Goal: Task Accomplishment & Management: Complete application form

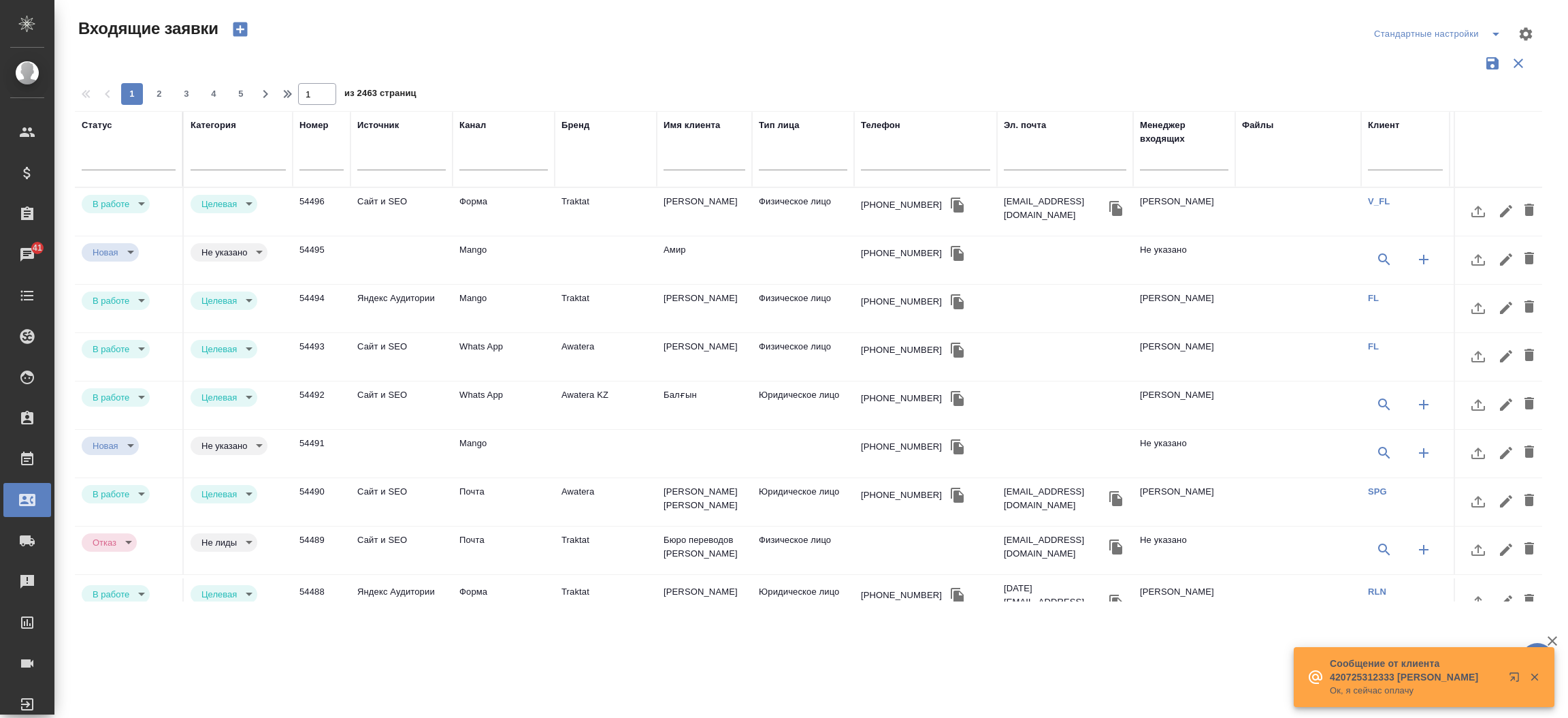
select select "RU"
click at [26, 256] on div "Чаты" at bounding box center [10, 255] width 34 height 20
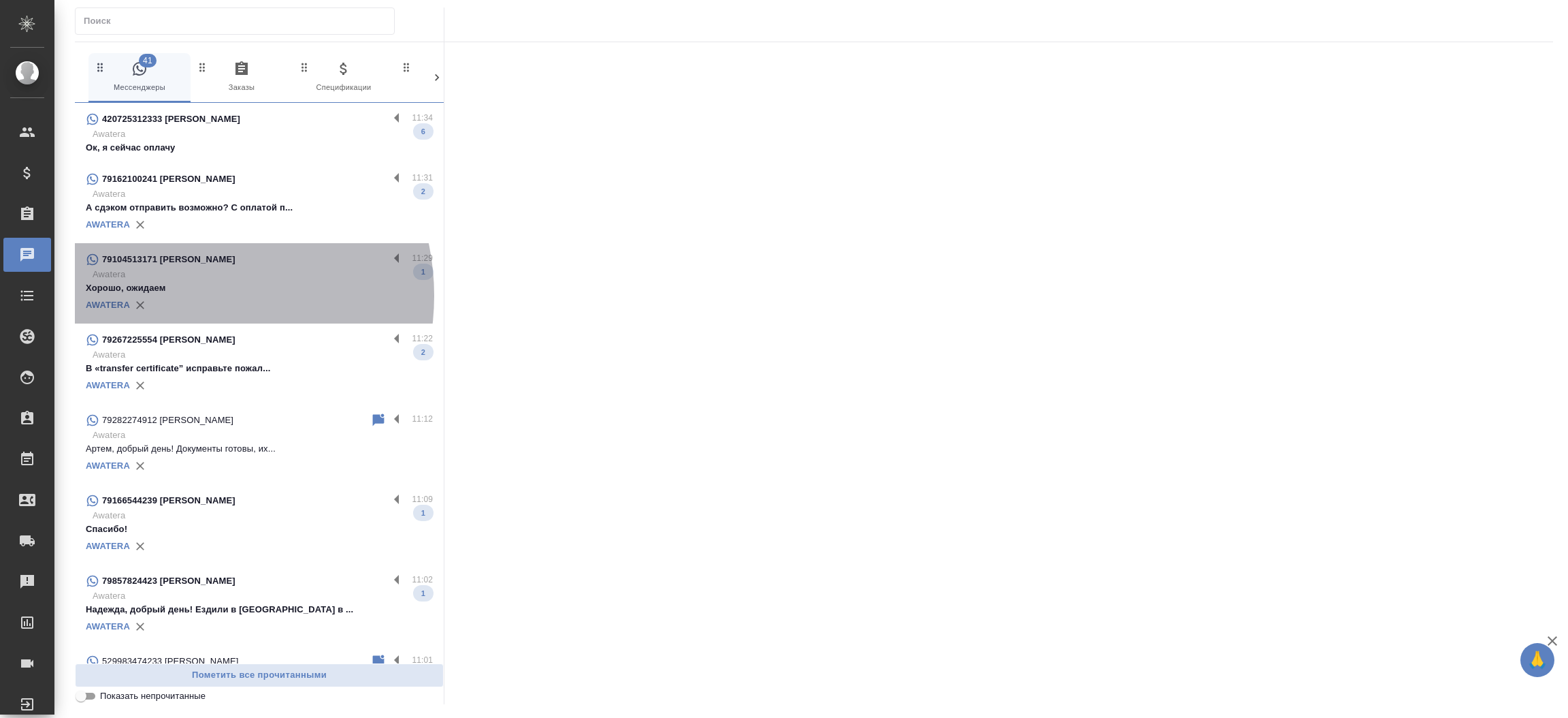
click at [183, 295] on div "AWATERA" at bounding box center [259, 305] width 347 height 20
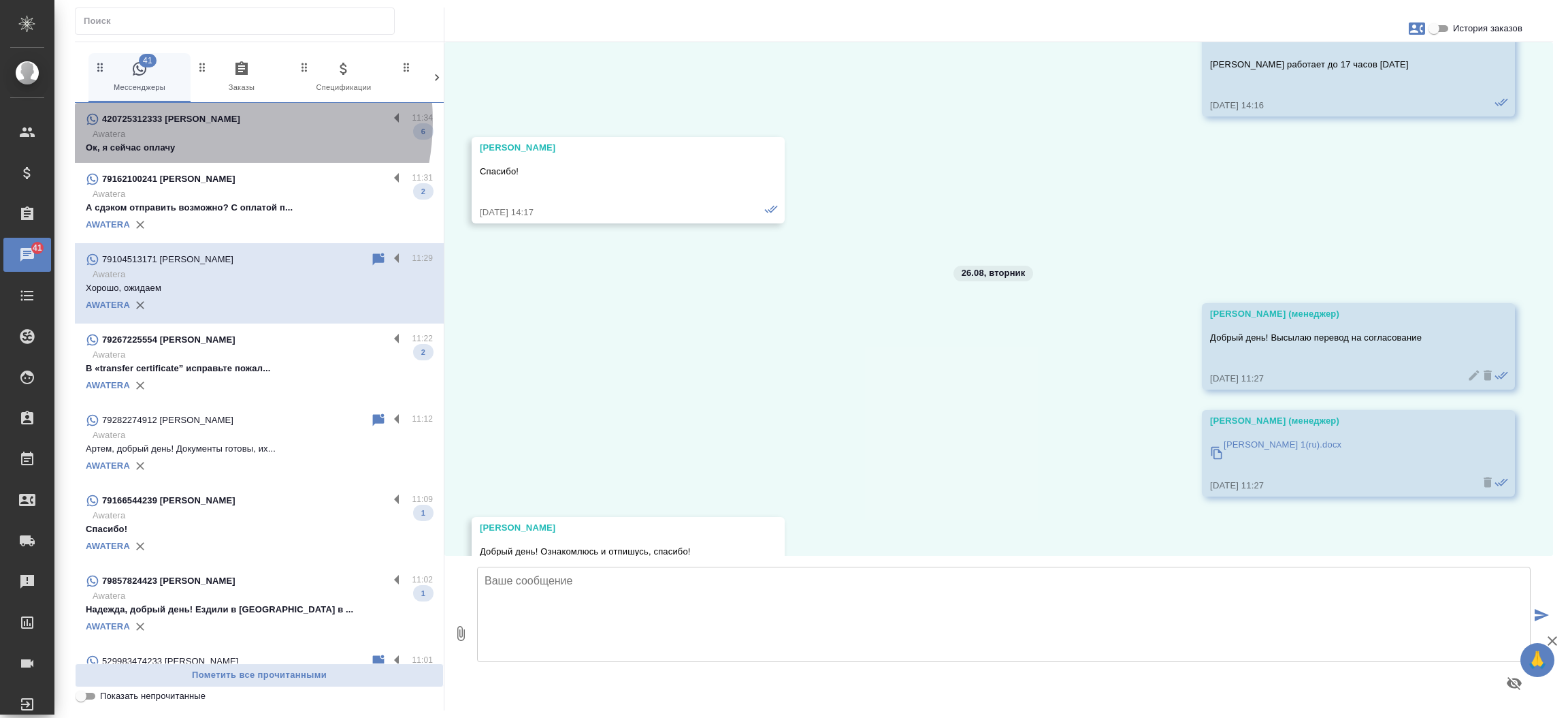
click at [201, 121] on div "420725312333 Евгения" at bounding box center [237, 118] width 303 height 16
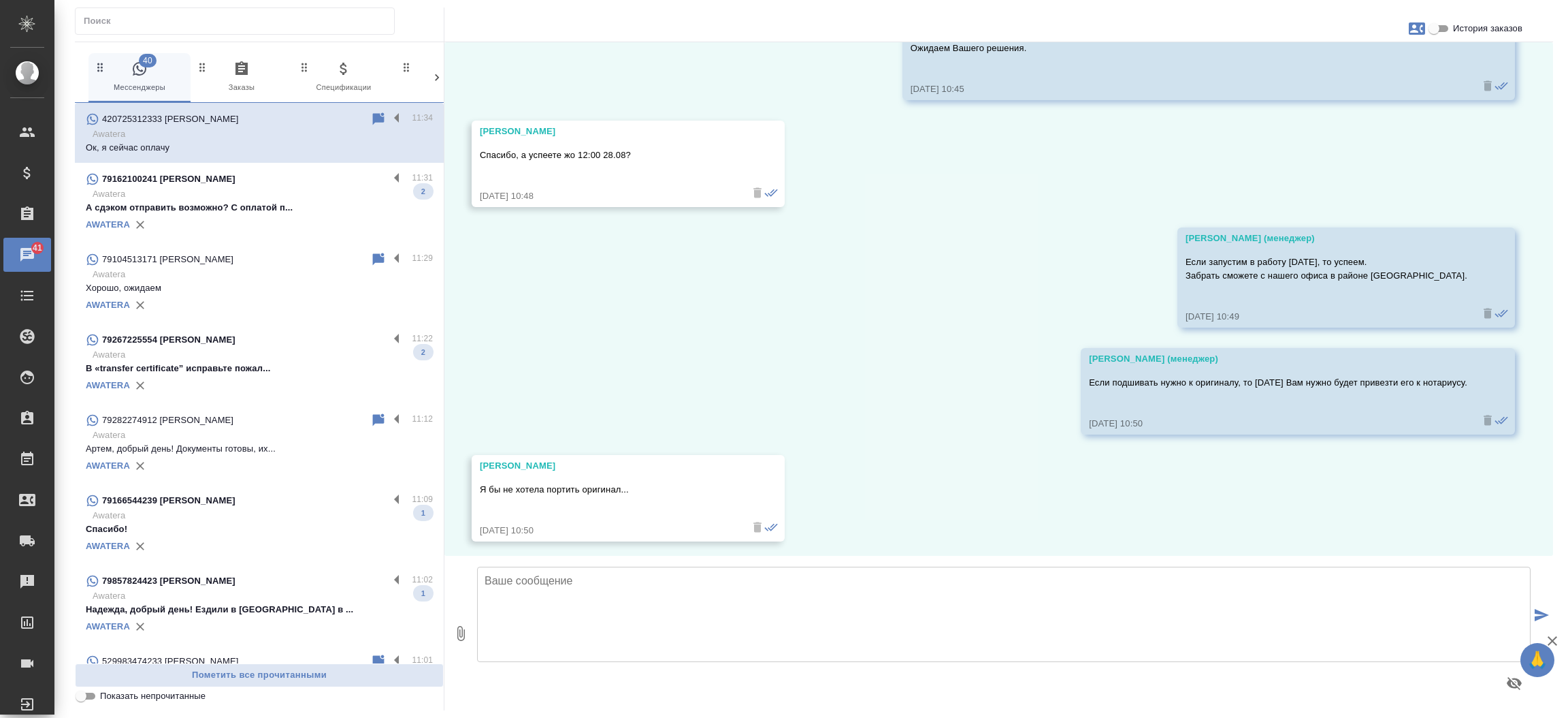
scroll to position [2383, 0]
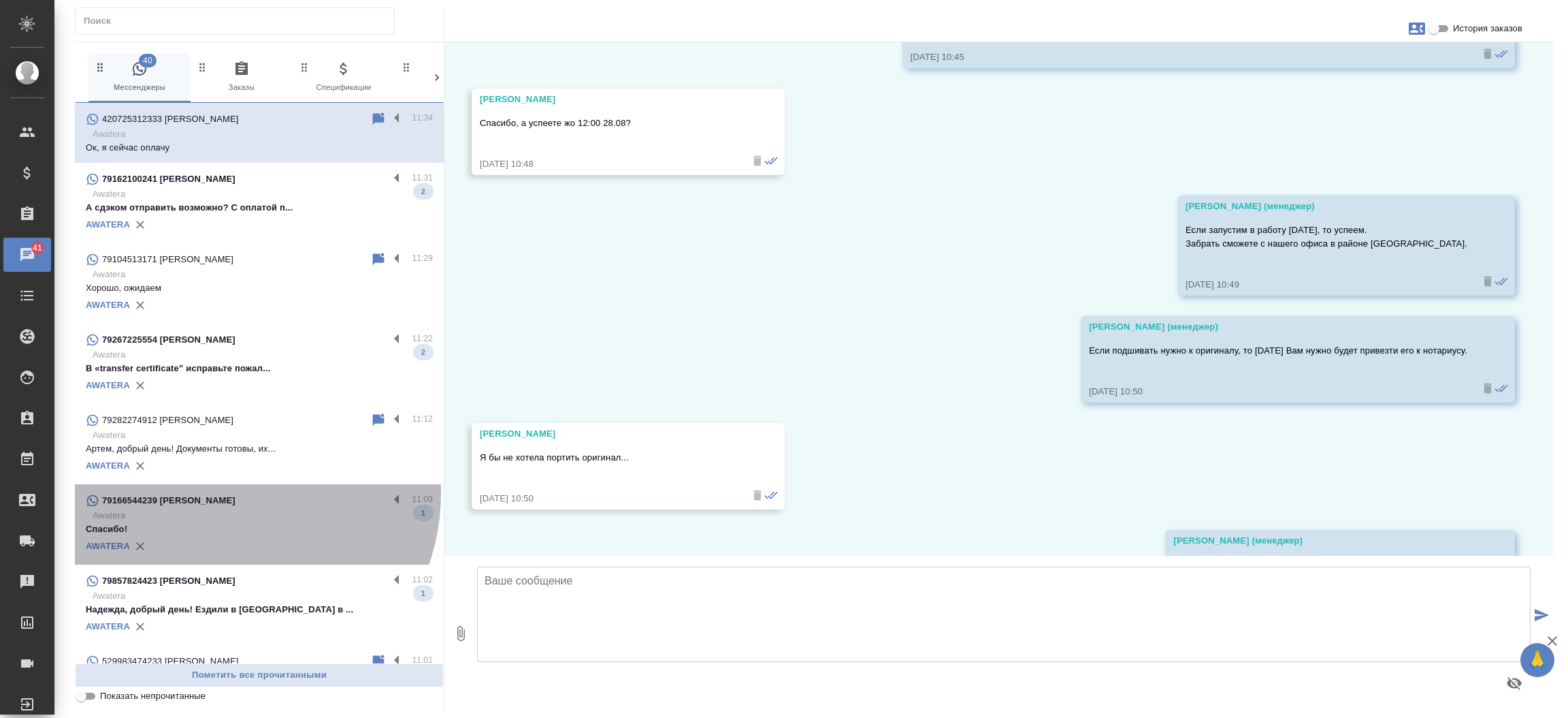
click at [224, 493] on div "79166544239 Булгак Олег" at bounding box center [237, 500] width 303 height 16
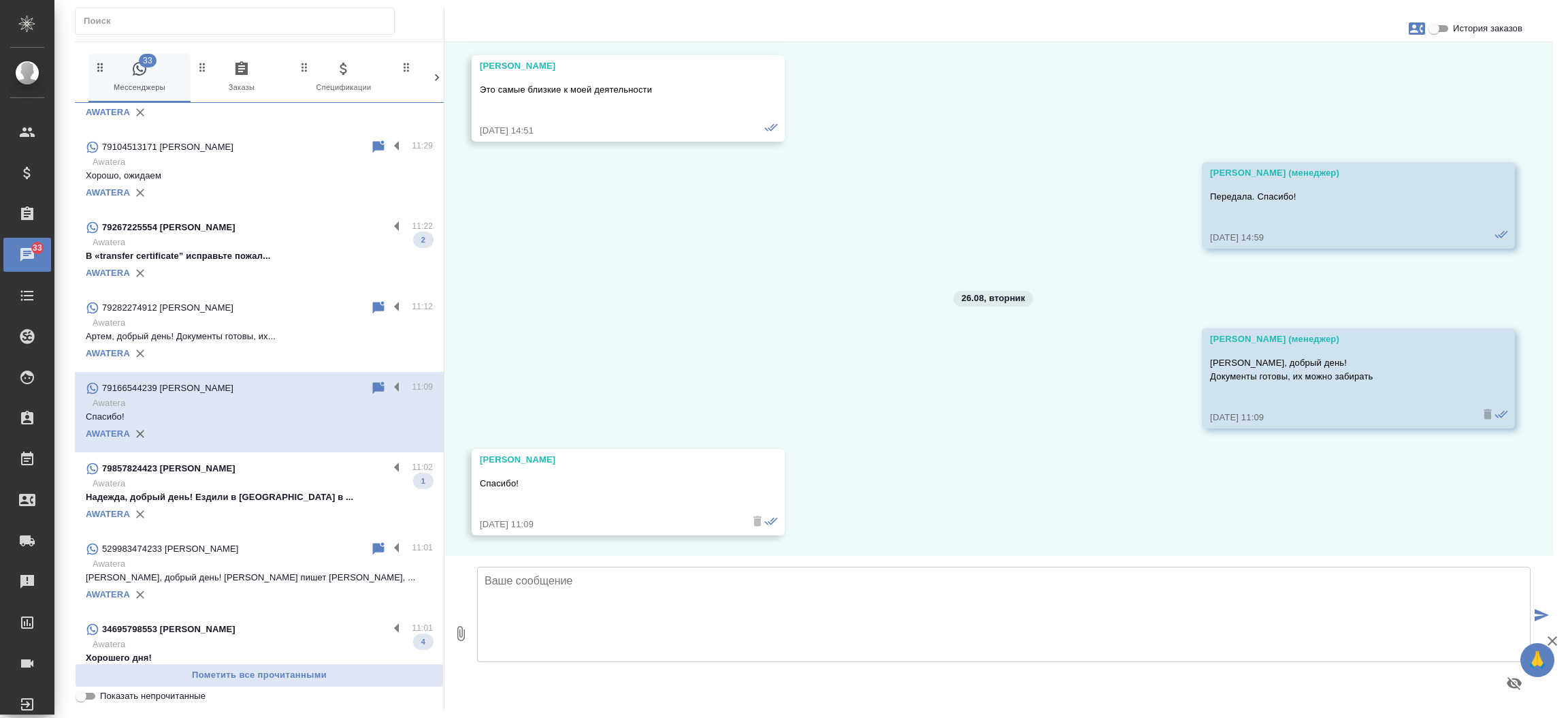
scroll to position [165, 0]
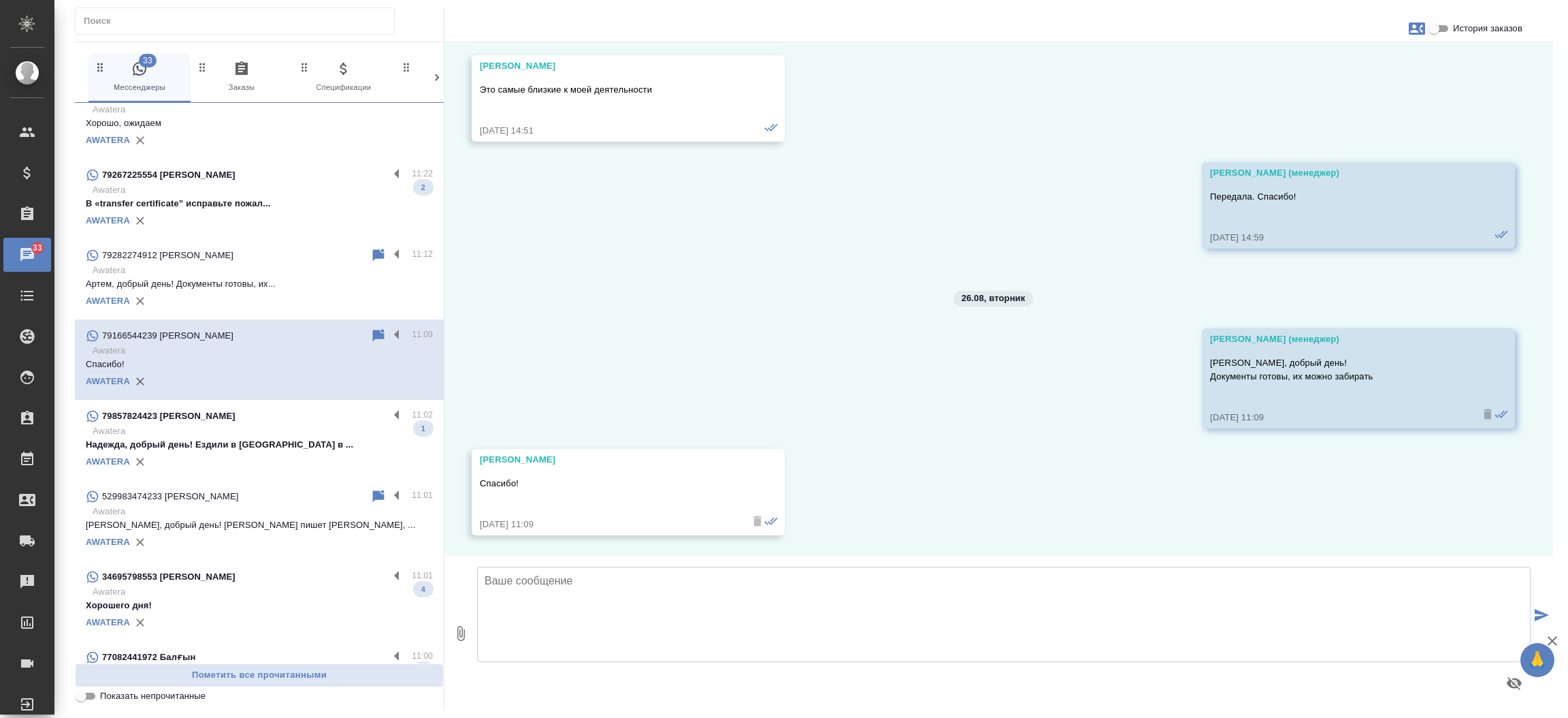
click at [280, 432] on p "Awatera" at bounding box center [263, 431] width 341 height 14
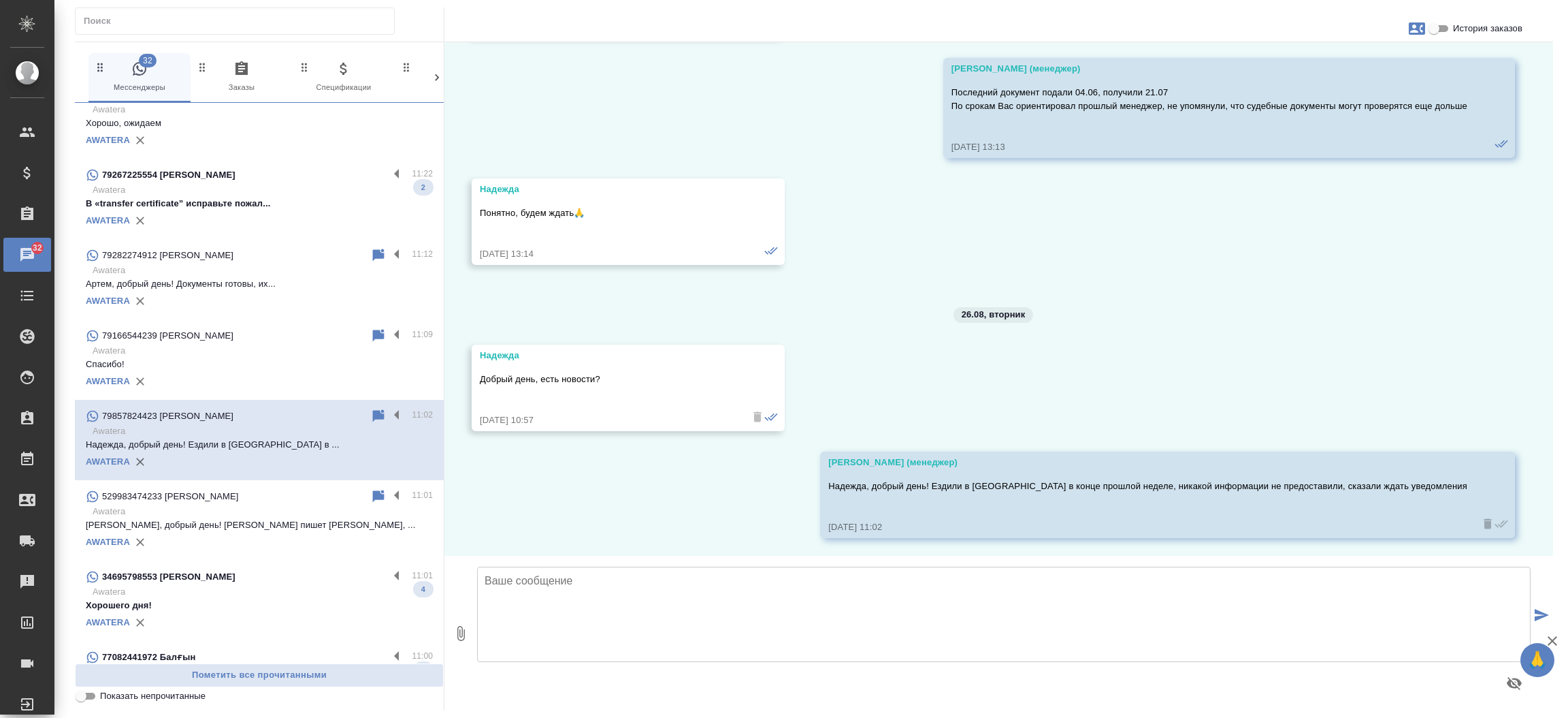
scroll to position [0, 0]
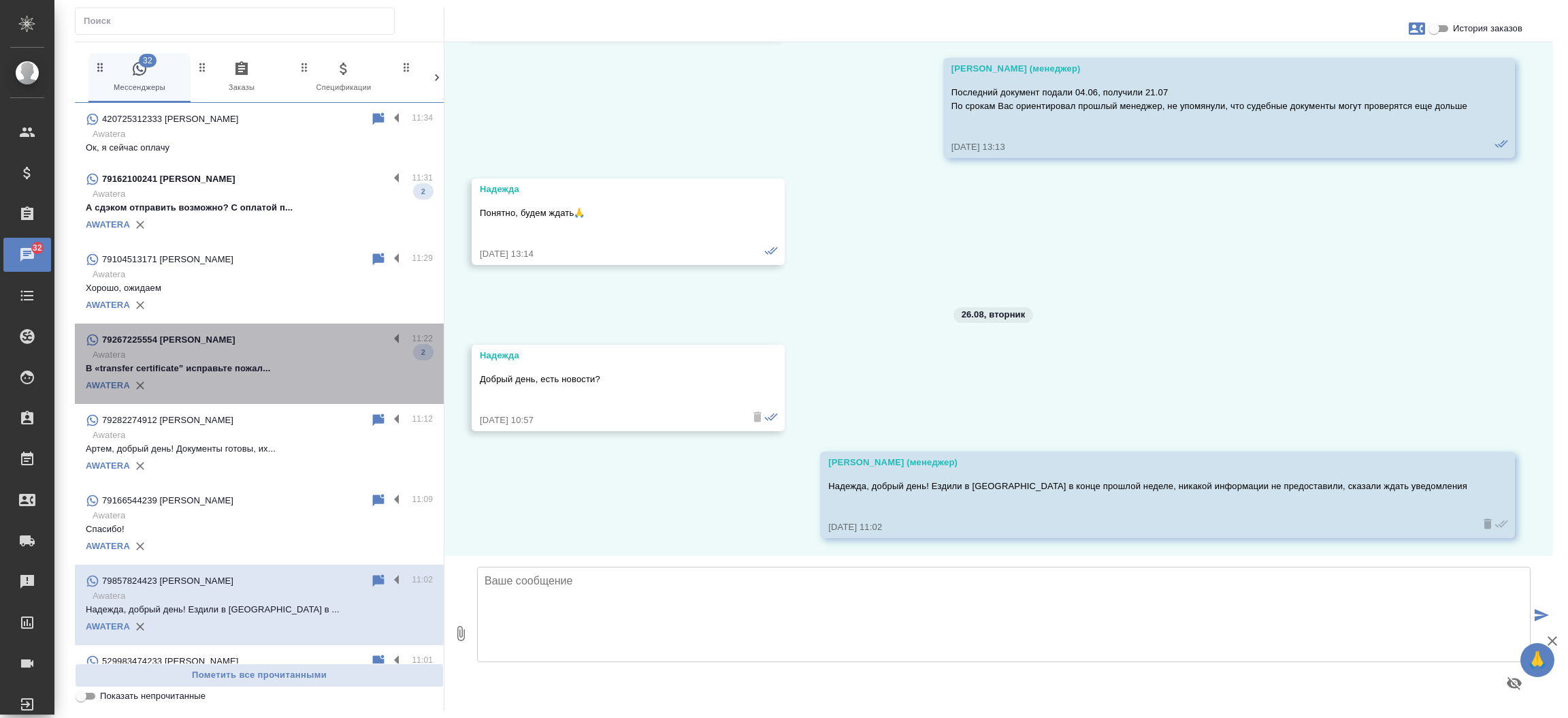
click at [280, 347] on div "79267225554 Михаил" at bounding box center [237, 339] width 303 height 16
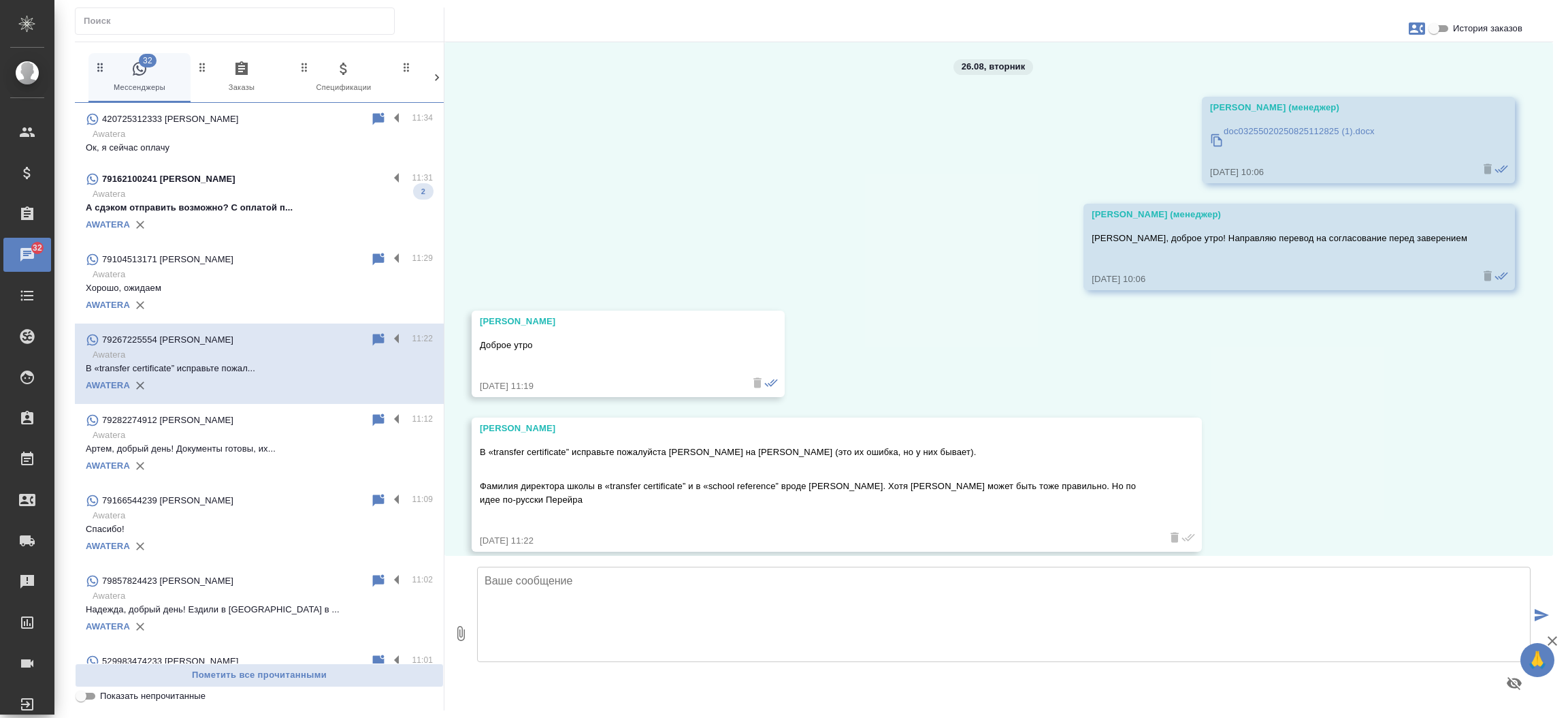
scroll to position [2365, 0]
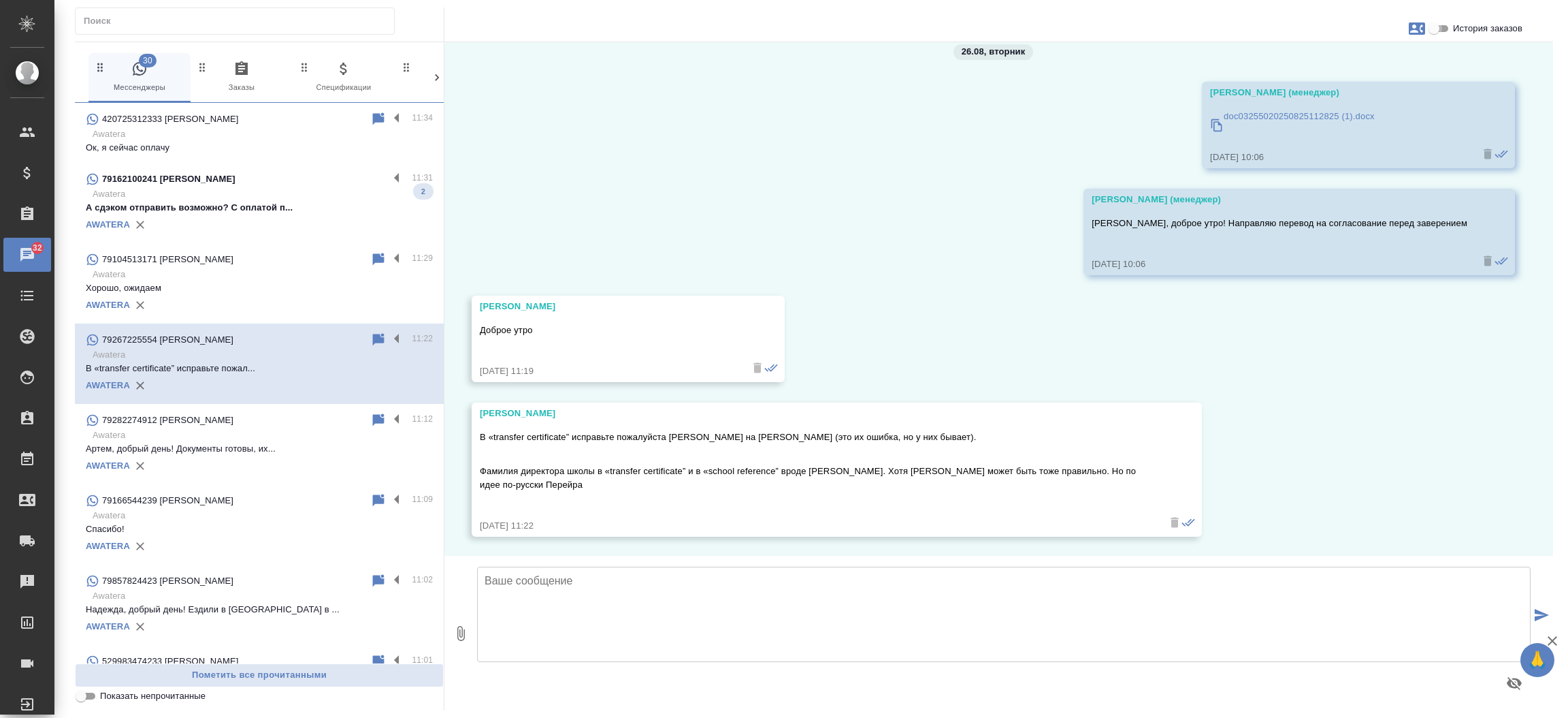
click at [1442, 29] on input "История заказов" at bounding box center [1434, 28] width 49 height 16
checkbox input "true"
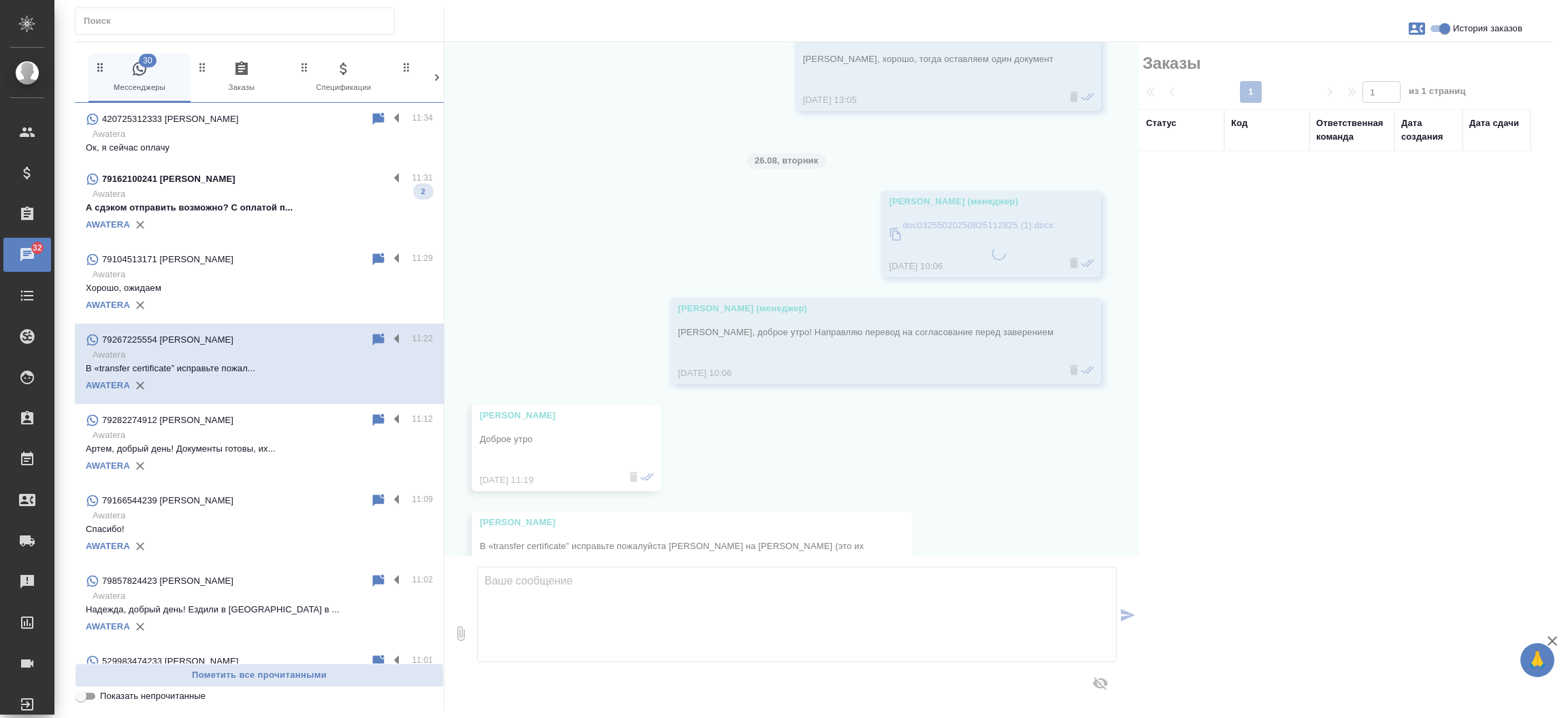
scroll to position [2461, 0]
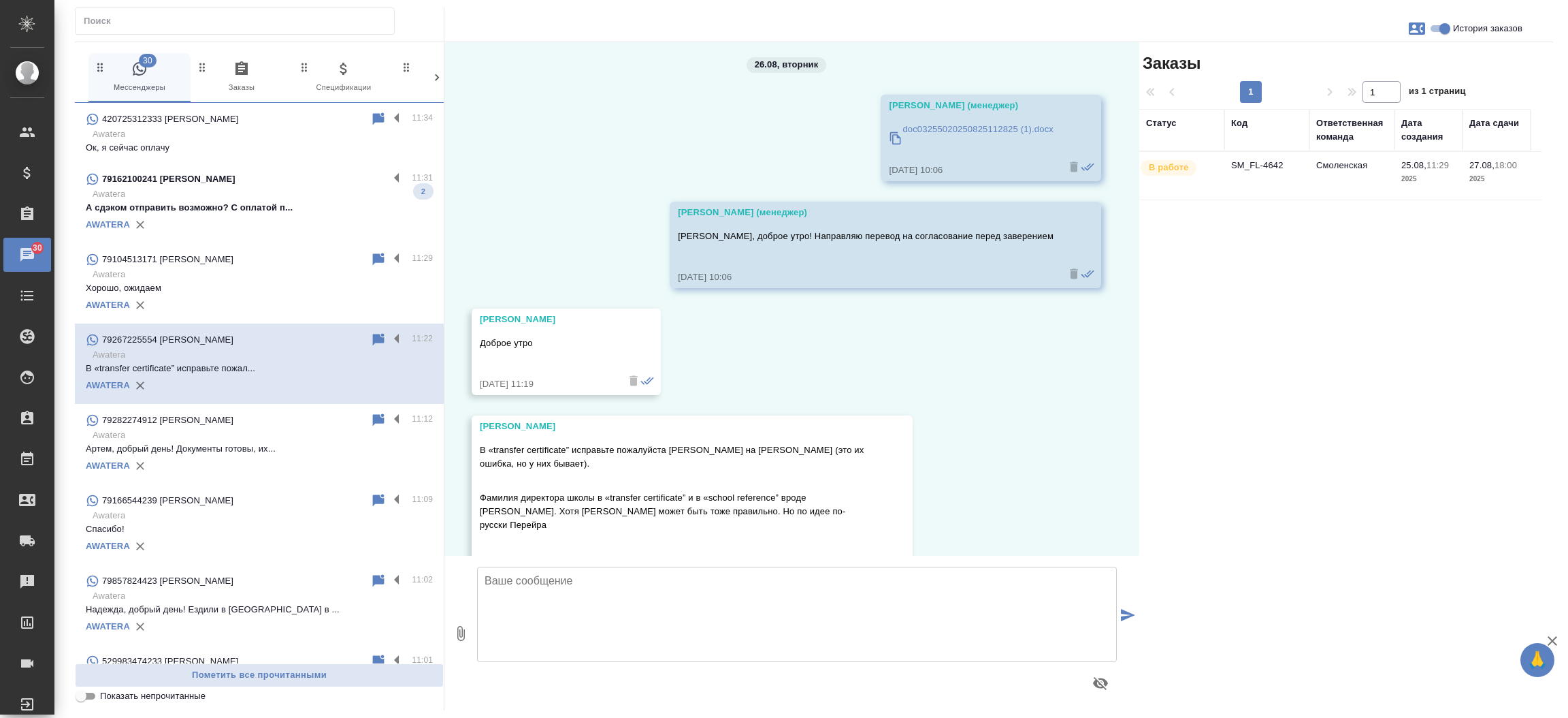
click at [1257, 167] on td "SM_FL-4642" at bounding box center [1267, 176] width 85 height 47
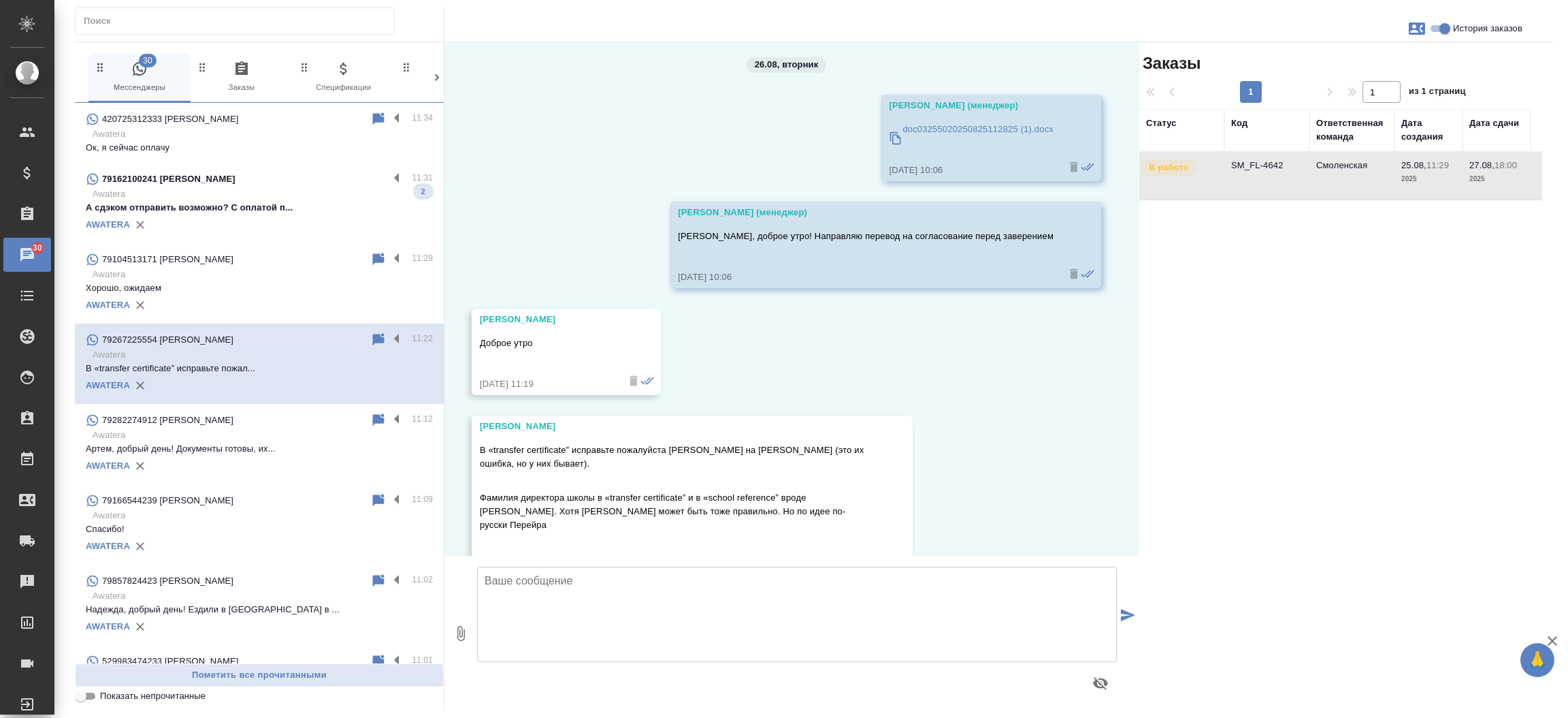
click at [1257, 167] on td "SM_FL-4642" at bounding box center [1267, 176] width 85 height 47
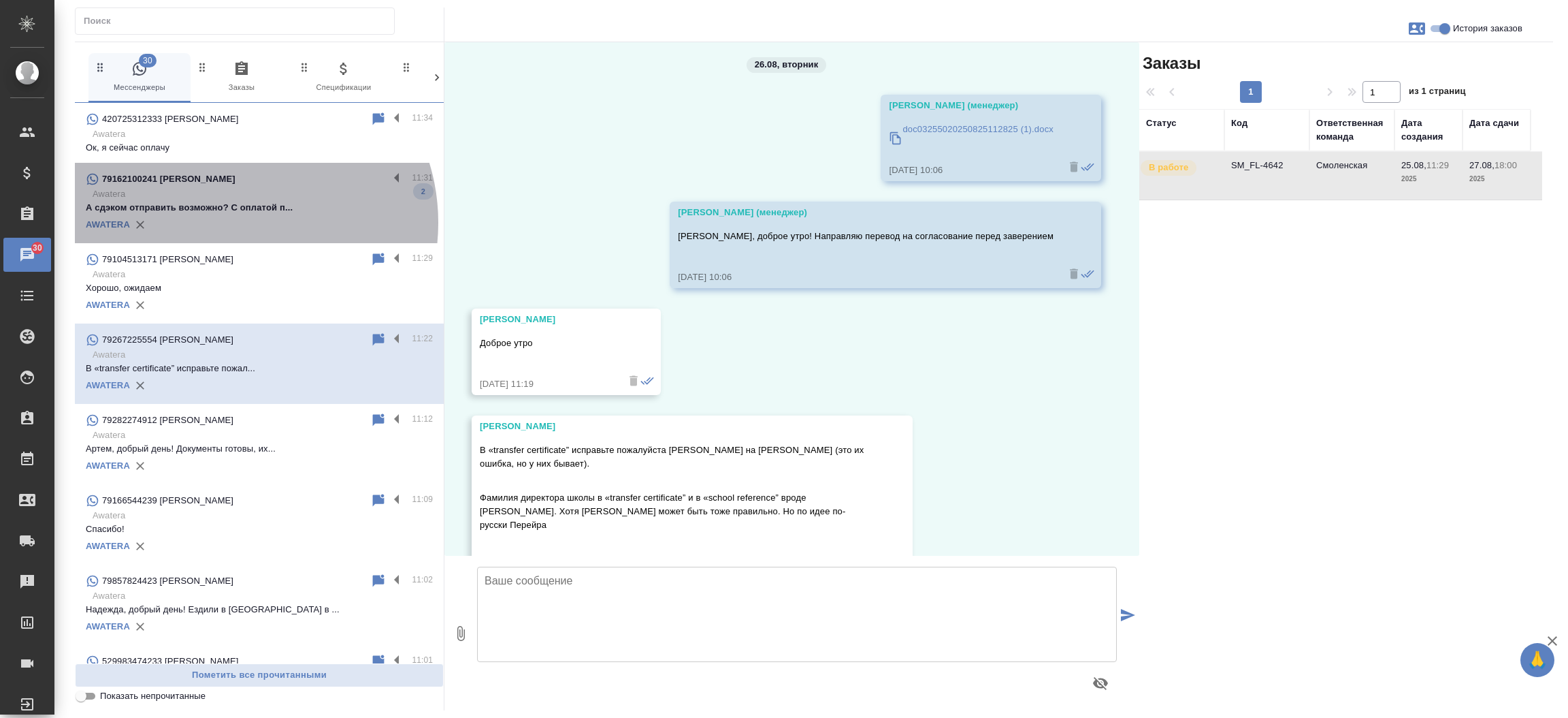
click at [235, 222] on div "AWATERA" at bounding box center [259, 225] width 347 height 20
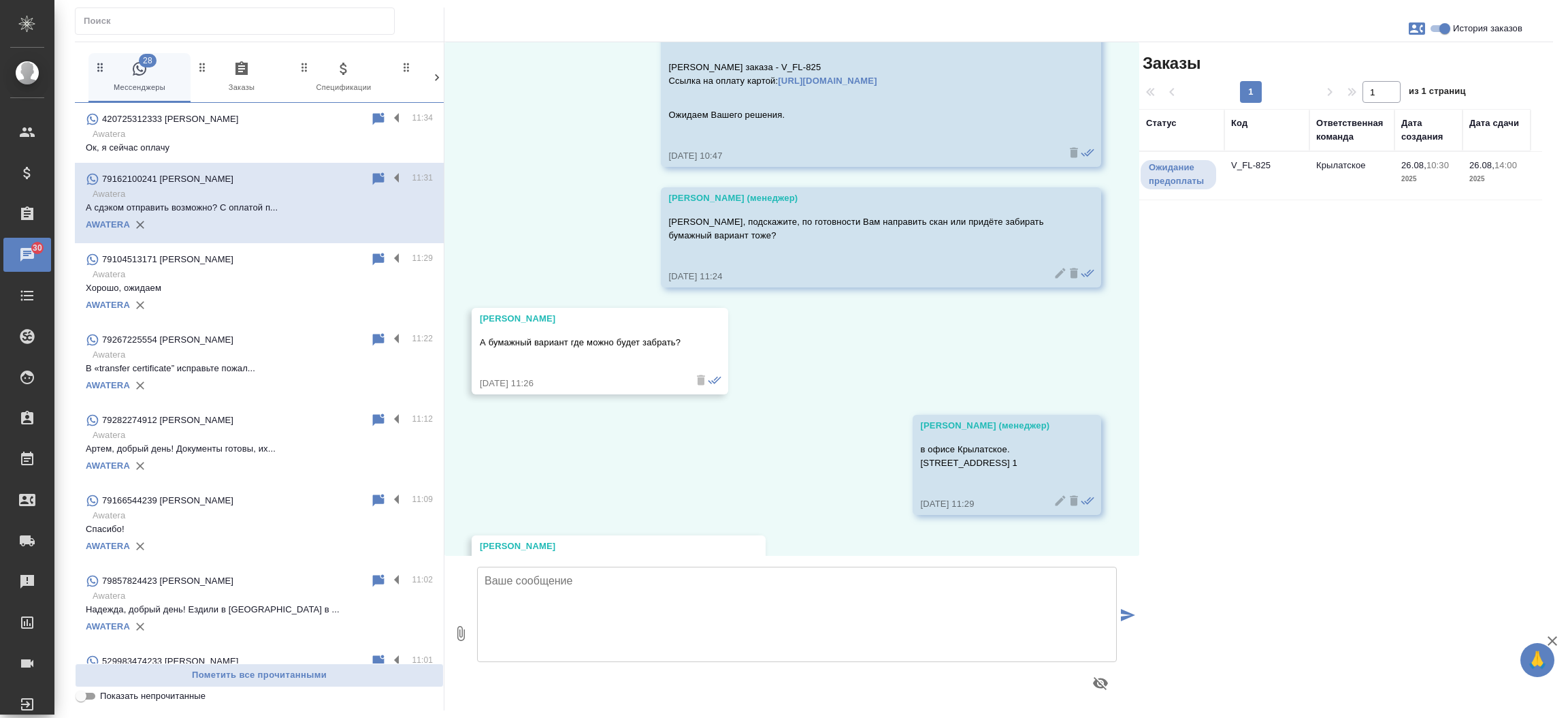
scroll to position [589, 0]
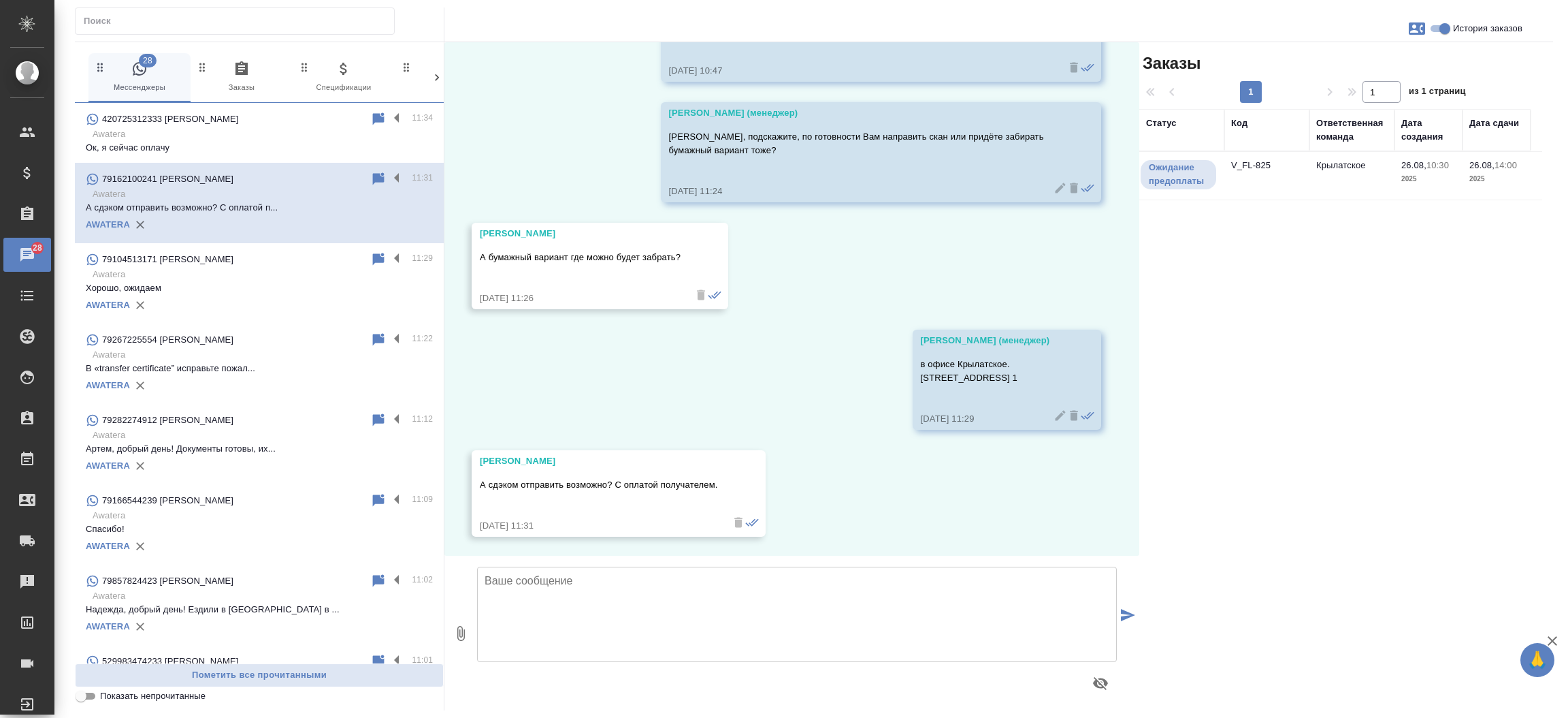
click at [1239, 165] on td "V_FL-825" at bounding box center [1267, 176] width 85 height 47
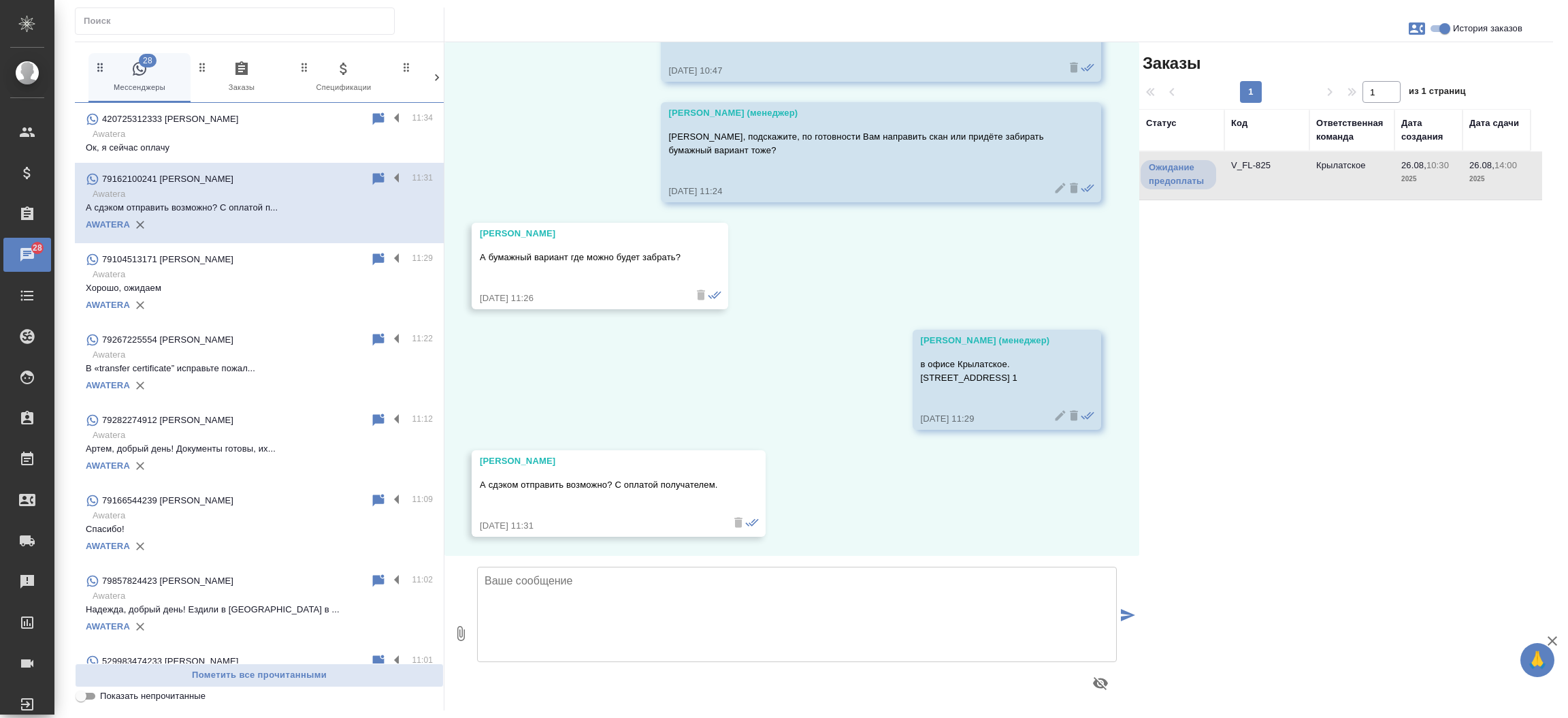
click at [1239, 165] on td "V_FL-825" at bounding box center [1267, 176] width 85 height 47
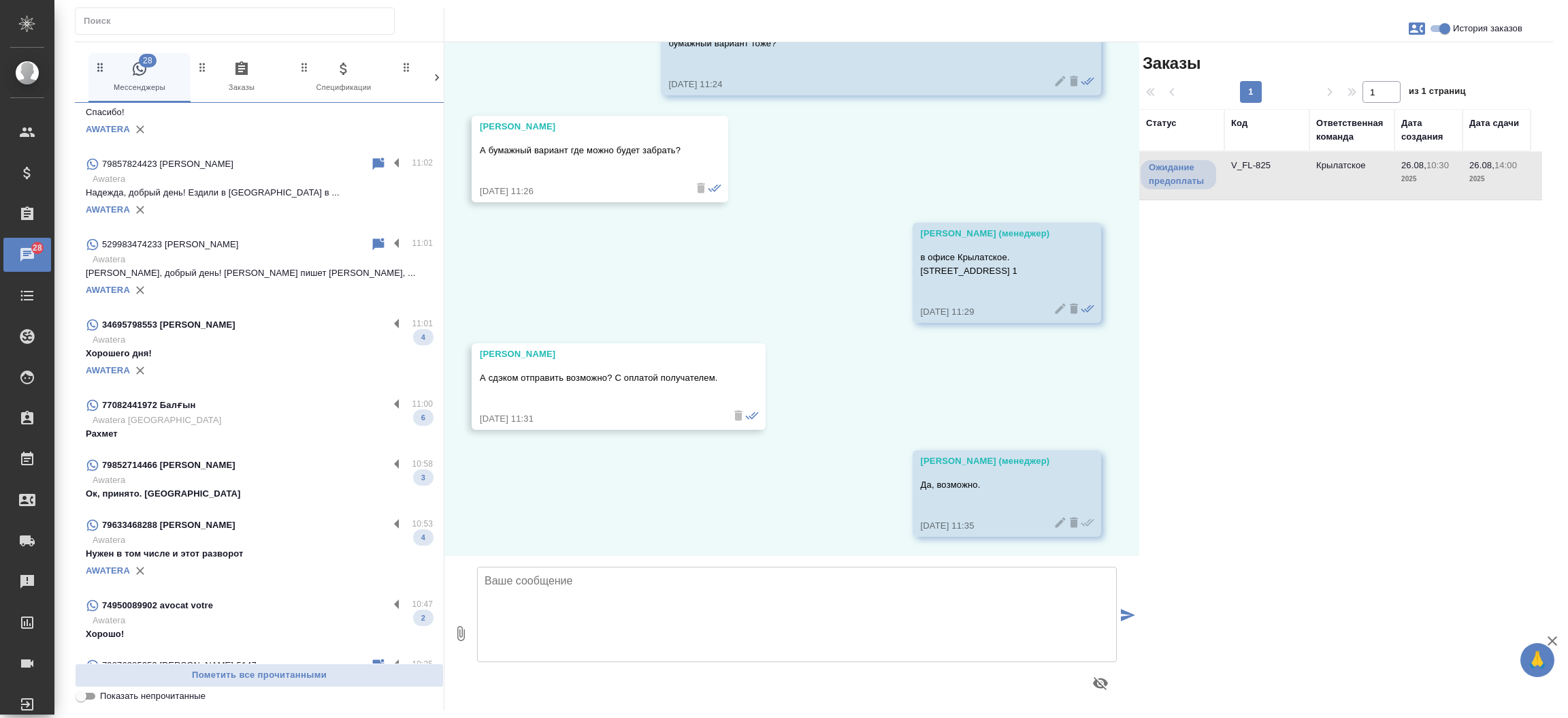
scroll to position [422, 0]
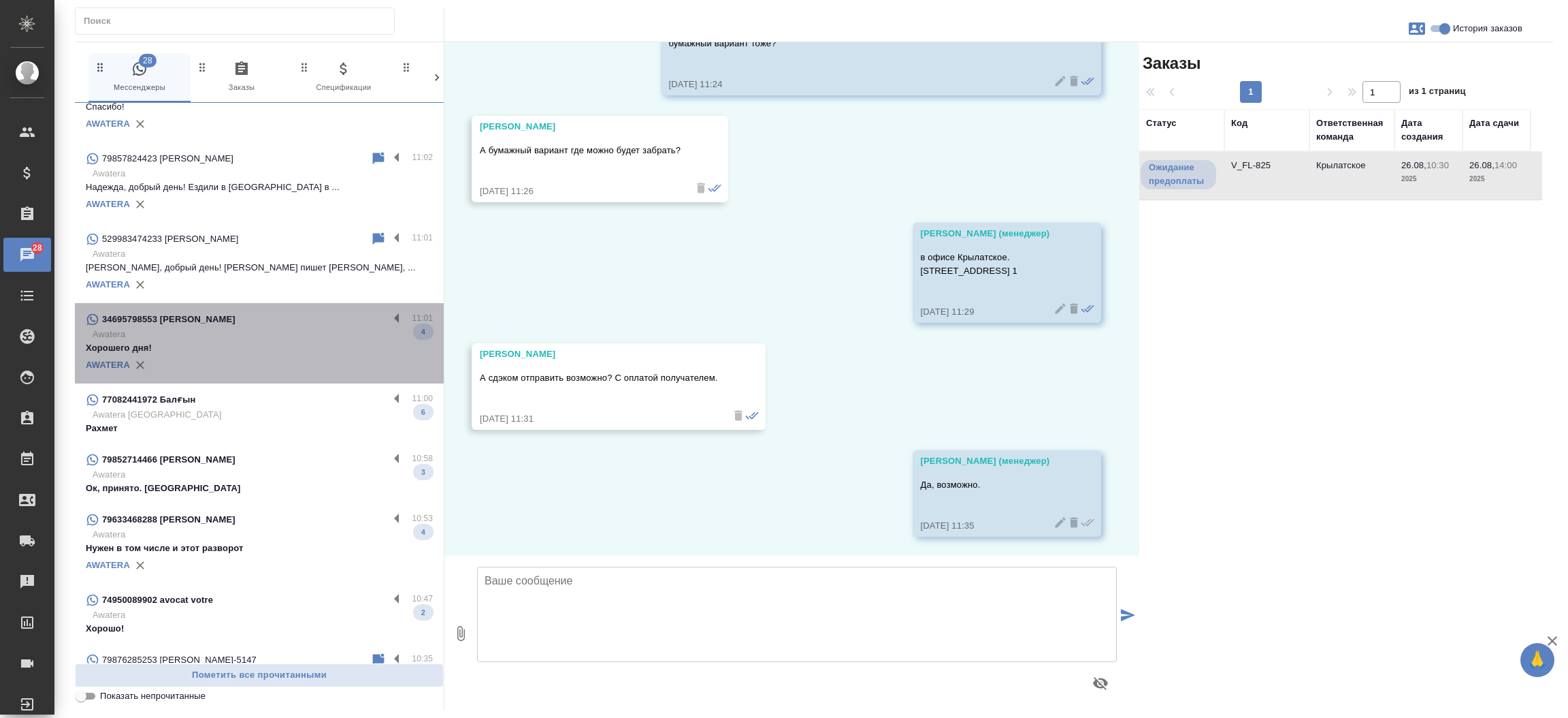
click at [263, 347] on p "Хорошего дня!" at bounding box center [259, 348] width 347 height 14
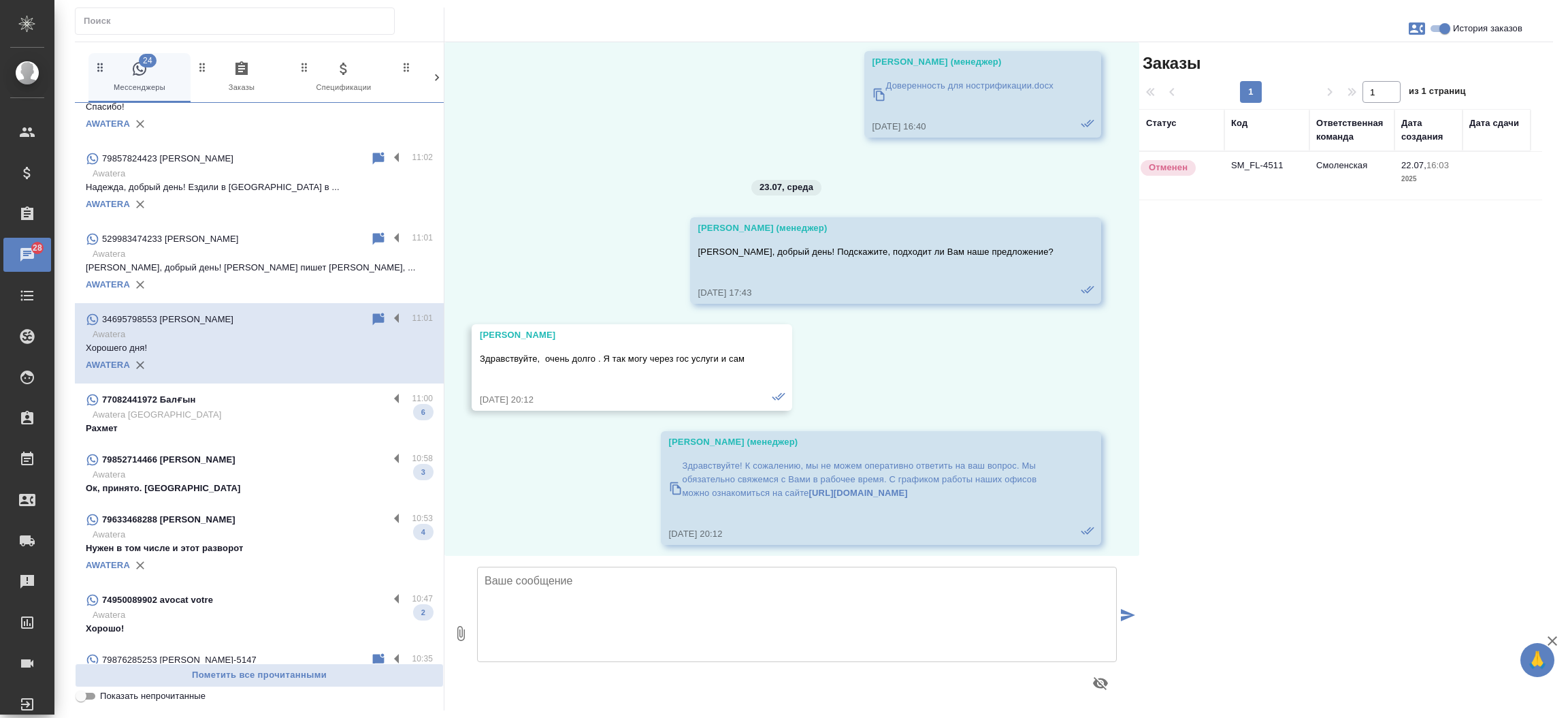
scroll to position [1868, 0]
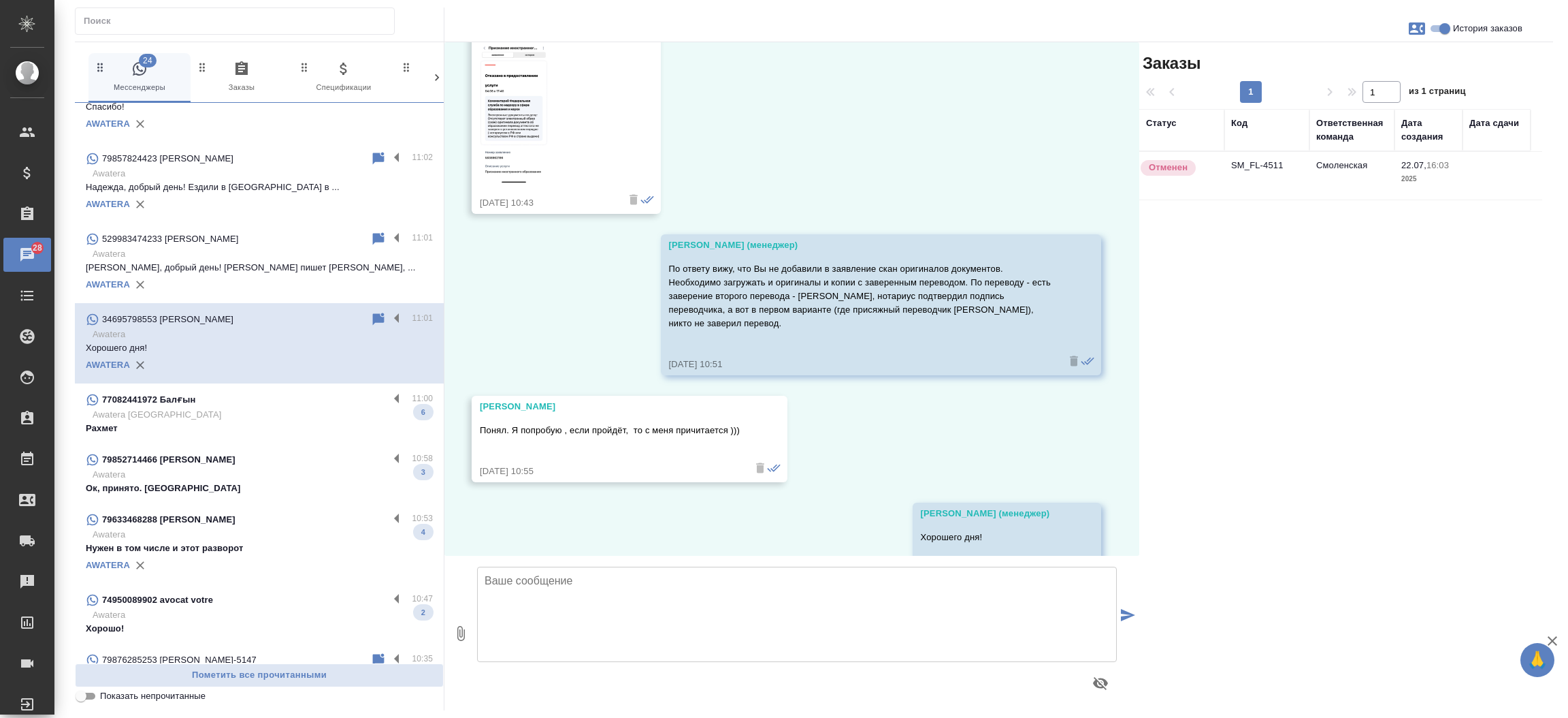
click at [259, 470] on p "Awatera" at bounding box center [263, 474] width 341 height 14
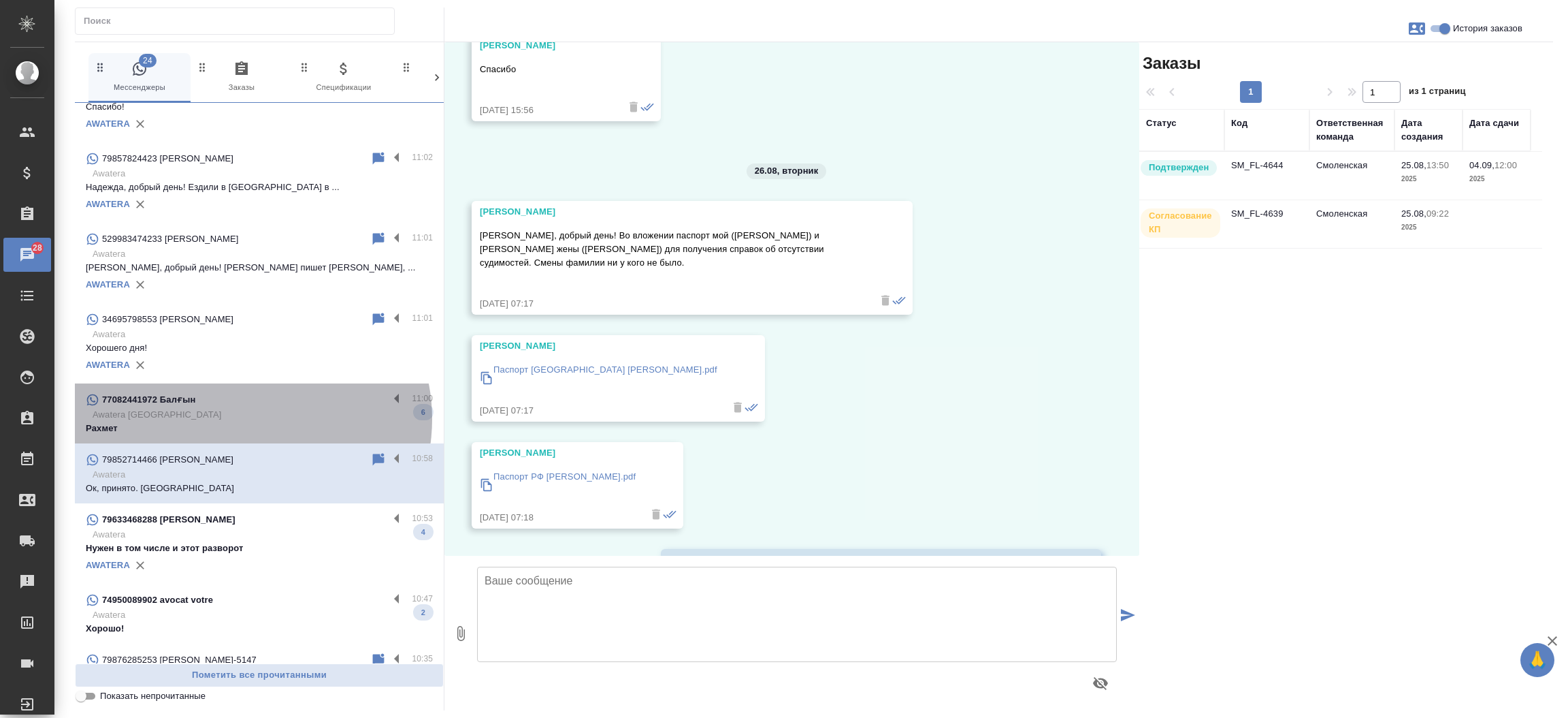
click at [247, 418] on p "Awatera Kazakhstan" at bounding box center [263, 414] width 341 height 14
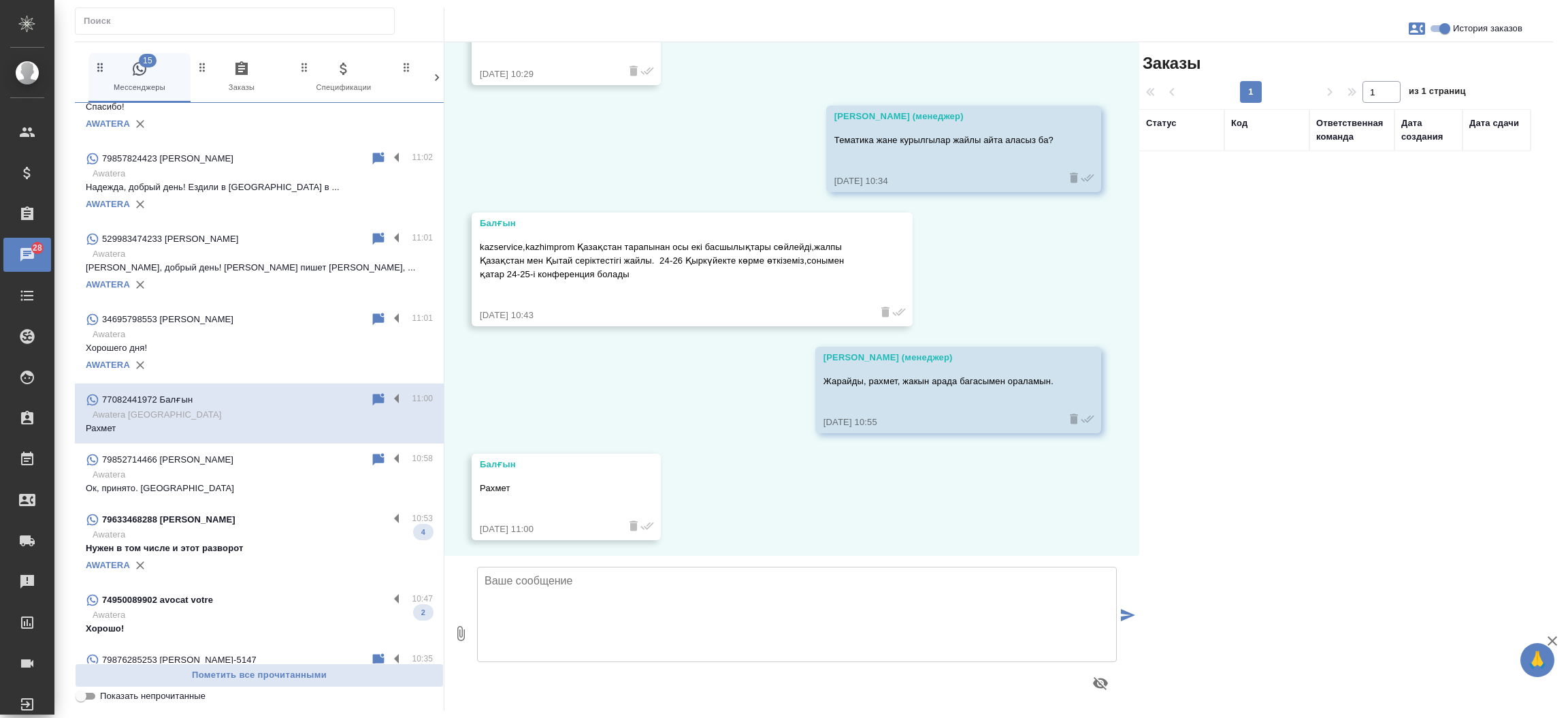
scroll to position [1431, 0]
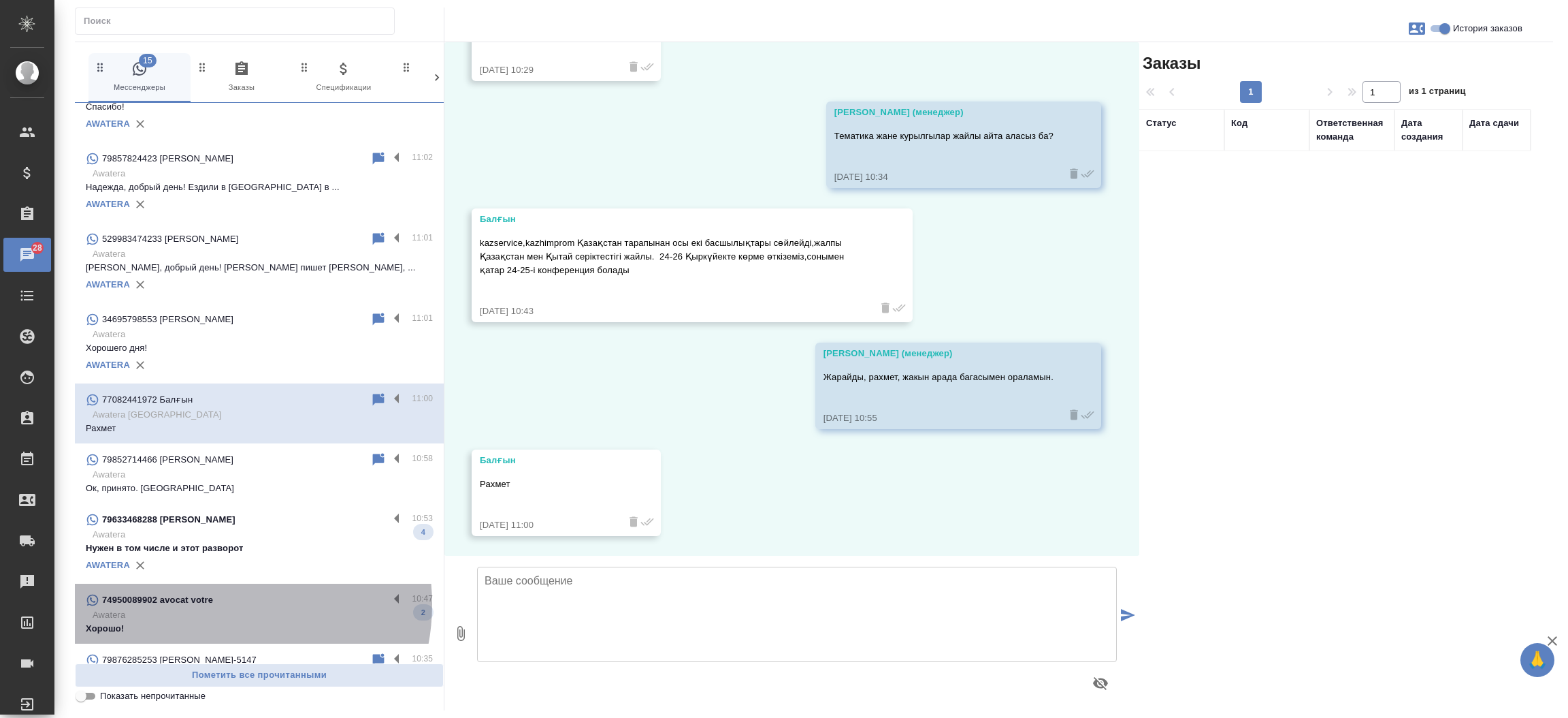
click at [214, 603] on div "74950089902 avocat votre" at bounding box center [237, 600] width 303 height 16
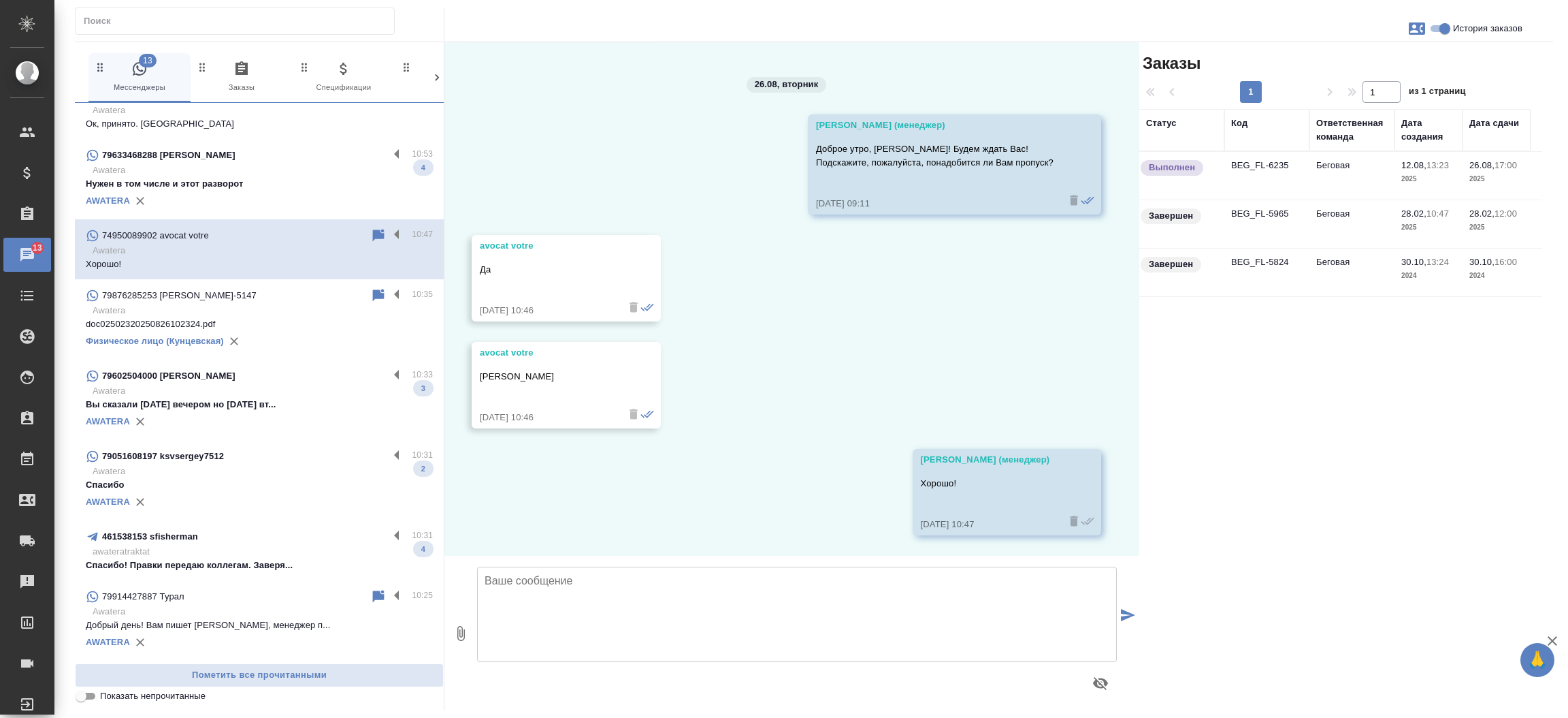
scroll to position [792, 0]
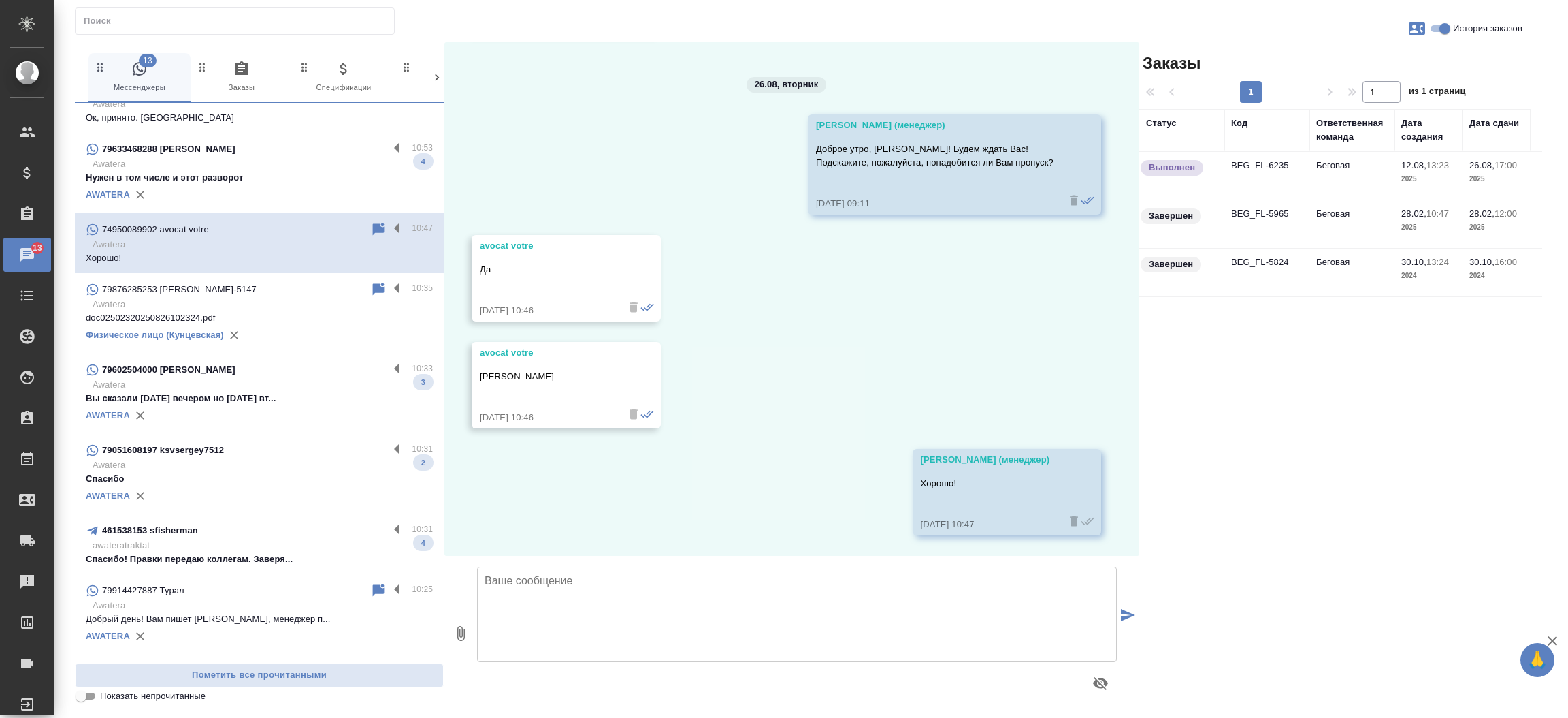
click at [301, 462] on p "Awatera" at bounding box center [263, 465] width 341 height 14
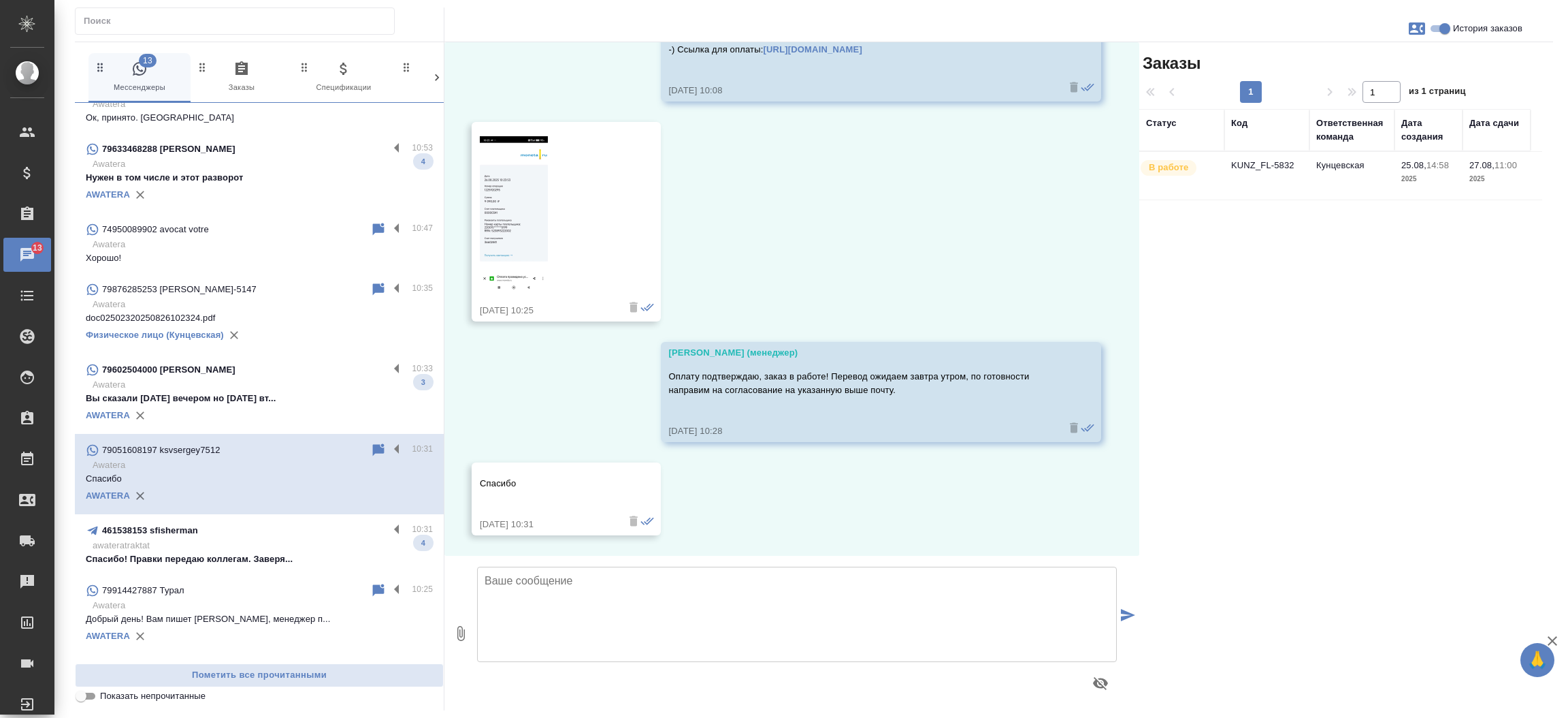
scroll to position [2973, 0]
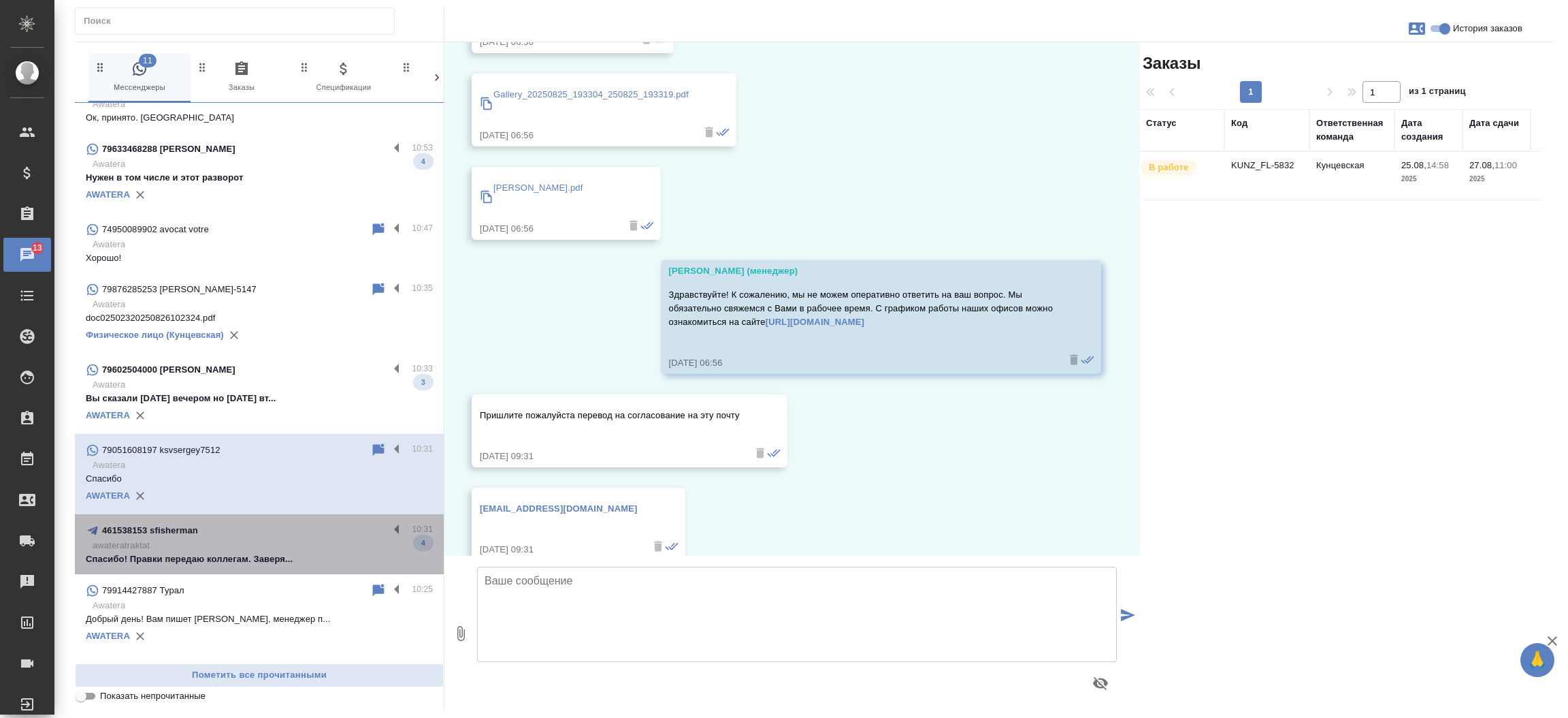
click at [268, 550] on p "awateratraktat" at bounding box center [263, 545] width 341 height 14
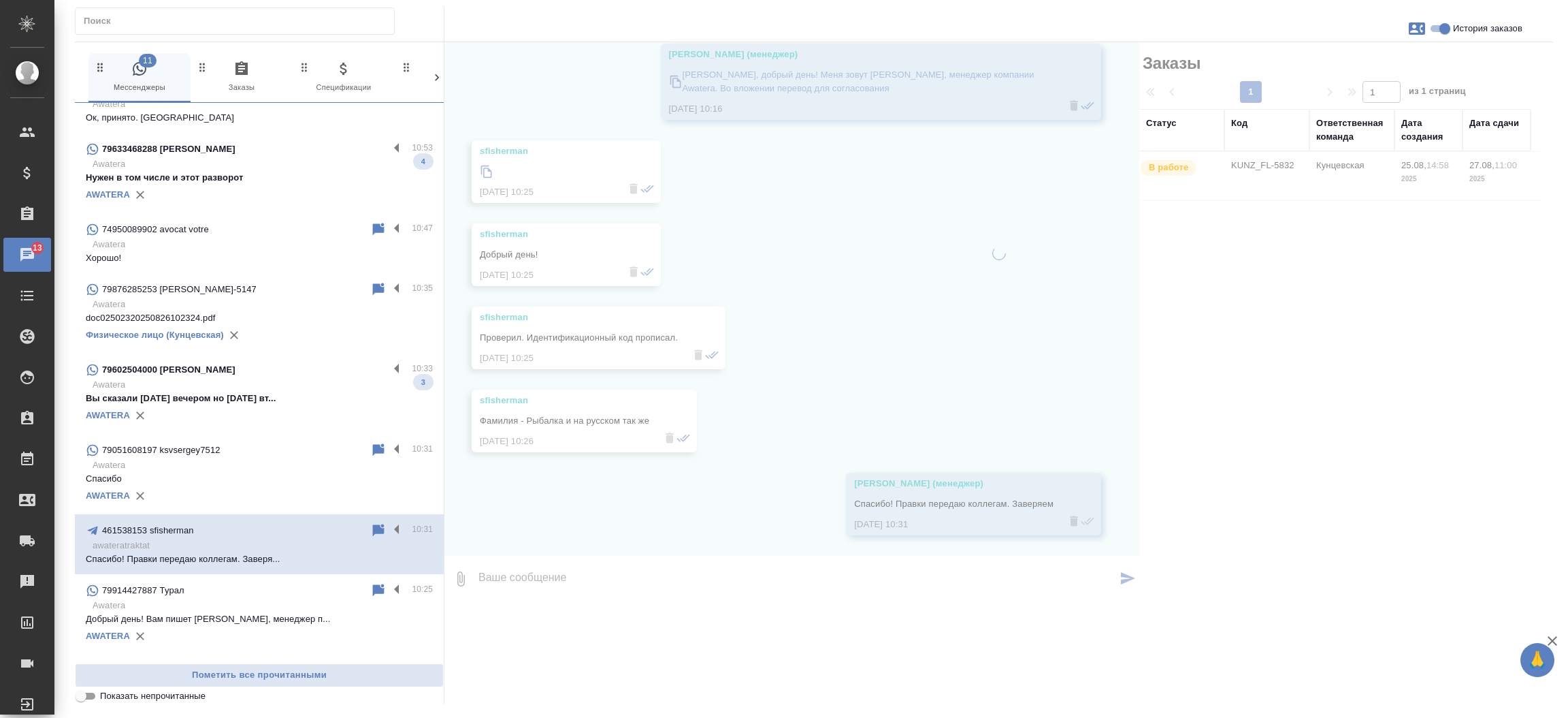
scroll to position [0, 0]
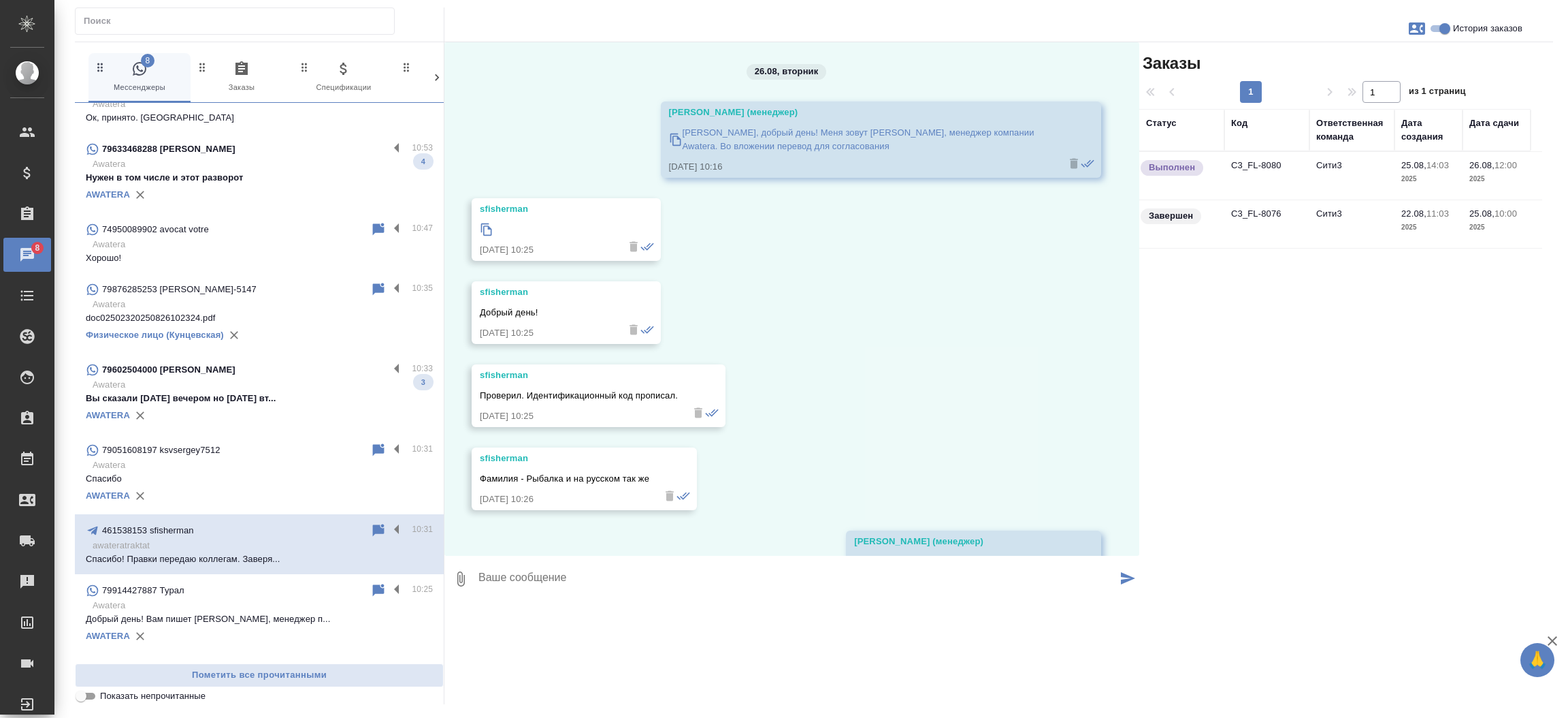
click at [213, 397] on p "Вы сказали пятницу вечером но сегодня вт..." at bounding box center [259, 398] width 347 height 14
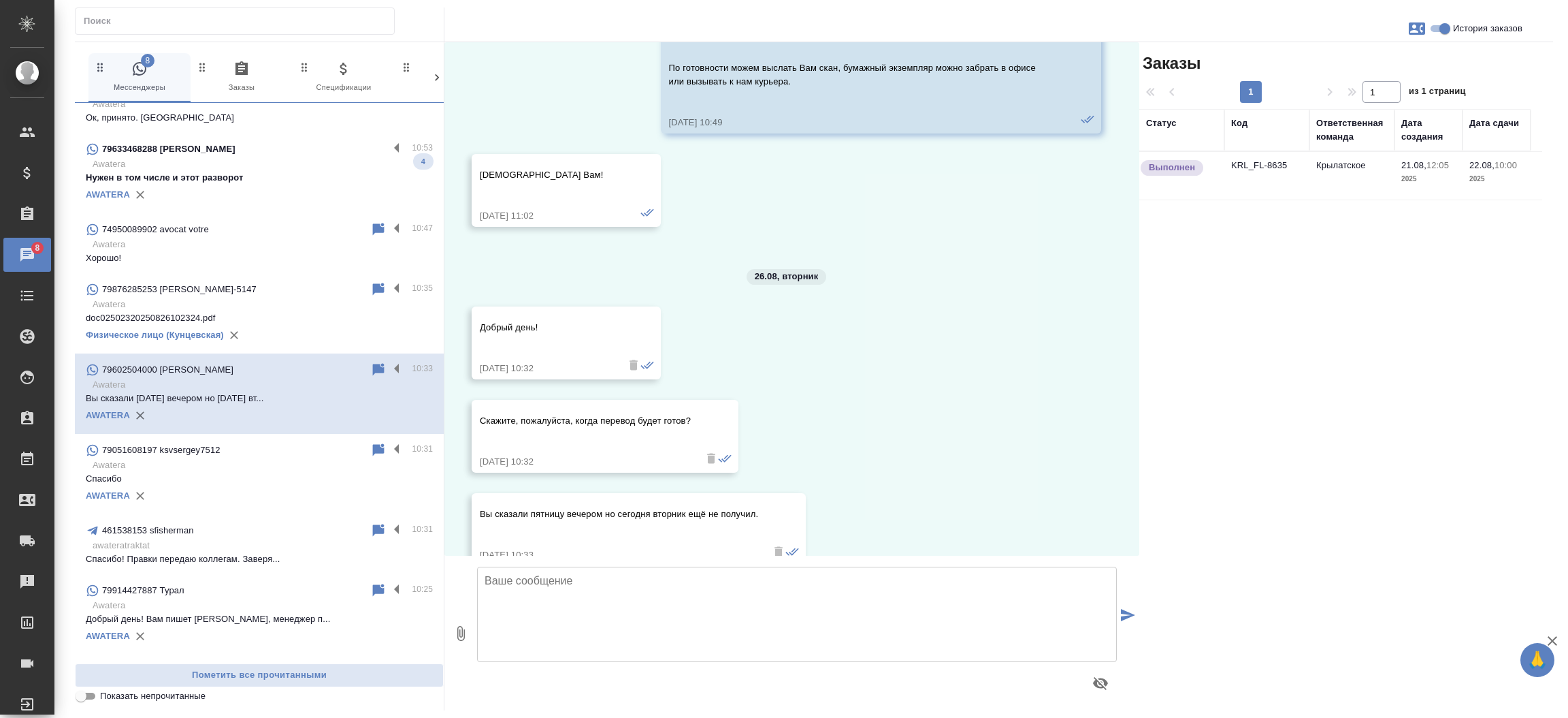
scroll to position [1145, 0]
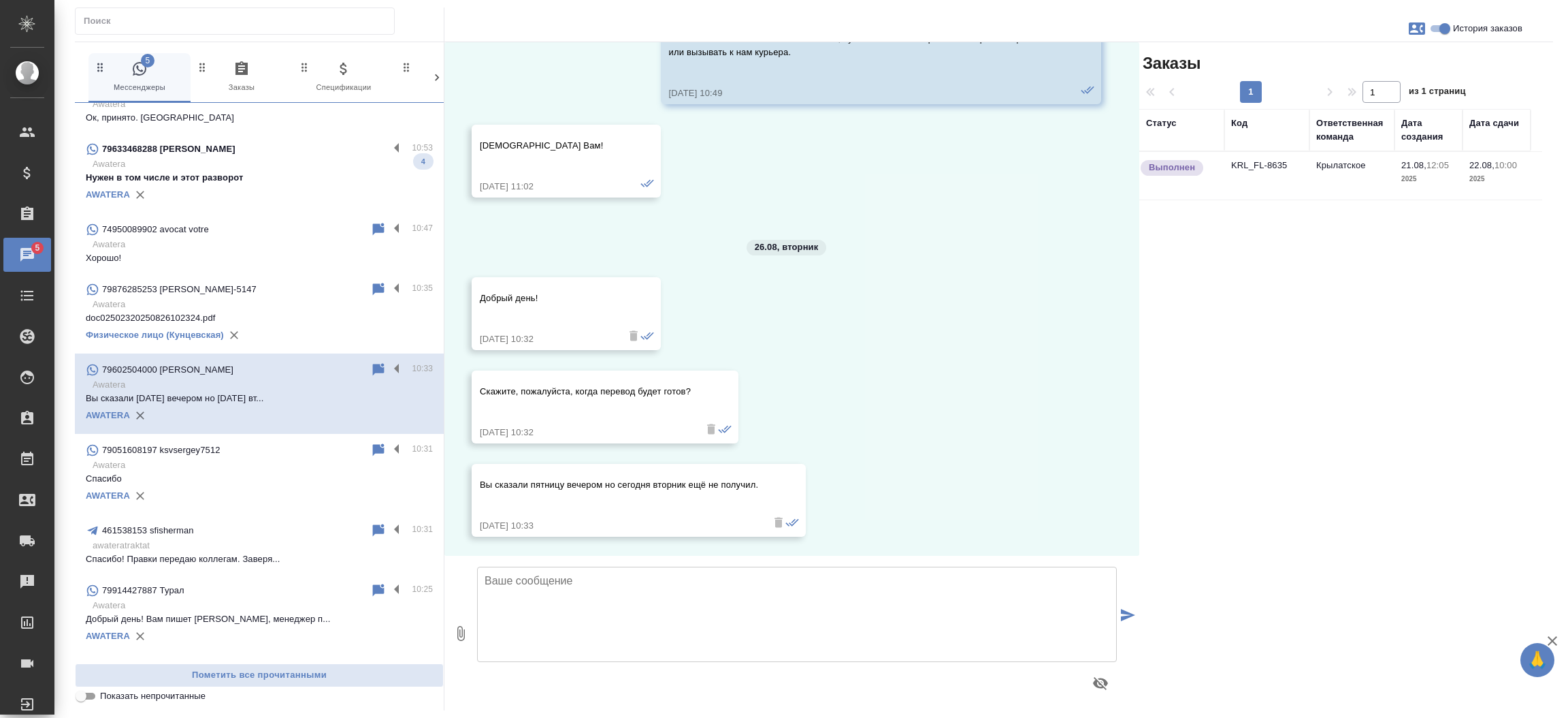
click at [1246, 166] on td "KRL_FL-8635" at bounding box center [1267, 176] width 85 height 47
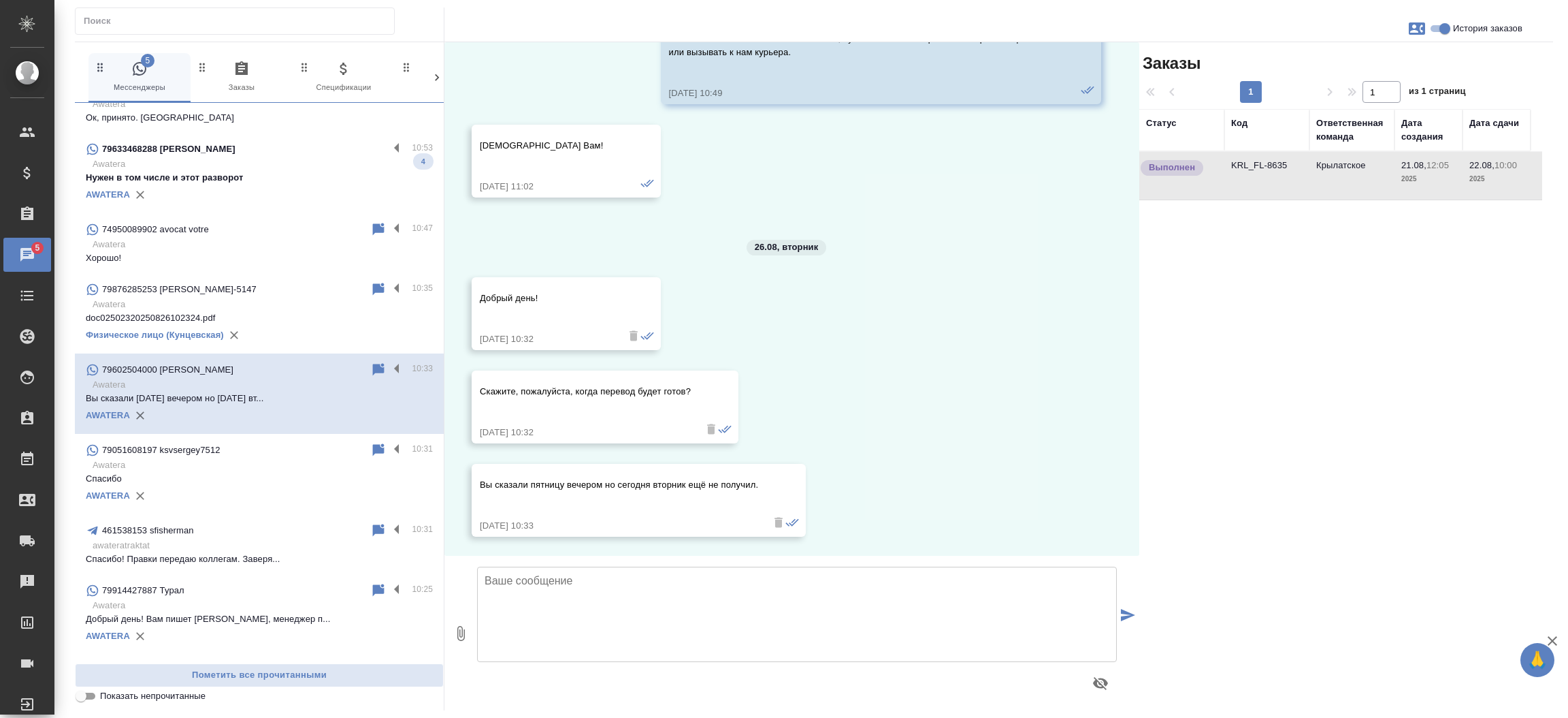
click at [1246, 166] on td "KRL_FL-8635" at bounding box center [1267, 176] width 85 height 47
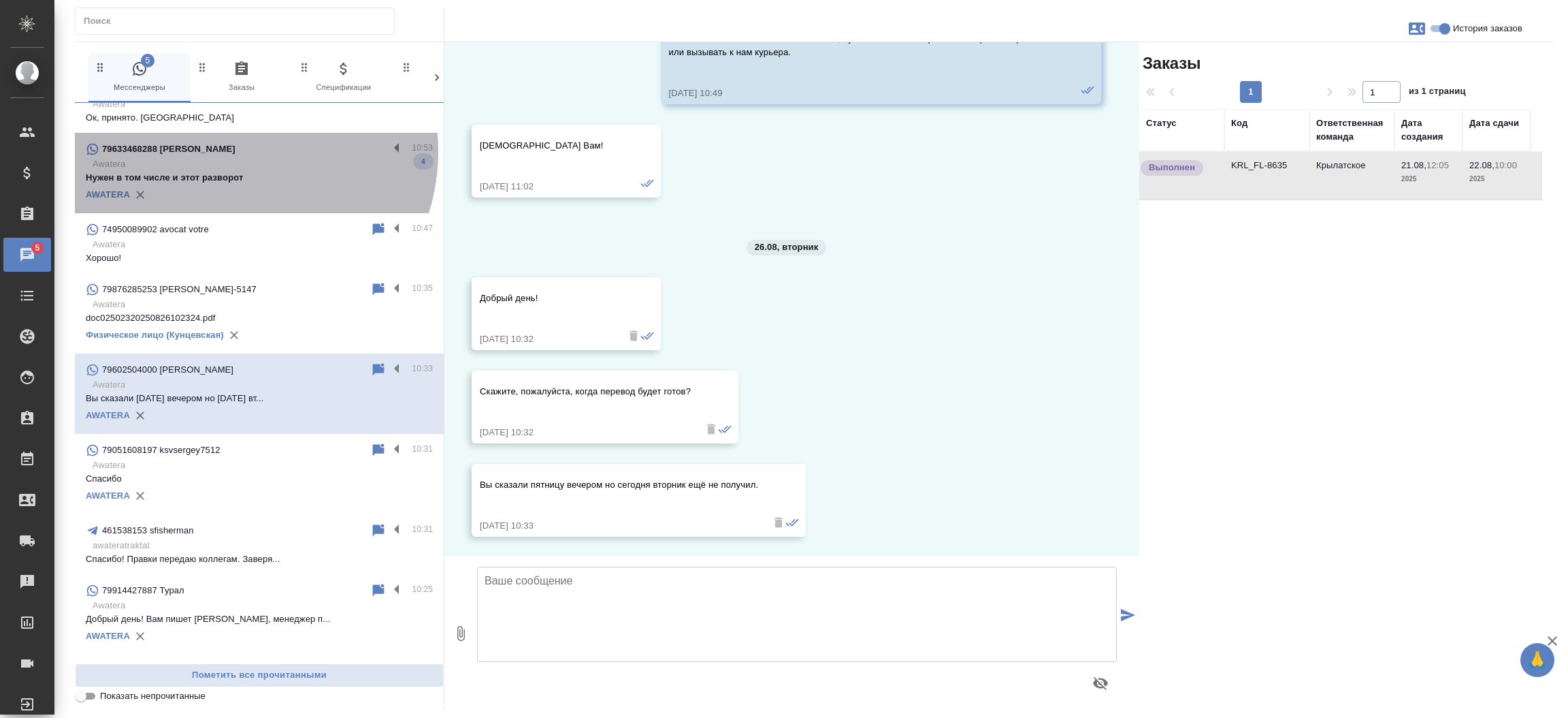
click at [232, 151] on div "79633468288 Полина" at bounding box center [237, 149] width 303 height 16
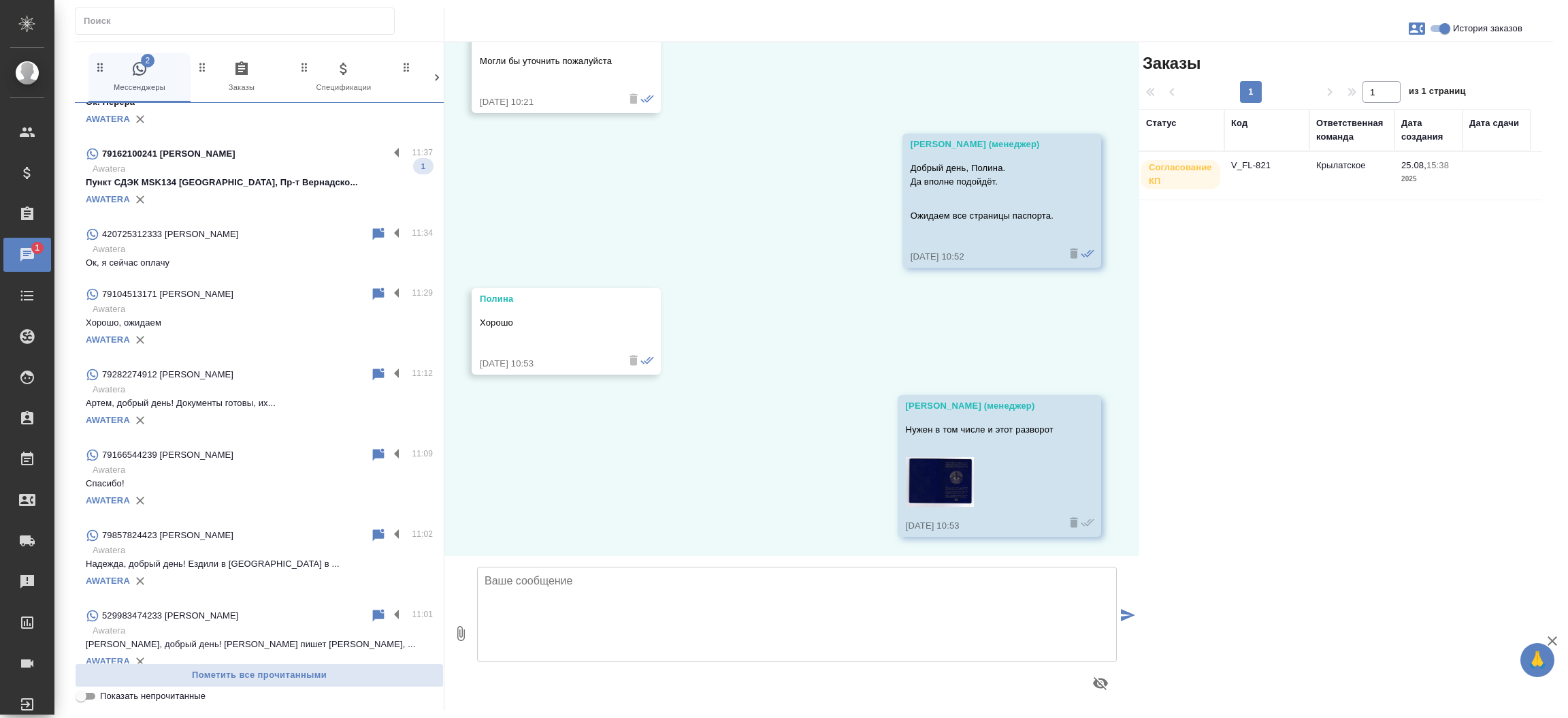
scroll to position [0, 0]
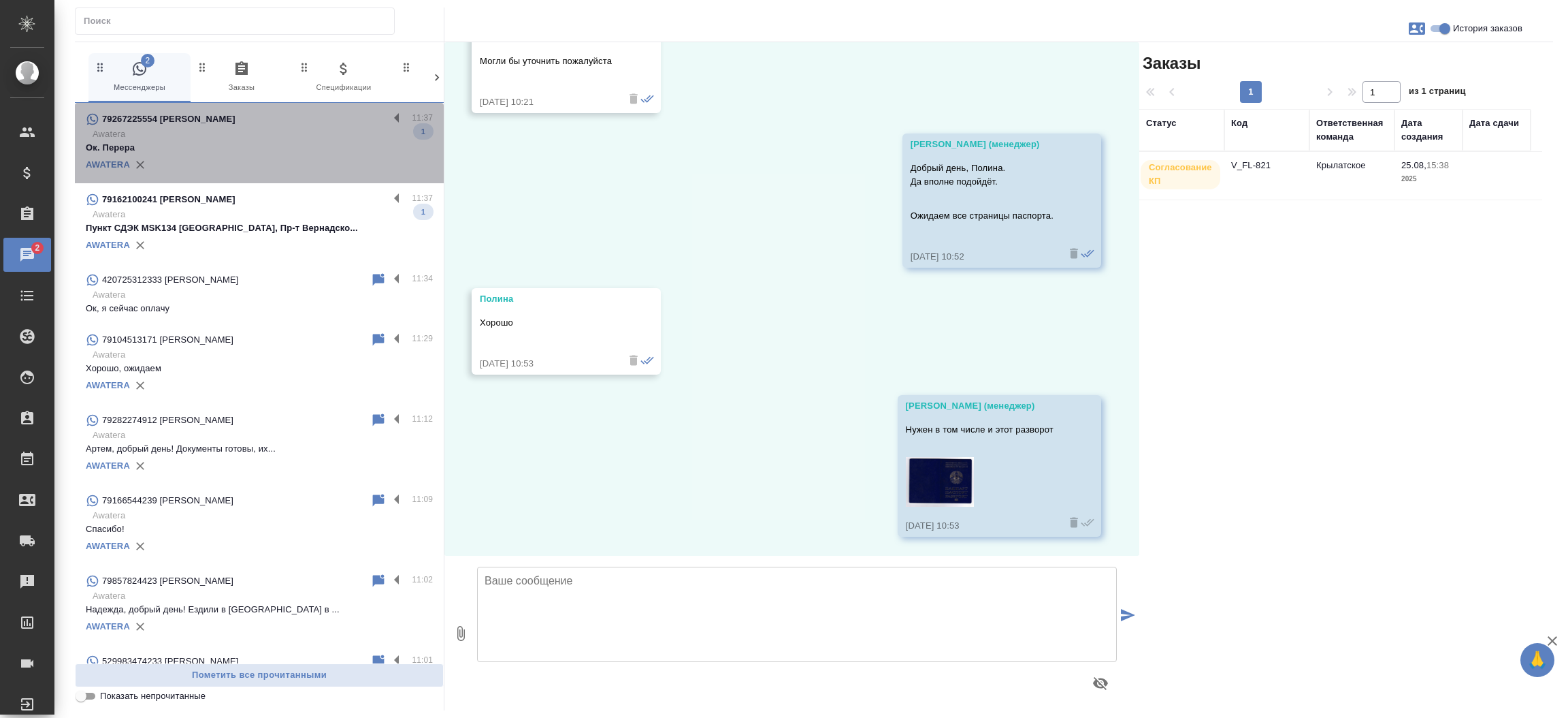
click at [293, 146] on p "Ок. Перера" at bounding box center [259, 148] width 347 height 14
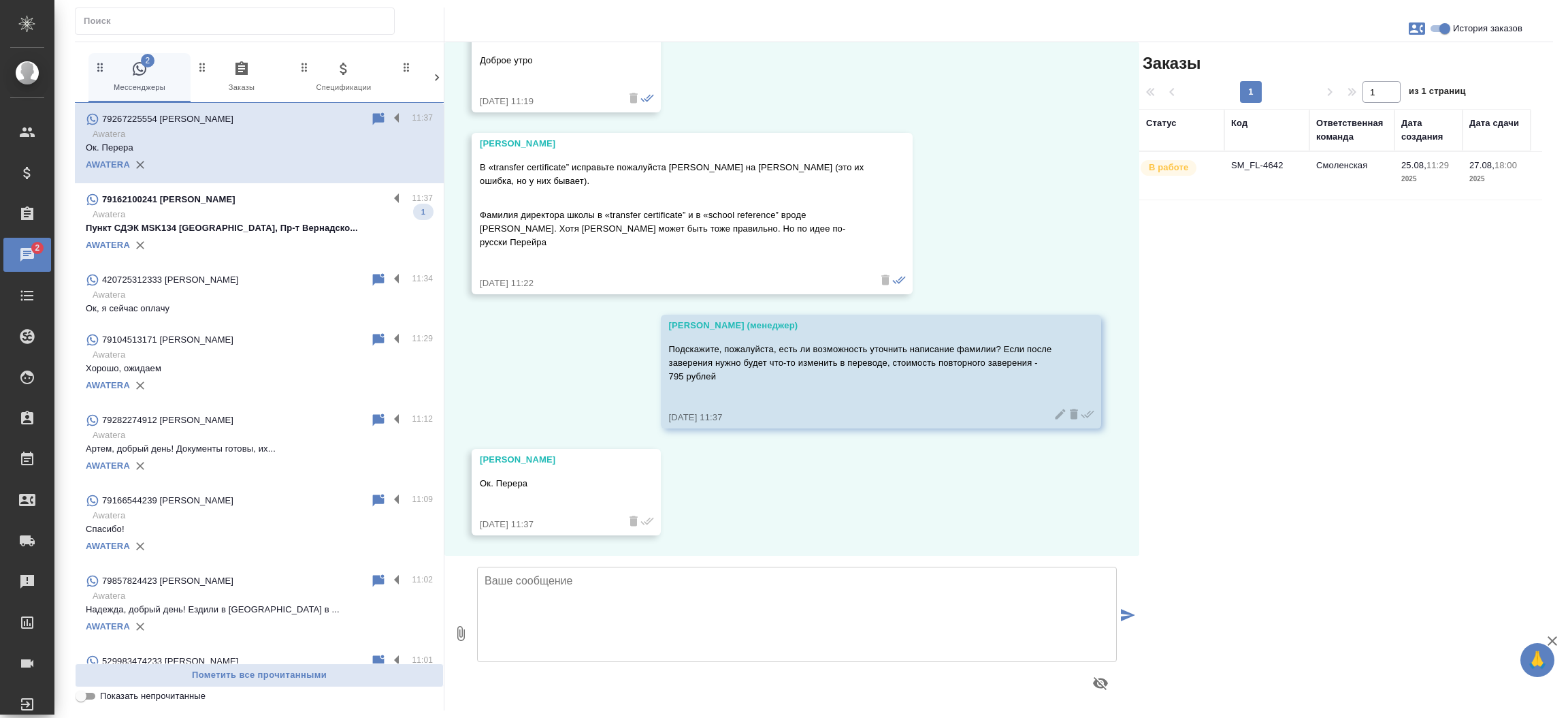
scroll to position [2716, 0]
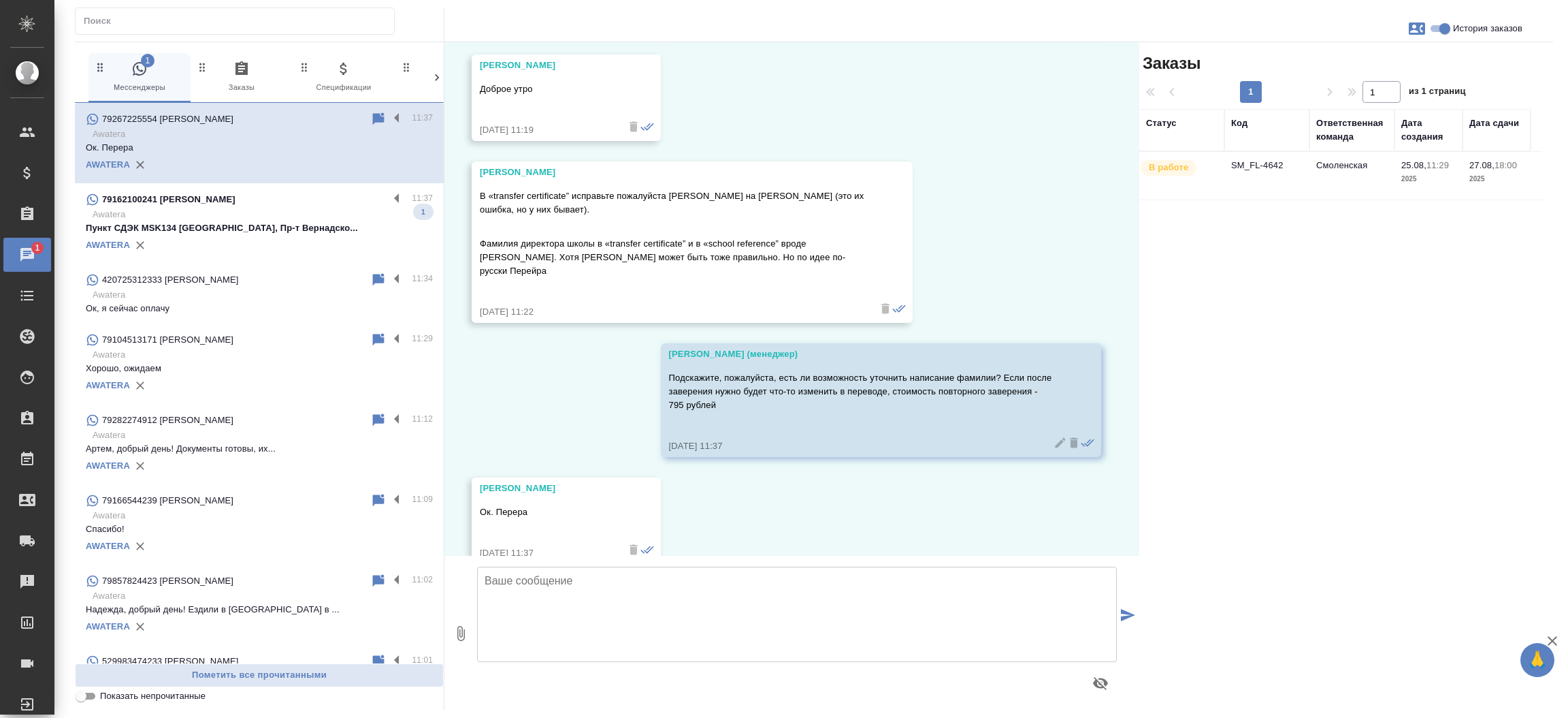
click at [1236, 173] on td "SM_FL-4642" at bounding box center [1267, 176] width 85 height 47
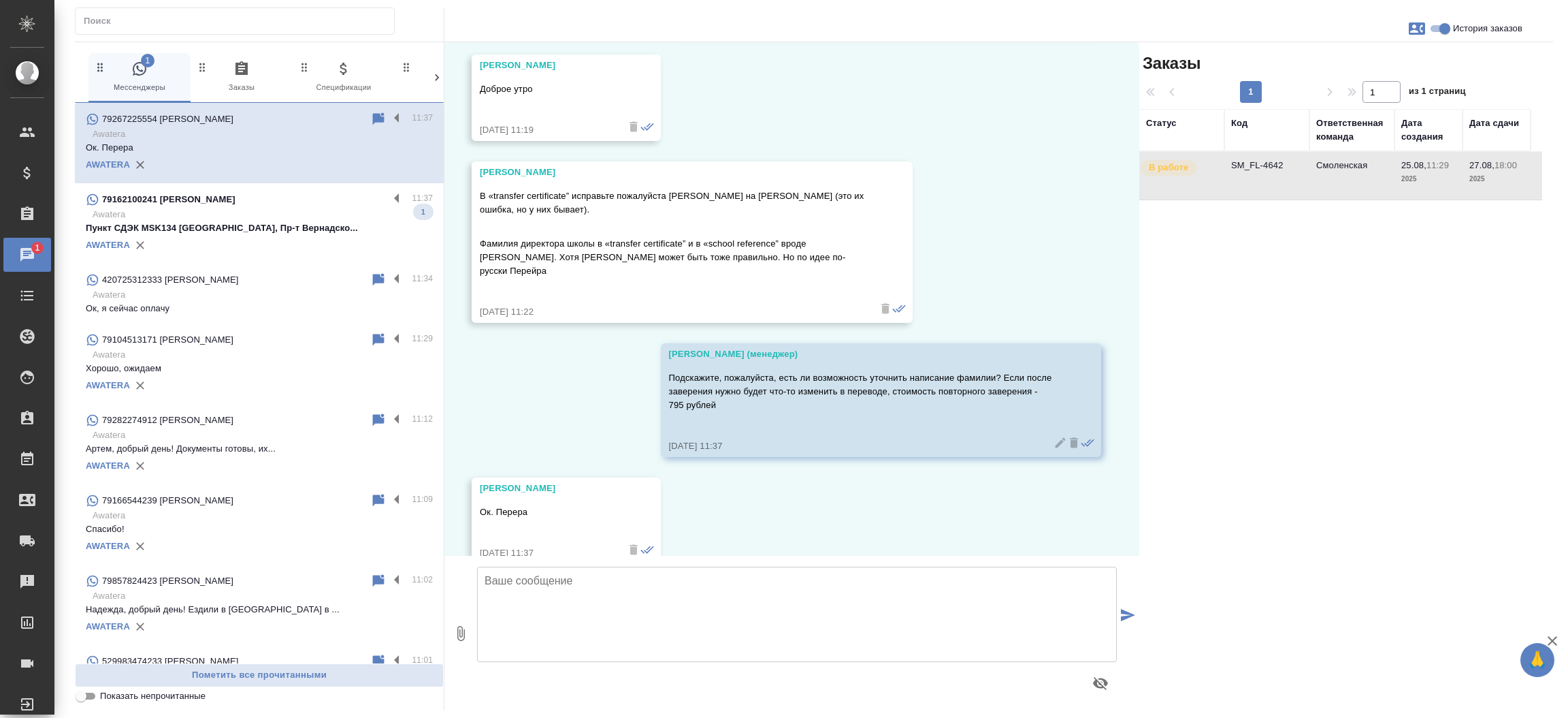
click at [1236, 173] on td "SM_FL-4642" at bounding box center [1267, 176] width 85 height 47
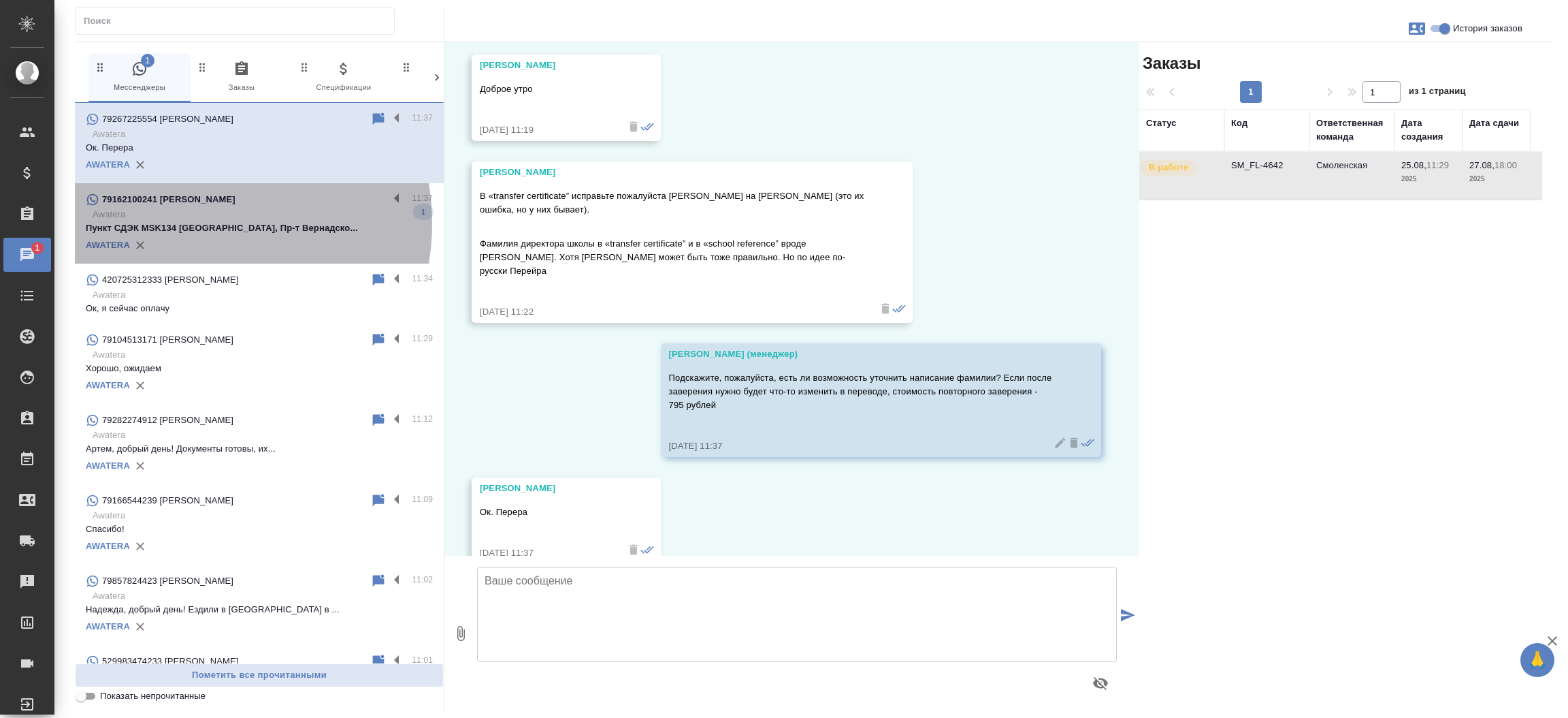
click at [198, 223] on p "Пункт СДЭК MSK134 Москва, Пр-т Вернадско..." at bounding box center [259, 228] width 347 height 14
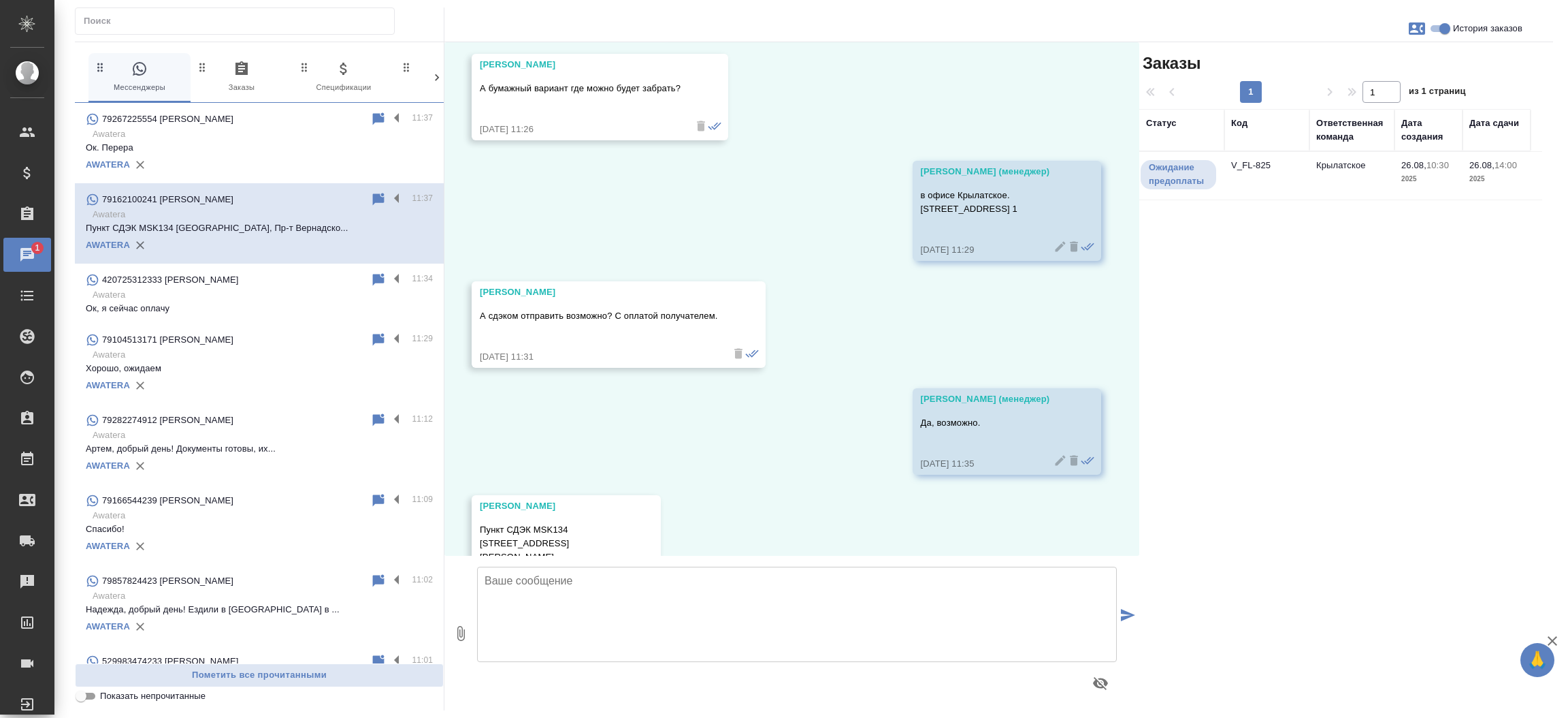
scroll to position [845, 0]
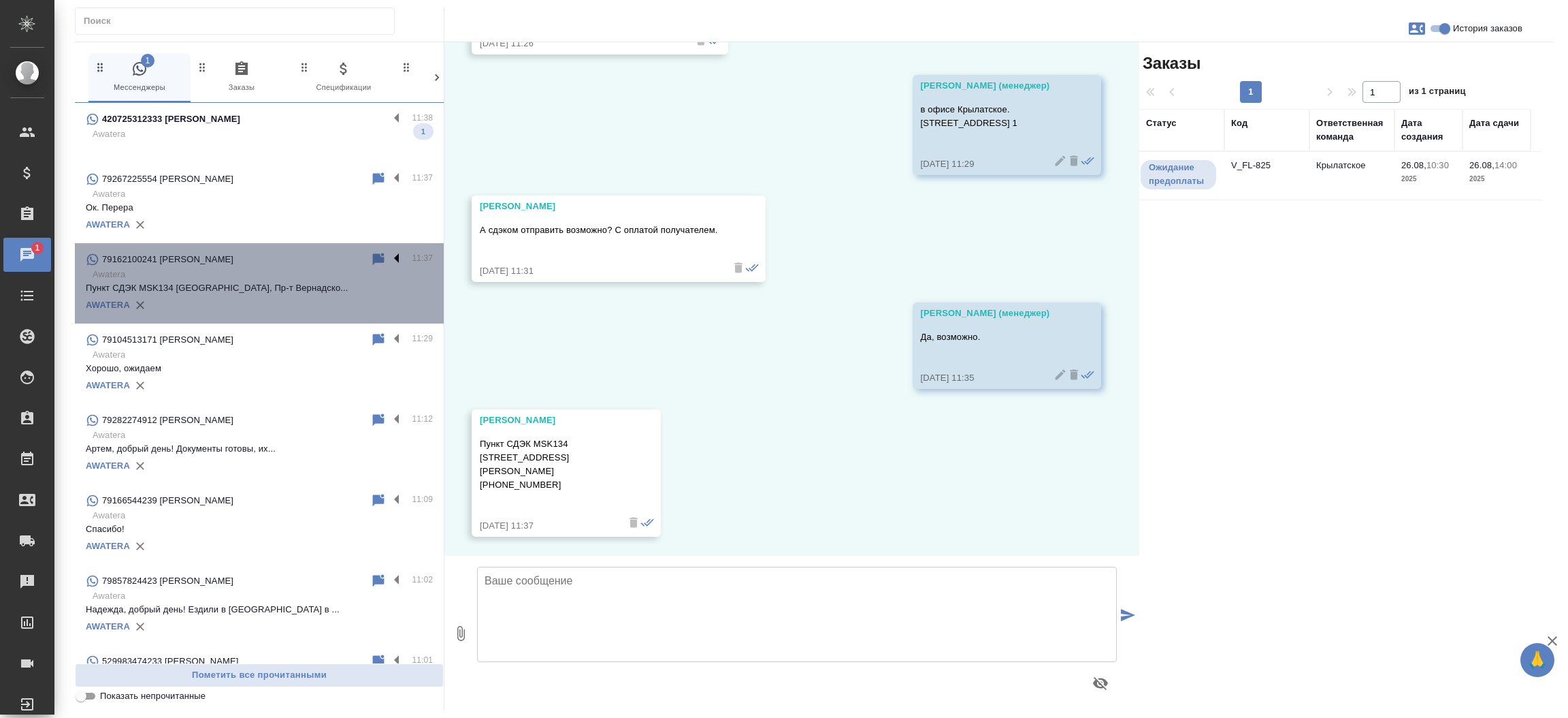
click at [389, 257] on label at bounding box center [400, 259] width 23 height 16
click at [0, 0] on input "checkbox" at bounding box center [0, 0] width 0 height 0
click at [320, 260] on icon at bounding box center [325, 259] width 12 height 12
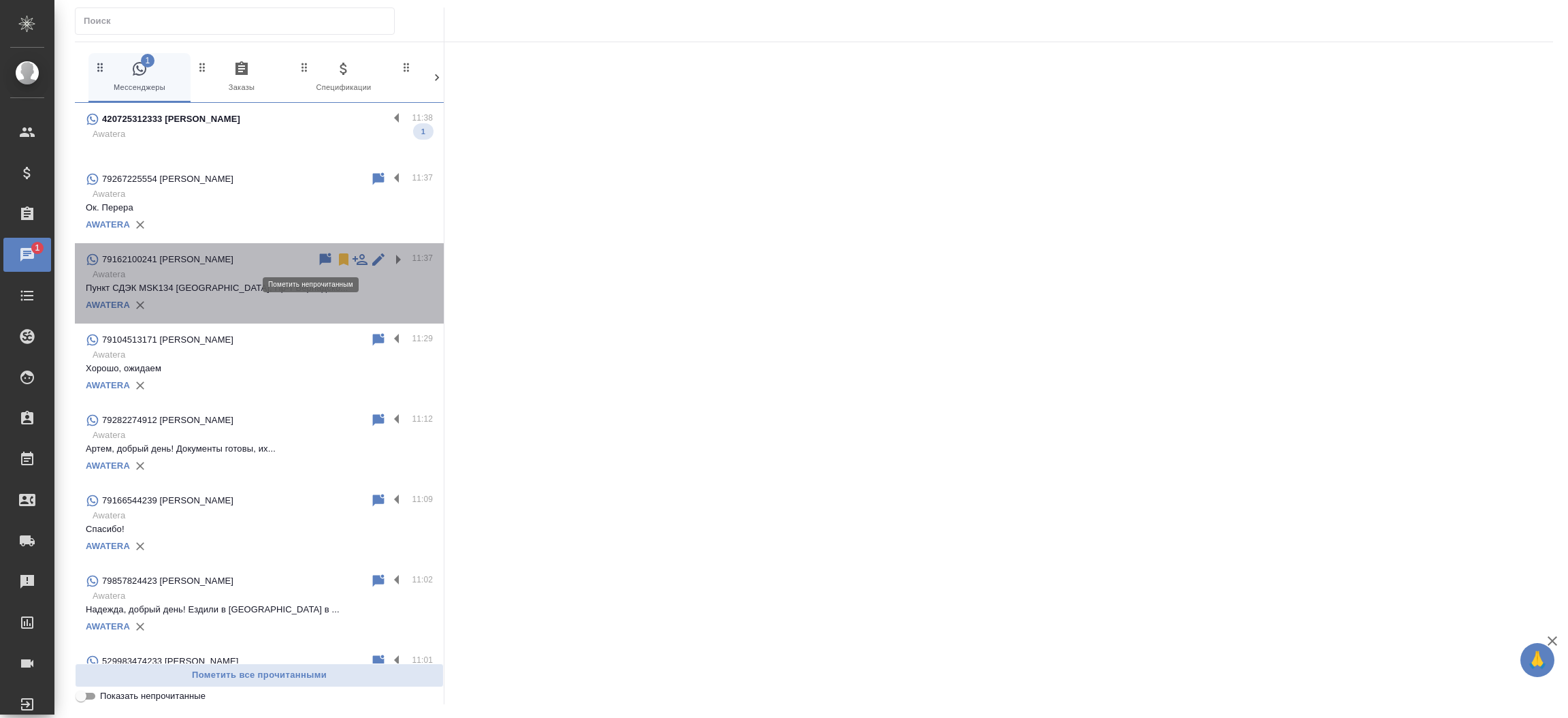
click at [320, 260] on icon at bounding box center [325, 259] width 12 height 12
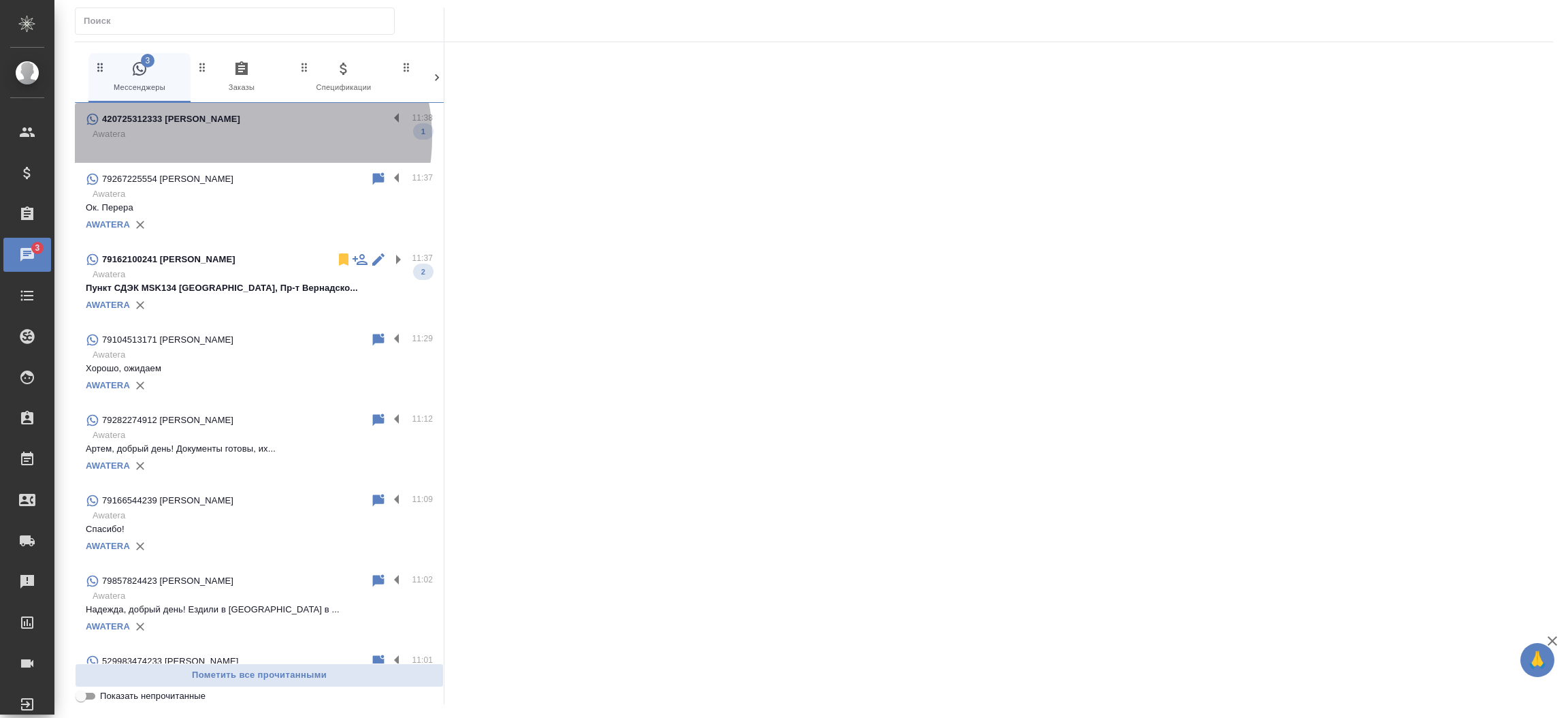
click at [242, 138] on p "Awatera" at bounding box center [263, 134] width 341 height 14
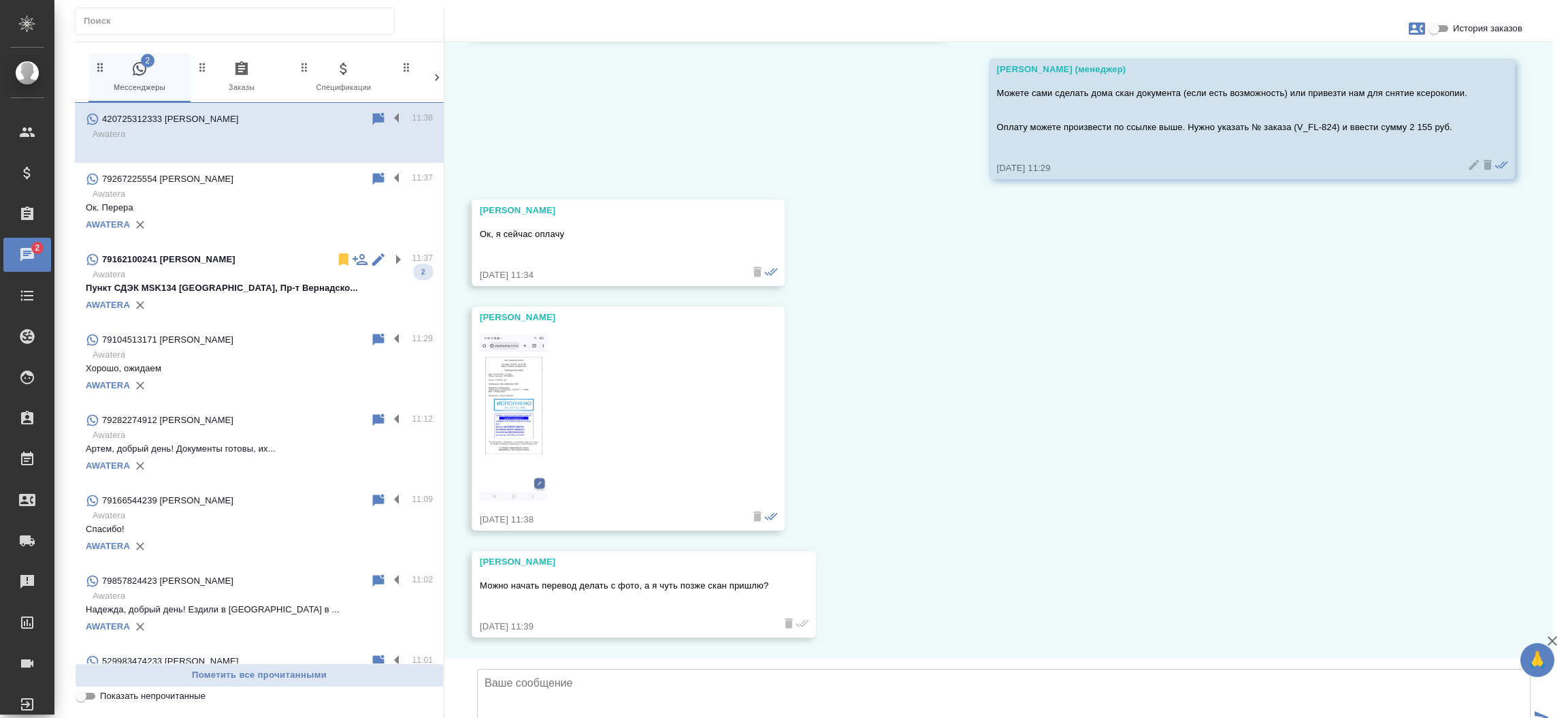
scroll to position [3382, 0]
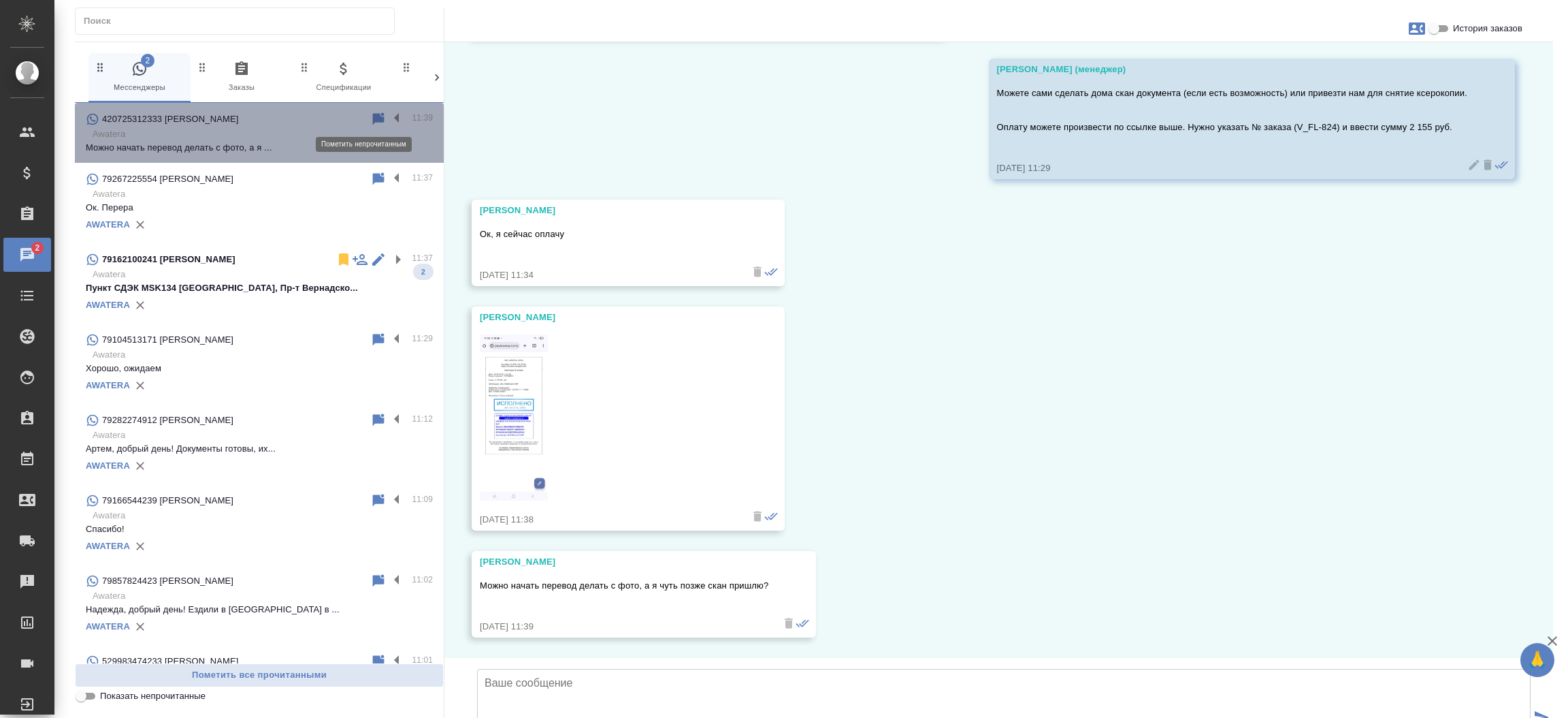
click at [373, 121] on icon at bounding box center [379, 118] width 12 height 12
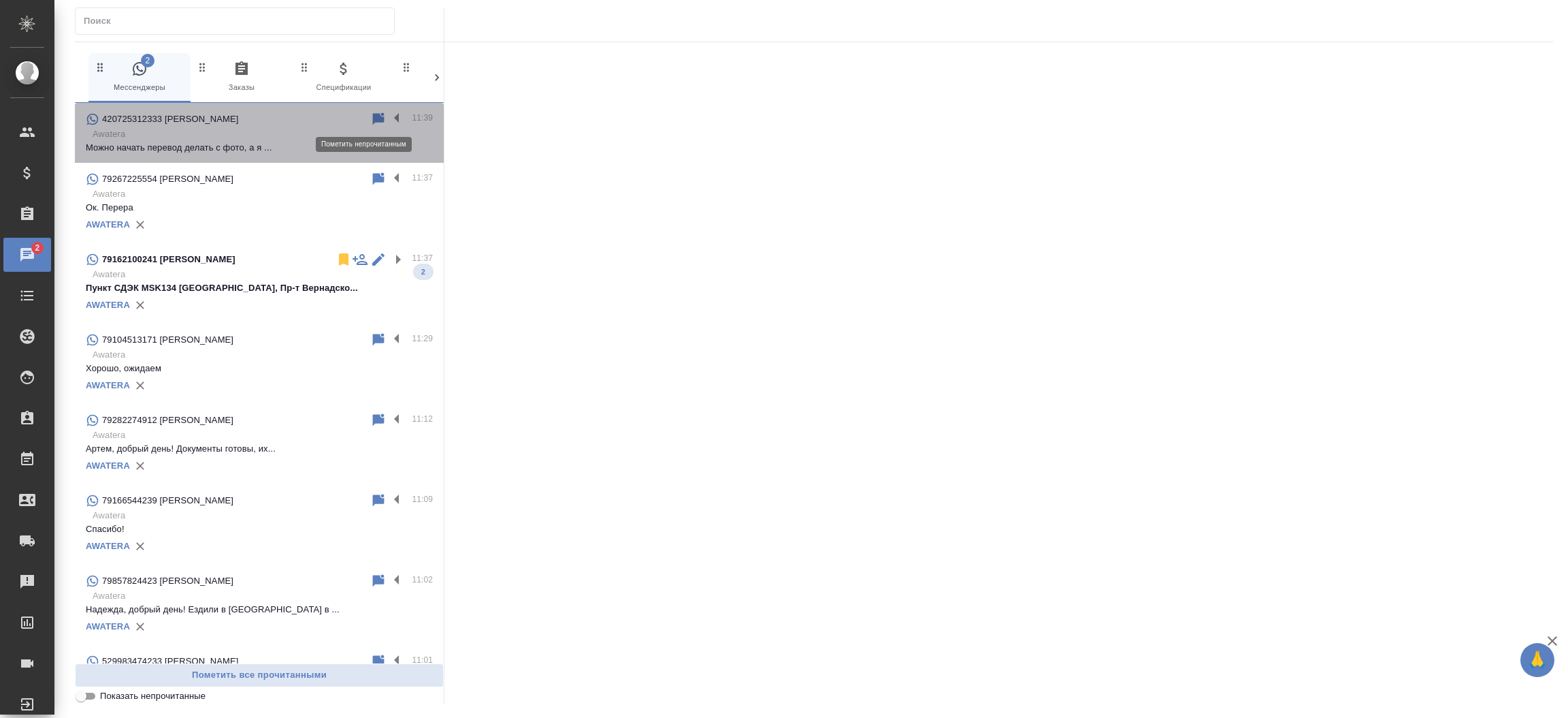
click at [373, 121] on icon at bounding box center [379, 118] width 12 height 12
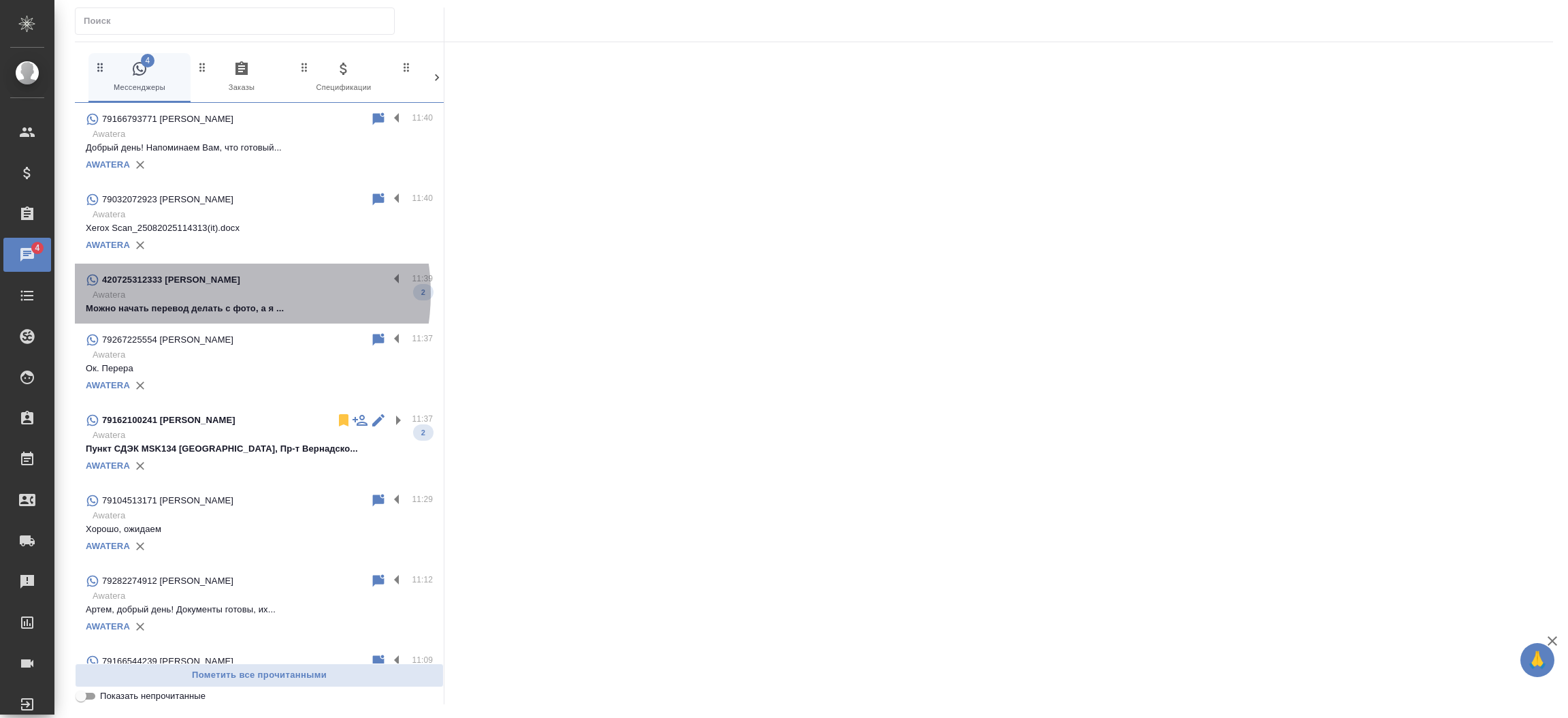
click at [218, 293] on p "Awatera" at bounding box center [263, 295] width 341 height 14
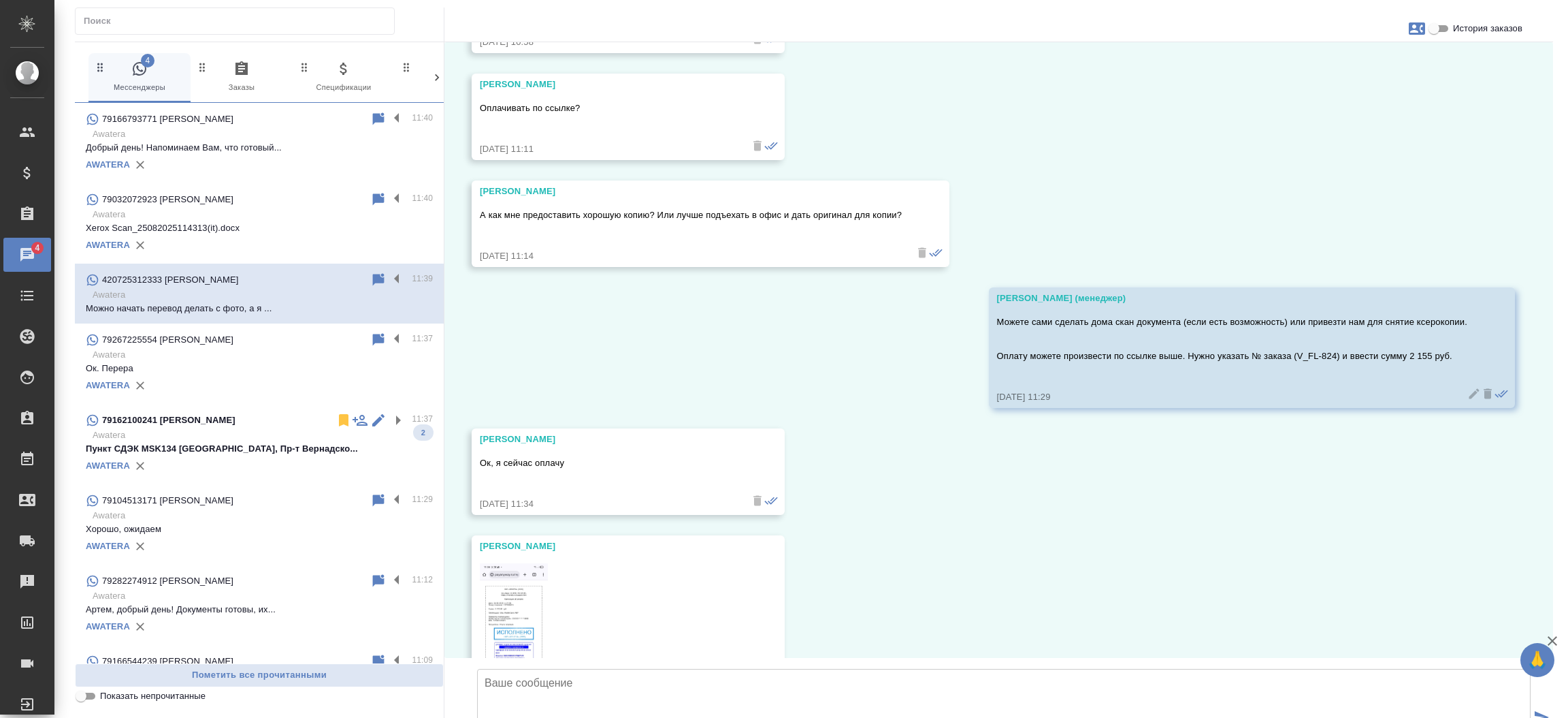
scroll to position [3225, 0]
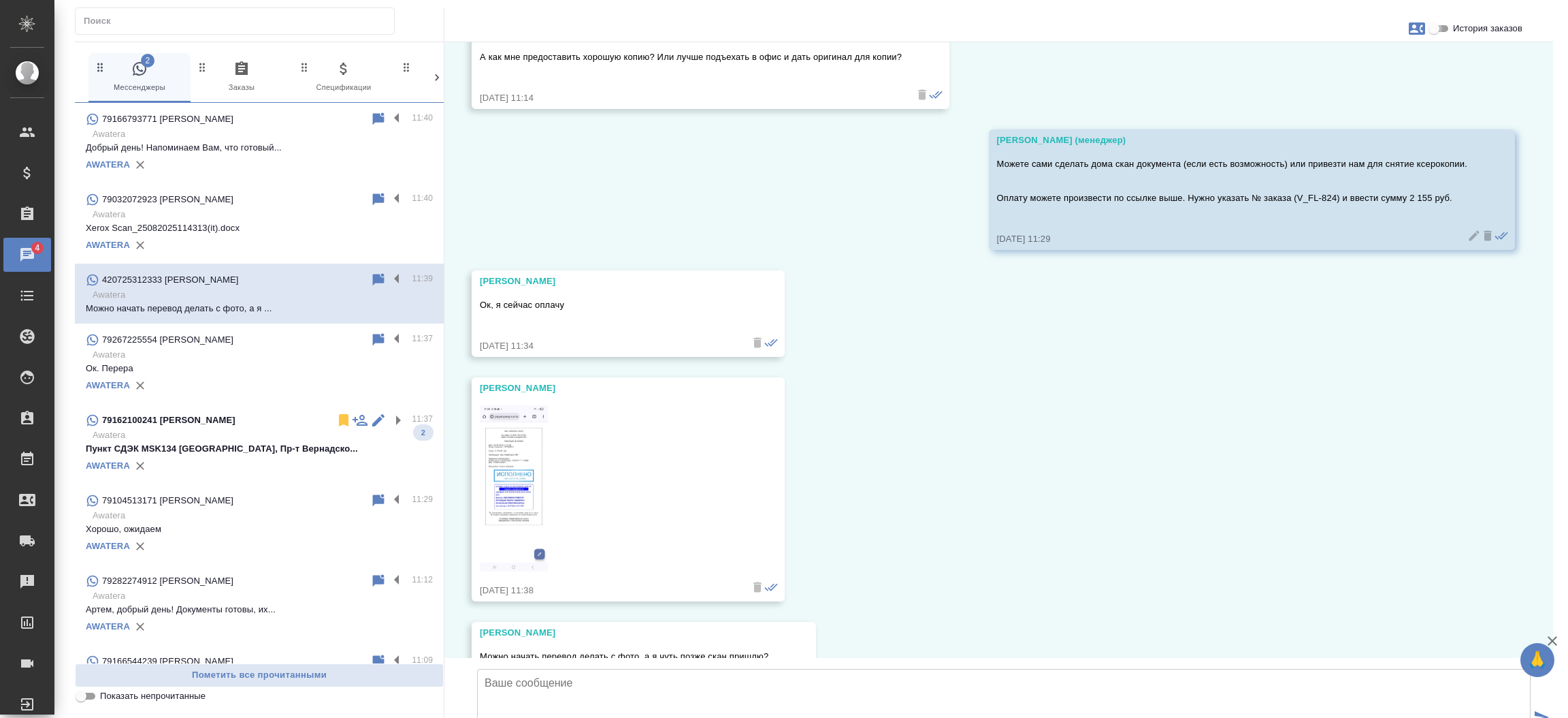
click at [1440, 31] on input "История заказов" at bounding box center [1434, 28] width 49 height 16
checkbox input "true"
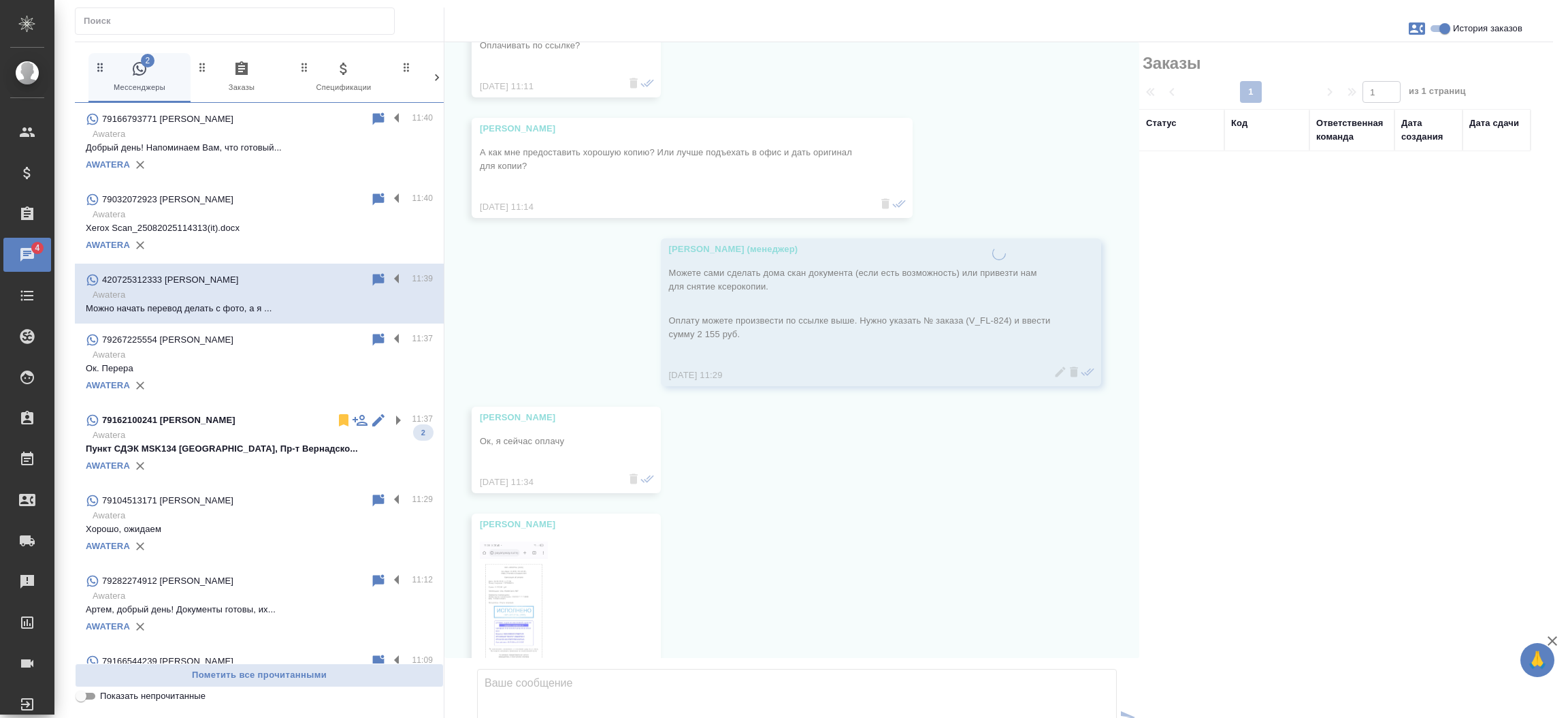
scroll to position [3347, 0]
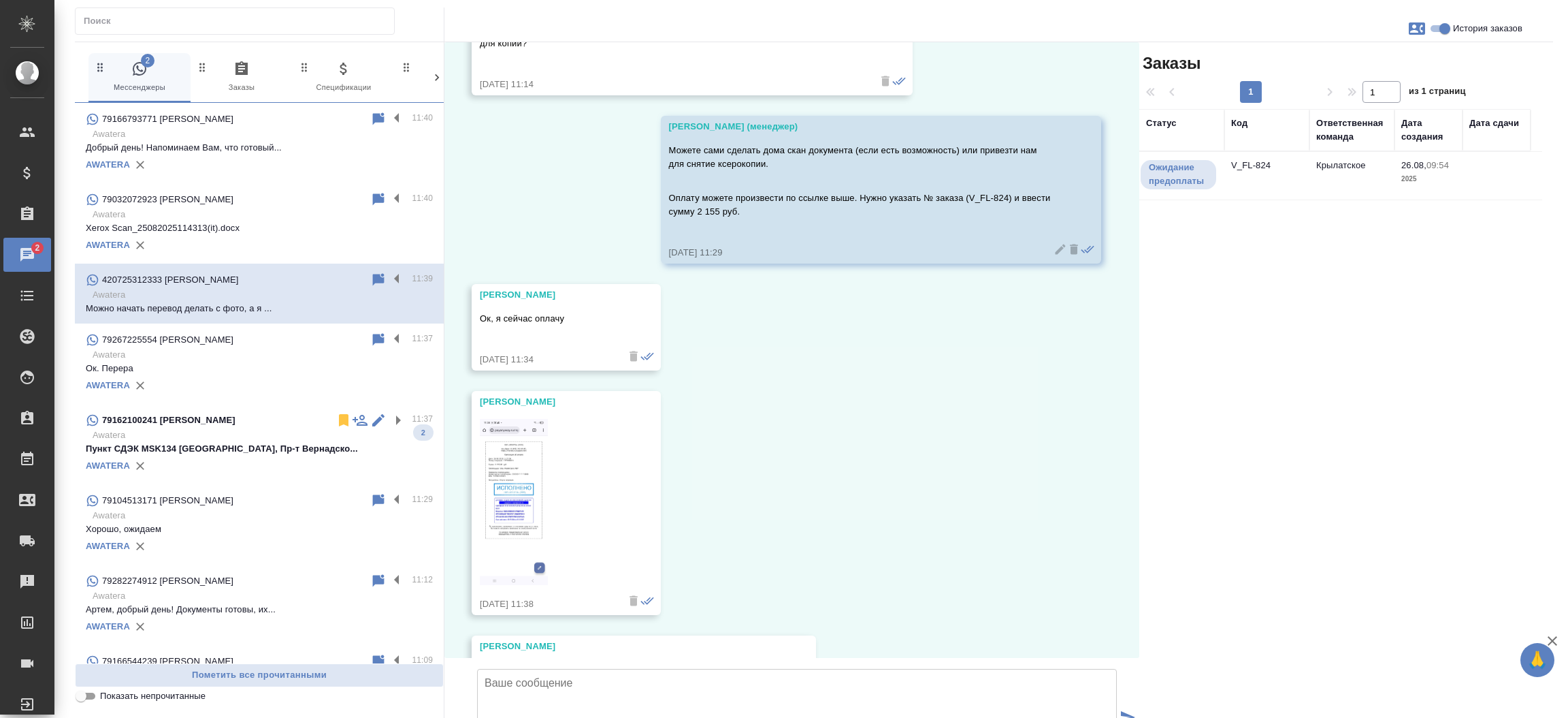
click at [1241, 179] on td "V_FL-824" at bounding box center [1267, 176] width 85 height 47
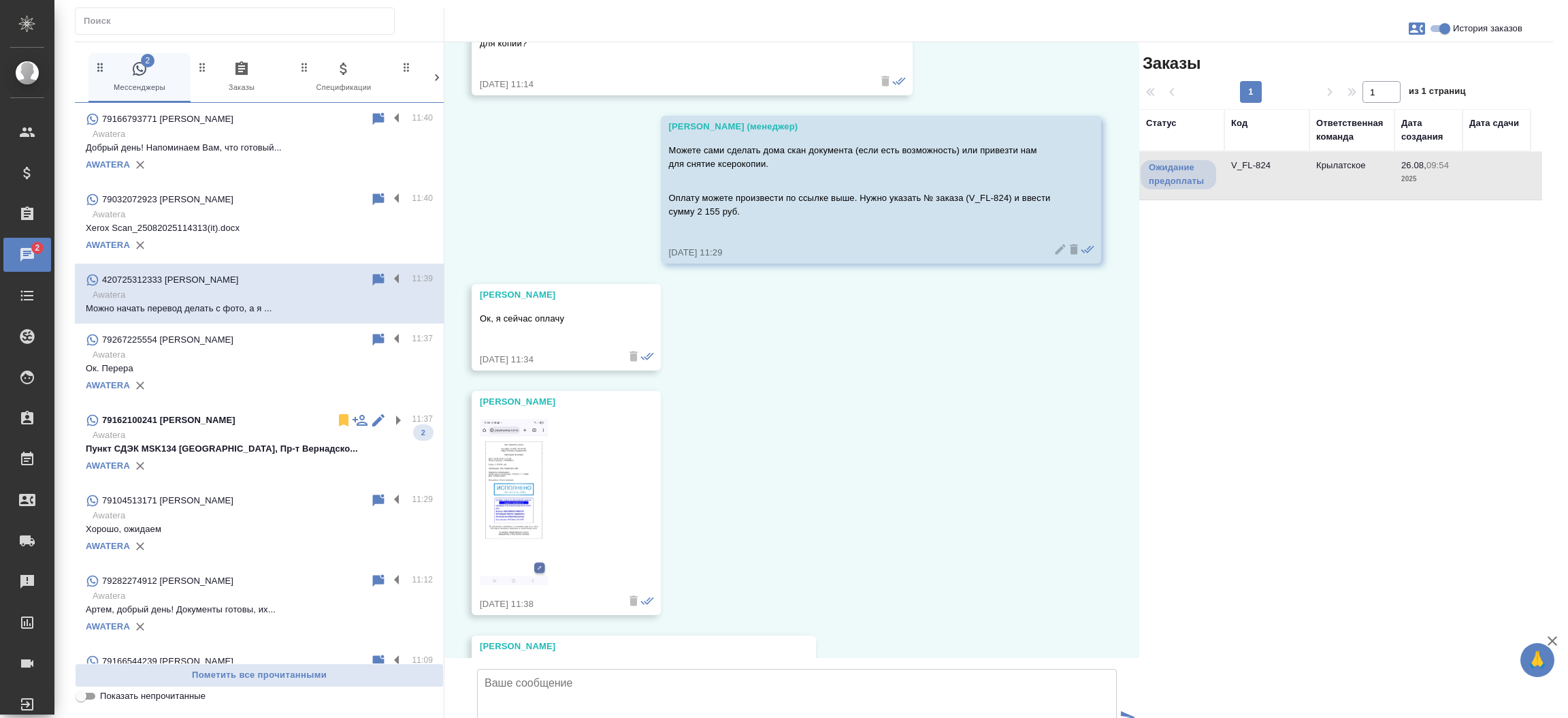
click at [1241, 179] on td "V_FL-824" at bounding box center [1267, 176] width 85 height 47
click at [185, 447] on p "Пункт СДЭК MSK134 Москва, Пр-т Вернадско..." at bounding box center [259, 449] width 347 height 14
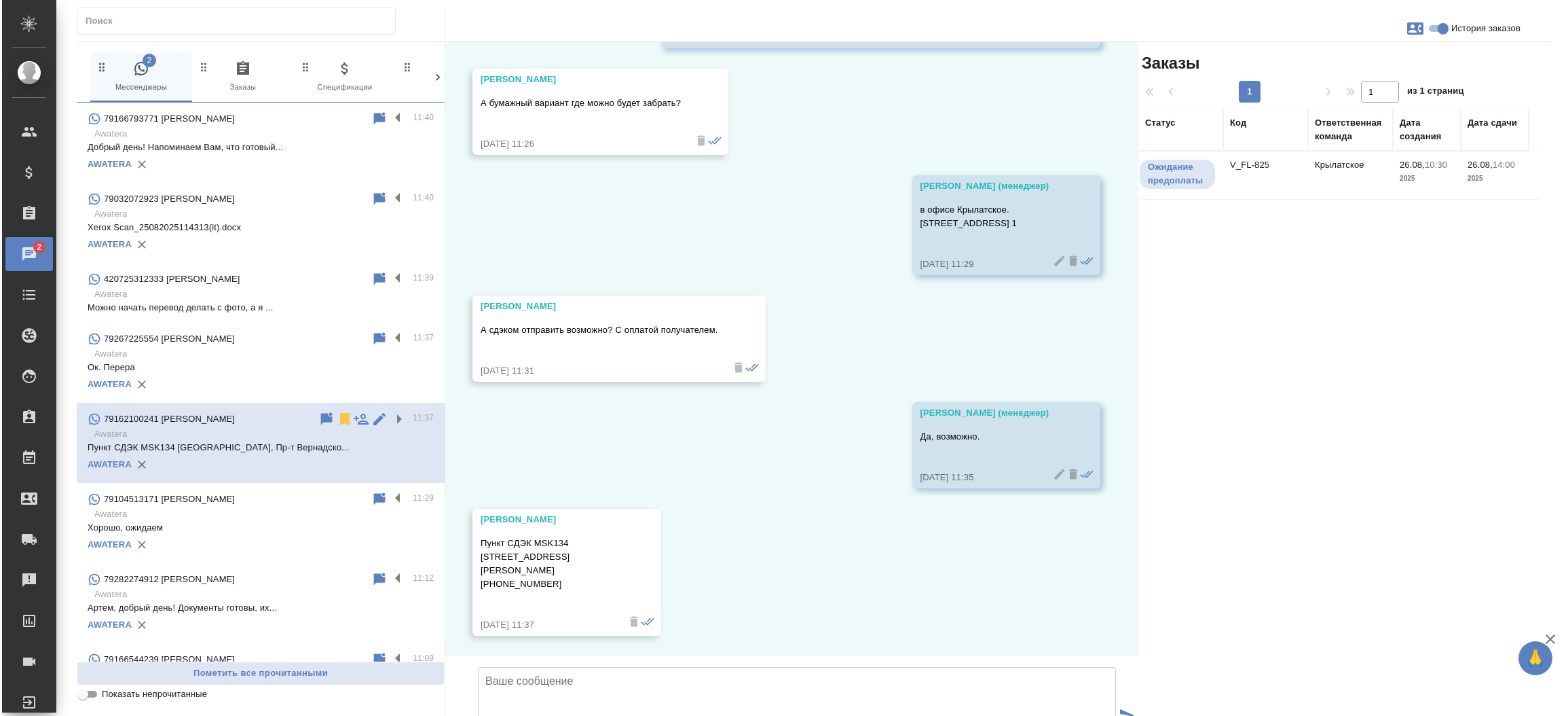
scroll to position [842, 0]
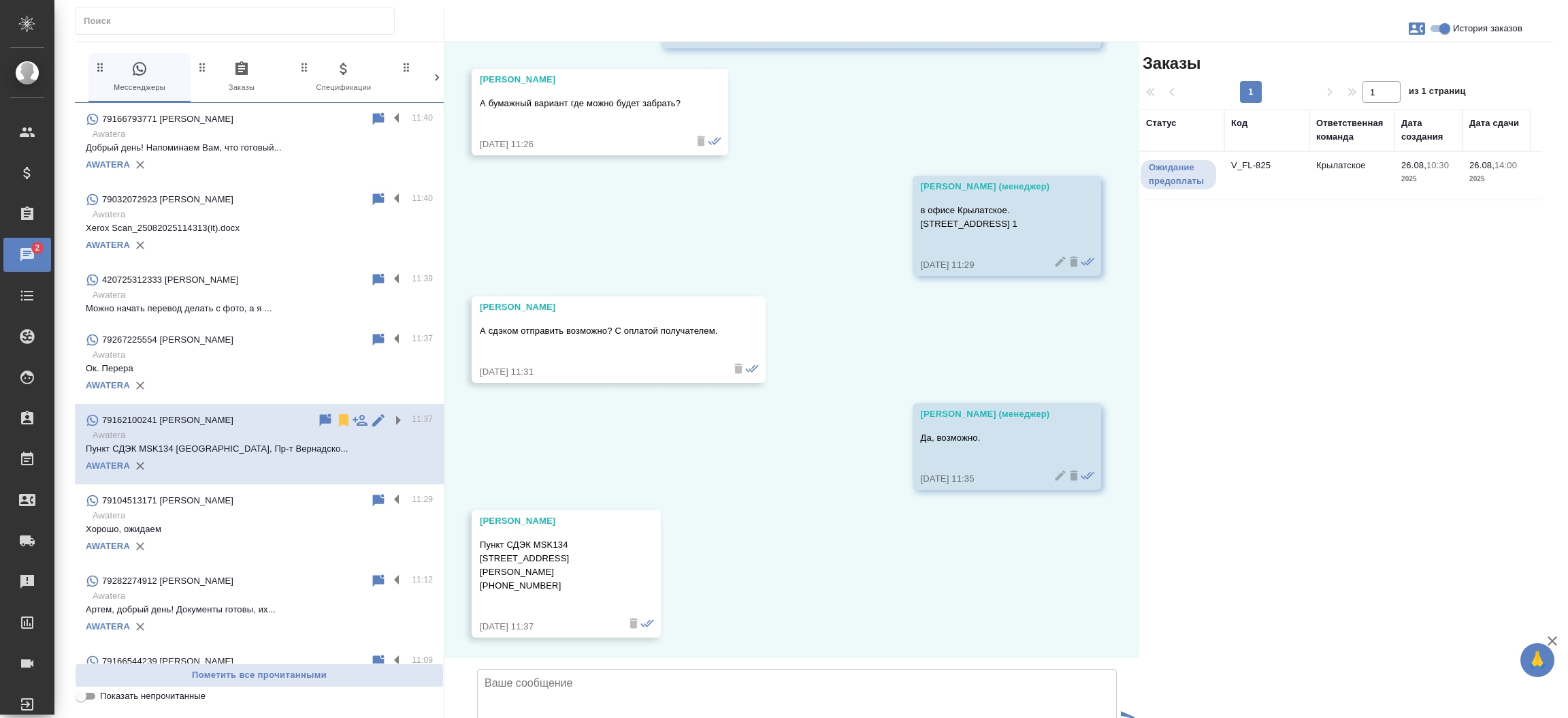
click at [1256, 163] on td "V_FL-825" at bounding box center [1267, 176] width 85 height 47
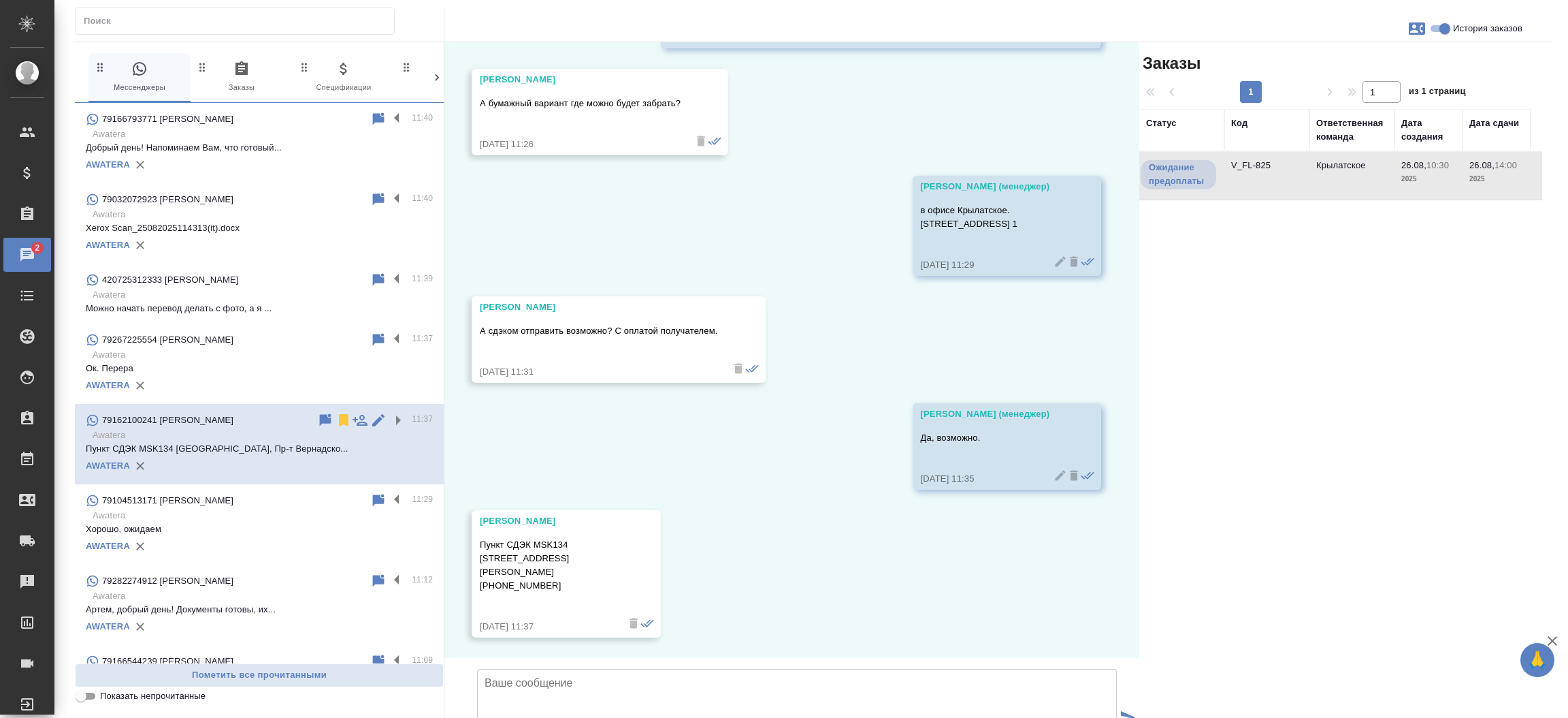
click at [1256, 163] on td "V_FL-825" at bounding box center [1267, 176] width 85 height 47
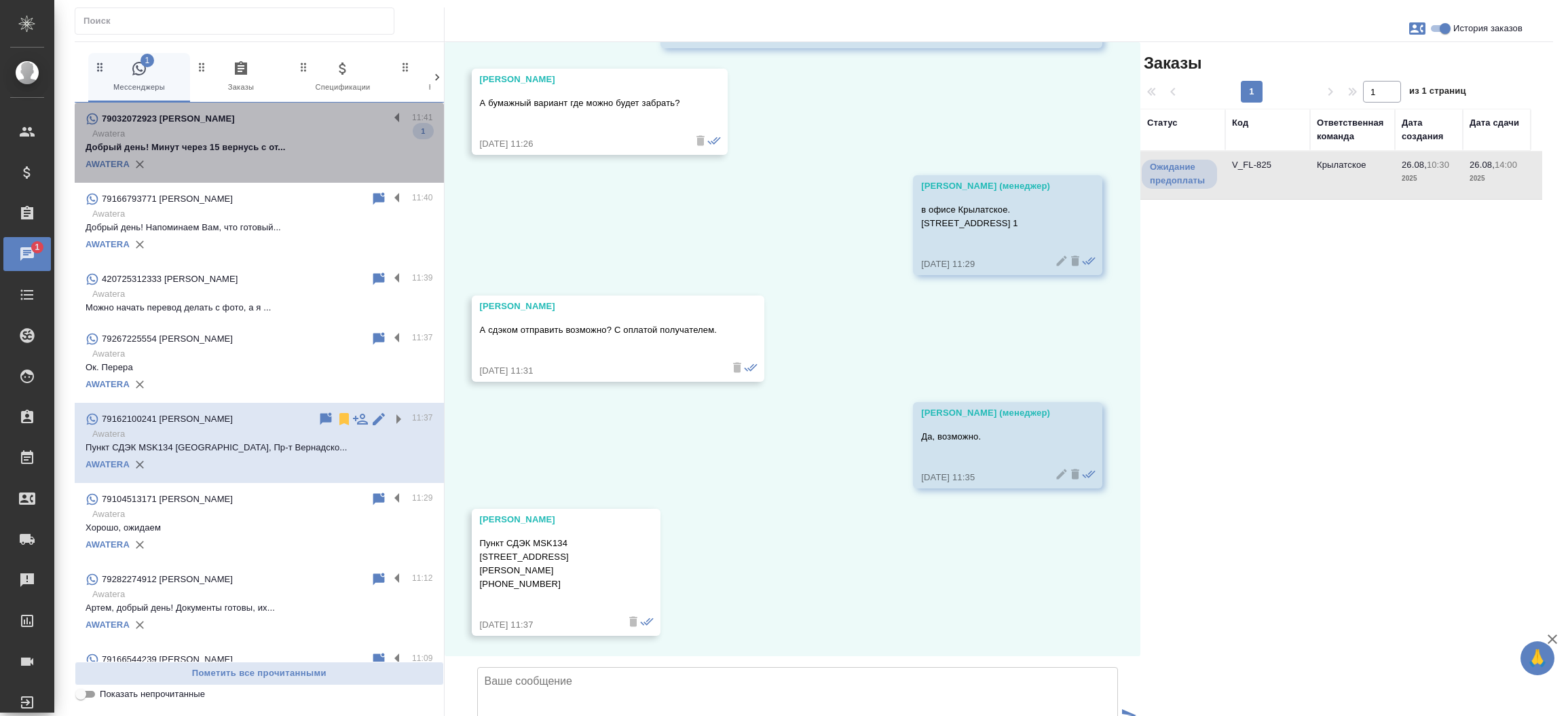
click at [270, 148] on p "Добрый день! Минут через 15 вернусь с от..." at bounding box center [259, 148] width 347 height 13
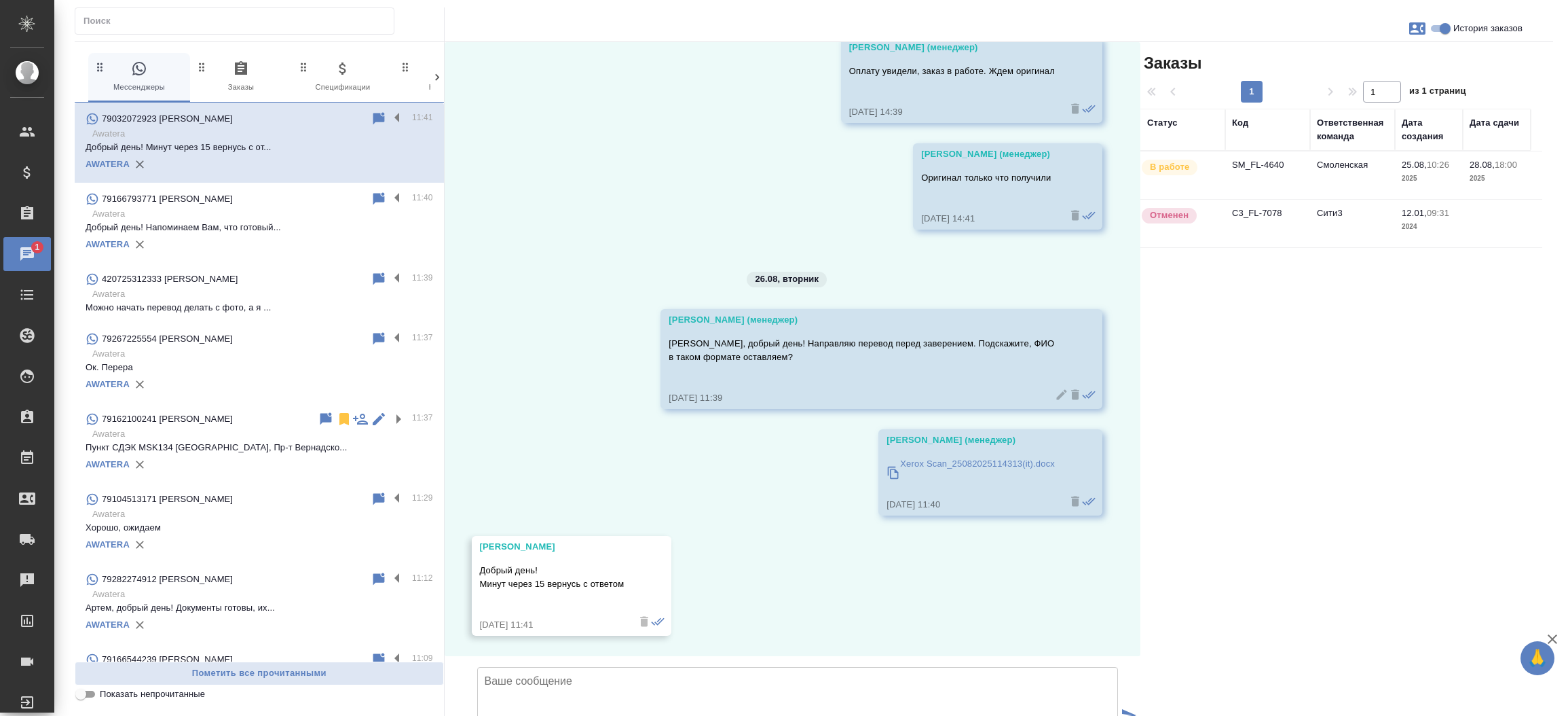
scroll to position [4971, 0]
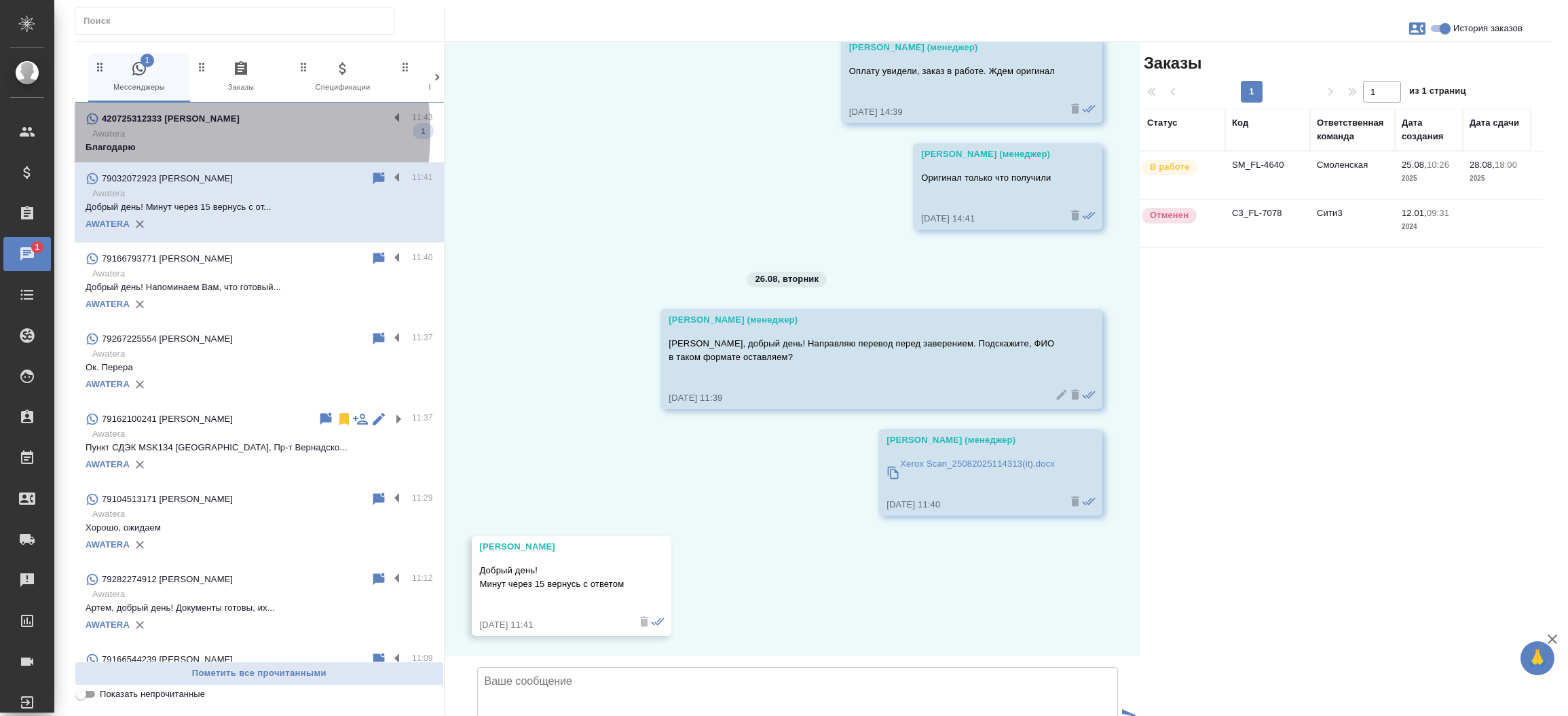
click at [148, 132] on p "Awatera" at bounding box center [263, 134] width 341 height 13
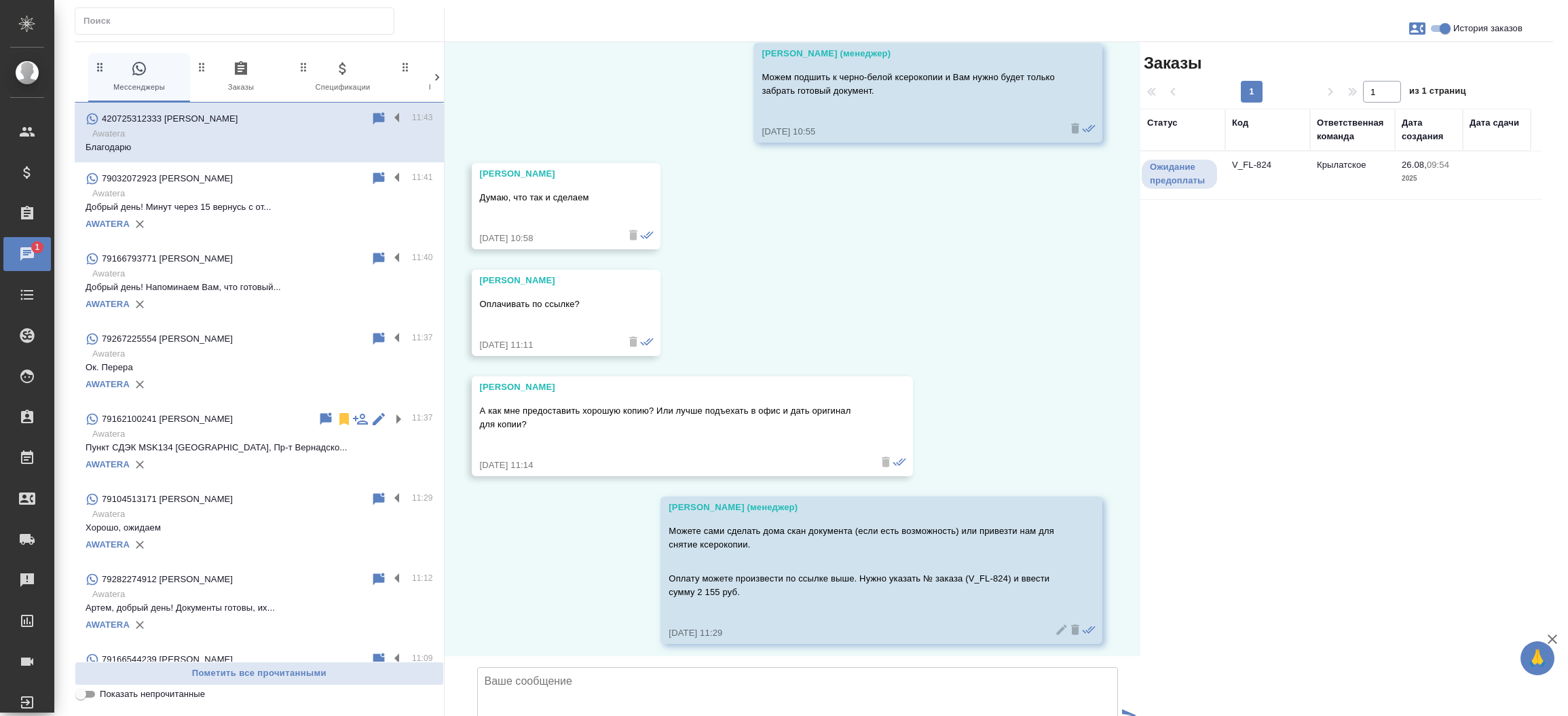
scroll to position [2959, 0]
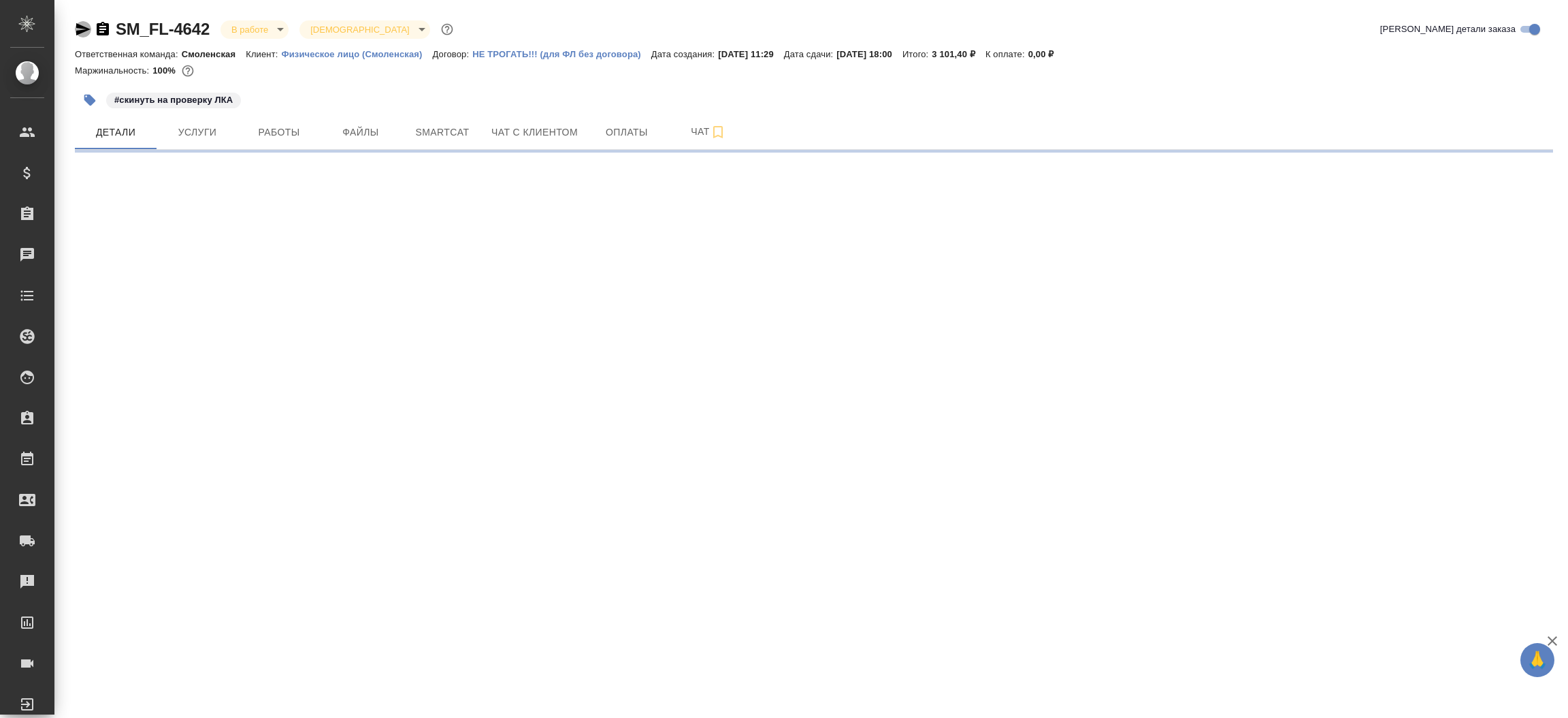
click at [79, 26] on icon "button" at bounding box center [83, 29] width 14 height 12
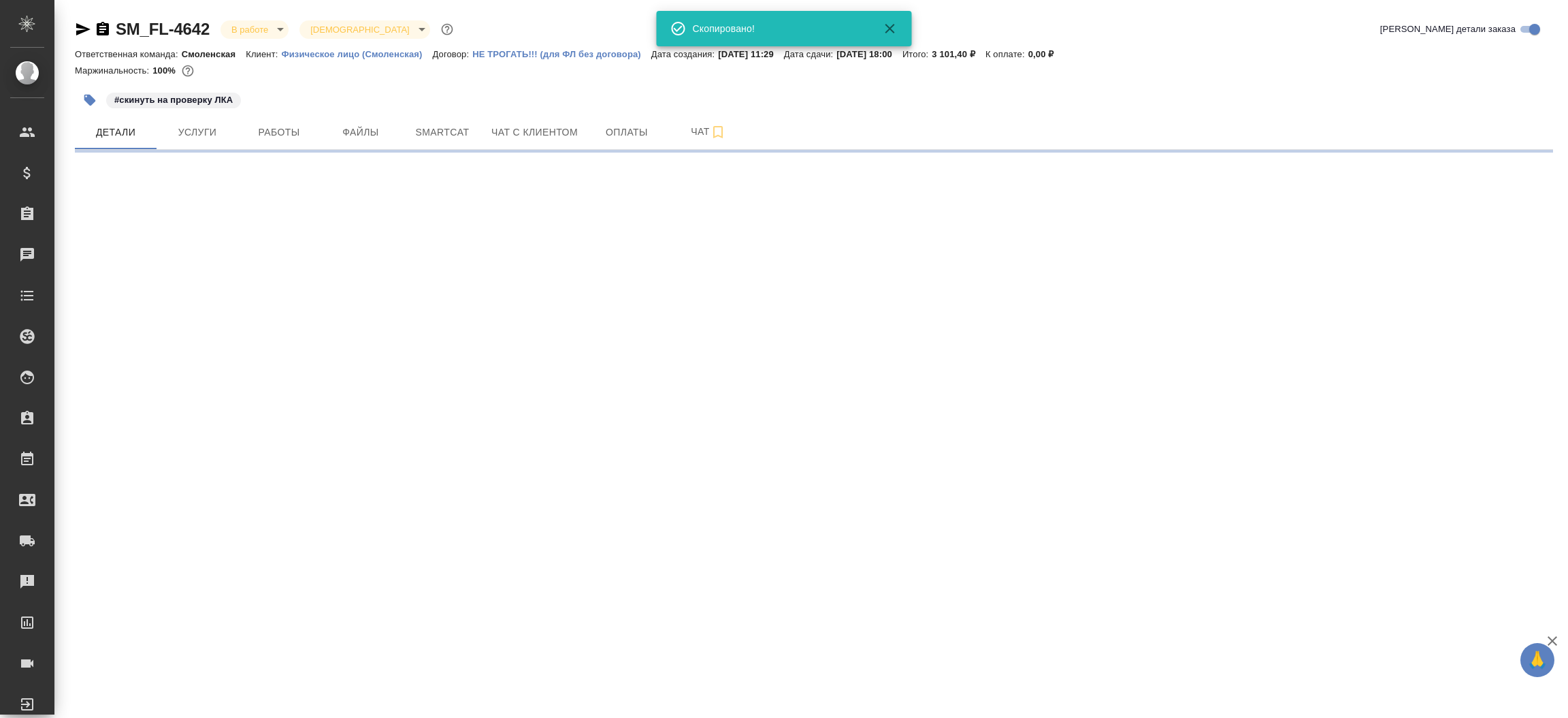
select select "RU"
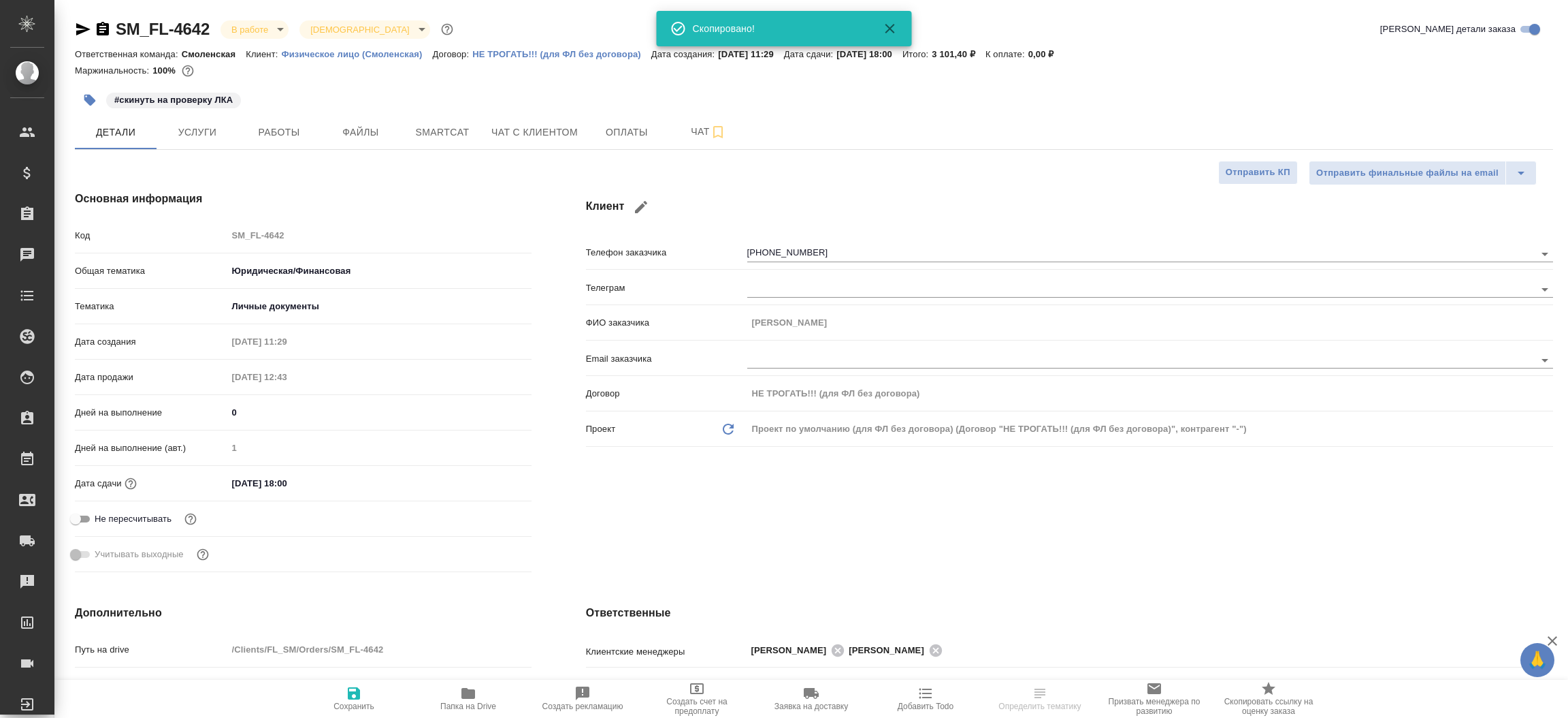
type textarea "x"
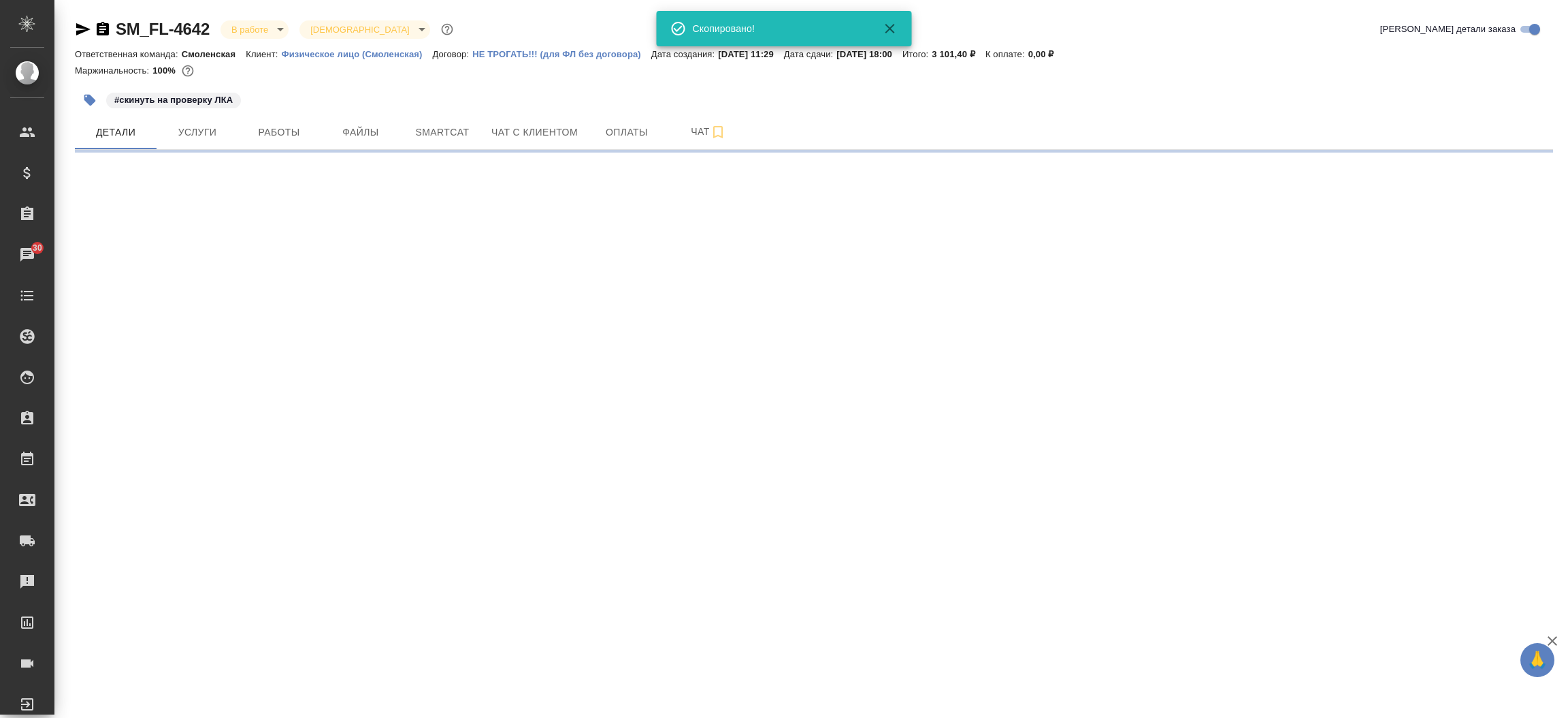
select select "RU"
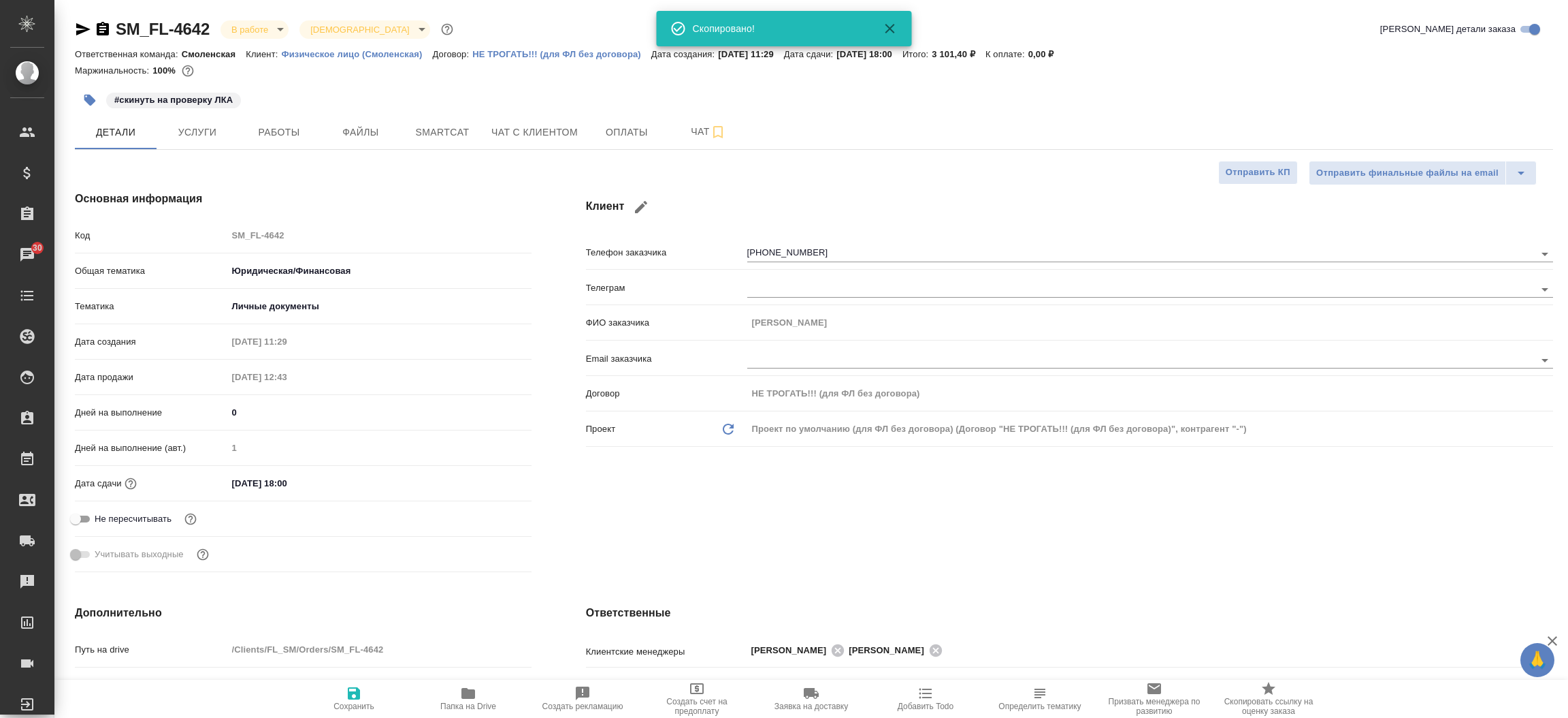
type textarea "x"
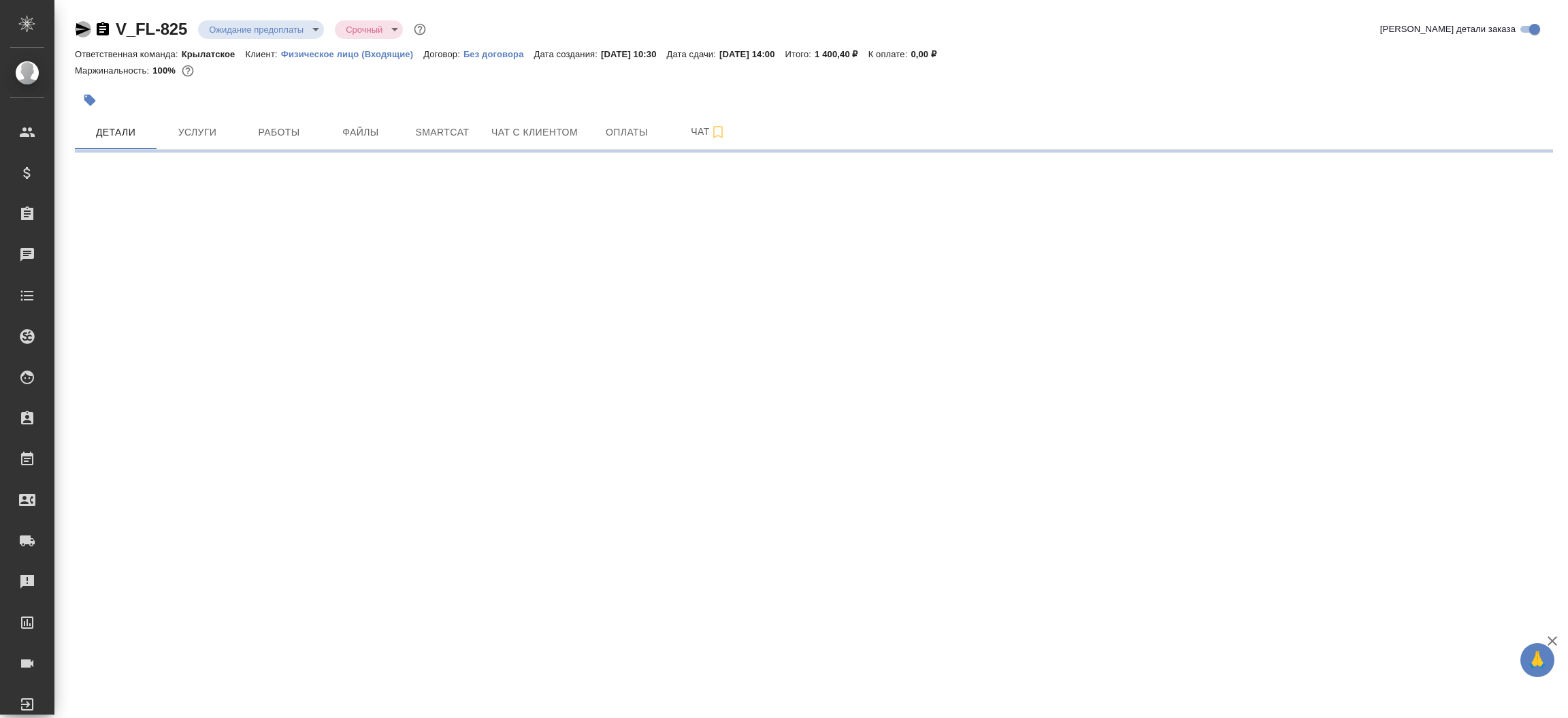
drag, startPoint x: 0, startPoint y: 0, endPoint x: 81, endPoint y: 24, distance: 84.5
click at [81, 24] on icon "button" at bounding box center [83, 29] width 16 height 16
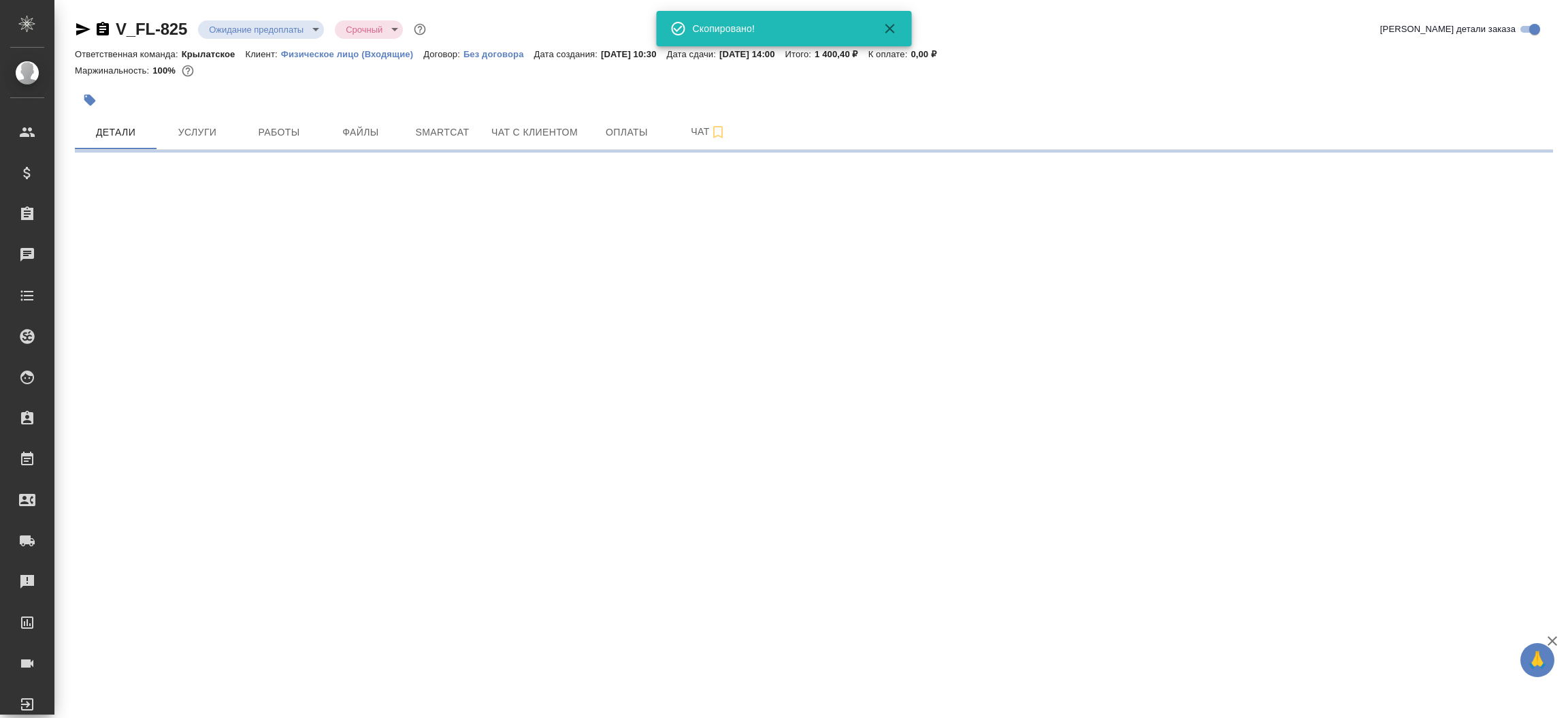
select select "RU"
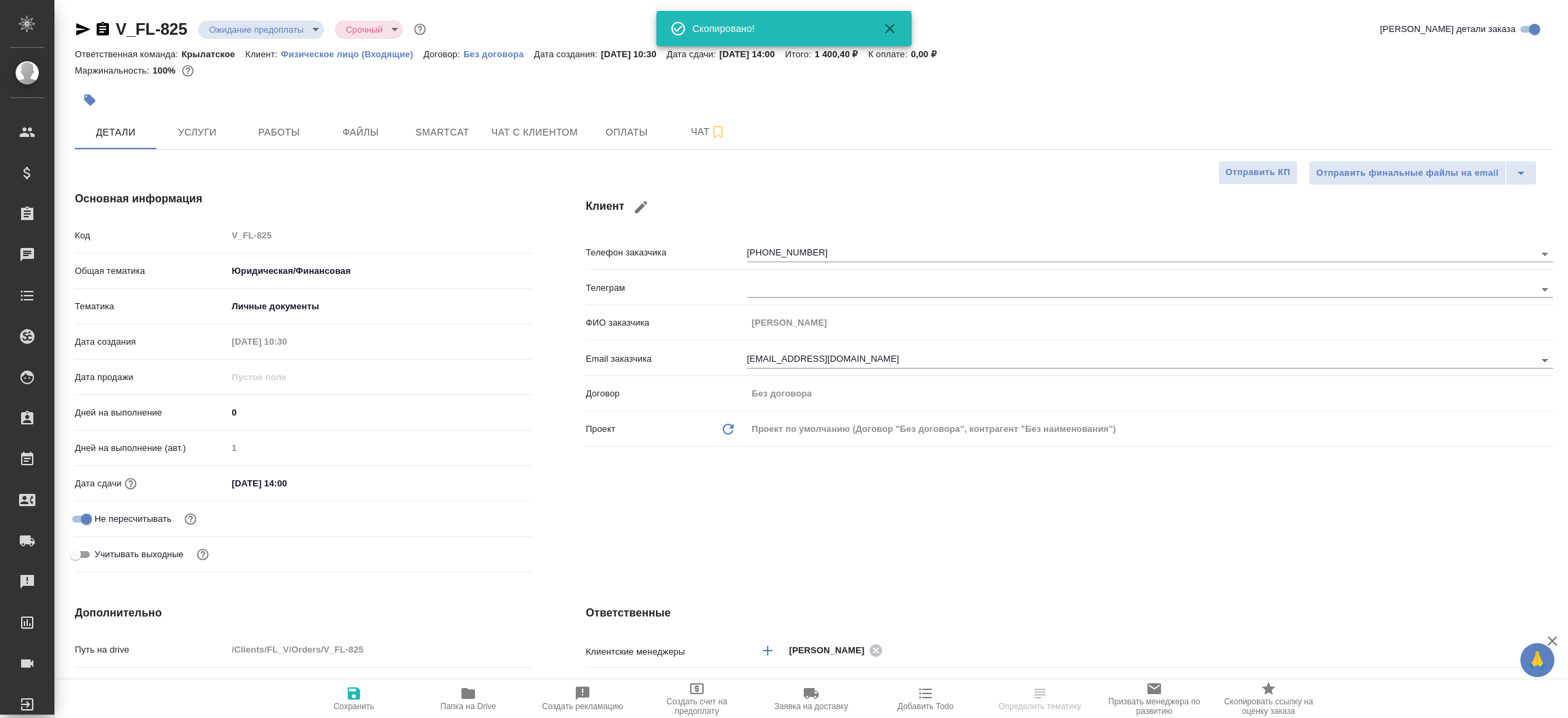
type textarea "x"
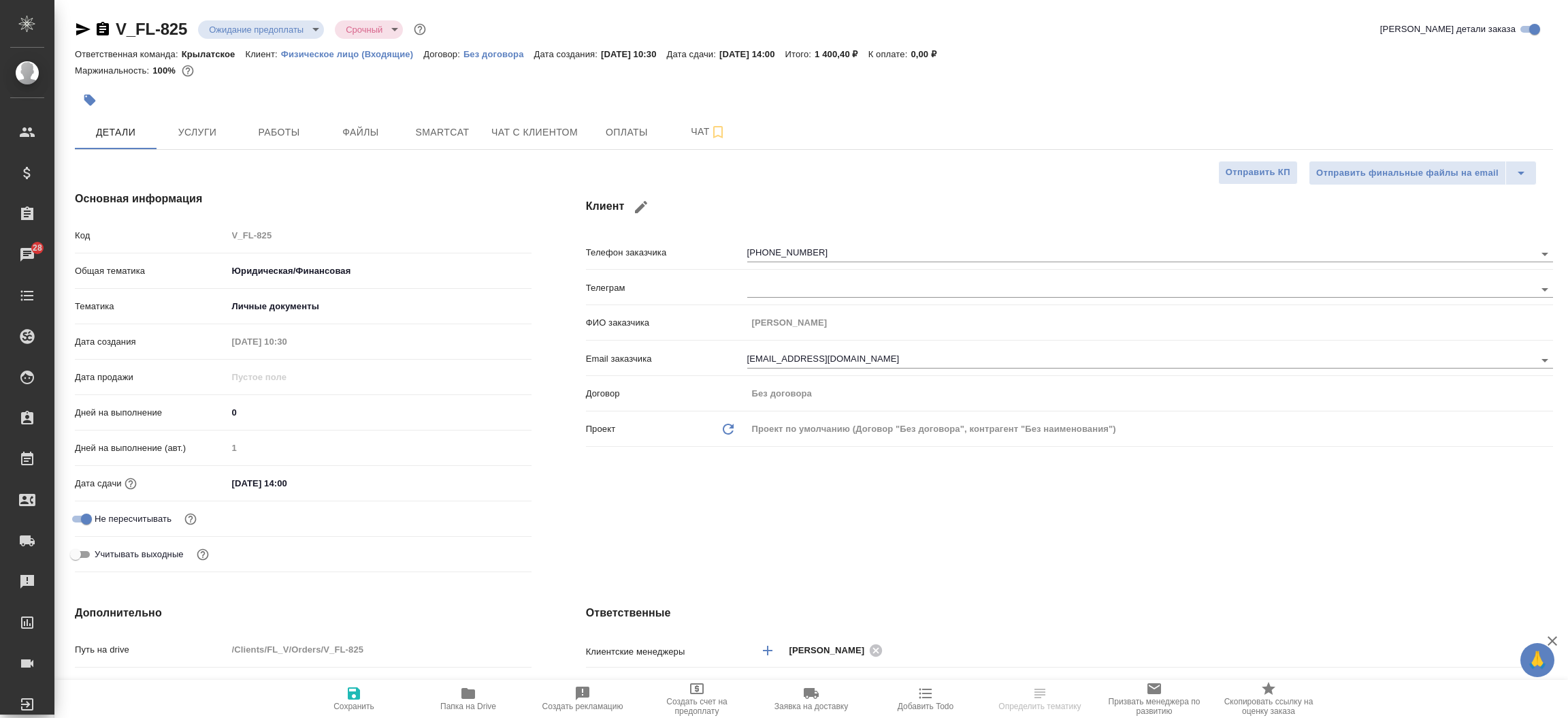
type textarea "x"
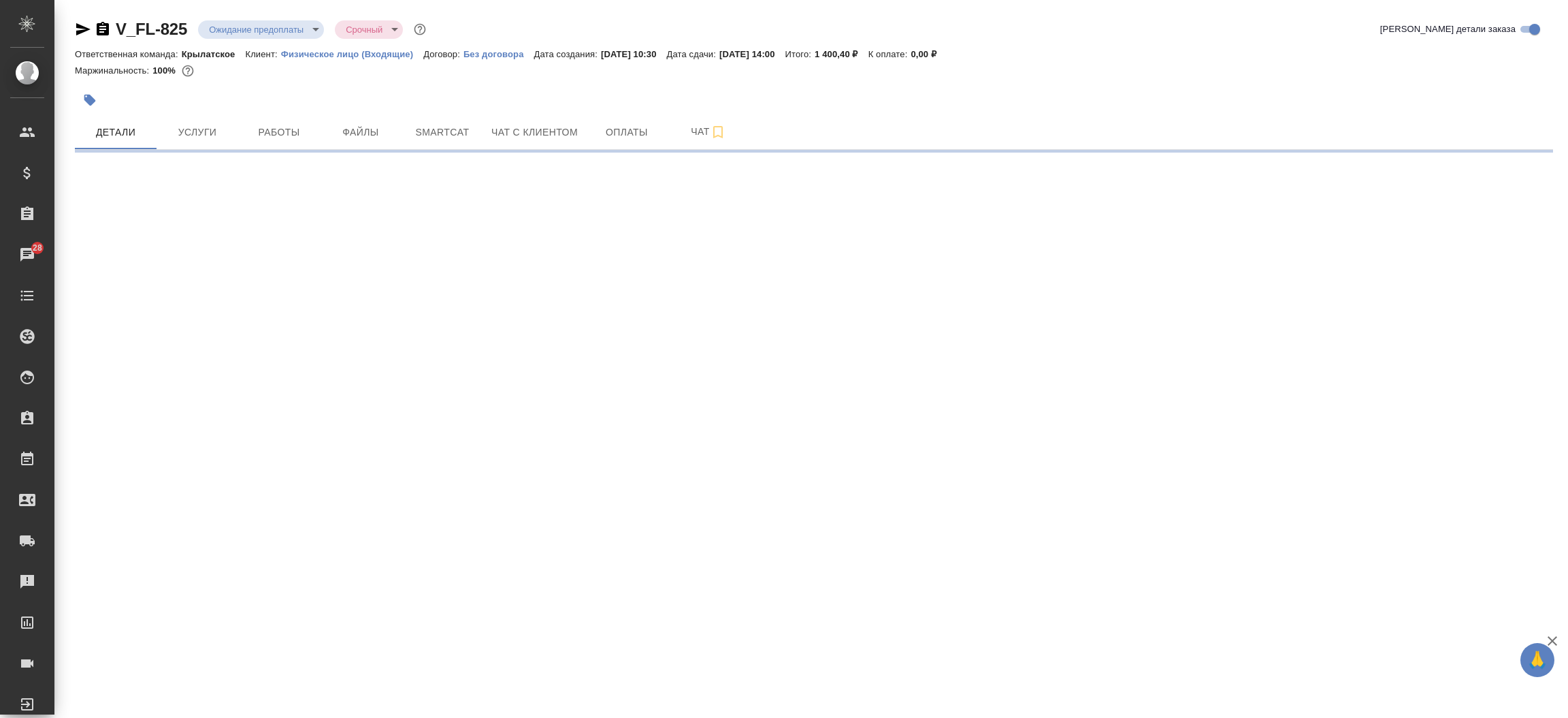
select select "RU"
click at [79, 30] on icon "button" at bounding box center [83, 29] width 16 height 16
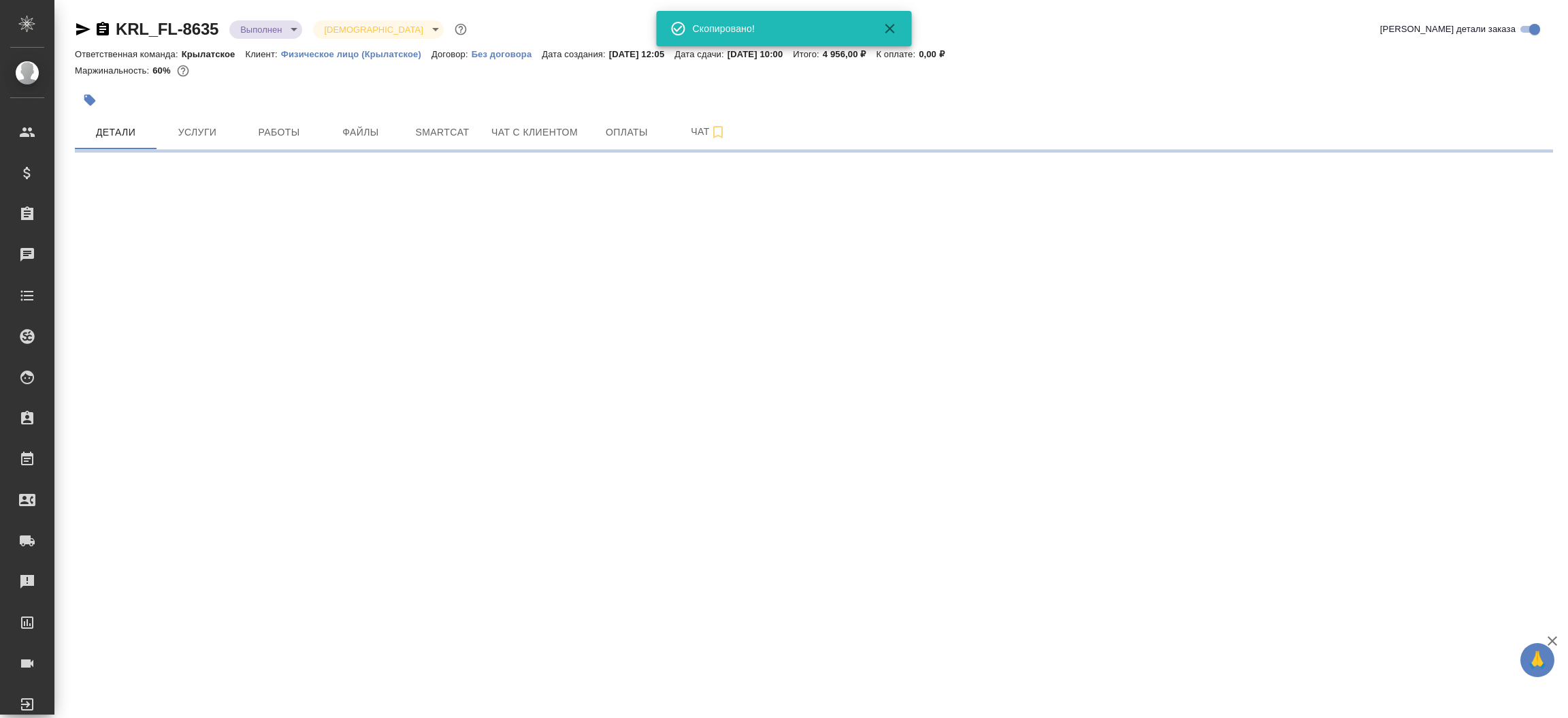
select select "RU"
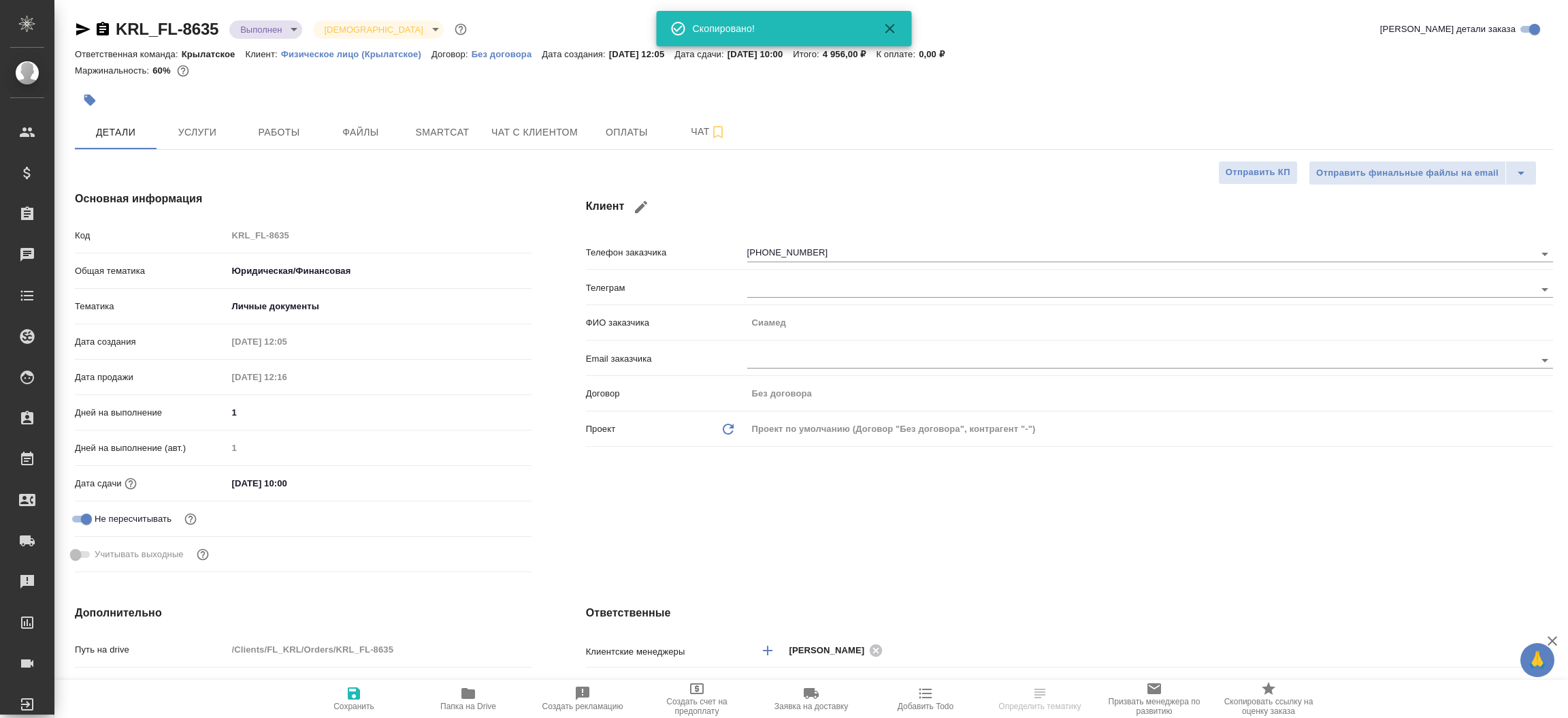
type textarea "x"
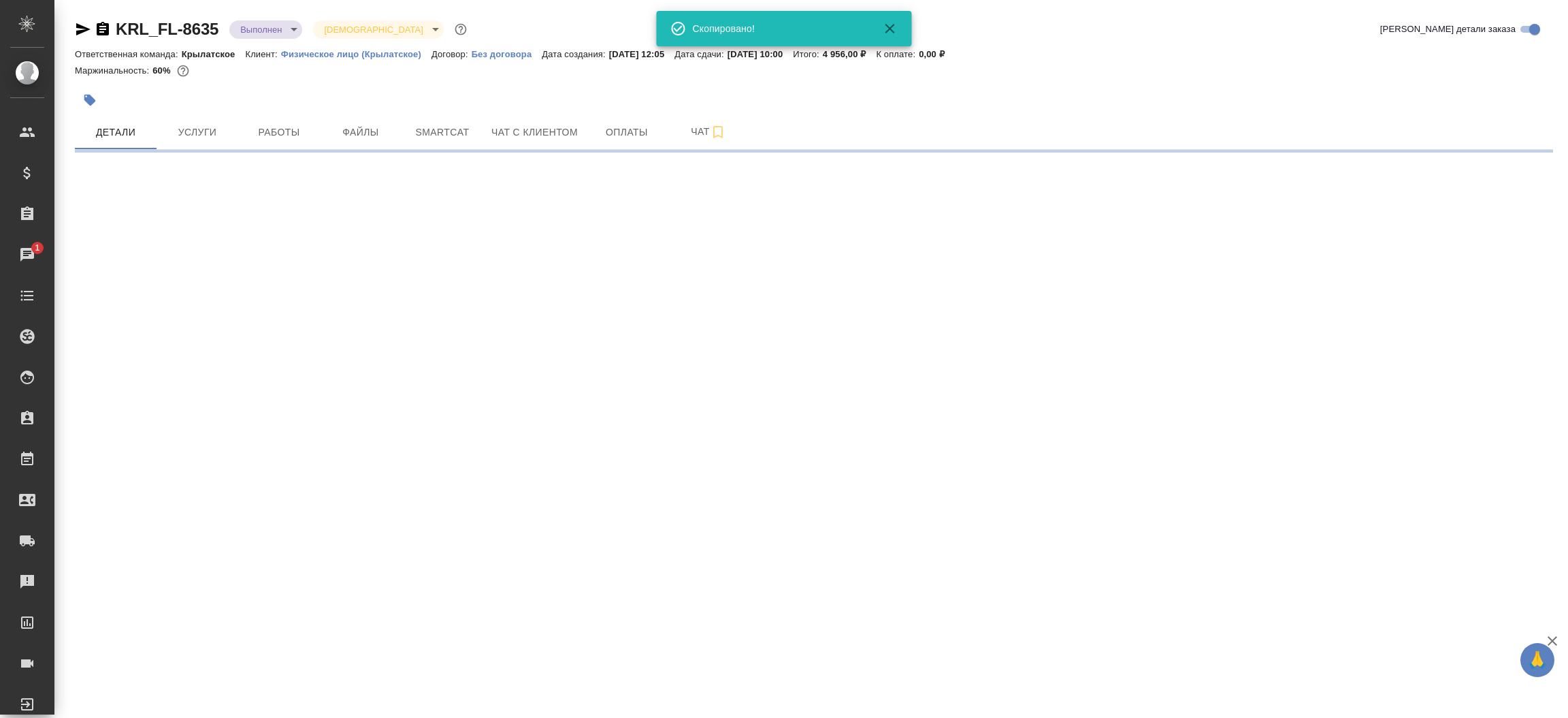
select select "RU"
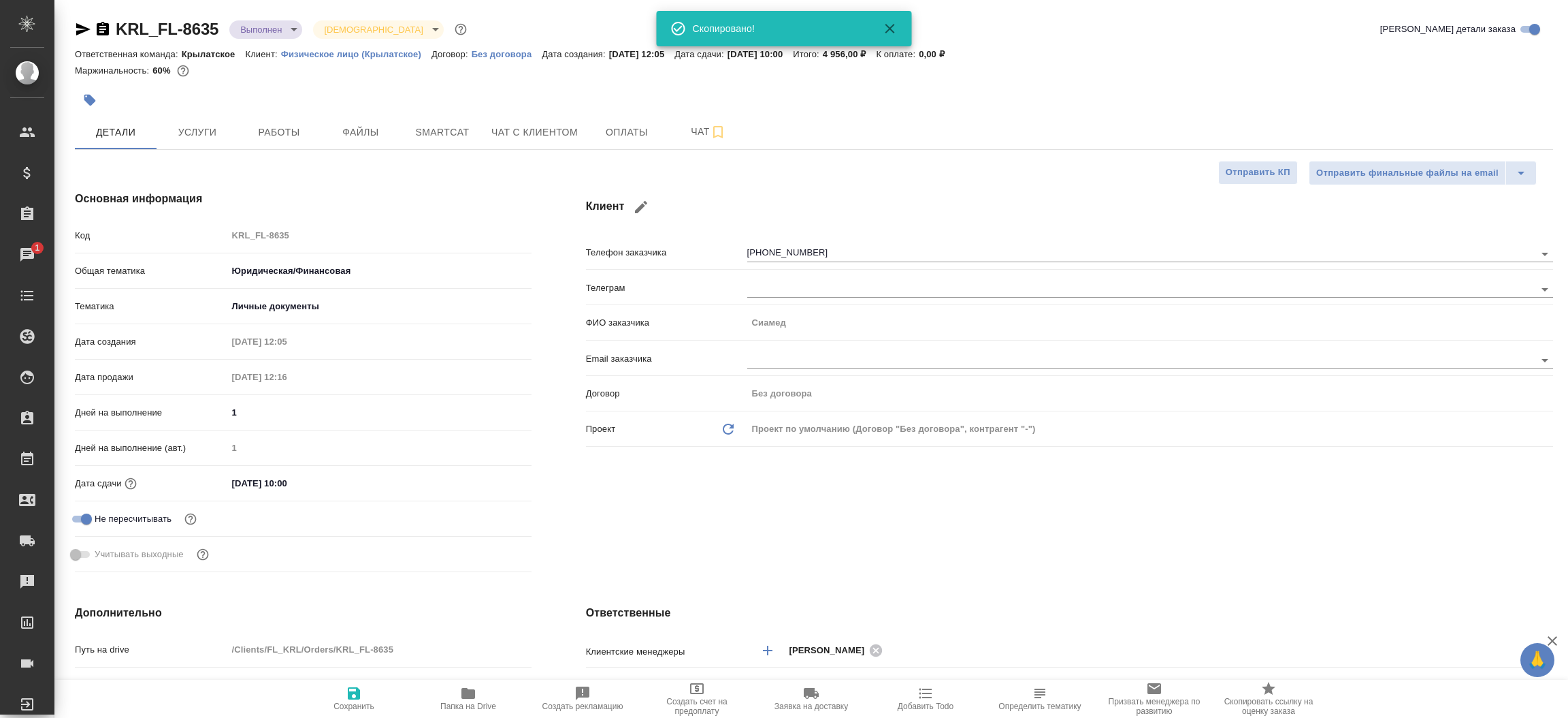
type textarea "x"
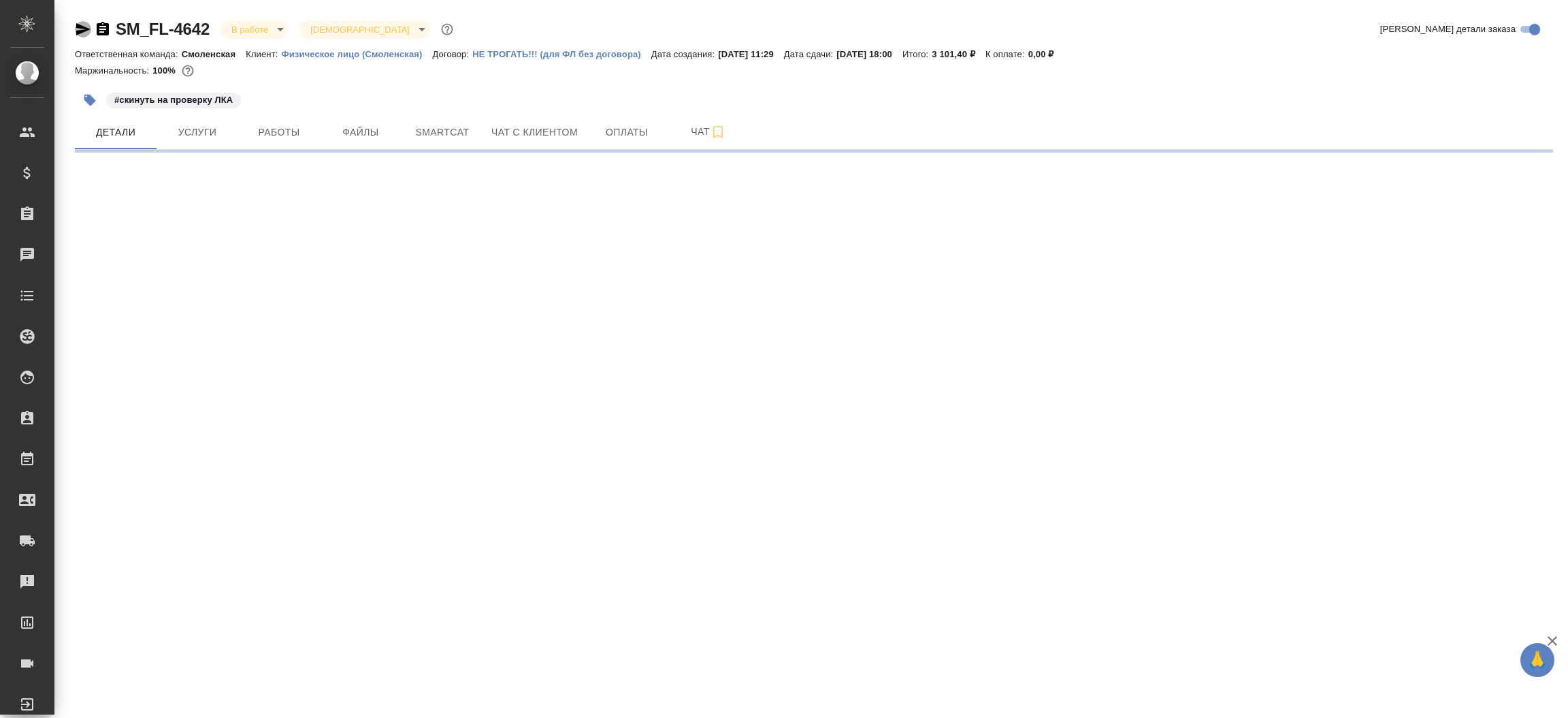
click at [75, 24] on icon "button" at bounding box center [83, 29] width 16 height 16
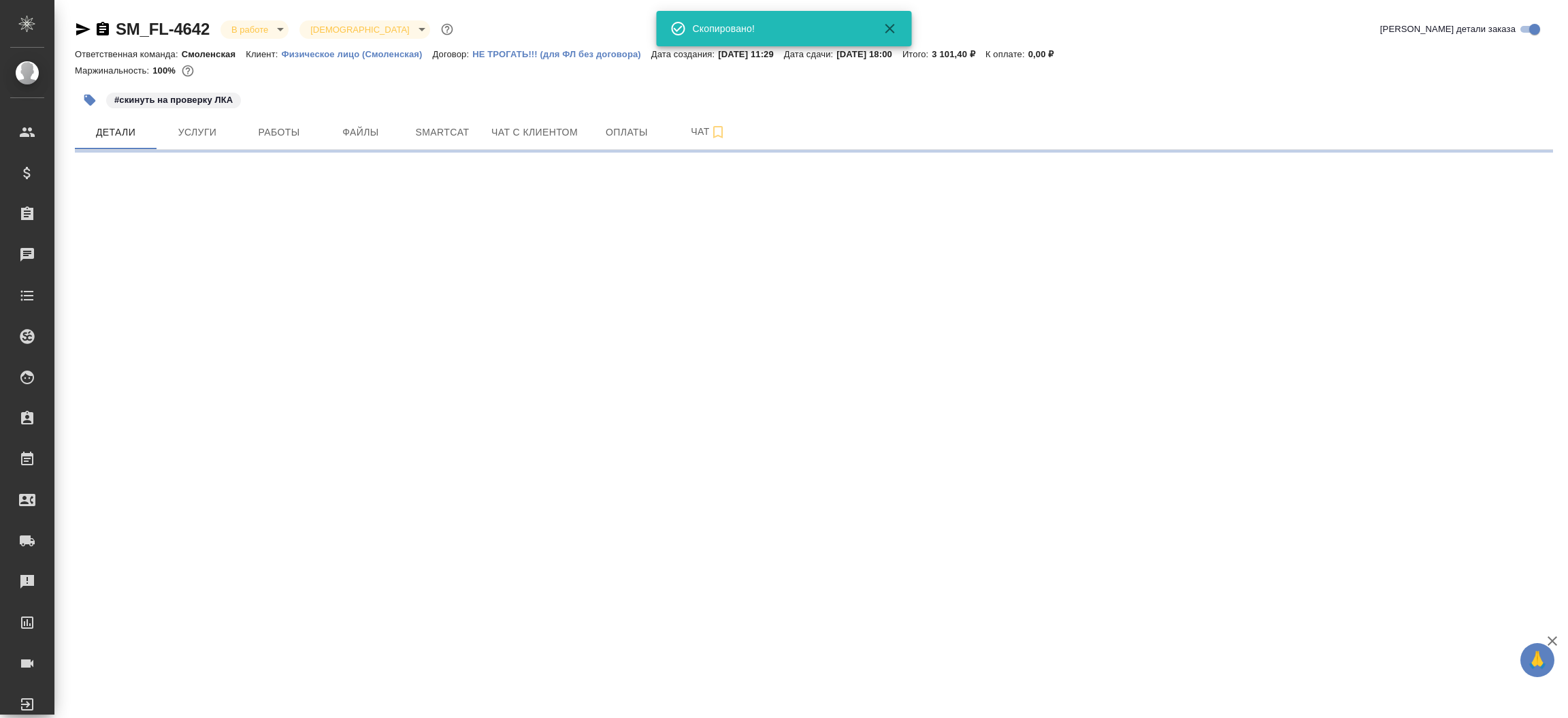
select select "RU"
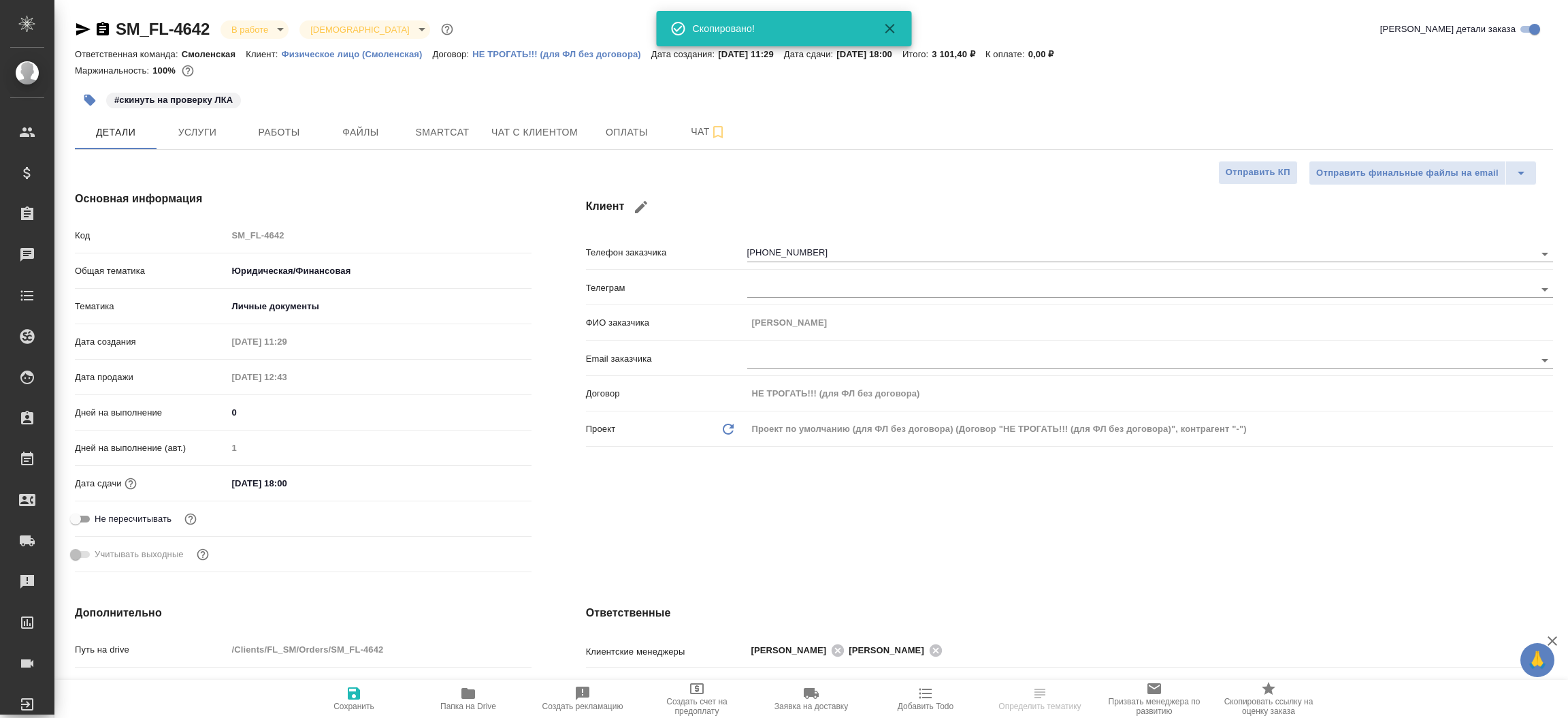
type textarea "x"
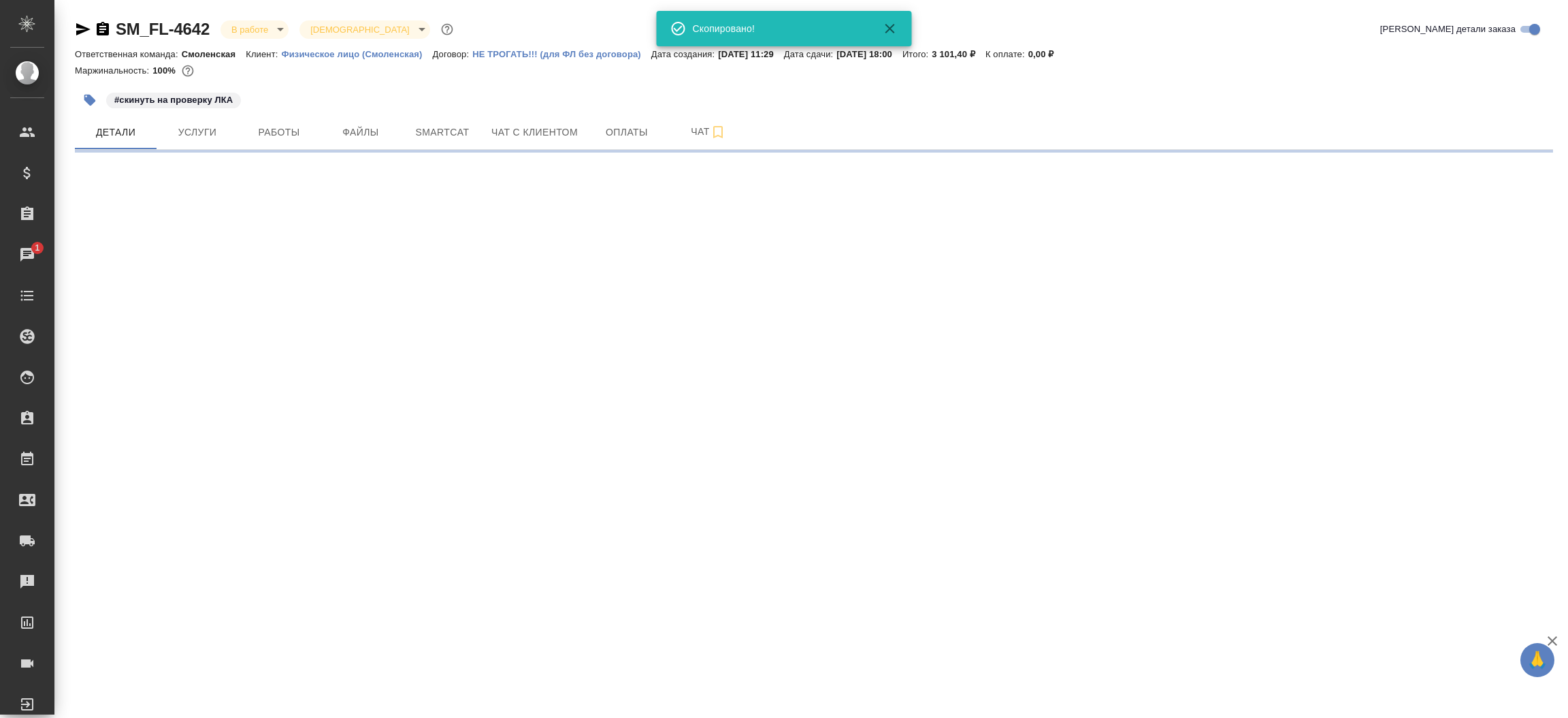
select select "RU"
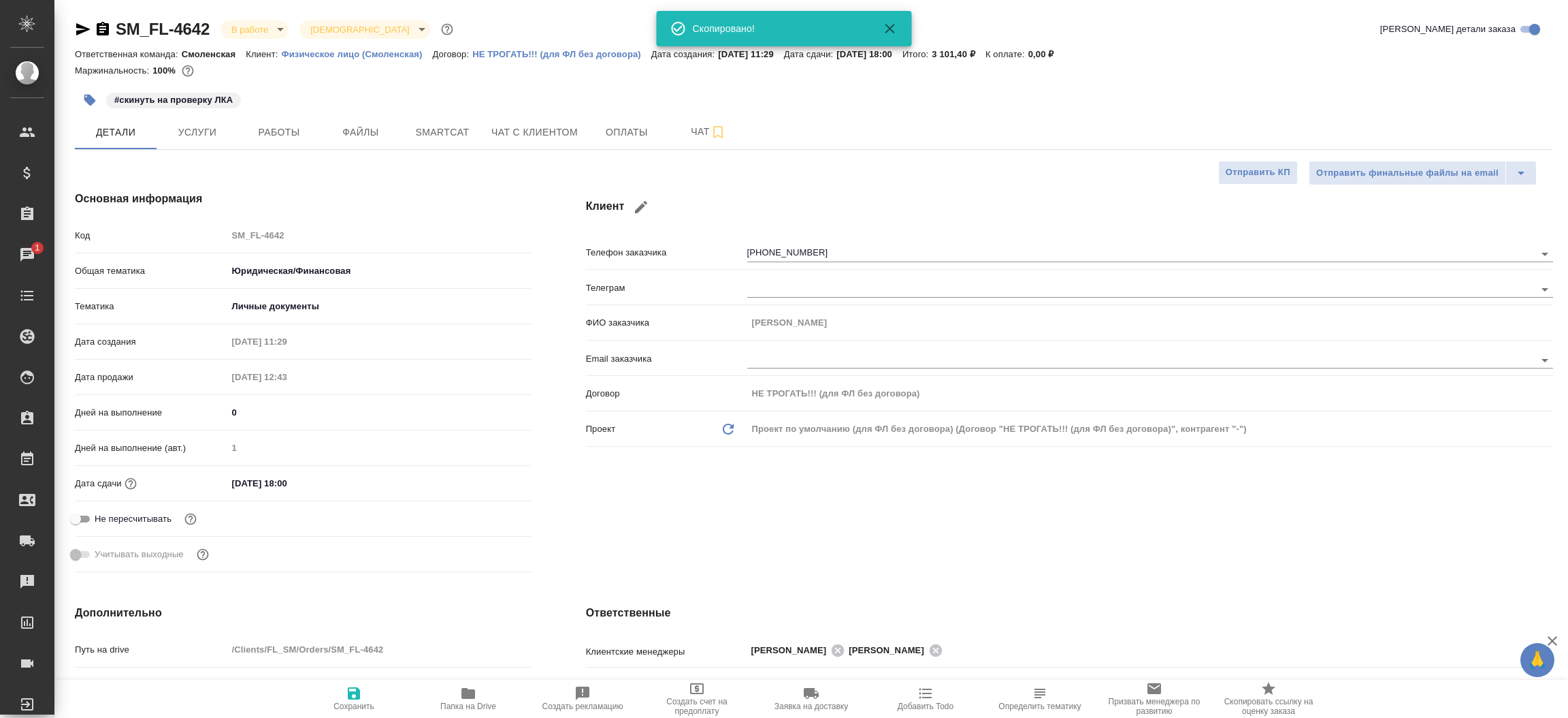
type textarea "x"
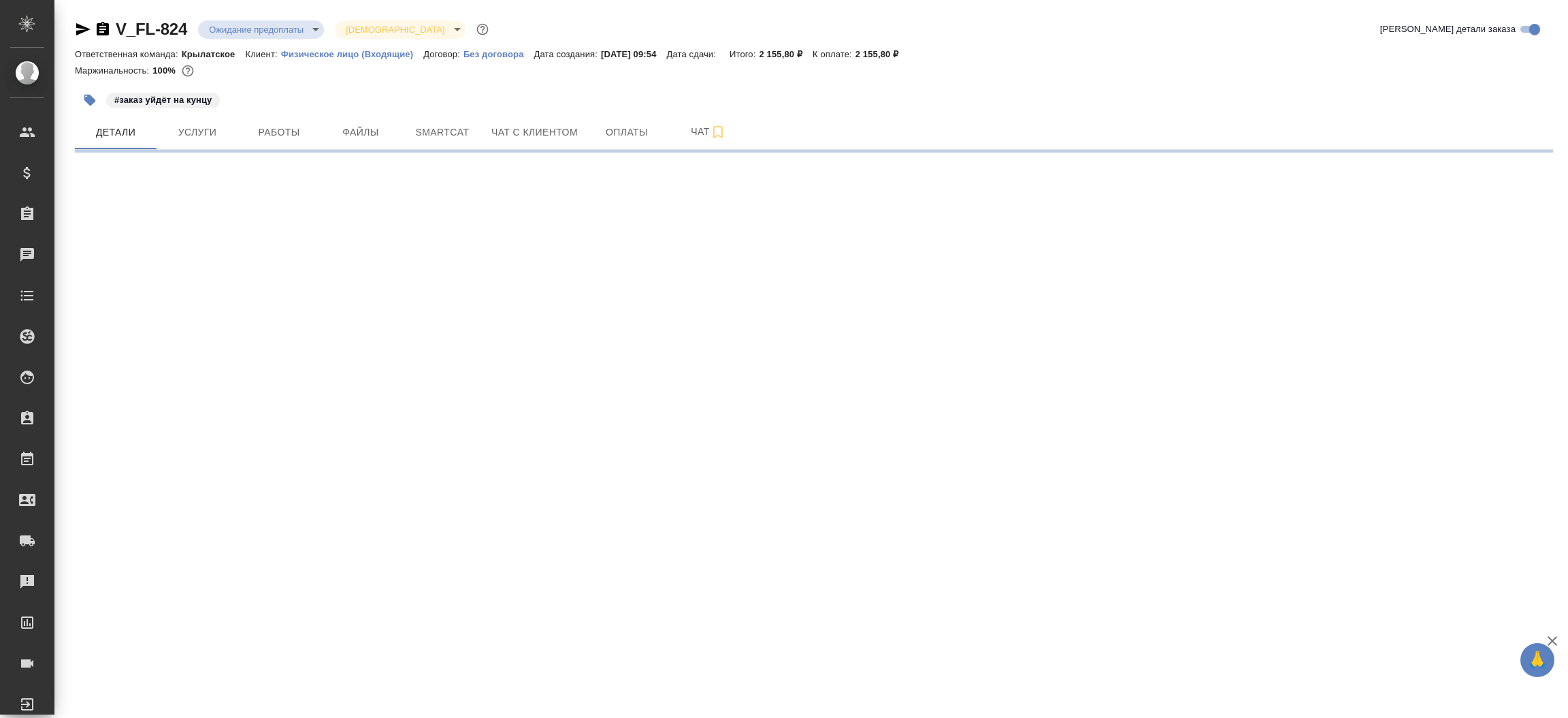
select select "RU"
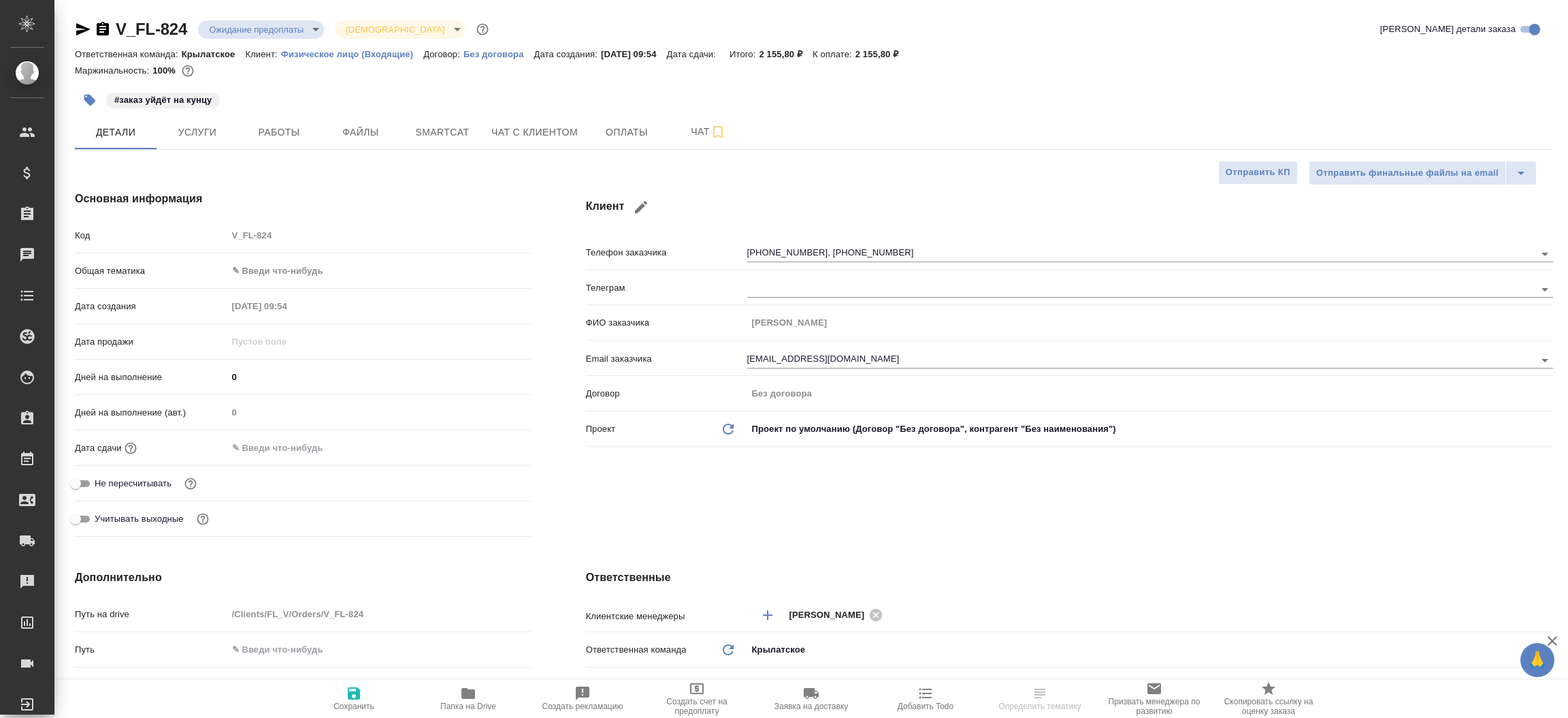
type textarea "x"
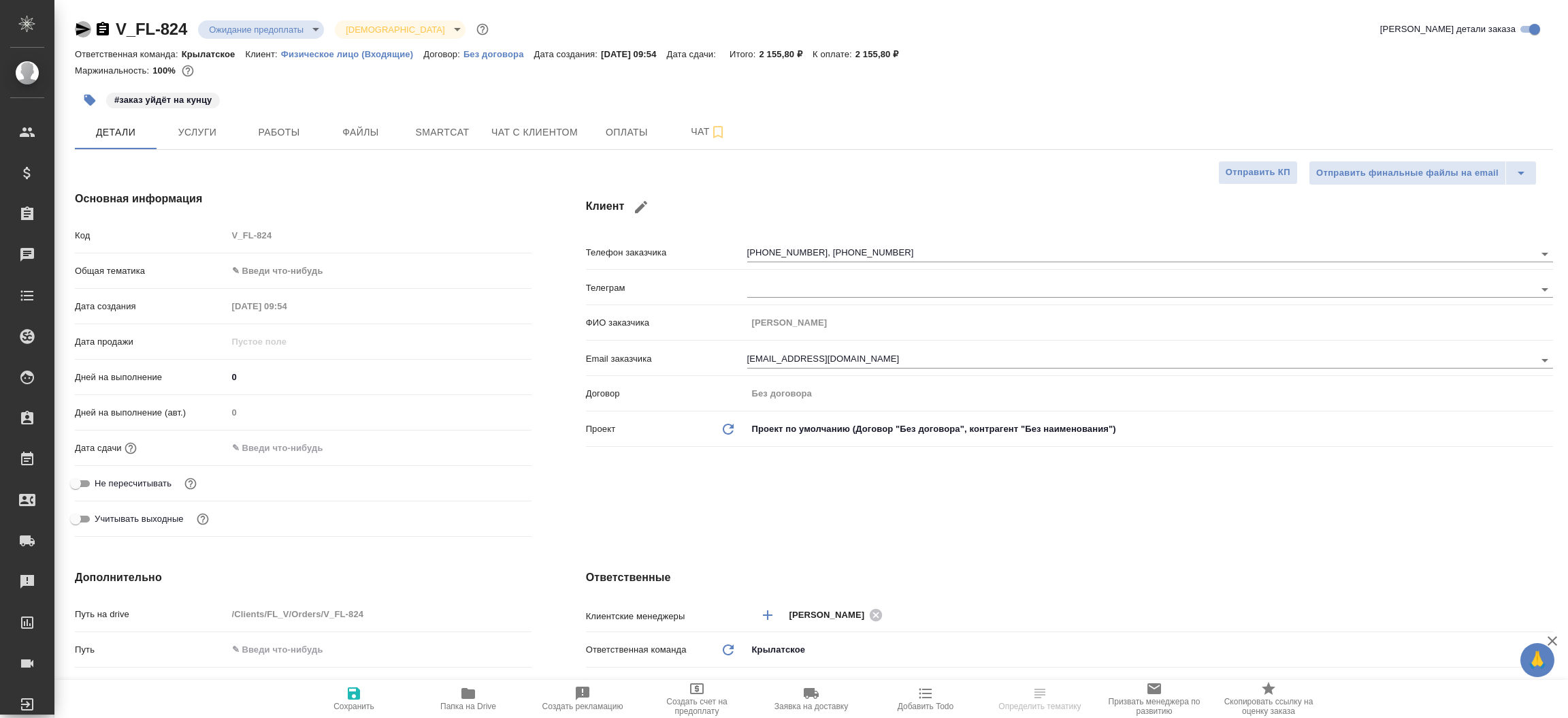
type textarea "x"
click at [79, 36] on icon "button" at bounding box center [83, 29] width 16 height 16
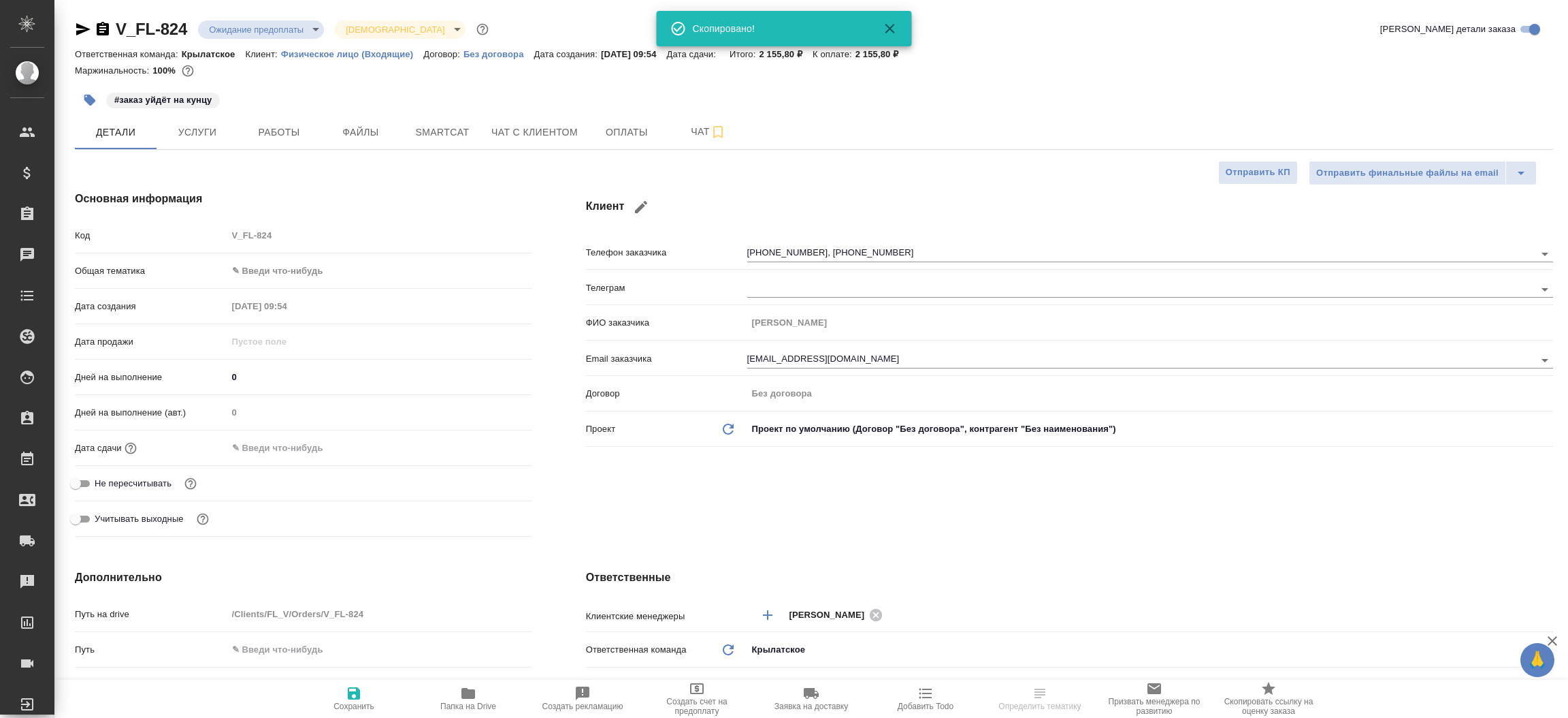
type textarea "x"
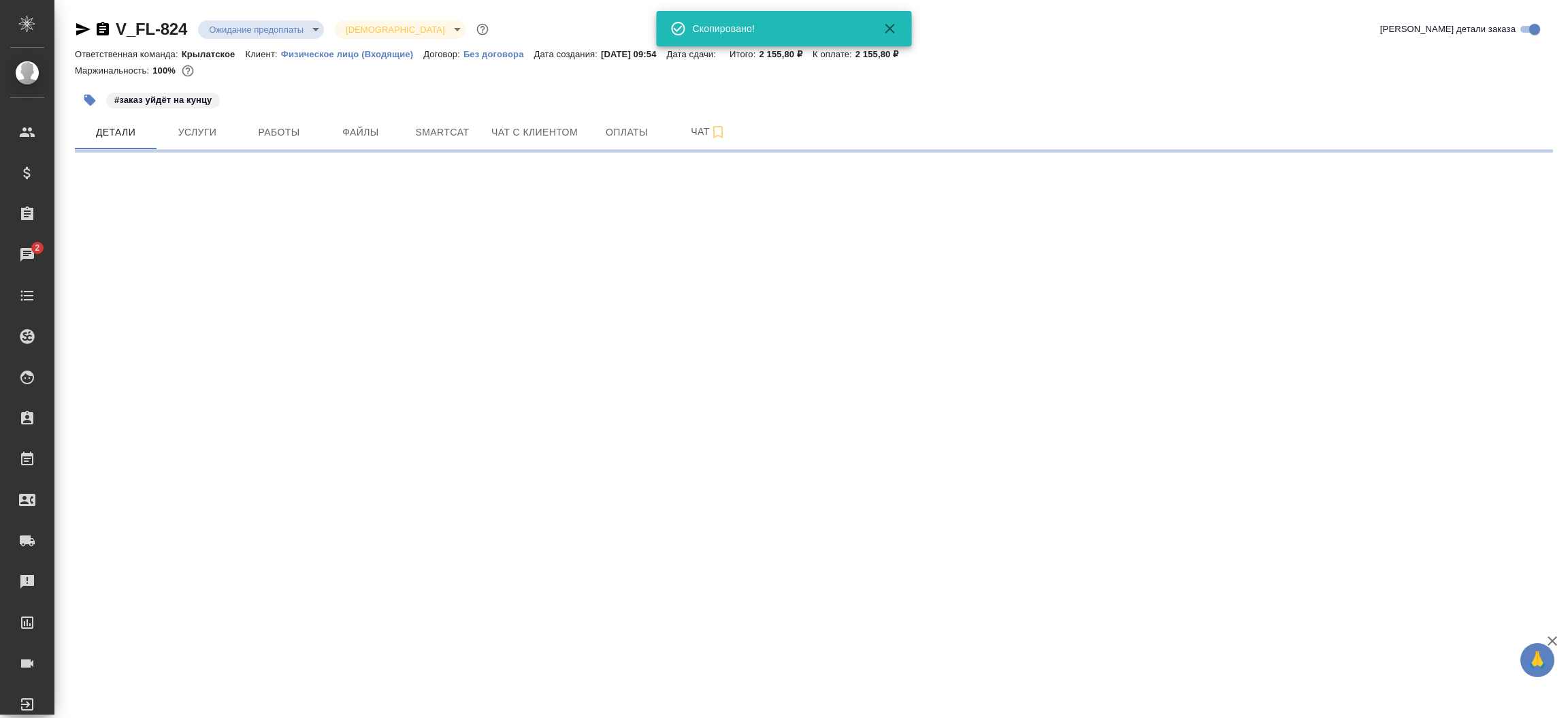
select select "RU"
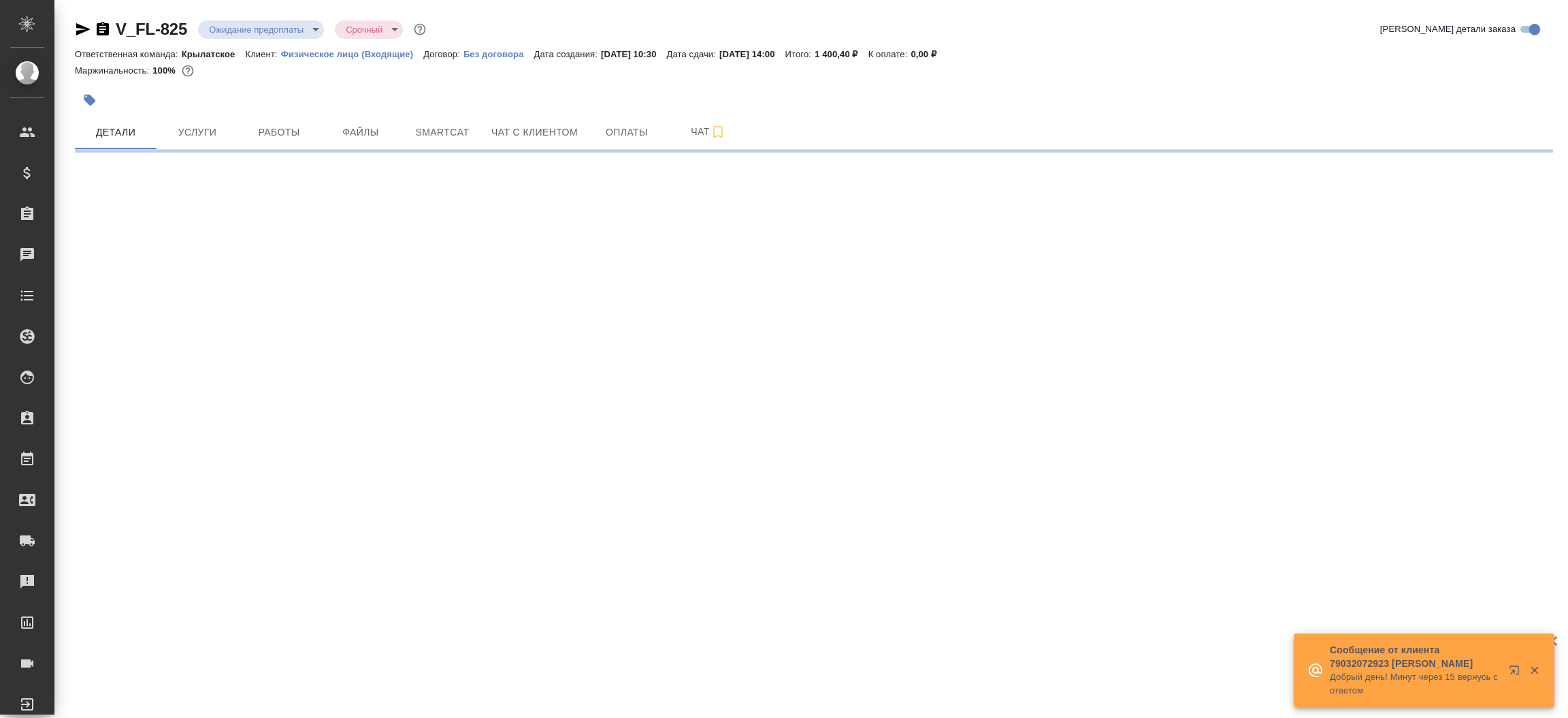
click at [85, 25] on icon "button" at bounding box center [83, 29] width 16 height 16
select select "RU"
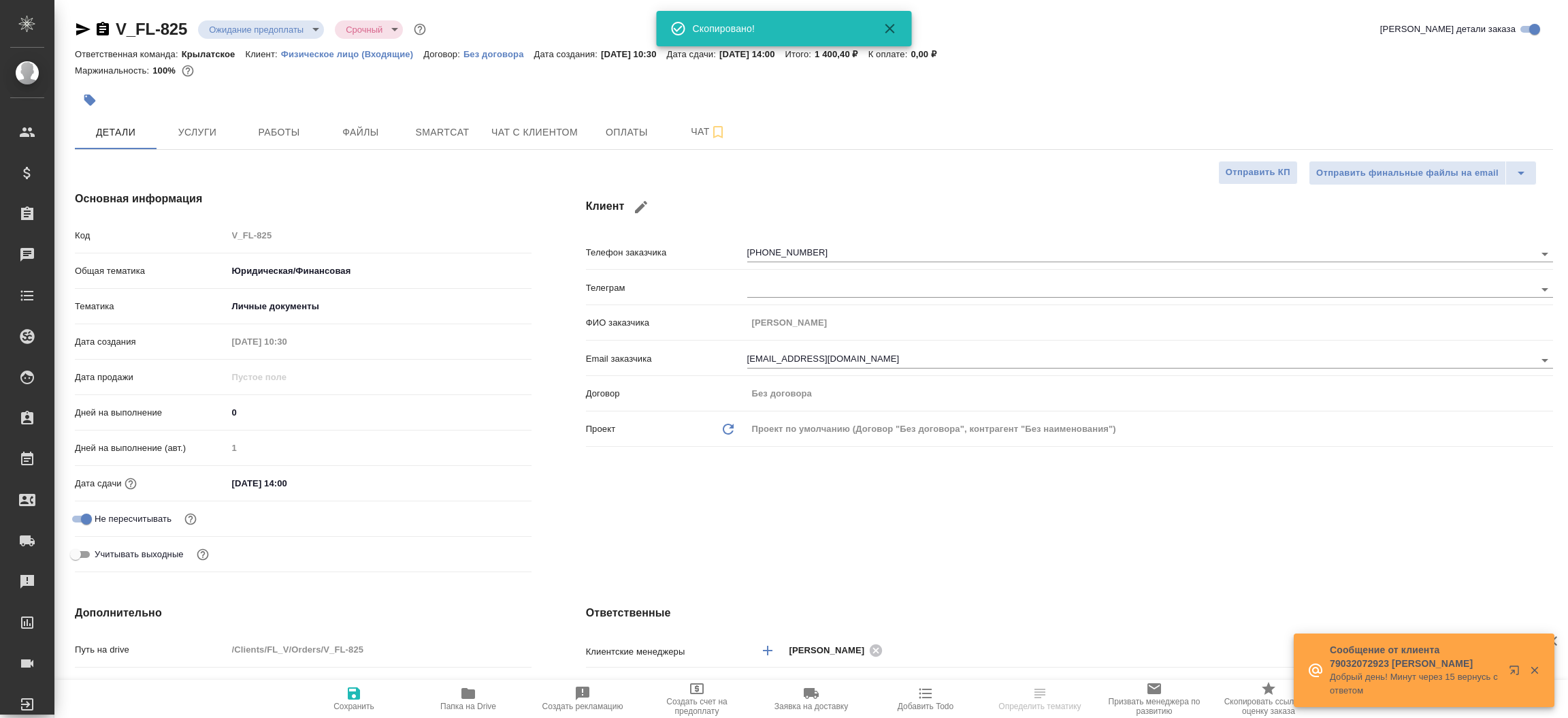
type textarea "x"
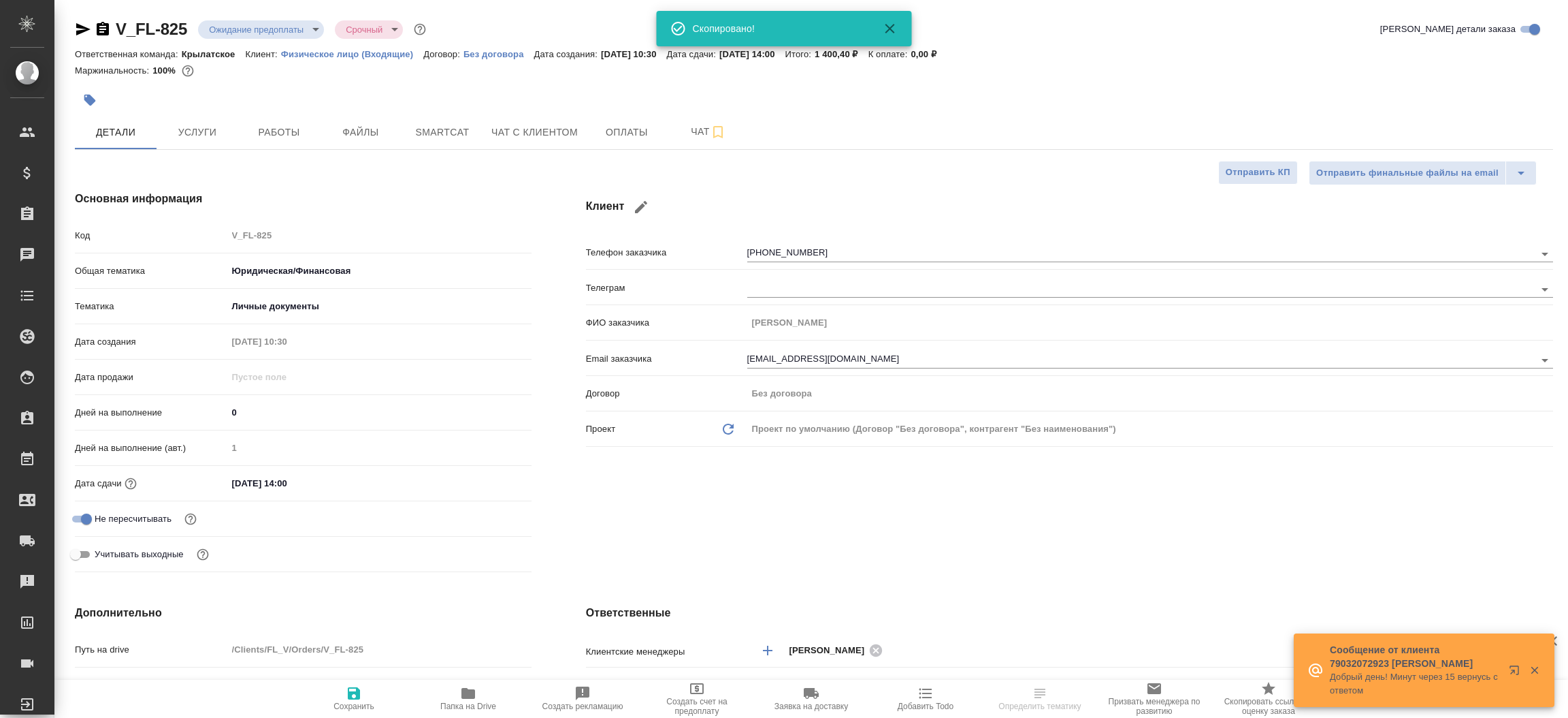
type textarea "x"
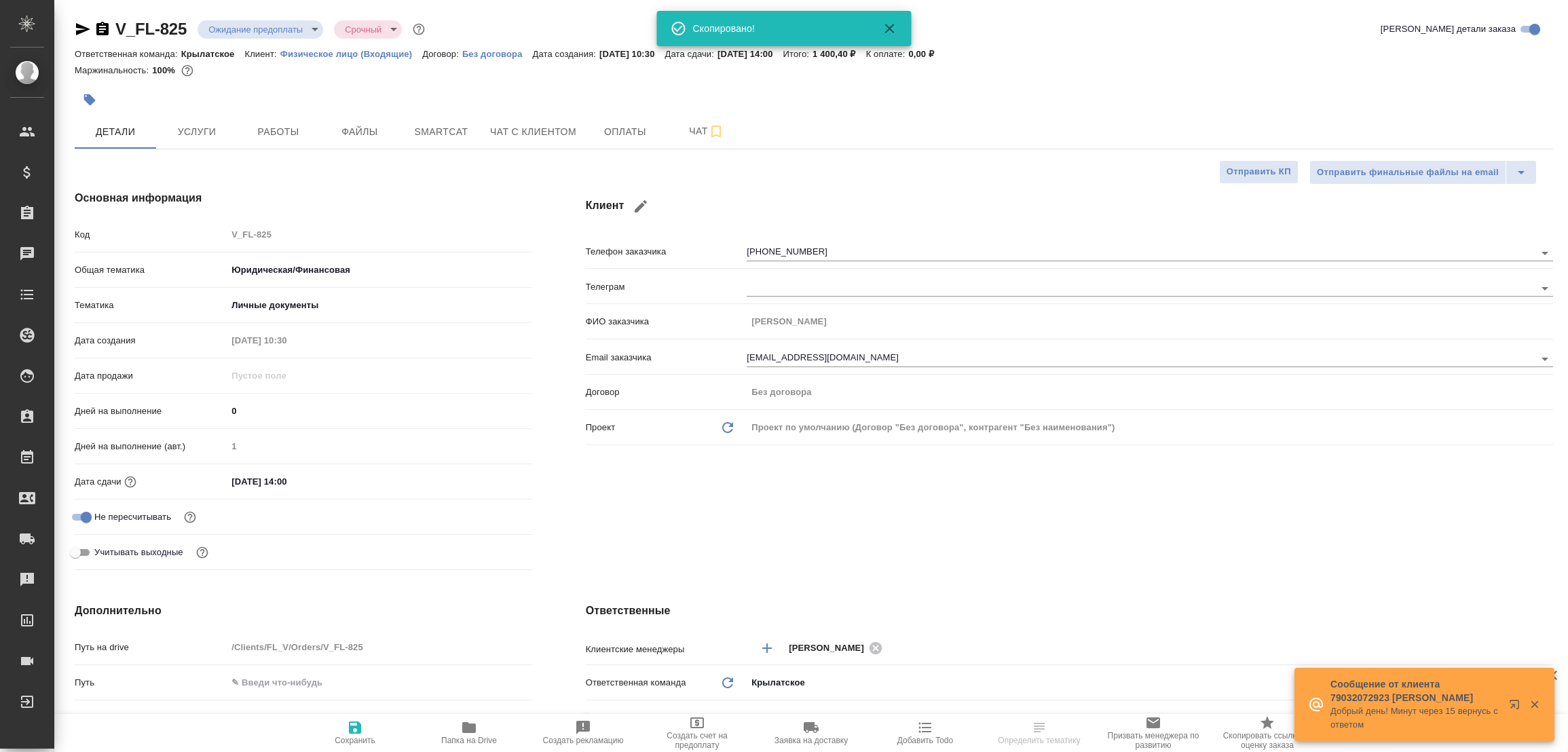
type textarea "x"
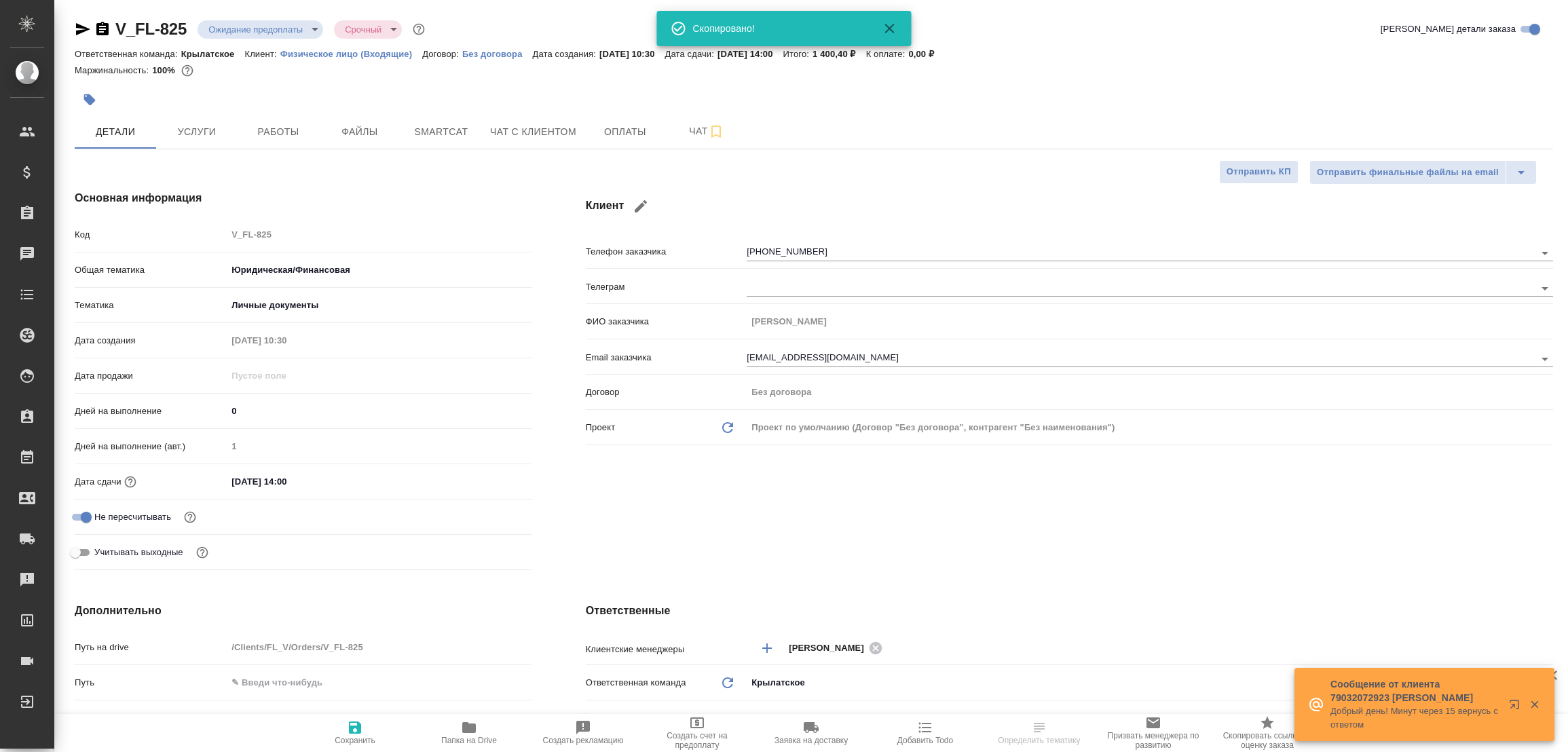
type textarea "x"
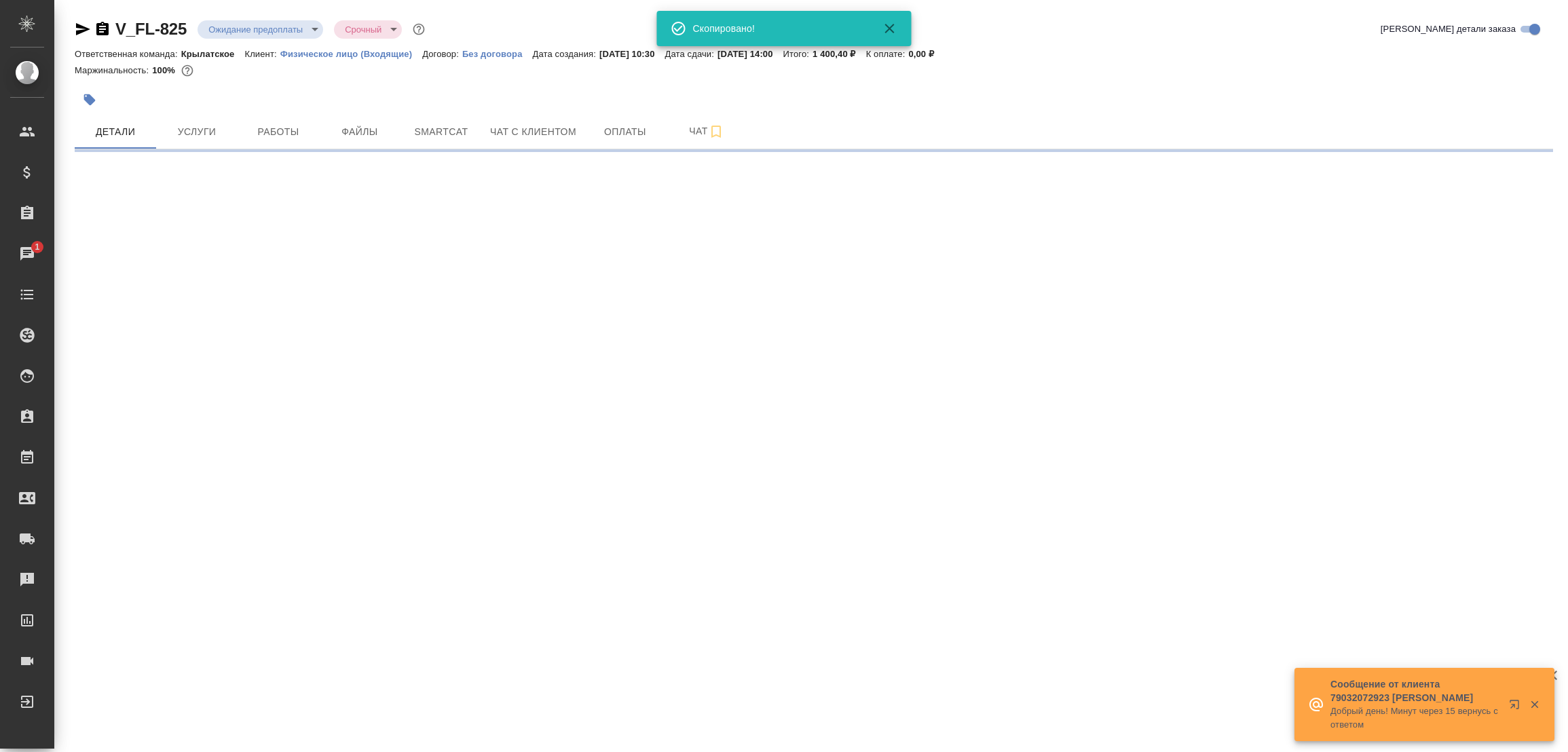
select select "RU"
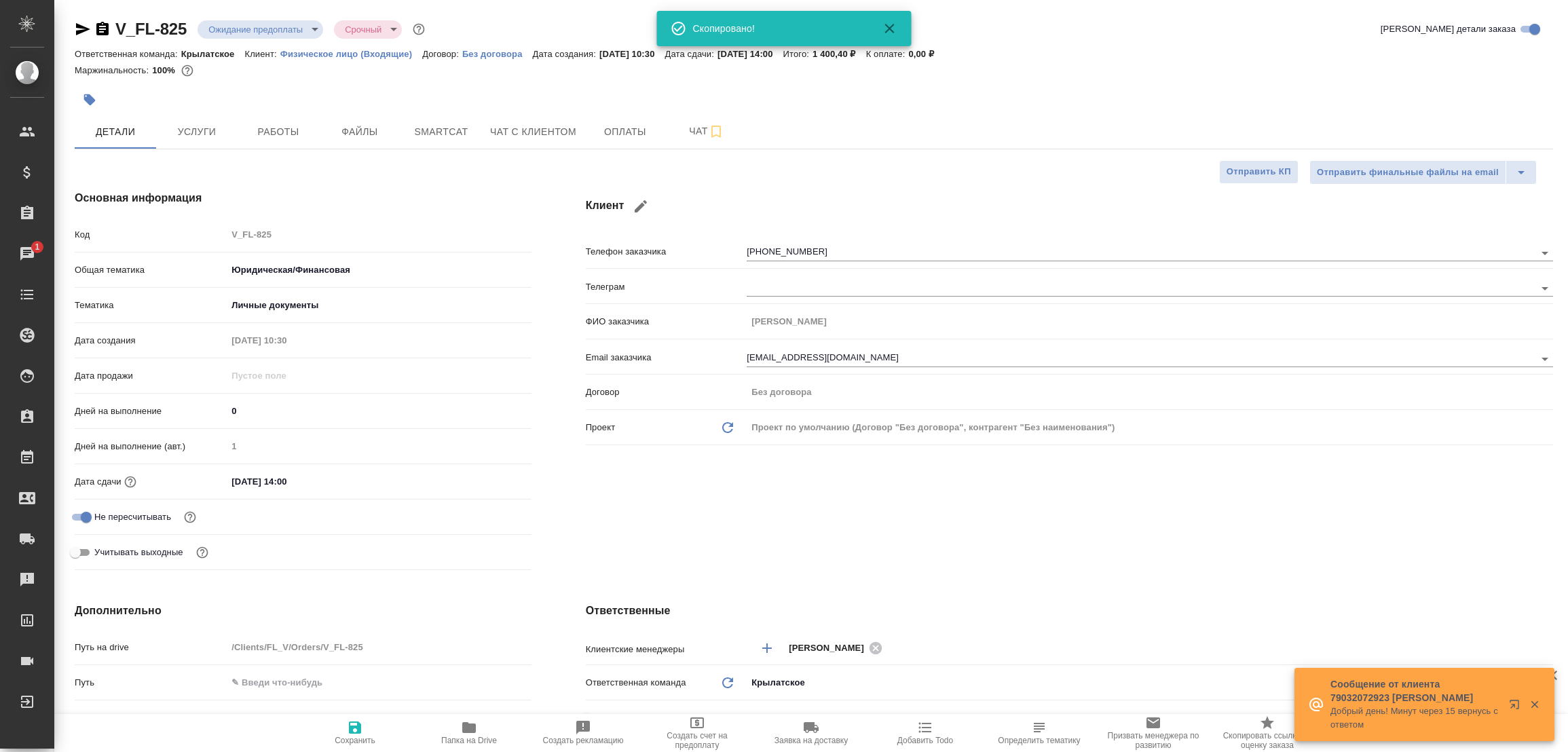
type textarea "x"
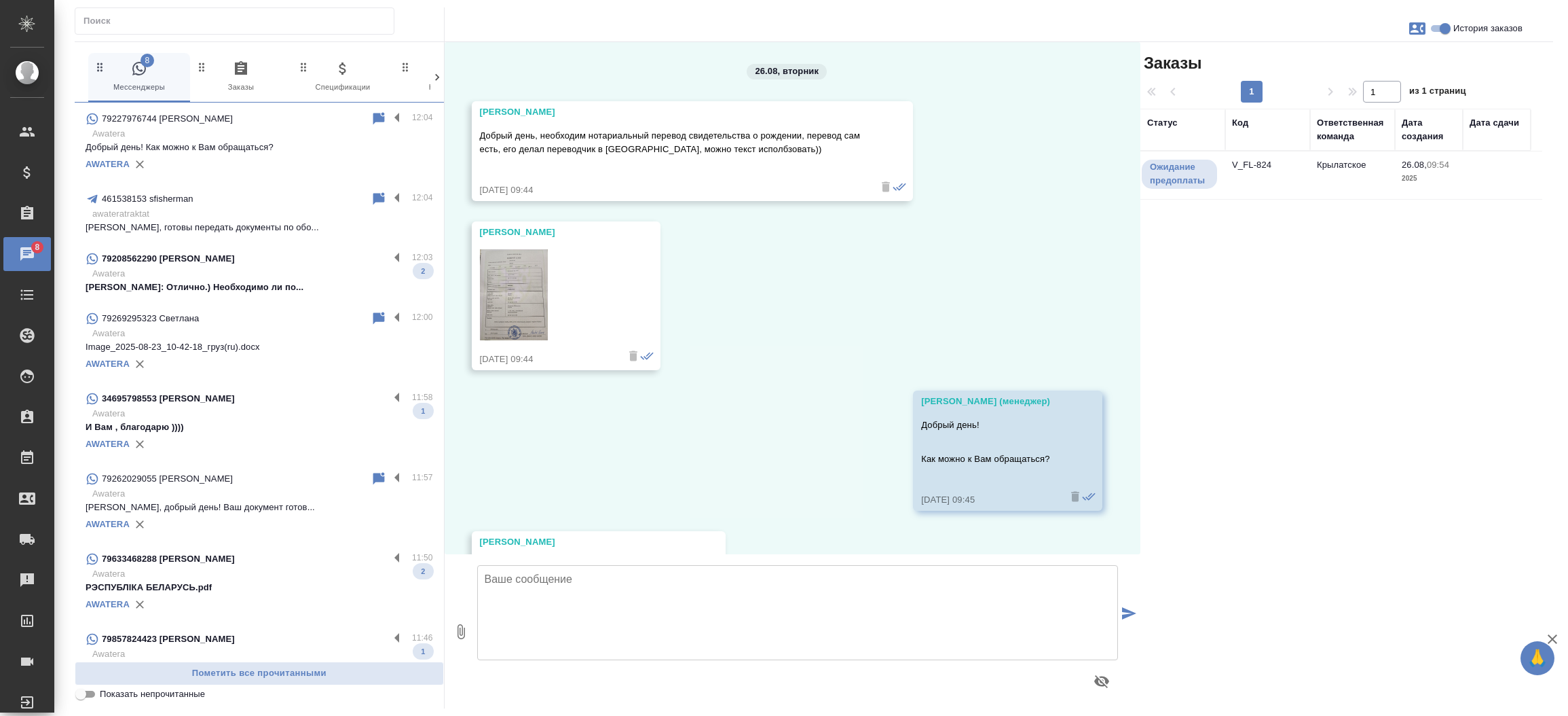
scroll to position [2959, 0]
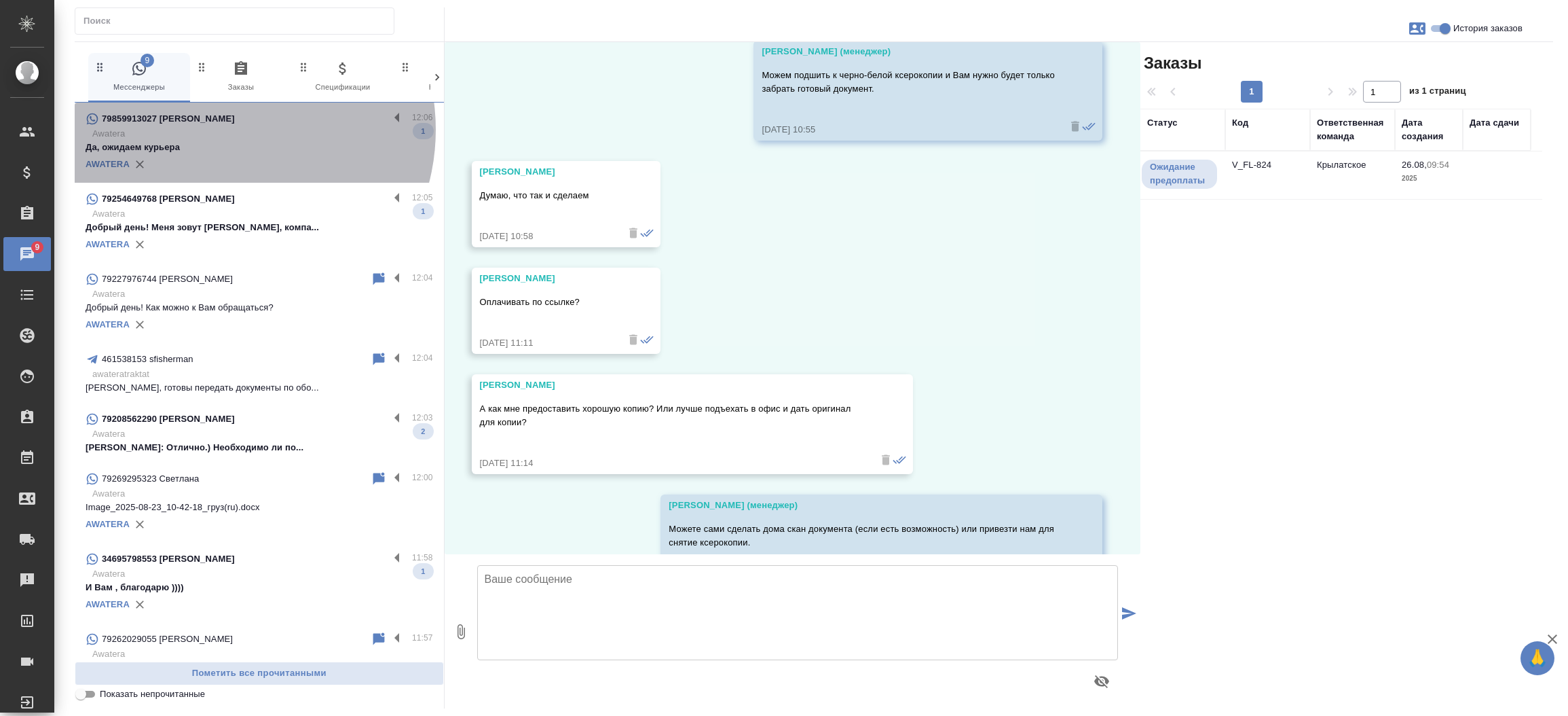
click at [223, 130] on p "Awatera" at bounding box center [263, 134] width 341 height 13
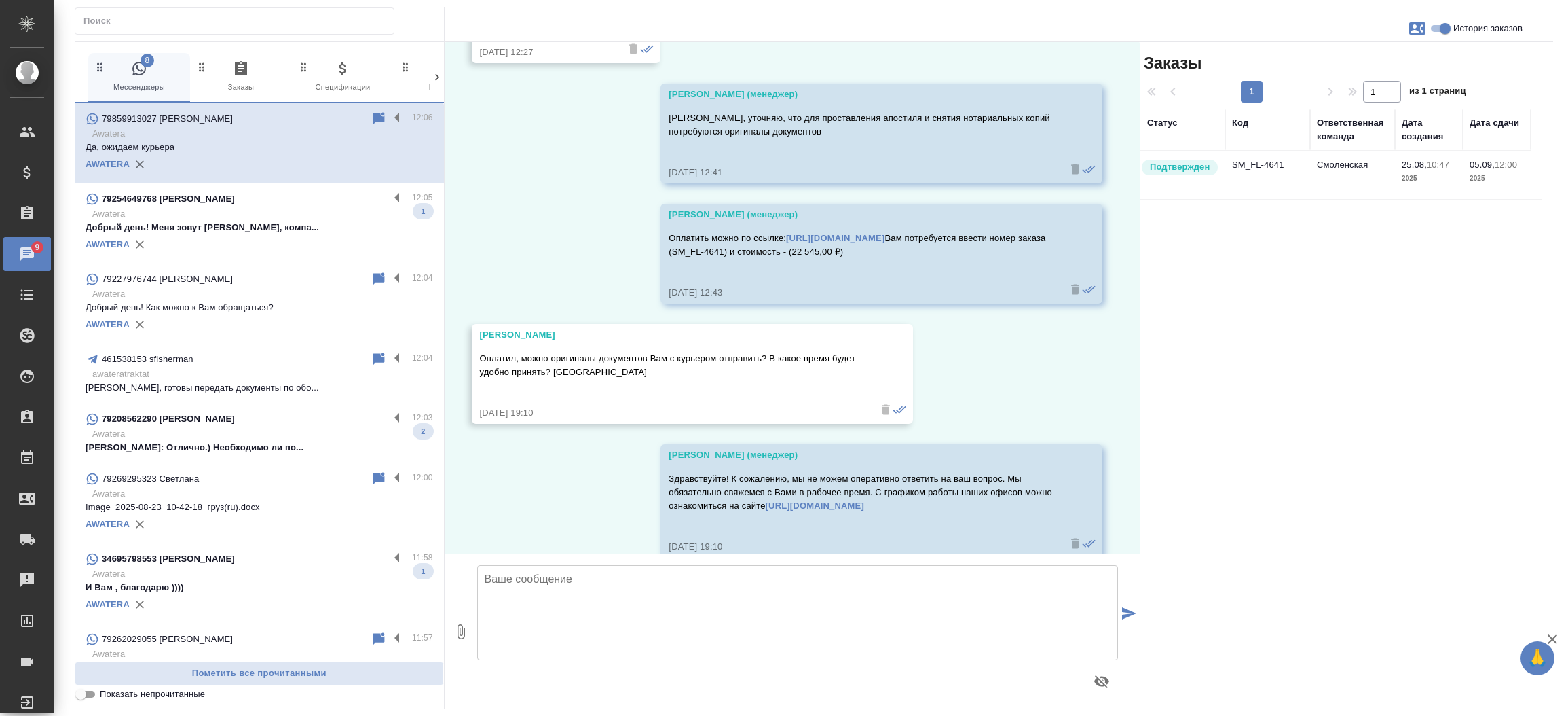
scroll to position [3448, 0]
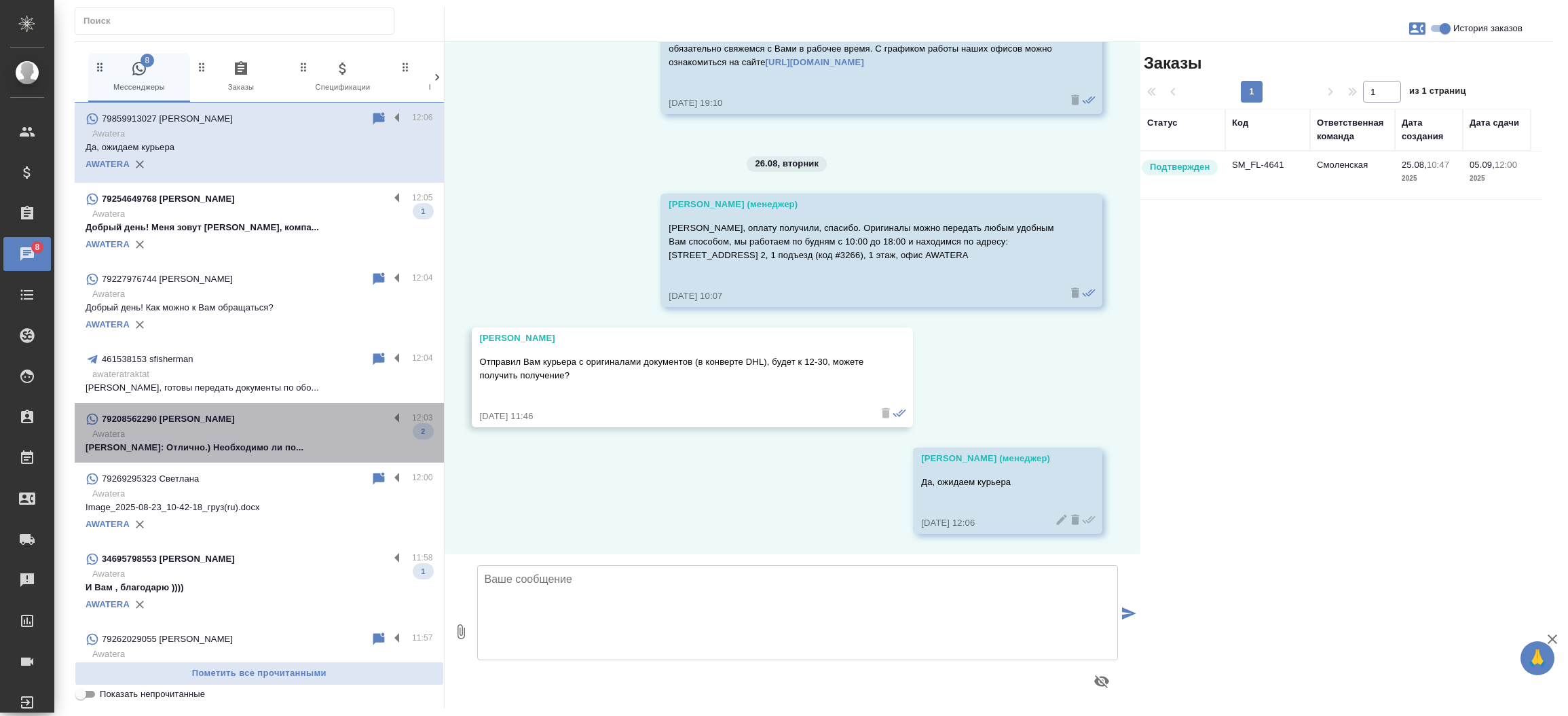
click at [274, 448] on p "Павел Сеитов: Отлично.) Необходимо ли по..." at bounding box center [259, 448] width 347 height 13
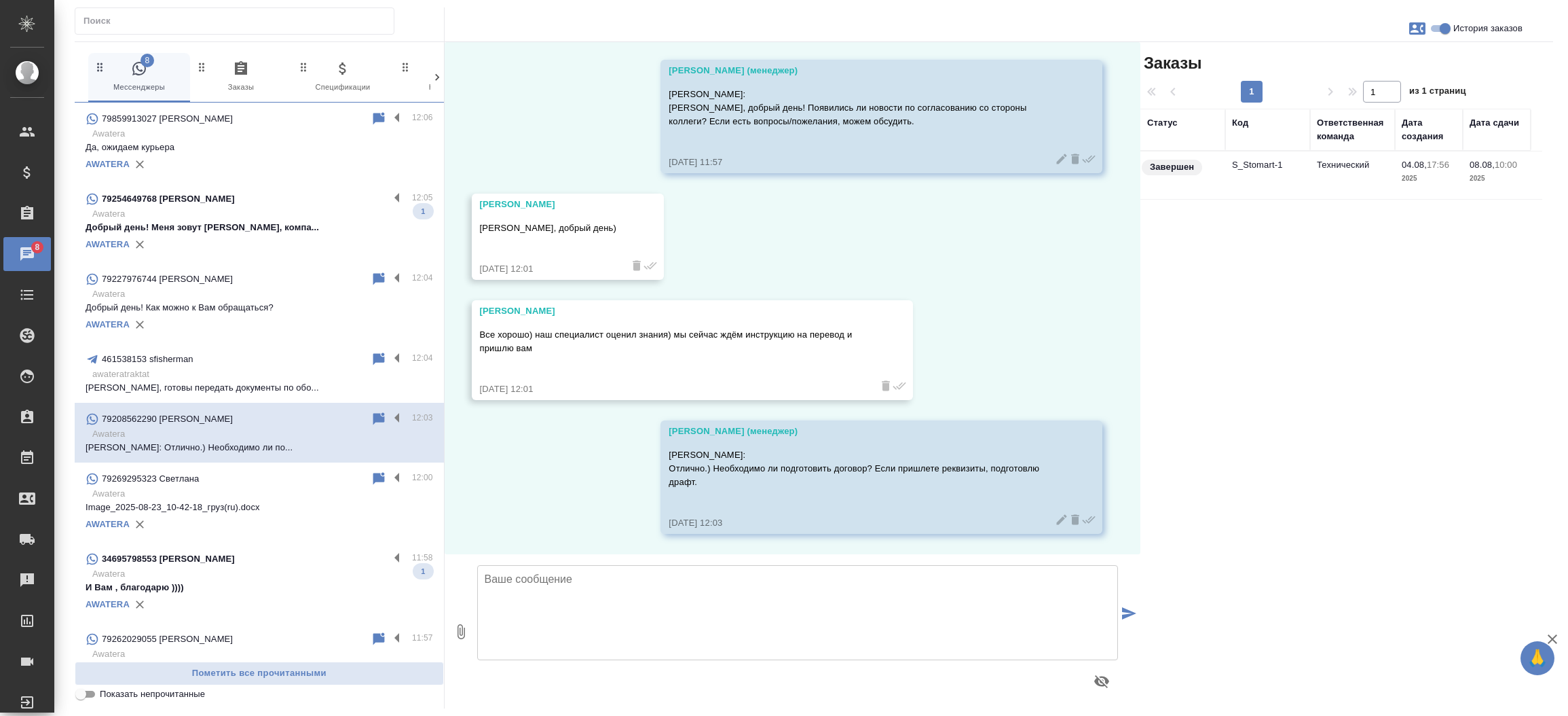
scroll to position [3297, 0]
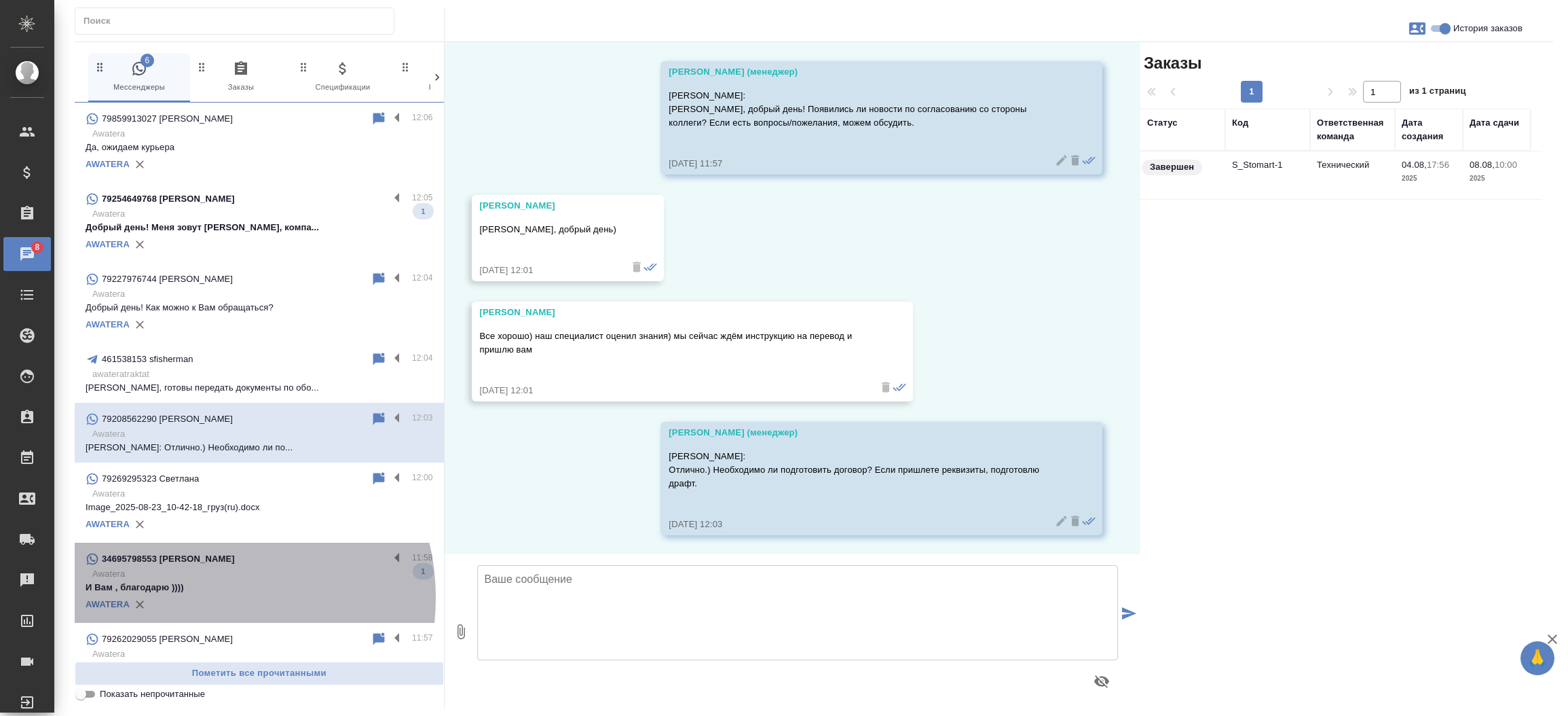
click at [198, 598] on div "AWATERA" at bounding box center [259, 605] width 347 height 20
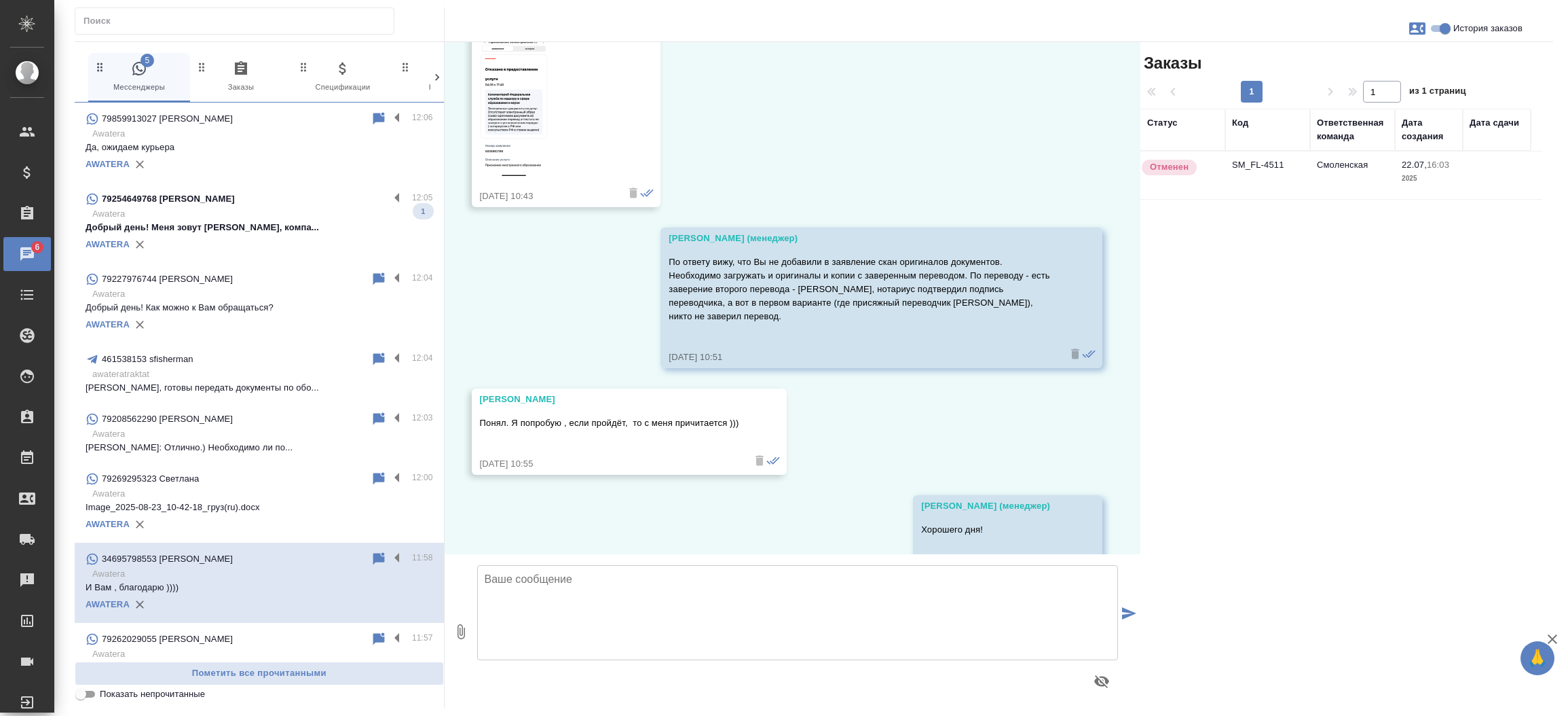
scroll to position [2007, 0]
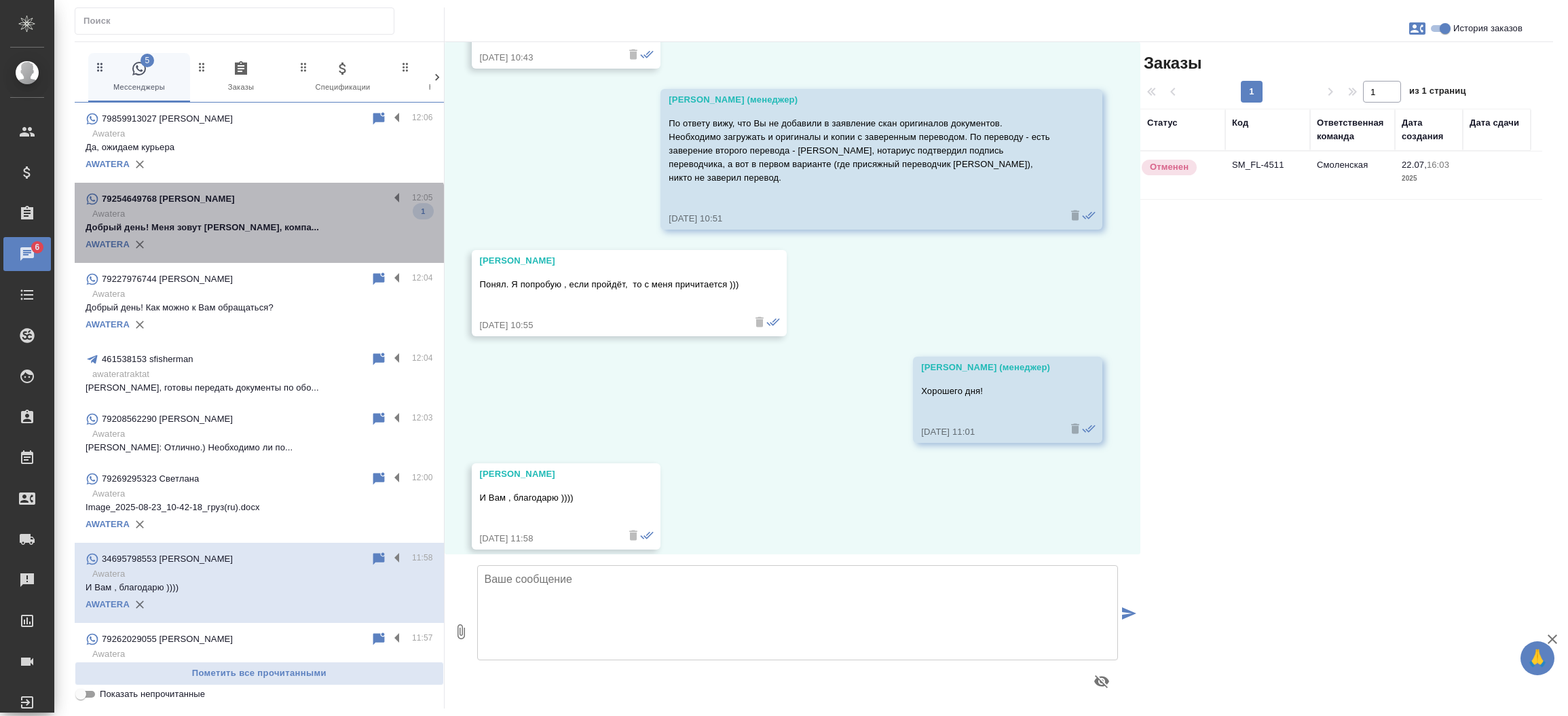
click at [259, 240] on div "AWATERA" at bounding box center [259, 245] width 347 height 20
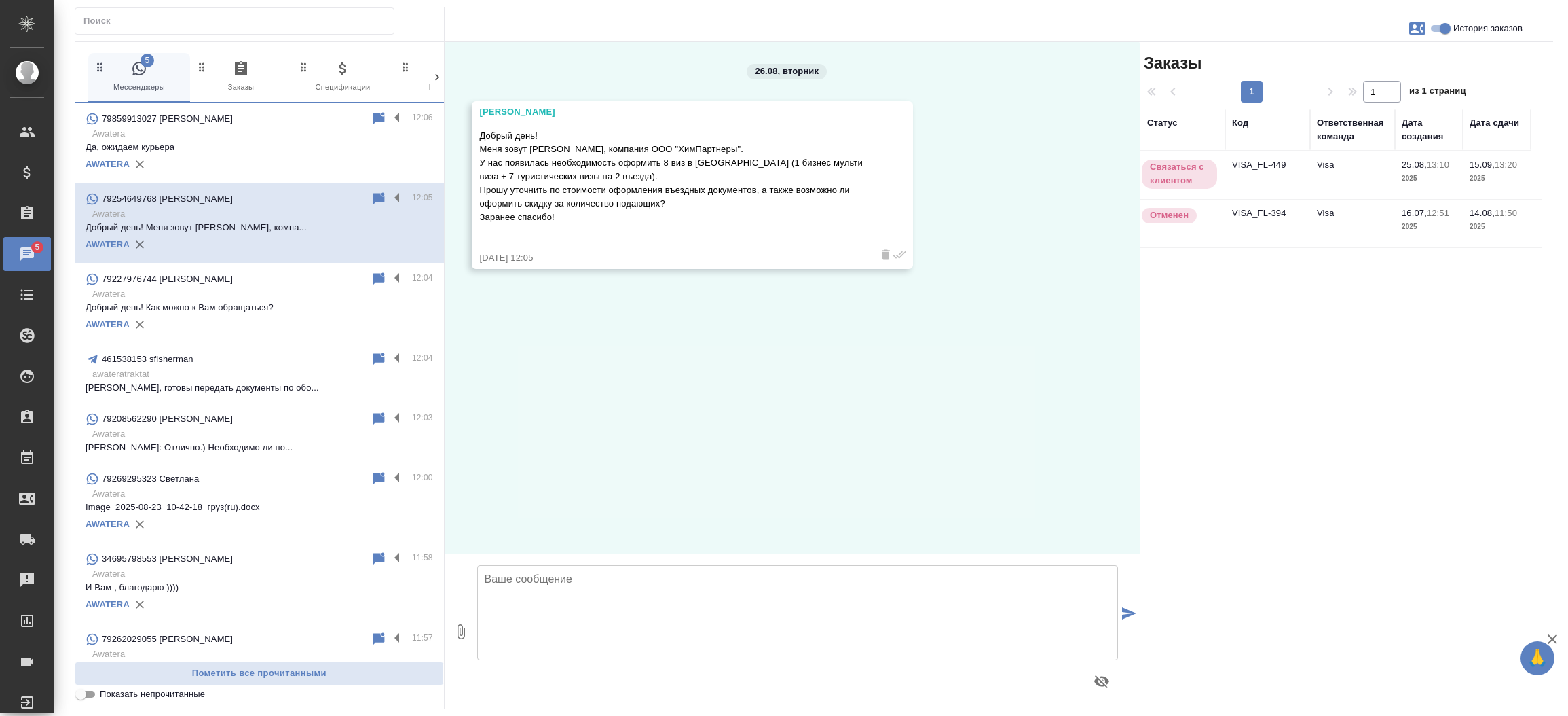
scroll to position [0, 0]
click at [1265, 180] on td "VISA_FL-449" at bounding box center [1267, 175] width 85 height 47
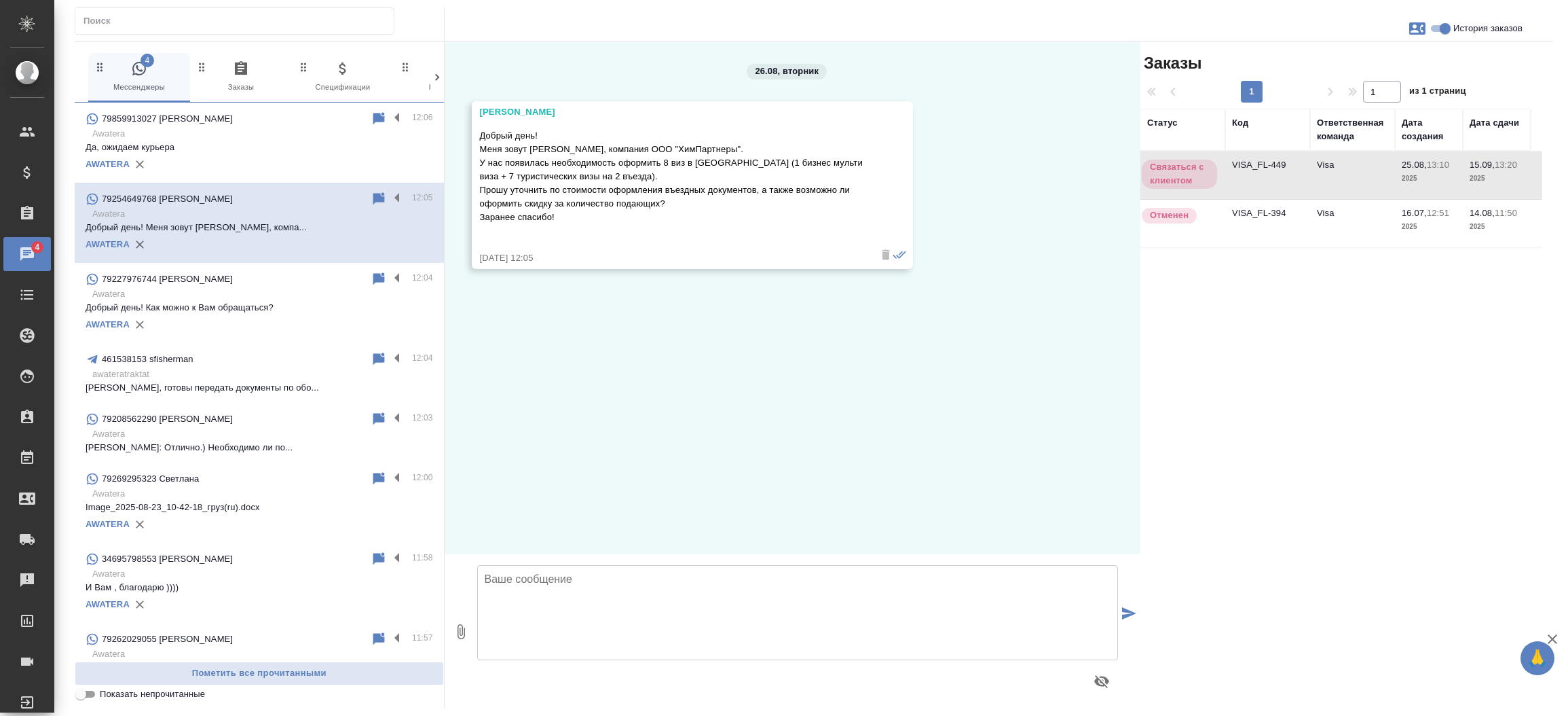
scroll to position [364, 0]
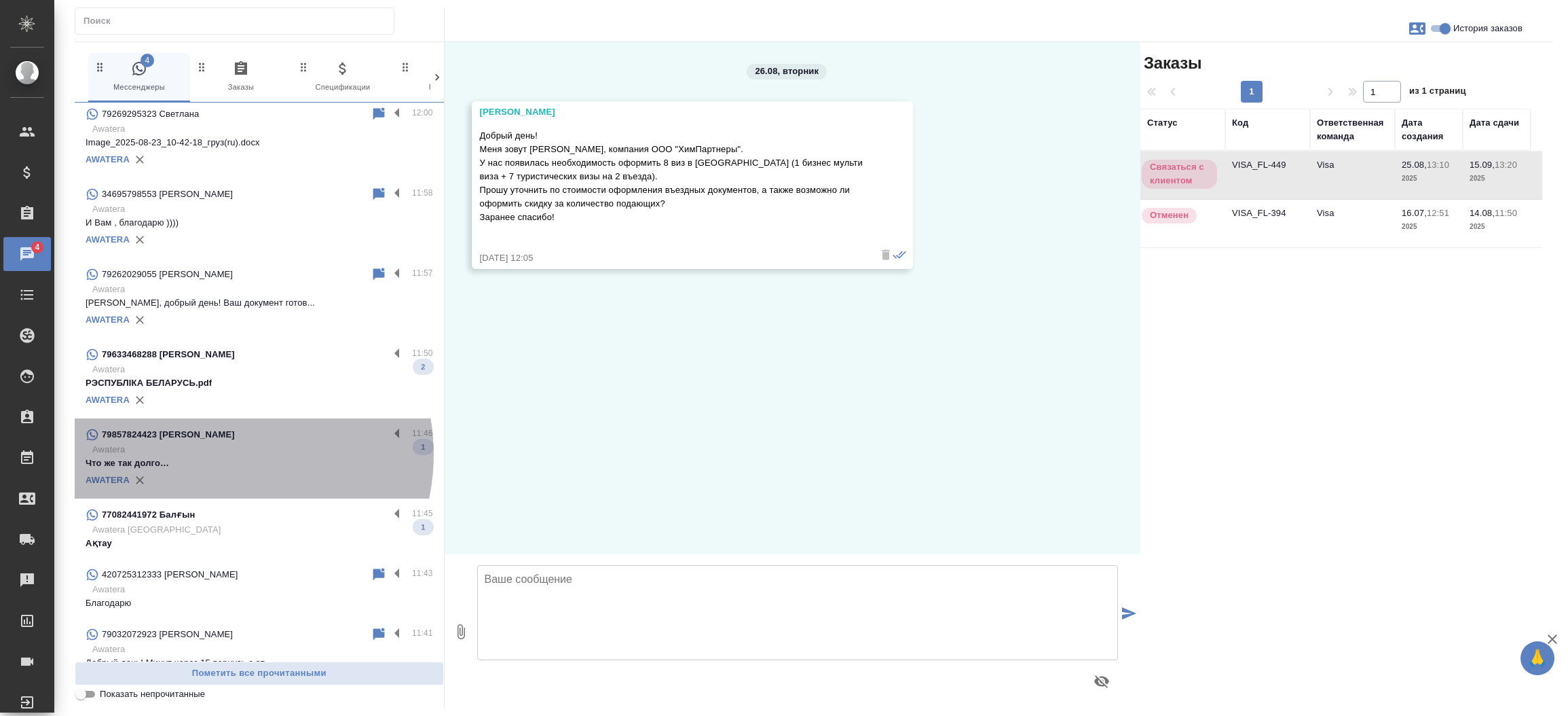
click at [223, 454] on p "Awatera" at bounding box center [263, 450] width 341 height 13
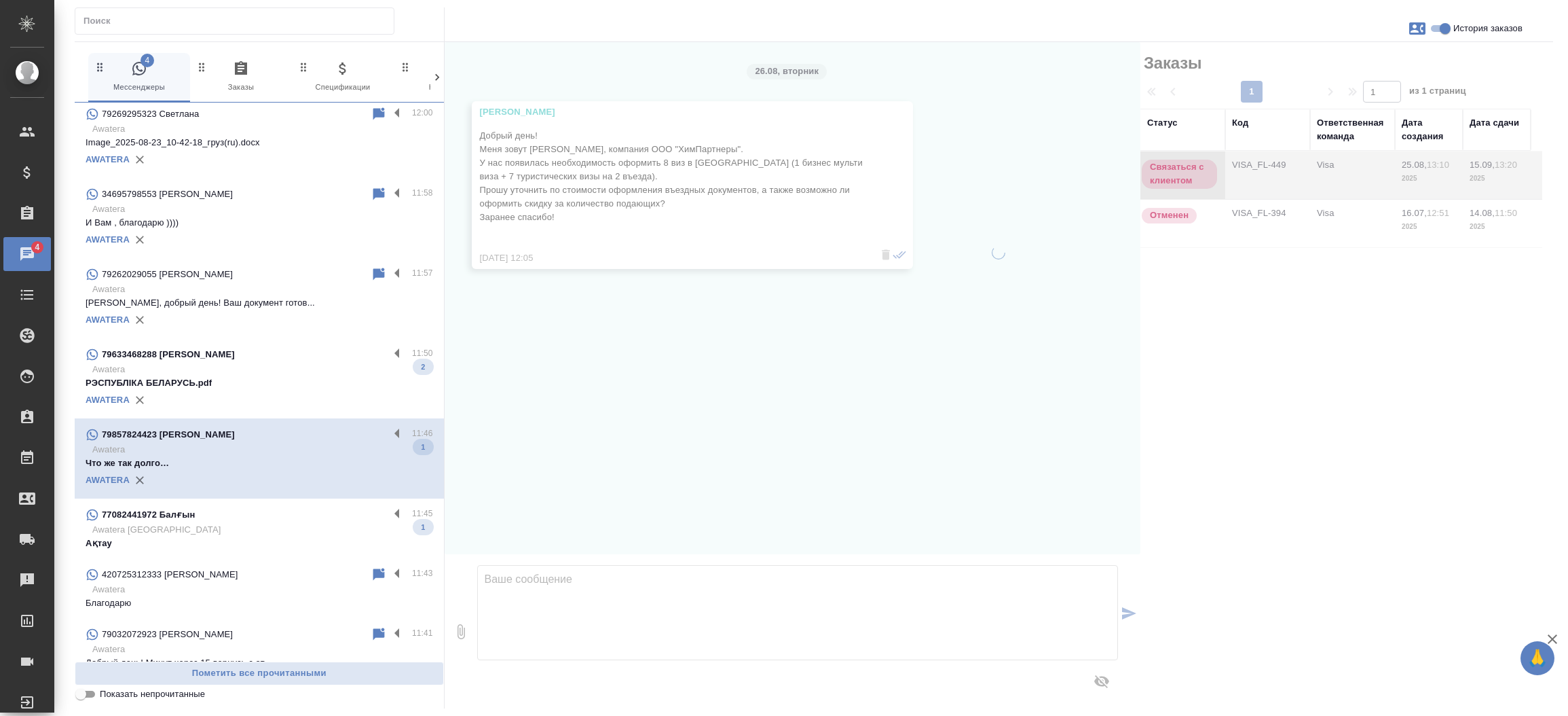
click at [223, 454] on p "Awatera" at bounding box center [263, 450] width 341 height 13
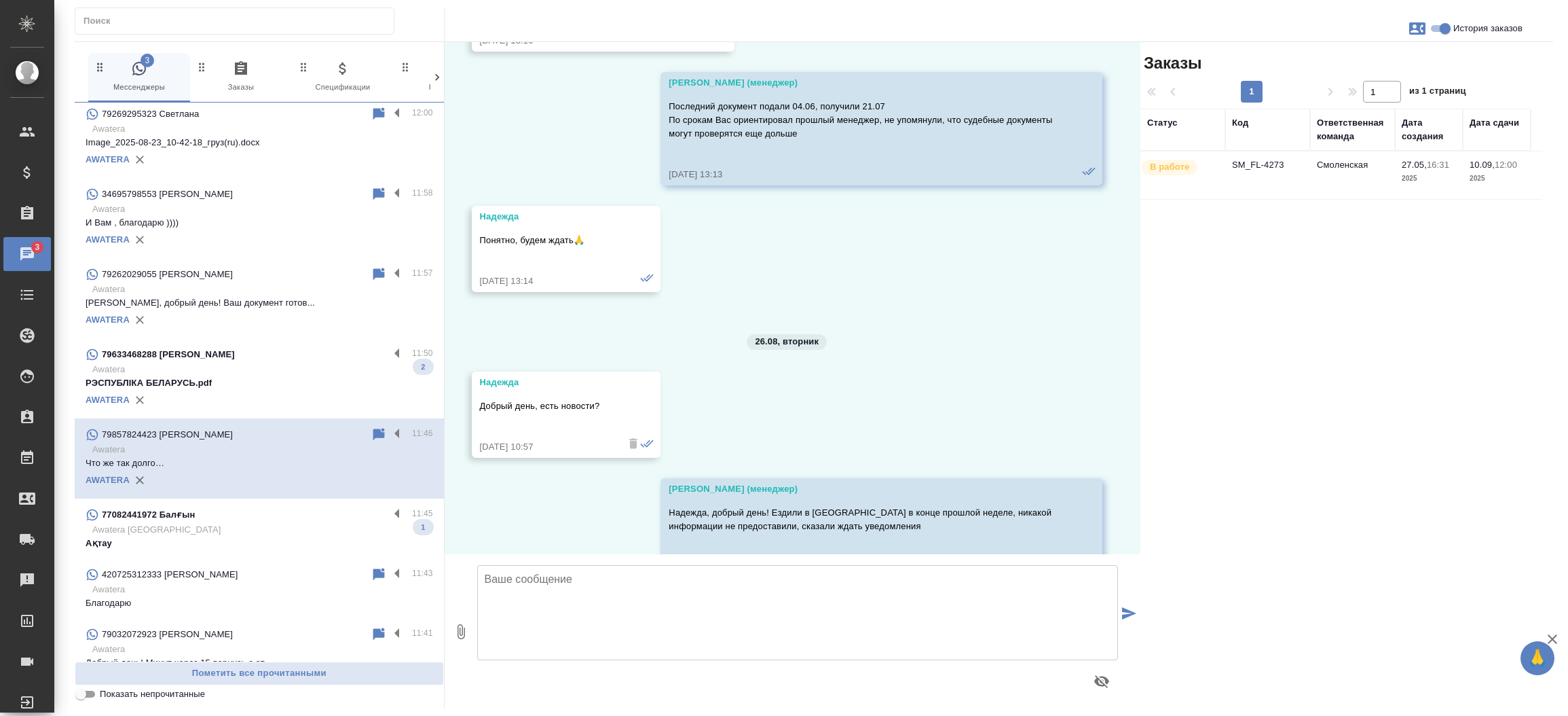
scroll to position [11791, 0]
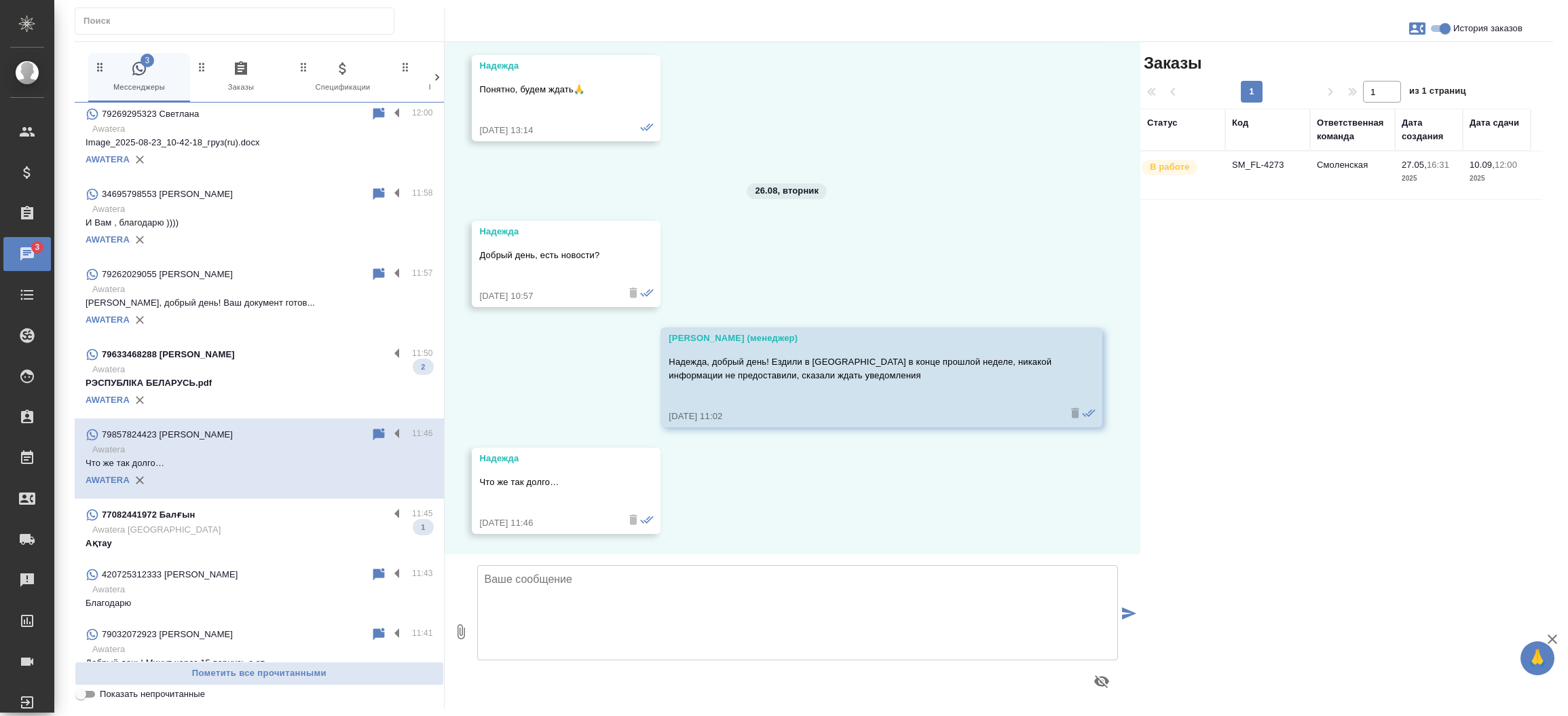
click at [332, 532] on p "Awatera Kazakhstan" at bounding box center [263, 530] width 341 height 13
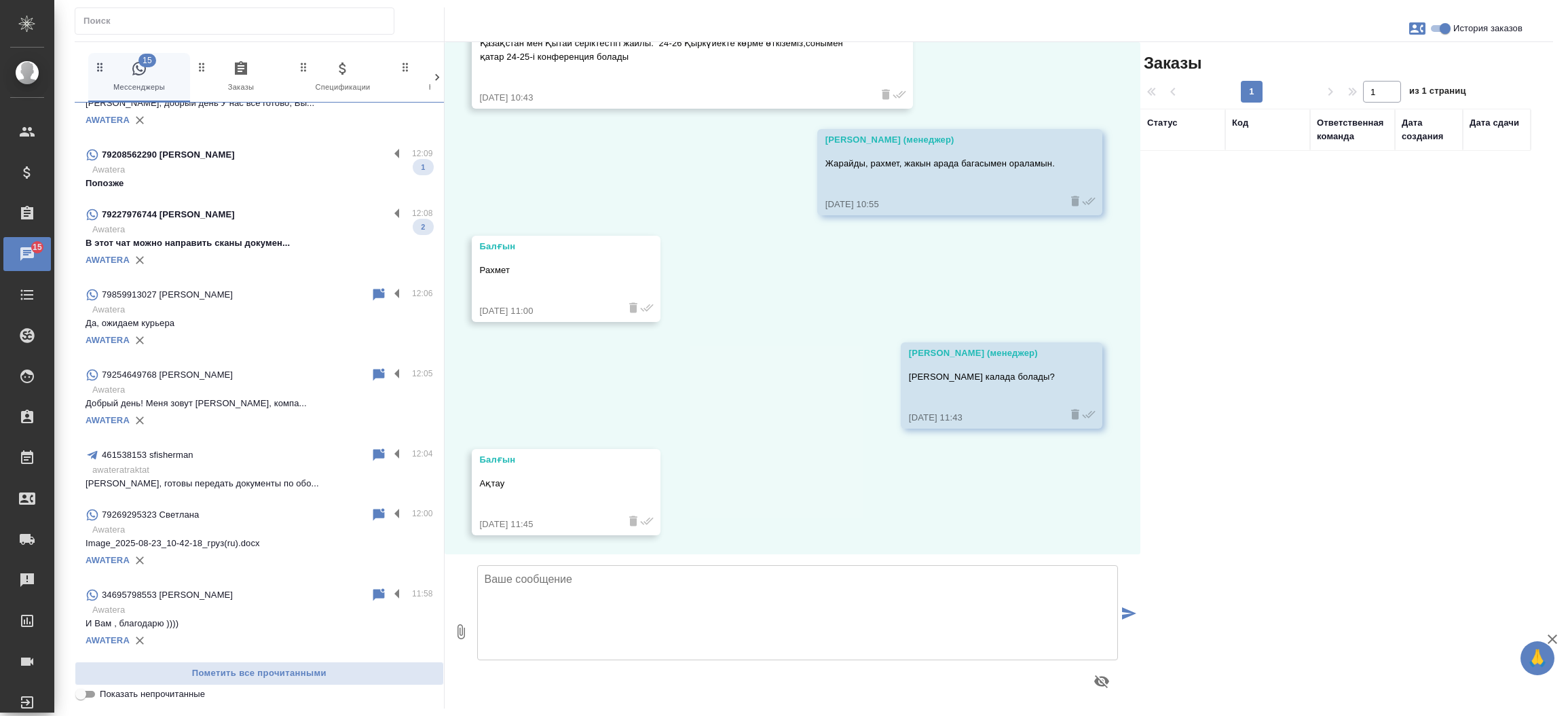
scroll to position [0, 0]
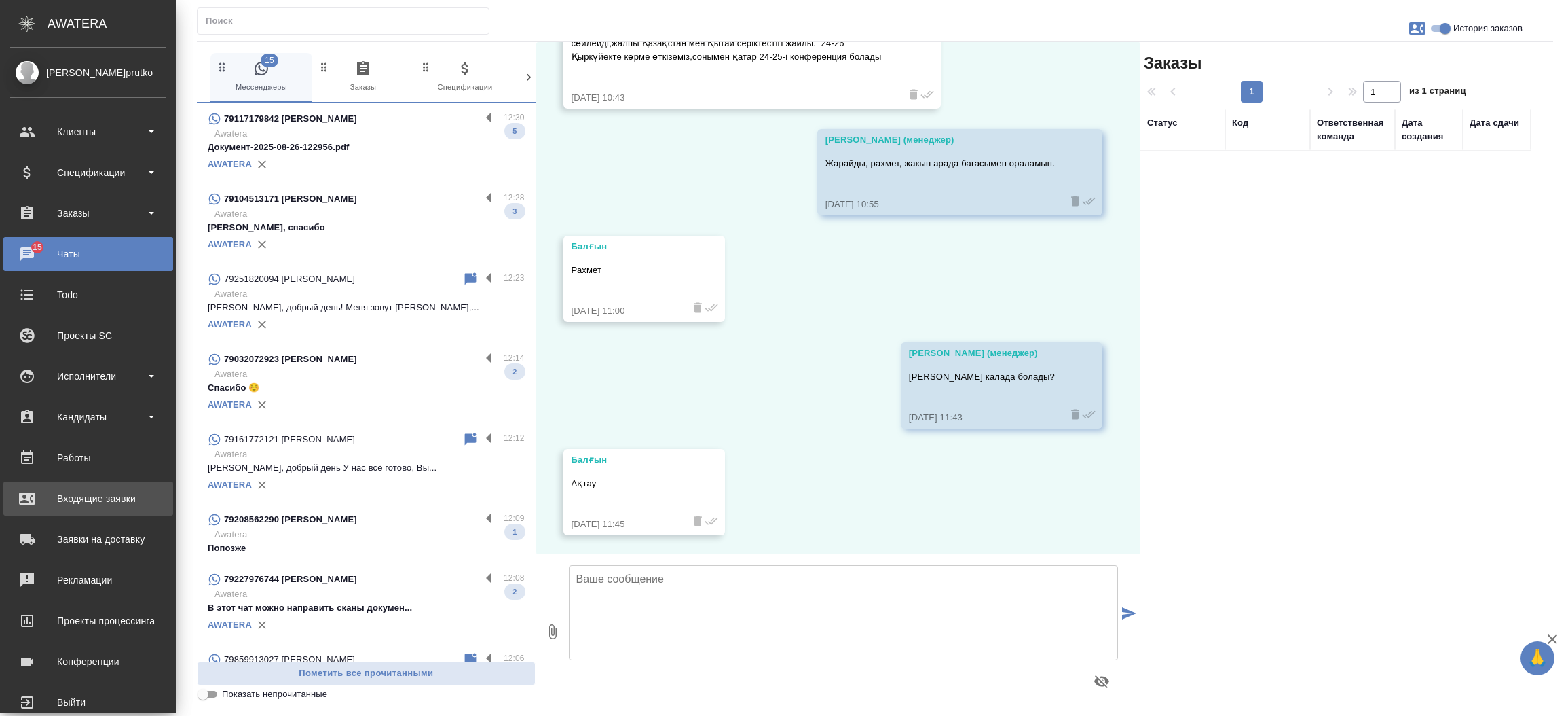
click at [64, 493] on div "Входящие заявки" at bounding box center [88, 498] width 156 height 20
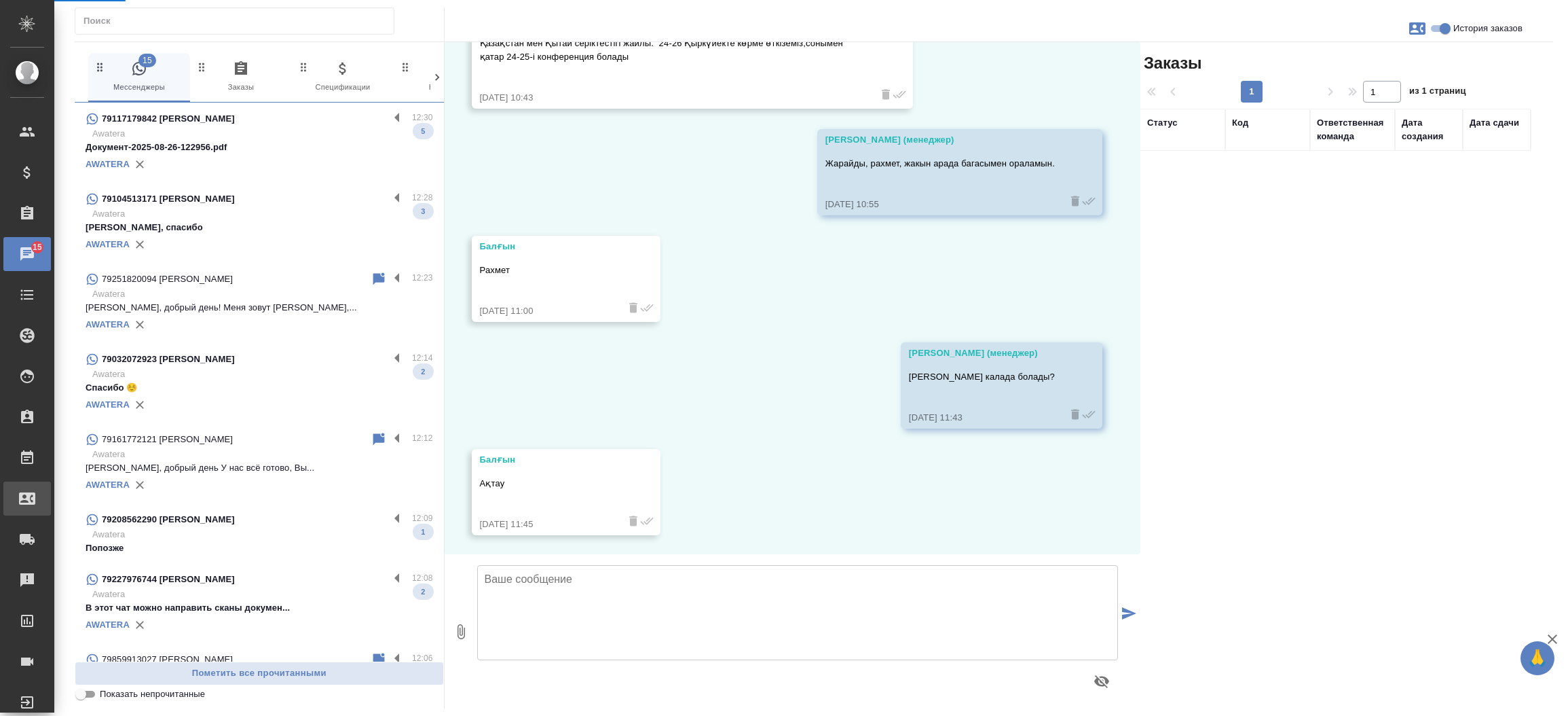
click at [64, 493] on div ".cls-1 fill:#fff; AWATERA Прутько Ирина i.prutko Клиенты Спецификации Заказы 15…" at bounding box center [784, 358] width 1568 height 716
select select "RU"
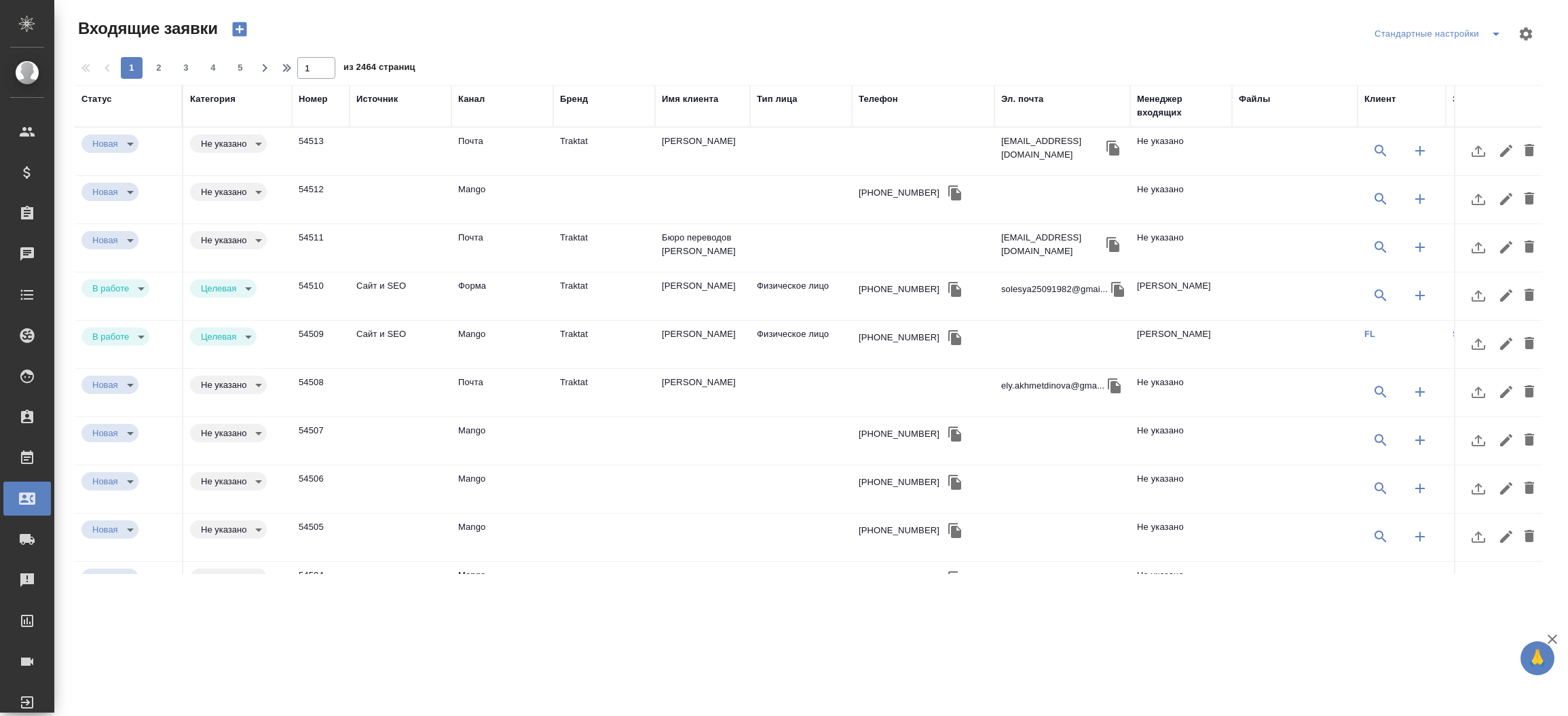
click at [242, 30] on icon "button" at bounding box center [239, 29] width 19 height 19
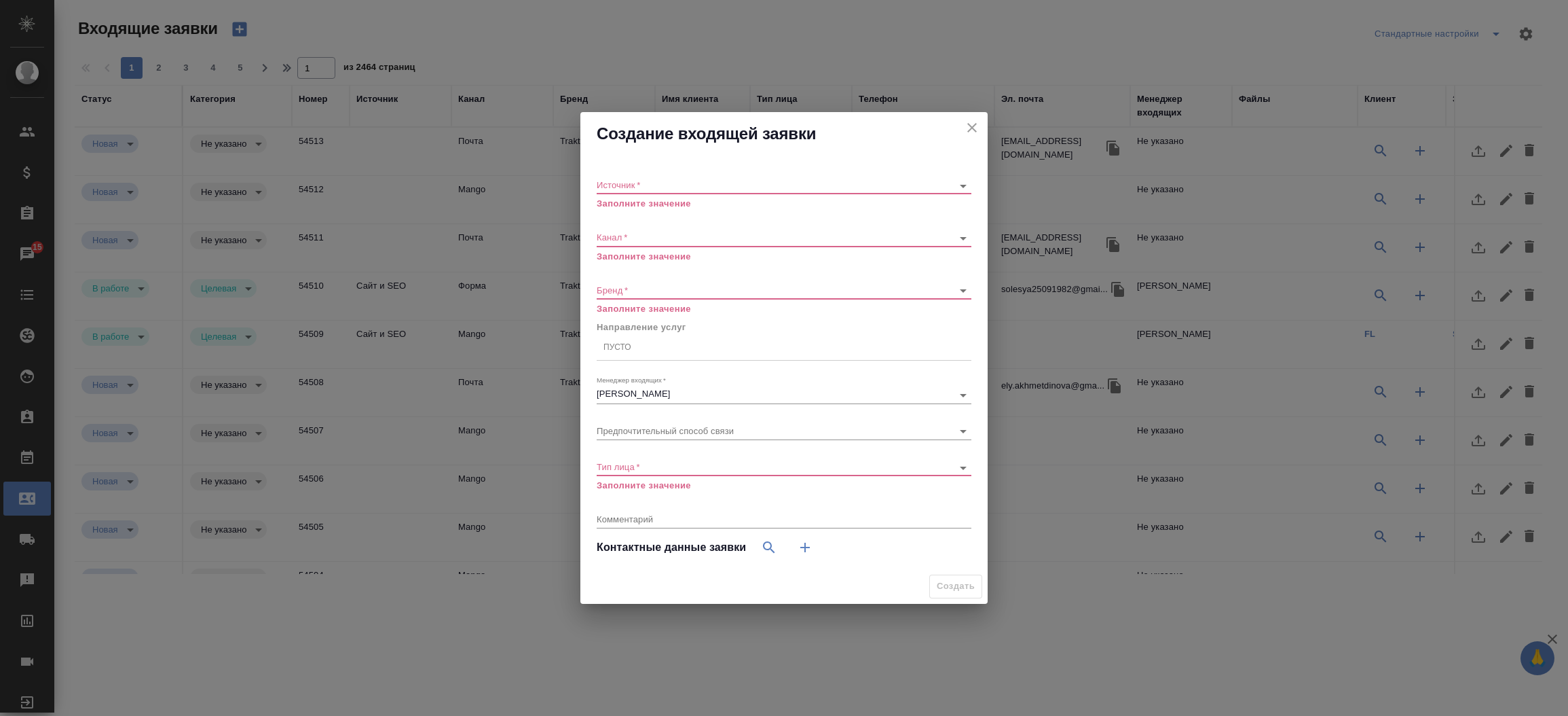
click at [975, 127] on icon "close" at bounding box center [971, 127] width 16 height 16
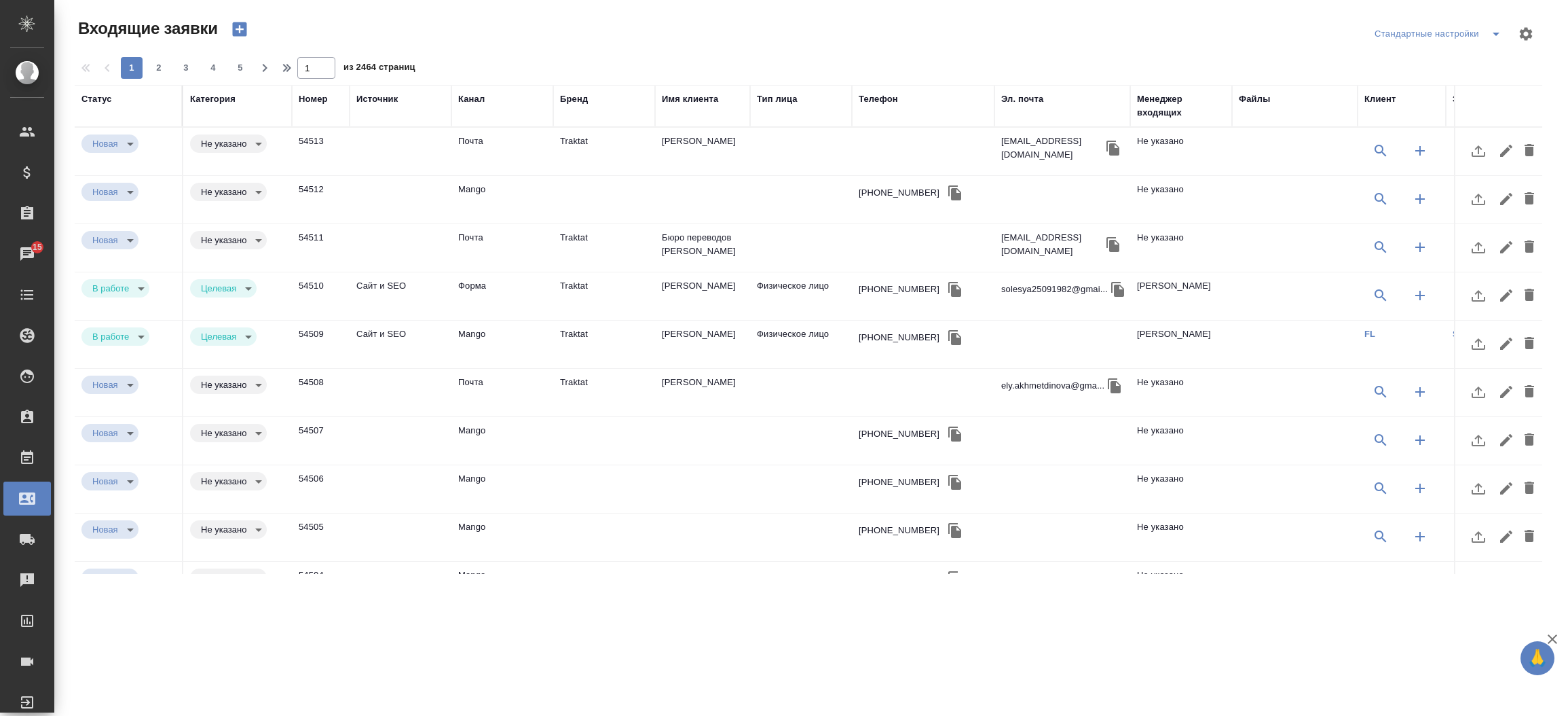
click at [600, 143] on td "Traktat" at bounding box center [604, 151] width 102 height 47
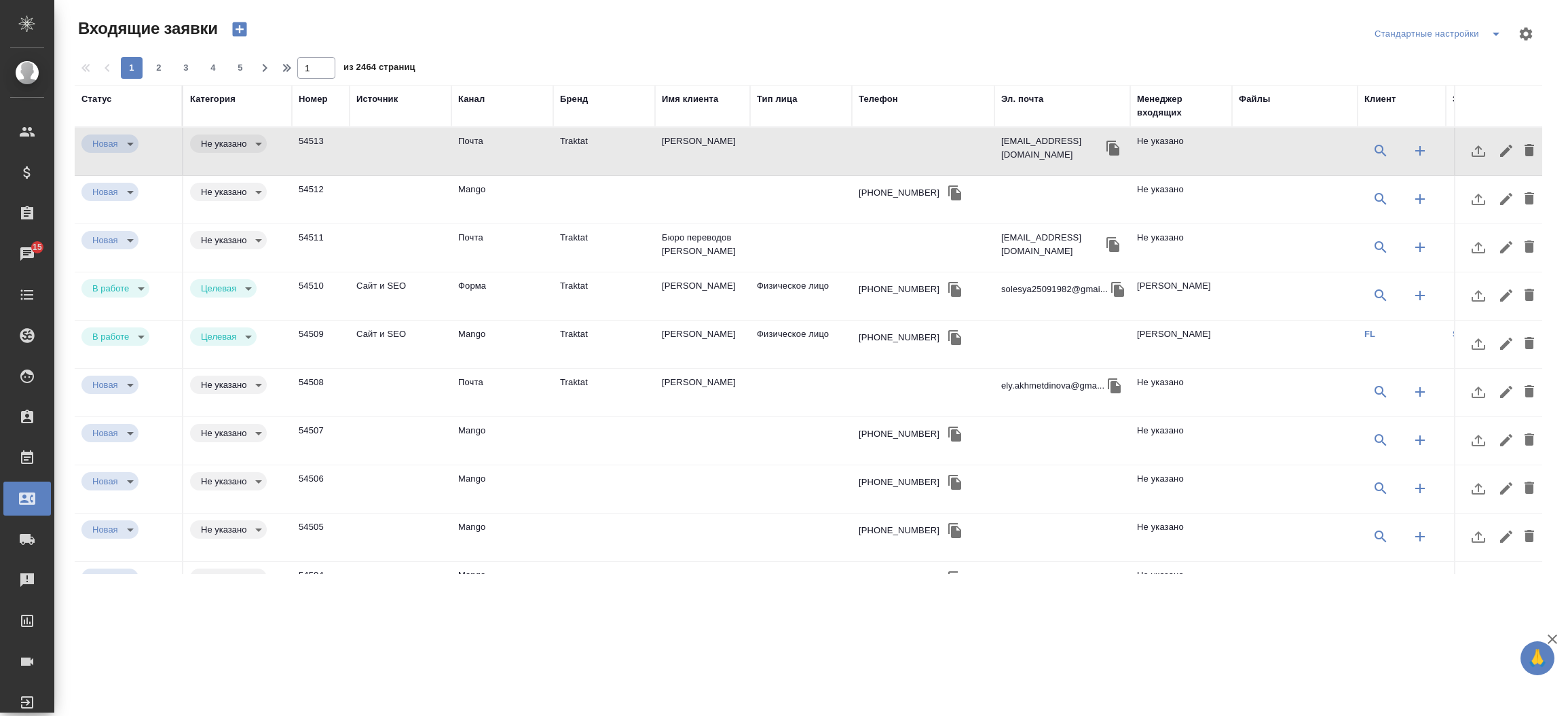
click at [600, 143] on td "Traktat" at bounding box center [604, 151] width 102 height 47
click at [665, 145] on td "Магомедов Марат Магомедсаламович" at bounding box center [702, 151] width 95 height 47
click at [1164, 116] on div "Менеджер входящих" at bounding box center [1181, 106] width 89 height 27
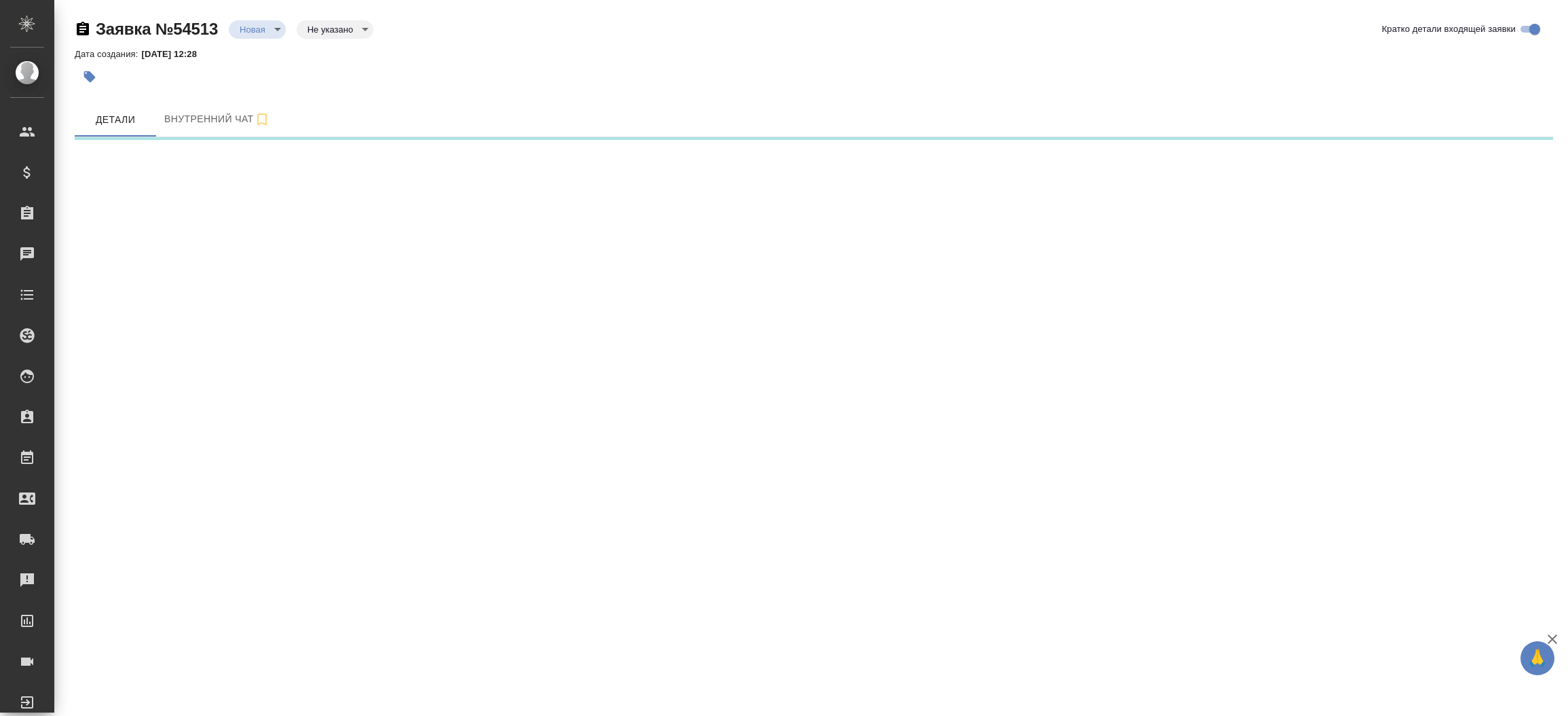
select select "RU"
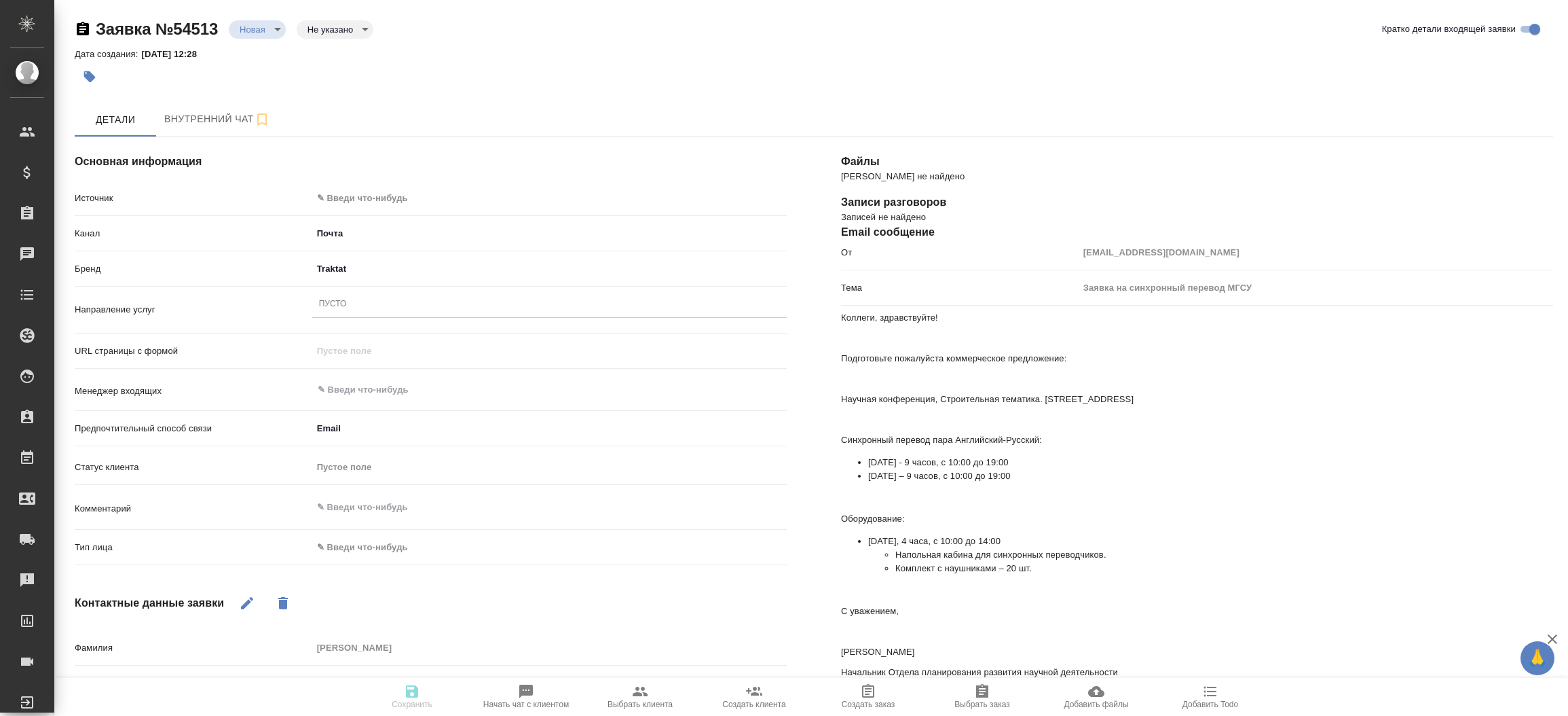
type textarea "x"
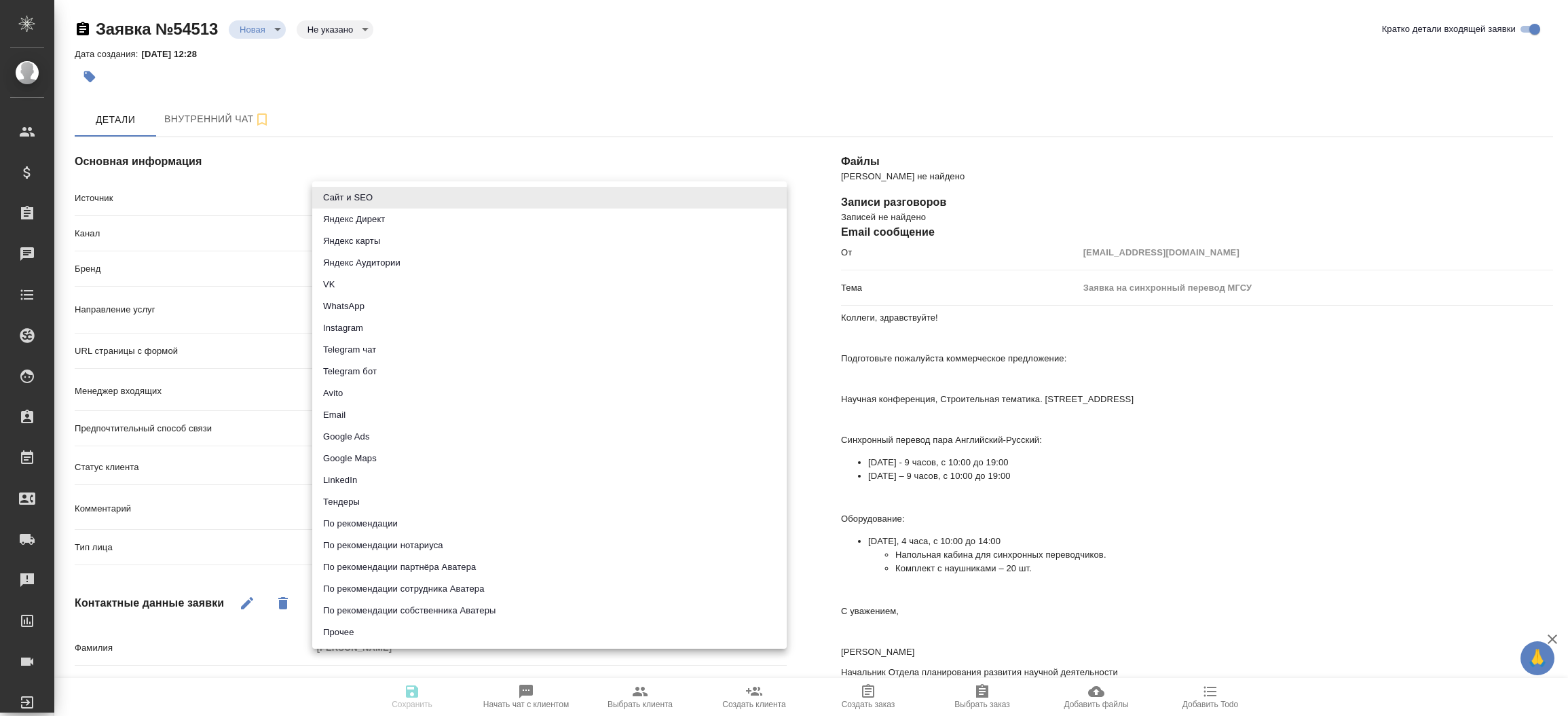
click at [438, 191] on body "🙏 .cls-1 fill:#fff; AWATERA [PERSON_NAME]prutko Клиенты Спецификации Заказы Чат…" at bounding box center [784, 358] width 1568 height 716
click at [438, 191] on li "Сайт и SEO" at bounding box center [549, 197] width 475 height 22
type input "seo"
type textarea "x"
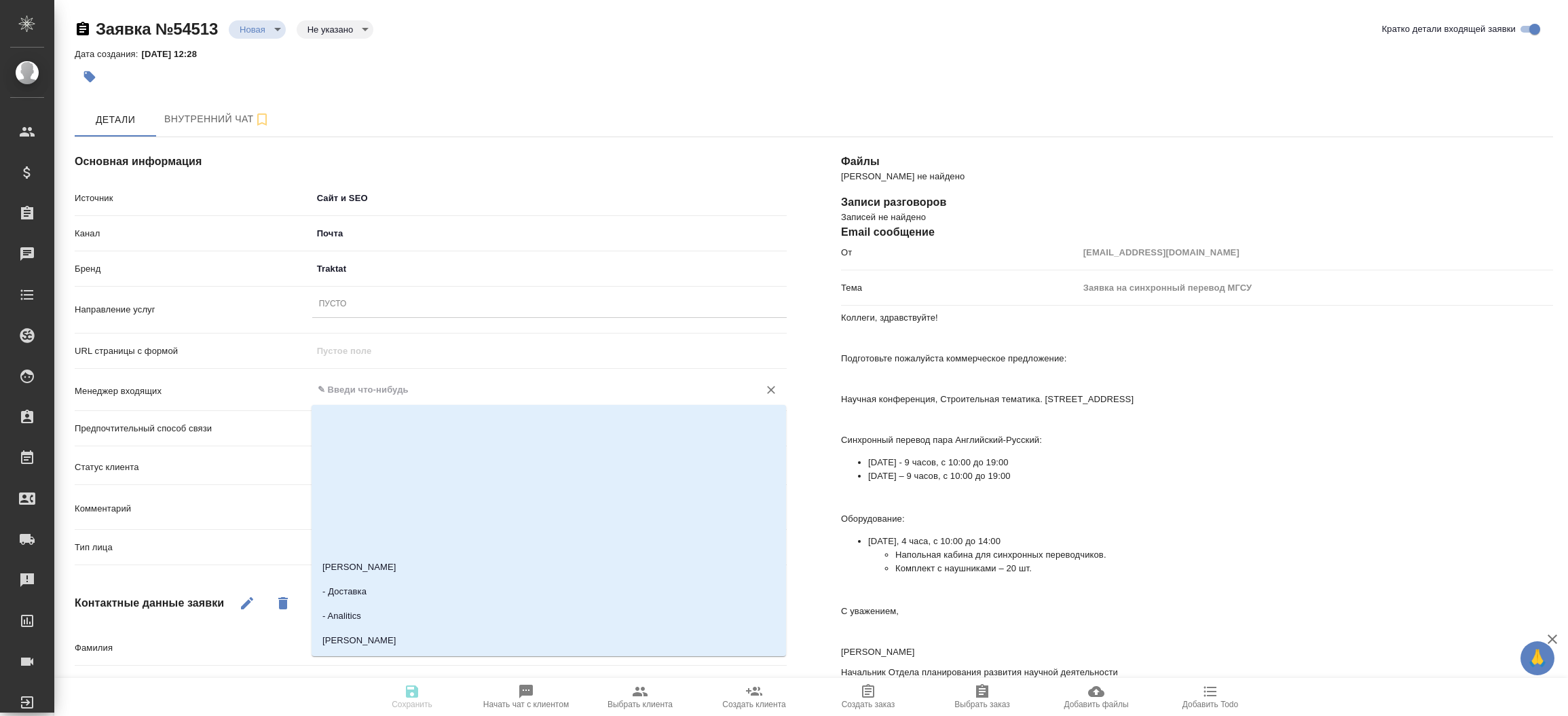
click at [336, 395] on input "text" at bounding box center [526, 390] width 421 height 16
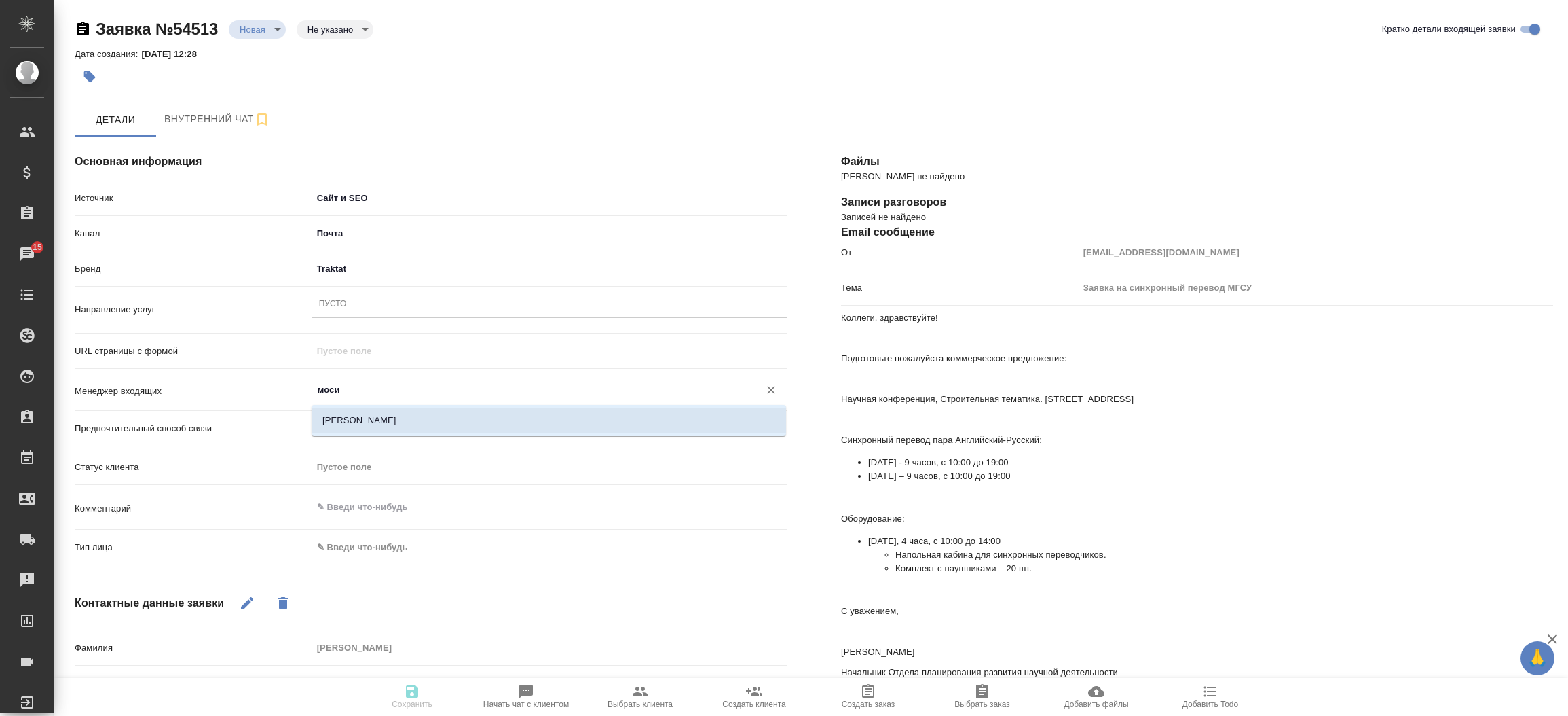
click at [349, 417] on li "[PERSON_NAME]" at bounding box center [549, 420] width 475 height 24
type input "[PERSON_NAME]"
type textarea "x"
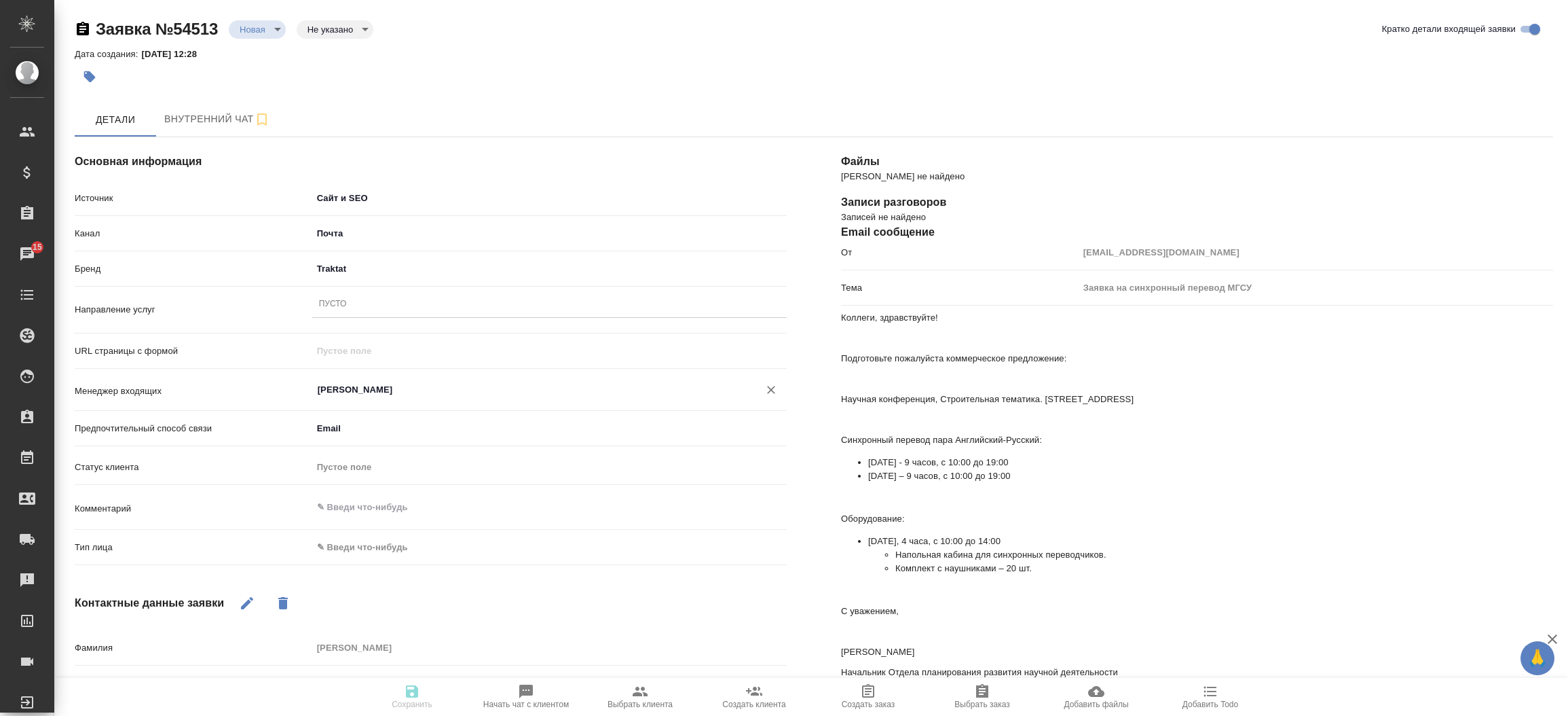
type input "[PERSON_NAME]"
click at [332, 541] on body "🙏 .cls-1 fill:#fff; AWATERA Прутько Ирина i.prutko Клиенты Спецификации Заказы …" at bounding box center [784, 358] width 1568 height 716
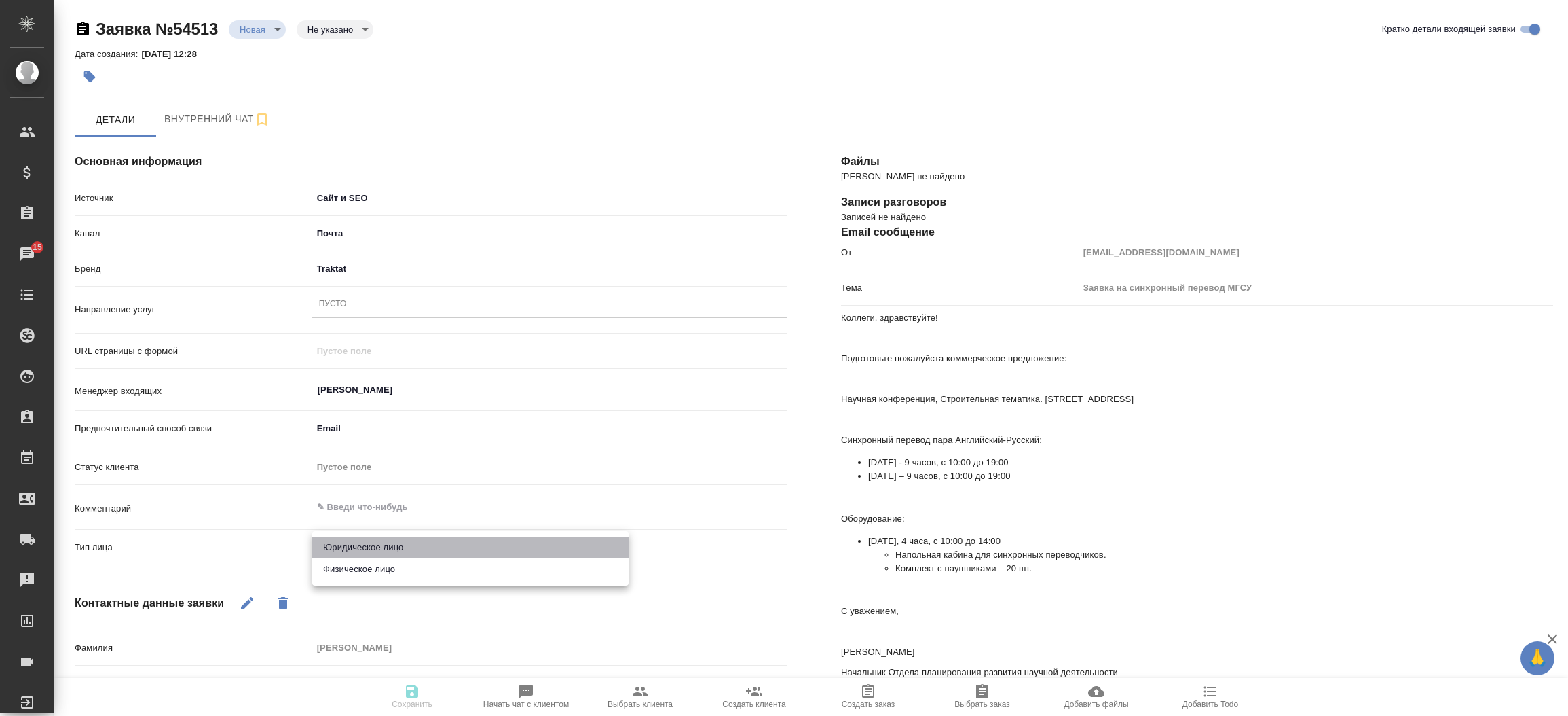
click at [350, 547] on li "Юридическое лицо" at bounding box center [470, 547] width 316 height 22
type textarea "x"
type input "company"
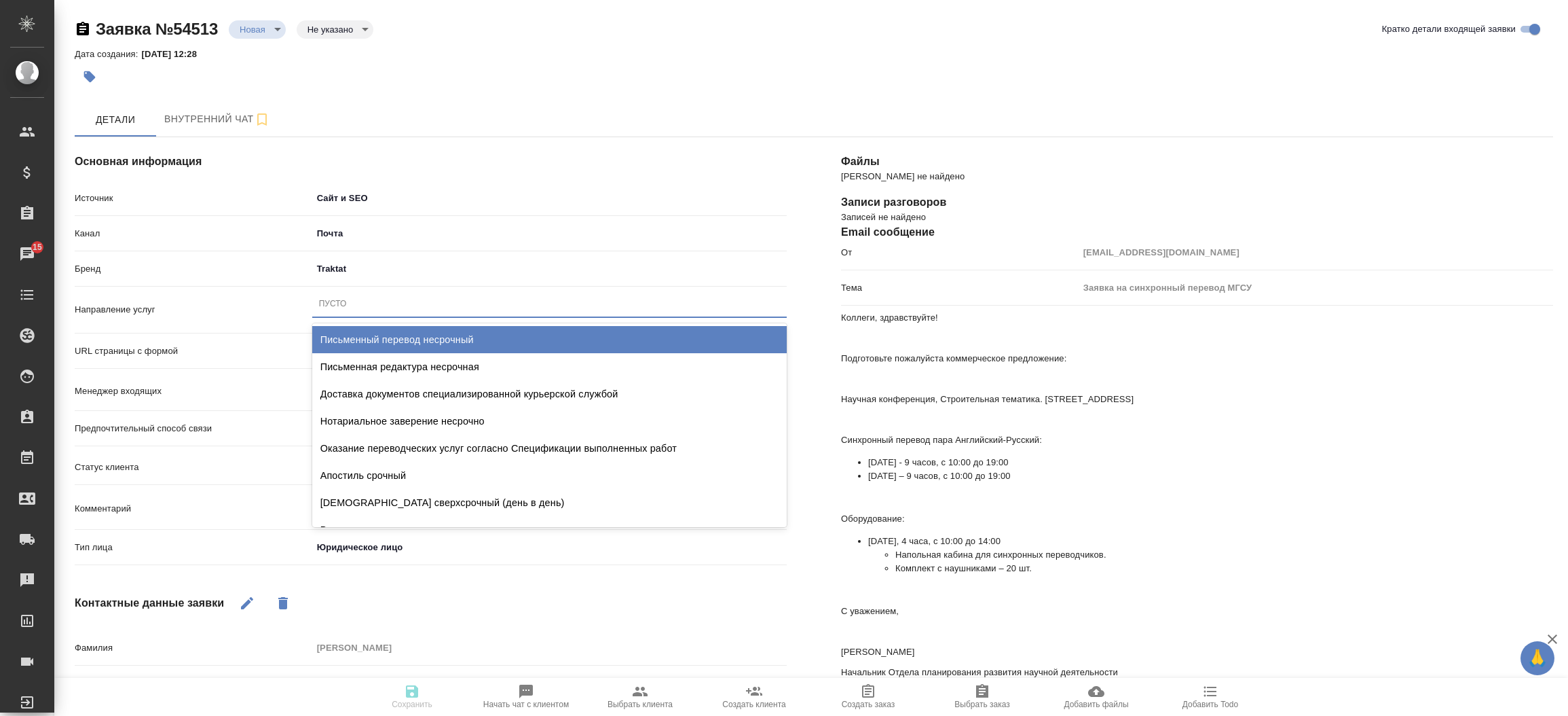
click at [368, 294] on div "Пусто" at bounding box center [549, 304] width 475 height 19
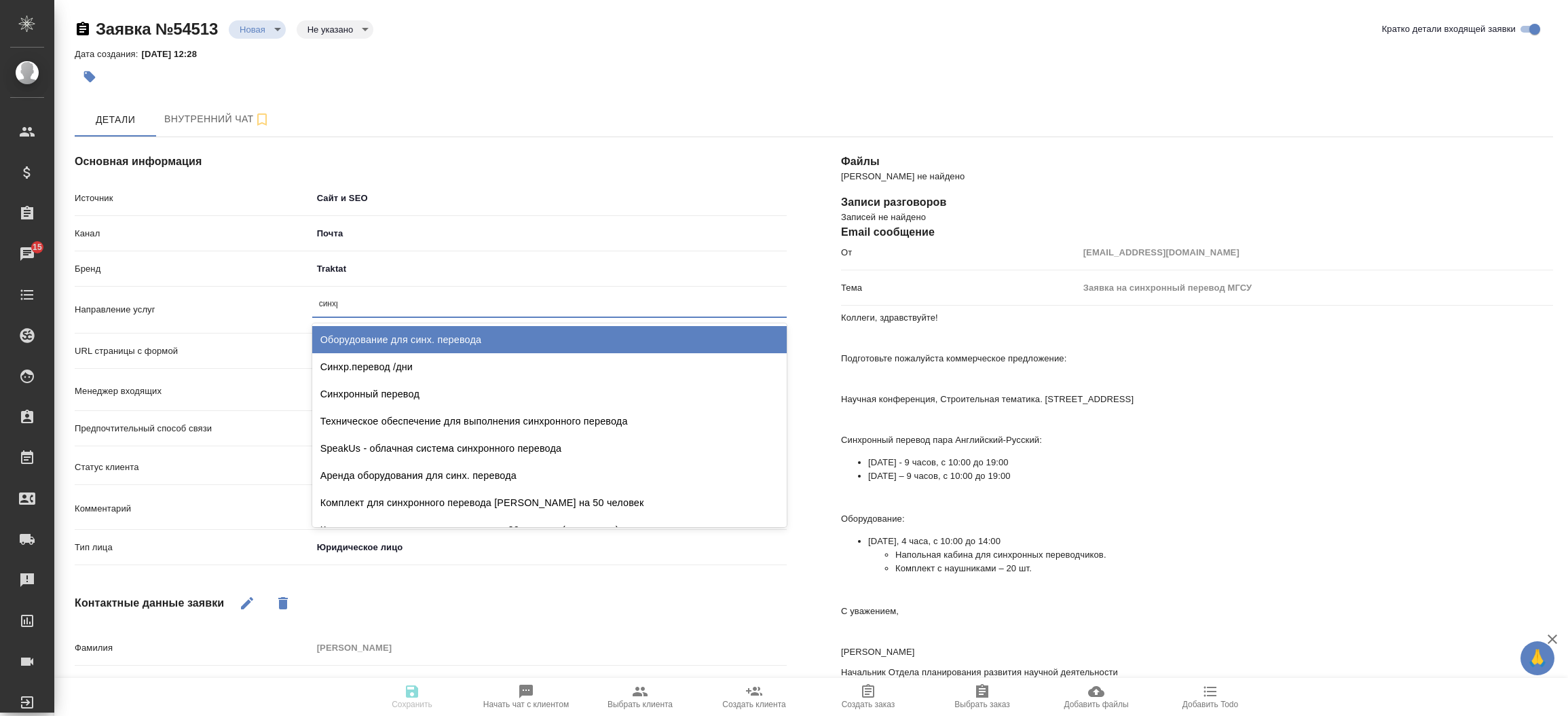
type input "синхро"
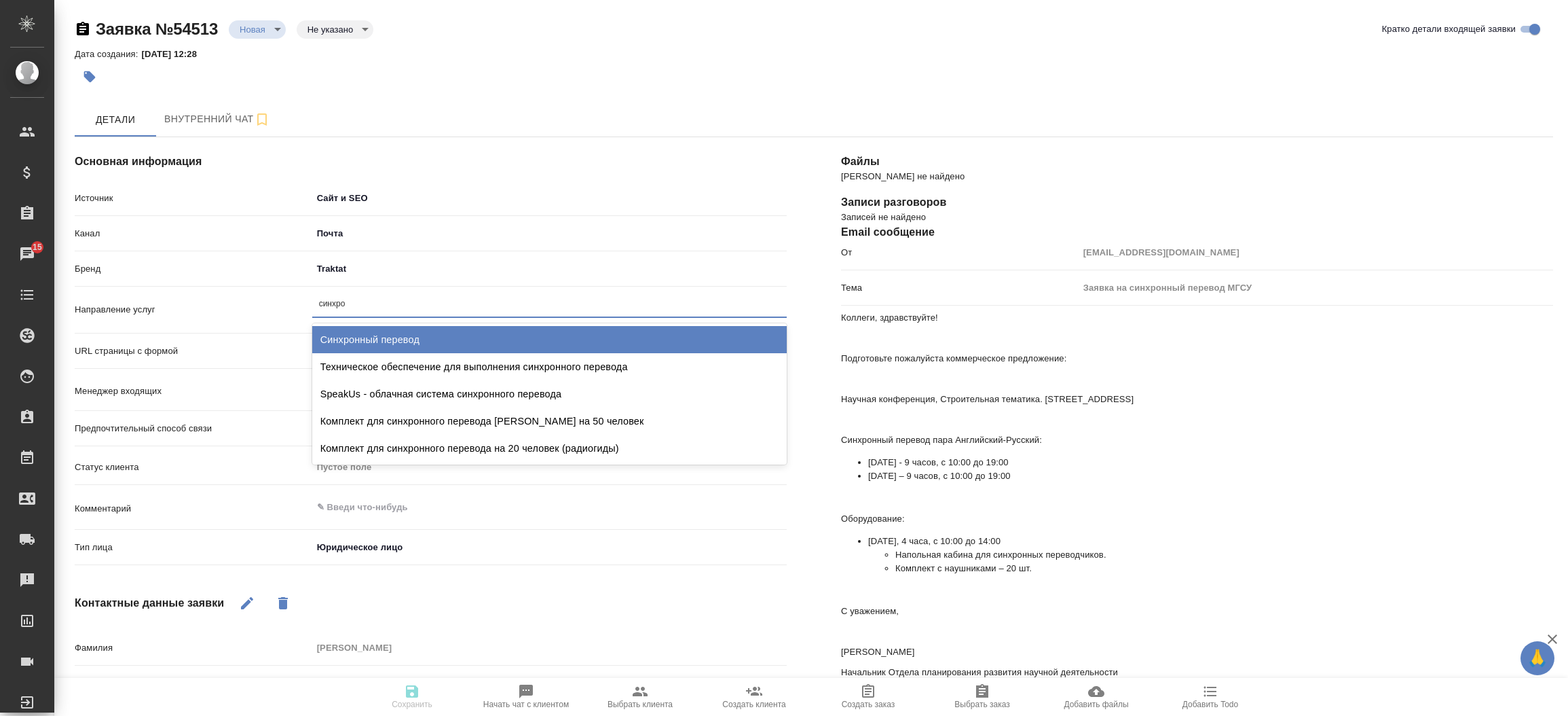
click at [432, 347] on div "Синхронный перевод" at bounding box center [549, 340] width 475 height 27
type textarea "x"
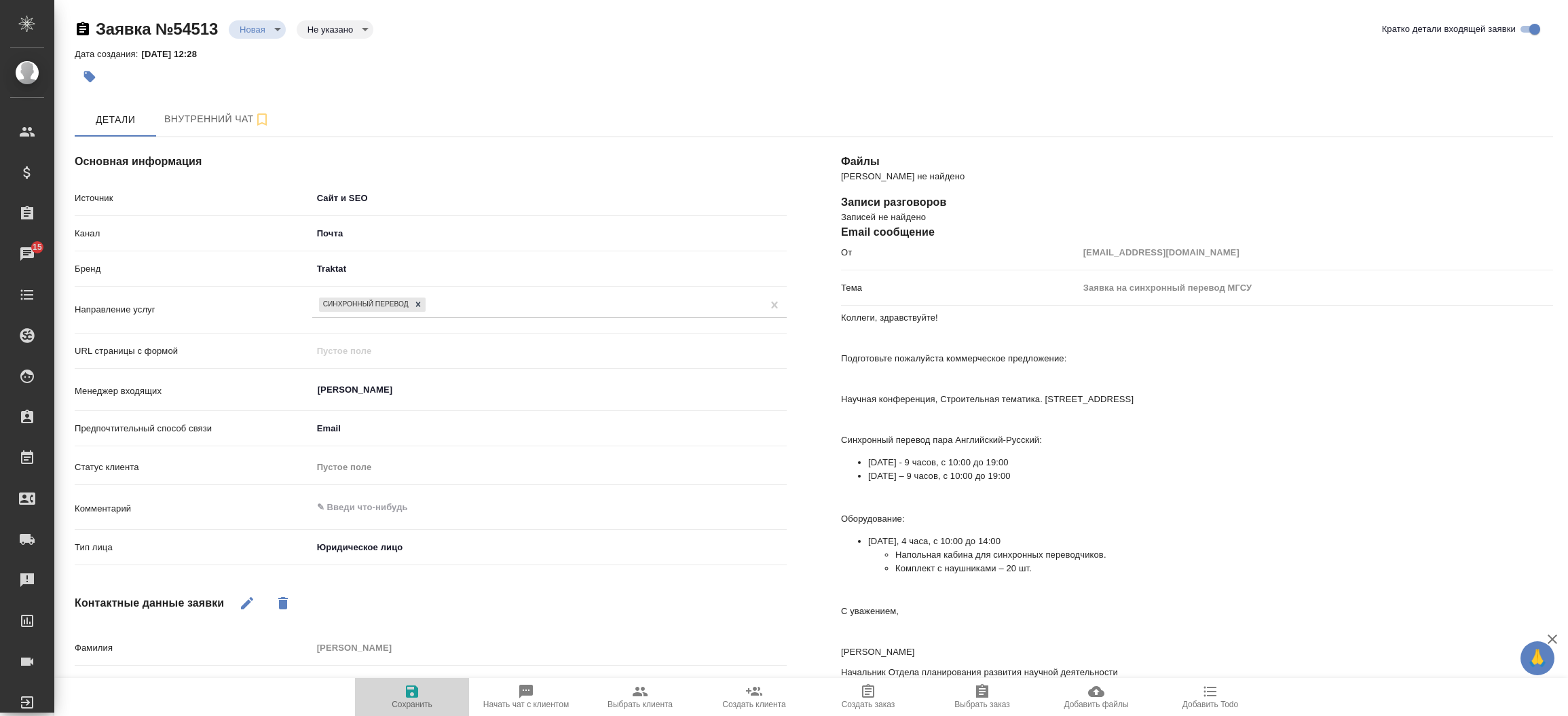
click at [412, 696] on icon "button" at bounding box center [411, 691] width 16 height 16
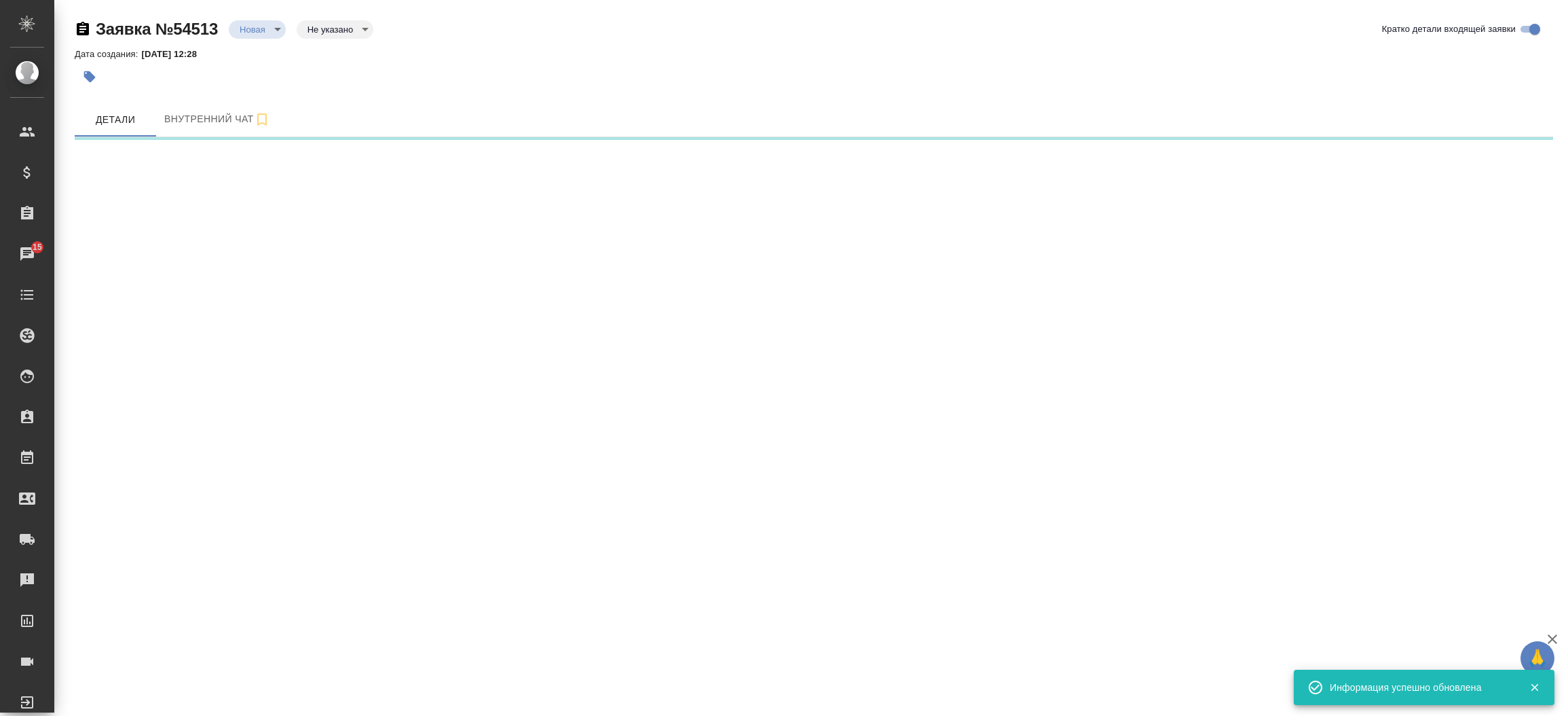
select select "RU"
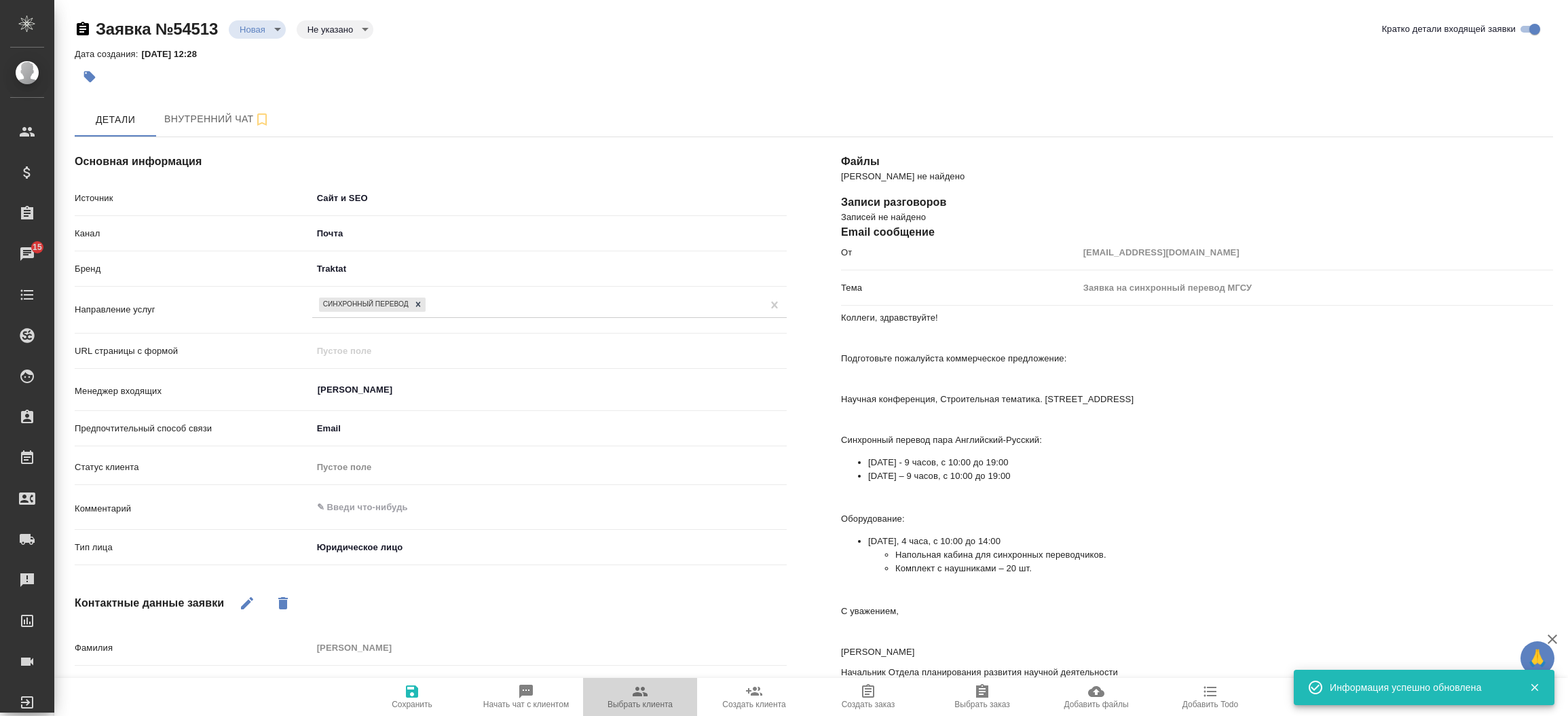
click at [630, 690] on span "Выбрать клиента" at bounding box center [640, 696] width 98 height 26
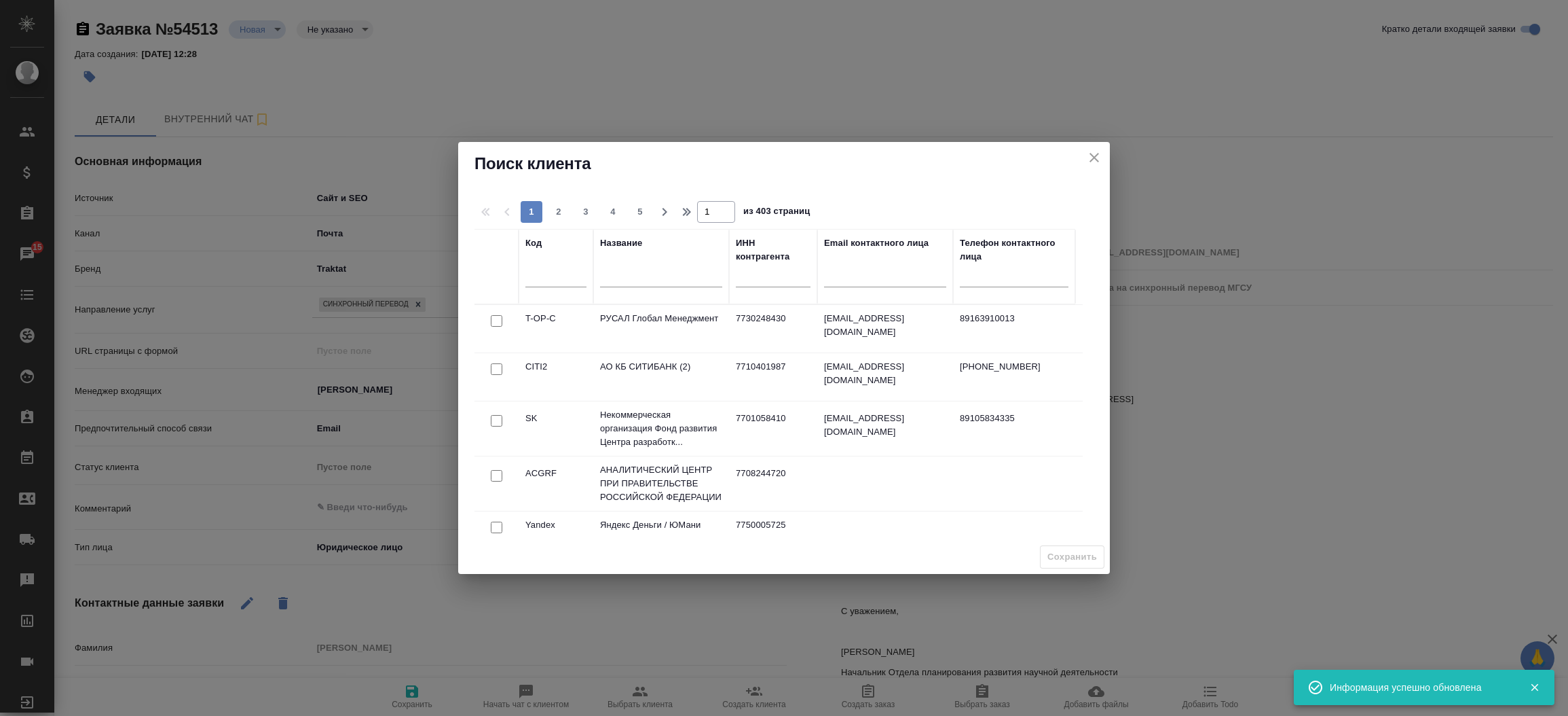
type textarea "x"
click at [604, 284] on input "text" at bounding box center [661, 278] width 122 height 17
paste input "НИУ МГСУ"
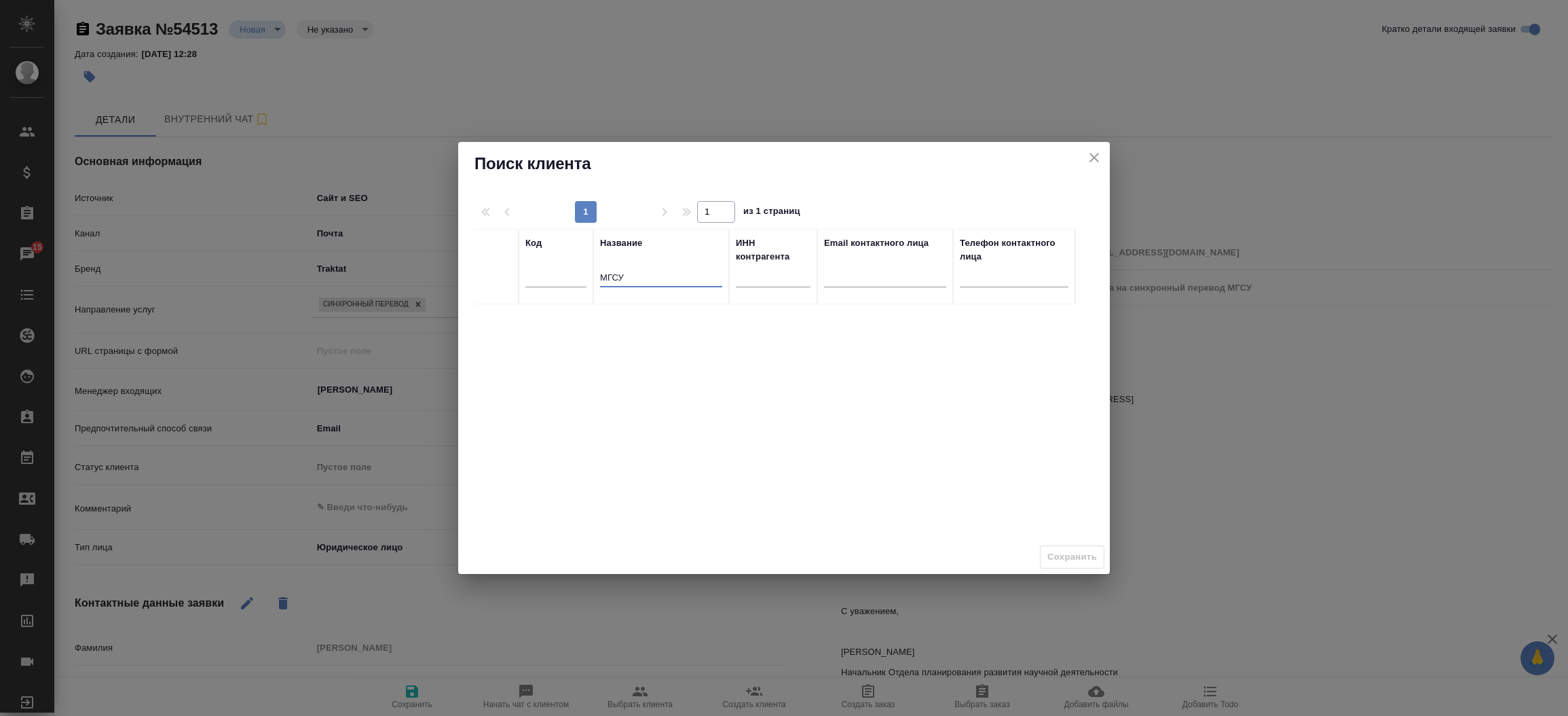
type input "МГСУ"
click at [609, 320] on p "МГСУ" at bounding box center [661, 319] width 122 height 13
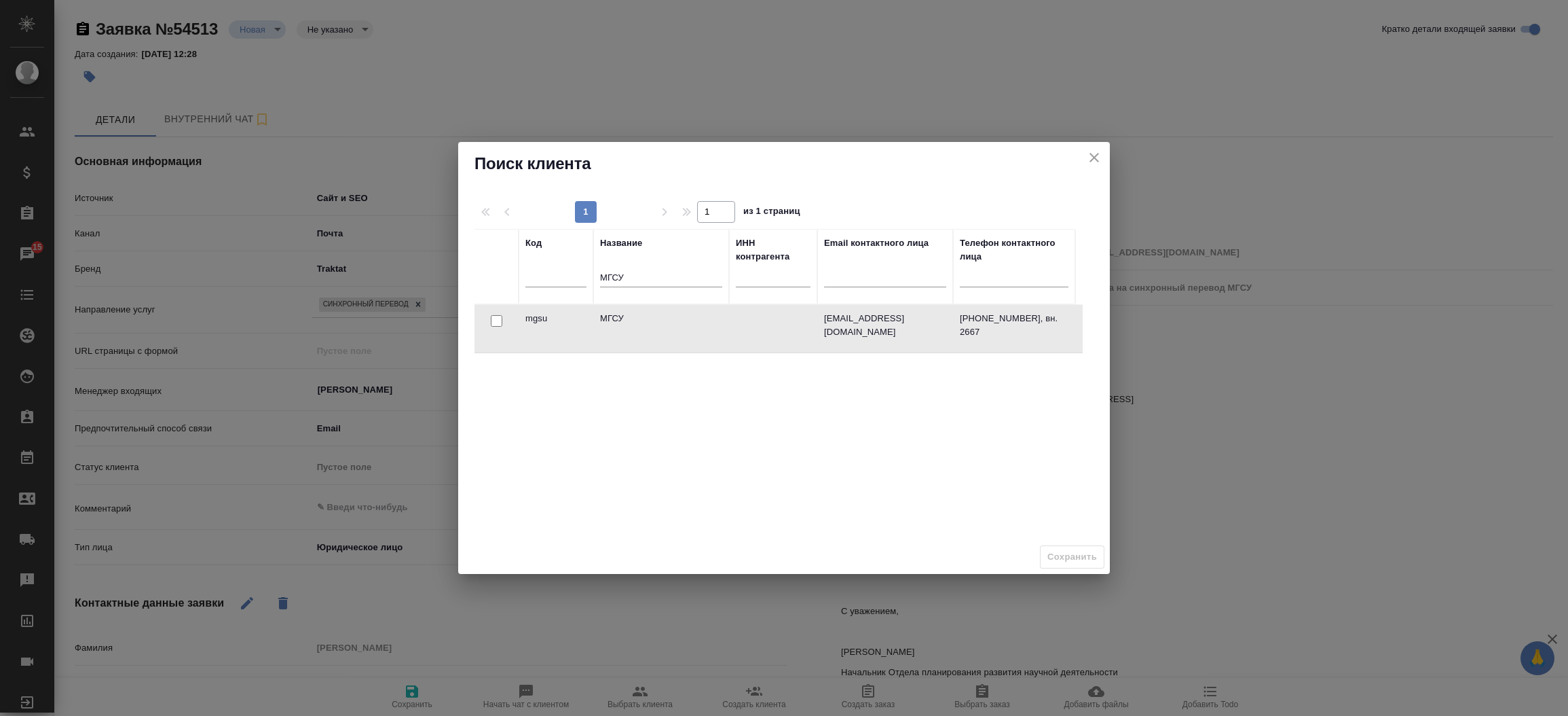
click at [502, 317] on input "checkbox" at bounding box center [497, 321] width 12 height 12
checkbox input "true"
click at [1082, 561] on span "Сохранить" at bounding box center [1072, 557] width 50 height 16
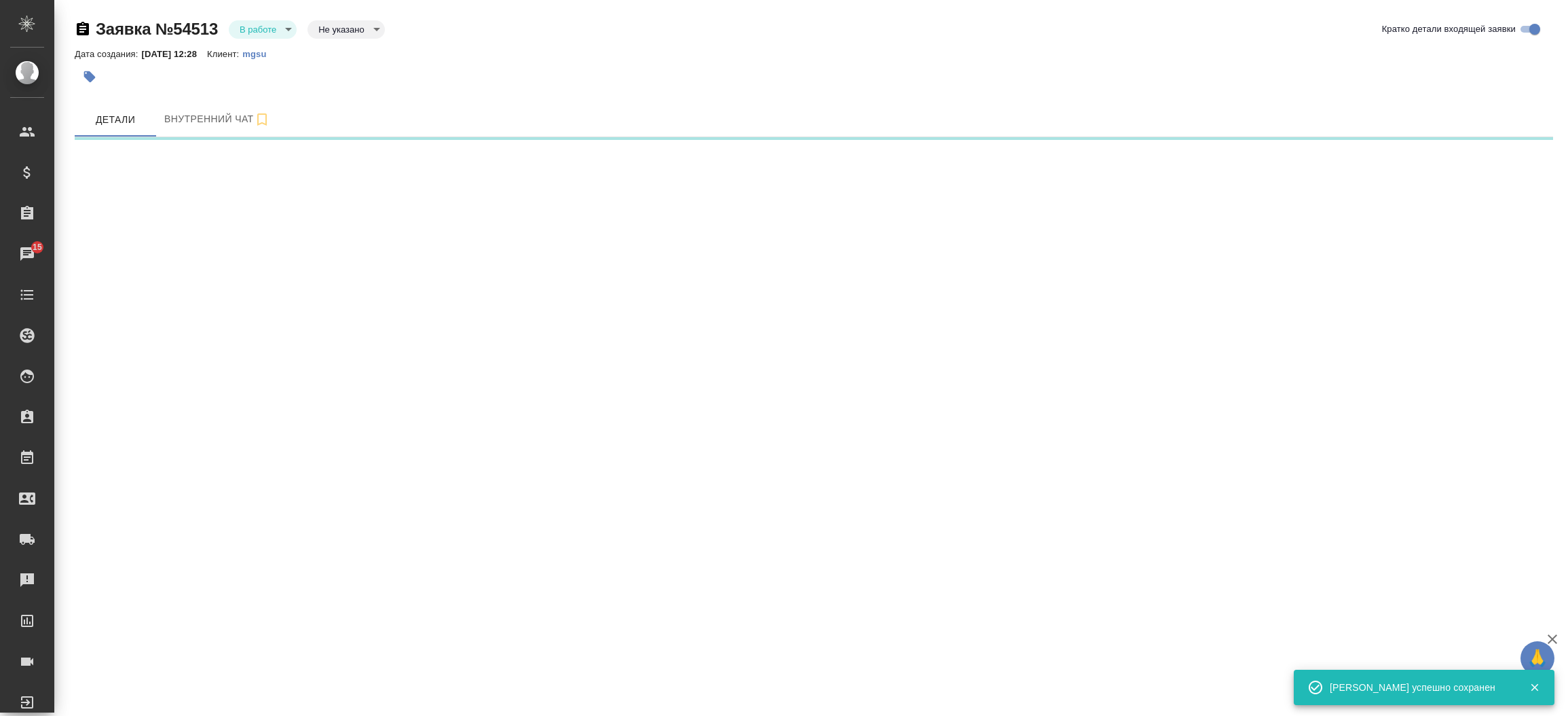
select select "RU"
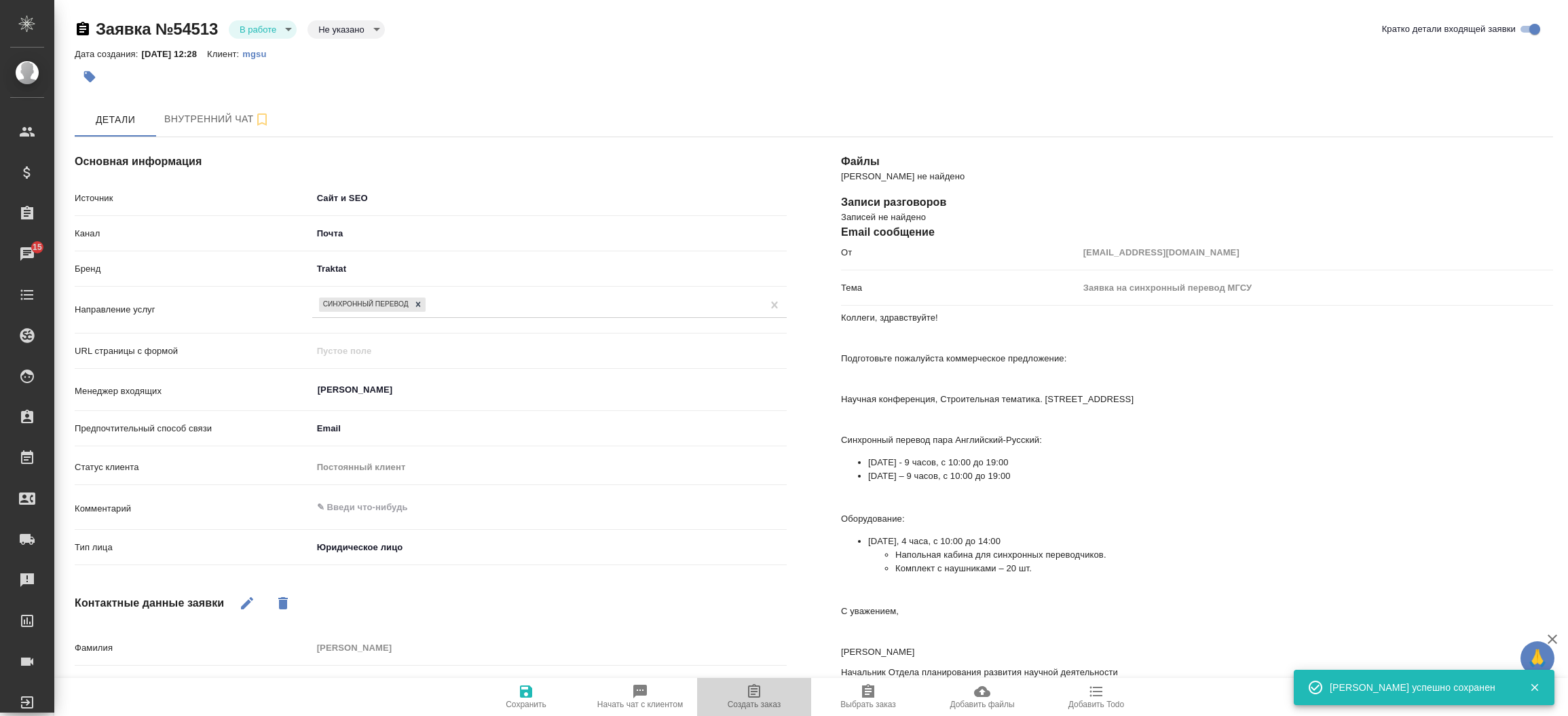
click at [752, 692] on icon "button" at bounding box center [754, 691] width 16 height 16
type textarea "x"
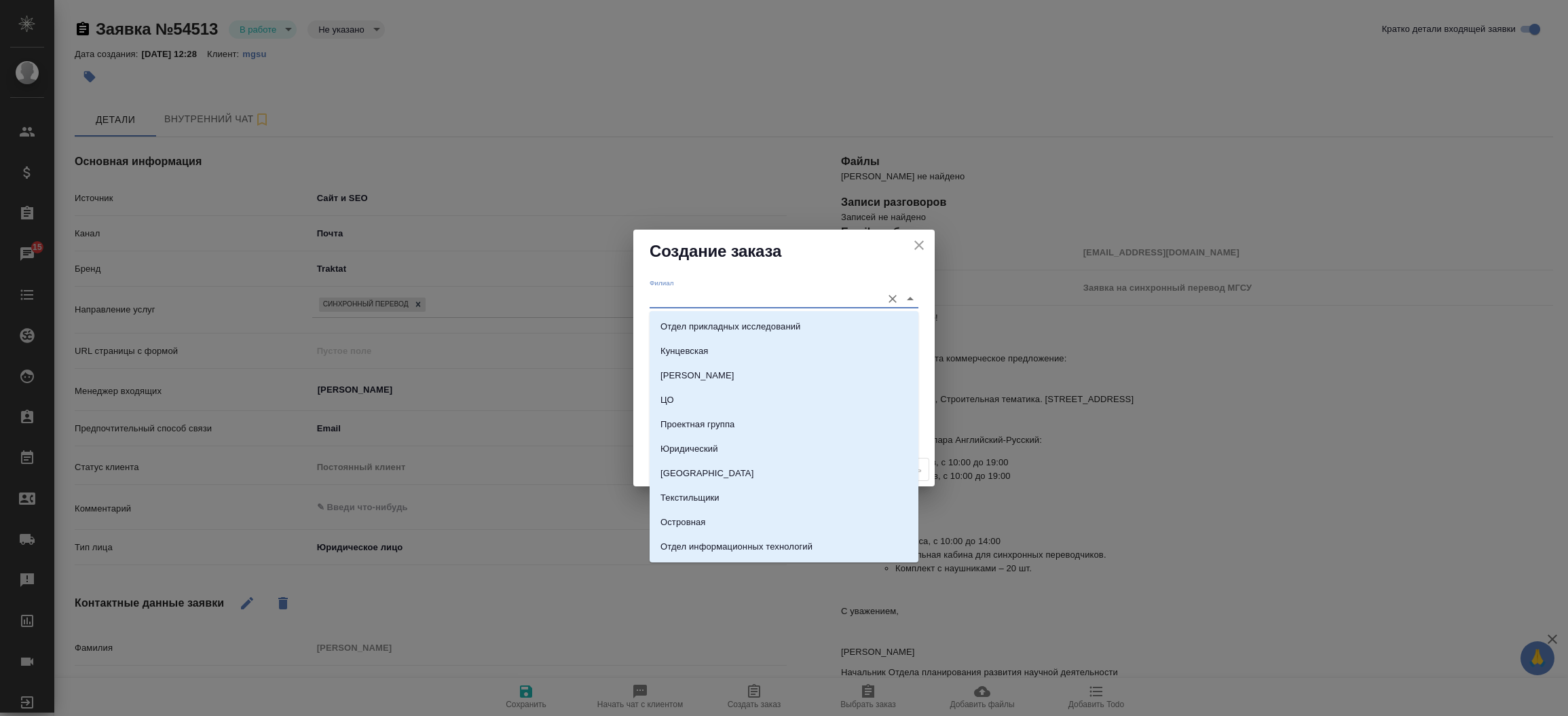
click at [695, 299] on input "Филиал" at bounding box center [762, 299] width 225 height 19
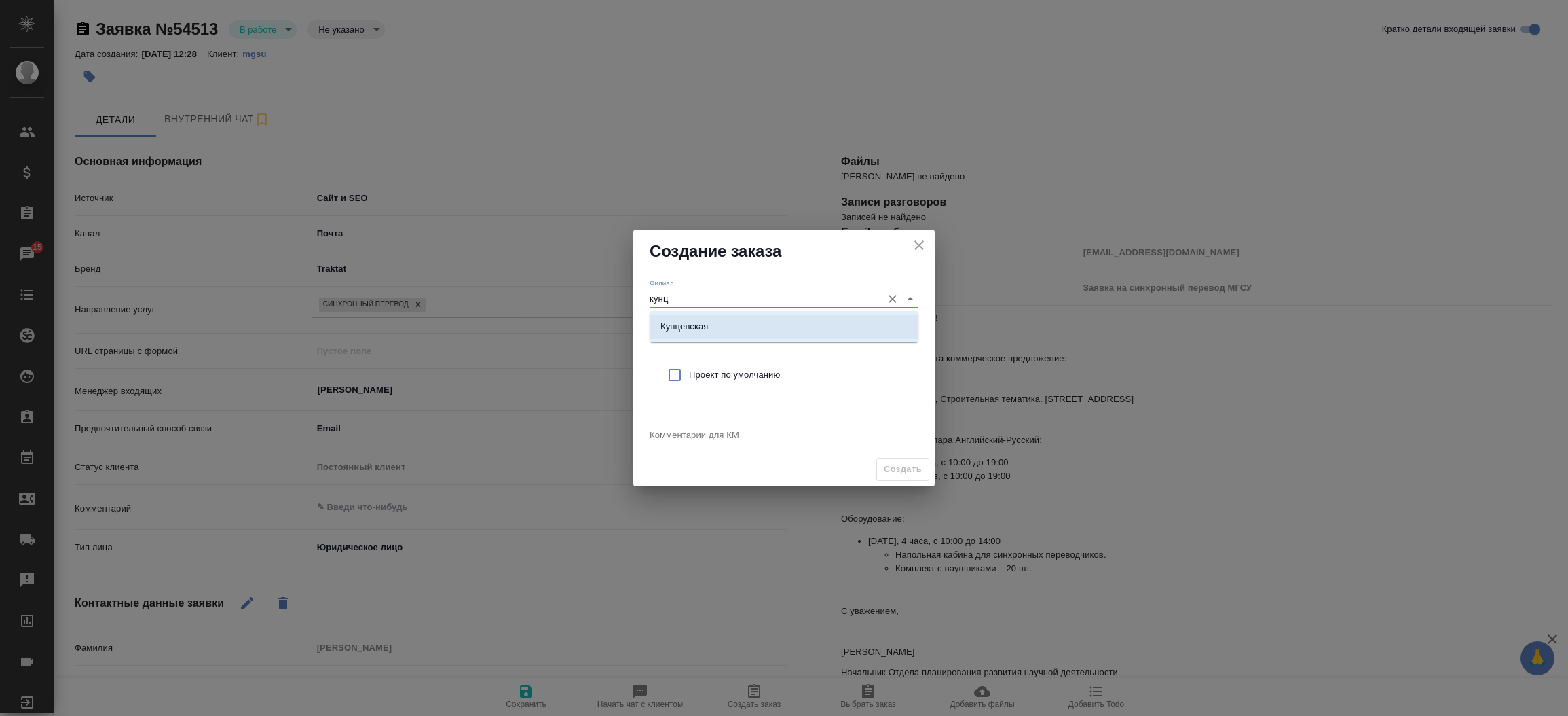
click at [684, 327] on p "Кунцевская" at bounding box center [685, 326] width 48 height 13
type input "Кунцевская"
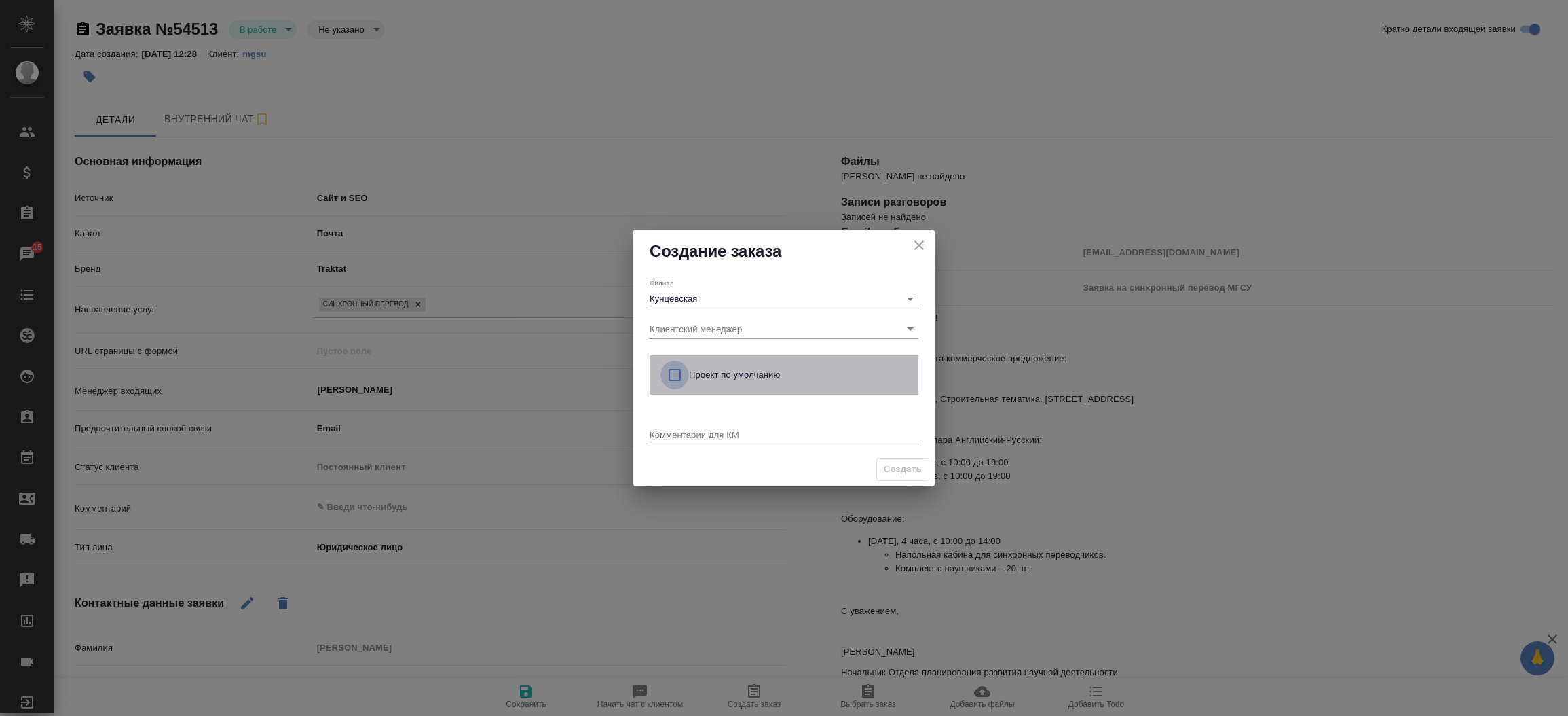
click at [671, 379] on input "checkbox" at bounding box center [675, 375] width 29 height 29
checkbox input "true"
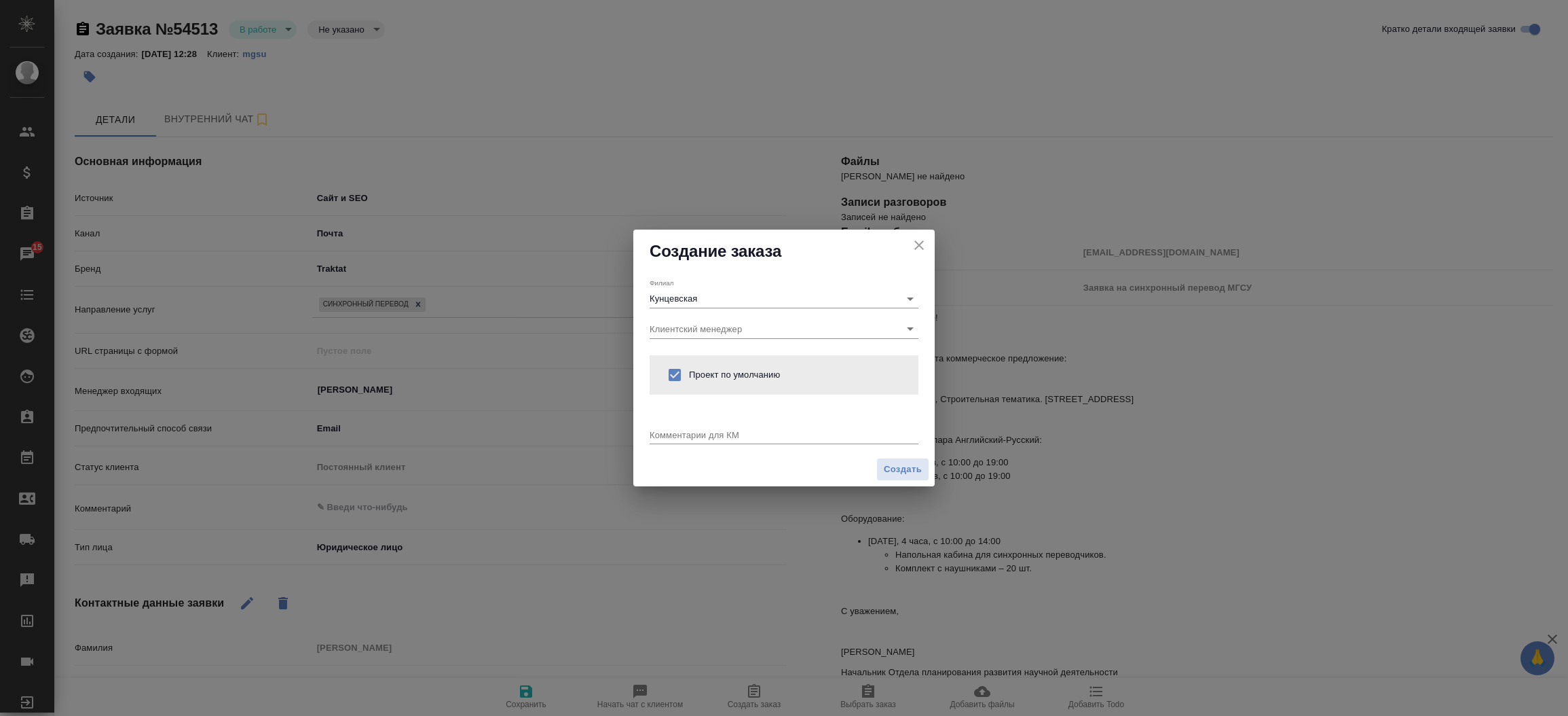
drag, startPoint x: 655, startPoint y: 445, endPoint x: 658, endPoint y: 439, distance: 6.7
click at [658, 439] on div "Комментарии для КМ x" at bounding box center [784, 428] width 269 height 36
click at [658, 439] on div "x" at bounding box center [784, 436] width 269 height 17
type textarea "от КВ:"
type textarea "x"
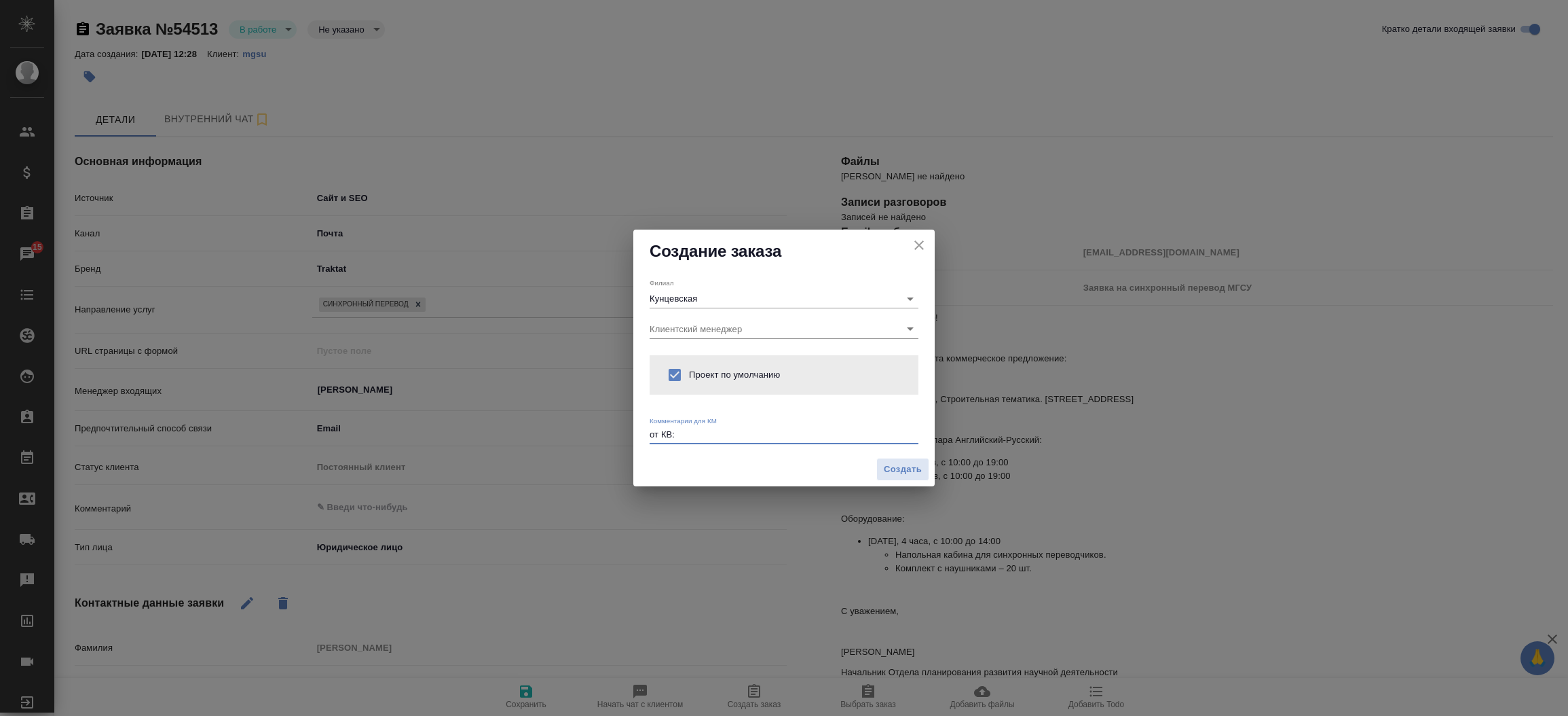
paste textarea "Коллеги, здравствуйте! Подготовьте пожалуйста коммерческое предложение: Научная…"
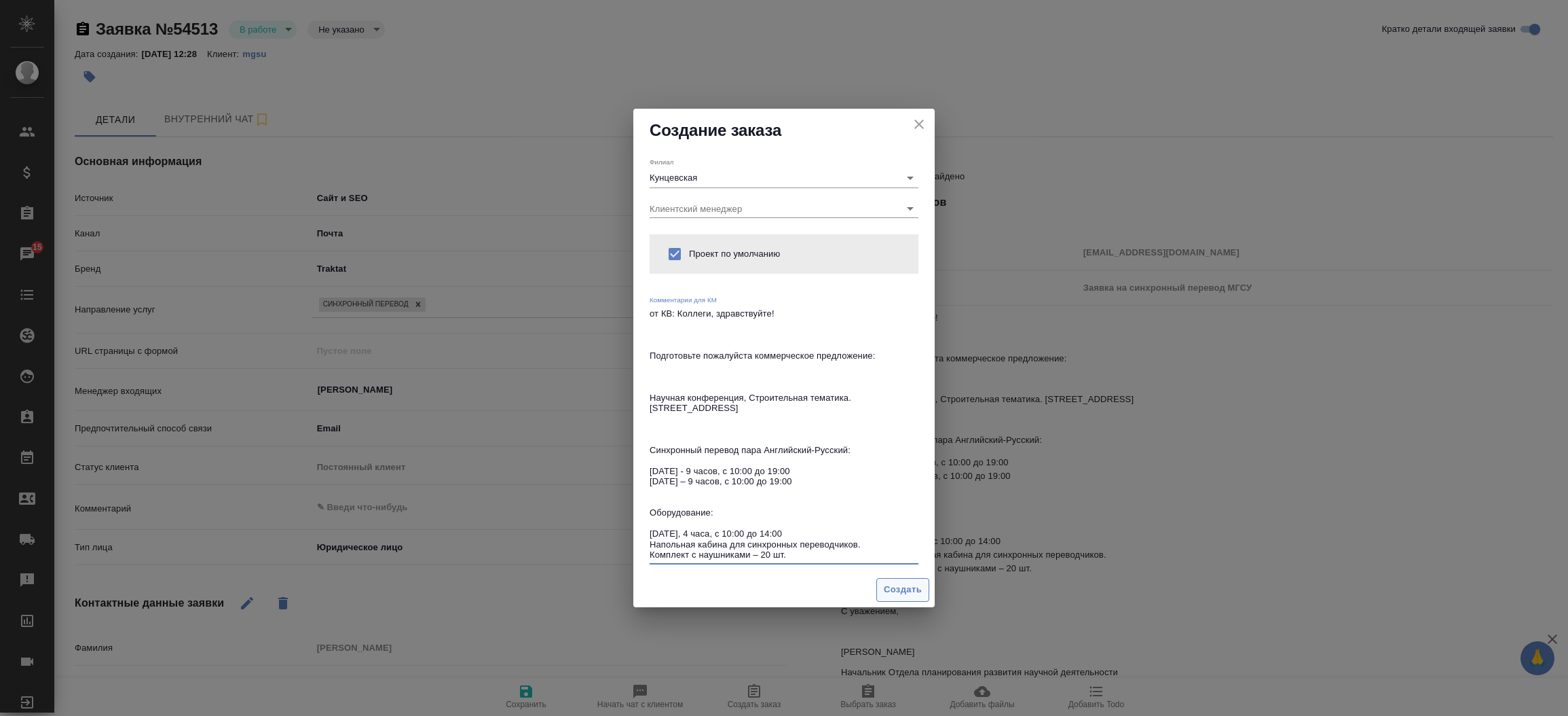
type textarea "от КВ: Коллеги, здравствуйте! Подготовьте пожалуйста коммерческое предложение: …"
click at [905, 588] on span "Создать" at bounding box center [902, 589] width 38 height 16
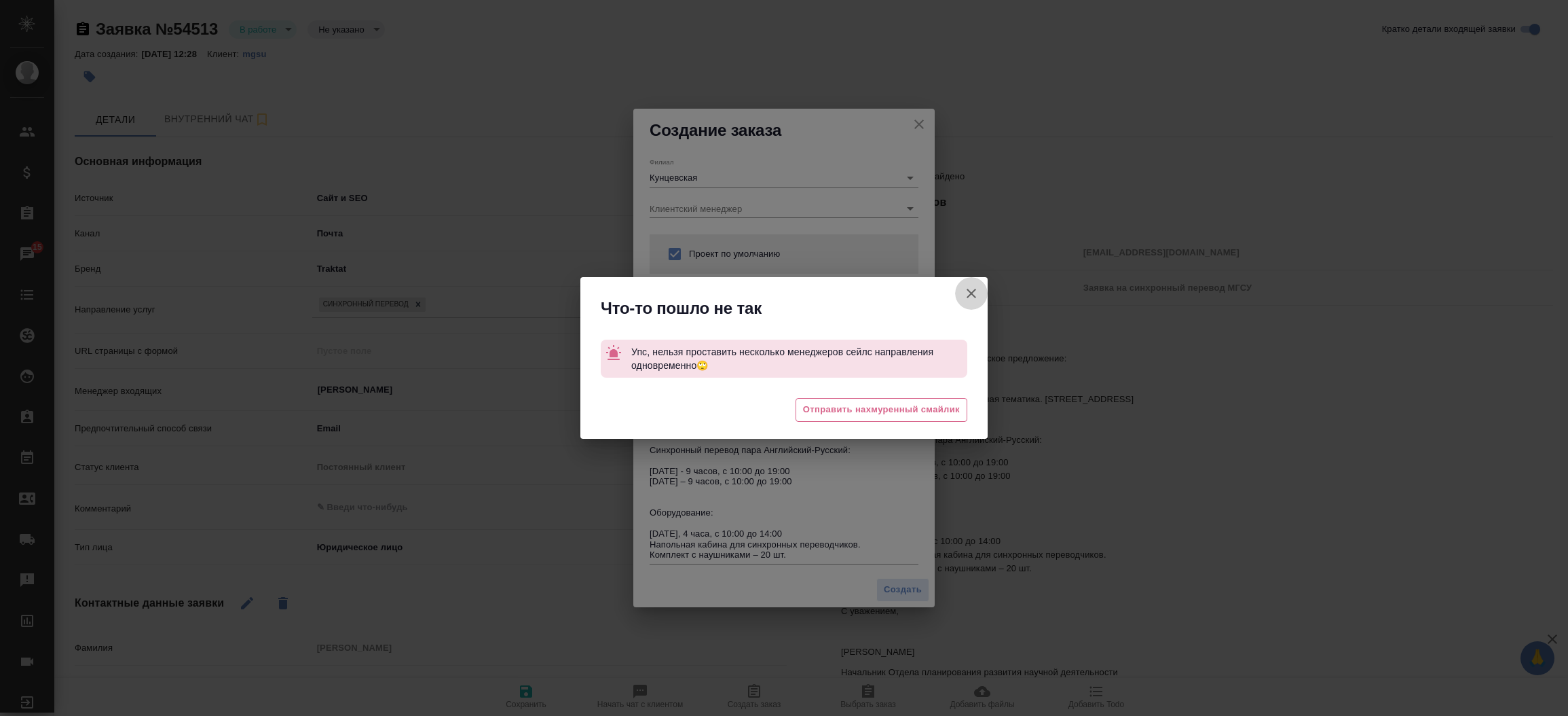
click at [964, 288] on icon "button" at bounding box center [971, 293] width 16 height 16
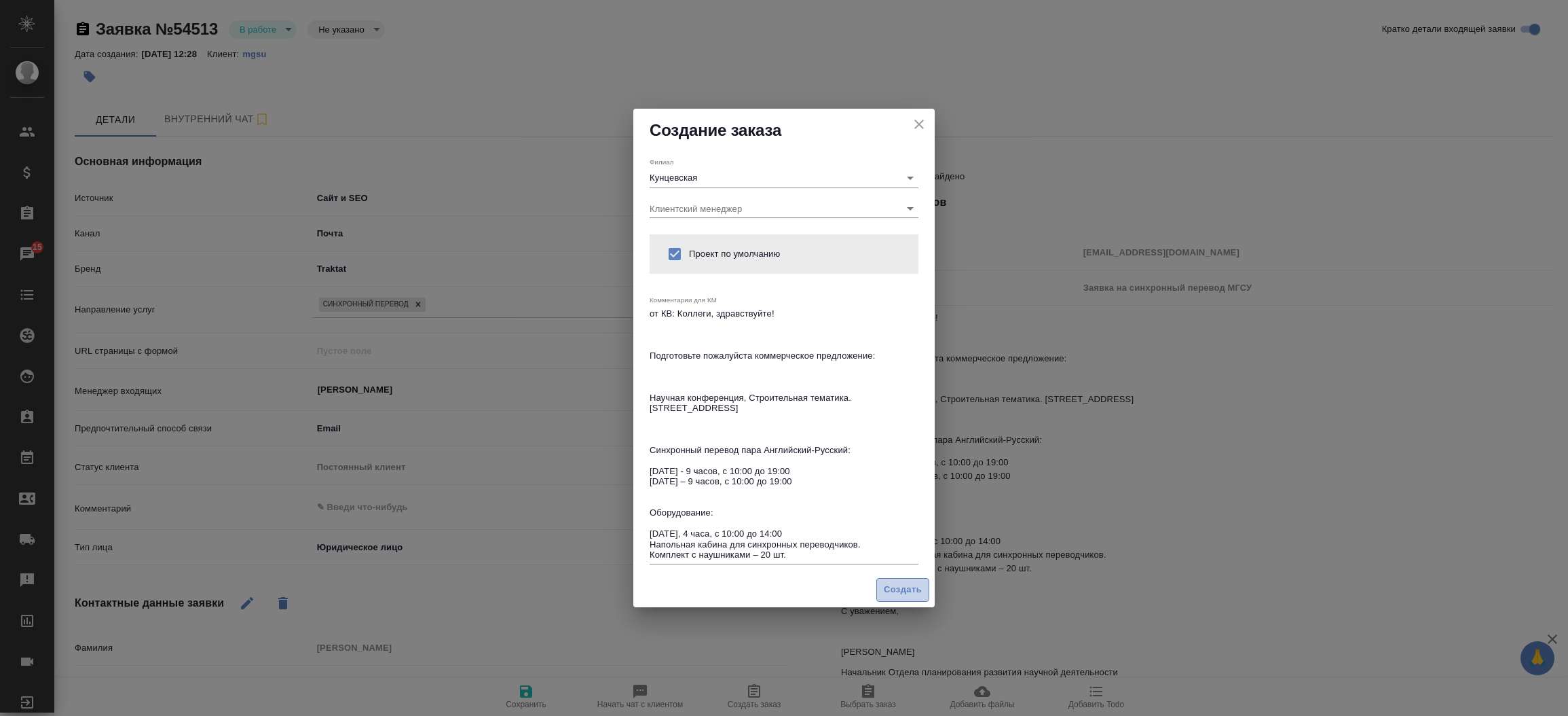
click at [914, 589] on span "Создать" at bounding box center [902, 589] width 38 height 16
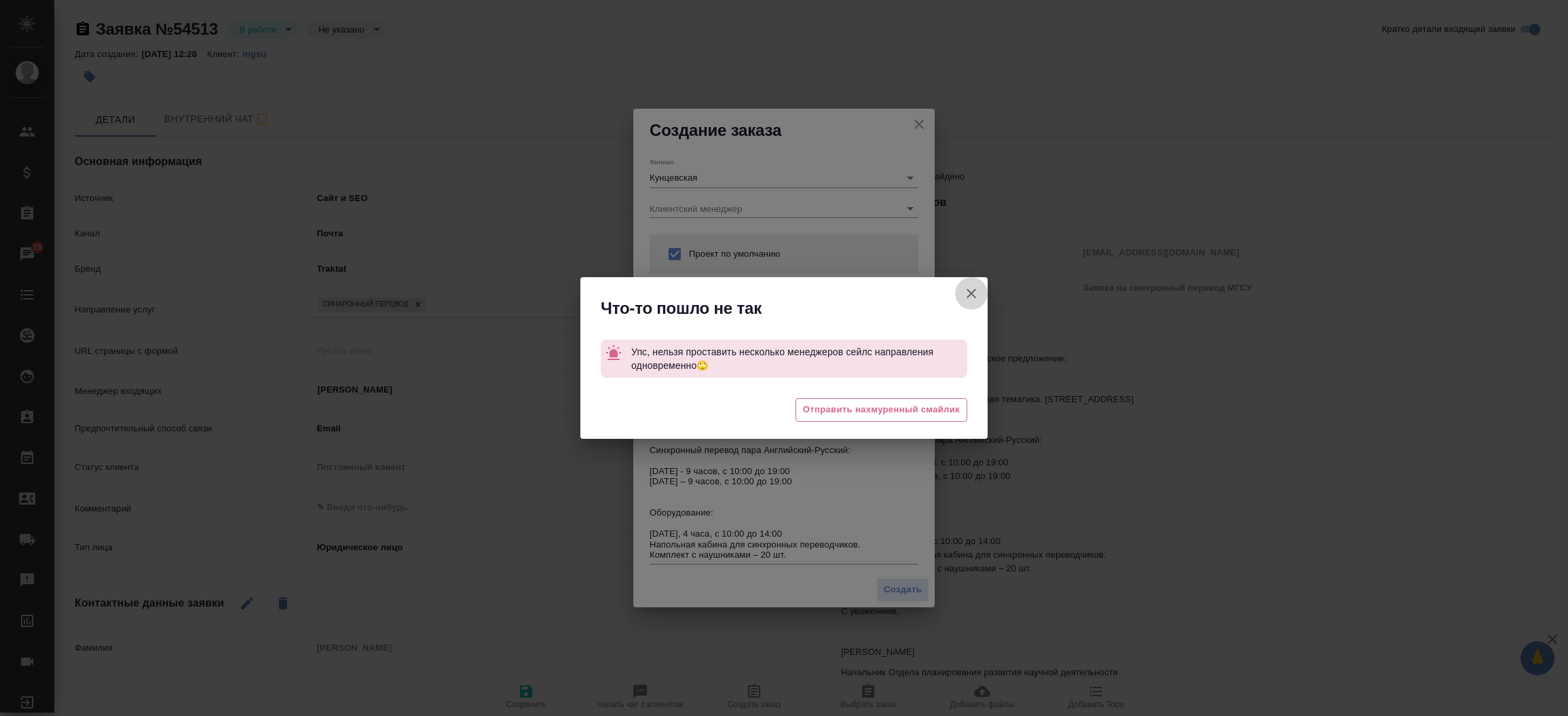
click at [973, 293] on icon "button" at bounding box center [971, 293] width 16 height 16
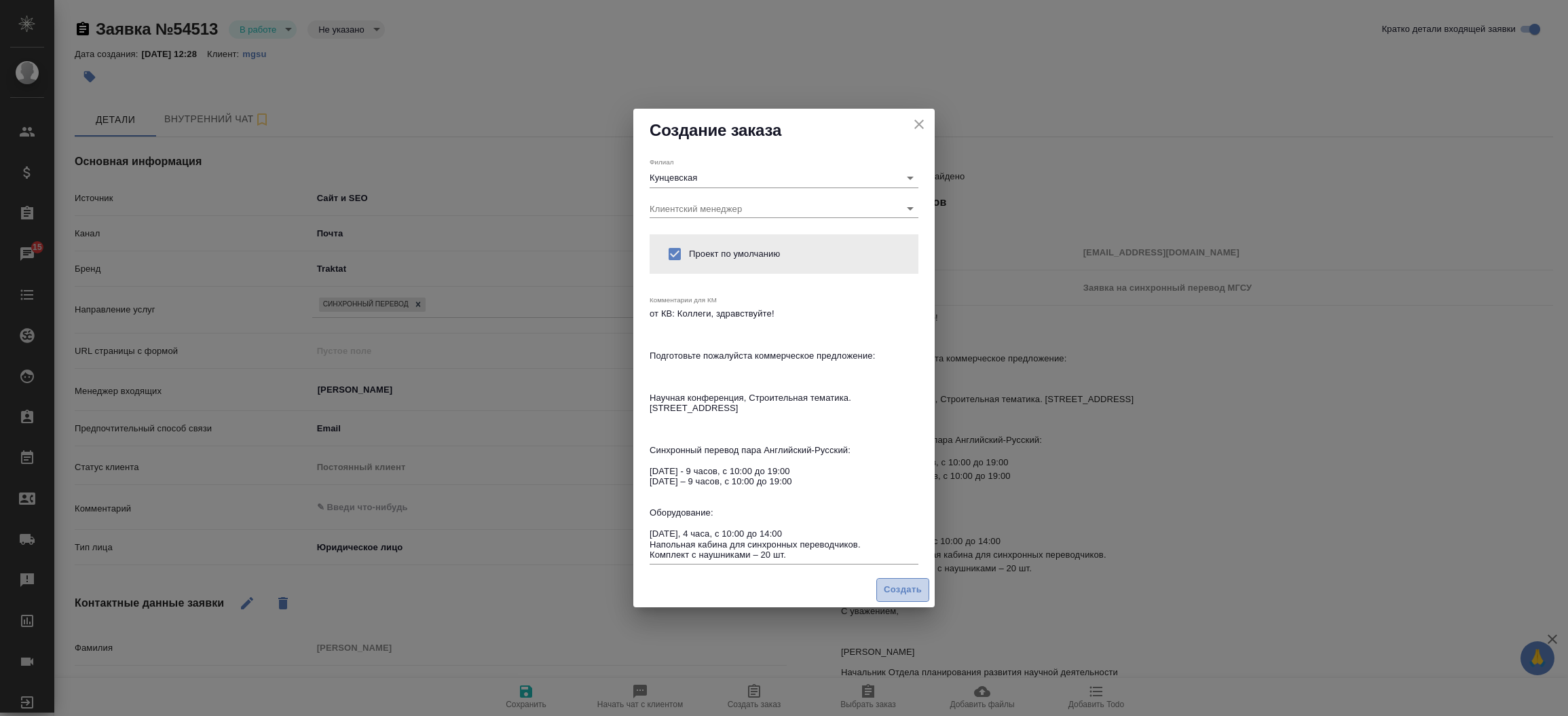
click at [891, 593] on span "Создать" at bounding box center [902, 589] width 38 height 16
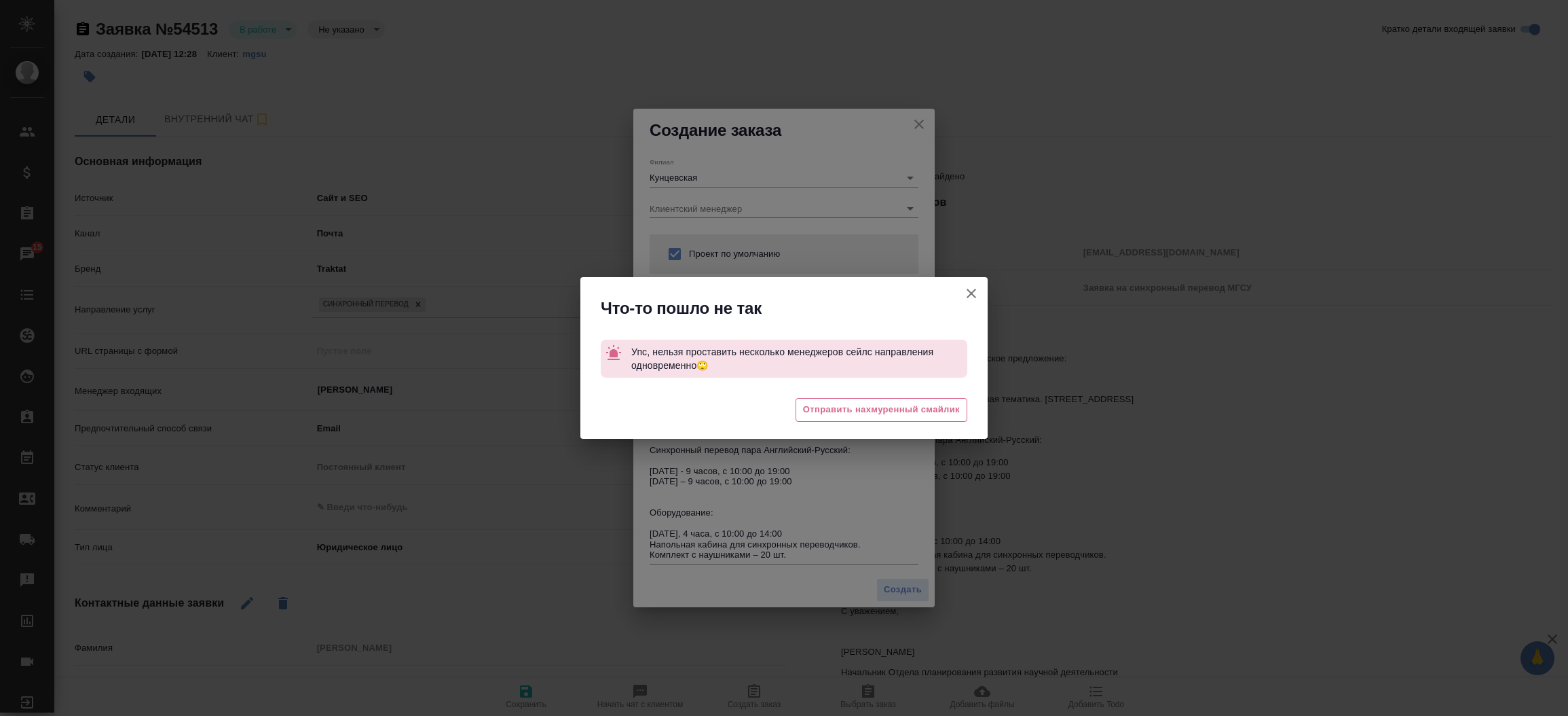
click at [972, 288] on icon "button" at bounding box center [971, 293] width 16 height 16
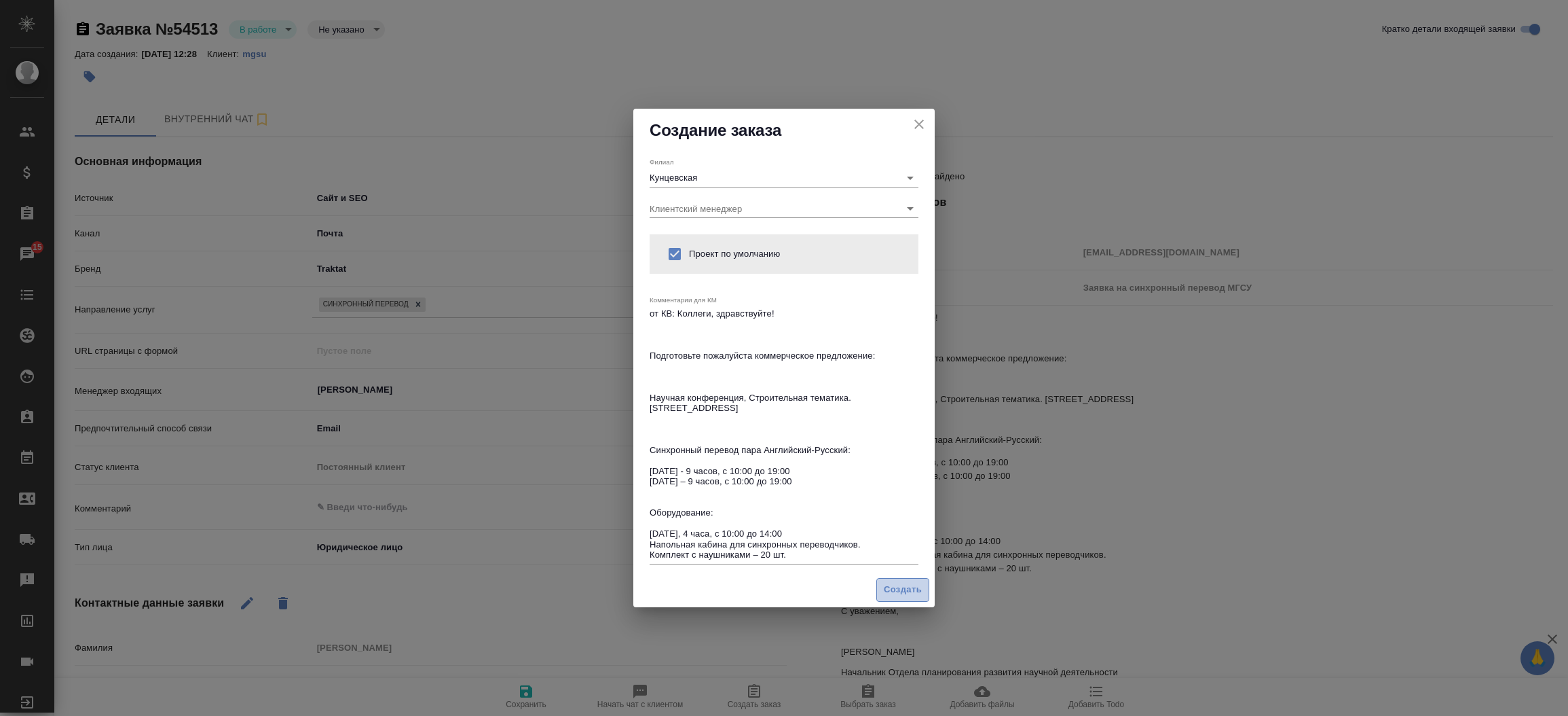
click at [898, 582] on span "Создать" at bounding box center [902, 589] width 38 height 16
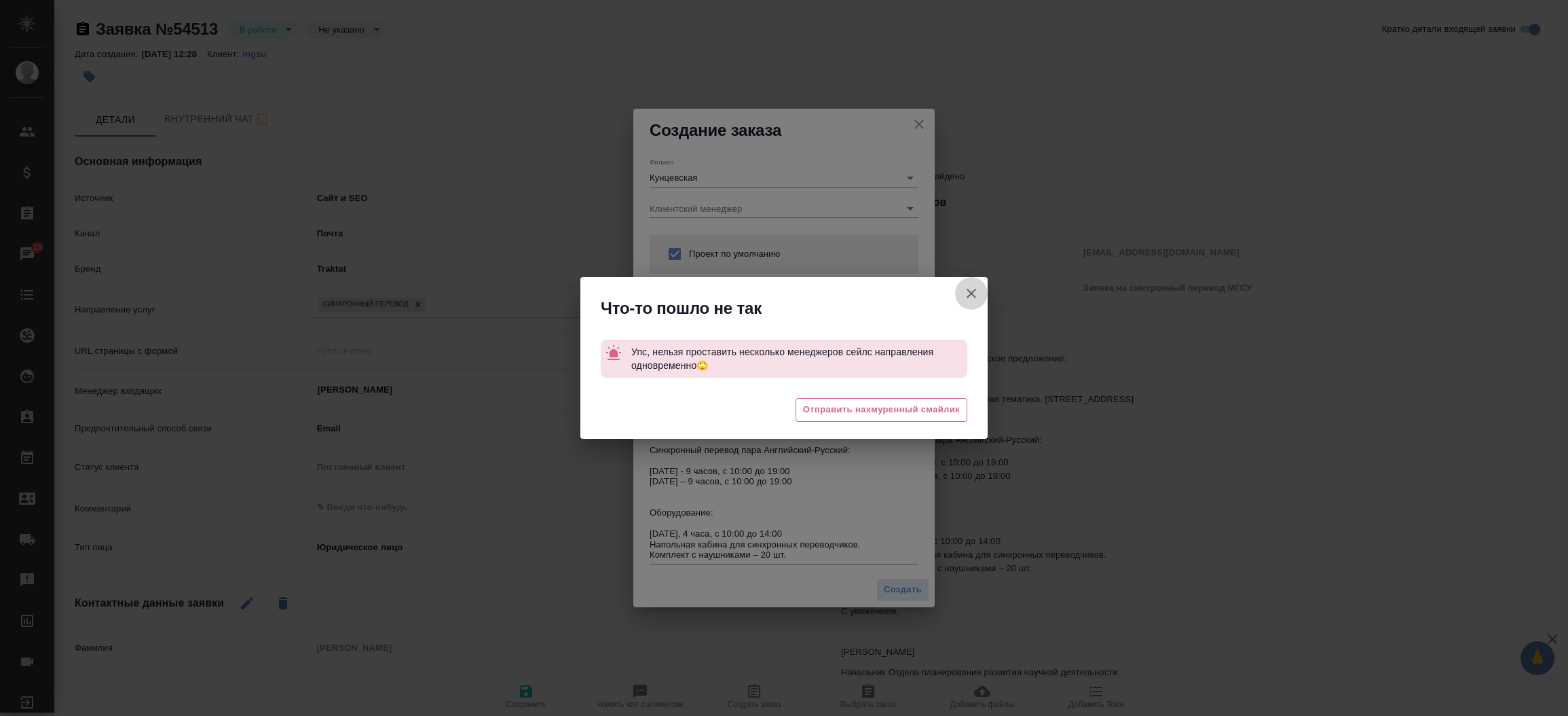
click at [975, 288] on icon "button" at bounding box center [971, 293] width 16 height 16
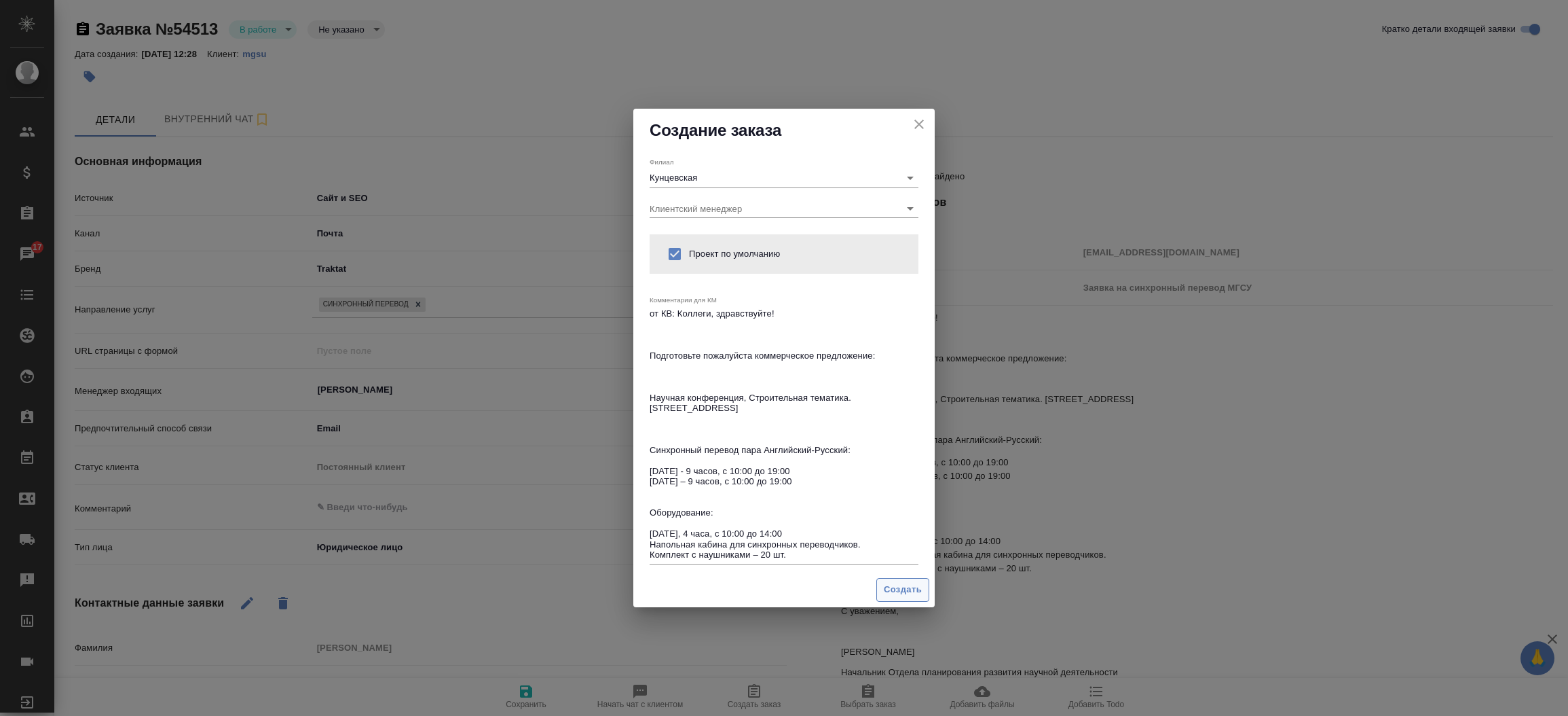
click at [887, 582] on span "Создать" at bounding box center [902, 589] width 38 height 16
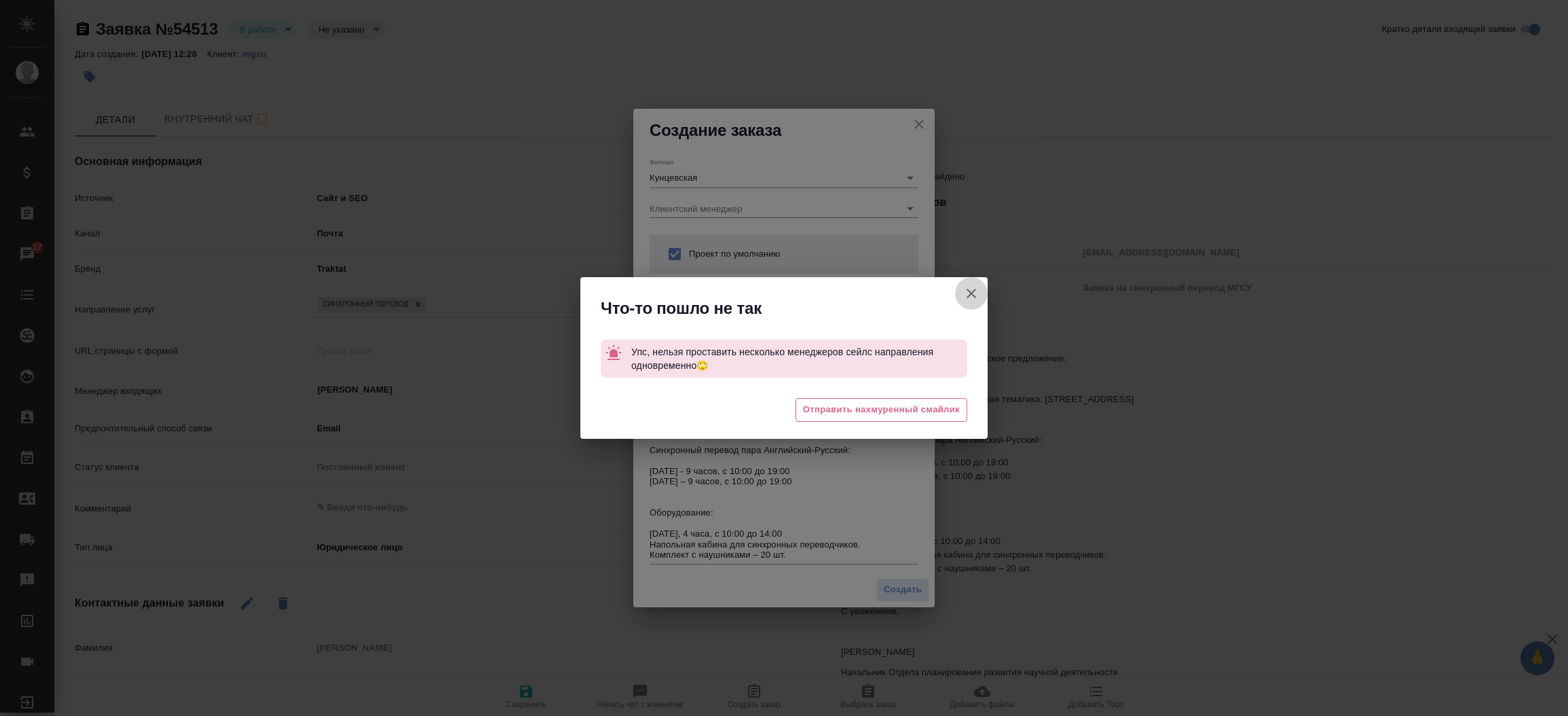
click at [964, 285] on icon "button" at bounding box center [971, 293] width 16 height 16
type textarea "x"
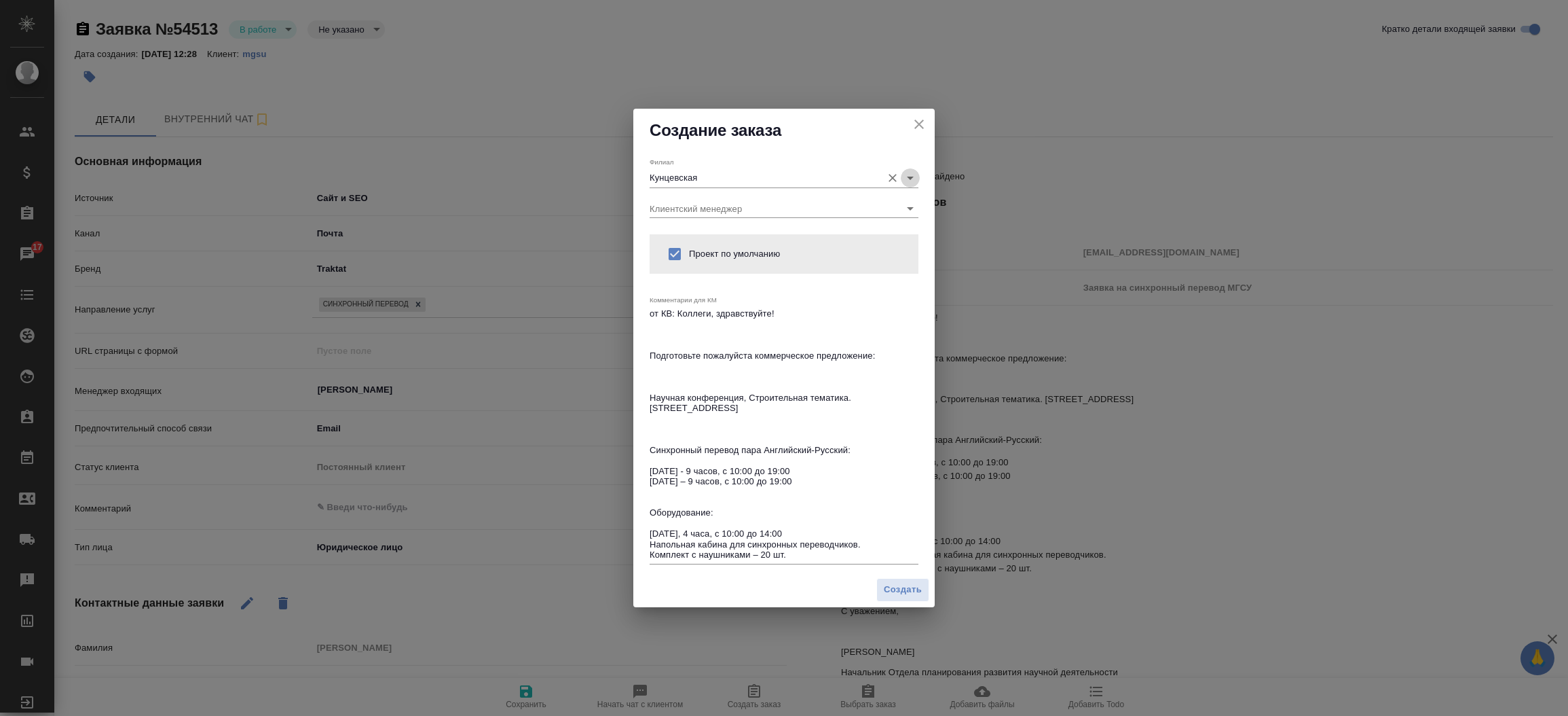
click at [910, 182] on icon "Open" at bounding box center [910, 177] width 16 height 16
click at [859, 120] on h2 "Создание заказа" at bounding box center [784, 131] width 269 height 22
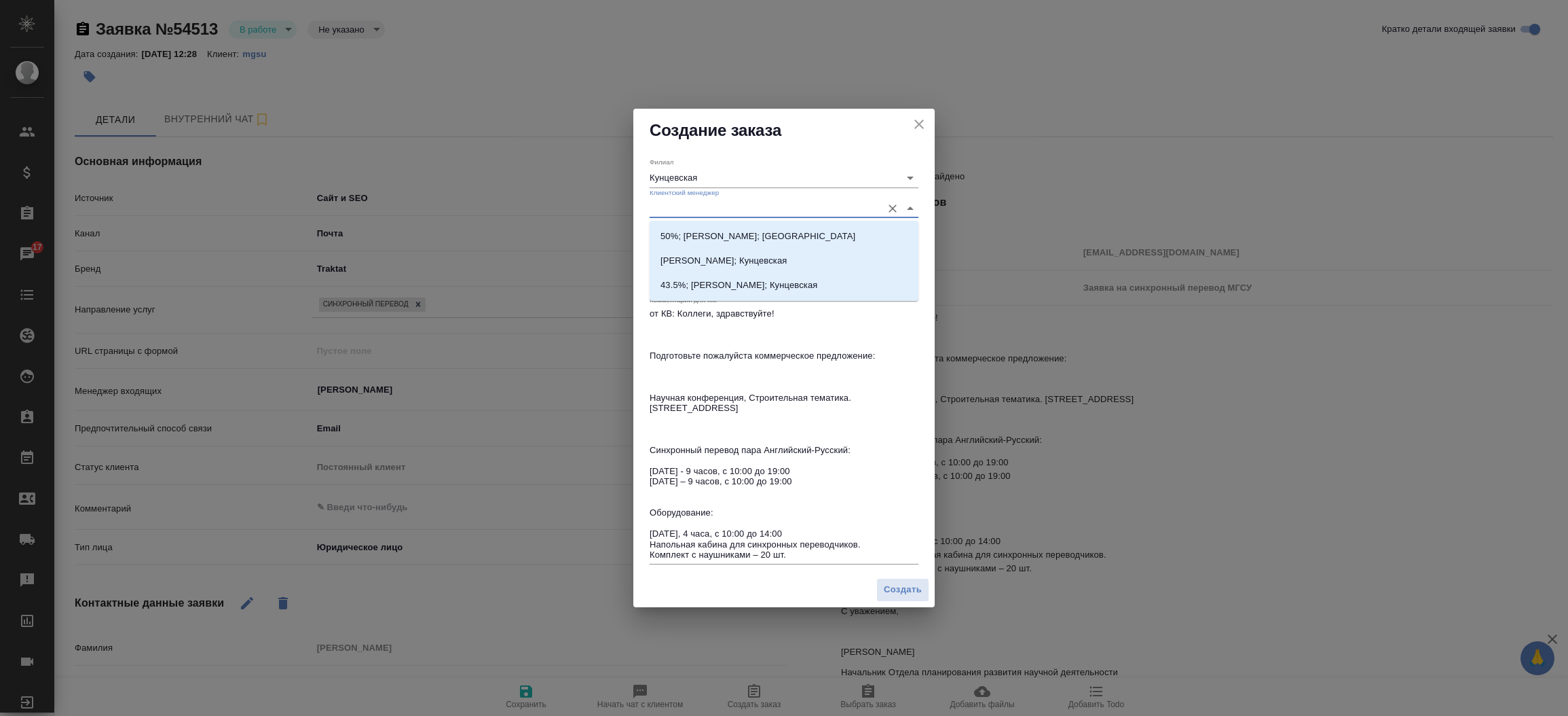
click at [796, 211] on input "Клиентский менеджер" at bounding box center [762, 208] width 225 height 19
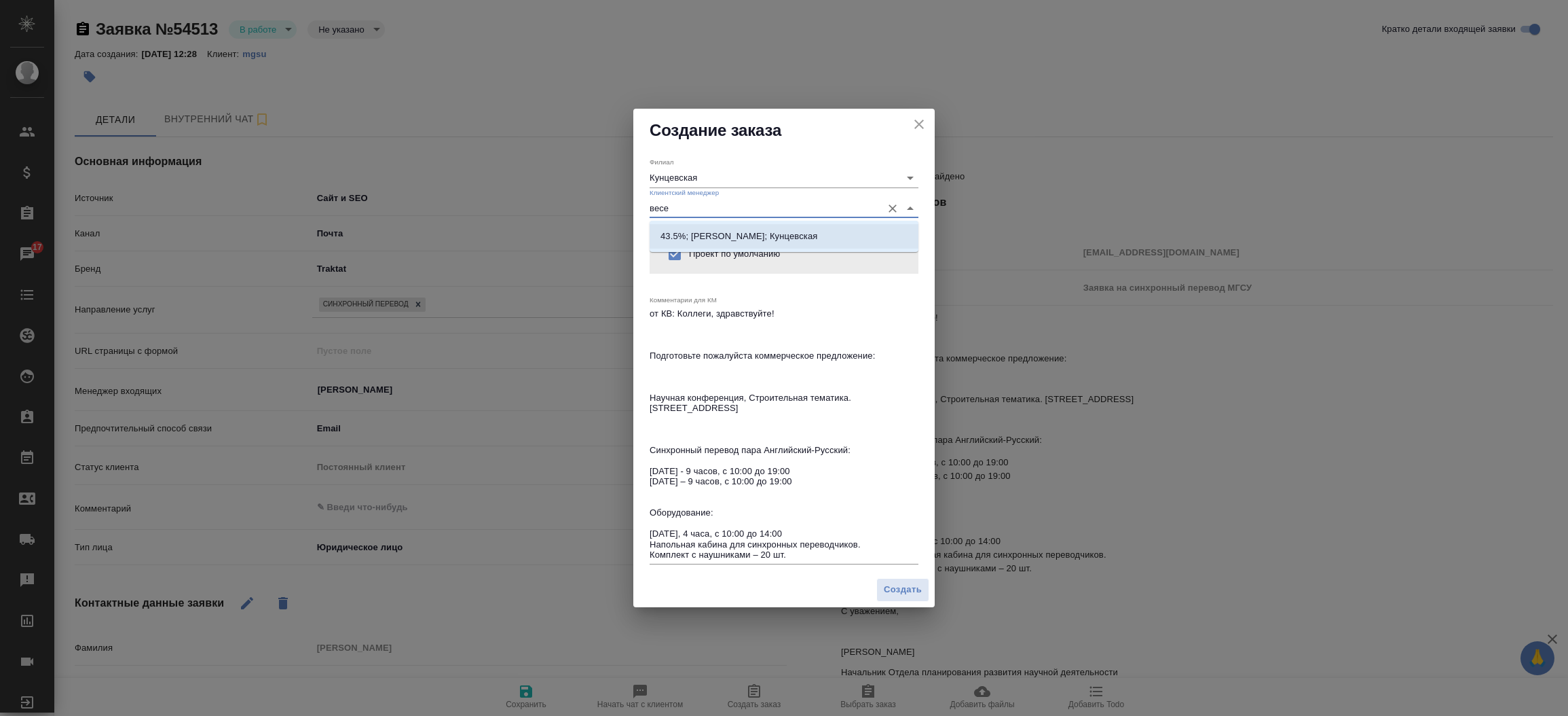
click at [767, 247] on li "43.5%; Веселова Юлия; Кунцевская" at bounding box center [784, 236] width 269 height 24
click at [898, 182] on icon "Очистить" at bounding box center [893, 178] width 13 height 13
type input "43.5%; Веселова Юлия; Кунцевская"
click at [733, 211] on input "Клиентский менеджер" at bounding box center [762, 208] width 225 height 19
type input "весе"
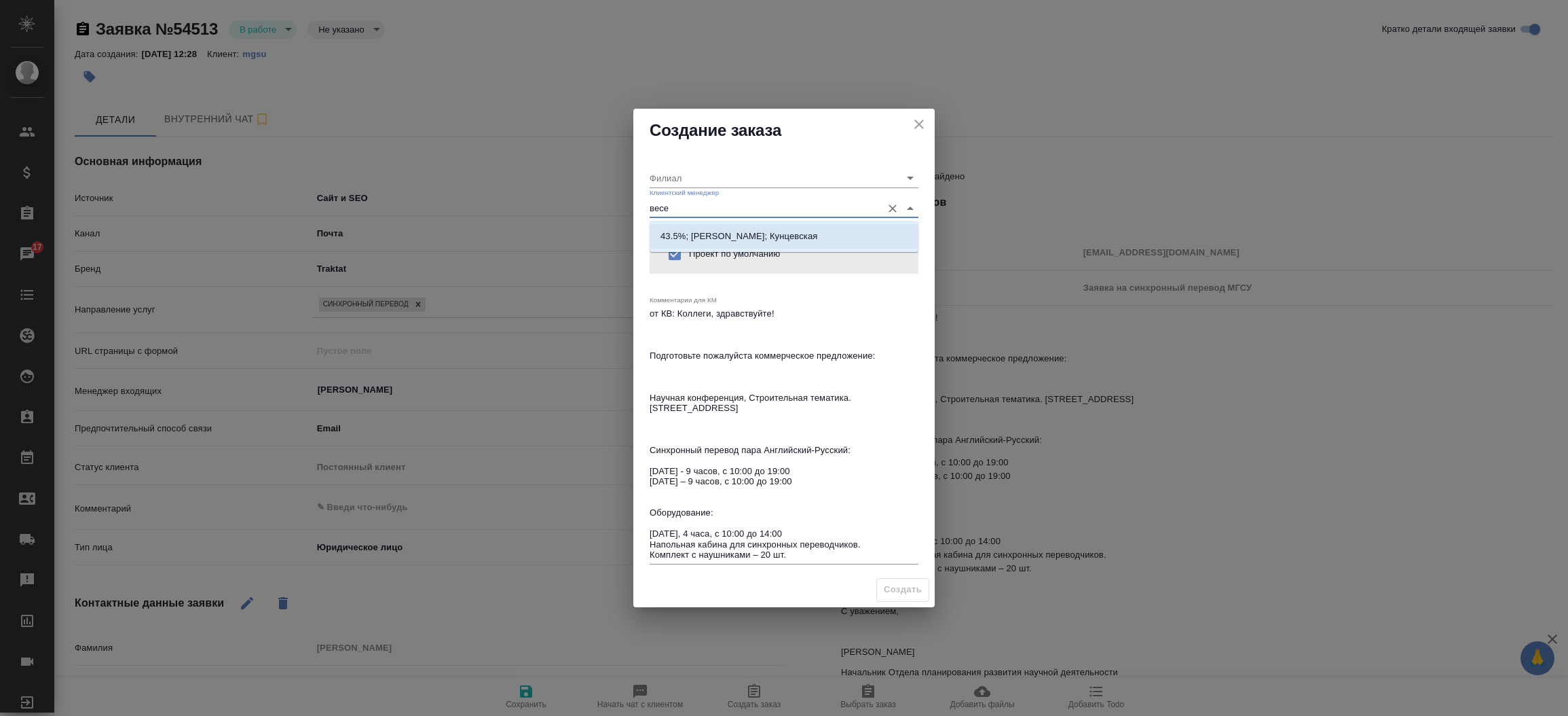
click at [727, 232] on p "43.5%; Веселова Юлия; Кунцевская" at bounding box center [739, 236] width 157 height 13
type input "Кунцевская"
type input "43.5%; Веселова Юлия; Кунцевская"
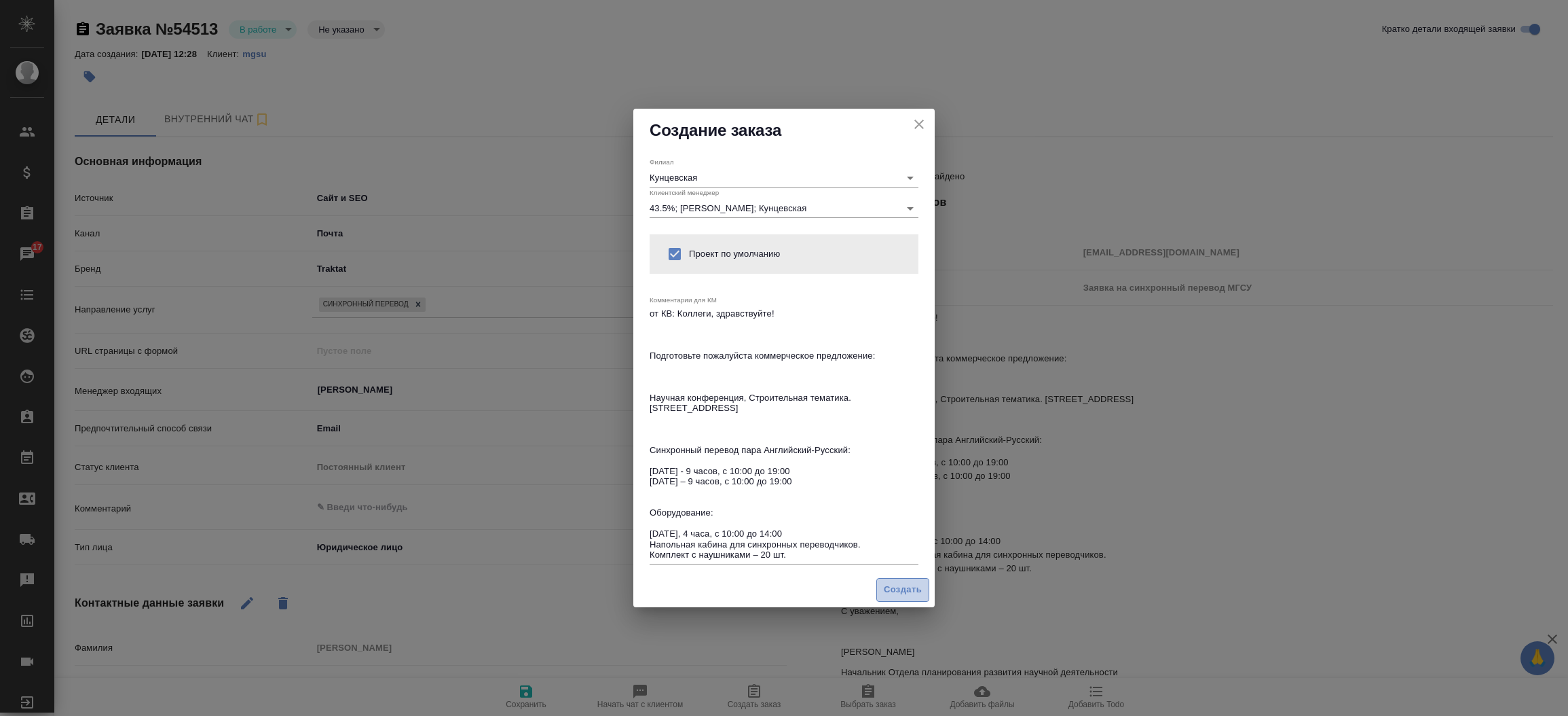
click at [904, 584] on span "Создать" at bounding box center [902, 589] width 38 height 16
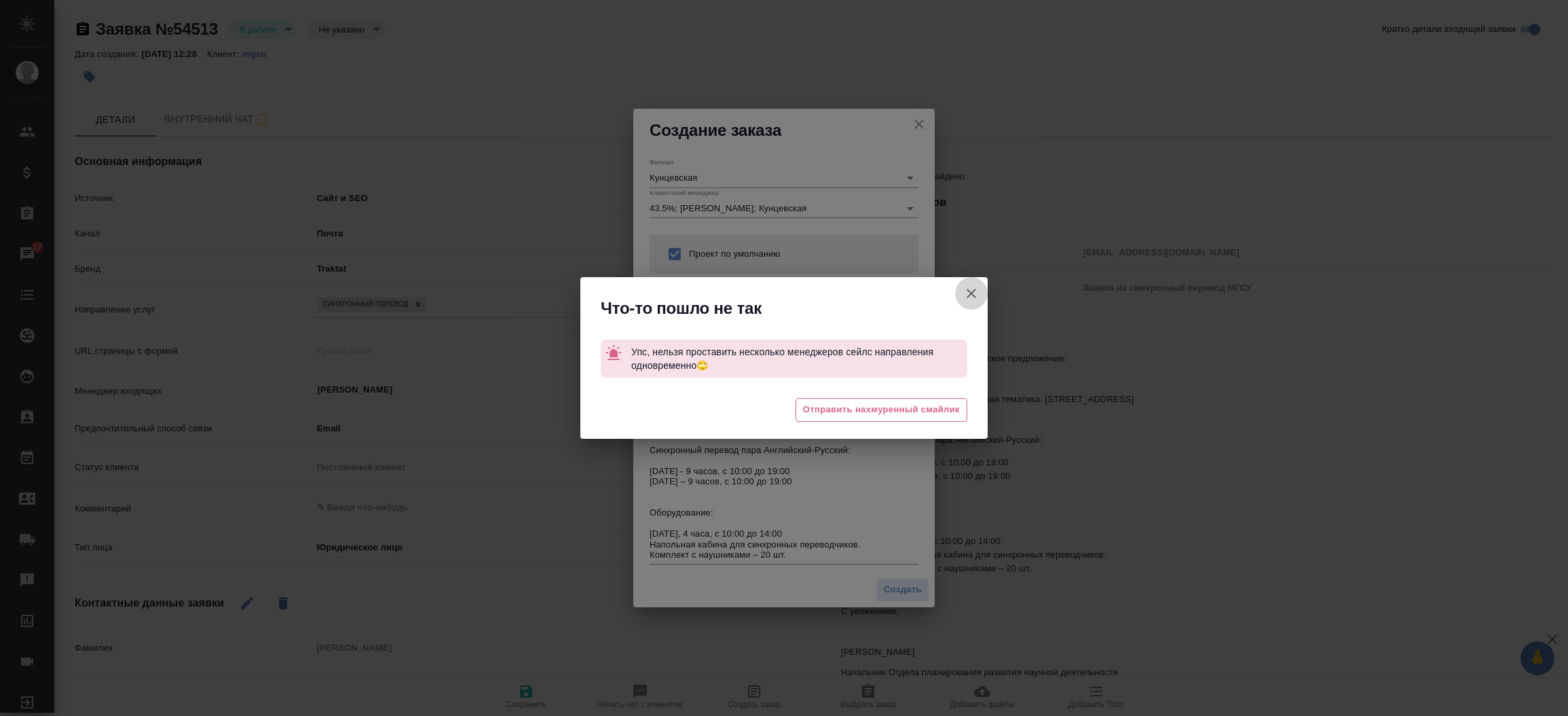
click at [969, 281] on button "Комментарии для КМ" at bounding box center [971, 293] width 33 height 33
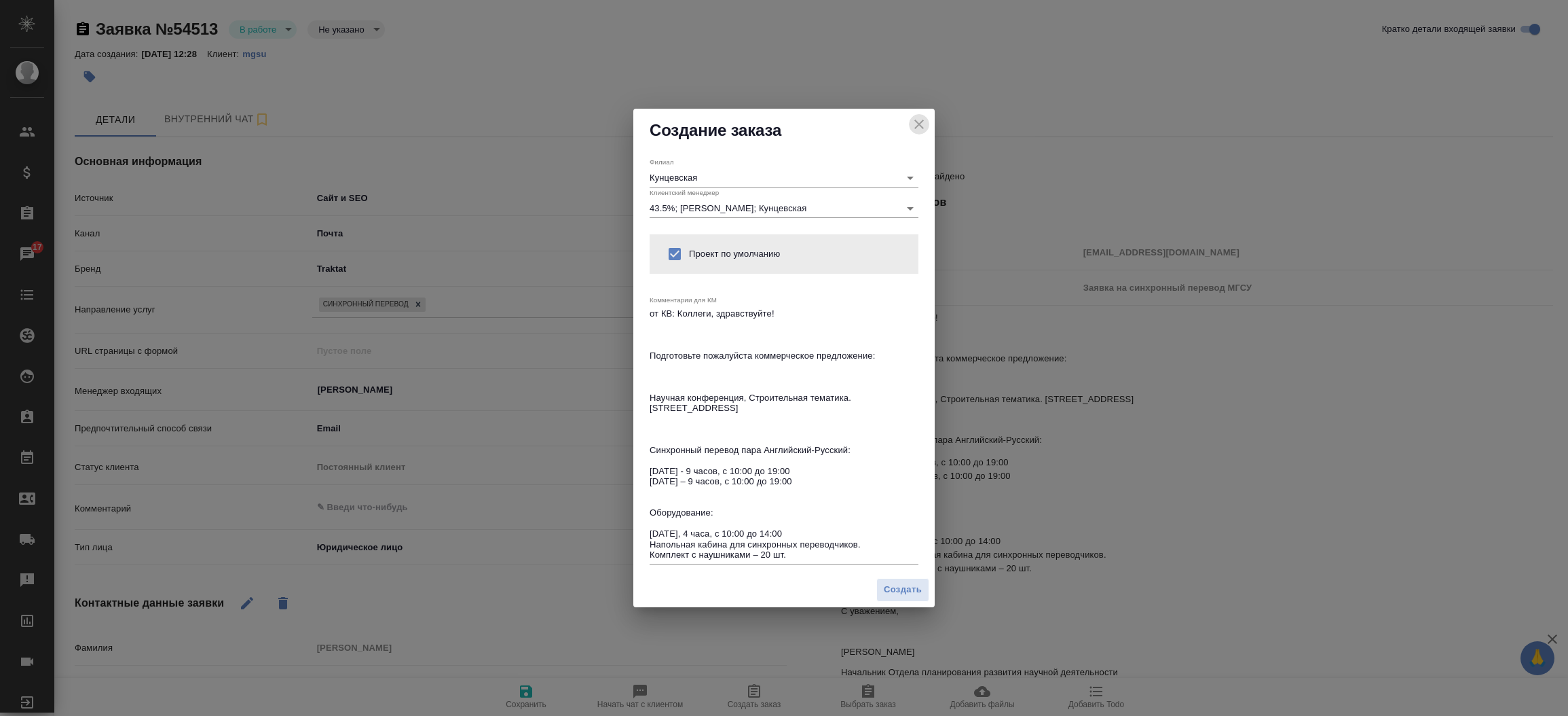
click at [922, 127] on icon "close" at bounding box center [919, 124] width 9 height 9
type textarea "x"
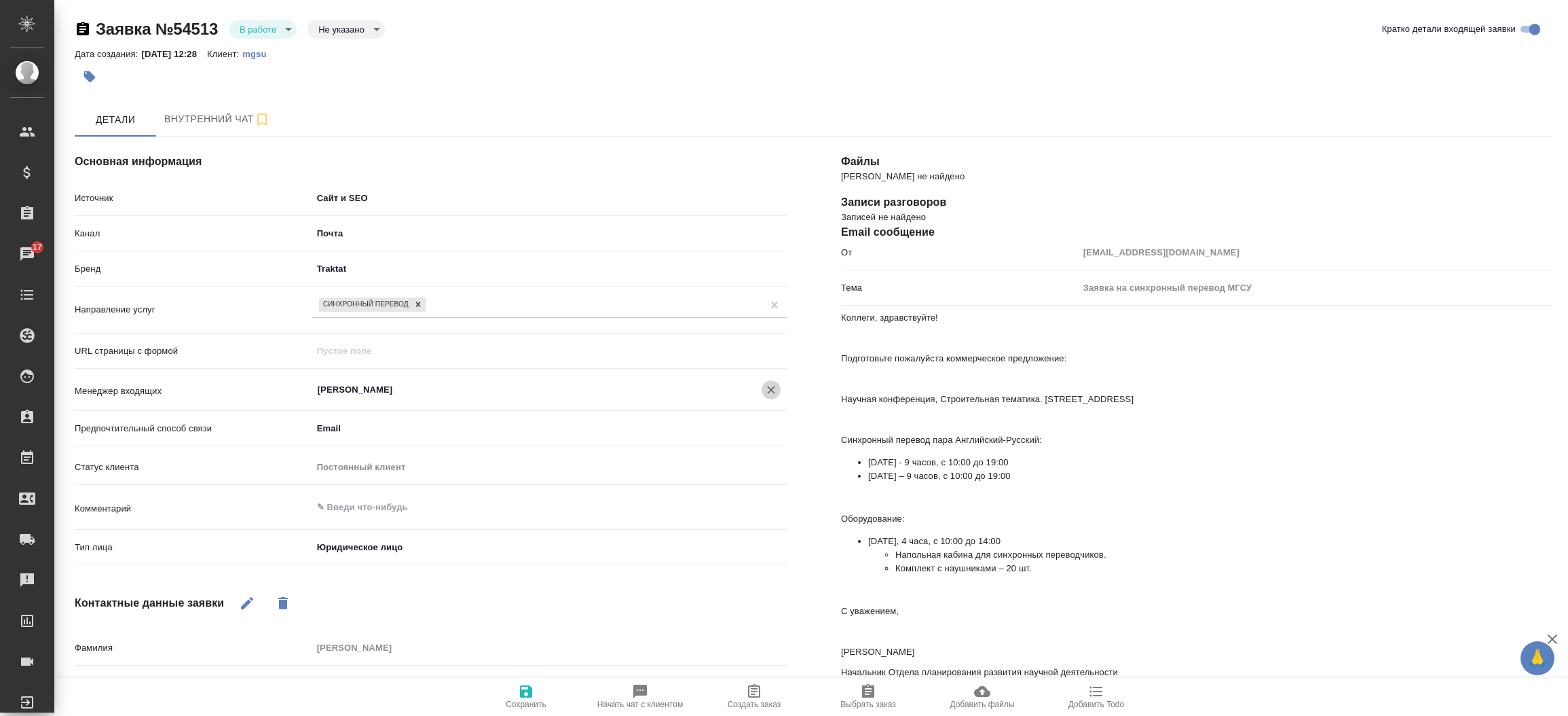
click at [769, 393] on icon "Очистить" at bounding box center [771, 390] width 13 height 13
click at [744, 692] on span "Создать заказ" at bounding box center [754, 696] width 98 height 26
type textarea "x"
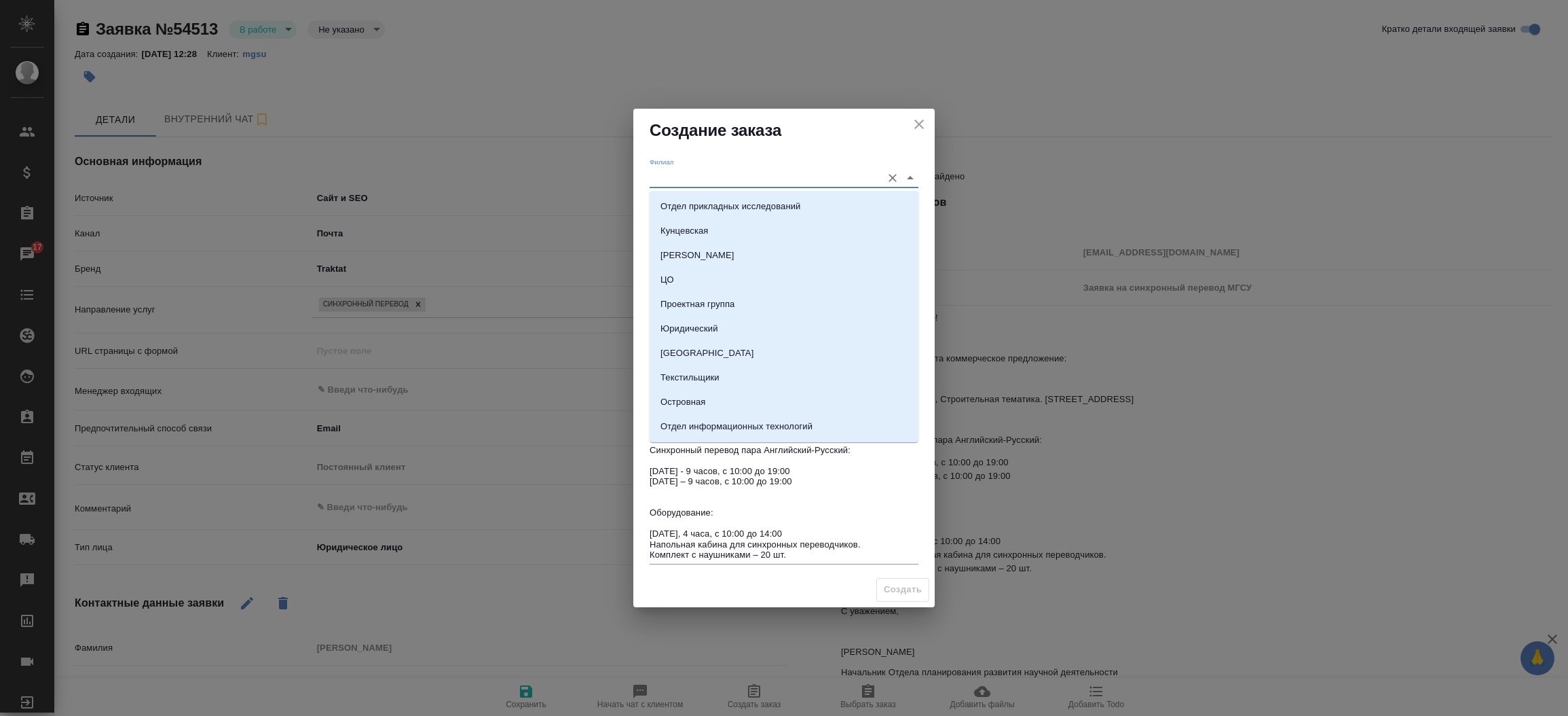
click at [695, 173] on input "Филиал" at bounding box center [762, 178] width 225 height 19
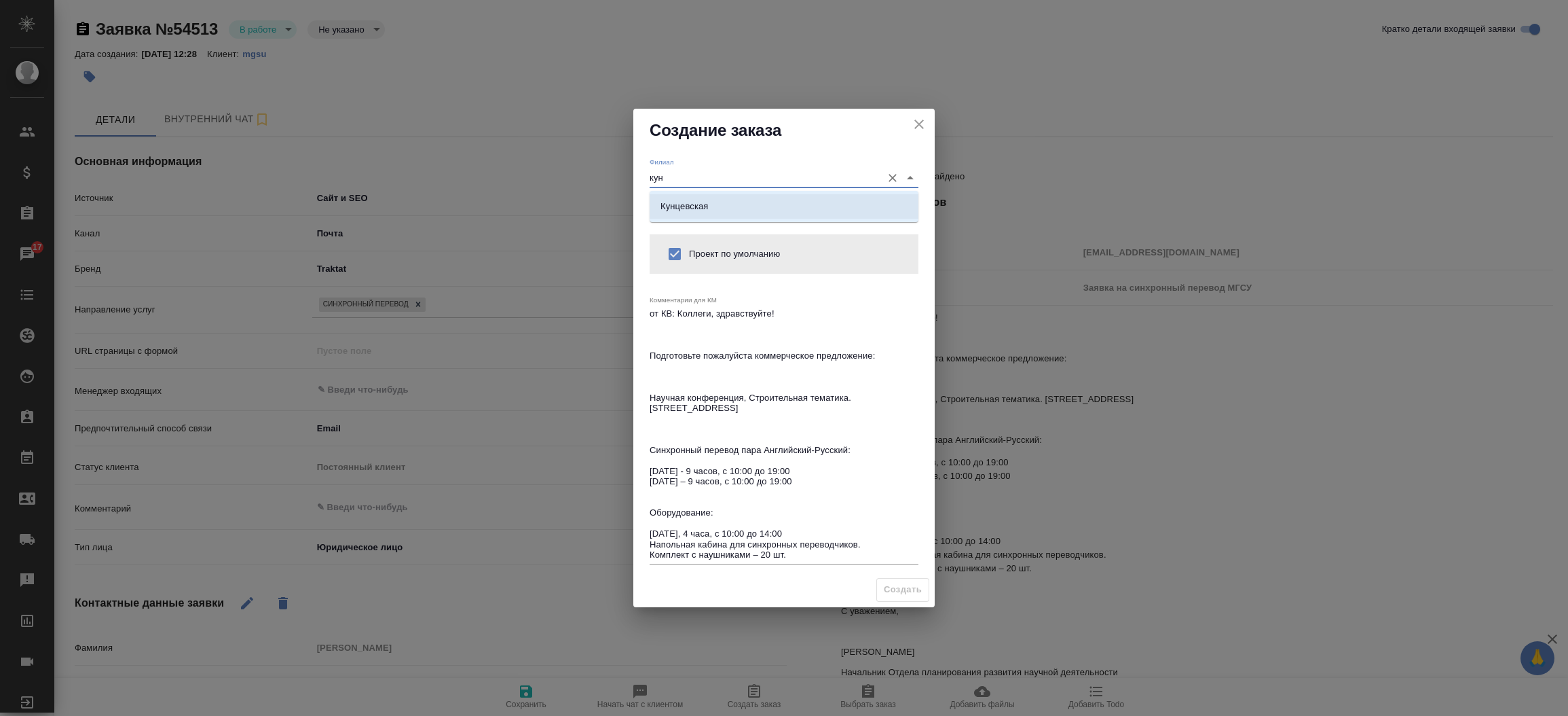
click at [679, 200] on p "Кунцевская" at bounding box center [685, 207] width 48 height 13
type input "Кунцевская"
click at [889, 586] on span "Создать" at bounding box center [902, 589] width 38 height 16
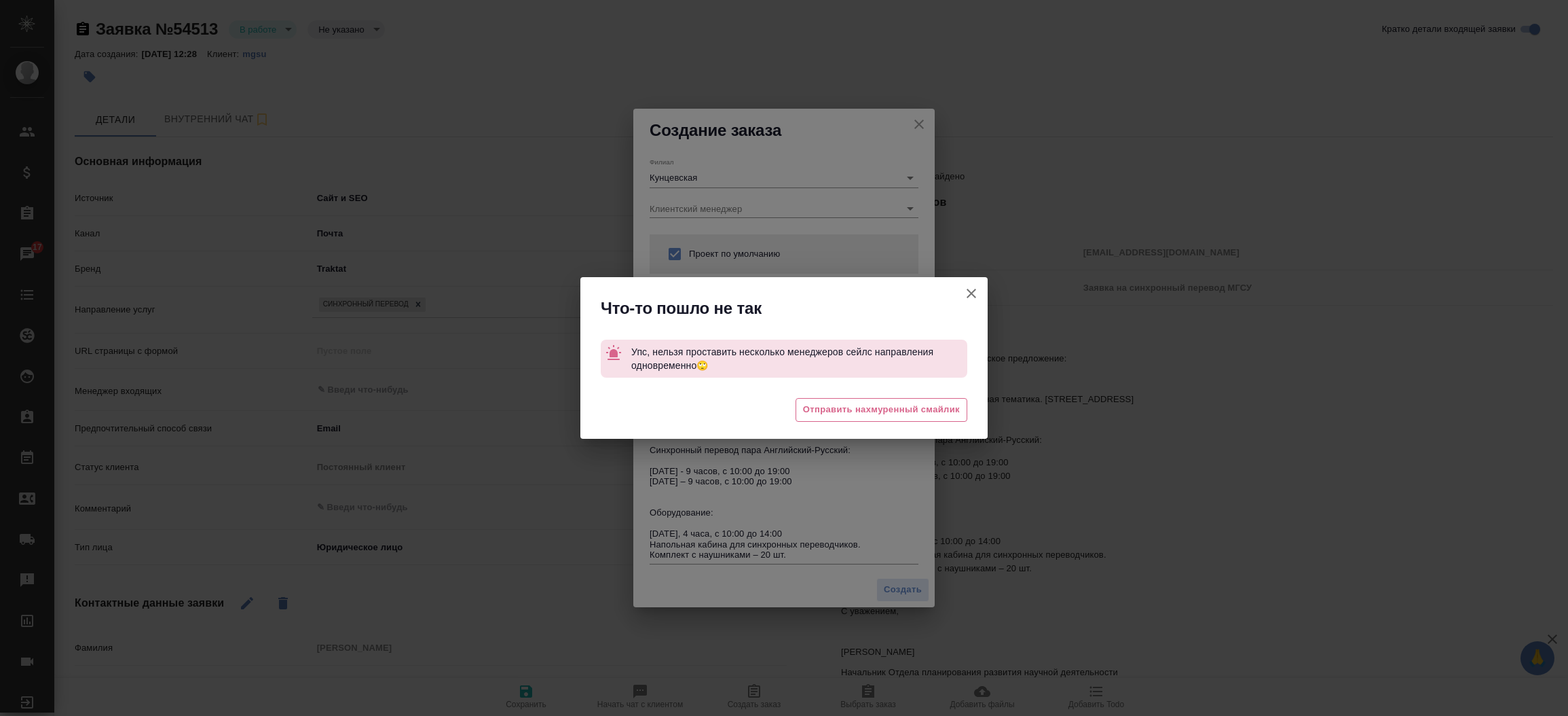
click at [966, 295] on icon "button" at bounding box center [971, 293] width 16 height 16
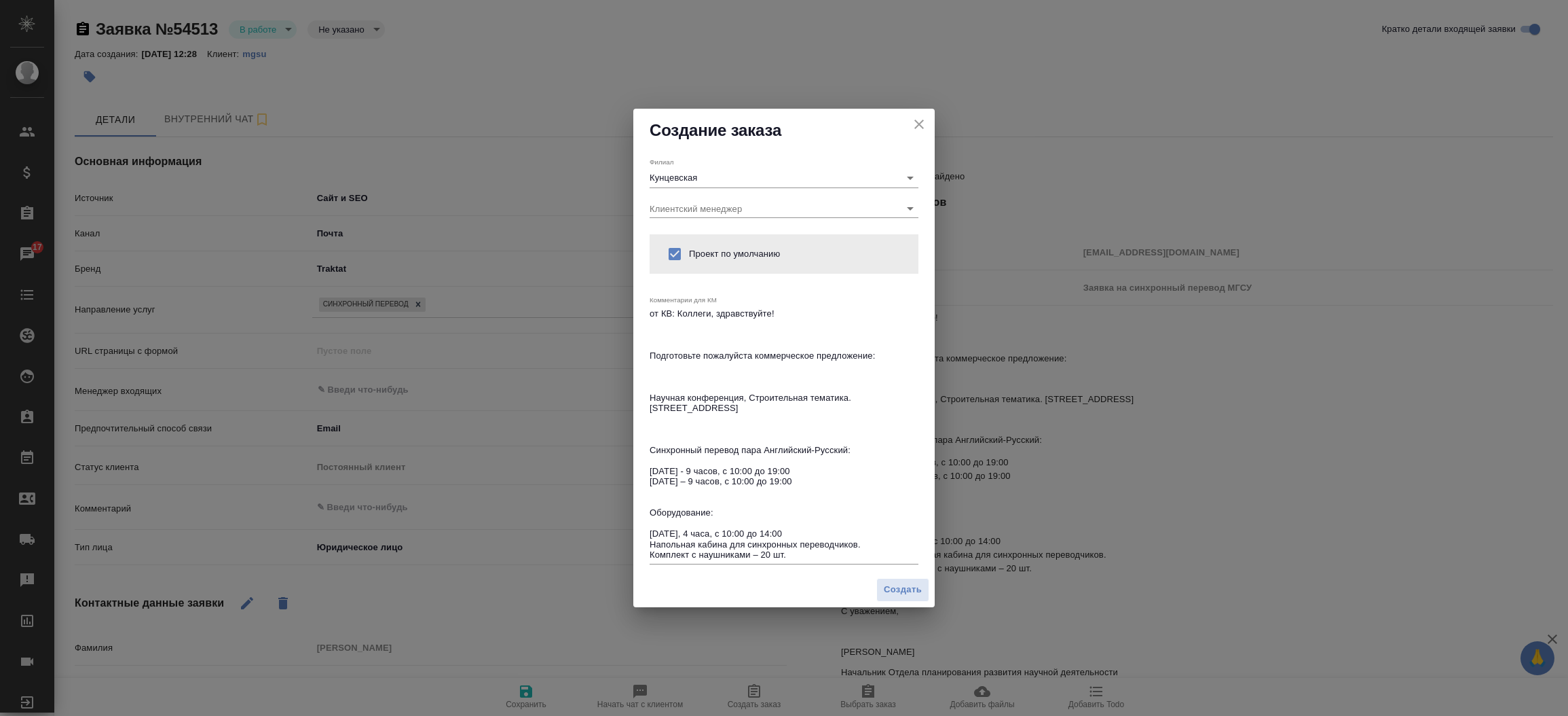
type textarea "x"
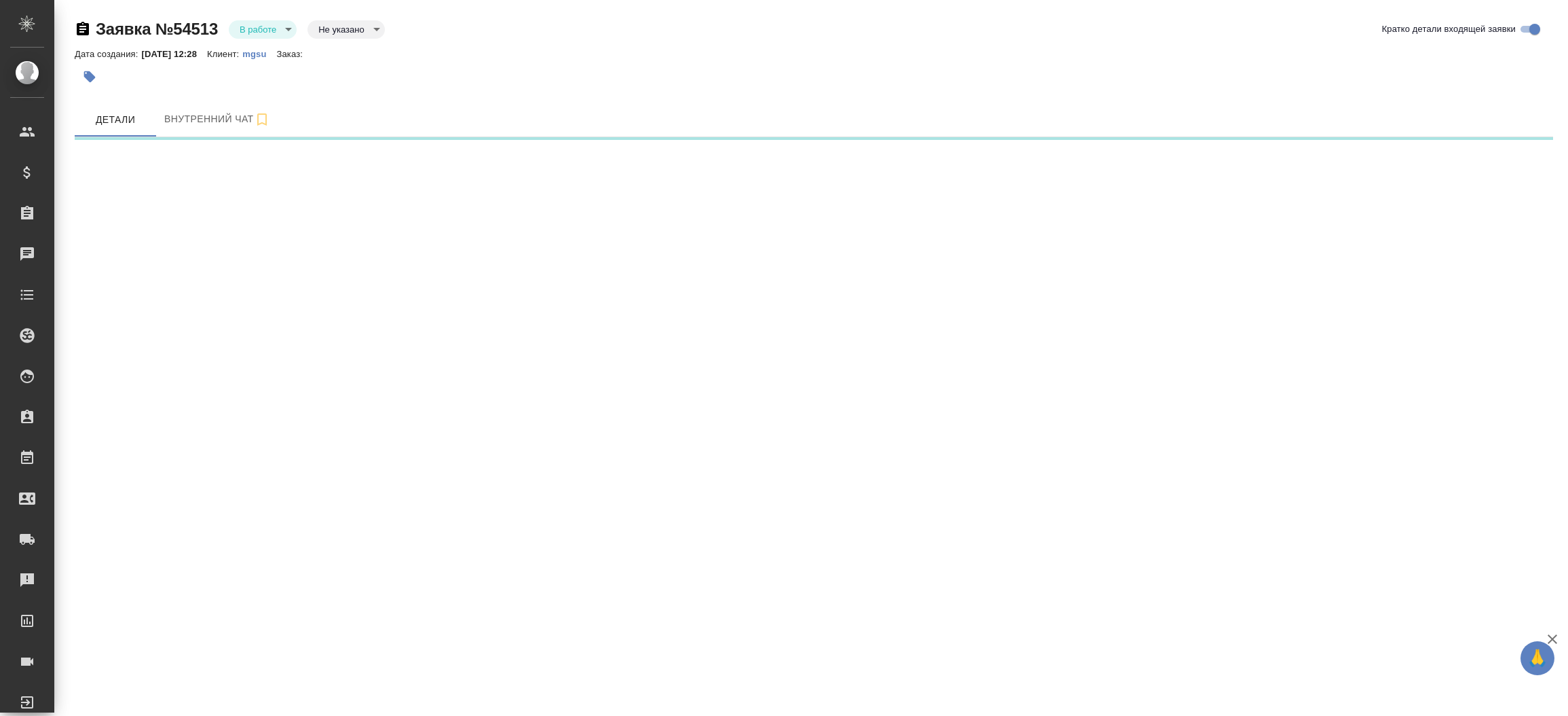
select select "RU"
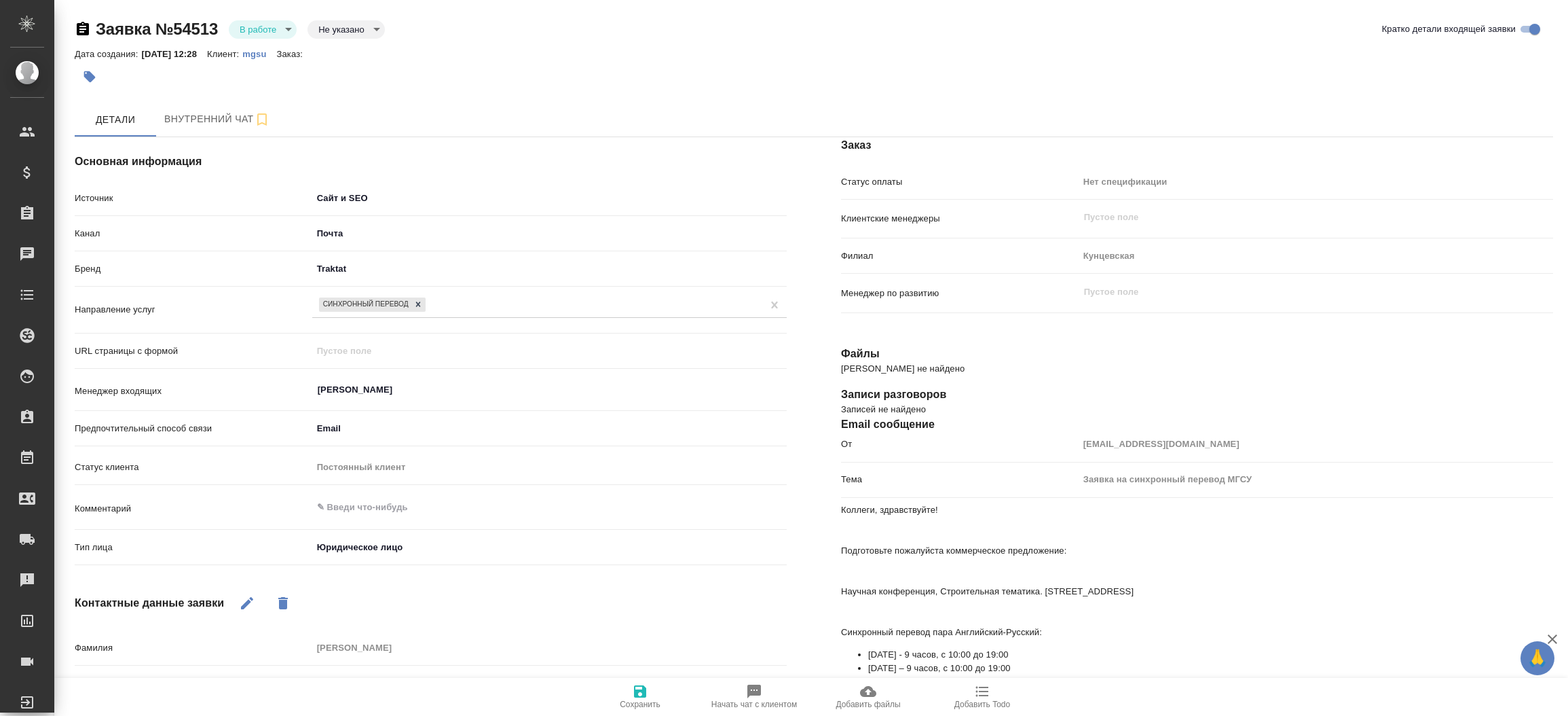
click at [270, 56] on p "mgsu" at bounding box center [259, 54] width 34 height 10
type textarea "x"
click at [642, 692] on icon "button" at bounding box center [640, 692] width 12 height 12
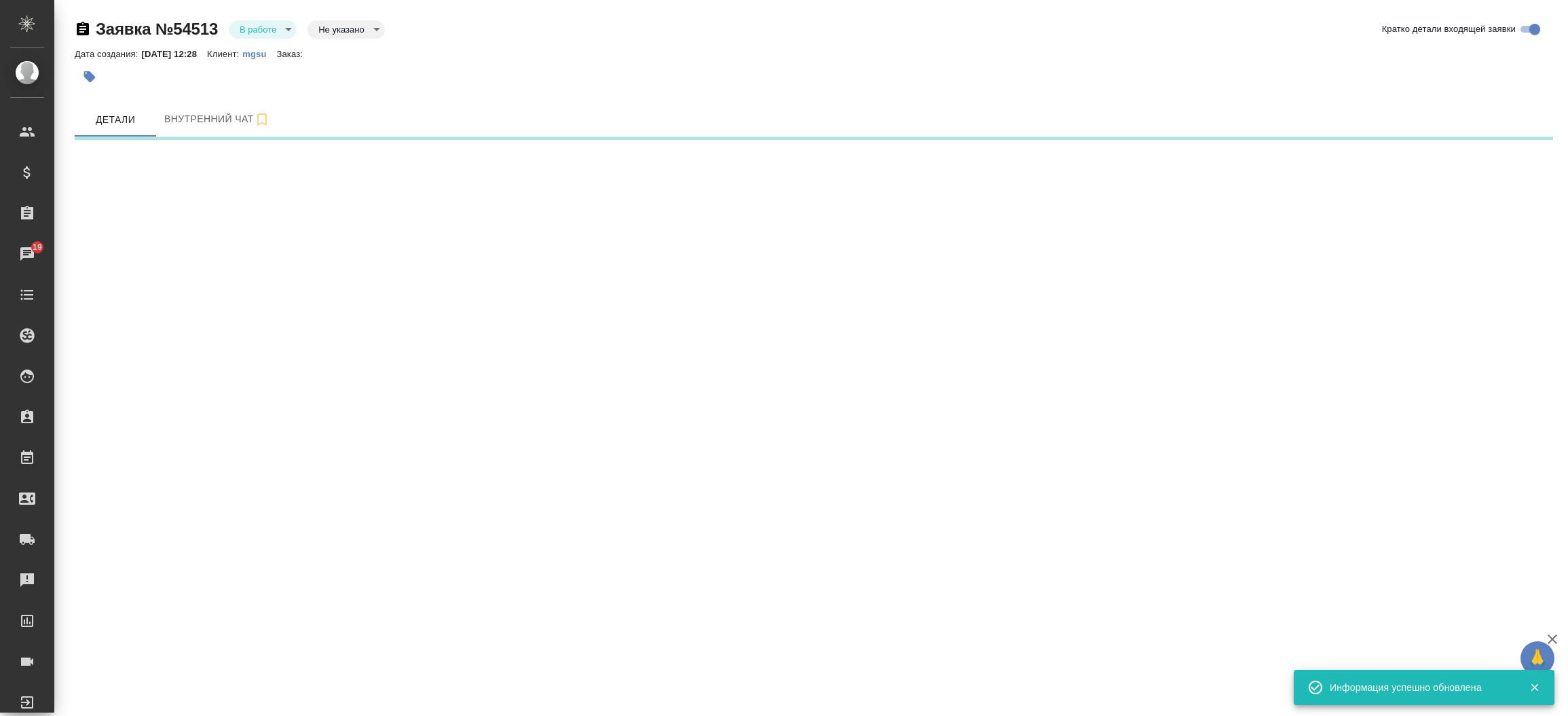
select select "RU"
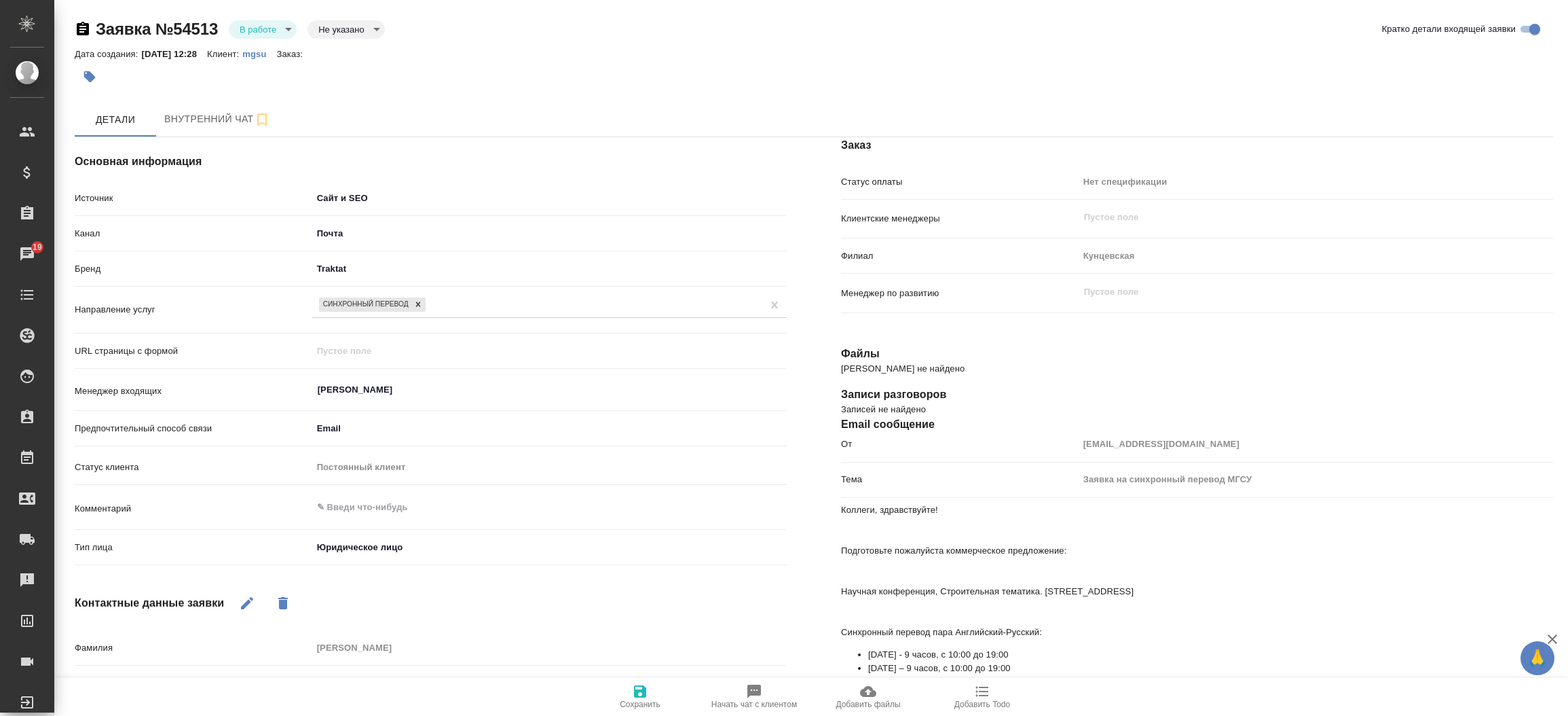
click at [268, 59] on link "mgsu" at bounding box center [259, 53] width 34 height 12
type textarea "x"
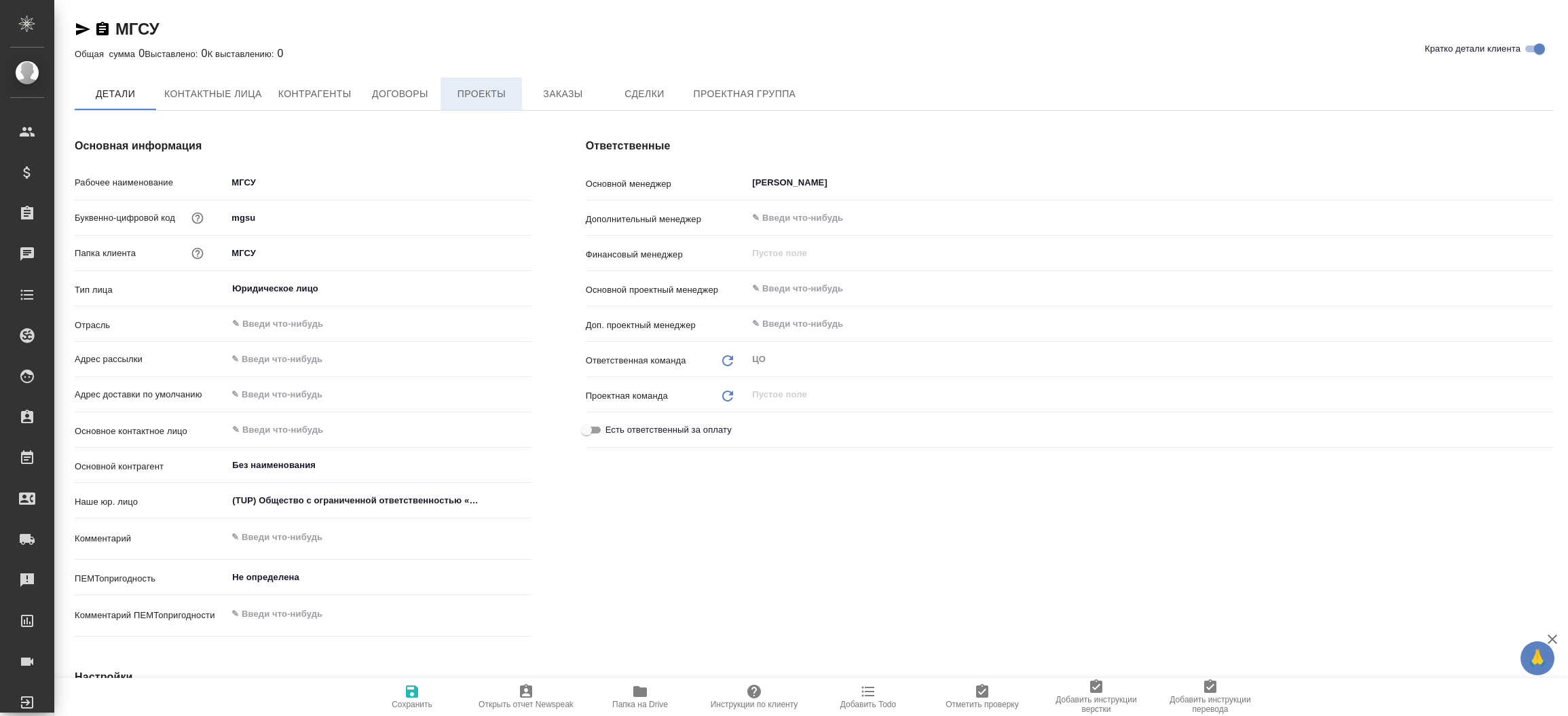
type textarea "x"
click at [484, 78] on button "Проекты" at bounding box center [481, 94] width 82 height 33
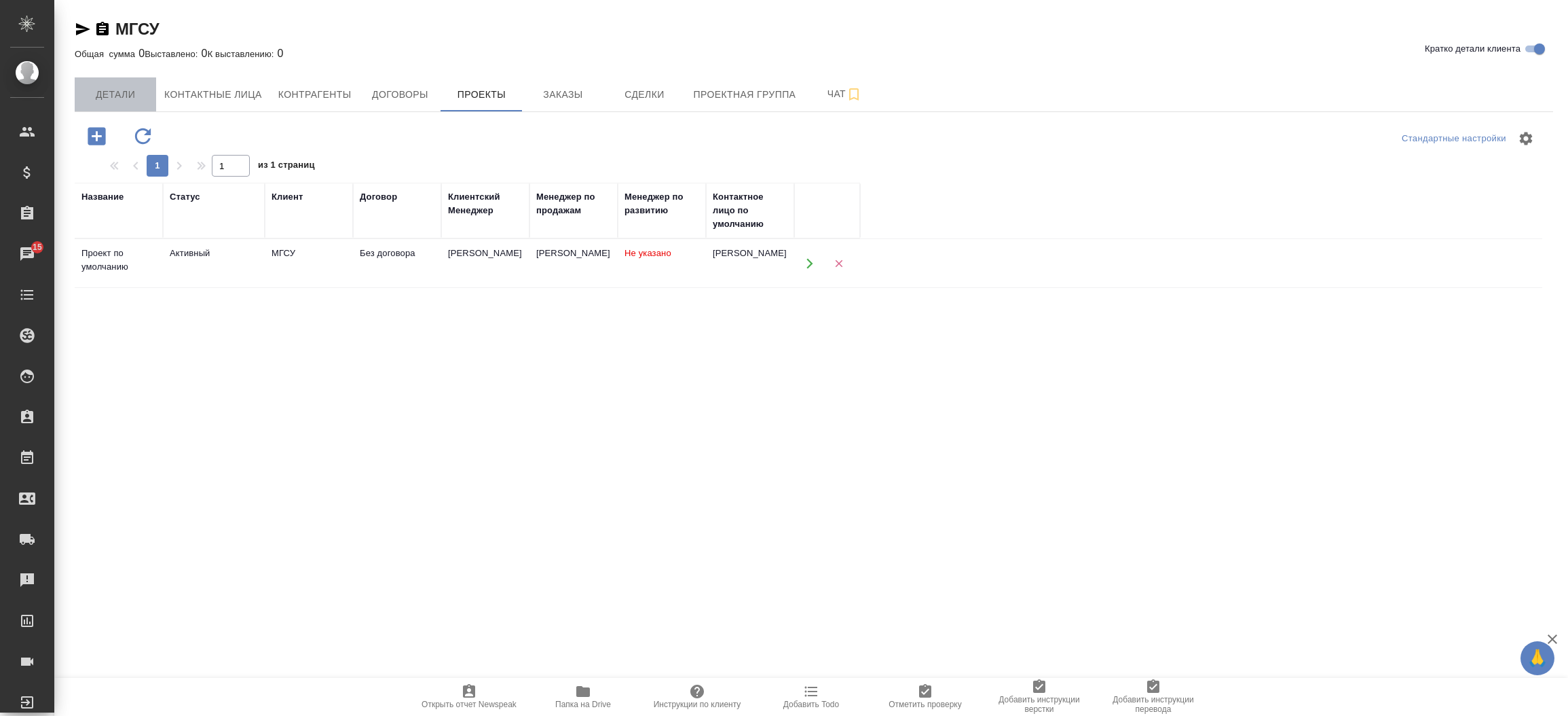
click at [105, 97] on span "Детали" at bounding box center [115, 94] width 65 height 17
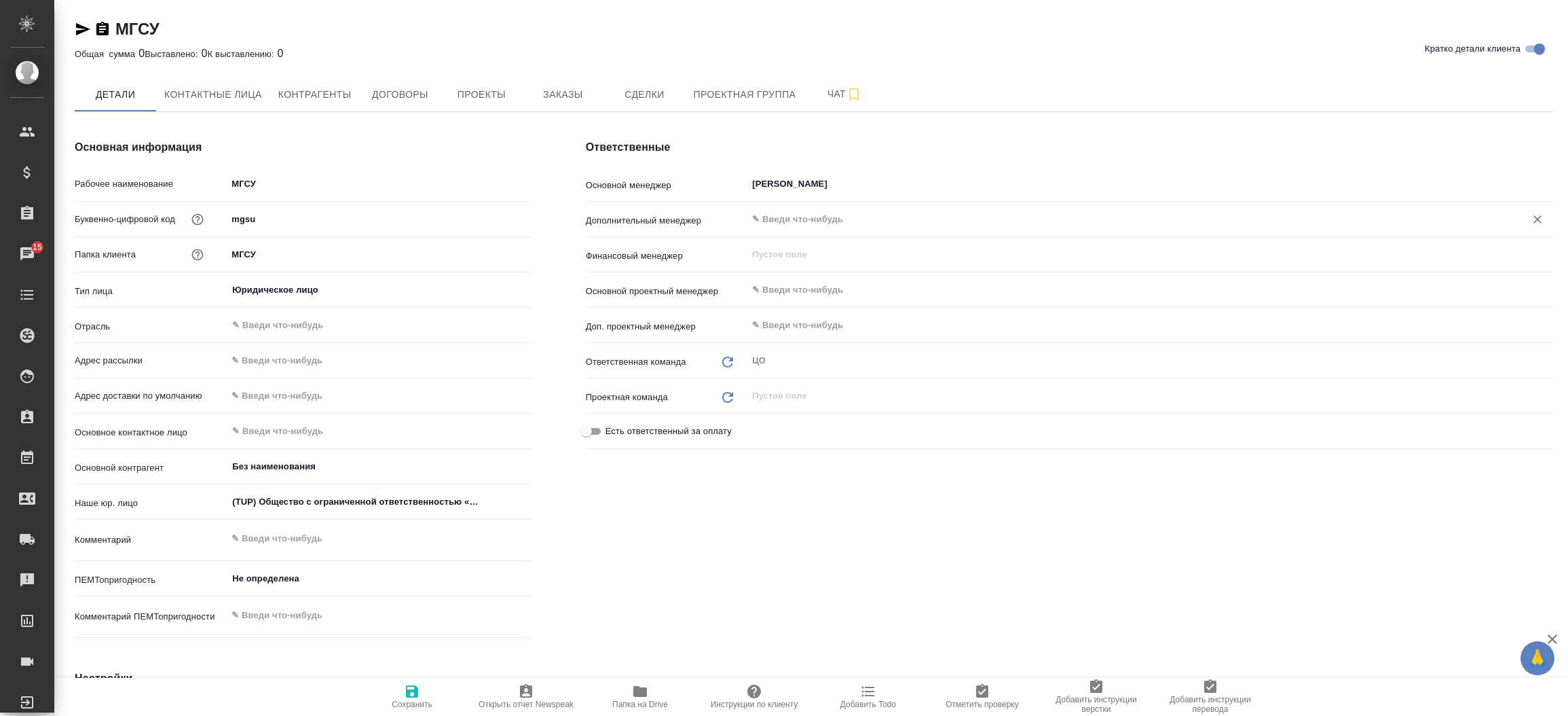
type textarea "x"
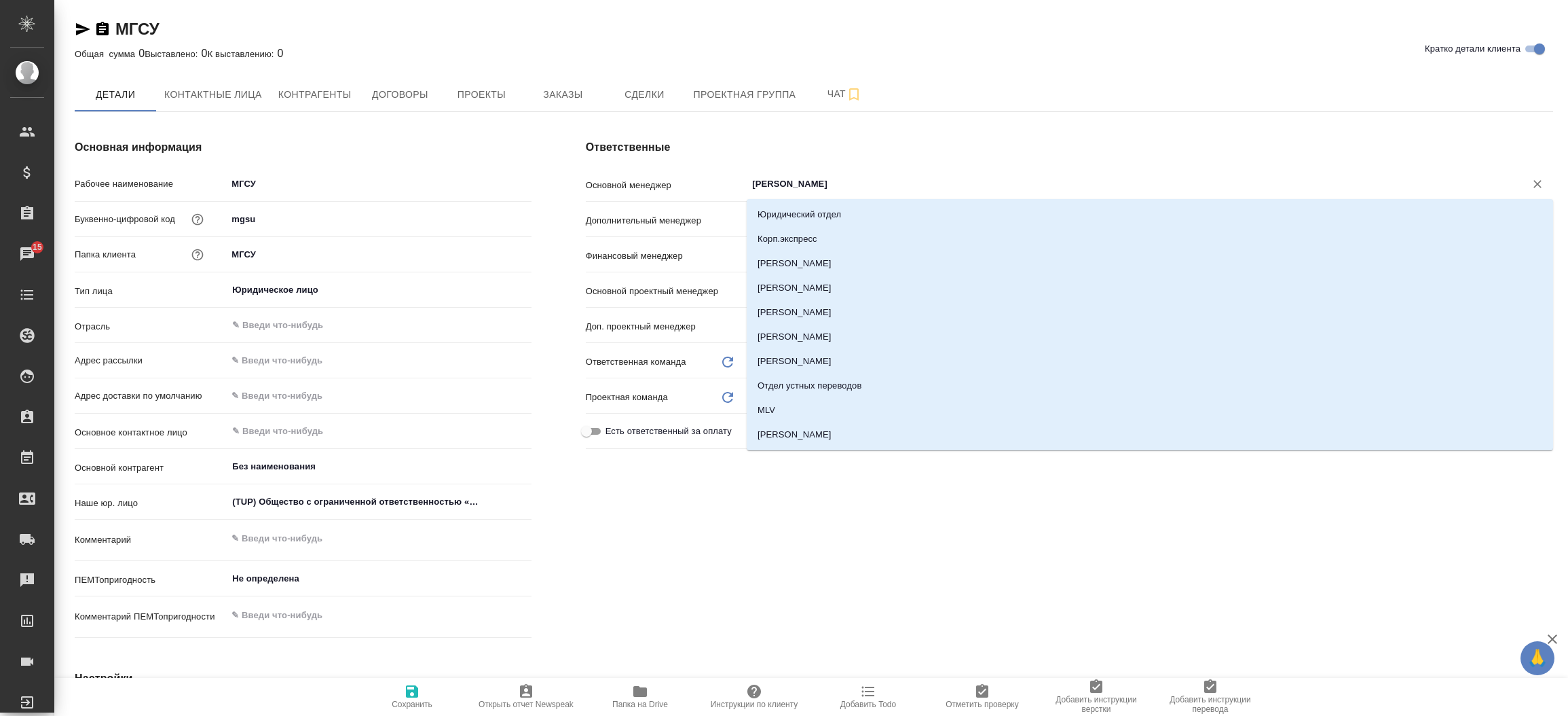
click at [856, 187] on input "[PERSON_NAME]" at bounding box center [1127, 184] width 753 height 16
click at [1535, 185] on icon "Очистить" at bounding box center [1538, 184] width 13 height 13
type textarea "x"
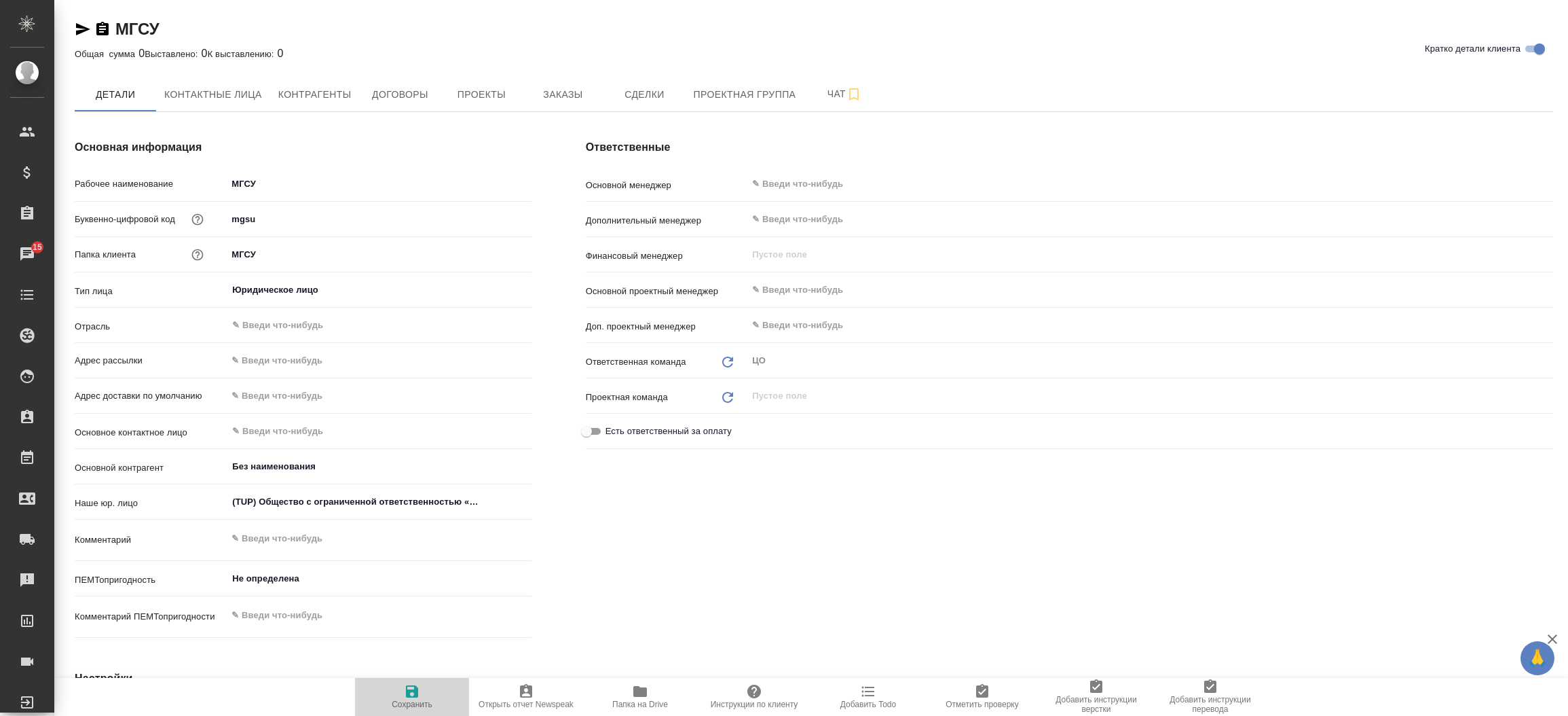
click at [413, 703] on span "Сохранить" at bounding box center [412, 703] width 40 height 9
type textarea "x"
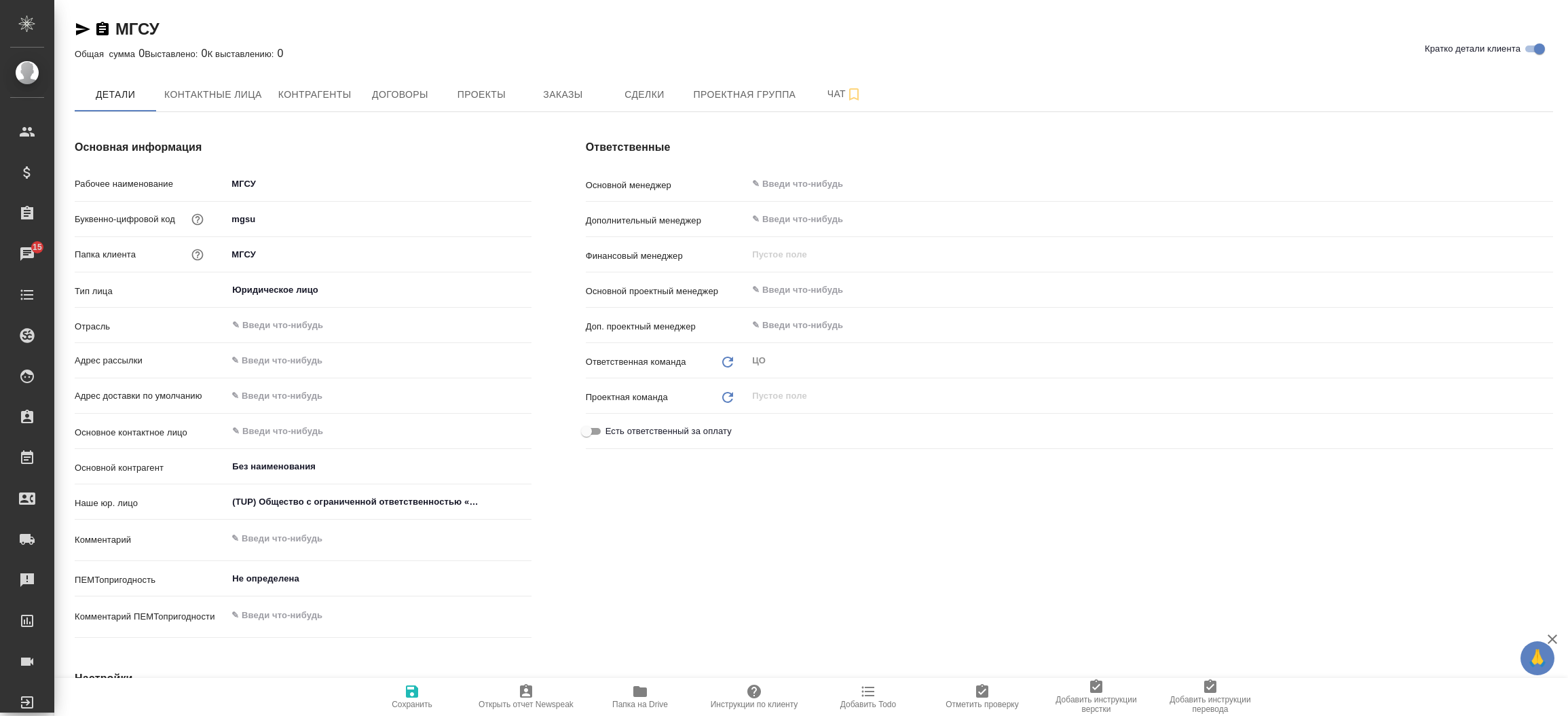
type textarea "x"
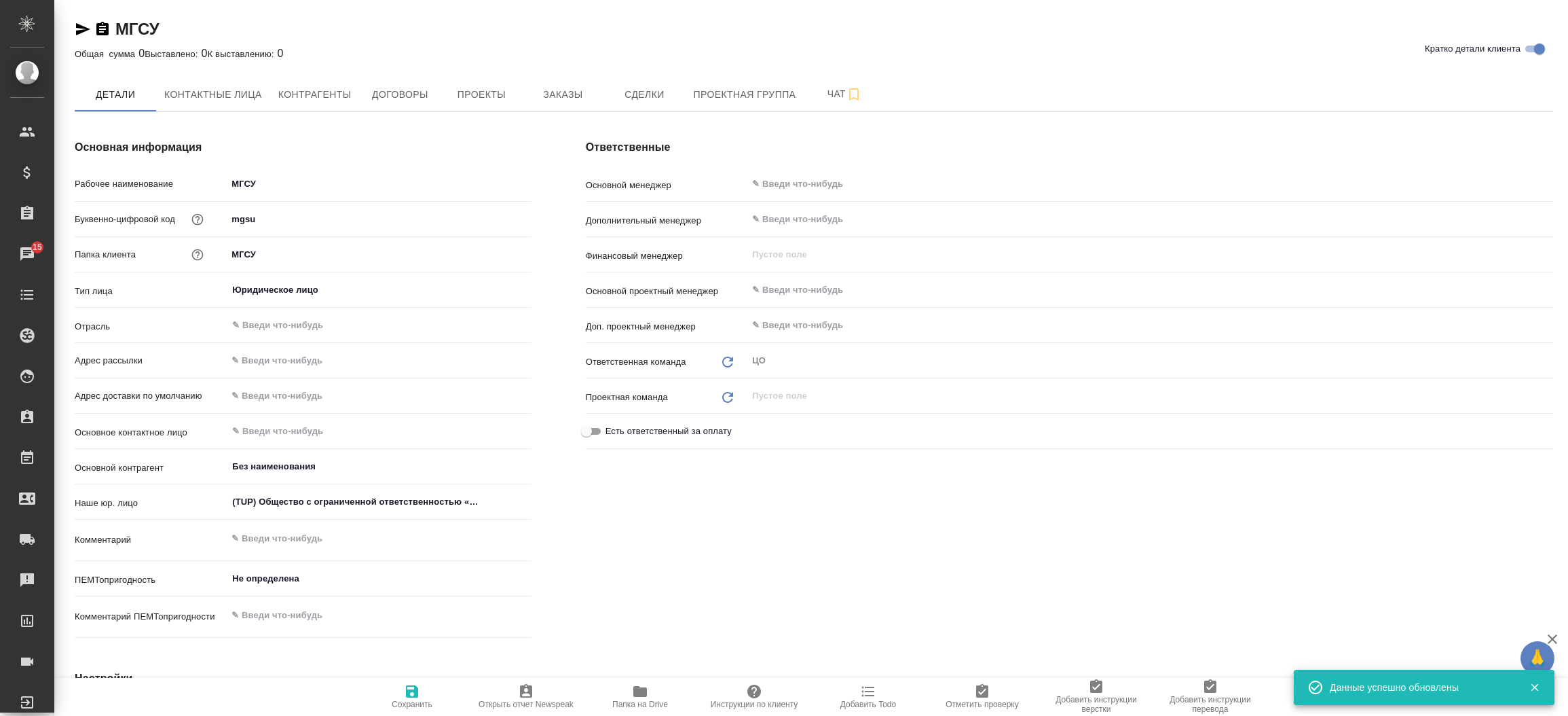
type textarea "x"
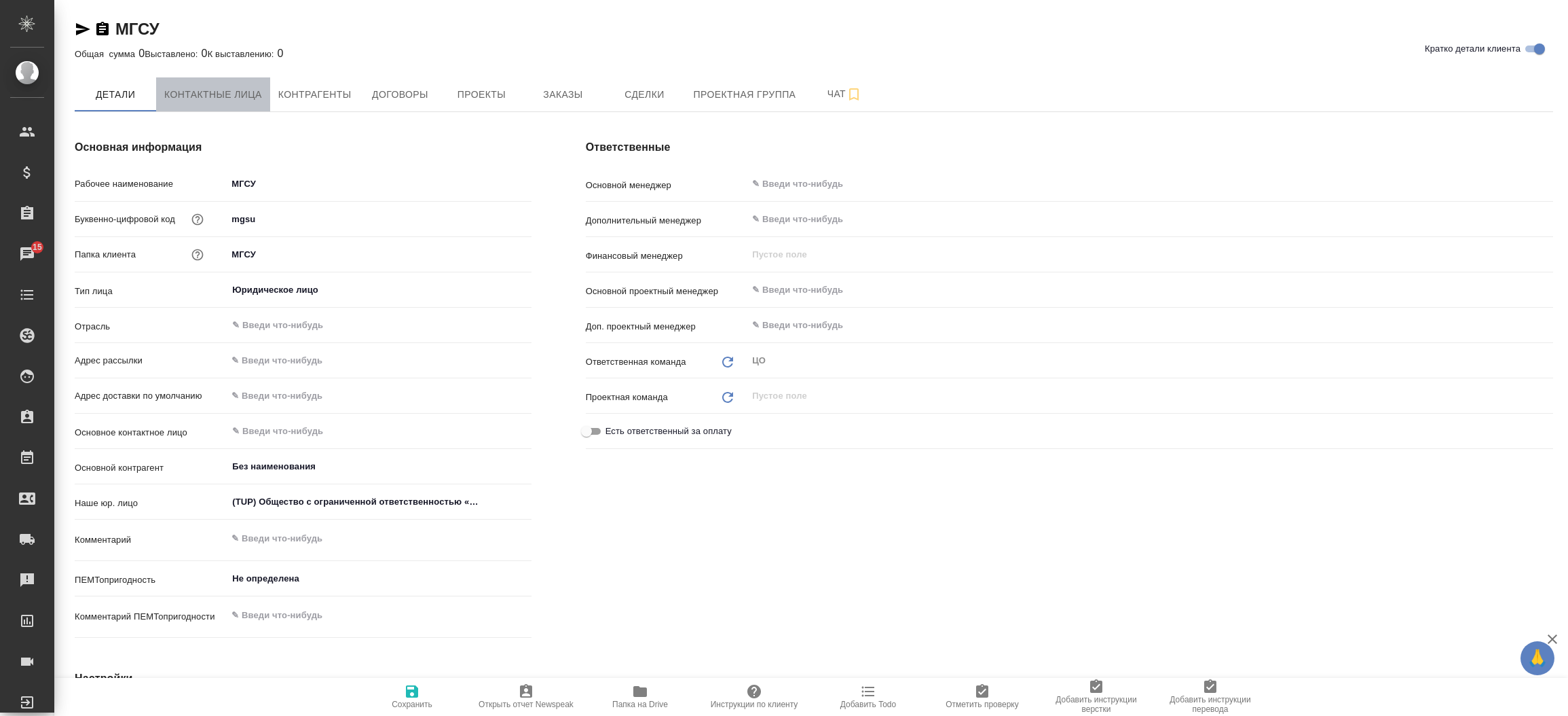
click at [195, 100] on span "Контактные лица" at bounding box center [213, 94] width 98 height 17
select select "RU"
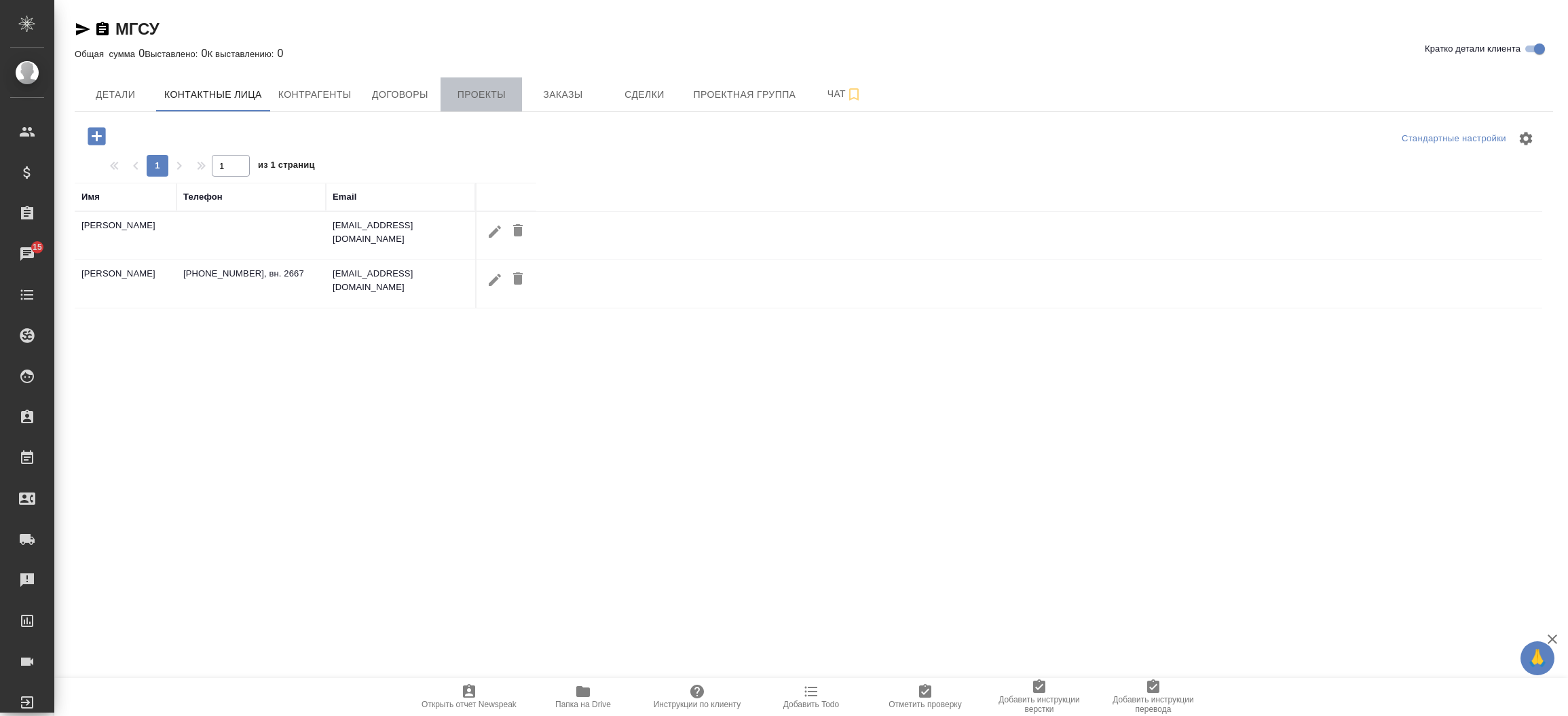
click at [484, 89] on span "Проекты" at bounding box center [481, 94] width 65 height 17
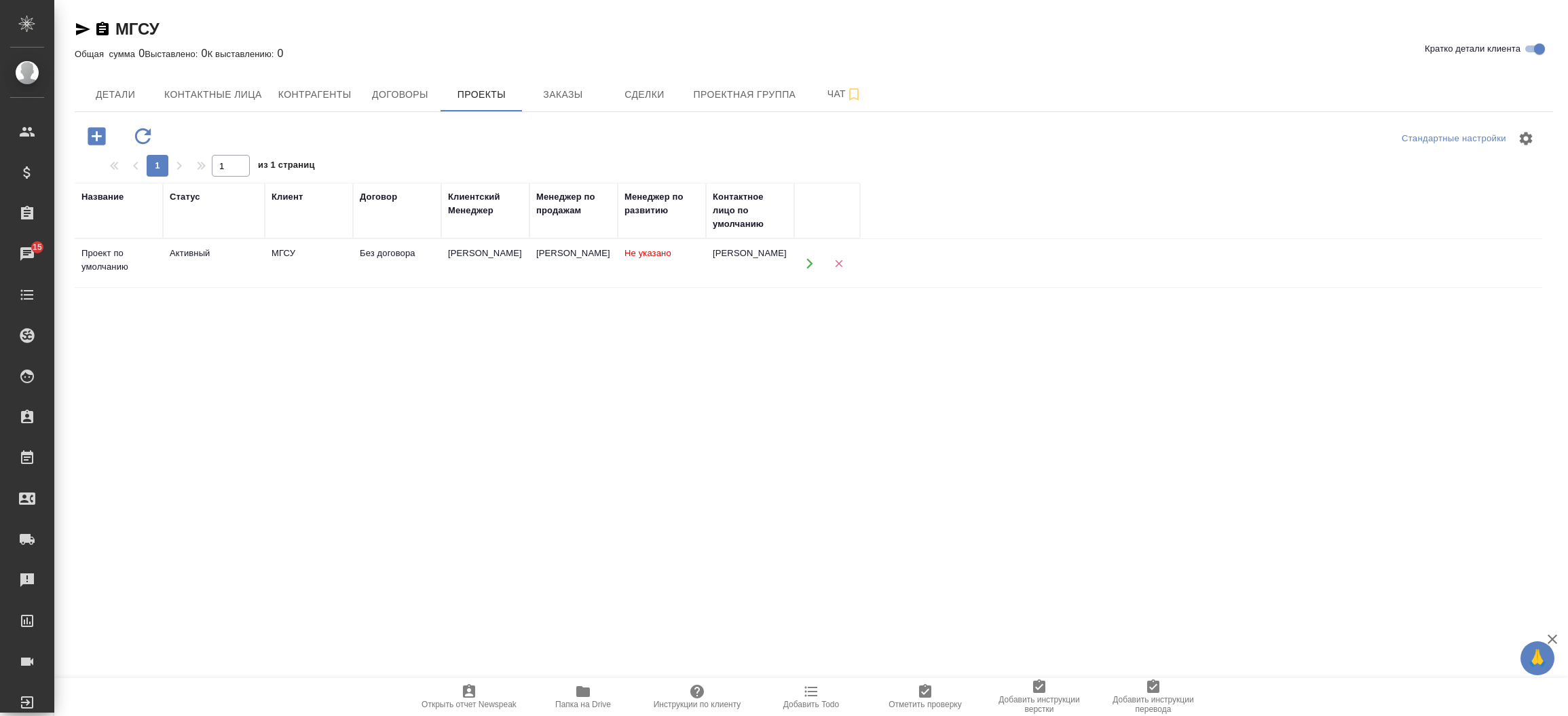
click at [790, 272] on td "[PERSON_NAME]" at bounding box center [749, 263] width 89 height 47
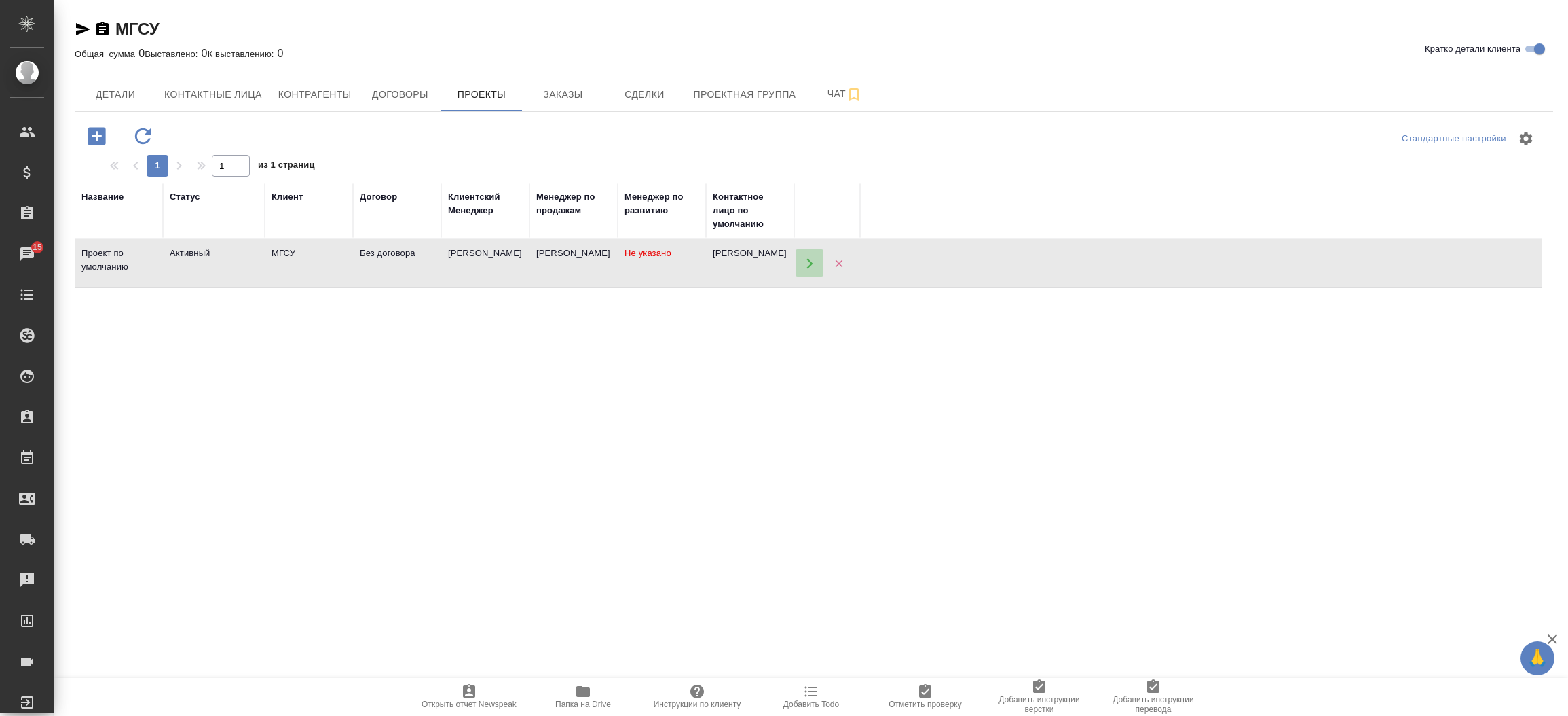
click at [804, 266] on icon "button" at bounding box center [809, 263] width 12 height 12
click at [119, 101] on span "Детали" at bounding box center [115, 94] width 65 height 17
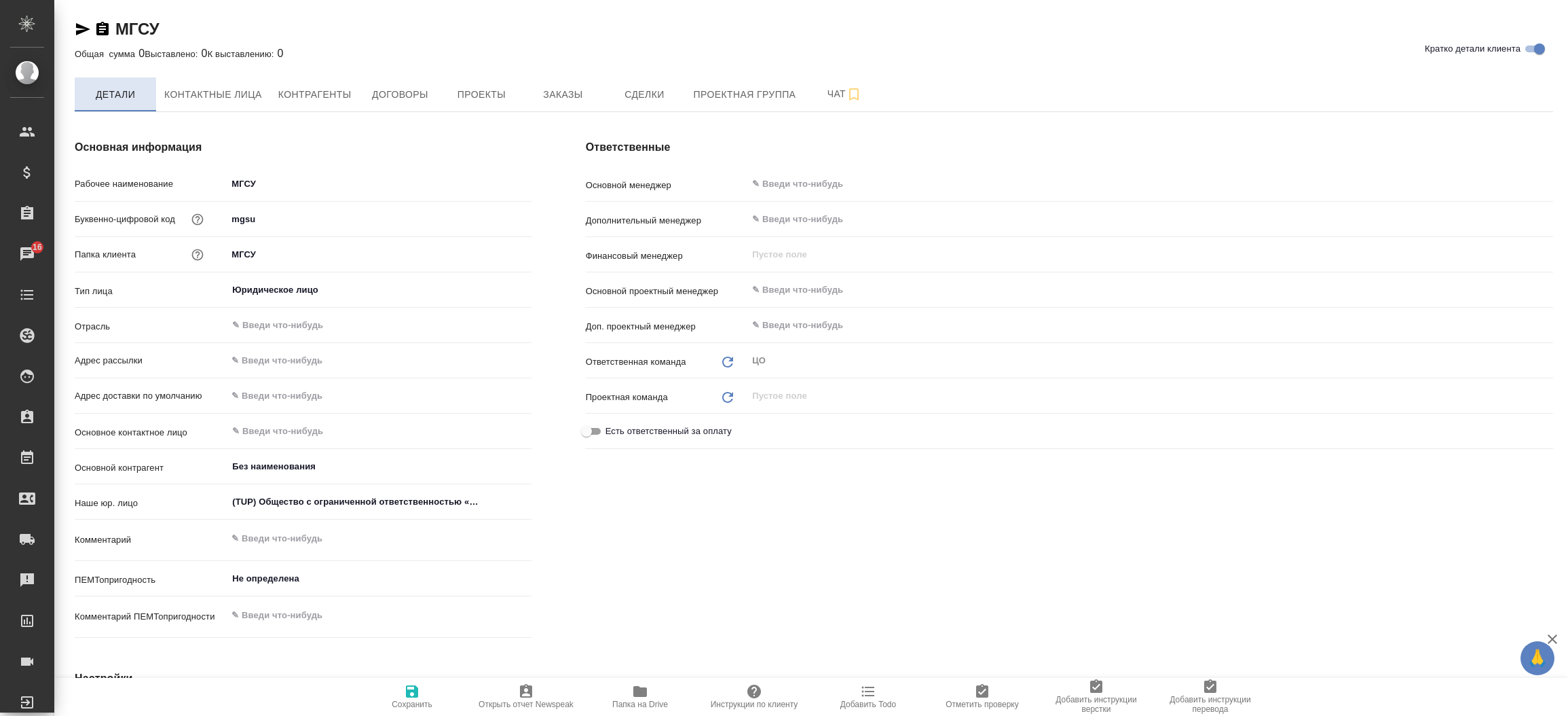
type textarea "x"
click at [483, 104] on button "Проекты" at bounding box center [481, 94] width 82 height 34
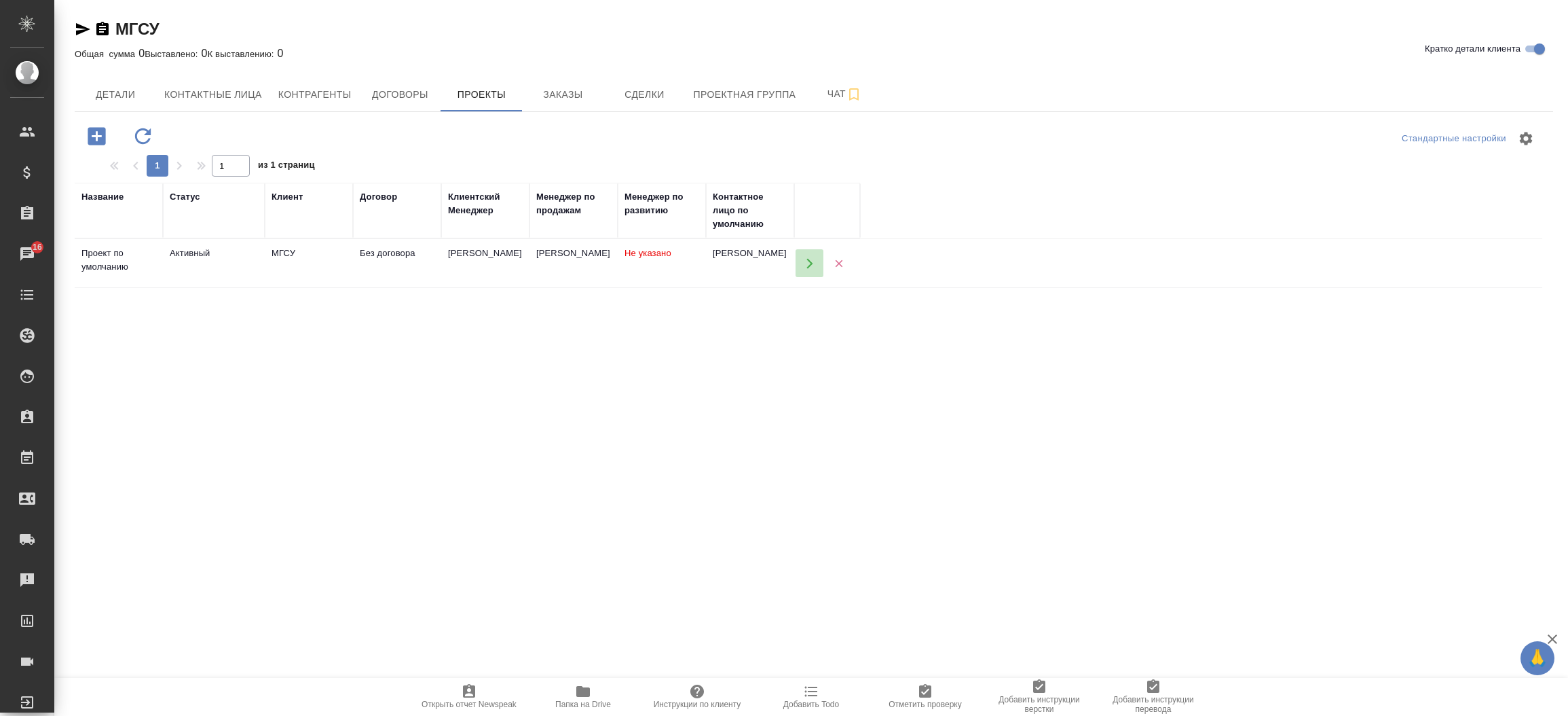
click at [801, 262] on button "button" at bounding box center [809, 263] width 28 height 28
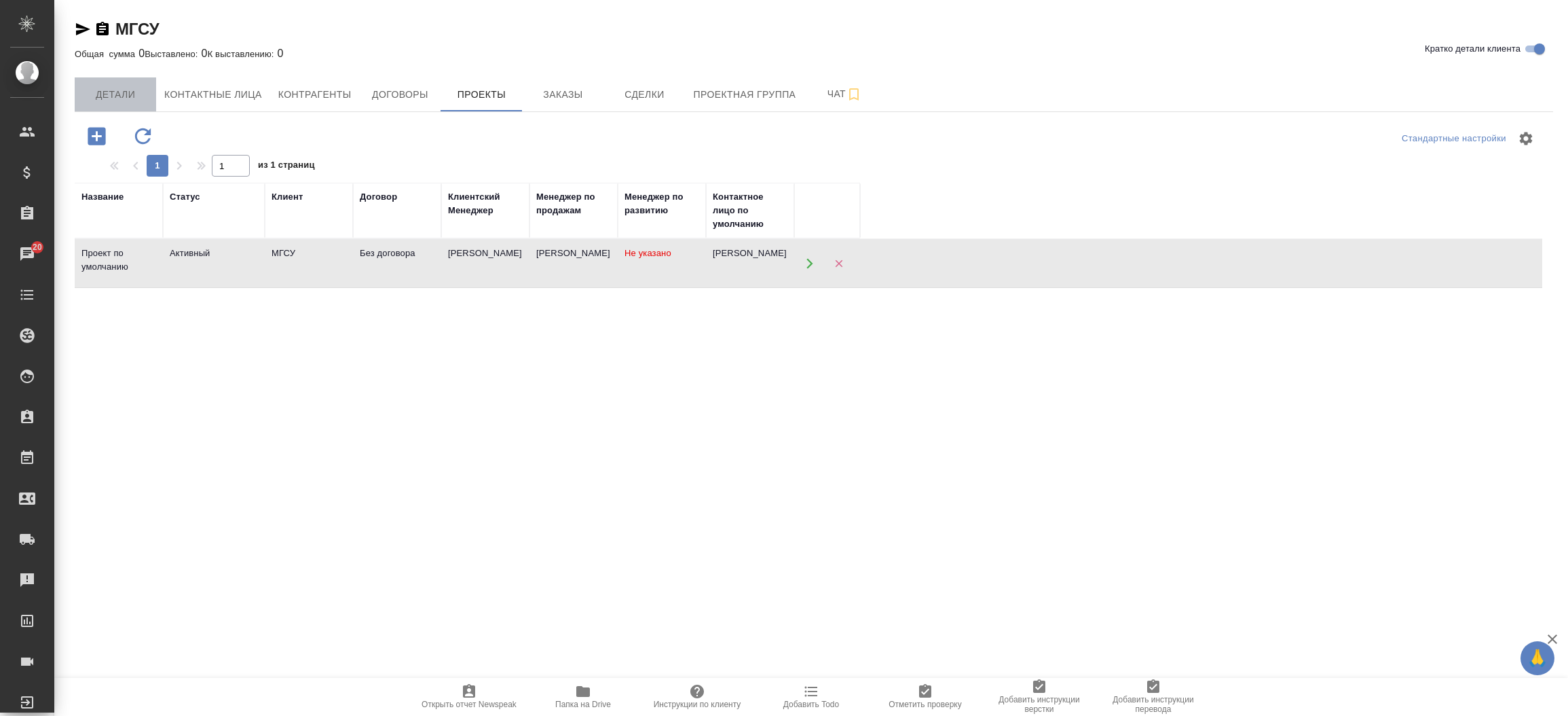
click at [107, 96] on span "Детали" at bounding box center [115, 94] width 65 height 17
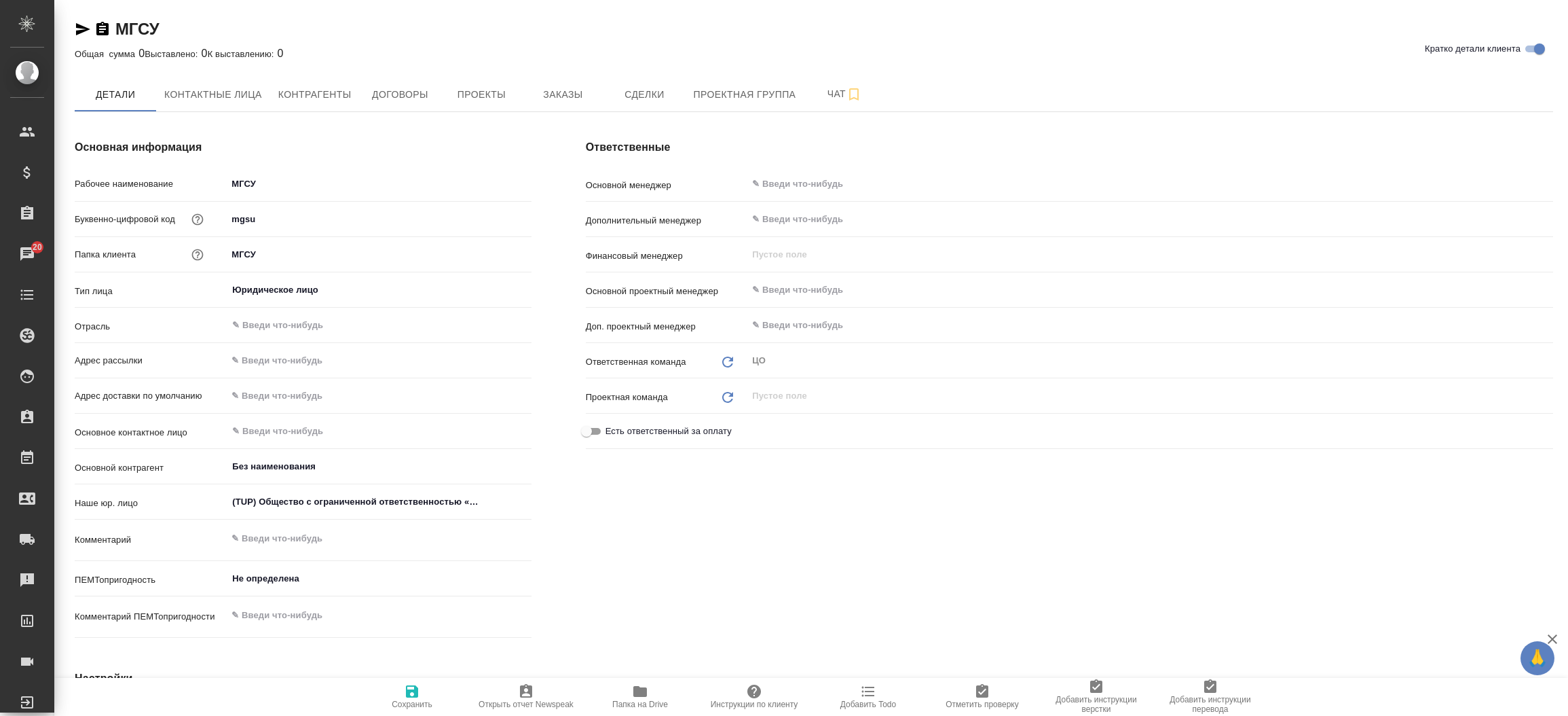
type textarea "x"
click at [77, 31] on icon "button" at bounding box center [83, 29] width 14 height 12
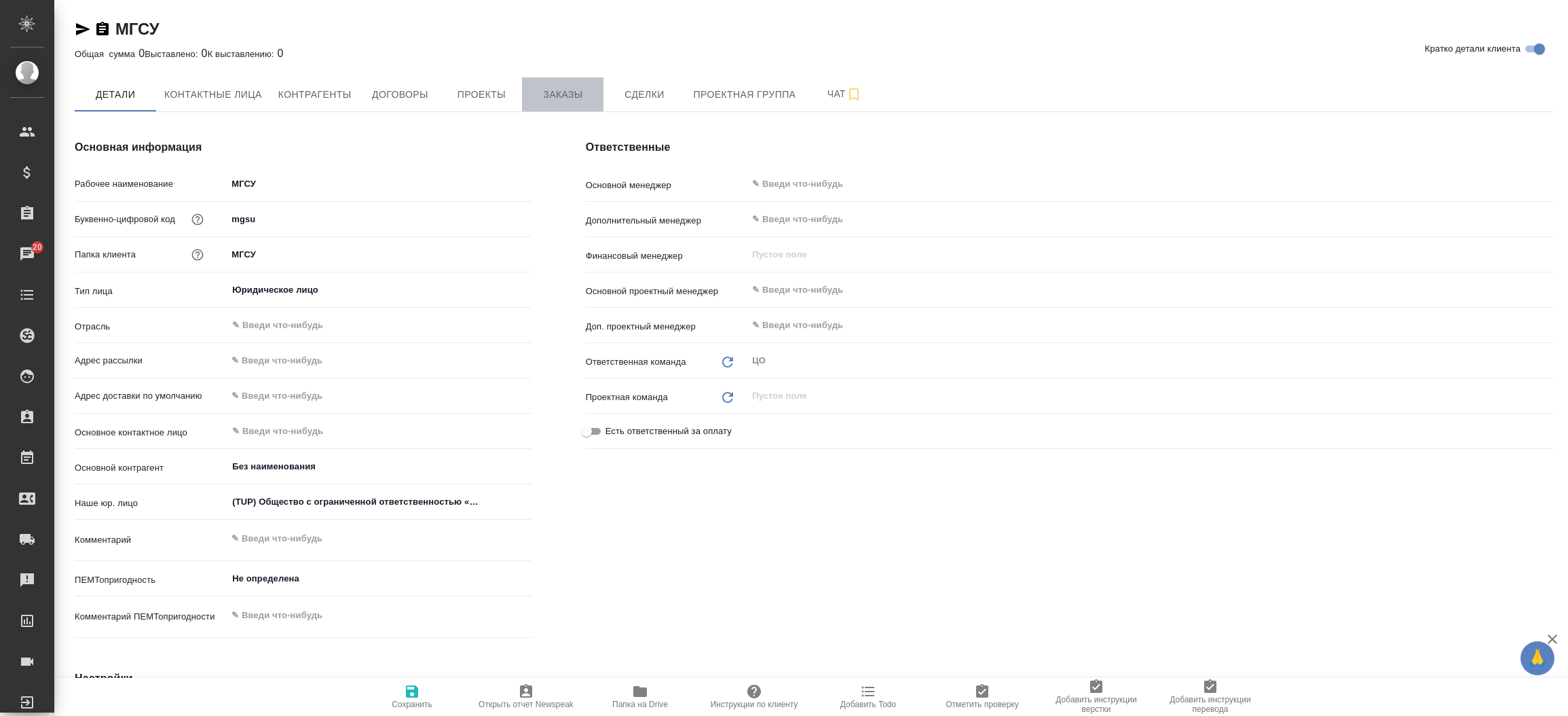
click at [563, 93] on span "Заказы" at bounding box center [562, 94] width 65 height 17
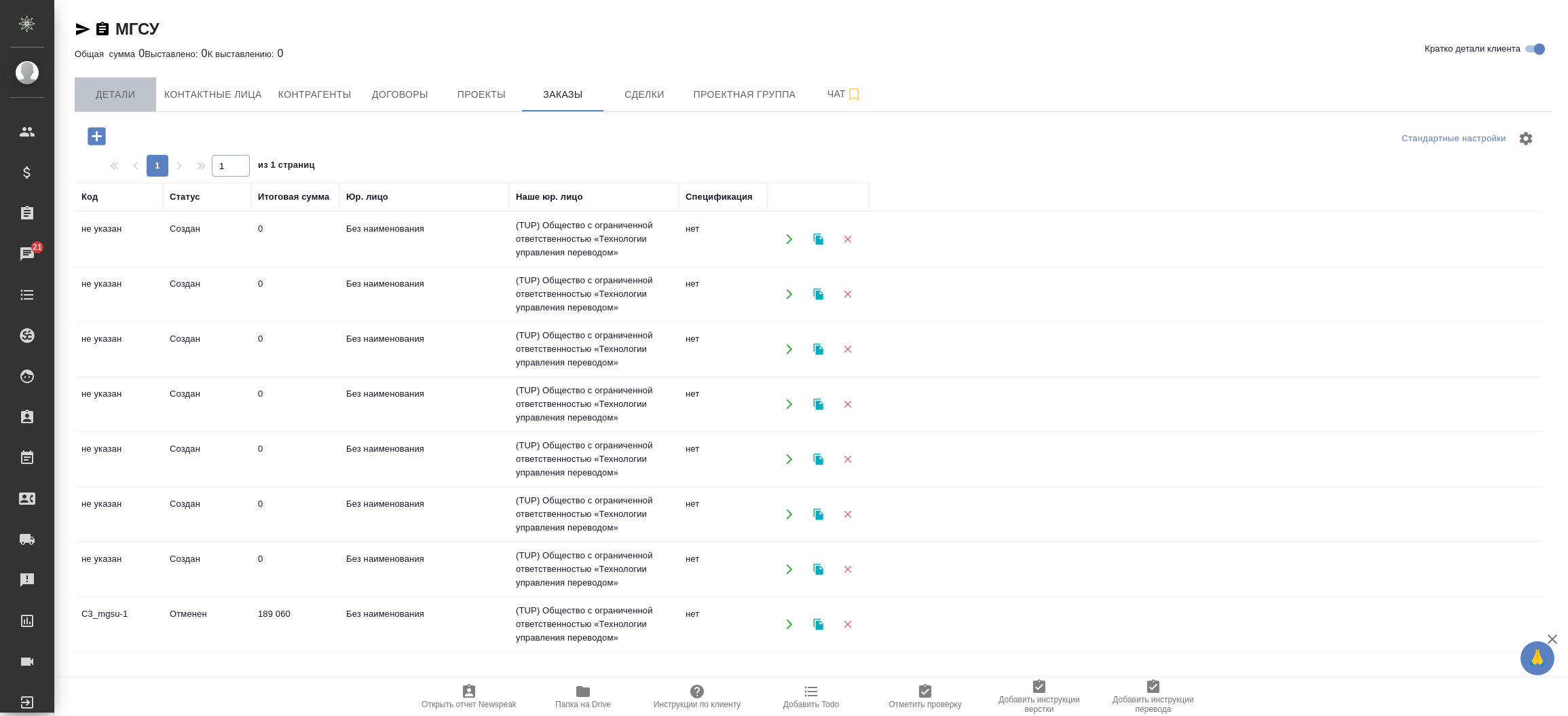
click at [95, 98] on span "Детали" at bounding box center [115, 94] width 65 height 17
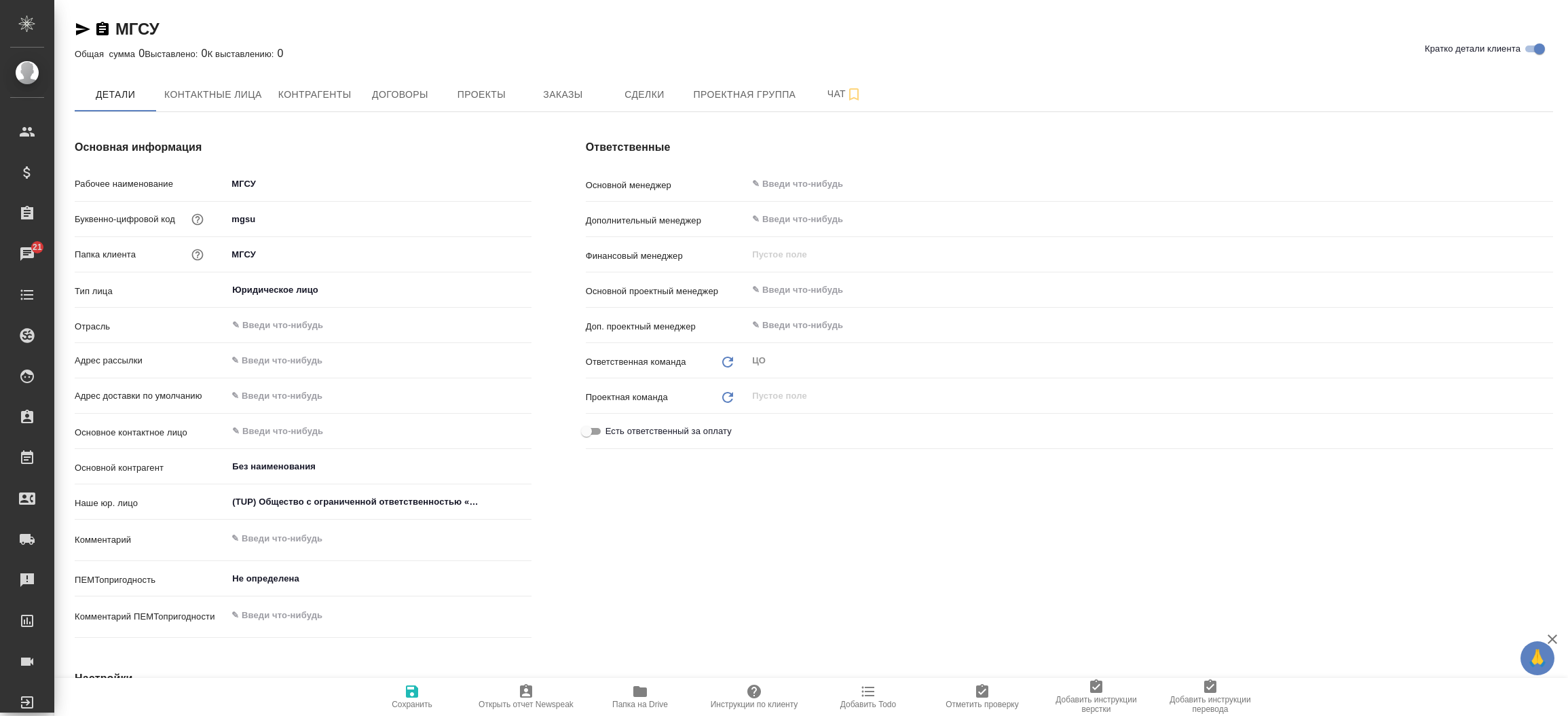
type textarea "x"
click at [515, 503] on icon "Очистить" at bounding box center [516, 502] width 13 height 13
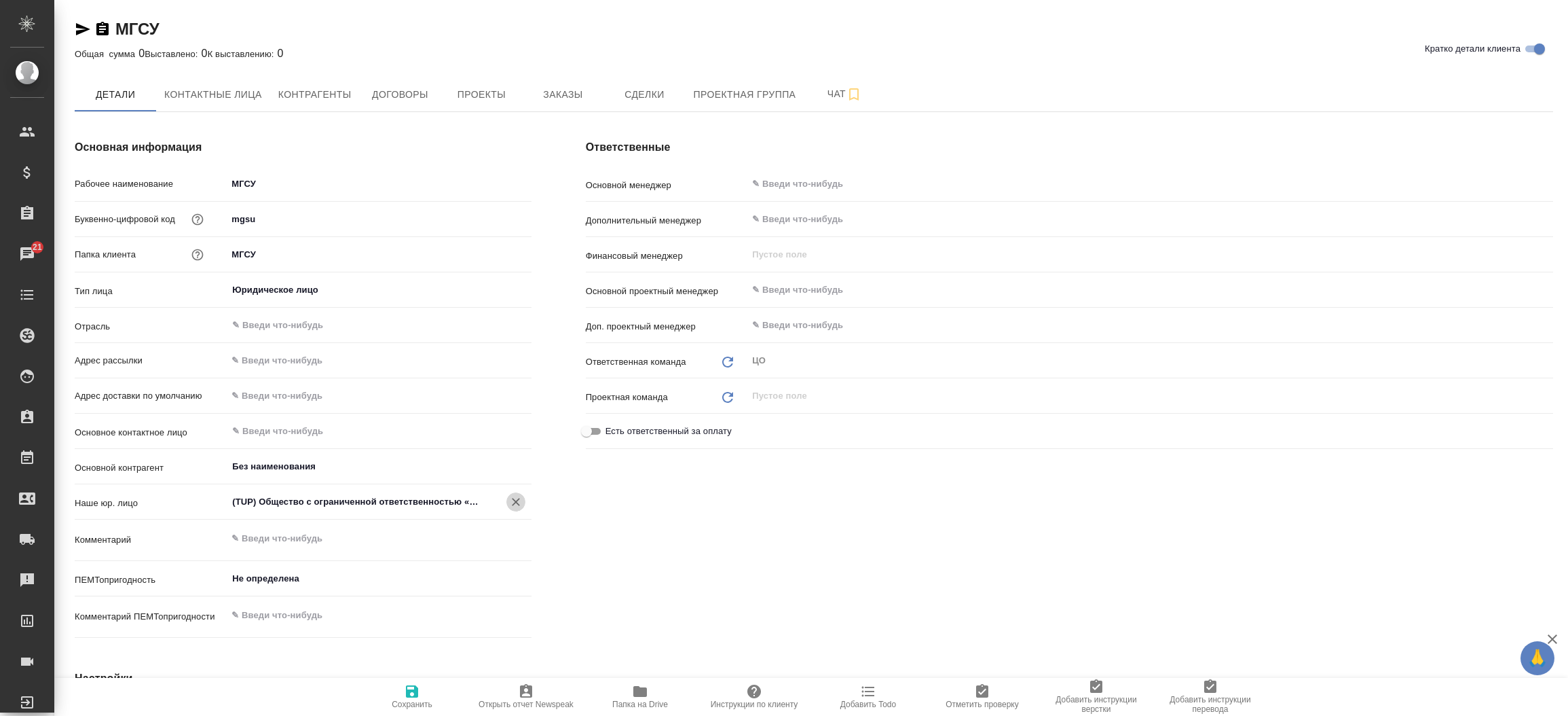
type textarea "x"
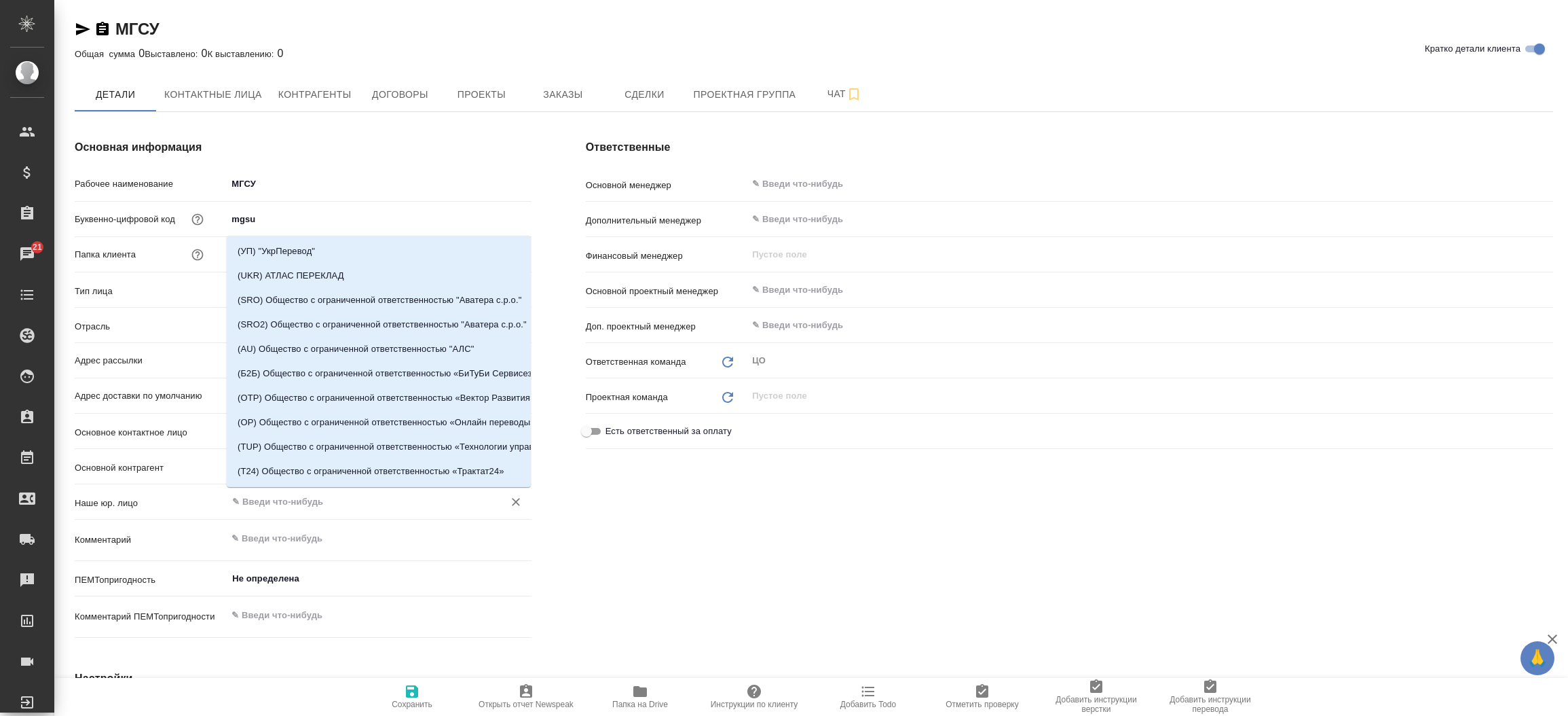
click at [426, 497] on input "text" at bounding box center [356, 501] width 250 height 16
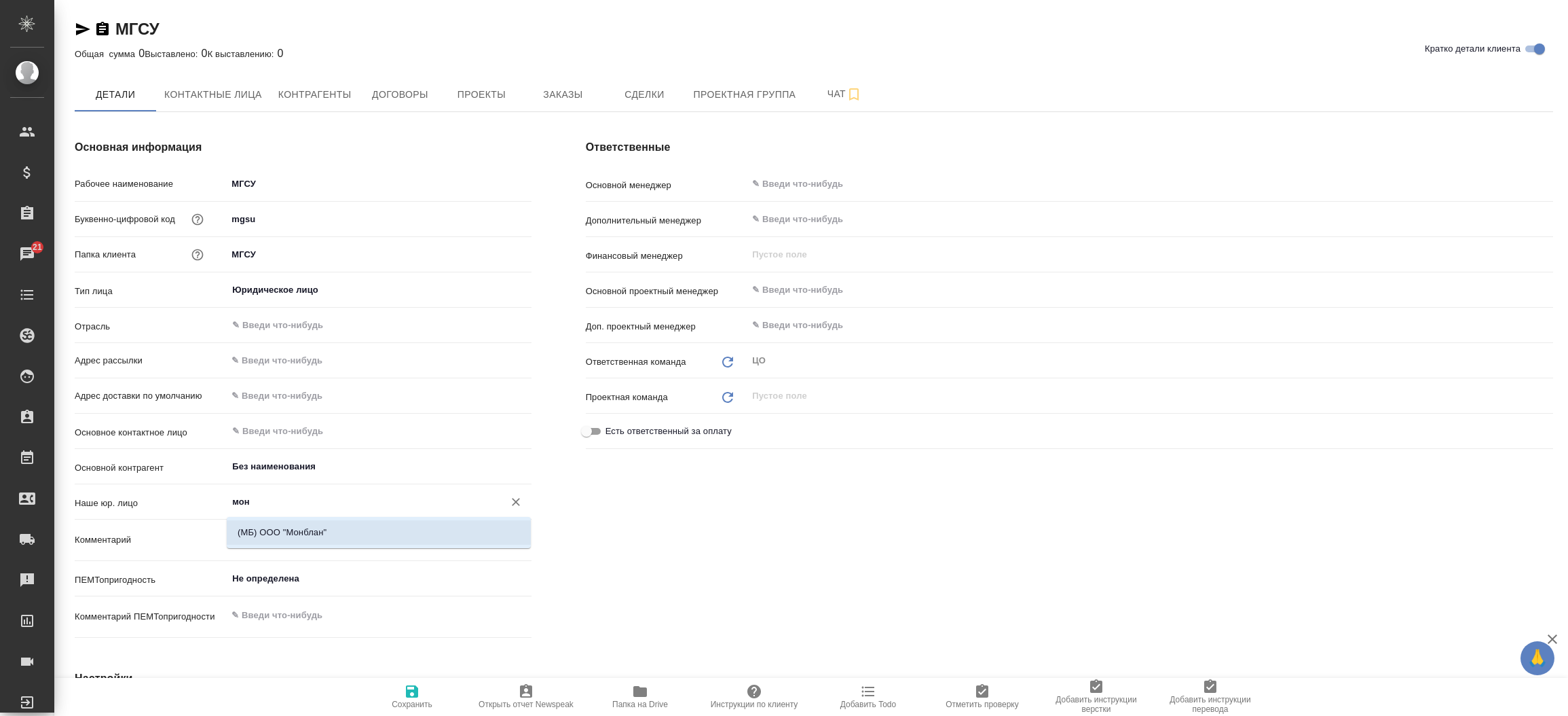
click at [399, 525] on li "(МБ) ООО "Монблан"" at bounding box center [379, 532] width 304 height 24
type input "(МБ) ООО "Монблан""
type textarea "x"
type input "(МБ) ООО "Монблан""
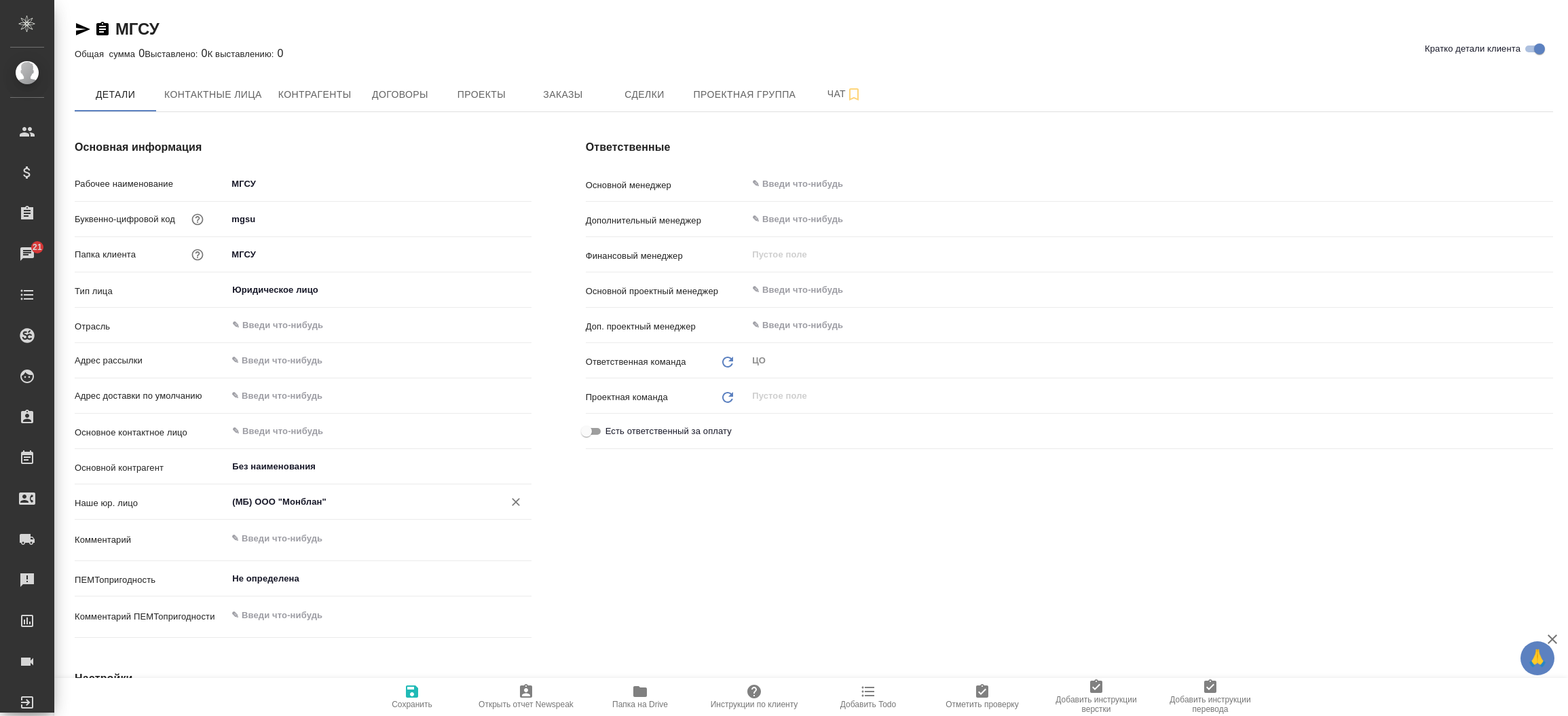
click at [413, 680] on button "Сохранить" at bounding box center [411, 697] width 114 height 38
type textarea "x"
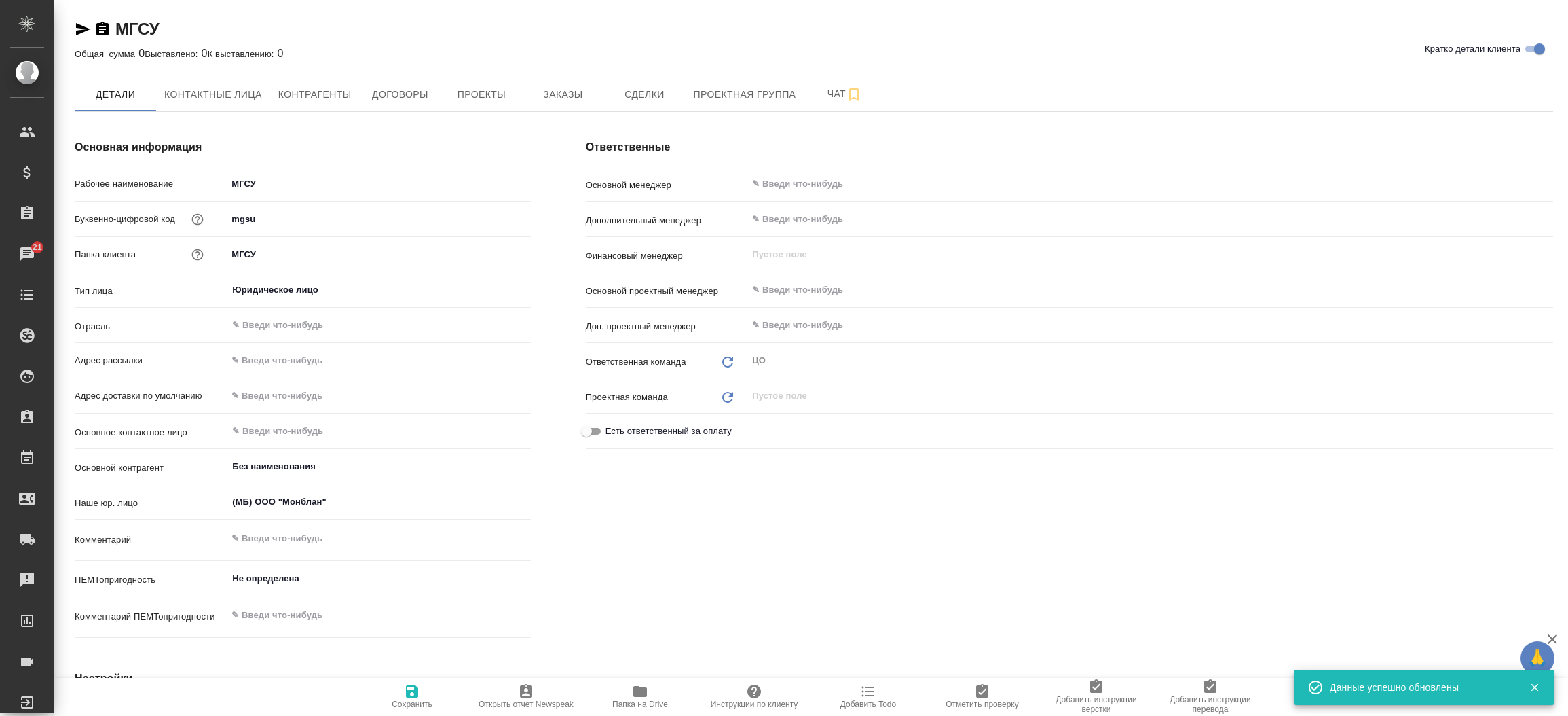
type textarea "x"
click at [573, 100] on span "Заказы" at bounding box center [562, 94] width 65 height 17
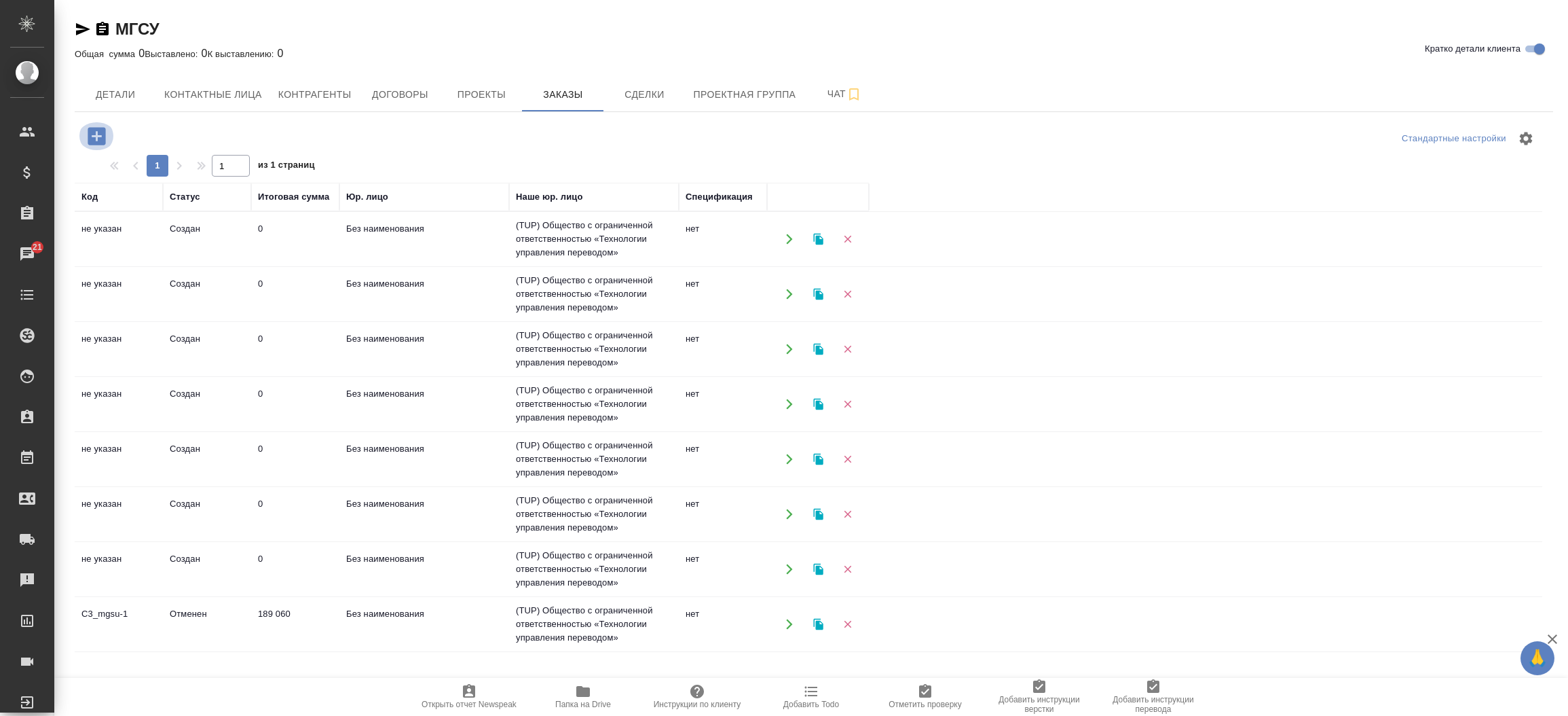
click at [83, 132] on button "button" at bounding box center [97, 136] width 37 height 28
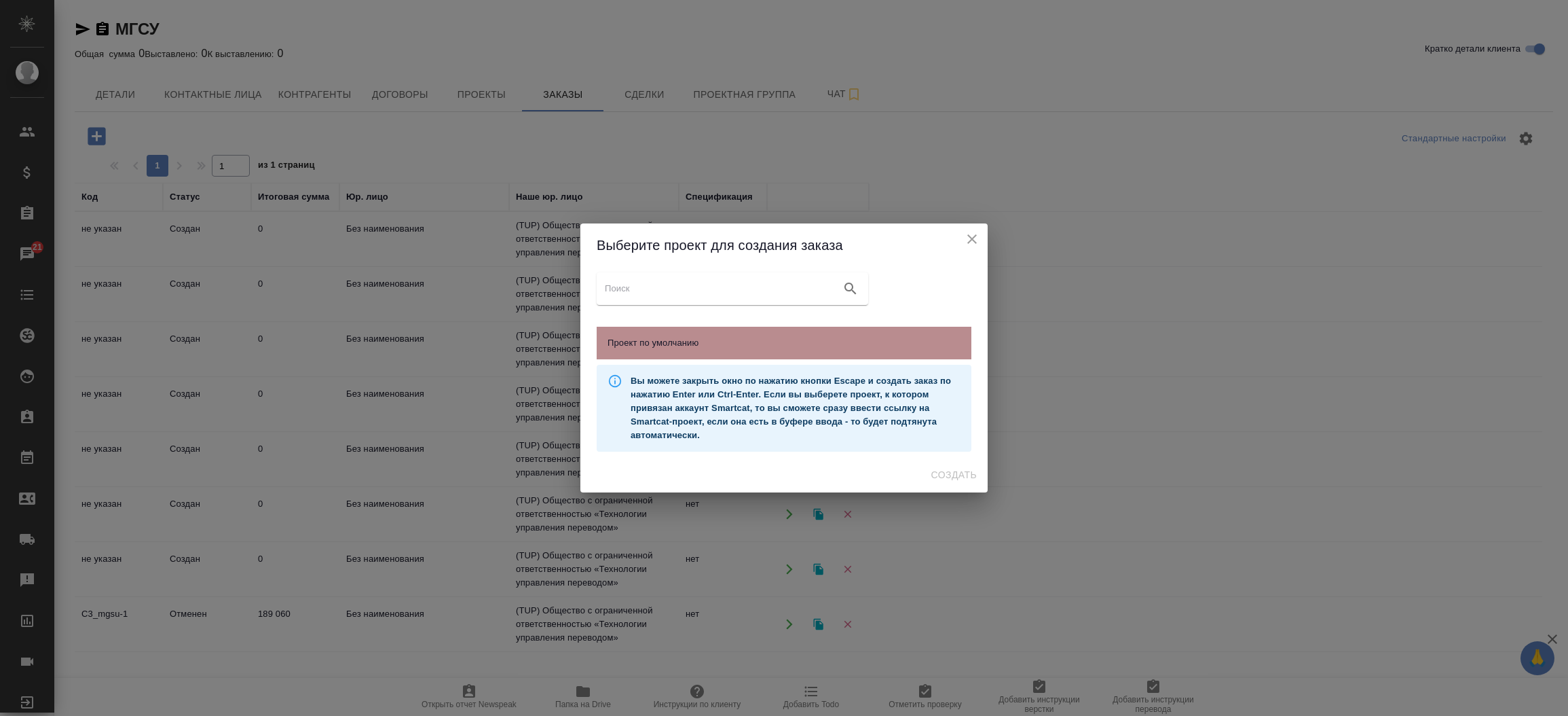
click at [646, 336] on span "Проект по умолчанию" at bounding box center [784, 343] width 353 height 13
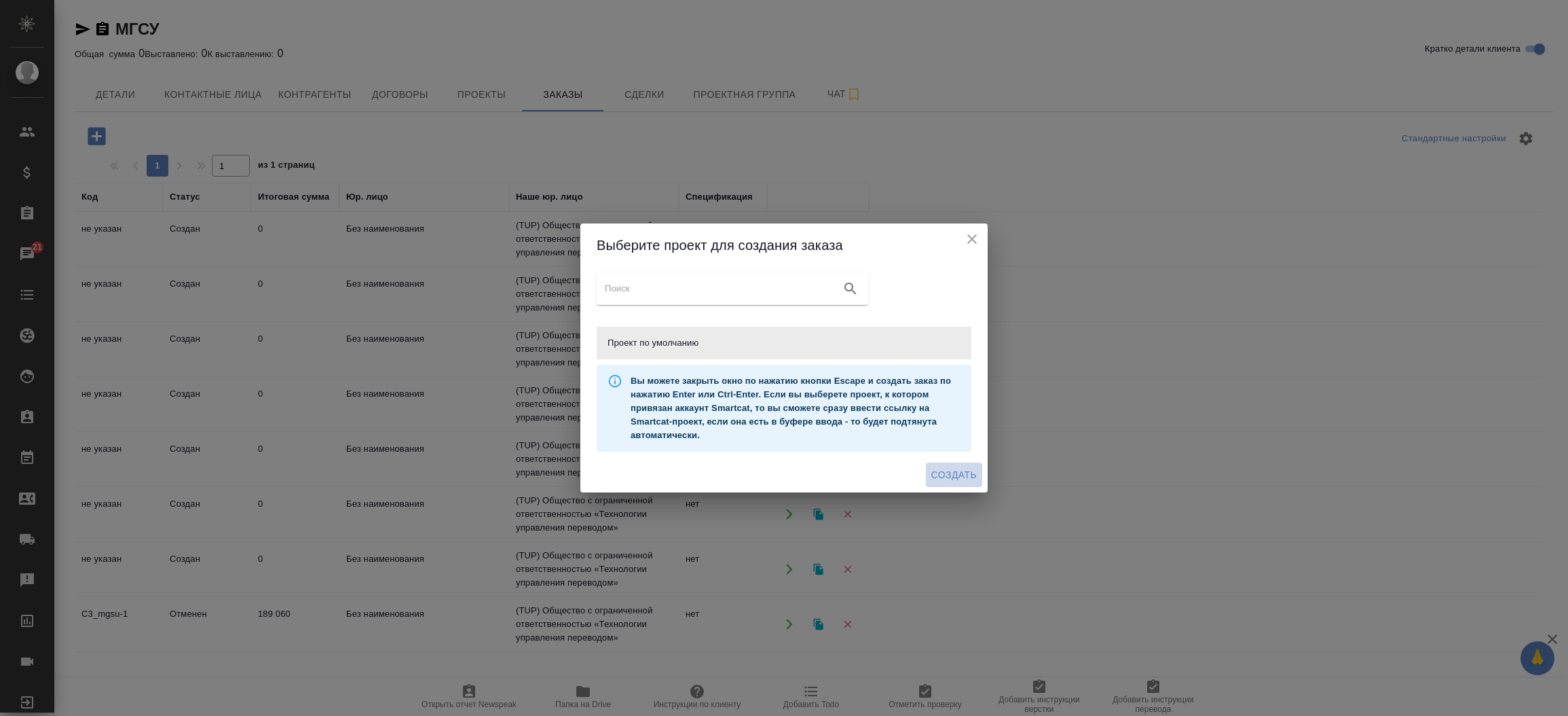
click at [953, 483] on span "Создать" at bounding box center [954, 475] width 46 height 17
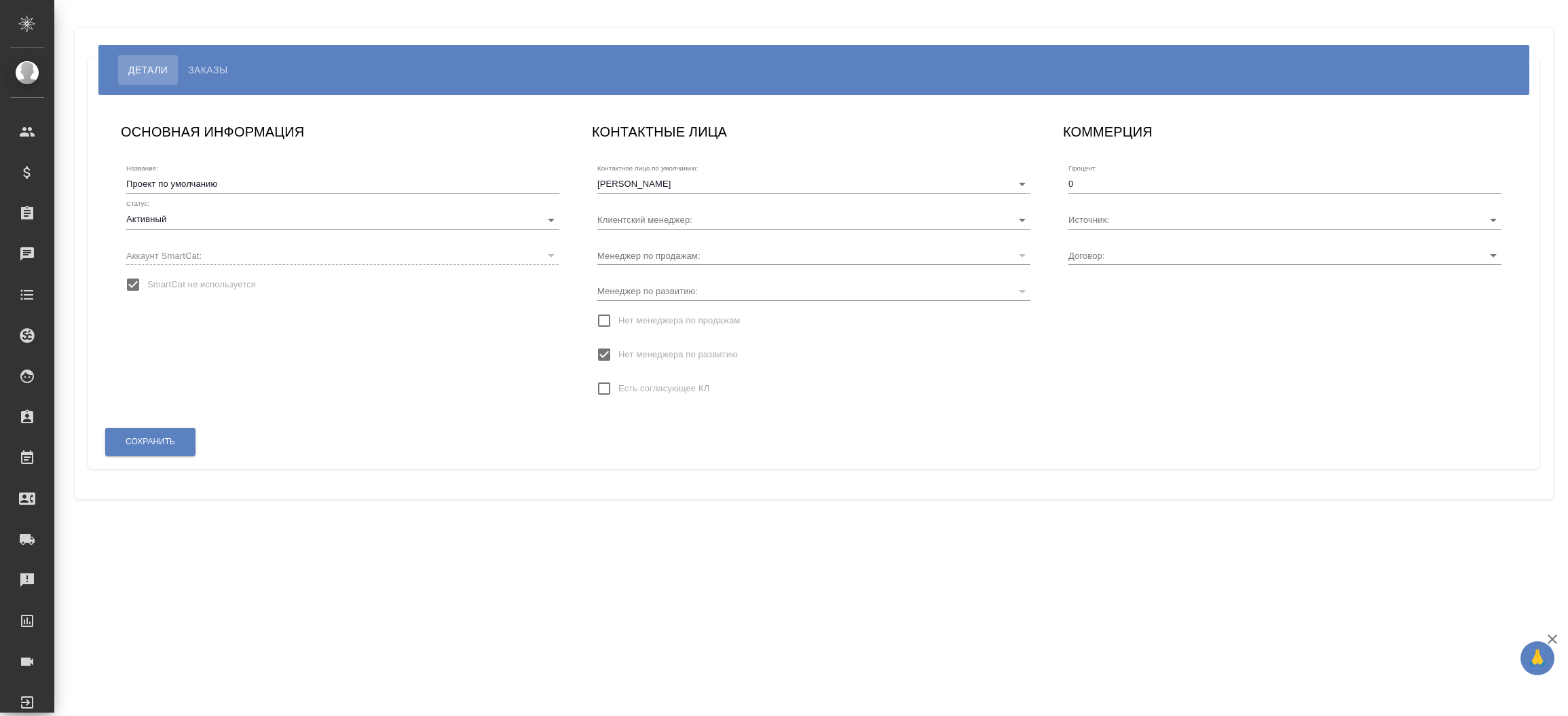
type input "Без договора"
type input "[PERSON_NAME]"
click at [998, 223] on icon "Очистить" at bounding box center [1005, 220] width 13 height 13
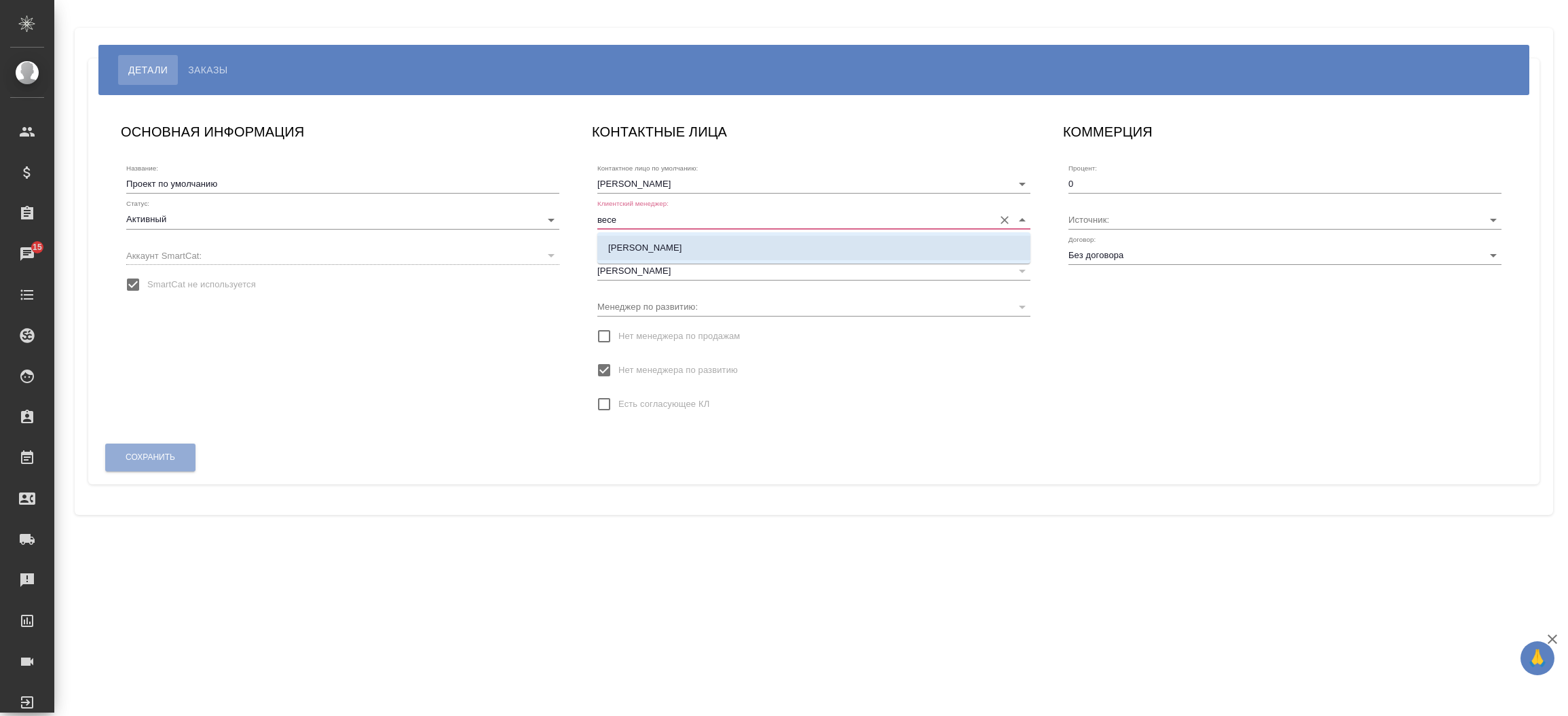
click at [779, 250] on li "[PERSON_NAME]" at bounding box center [814, 247] width 433 height 24
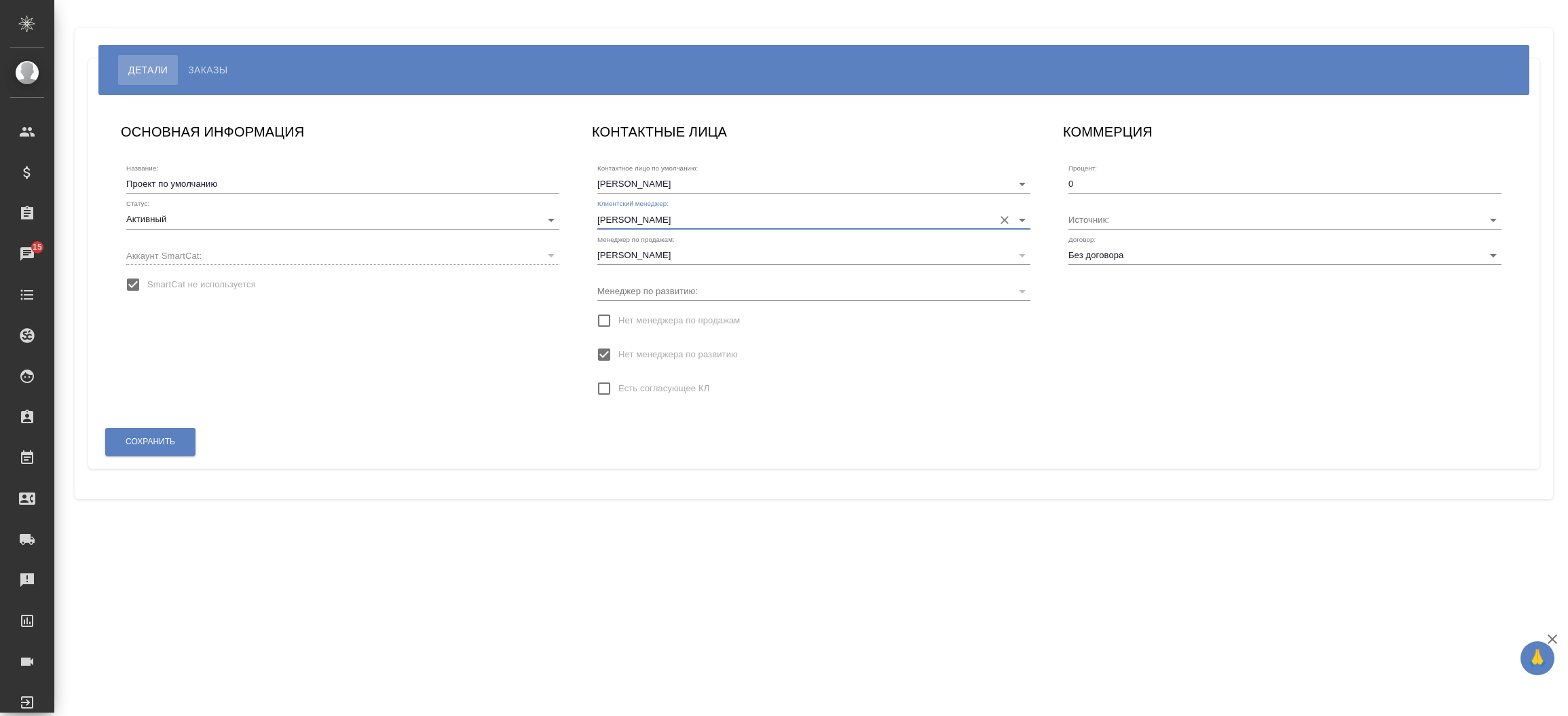
type input "[PERSON_NAME]"
click at [601, 321] on input "Нет менеджера по продажам" at bounding box center [604, 320] width 29 height 29
click at [169, 459] on div "Сохранить" at bounding box center [150, 457] width 92 height 35
type input "[PERSON_NAME]"
type input "Без договора"
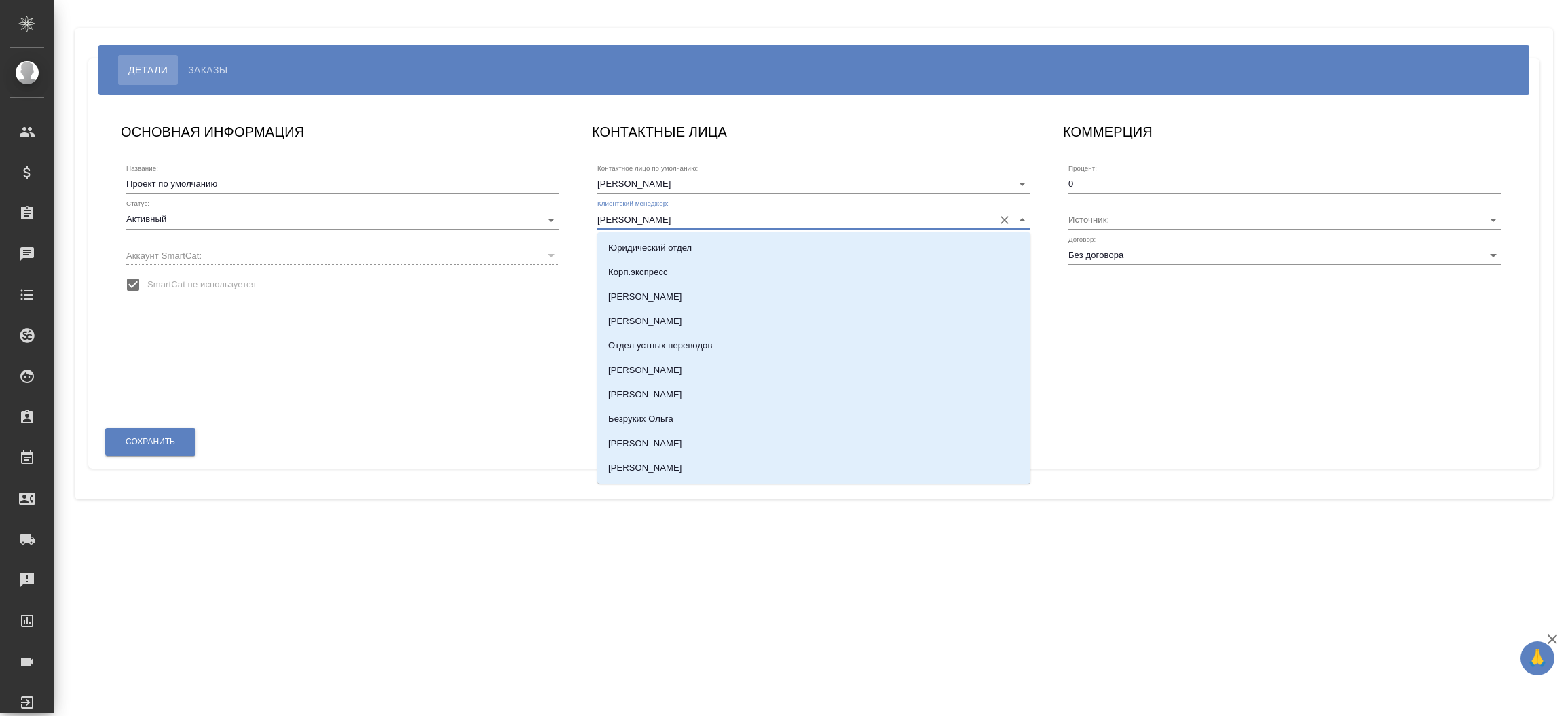
click at [624, 211] on input "[PERSON_NAME]" at bounding box center [792, 219] width 389 height 19
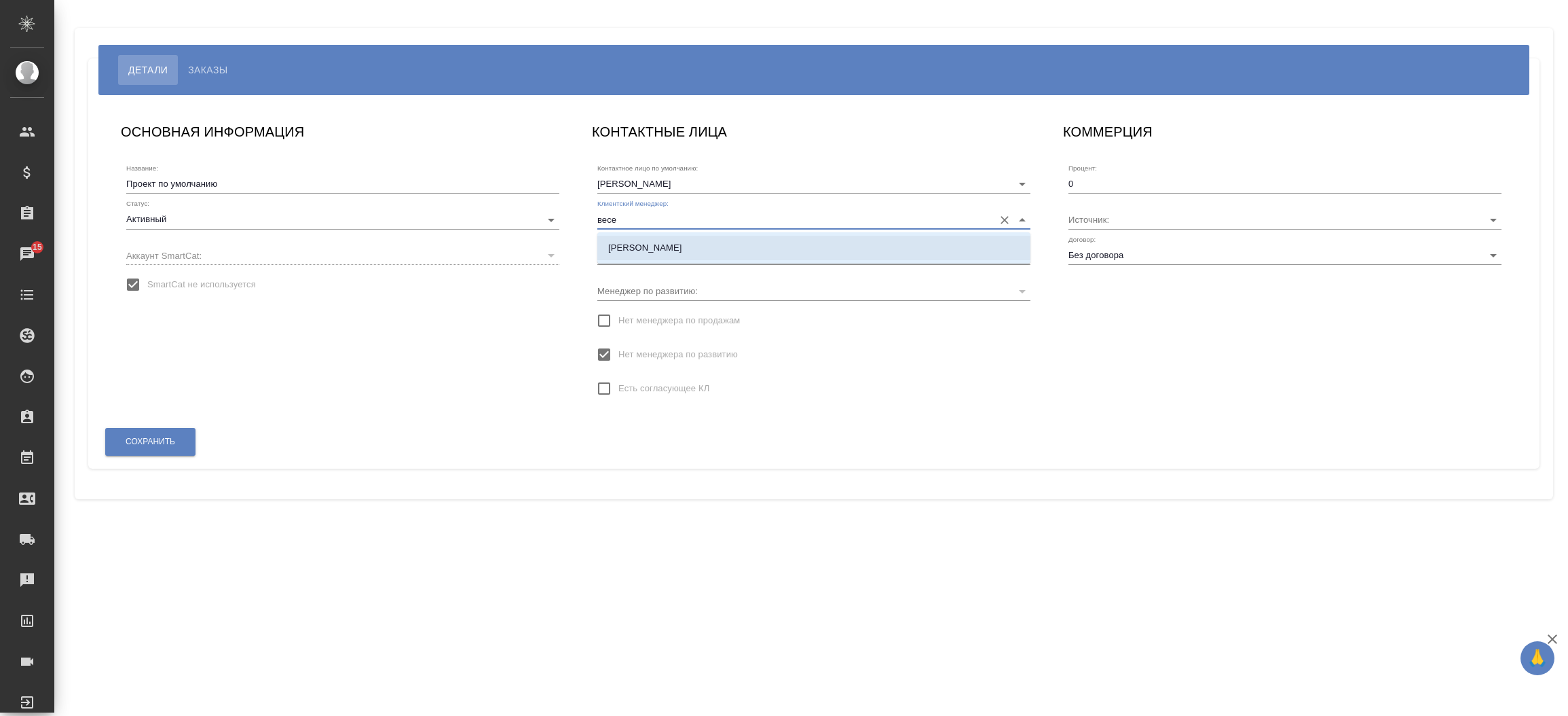
click at [633, 256] on li "[PERSON_NAME]" at bounding box center [814, 247] width 433 height 24
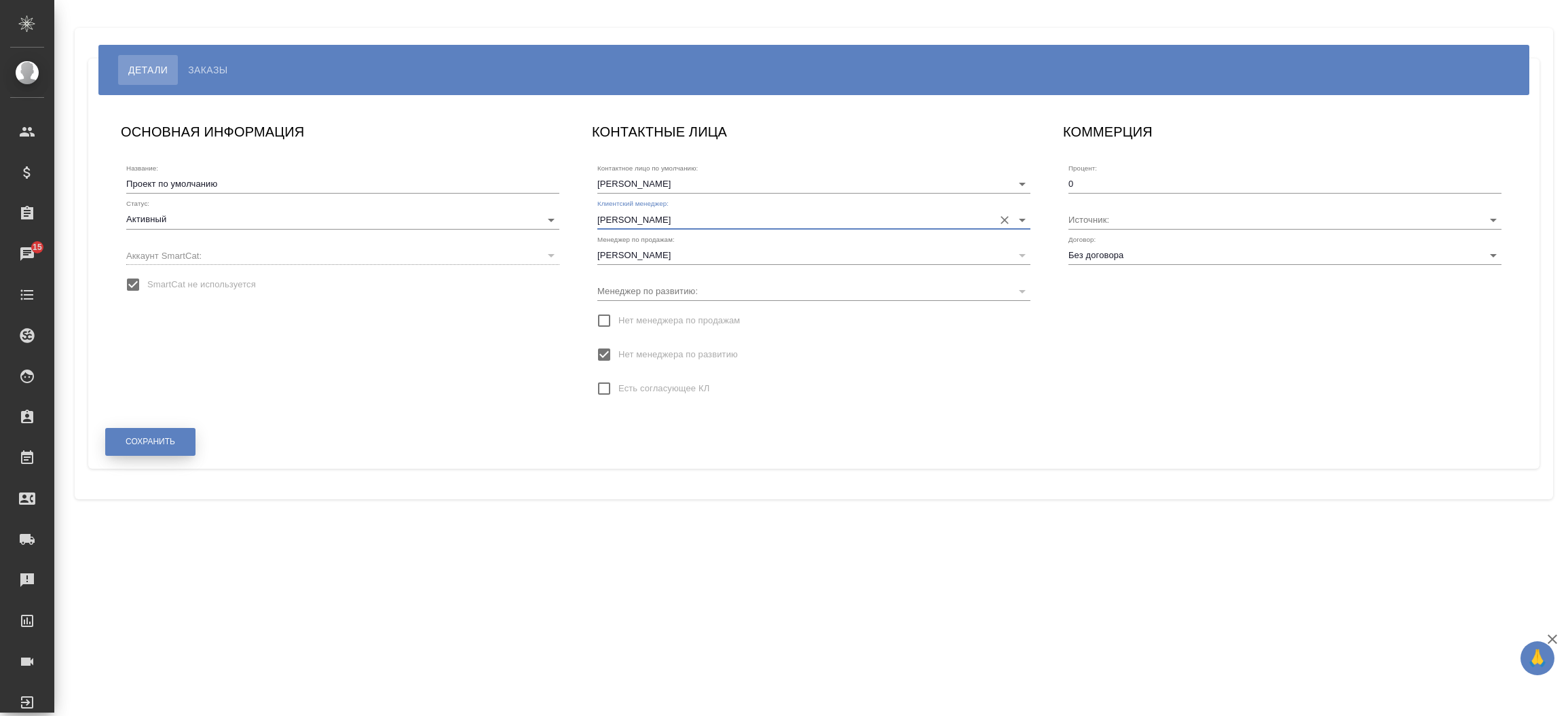
type input "[PERSON_NAME]"
click at [178, 447] on button "Сохранить" at bounding box center [150, 441] width 90 height 28
click at [602, 320] on input "Нет менеджера по продажам" at bounding box center [604, 320] width 29 height 29
click at [156, 458] on div "Сохранить" at bounding box center [150, 457] width 92 height 35
click at [604, 337] on input "Нет менеджера по продажам" at bounding box center [604, 336] width 29 height 29
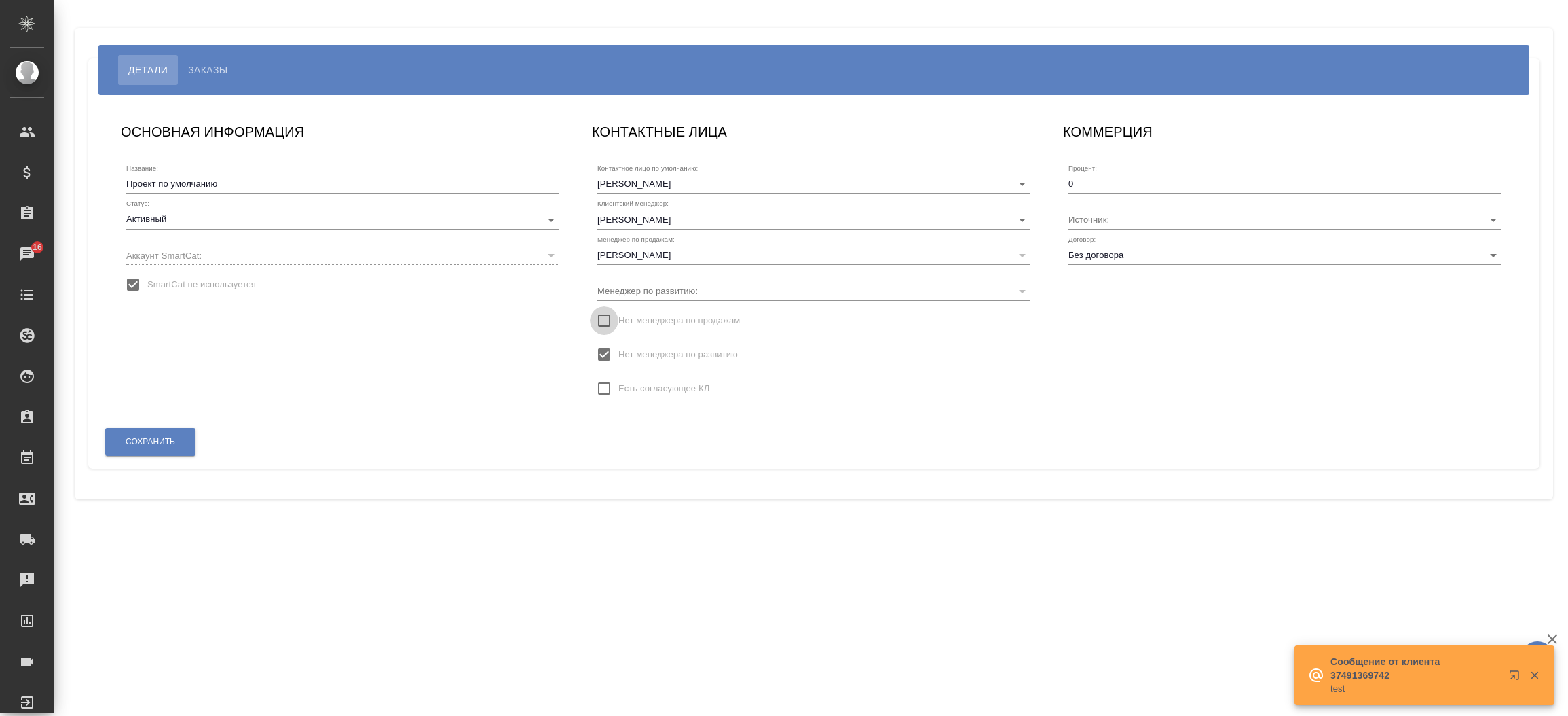
click at [598, 319] on input "Нет менеджера по продажам" at bounding box center [604, 320] width 29 height 29
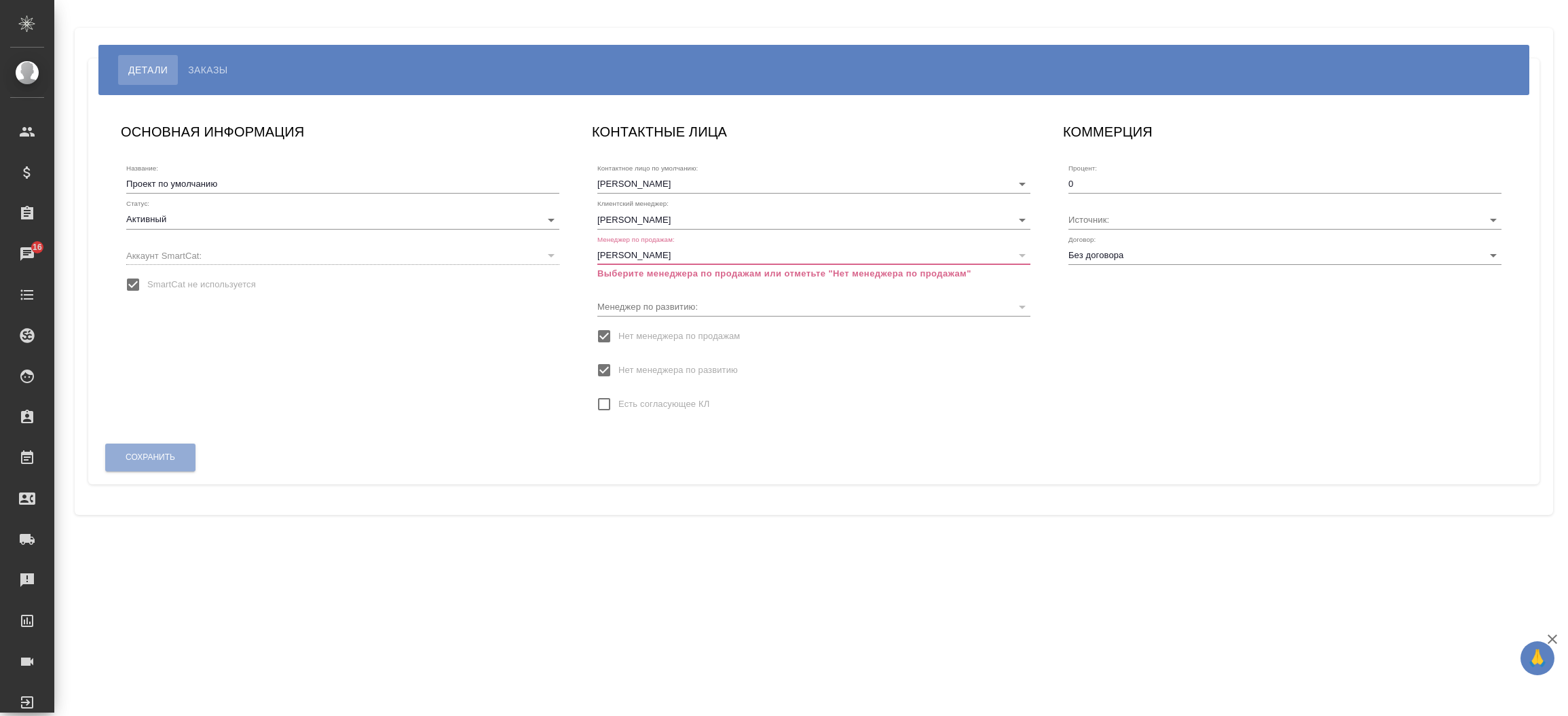
click at [143, 468] on div "Сохранить" at bounding box center [150, 457] width 92 height 35
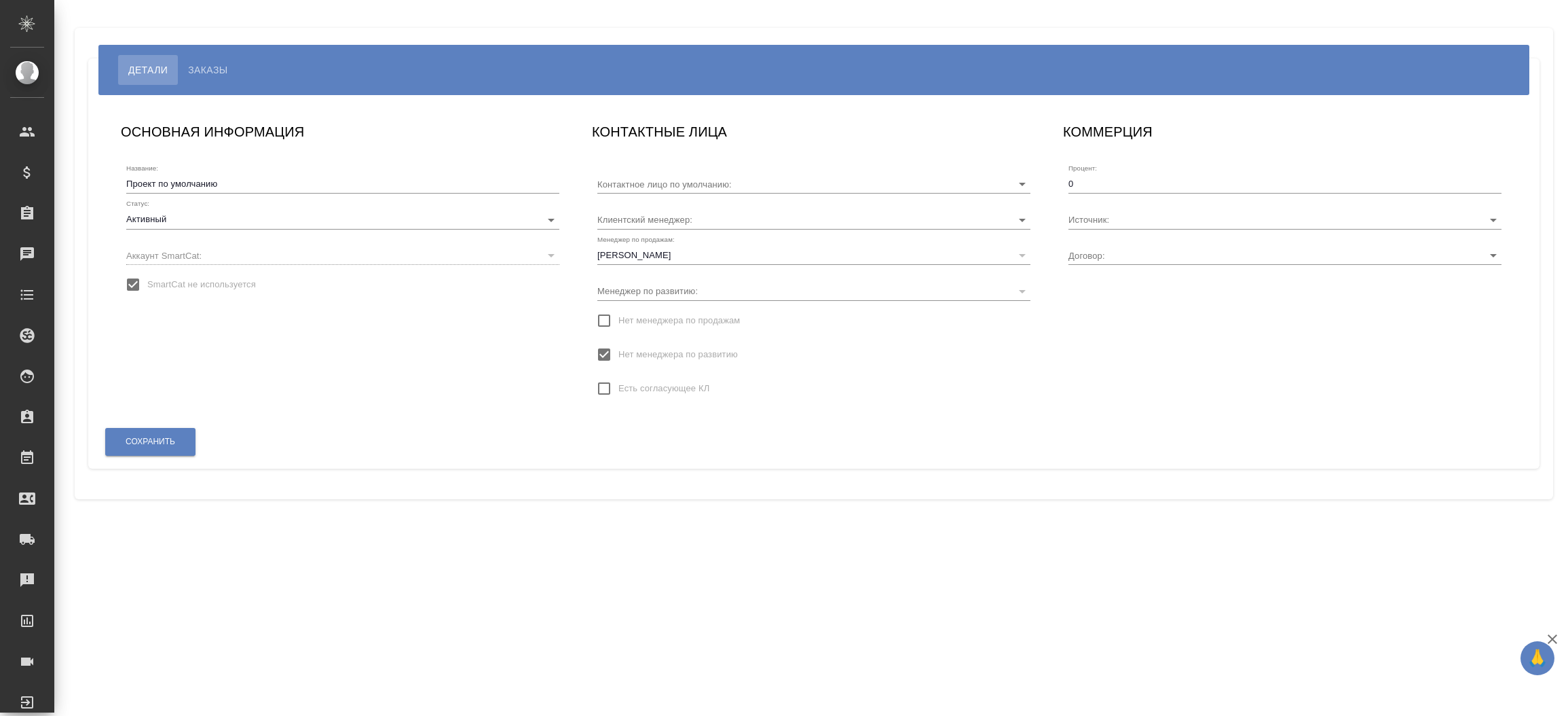
type input "[PERSON_NAME]"
type input "Без договора"
type input "[PERSON_NAME]"
click at [605, 323] on input "Нет менеджера по продажам" at bounding box center [604, 320] width 29 height 29
type input "[PERSON_NAME]"
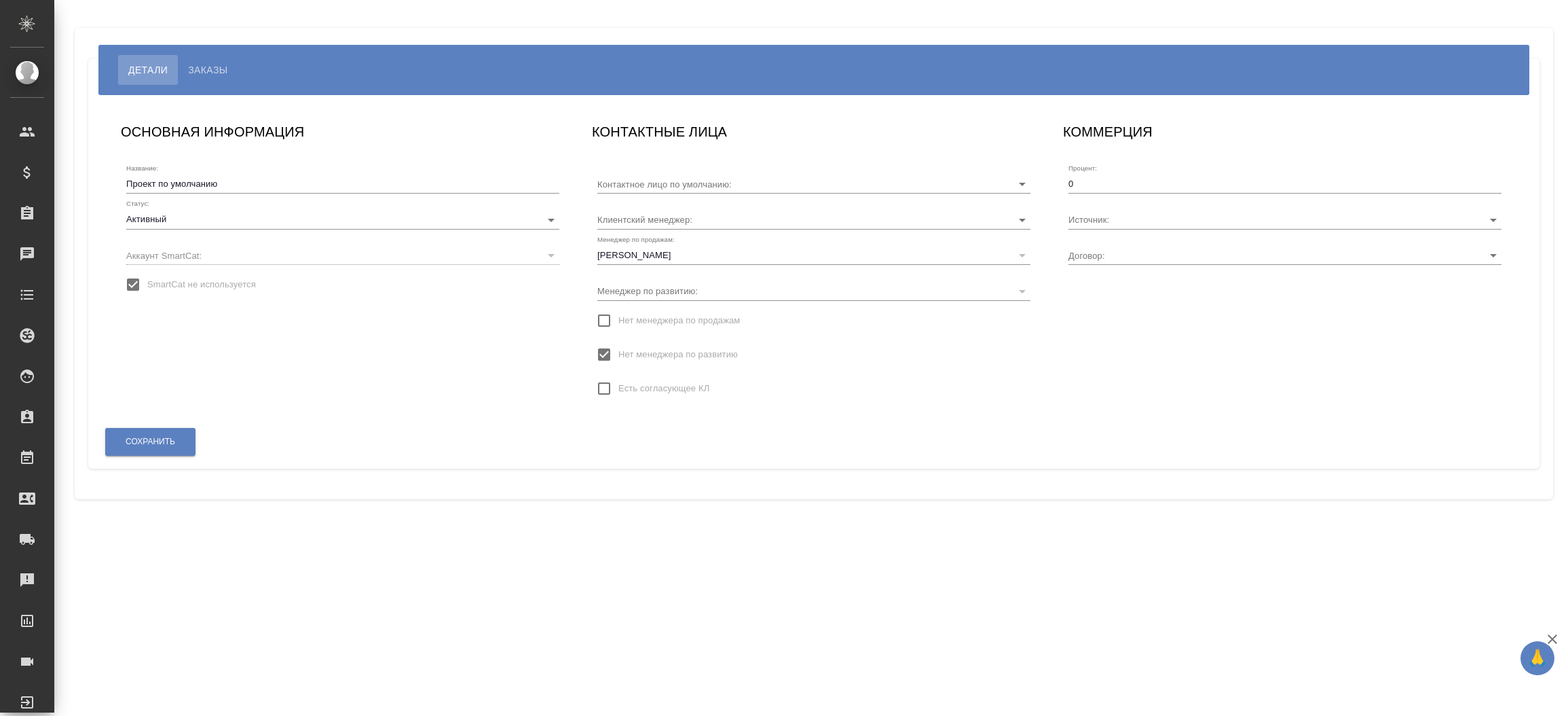
type input "Без договора"
type input "[PERSON_NAME]"
click at [606, 354] on input "Нет менеджера по развитию" at bounding box center [604, 354] width 29 height 29
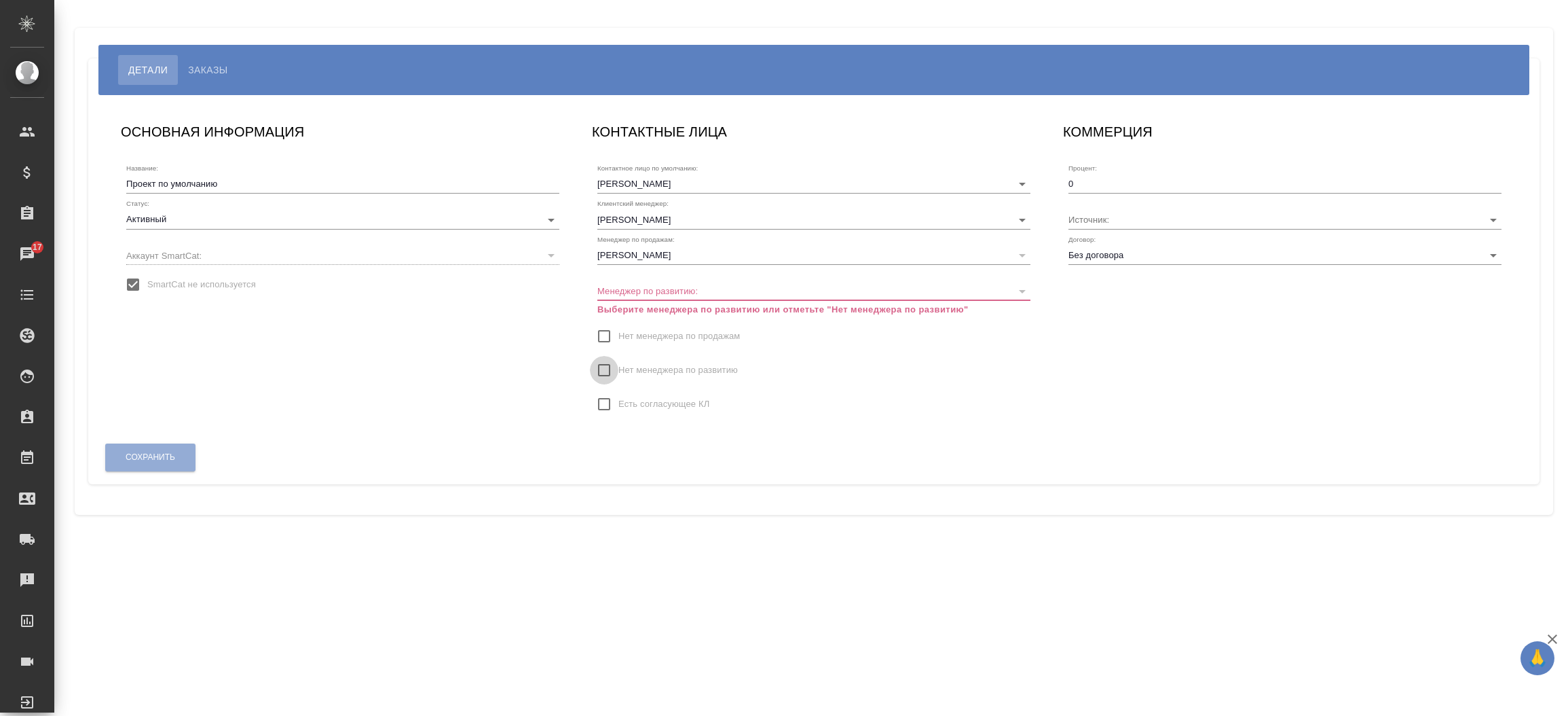
click at [606, 356] on input "Нет менеджера по развитию" at bounding box center [604, 370] width 29 height 29
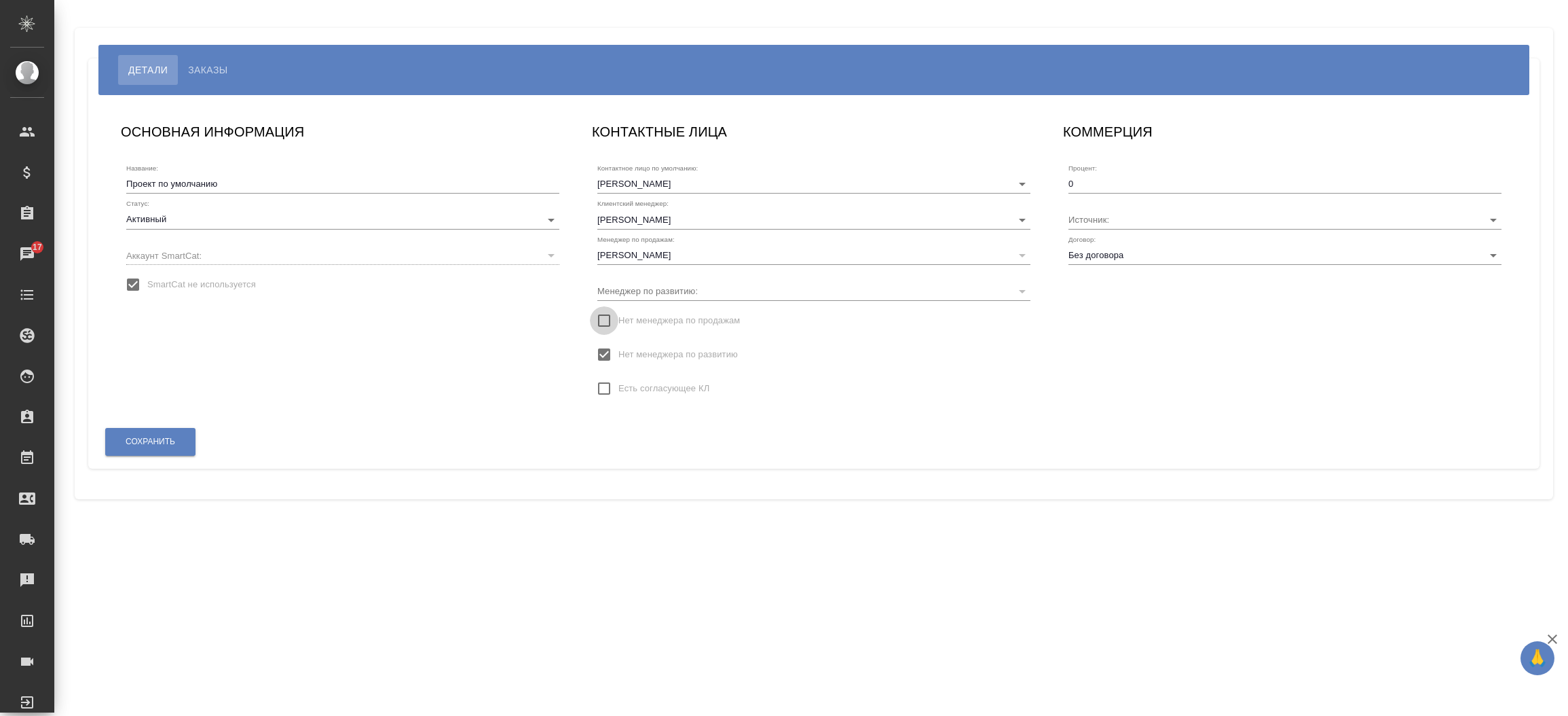
click at [604, 327] on input "Нет менеджера по продажам" at bounding box center [604, 320] width 29 height 29
click at [609, 330] on input "Нет менеджера по продажам" at bounding box center [604, 336] width 29 height 29
click at [164, 434] on button "Сохранить" at bounding box center [150, 441] width 90 height 28
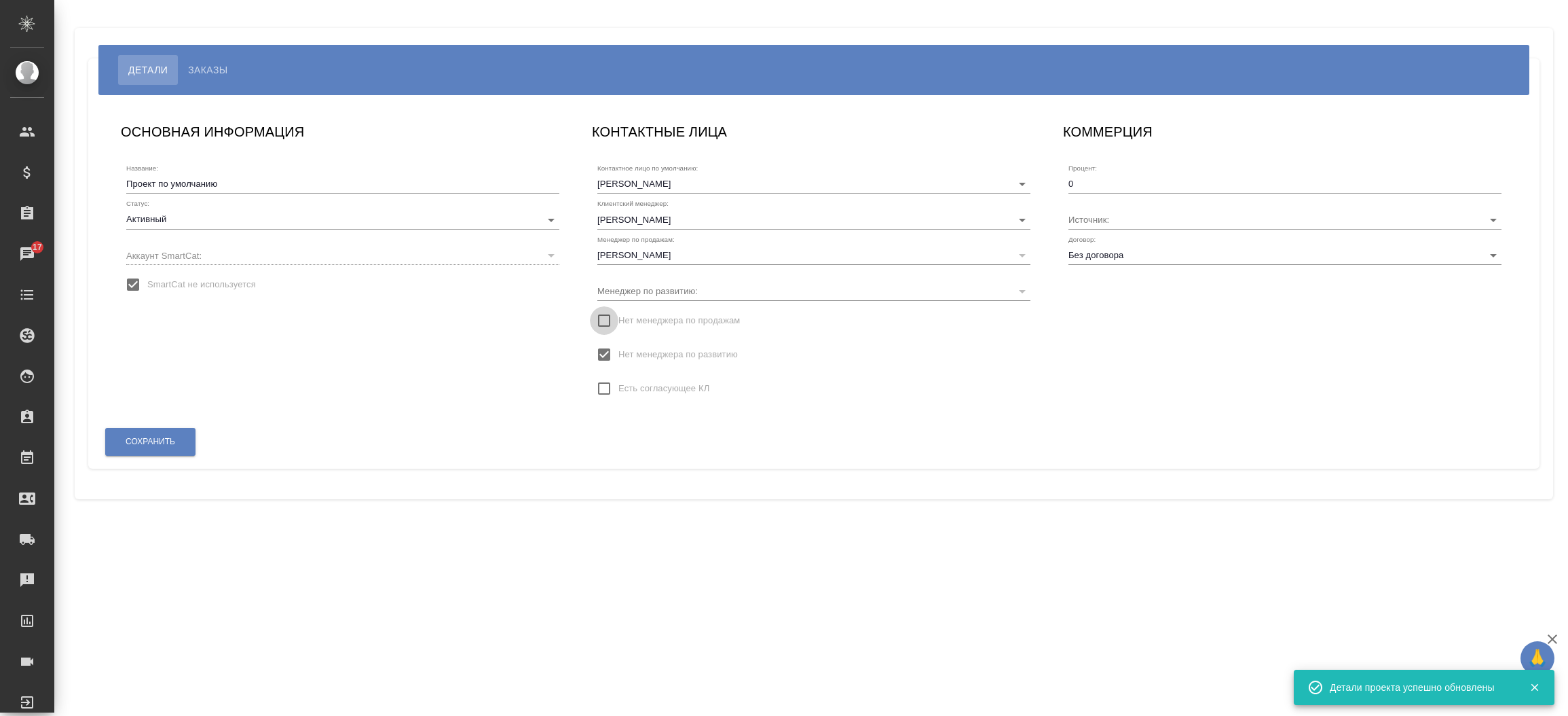
click at [612, 318] on input "Нет менеджера по продажам" at bounding box center [604, 320] width 29 height 29
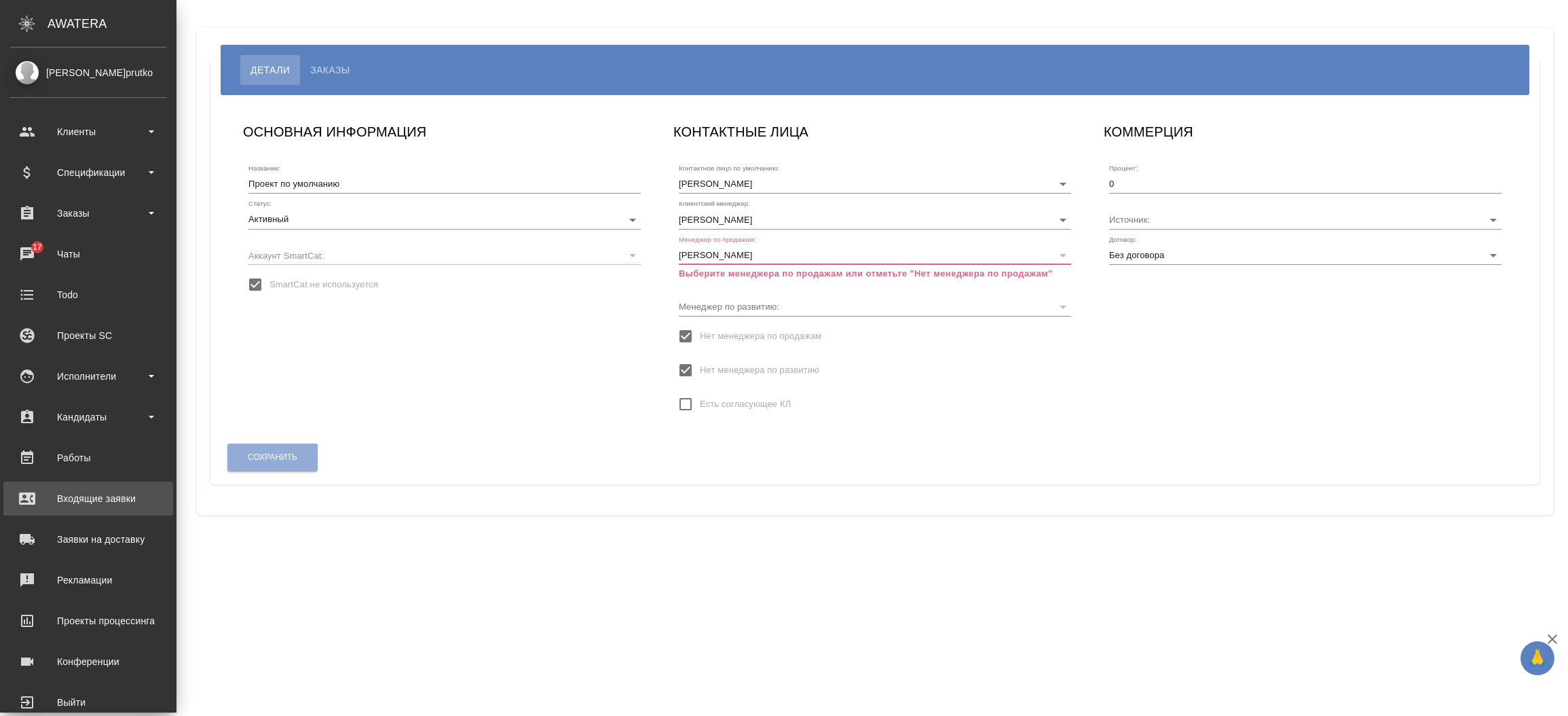
click at [76, 487] on link "Входящие заявки" at bounding box center [88, 498] width 169 height 34
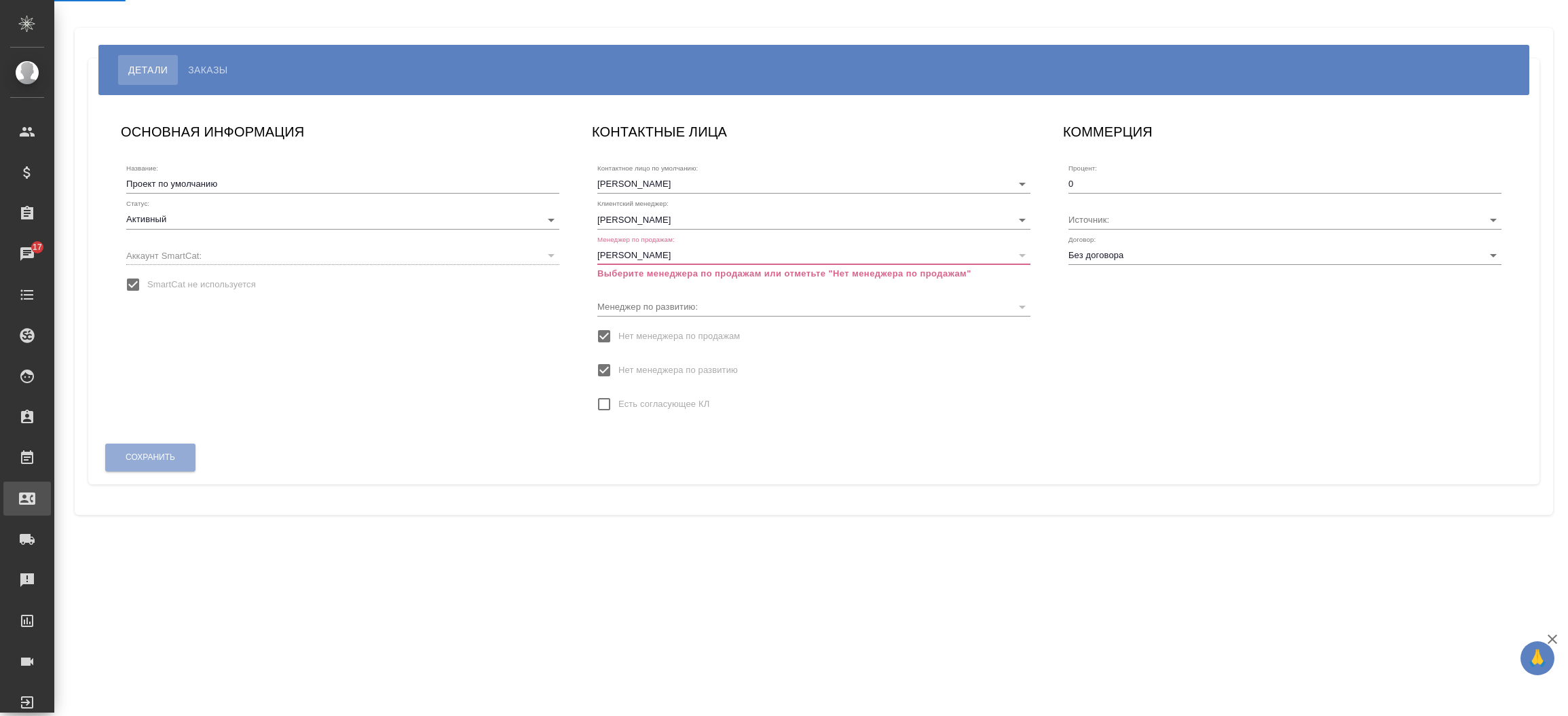
click at [76, 487] on div ".cls-1 fill:#fff; AWATERA Прутько Ирина i.prutko Клиенты Спецификации Заказы 17…" at bounding box center [784, 358] width 1568 height 716
select select "RU"
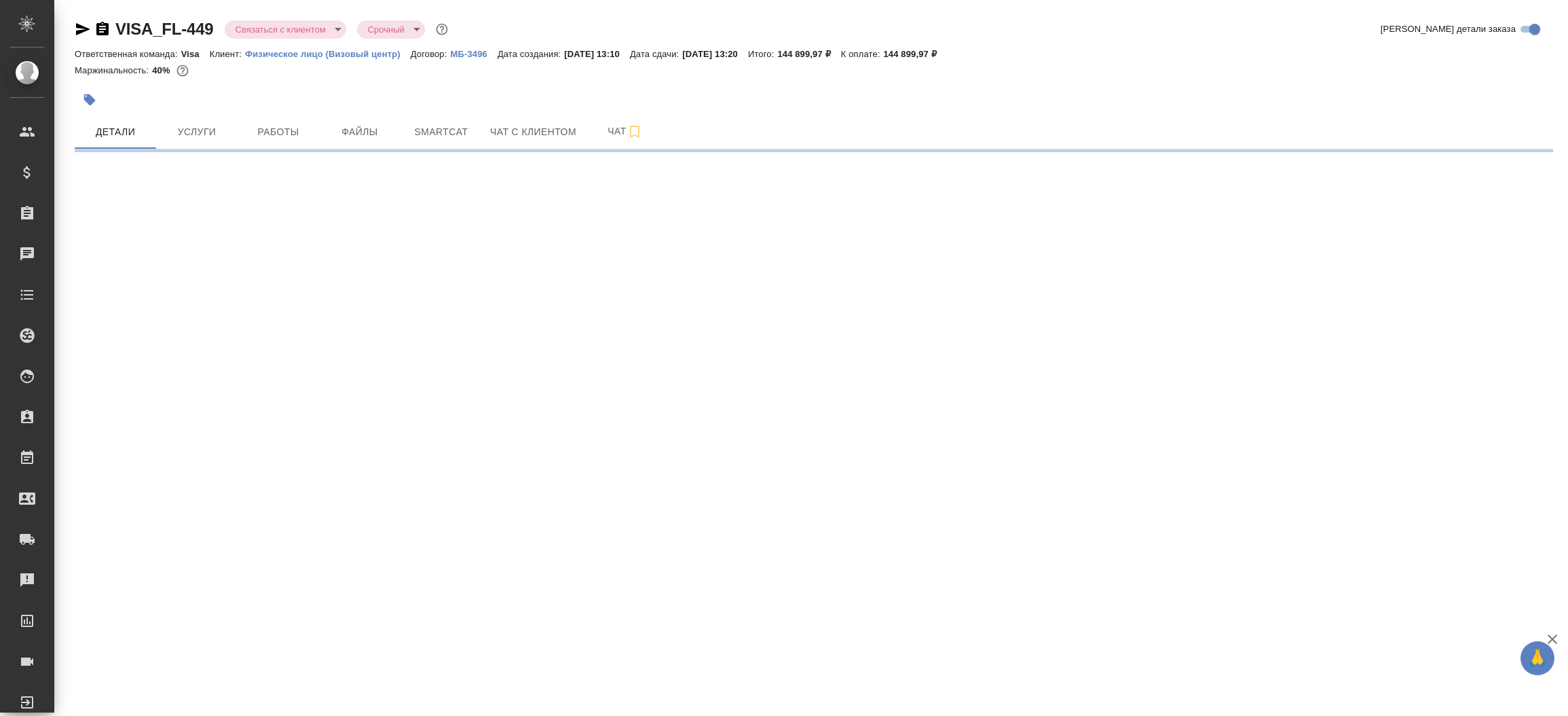
select select "RU"
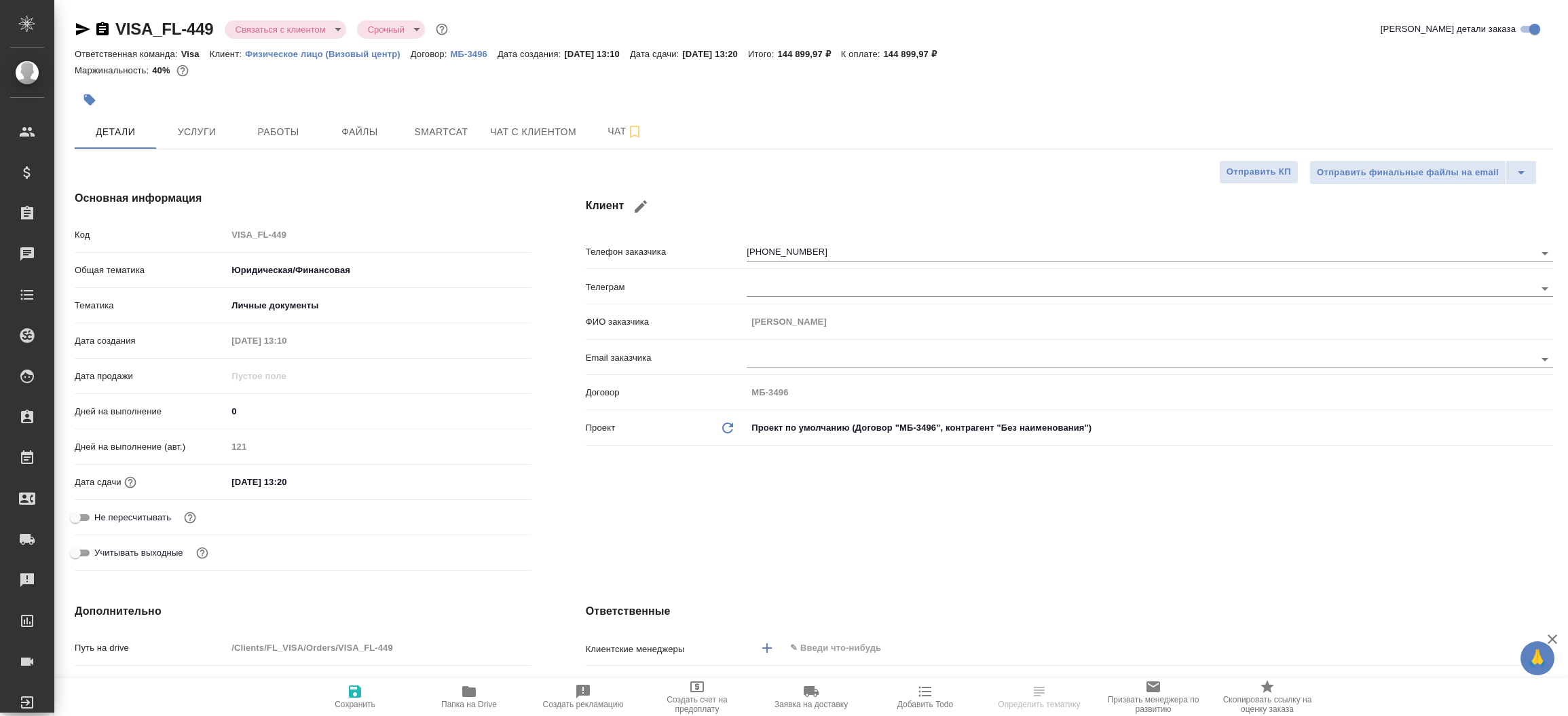
type textarea "x"
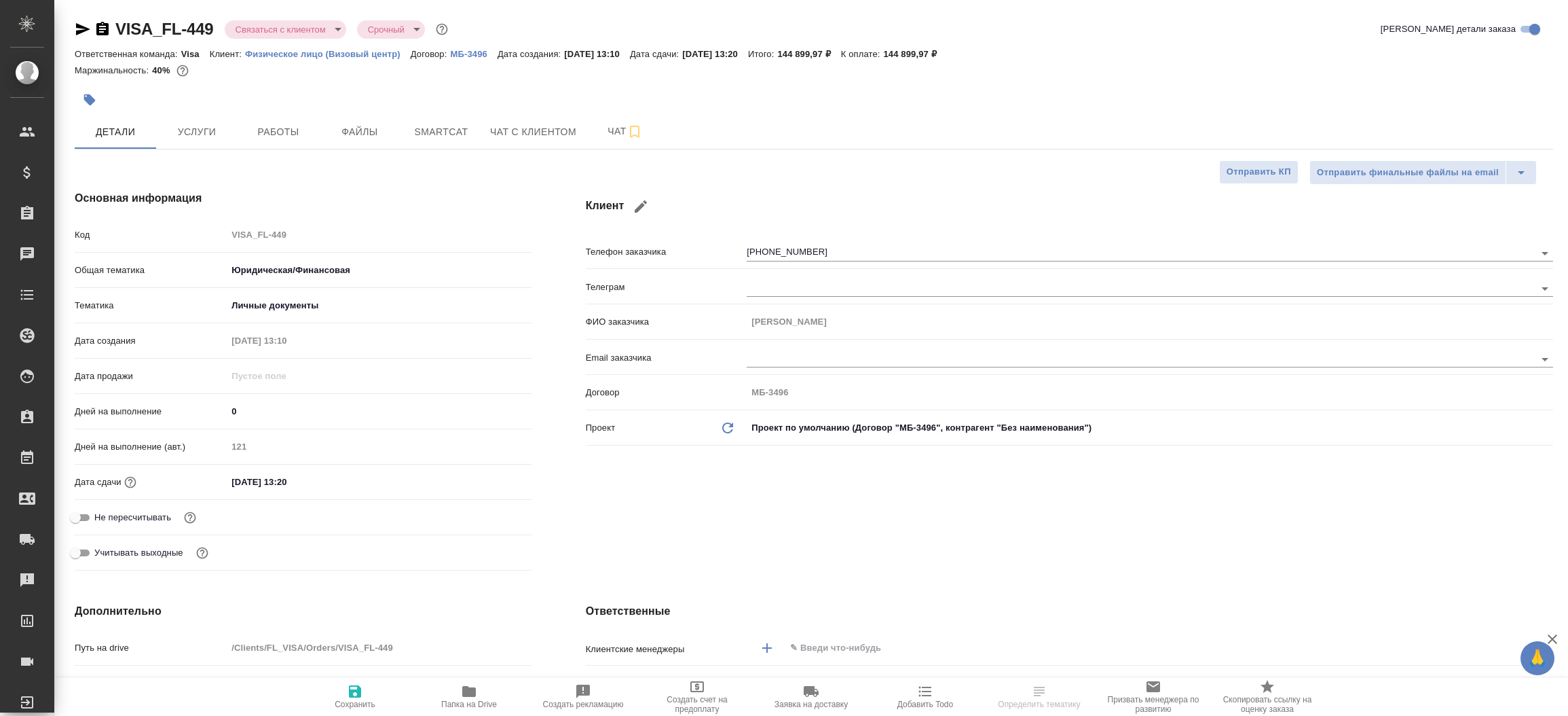
type textarea "x"
click at [512, 131] on span "Чат с клиентом" at bounding box center [533, 132] width 86 height 17
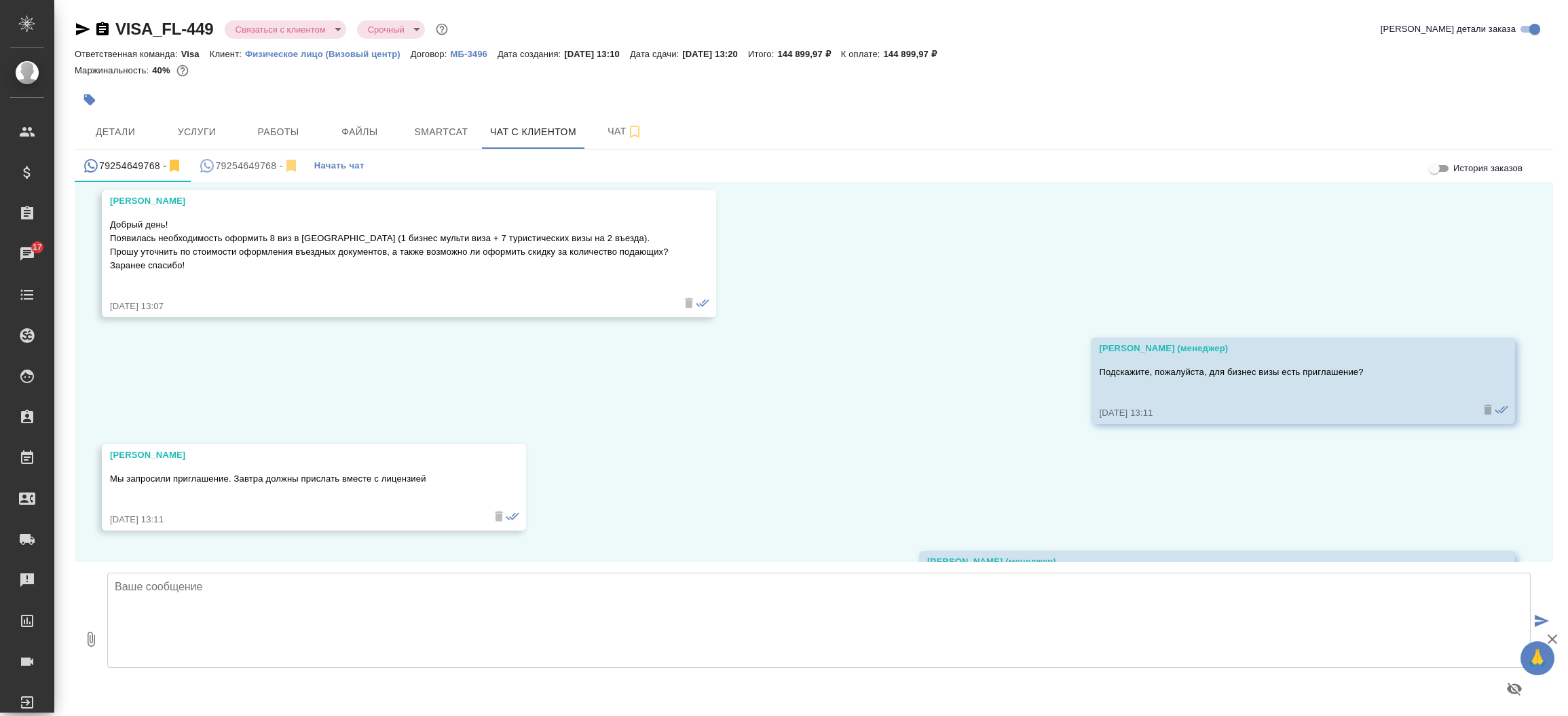
scroll to position [1776, 0]
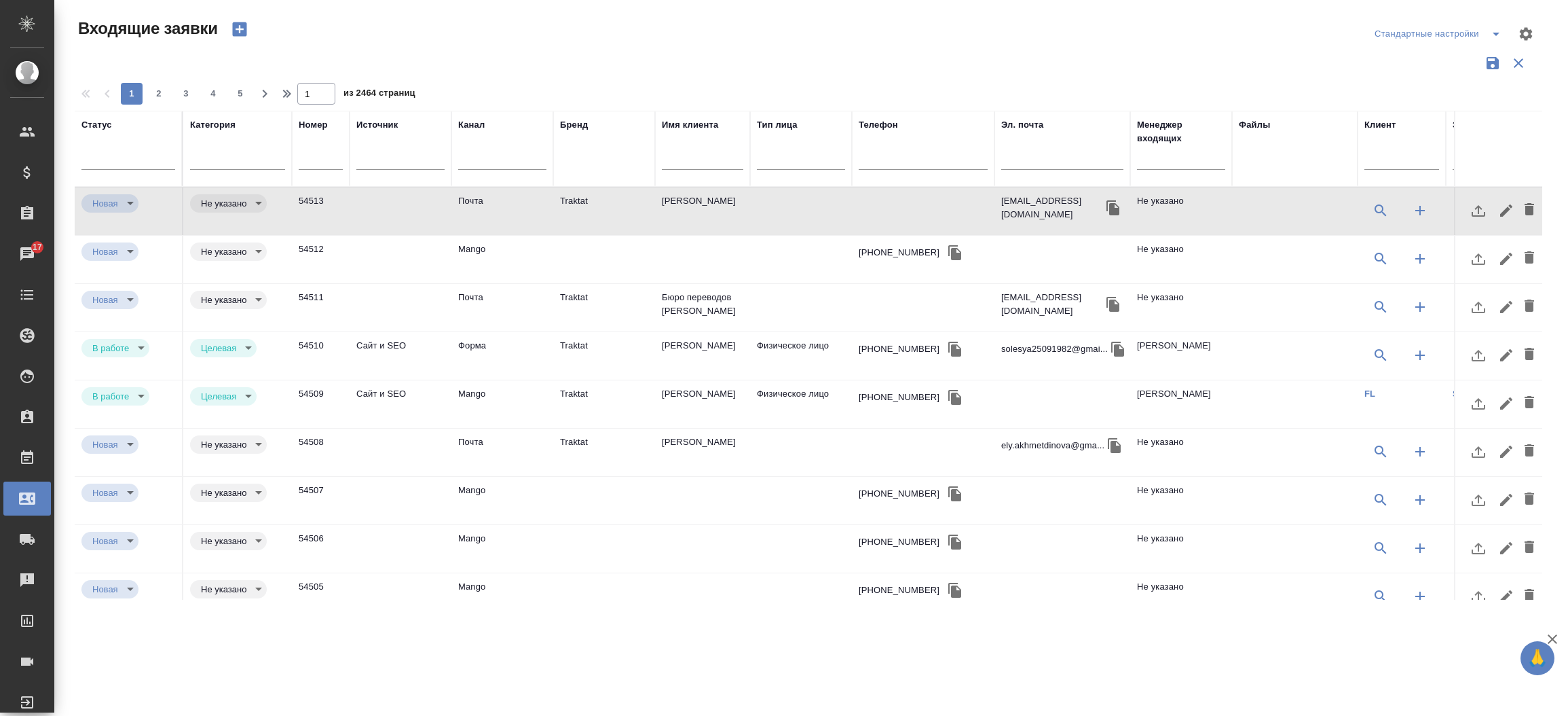
select select "RU"
click at [1159, 154] on input "text" at bounding box center [1181, 160] width 89 height 17
type input "мос"
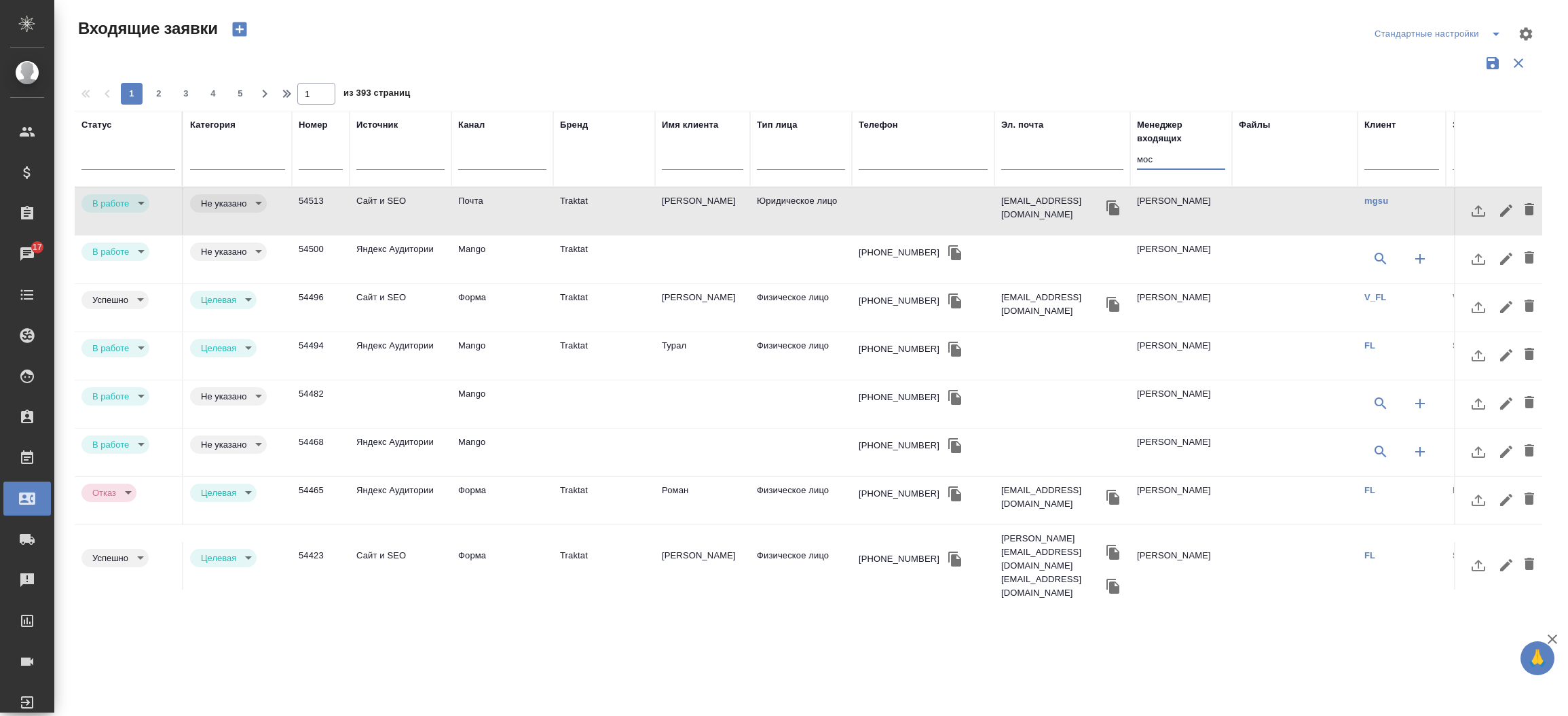
type input "inProcess"
type input "мос"
click at [475, 259] on td "Mango" at bounding box center [502, 259] width 102 height 47
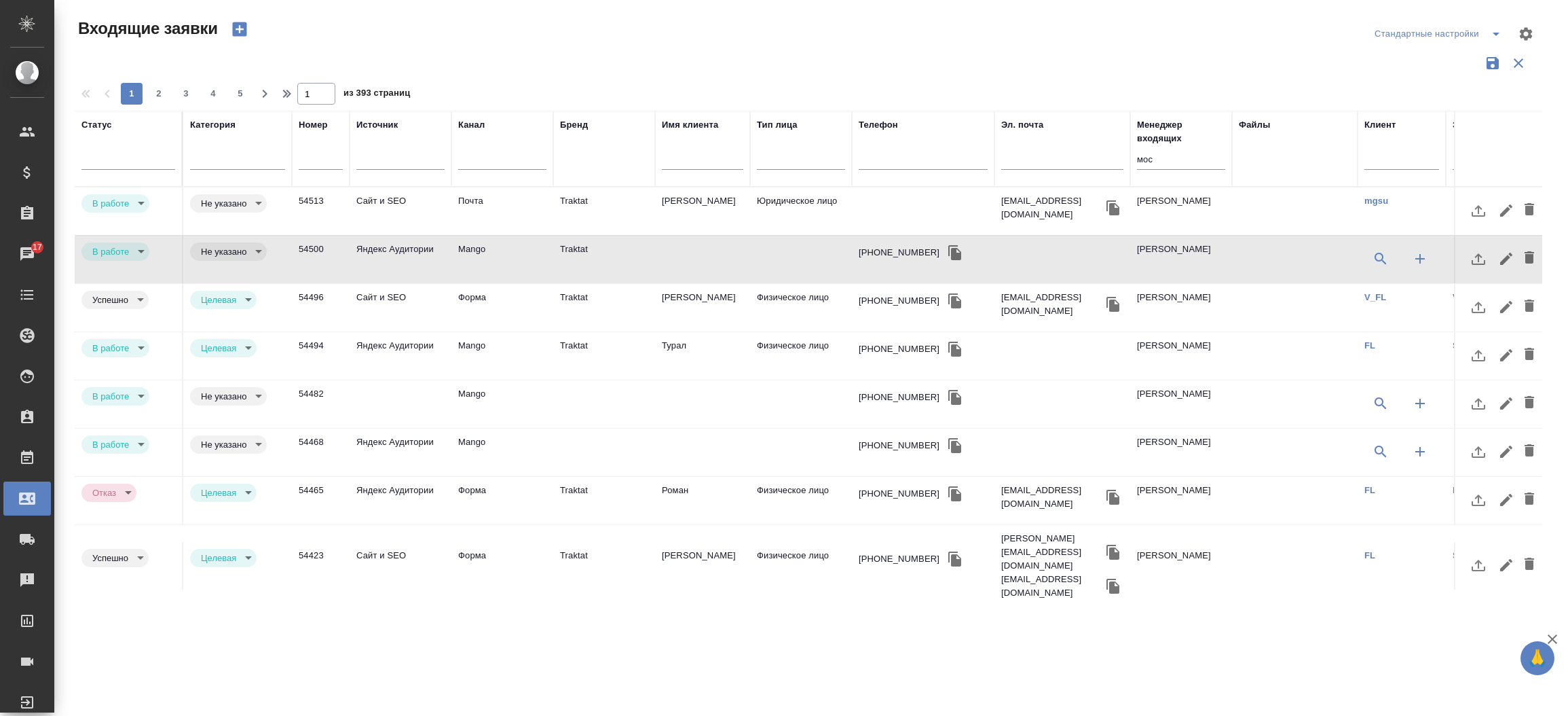
click at [475, 259] on td "Mango" at bounding box center [502, 259] width 102 height 47
click at [136, 252] on body "🙏 .cls-1 fill:#fff; AWATERA Прутько Ирина i.prutko Клиенты Спецификации Заказы …" at bounding box center [784, 358] width 1568 height 716
click at [136, 252] on li "Отказ" at bounding box center [115, 251] width 68 height 23
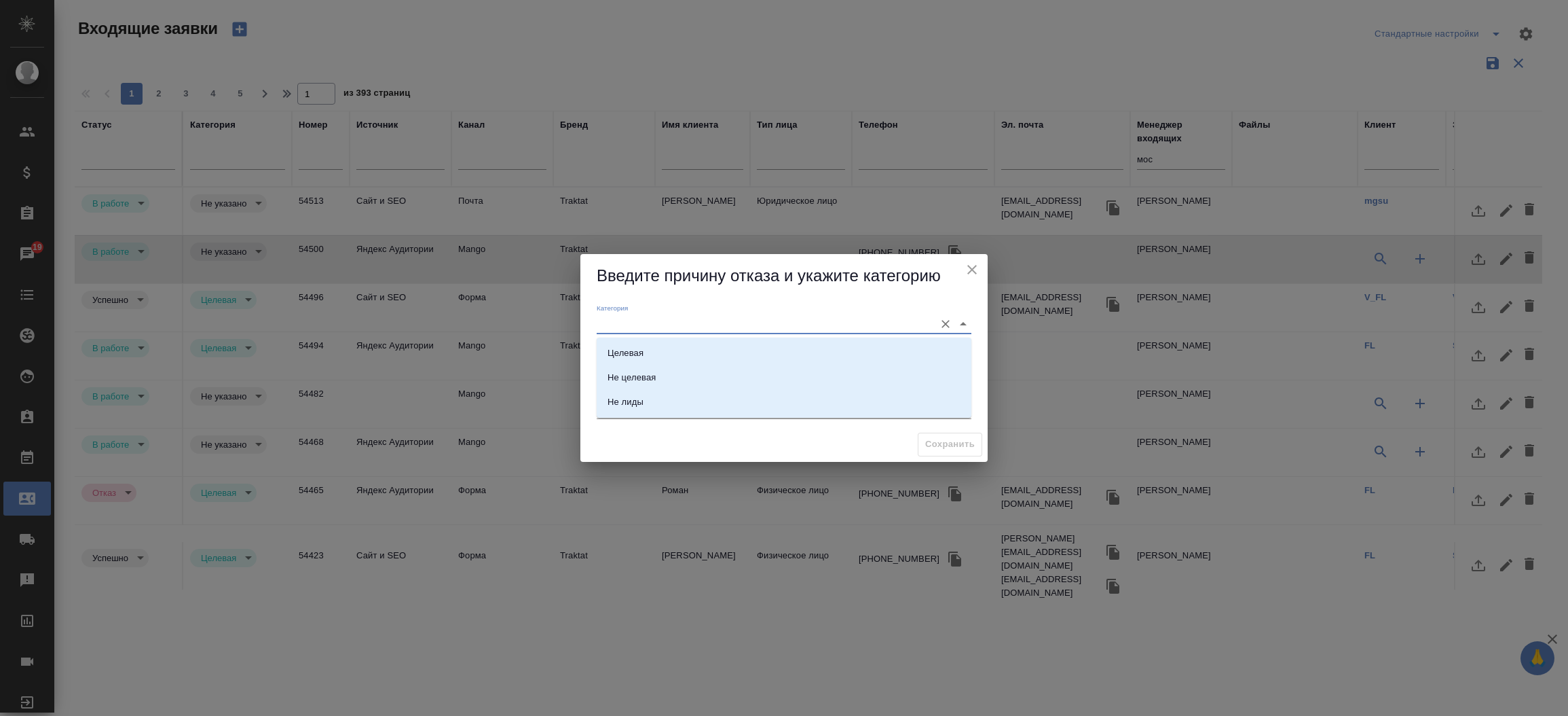
click at [641, 325] on input "Категория" at bounding box center [762, 324] width 331 height 19
click at [638, 353] on div "Целевая" at bounding box center [626, 353] width 36 height 13
type input "Целевая"
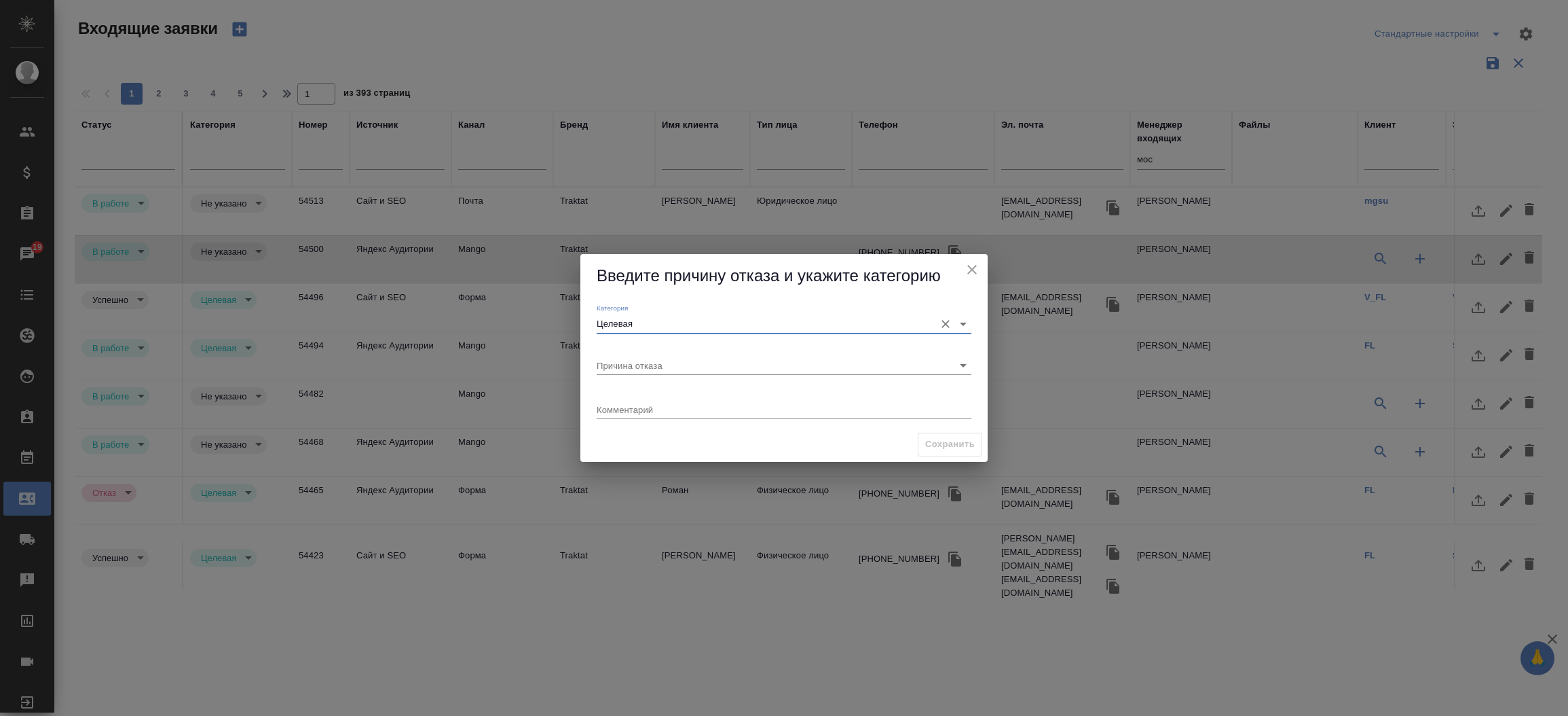
click at [638, 353] on div "Причина отказа" at bounding box center [784, 359] width 375 height 30
type input "у"
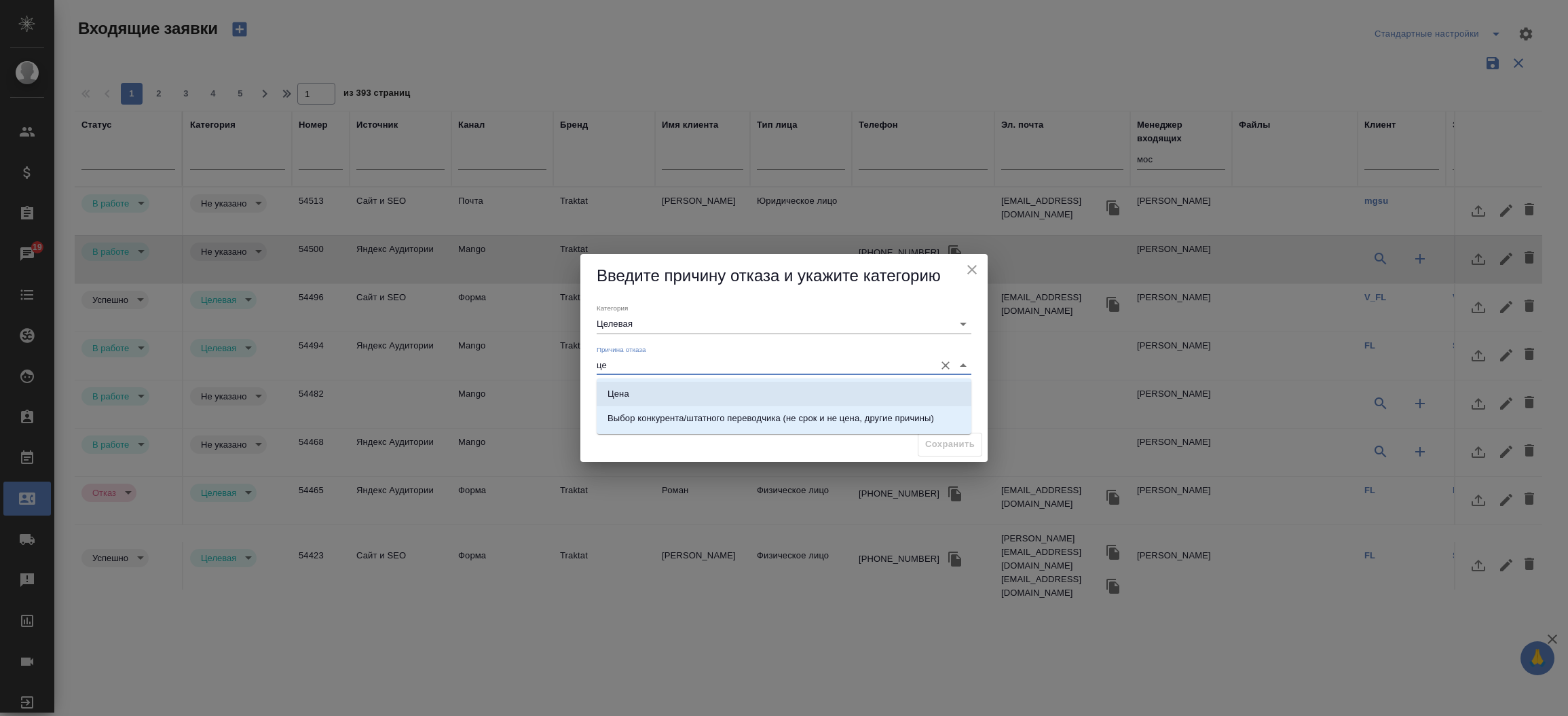
click at [629, 391] on li "Цена" at bounding box center [784, 394] width 375 height 24
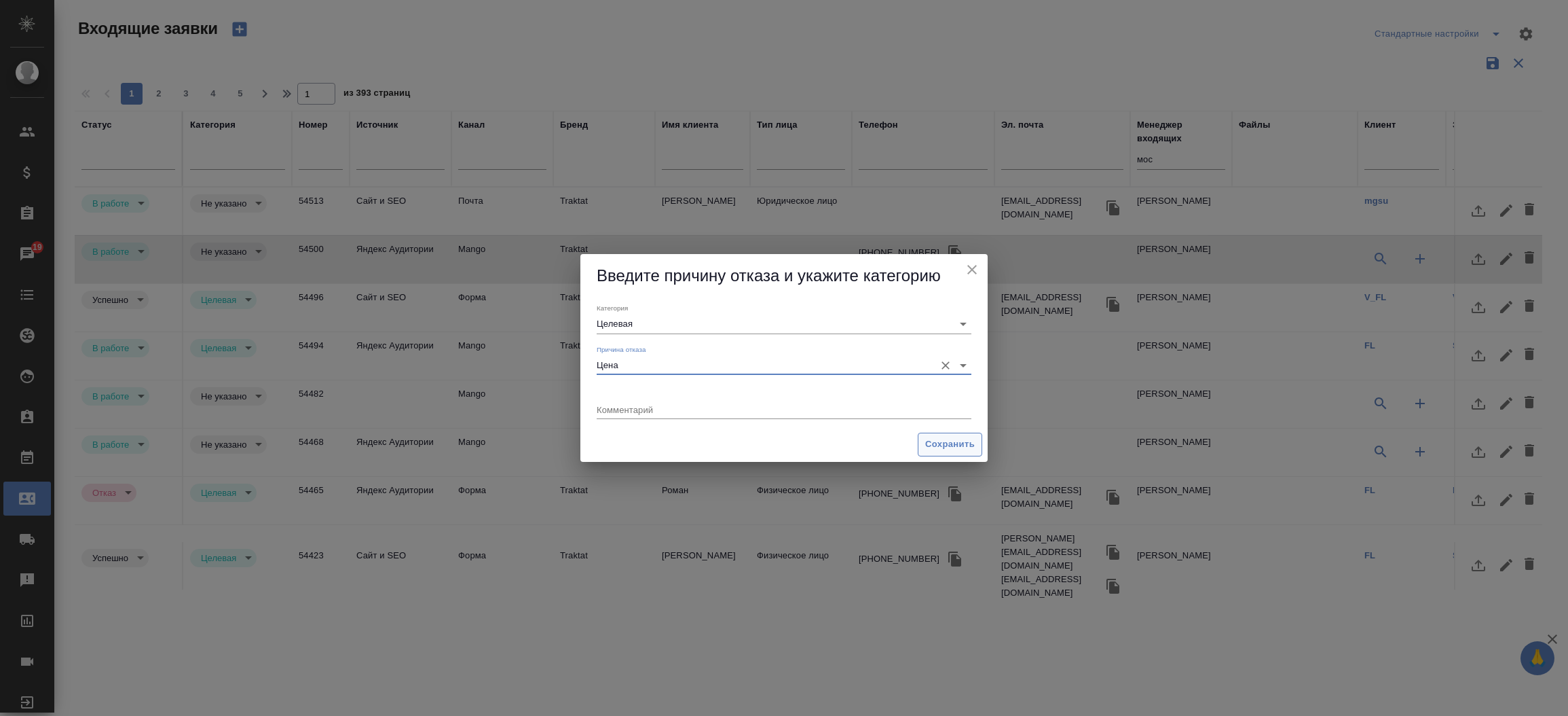
type input "Цена"
click at [959, 454] on button "Сохранить" at bounding box center [950, 444] width 64 height 24
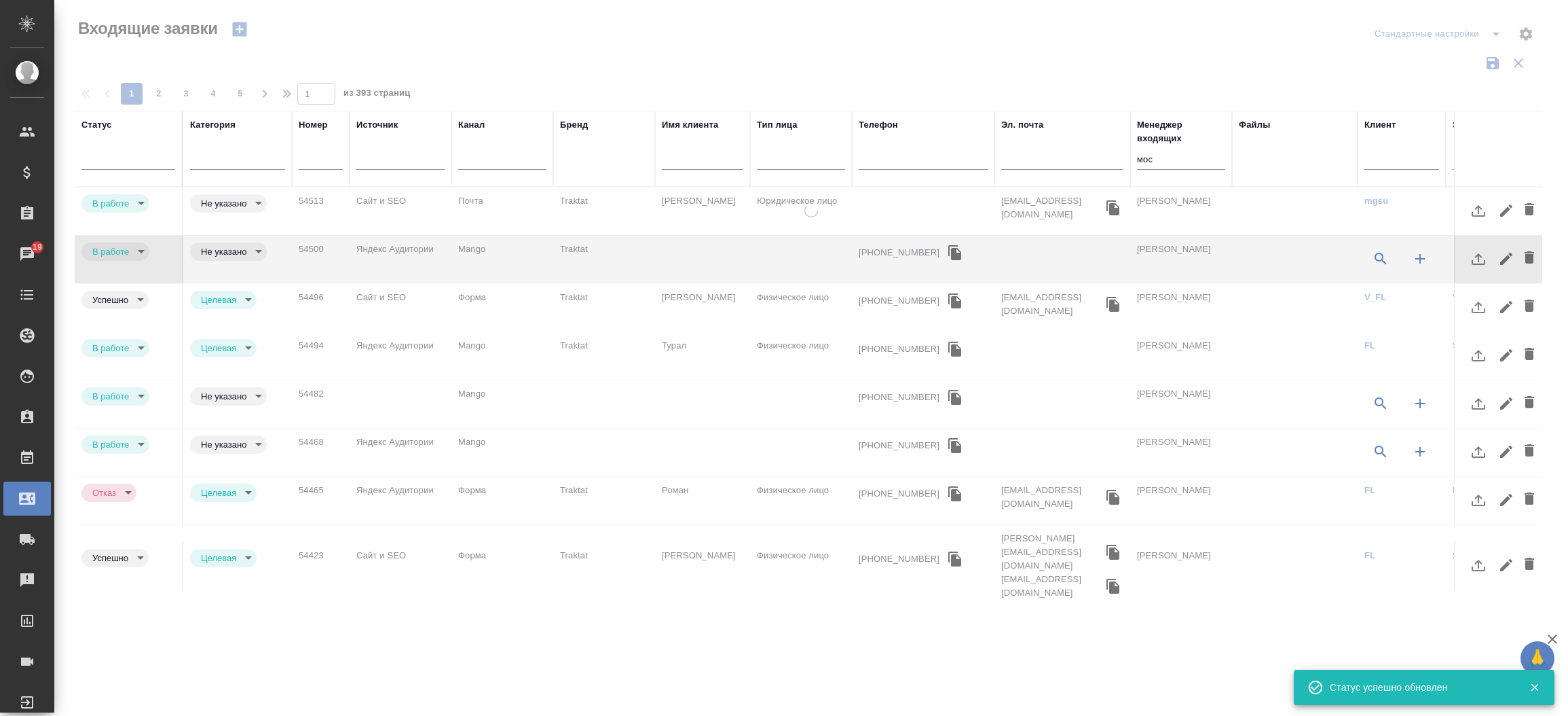
type input "rejection"
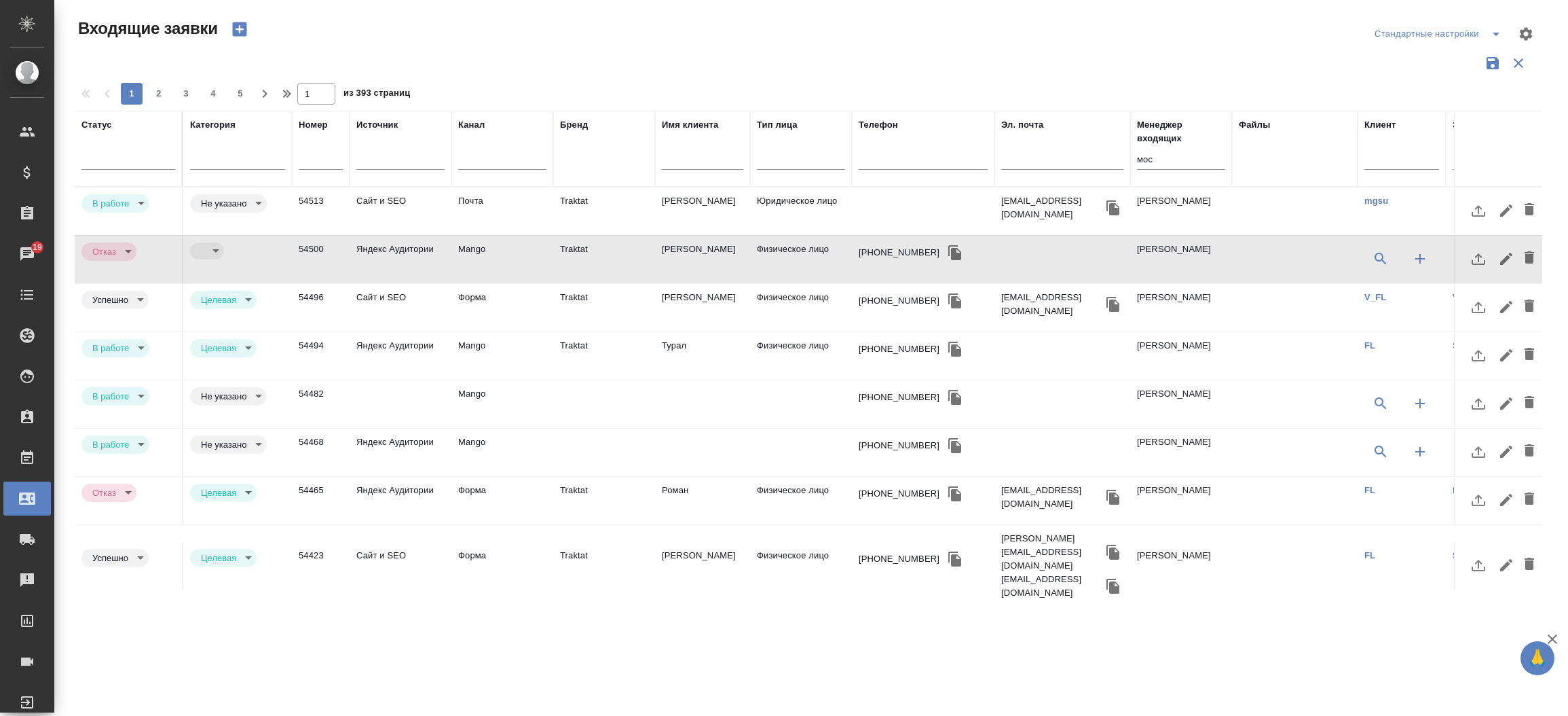
click at [706, 210] on td "Магомедов Марат Магомедсаламович" at bounding box center [702, 211] width 95 height 47
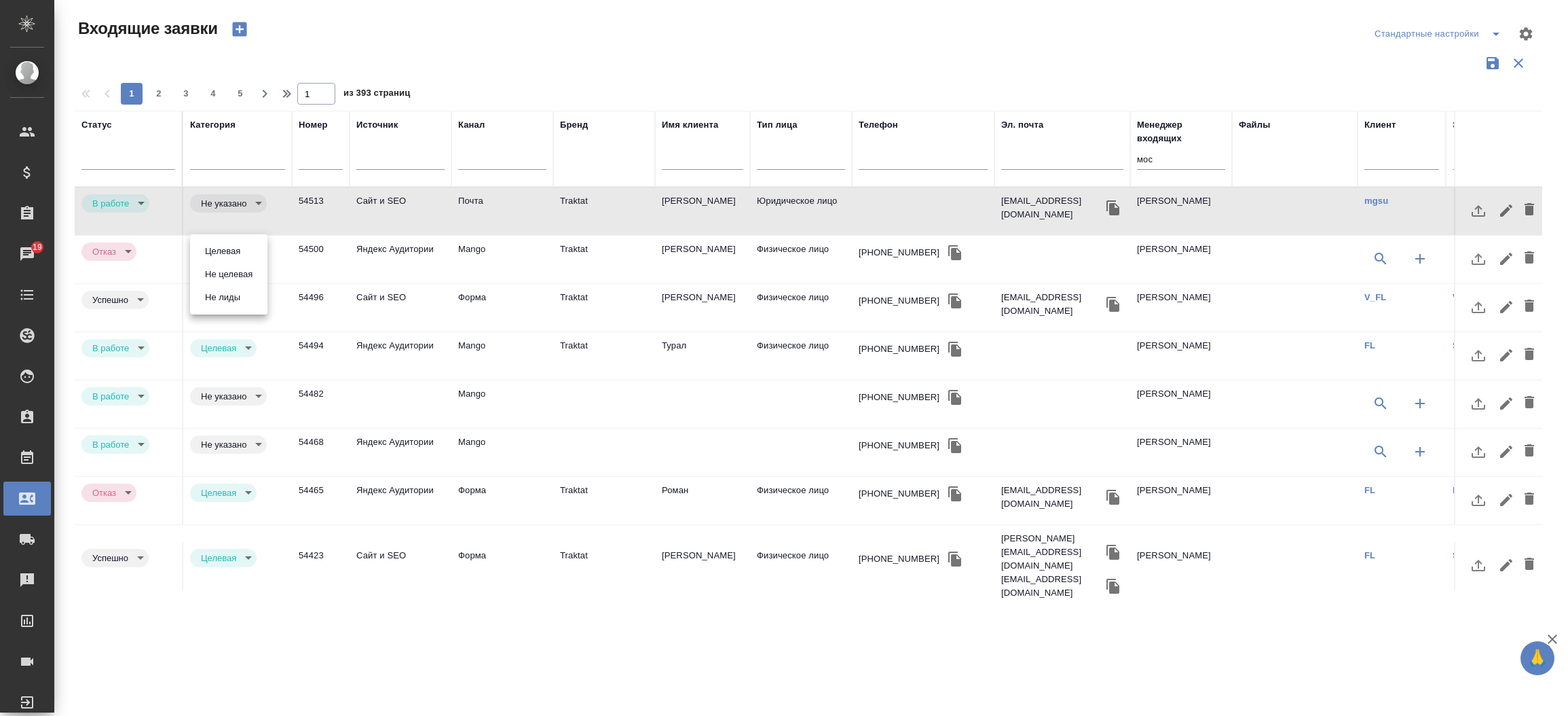
click at [206, 252] on body "🙏 .cls-1 fill:#fff; AWATERA Прутько Ирина i.prutko Клиенты Спецификации Заказы …" at bounding box center [784, 358] width 1568 height 716
click at [206, 252] on button "Целевая" at bounding box center [223, 251] width 44 height 15
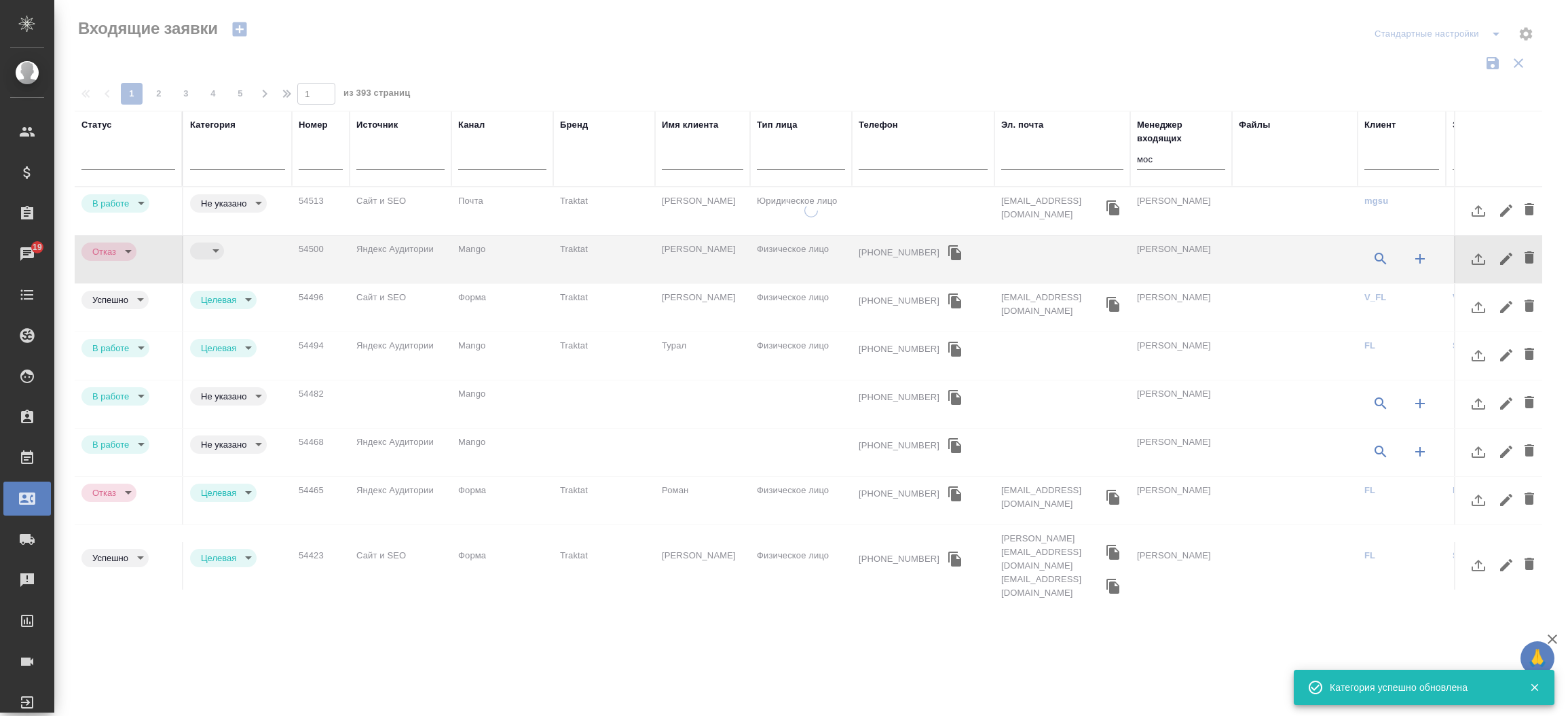
type input "target"
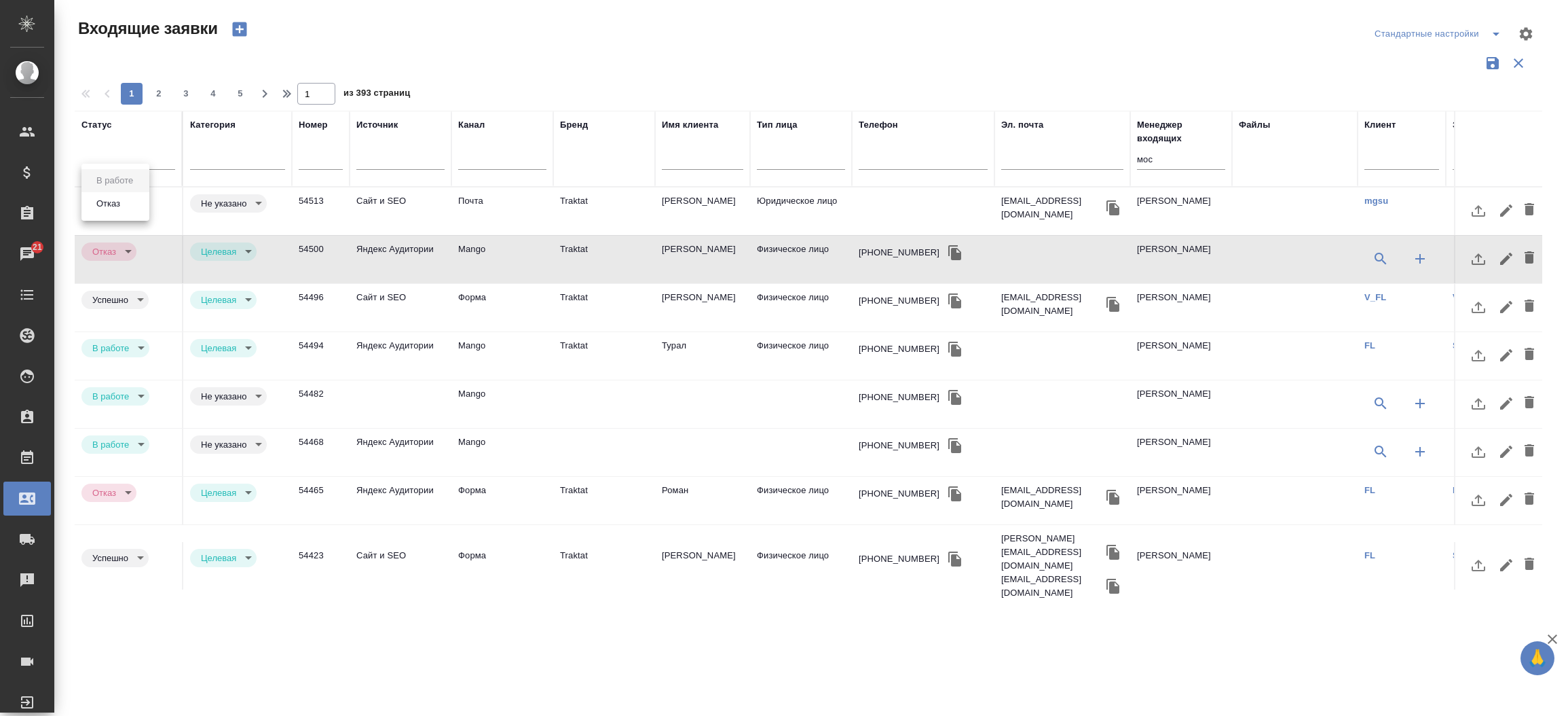
click at [142, 204] on body "🙏 .cls-1 fill:#fff; AWATERA Прутько Ирина i.prutko Клиенты Спецификации Заказы …" at bounding box center [784, 358] width 1568 height 716
click at [117, 207] on button "Отказ" at bounding box center [109, 204] width 32 height 15
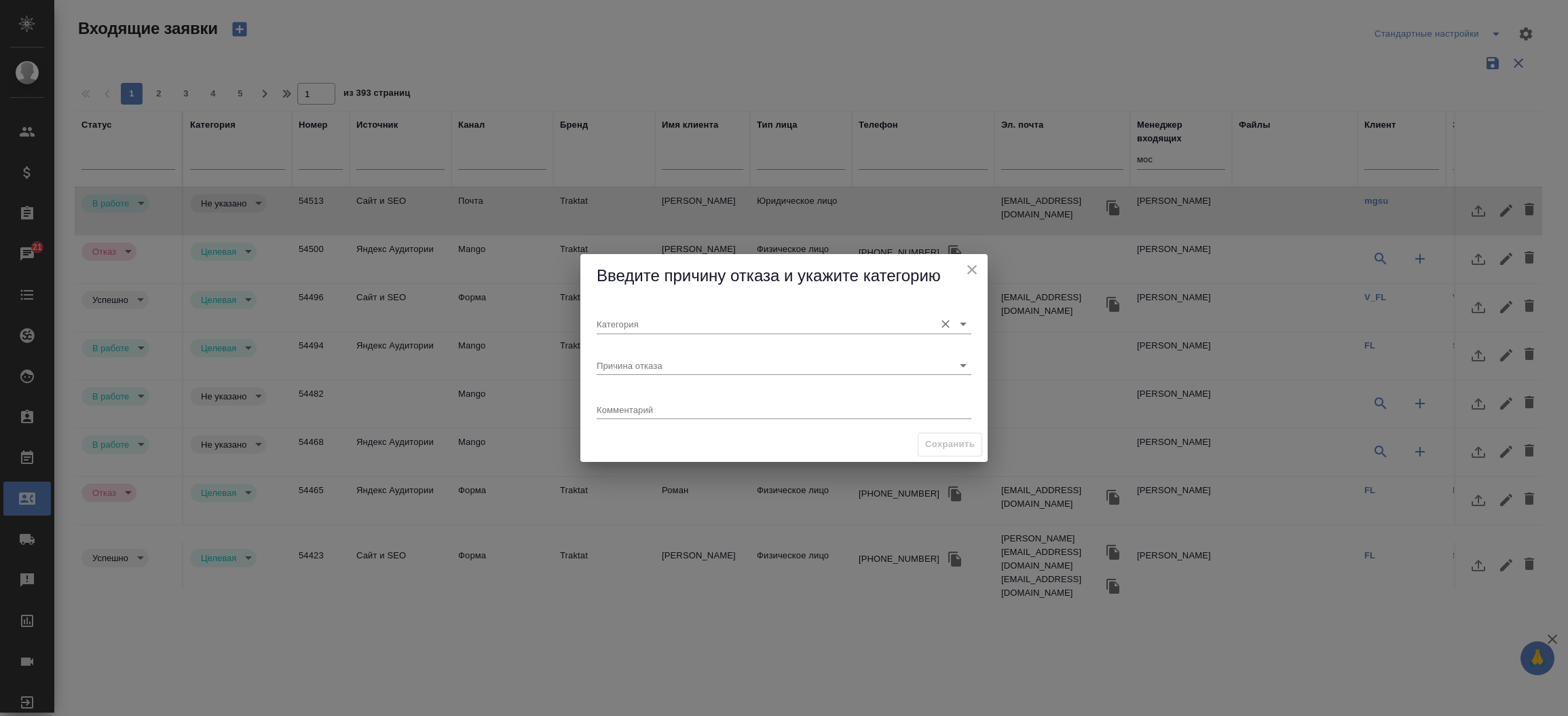
click at [761, 320] on input "Категория" at bounding box center [762, 324] width 331 height 19
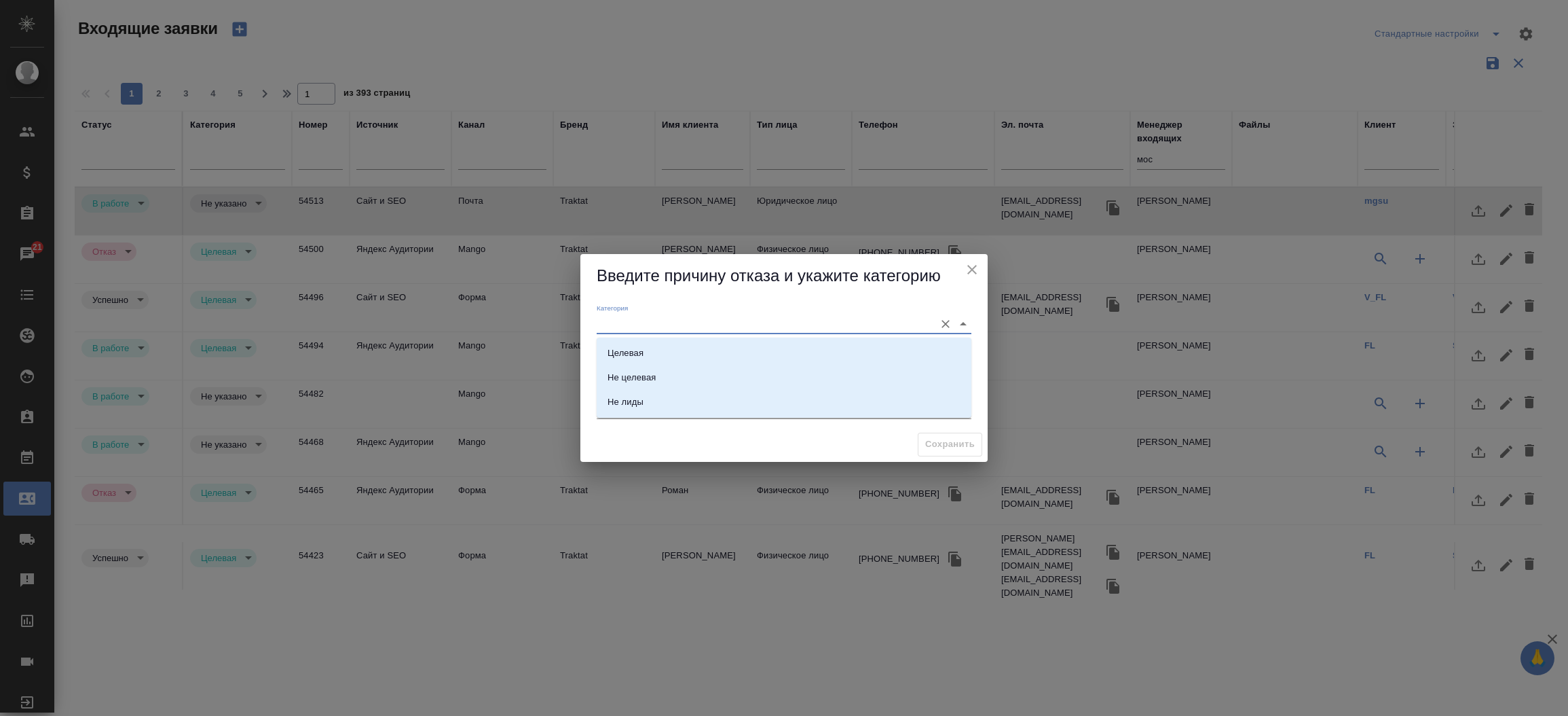
click at [761, 320] on input "Категория" at bounding box center [762, 324] width 331 height 19
click at [708, 403] on li "Не лиды" at bounding box center [784, 401] width 375 height 24
type input "Не лиды"
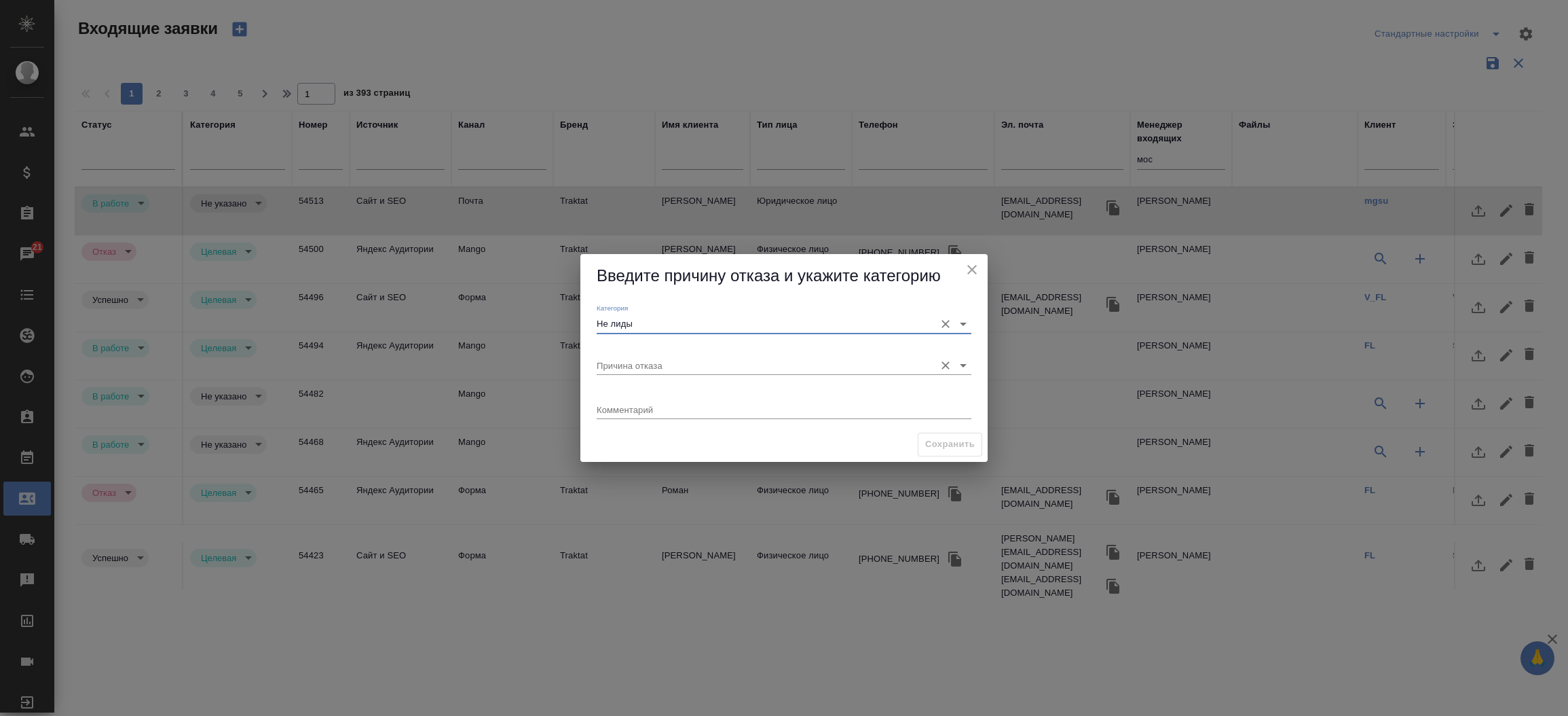
click at [766, 358] on input "Причина отказа" at bounding box center [762, 365] width 331 height 19
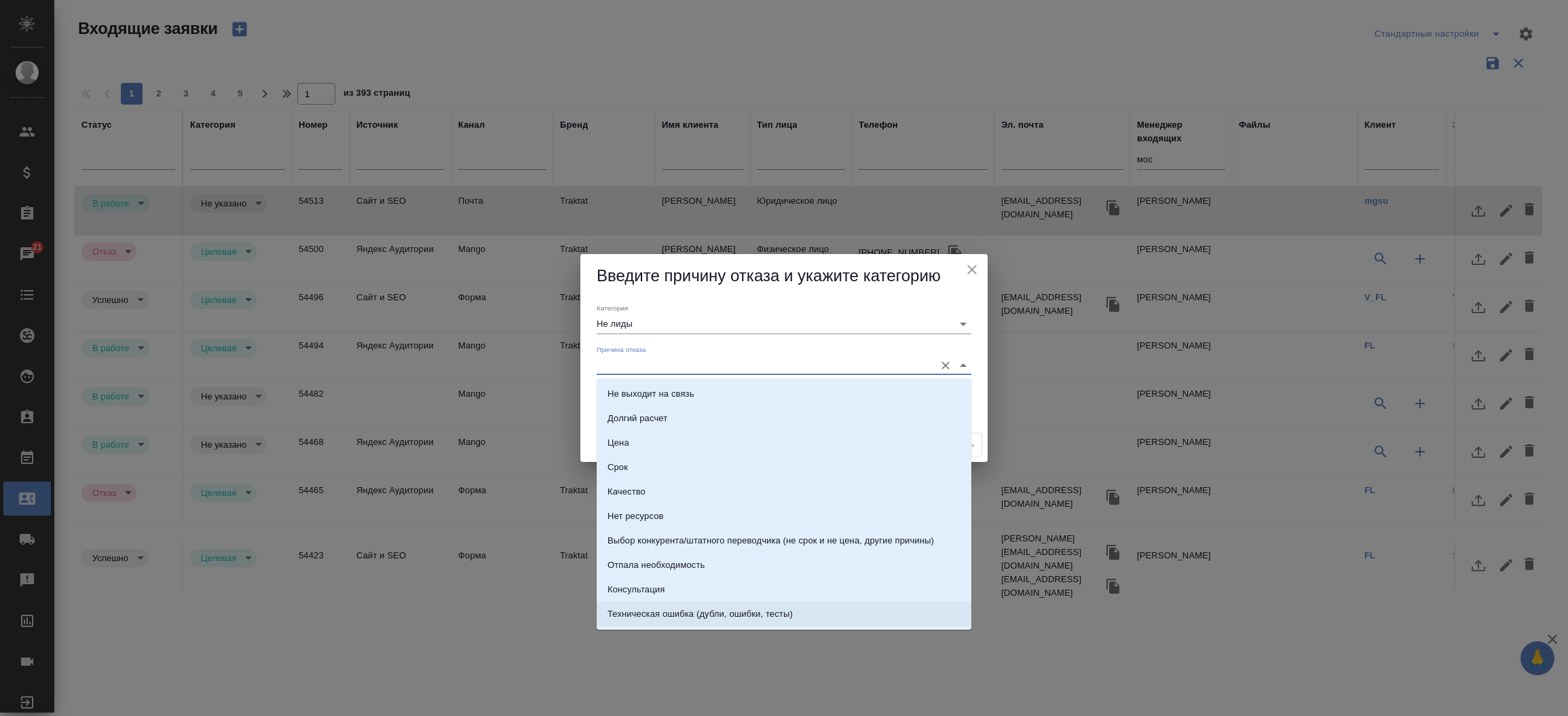
click at [846, 622] on li "Техническая ошибка (дубли, ошибки, тесты)" at bounding box center [784, 613] width 375 height 24
type input "Техническая ошибка (дубли, ошибки, тесты)"
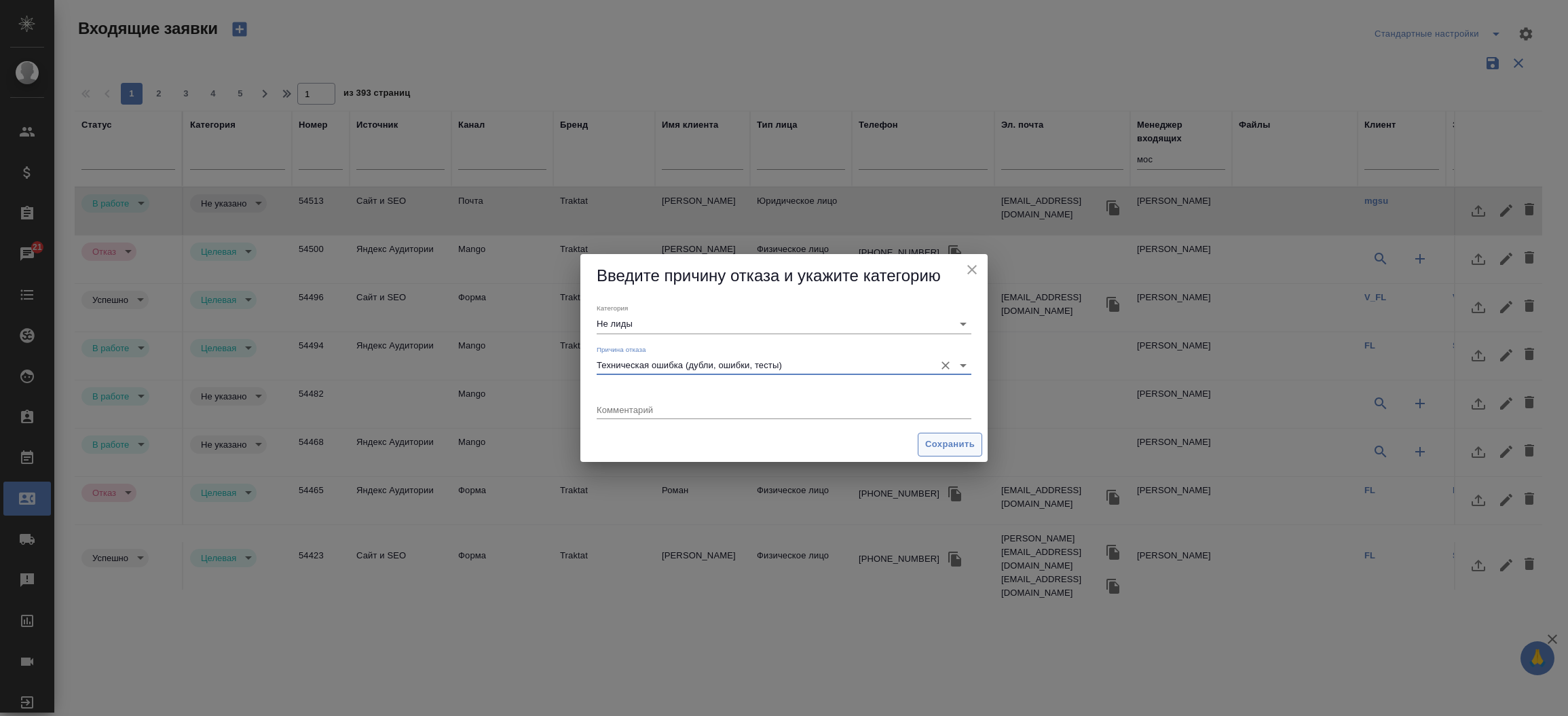
click at [967, 438] on span "Сохранить" at bounding box center [950, 444] width 50 height 16
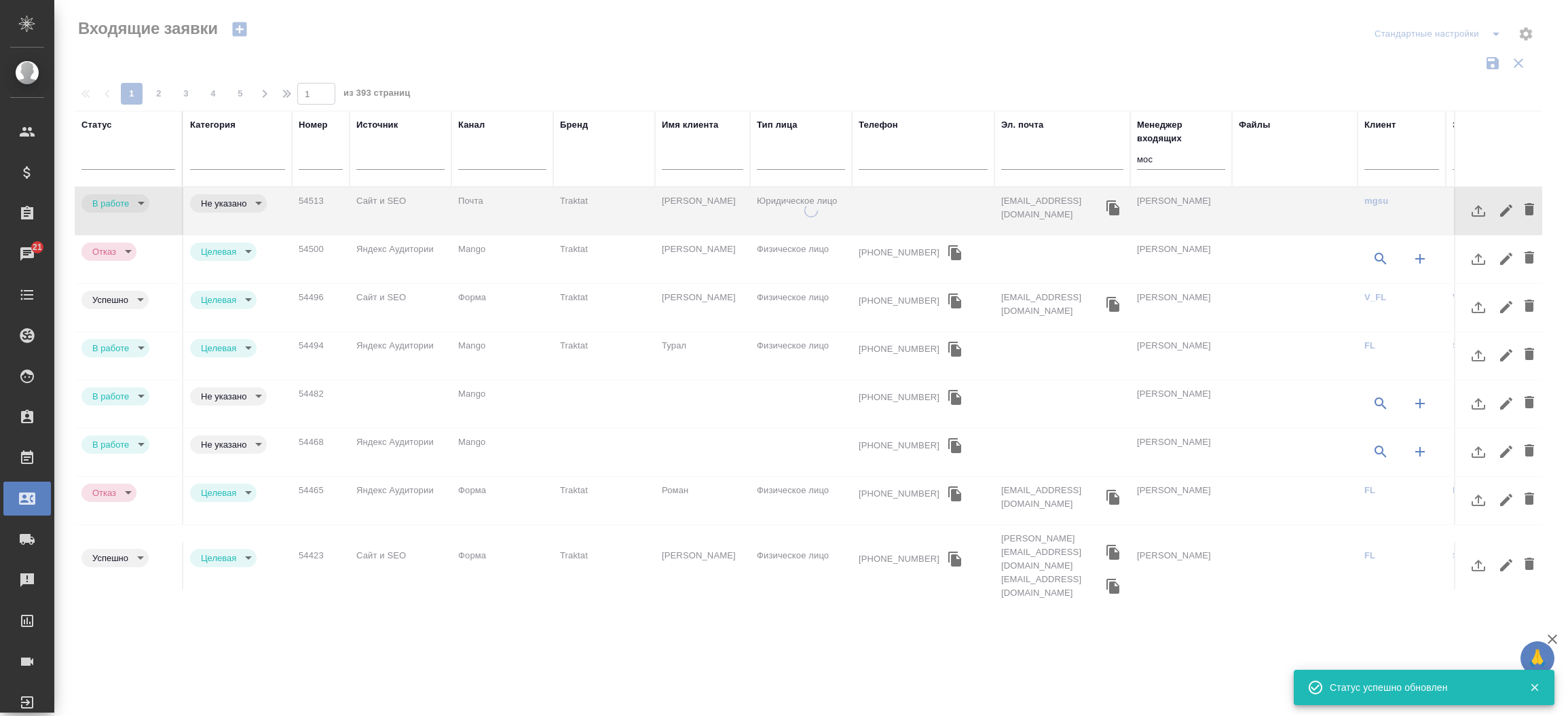
type input "rejection"
type input "target"
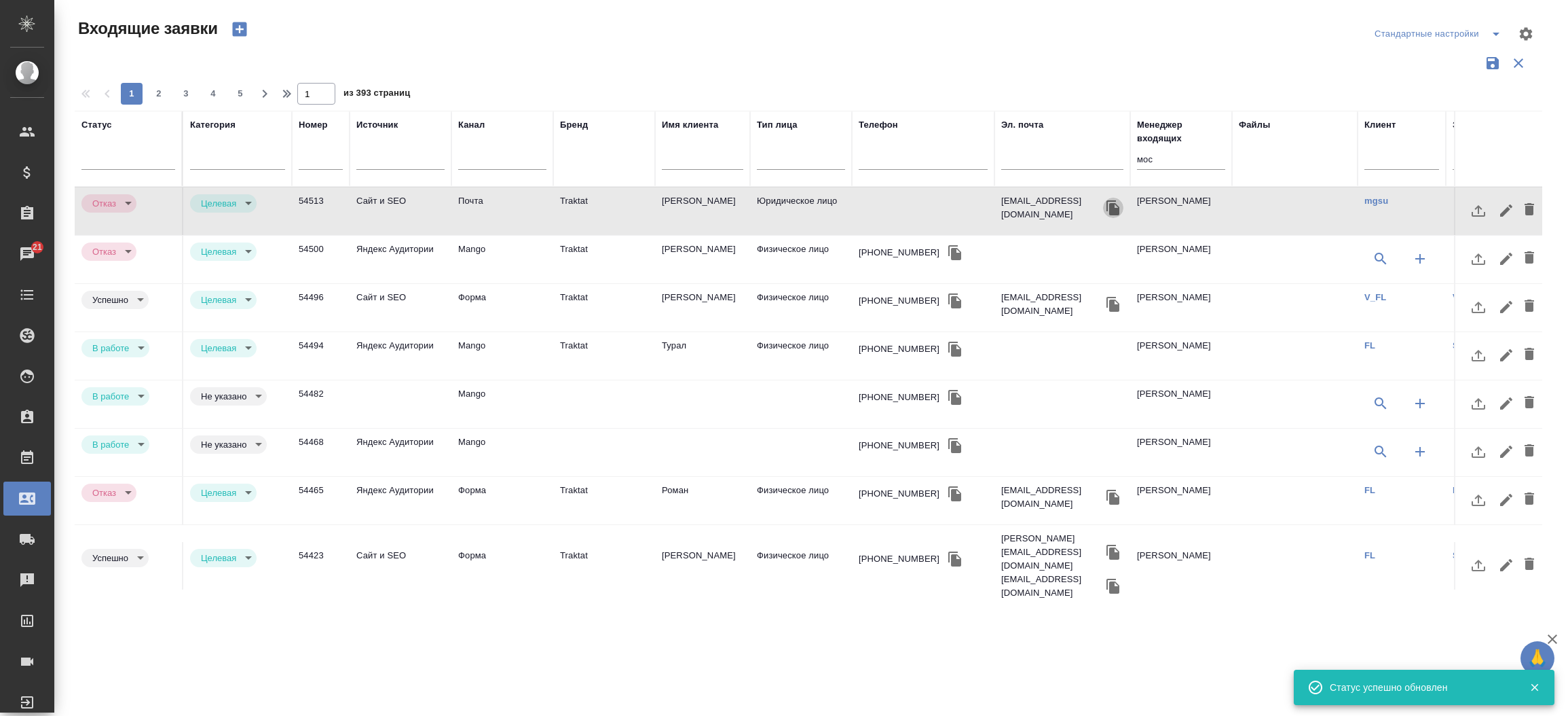
click at [1117, 207] on icon "button" at bounding box center [1113, 208] width 13 height 15
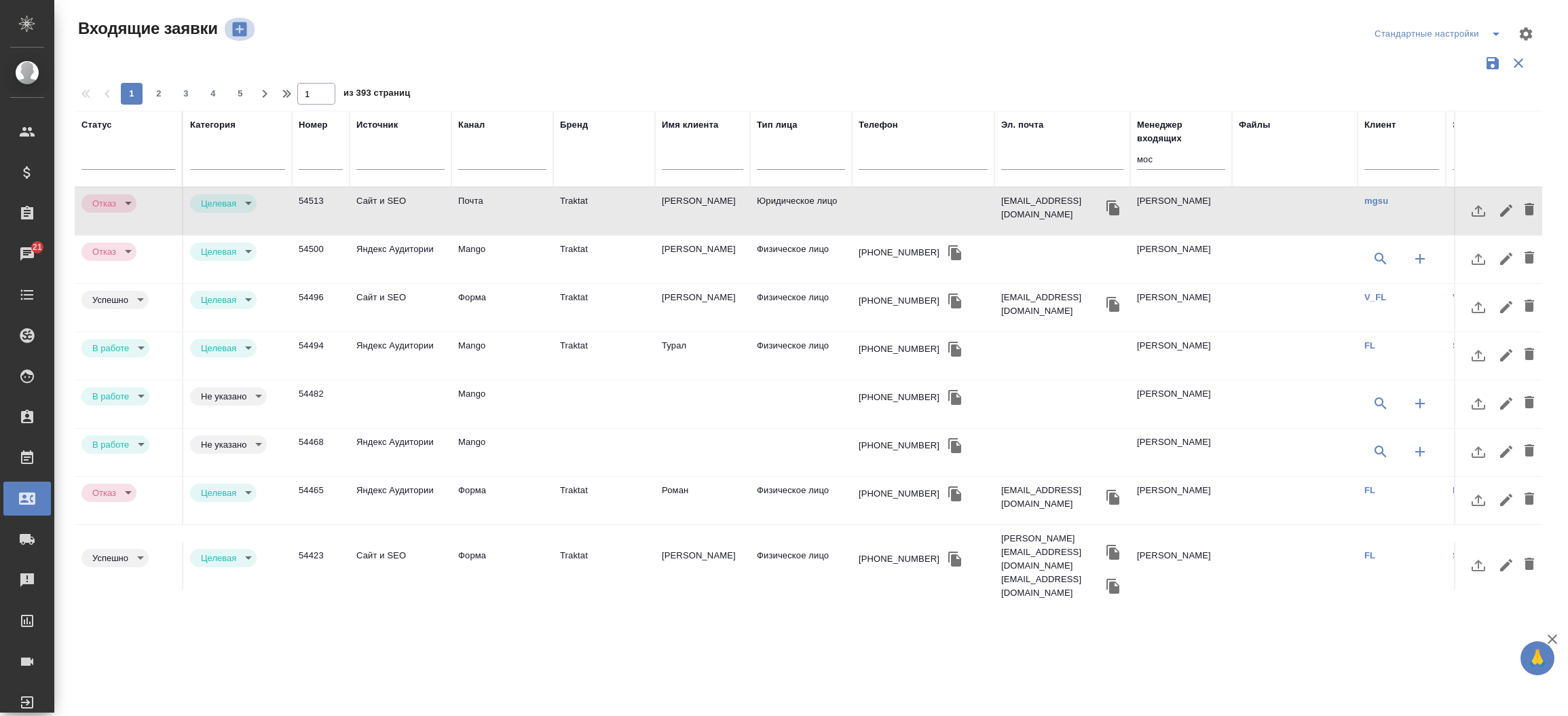
click at [243, 31] on icon "button" at bounding box center [239, 30] width 14 height 14
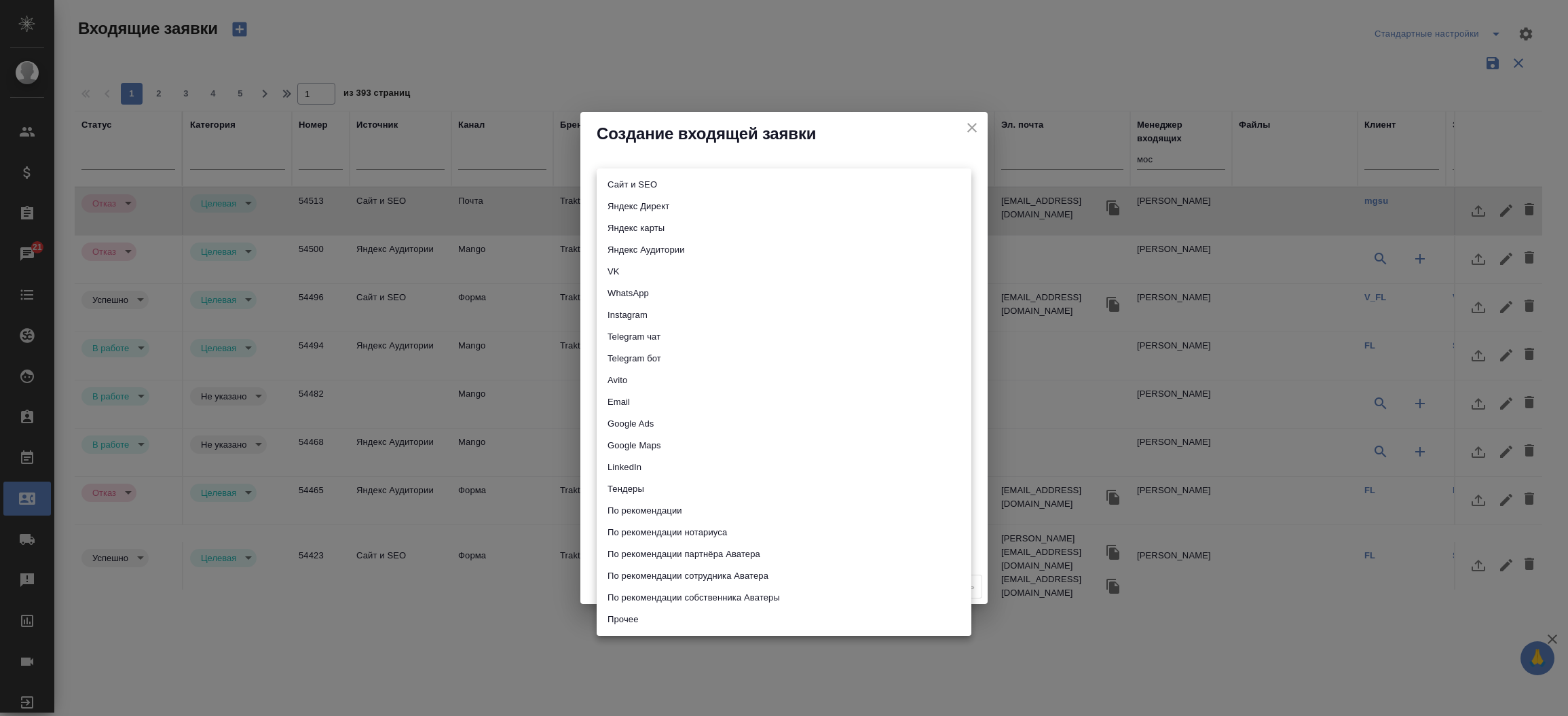
click at [628, 187] on body "🙏 .cls-1 fill:#fff; AWATERA Прутько Ирина i.prutko Клиенты Спецификации Заказы …" at bounding box center [784, 358] width 1568 height 716
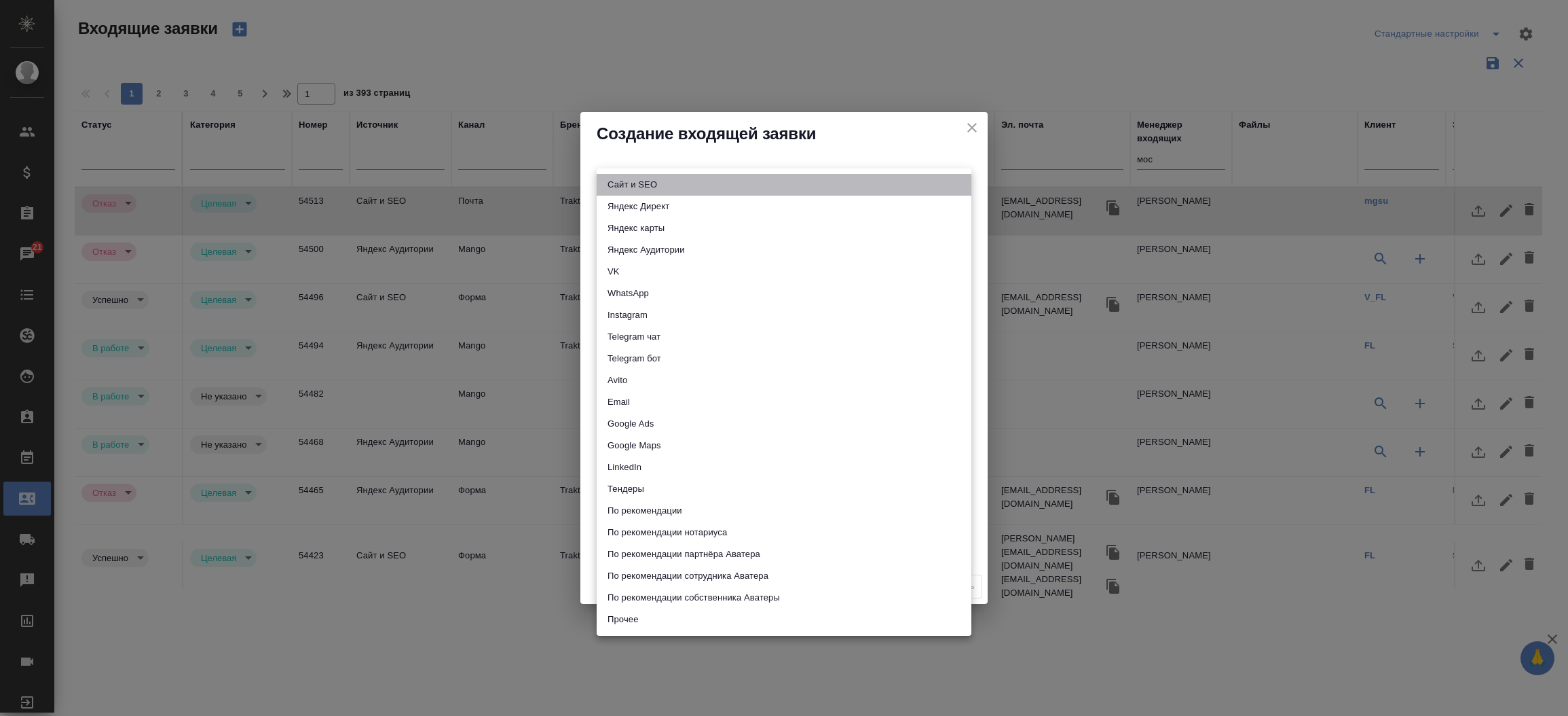
click at [628, 187] on li "Сайт и SEO" at bounding box center [784, 185] width 375 height 22
type input "seo"
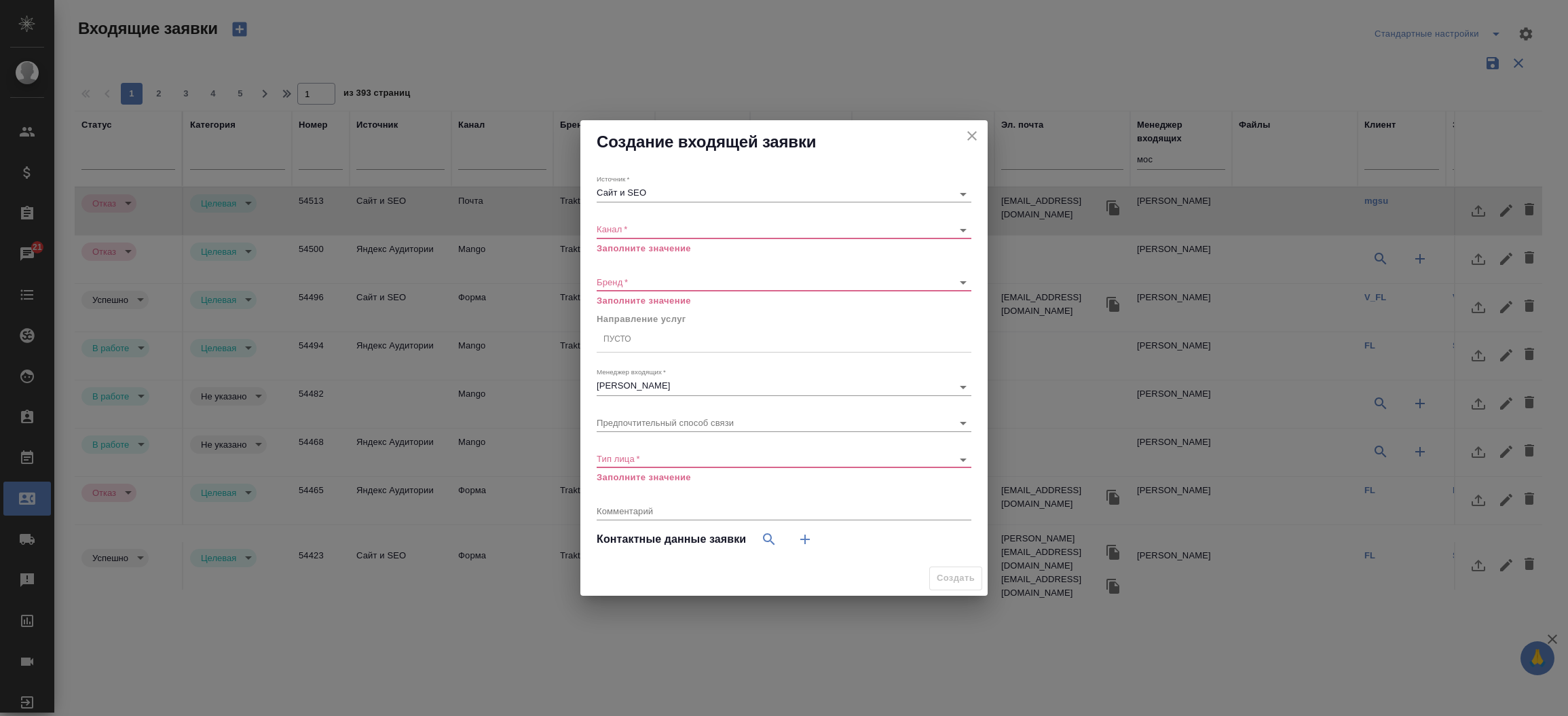
click at [620, 222] on div "​" at bounding box center [784, 230] width 375 height 17
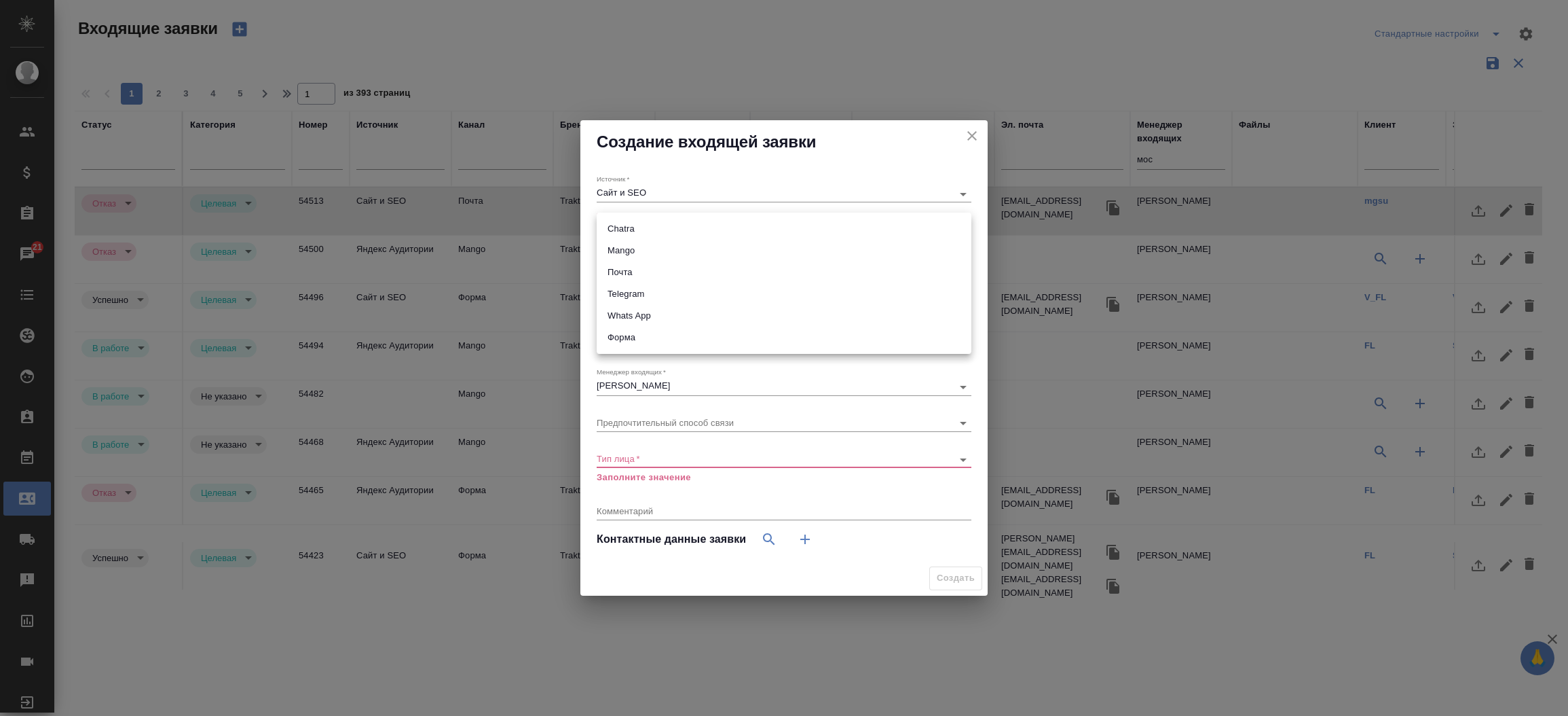
click at [617, 229] on body "🙏 .cls-1 fill:#fff; AWATERA Прутько Ирина i.prutko Клиенты Спецификации Заказы …" at bounding box center [784, 358] width 1568 height 716
click at [619, 266] on li "Почта" at bounding box center [784, 272] width 375 height 22
type input "640a088c6aae0874b0a8d791"
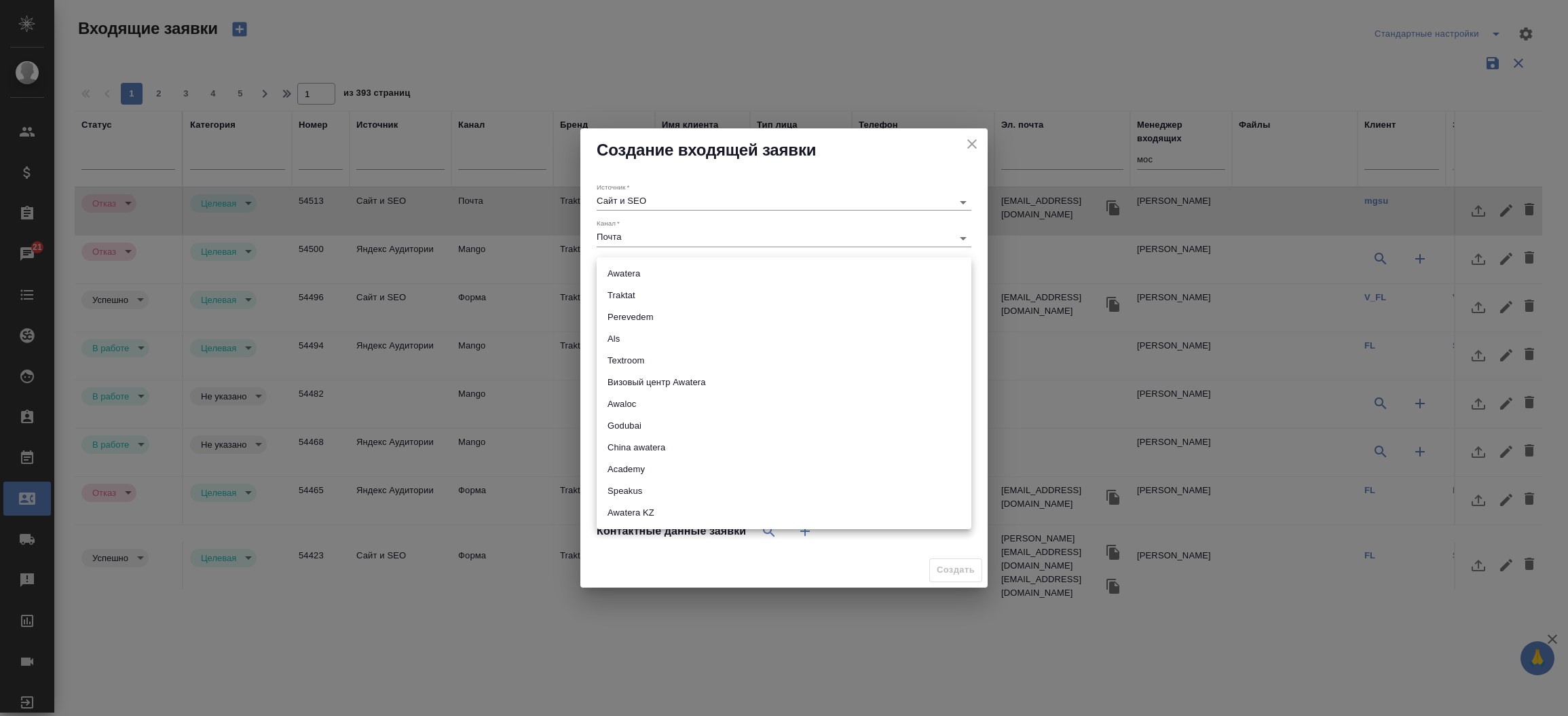
click at [619, 267] on body "🙏 .cls-1 fill:#fff; AWATERA Прутько Ирина i.prutko Клиенты Спецификации Заказы …" at bounding box center [784, 358] width 1568 height 716
click at [620, 302] on li "Traktat" at bounding box center [784, 295] width 375 height 22
type input "traktat"
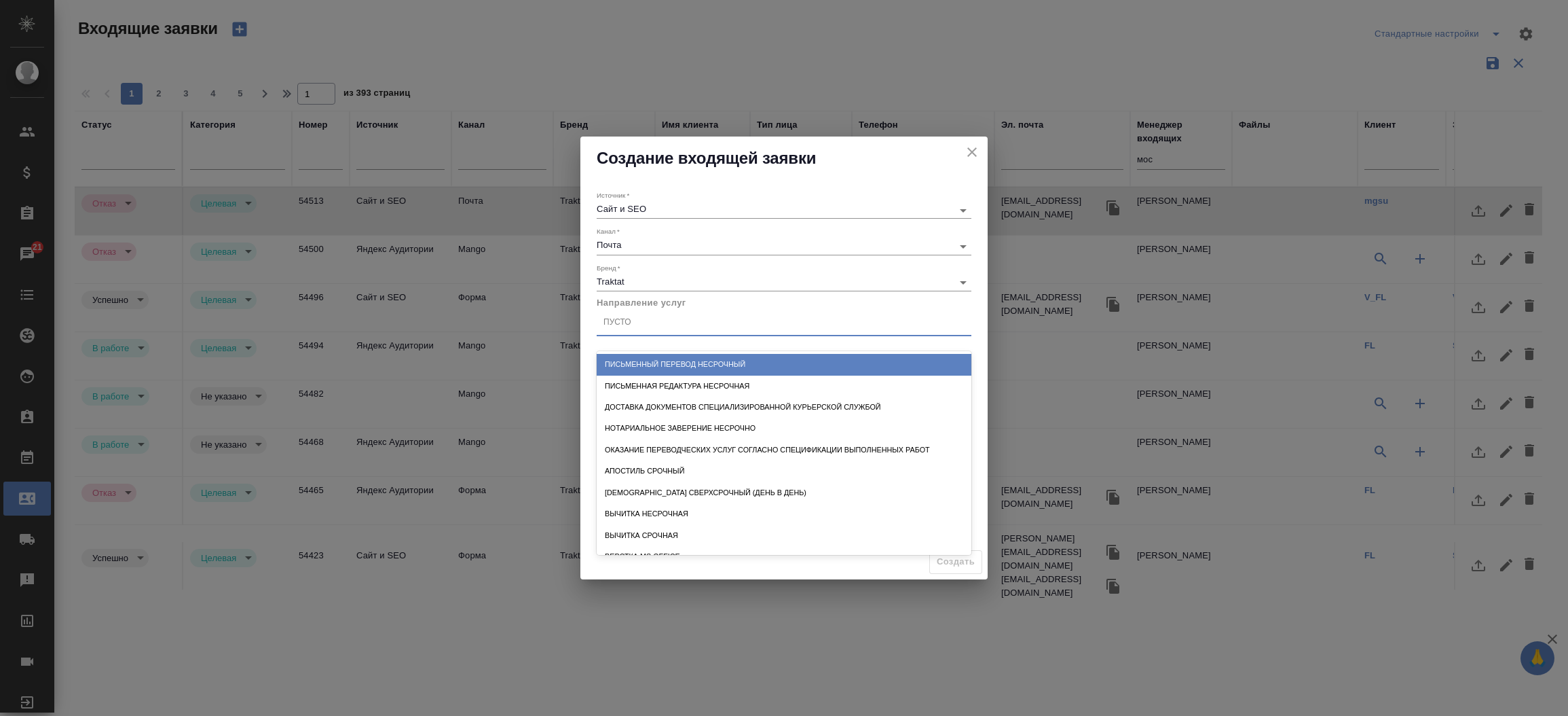
click at [633, 331] on div "Пусто" at bounding box center [784, 322] width 375 height 19
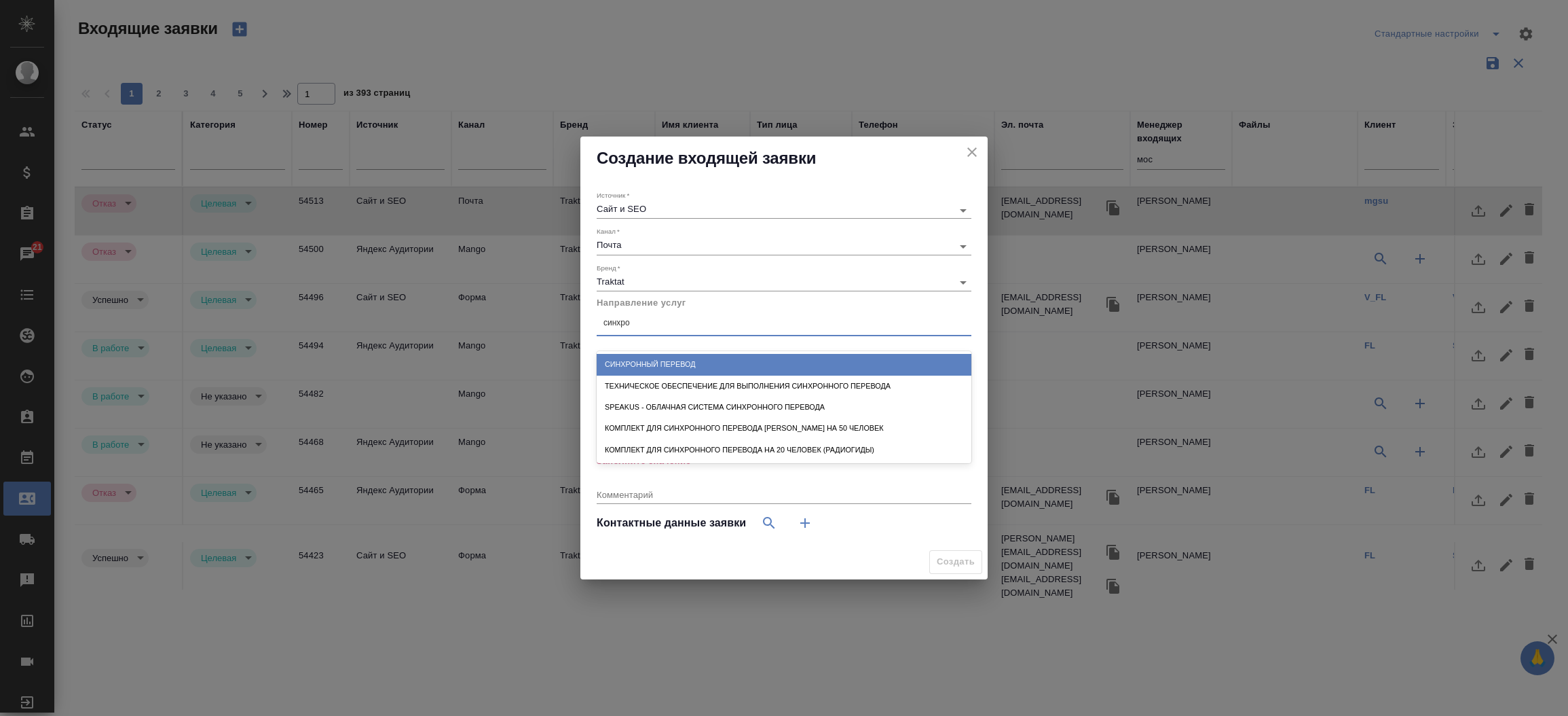
type input "синхрон"
click at [645, 360] on div "Синхронный перевод" at bounding box center [784, 364] width 375 height 21
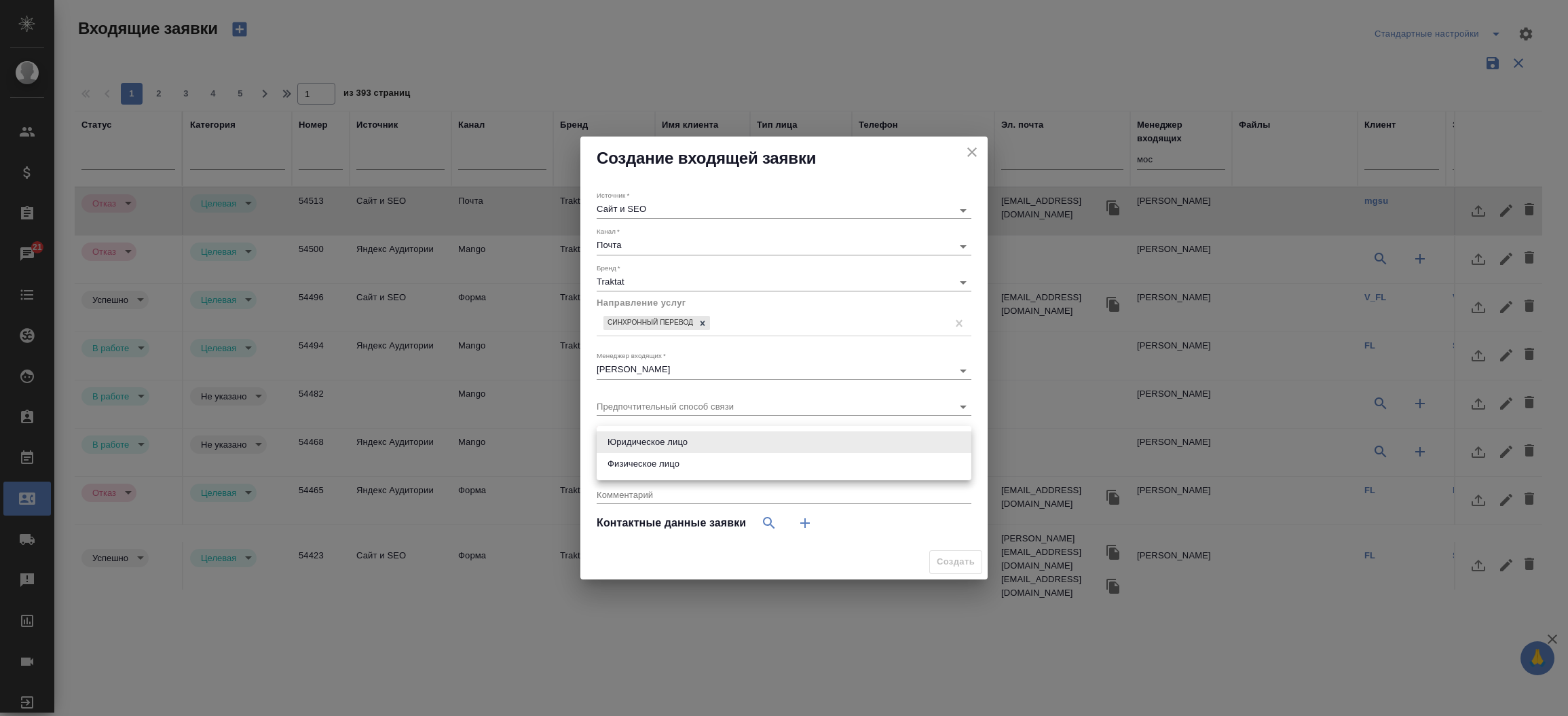
click at [633, 441] on body "🙏 .cls-1 fill:#fff; AWATERA Прутько Ирина i.prutko Клиенты Спецификации Заказы …" at bounding box center [784, 358] width 1568 height 716
click at [633, 448] on li "Юридическое лицо" at bounding box center [784, 442] width 375 height 22
type input "company"
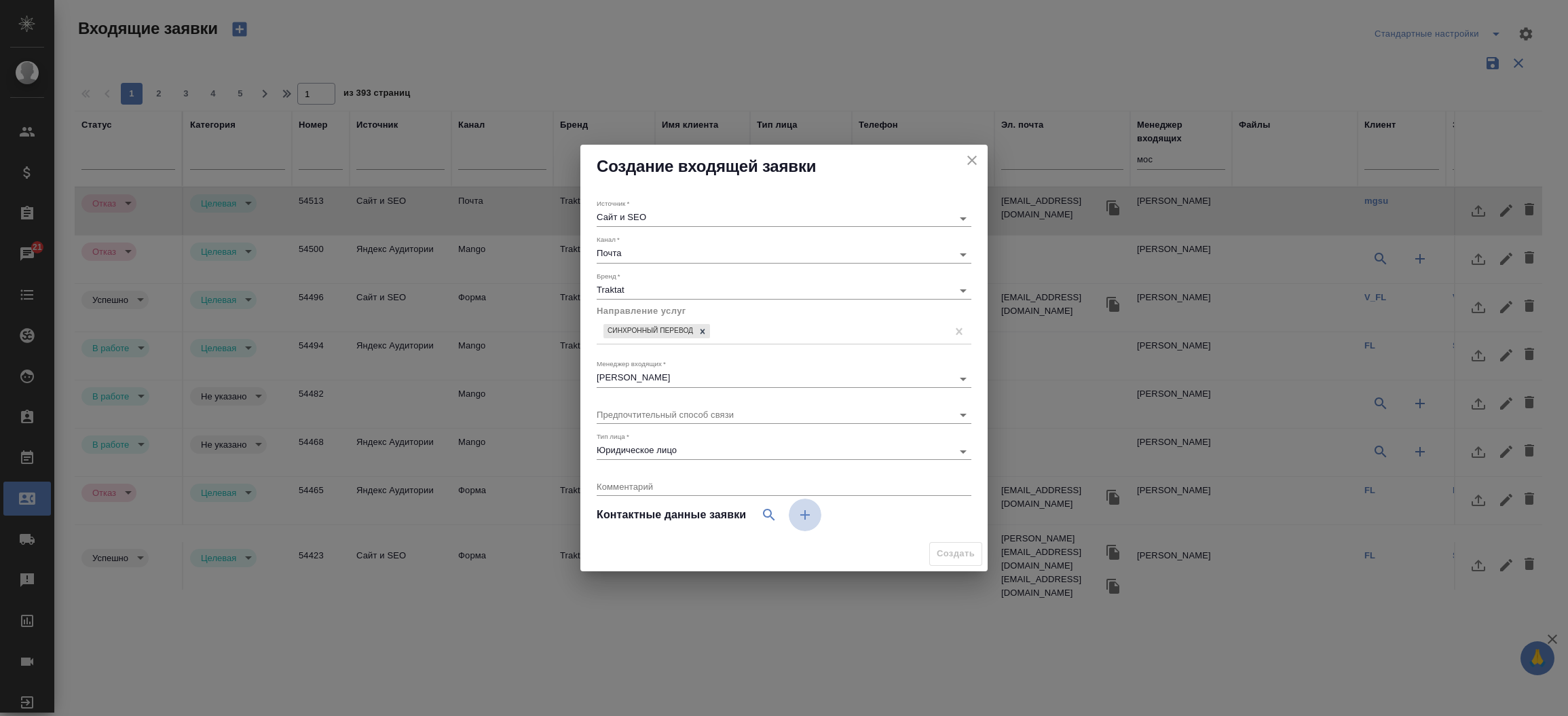
click at [799, 511] on icon "button" at bounding box center [804, 514] width 16 height 16
select select "RU"
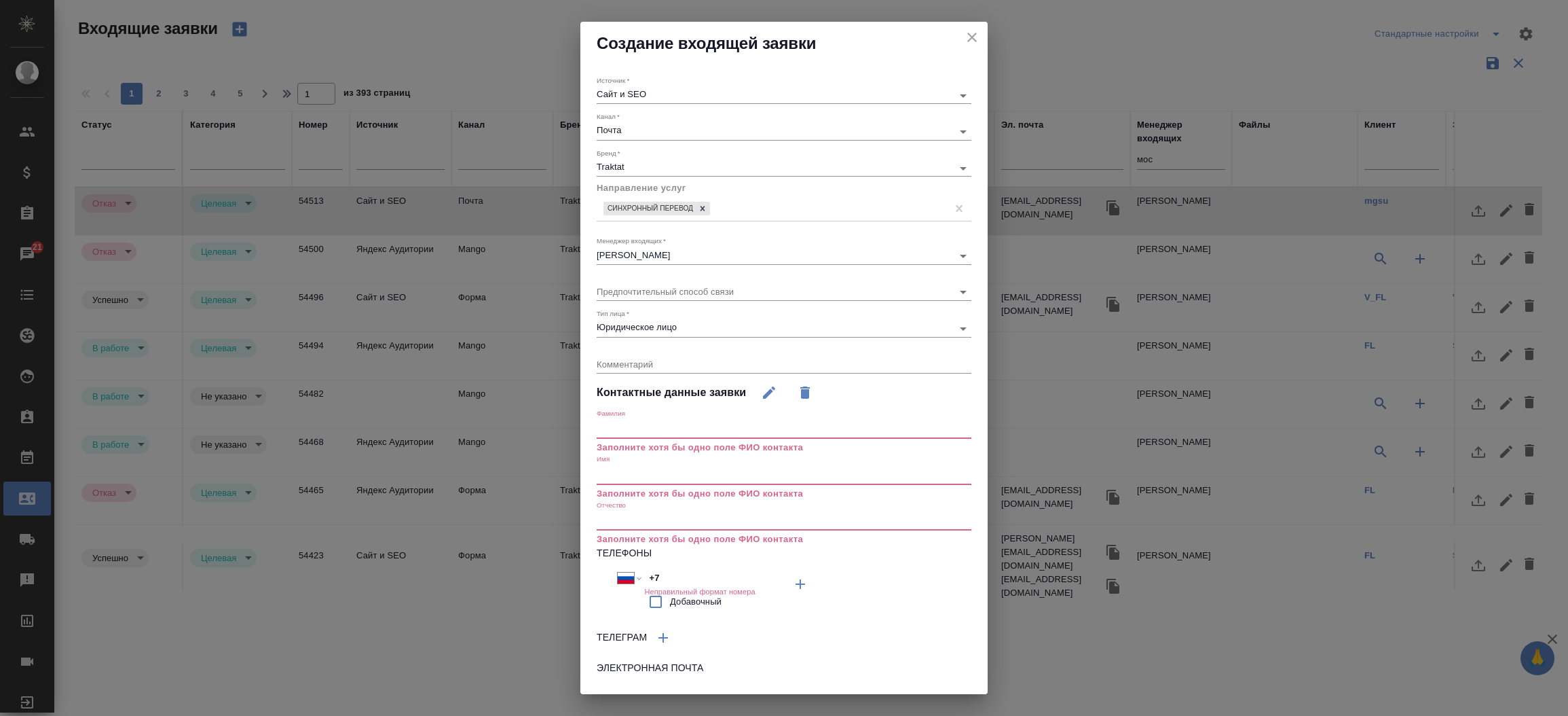
click at [636, 433] on input "text" at bounding box center [784, 429] width 375 height 19
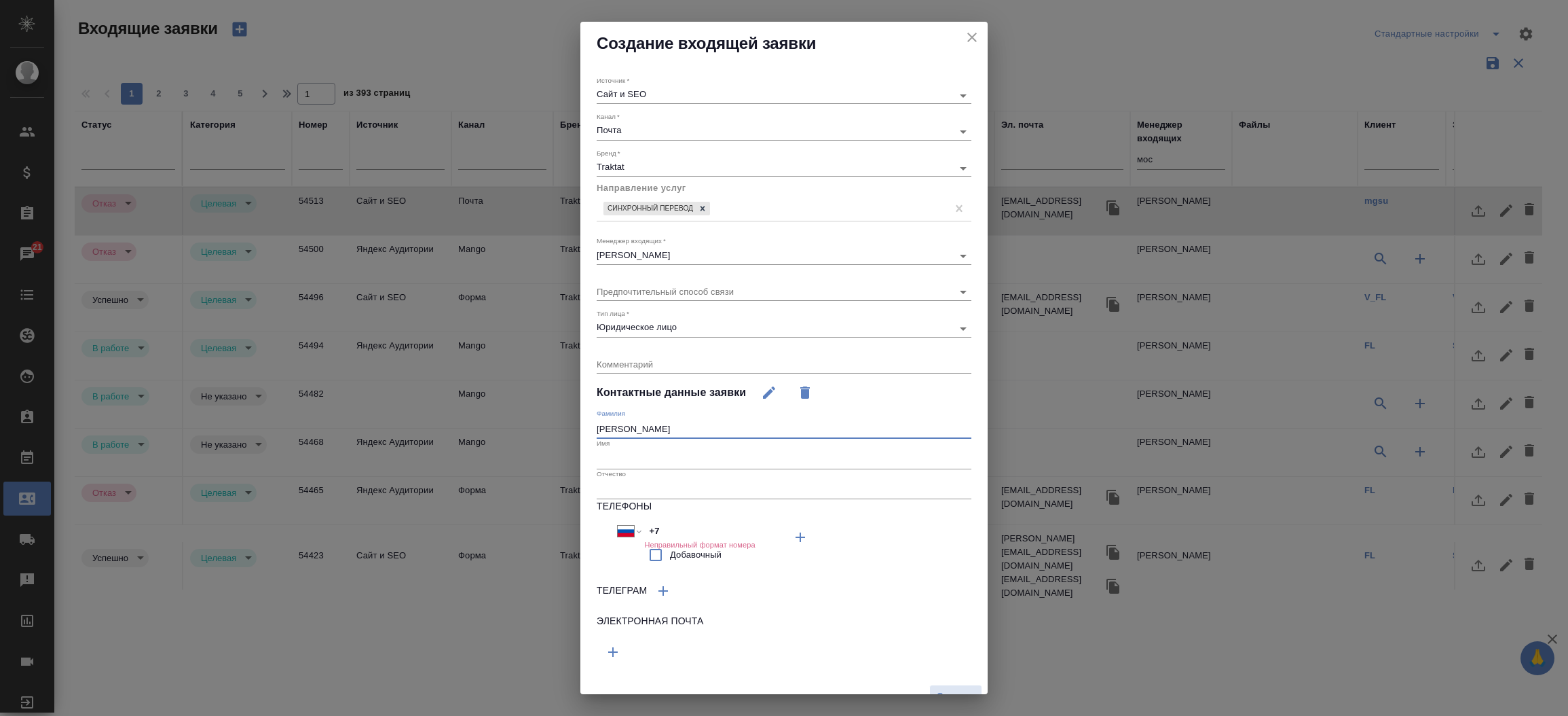
type input "Магомедов"
click at [626, 458] on input "text" at bounding box center [784, 459] width 375 height 19
type input "Марат"
click at [622, 476] on div "Отчество" at bounding box center [784, 483] width 375 height 30
click at [615, 482] on input "text" at bounding box center [784, 489] width 375 height 19
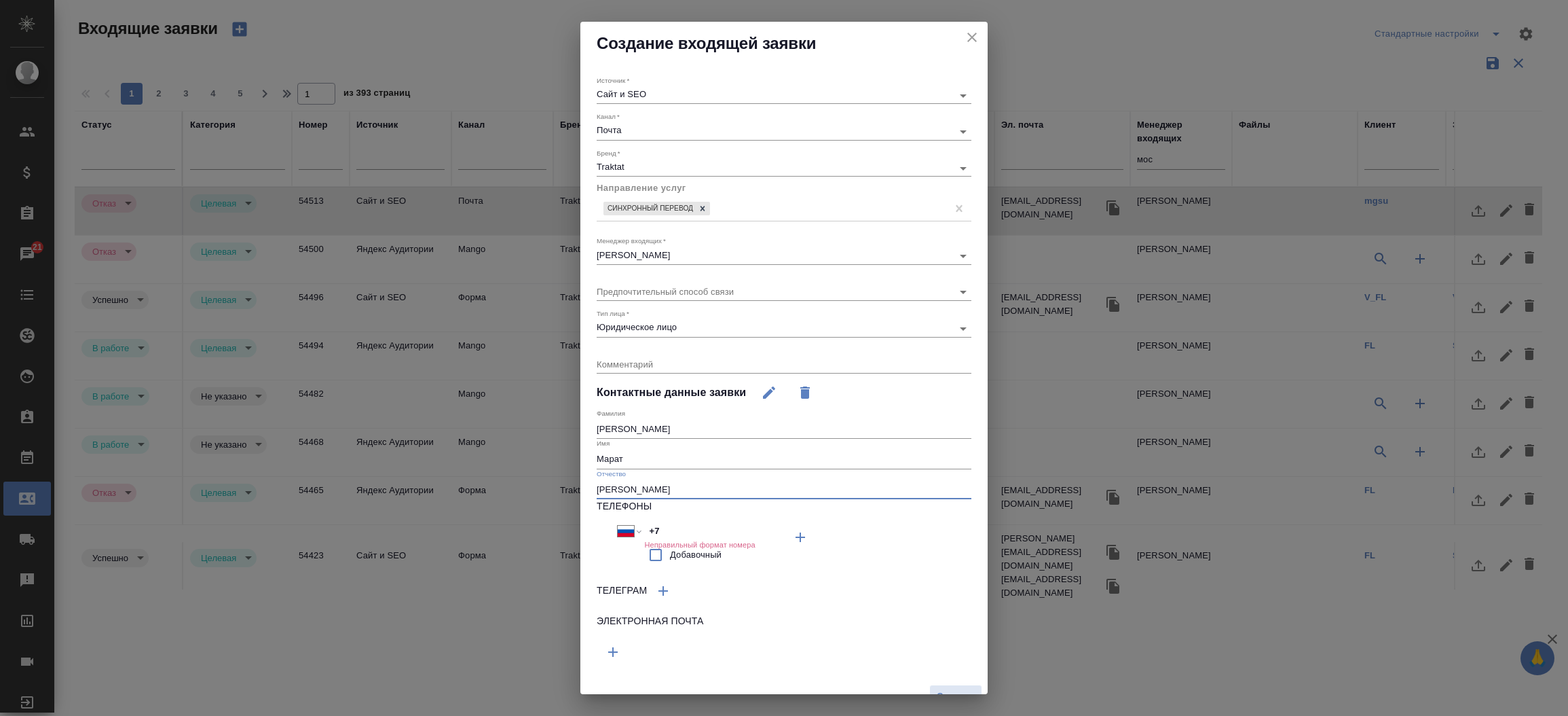
type input "Магомедсаламович"
click at [606, 659] on icon "button" at bounding box center [612, 651] width 16 height 16
click at [615, 647] on input "text" at bounding box center [690, 649] width 187 height 17
paste input "MagomedovMM@mgsu.ru"
type input "MagomedovMM@mgsu.ru"
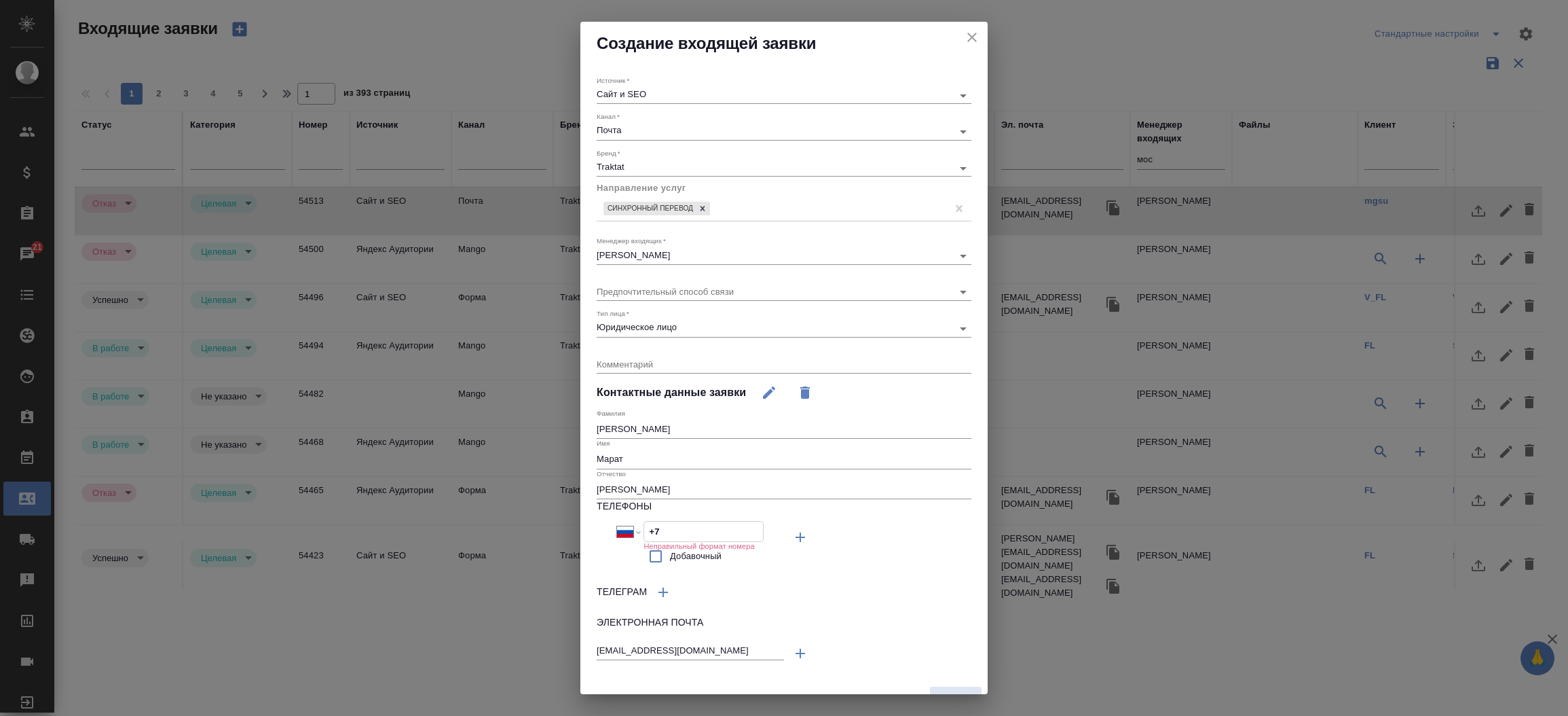
click at [648, 525] on input "+7" at bounding box center [703, 530] width 119 height 19
paste input "495 287 49 14"
type input "+7 495 287 49 14"
click at [654, 554] on input "Добавочный" at bounding box center [656, 555] width 29 height 29
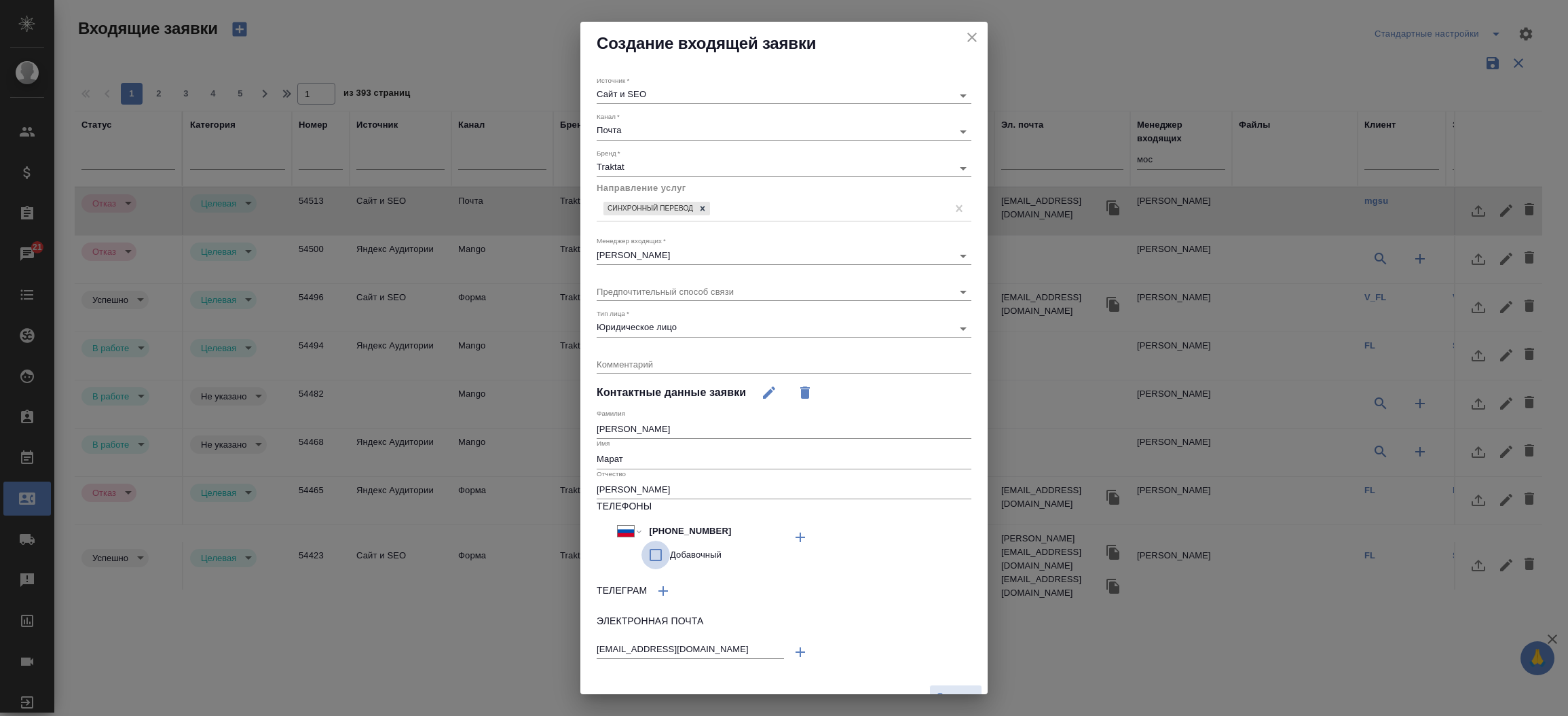
checkbox input "true"
click at [833, 537] on input "text" at bounding box center [864, 530] width 103 height 19
type input "2667"
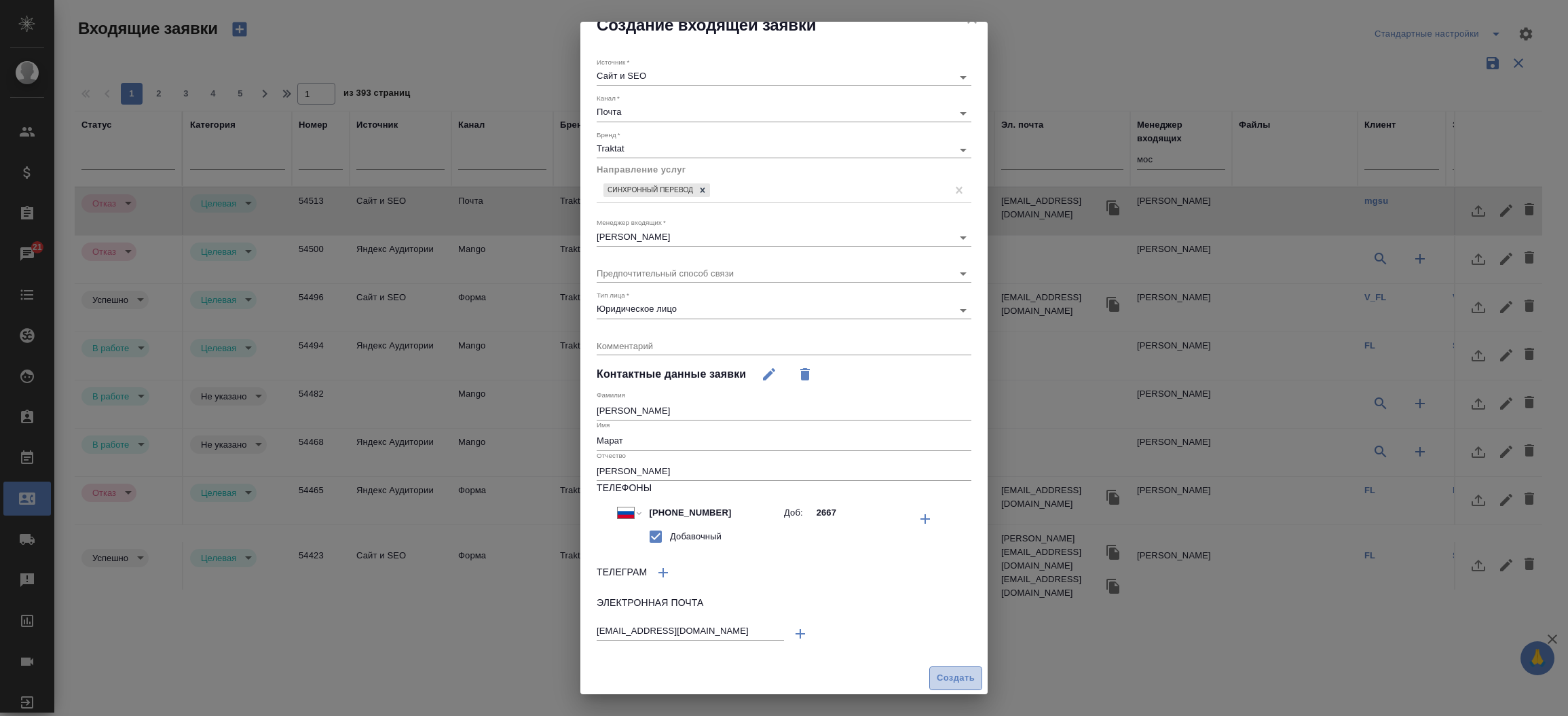
click at [938, 678] on span "Создать" at bounding box center [955, 678] width 38 height 16
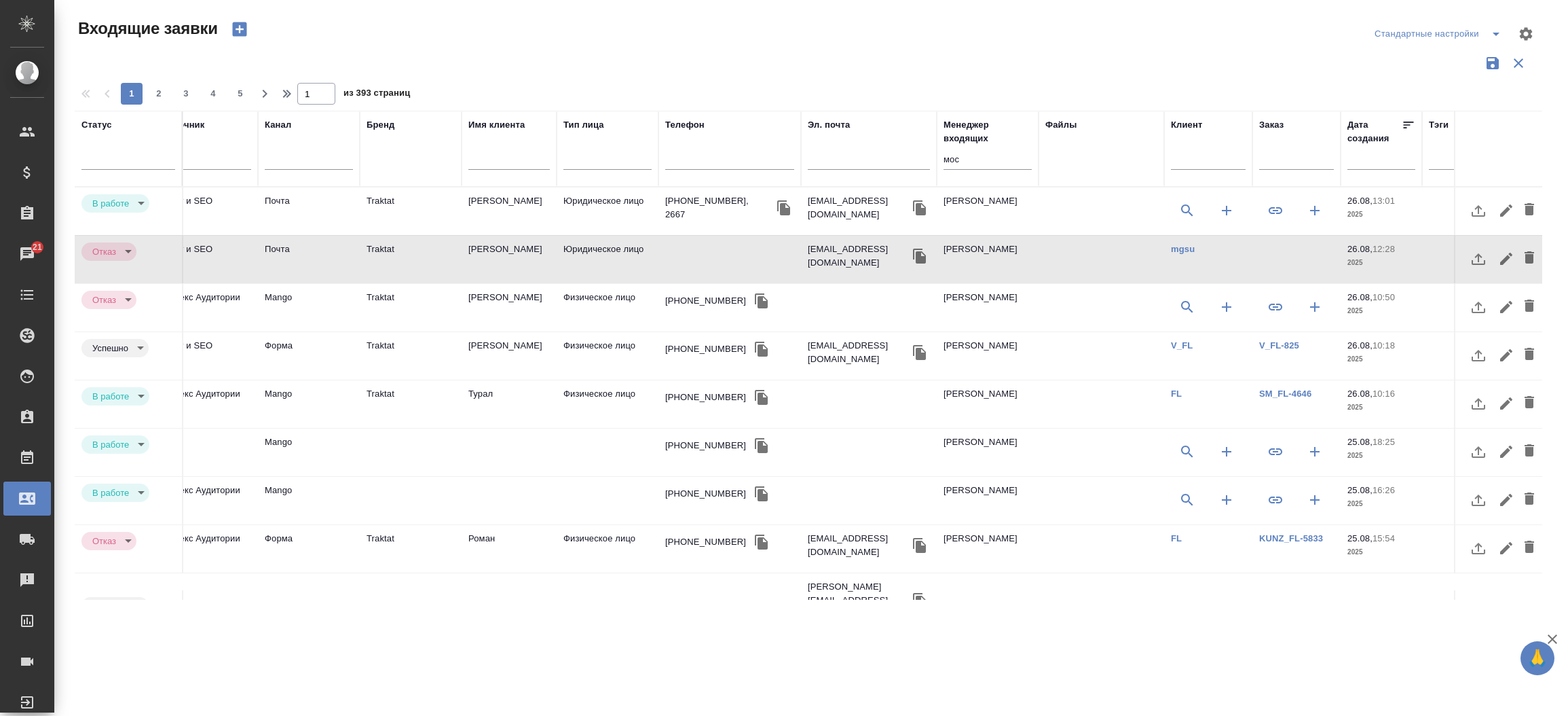
scroll to position [0, 228]
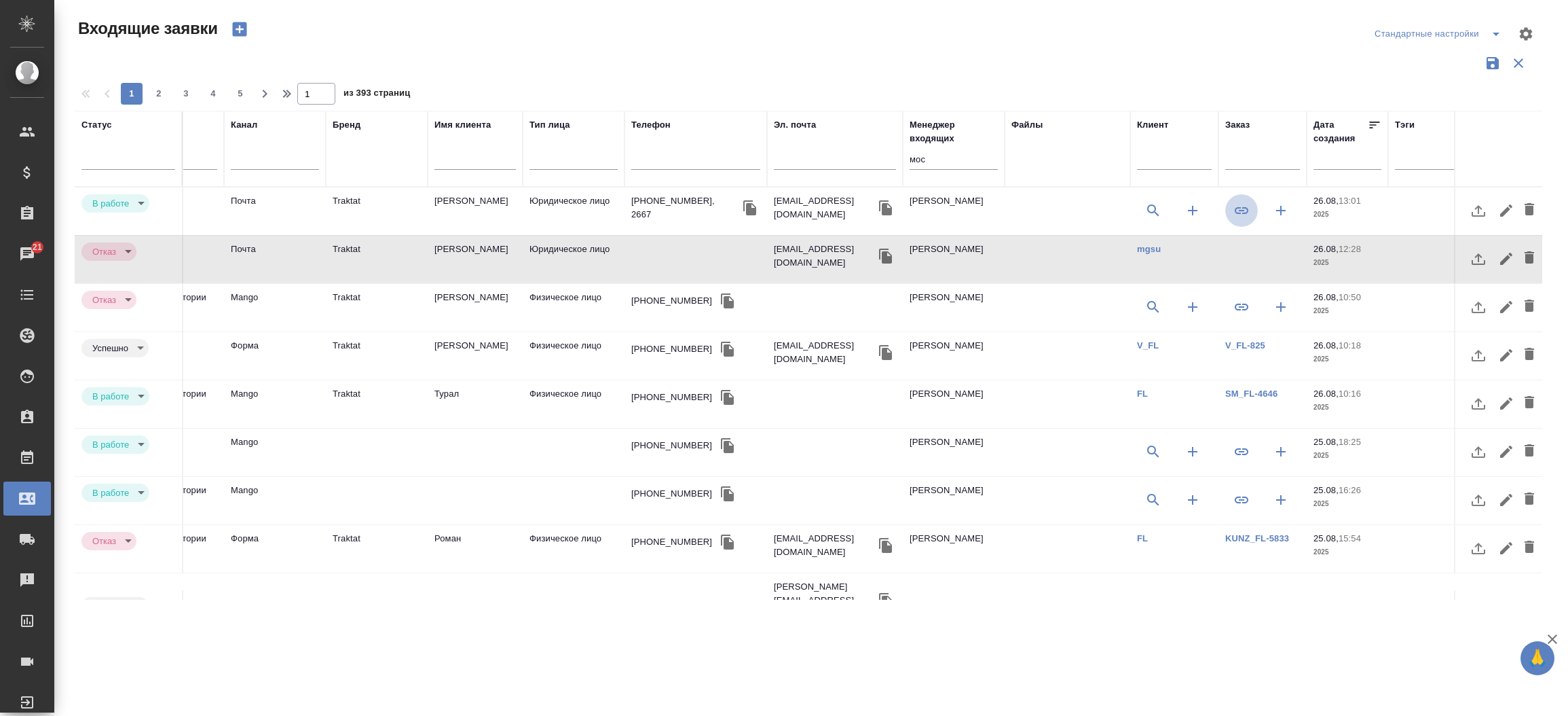
click at [1249, 214] on button "button" at bounding box center [1241, 210] width 33 height 33
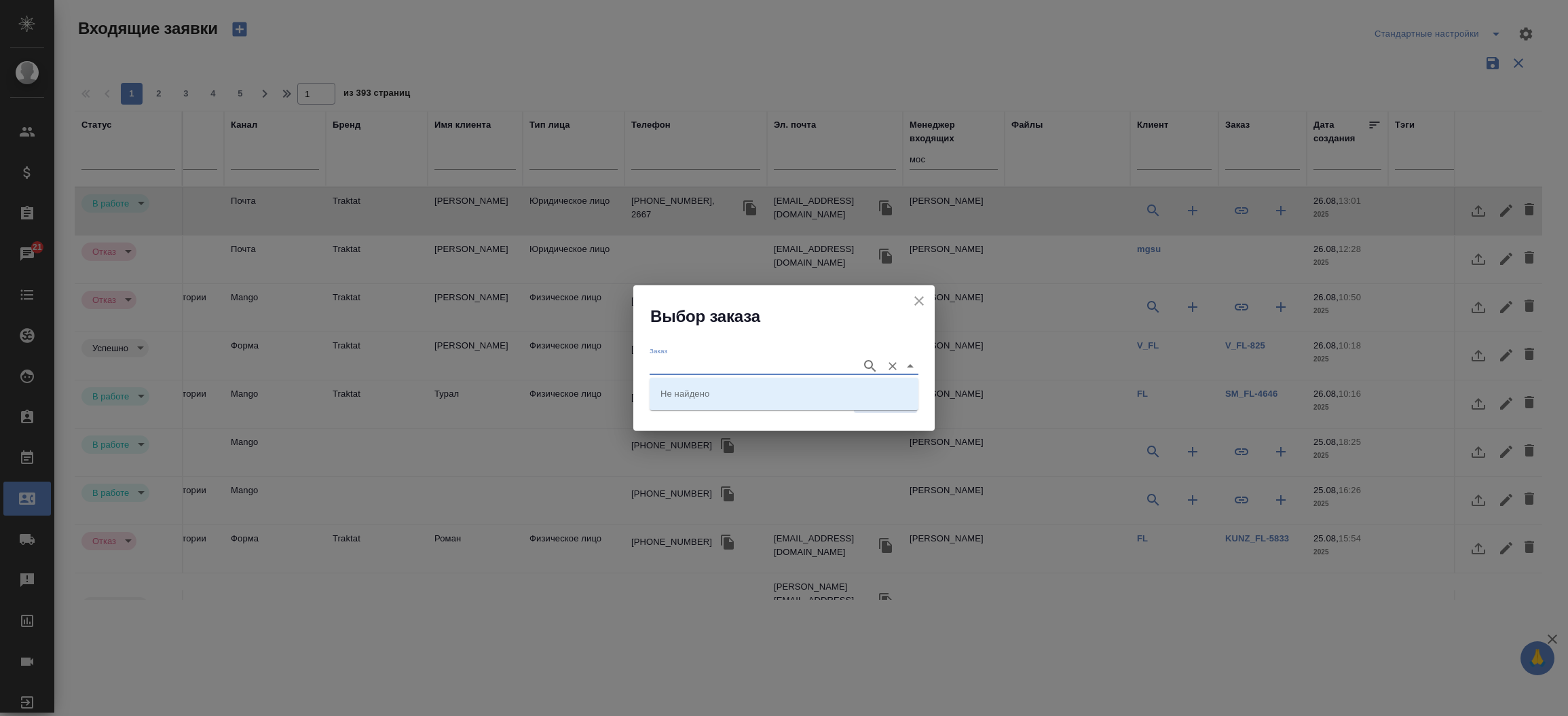
click at [766, 360] on input "Заказ" at bounding box center [752, 365] width 205 height 16
paste input "sales_mgsu-2"
type input "sales_mgsu-2"
click at [724, 391] on li "sales_mgsu-2" at bounding box center [784, 393] width 269 height 24
type input "sales_mgsu-2"
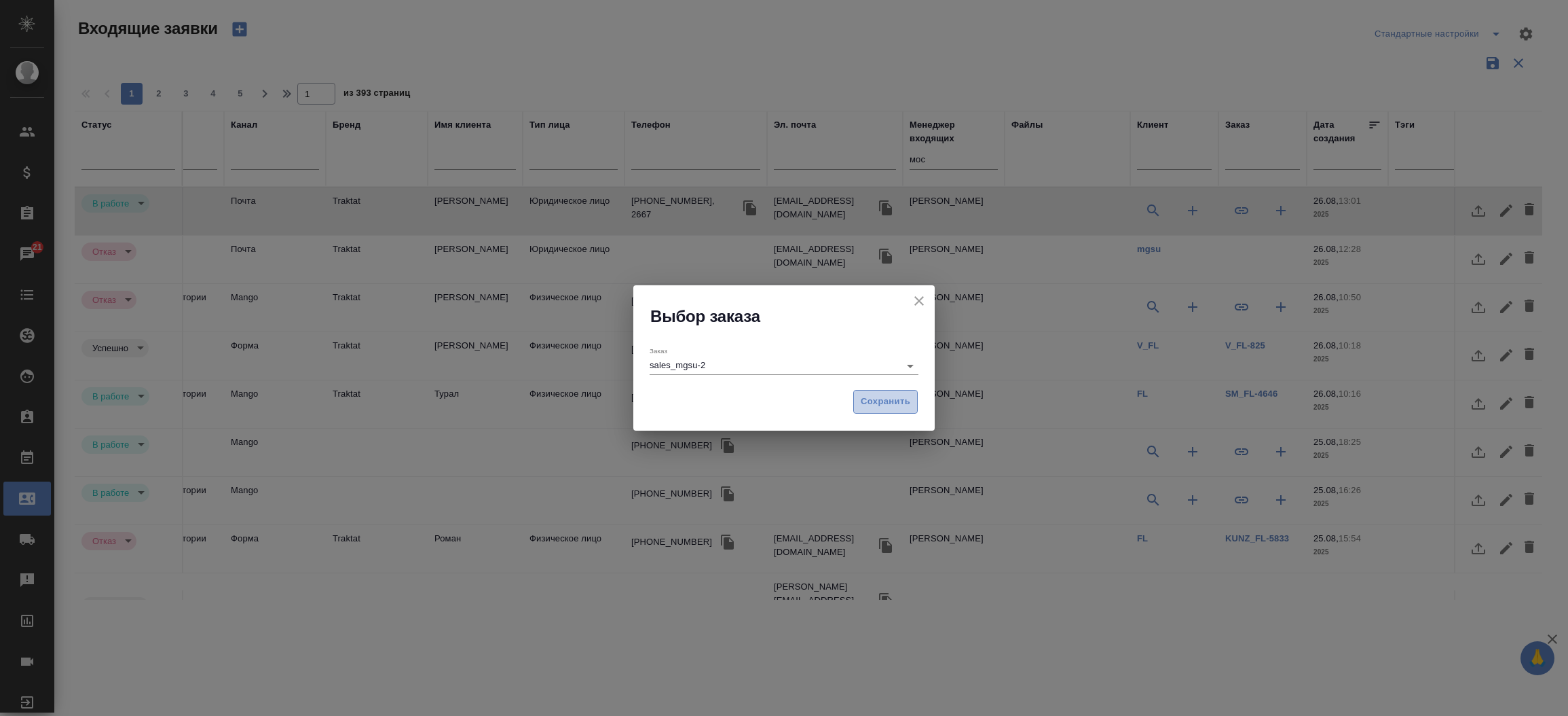
click at [867, 406] on span "Сохранить" at bounding box center [885, 401] width 50 height 16
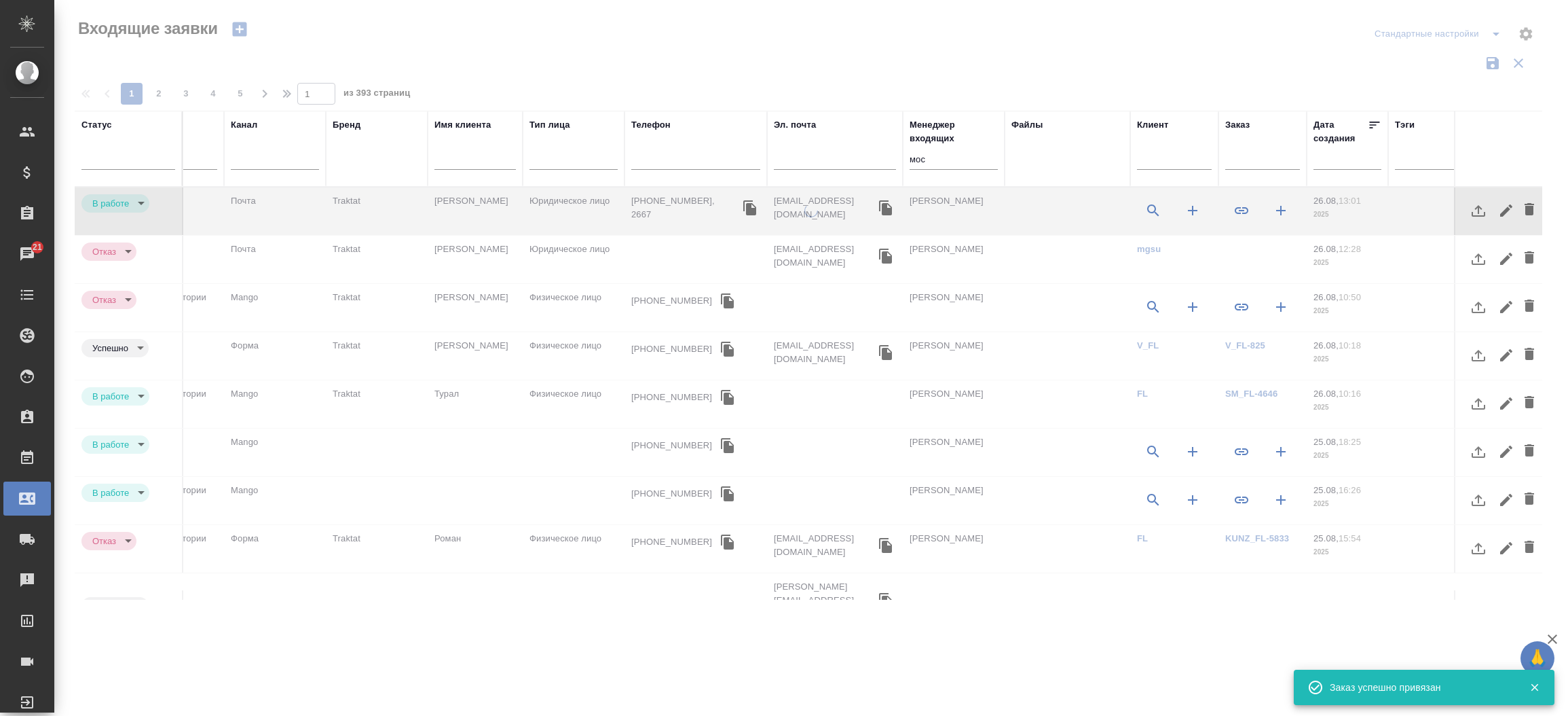
type input "target"
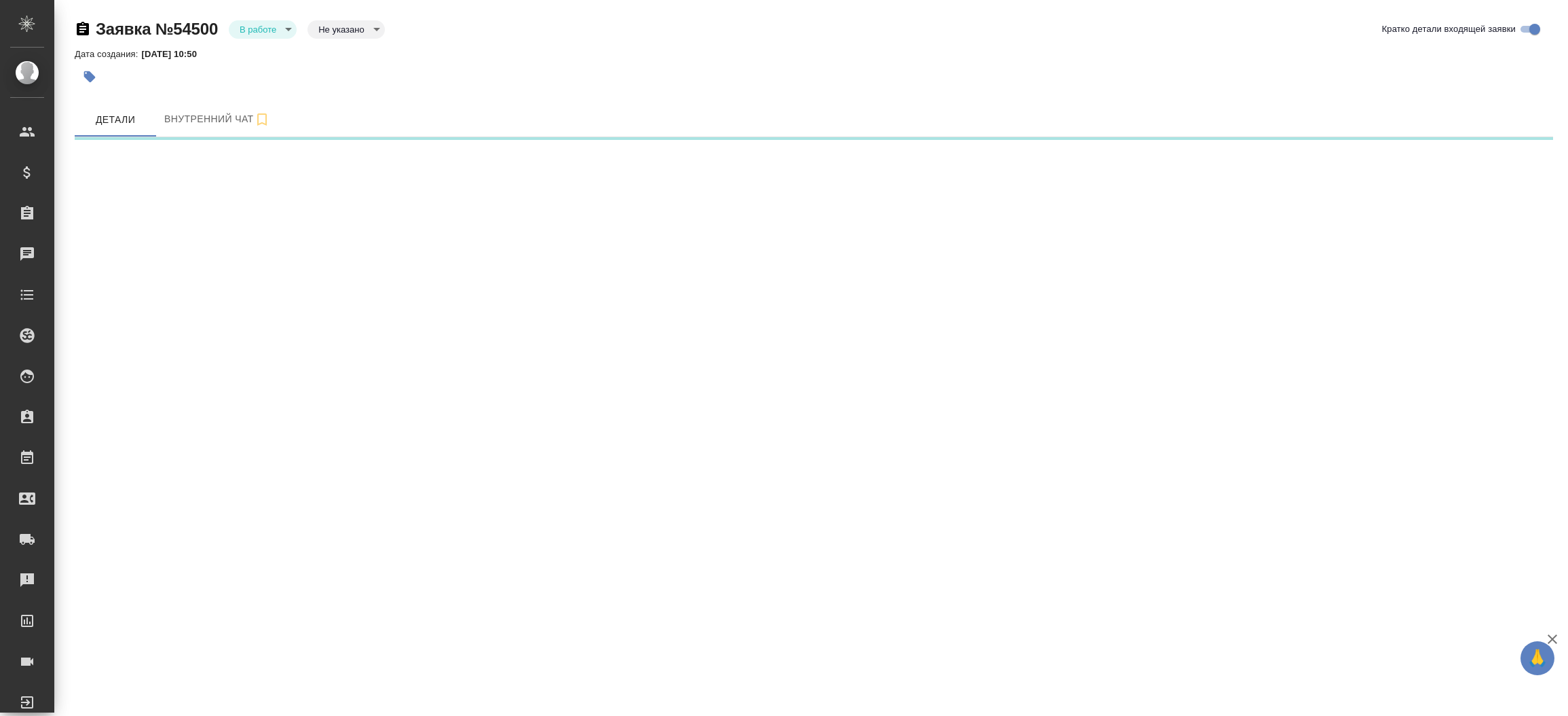
select select "RU"
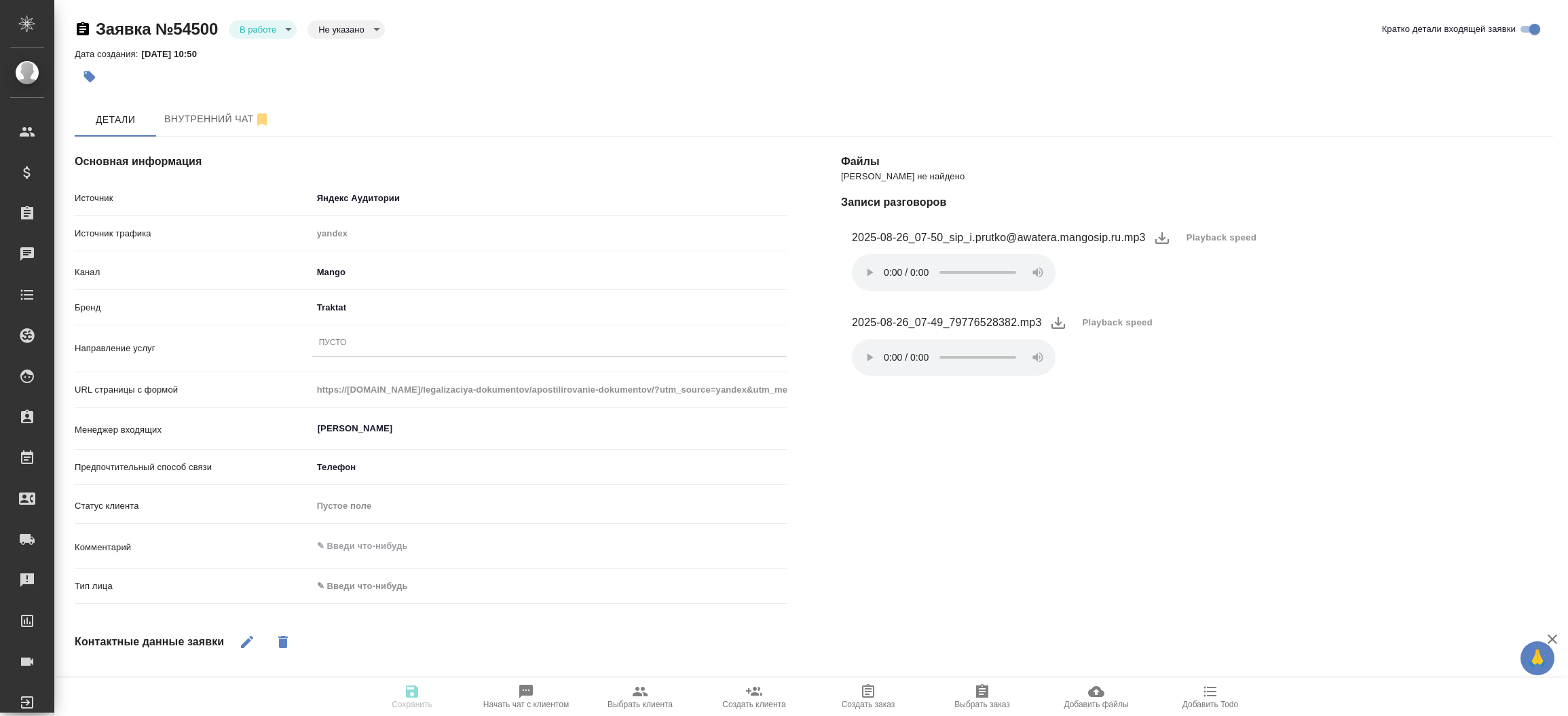
type textarea "x"
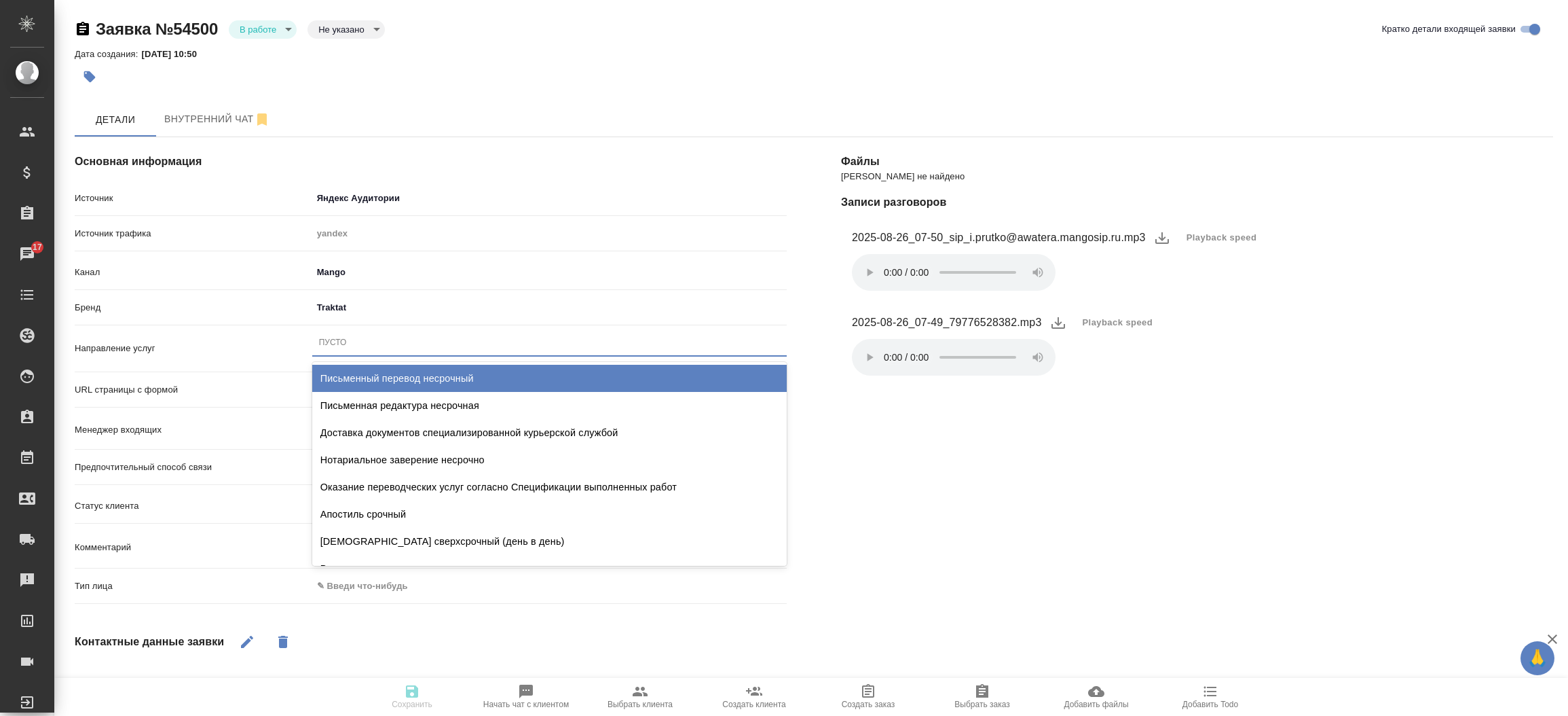
click at [339, 341] on div "Пусто" at bounding box center [332, 342] width 28 height 12
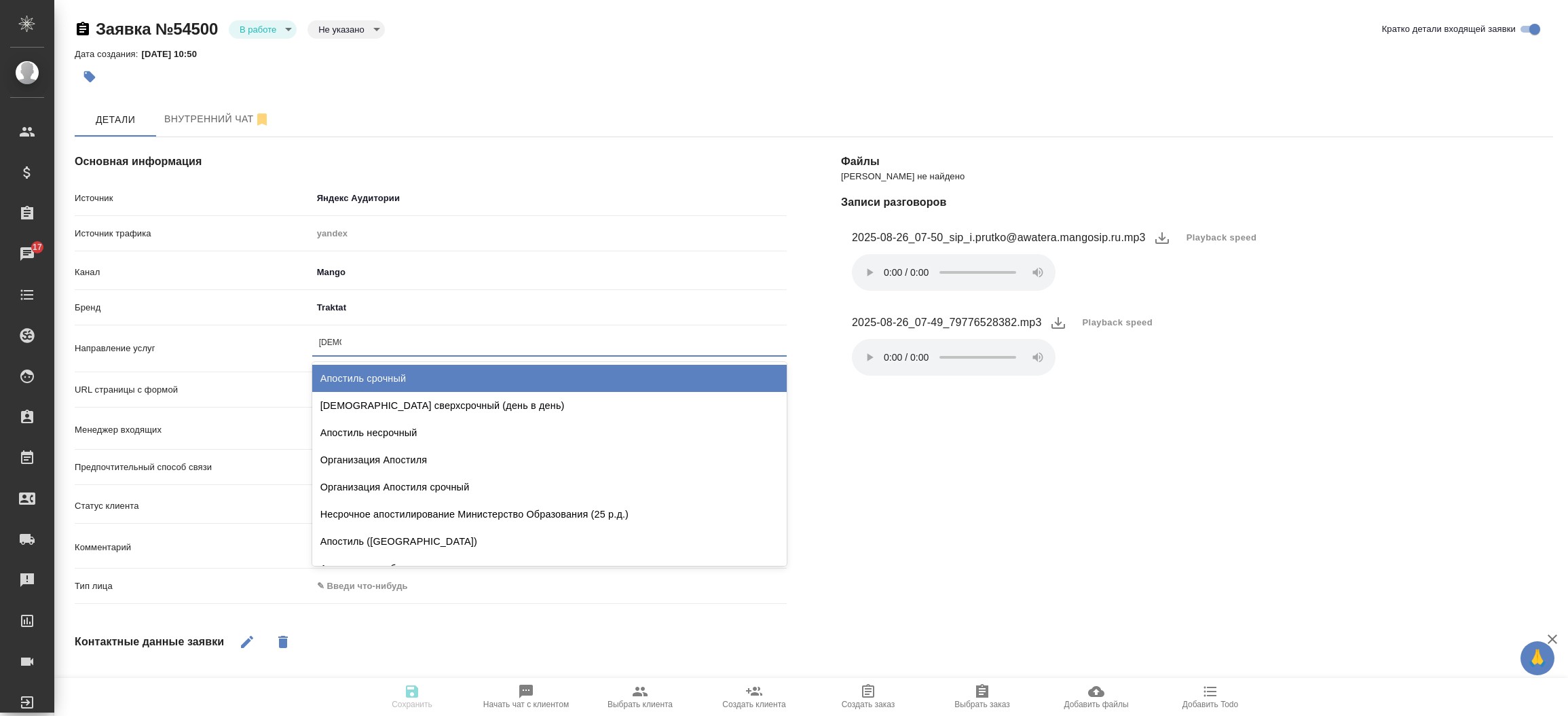
type input "[DEMOGRAPHIC_DATA]"
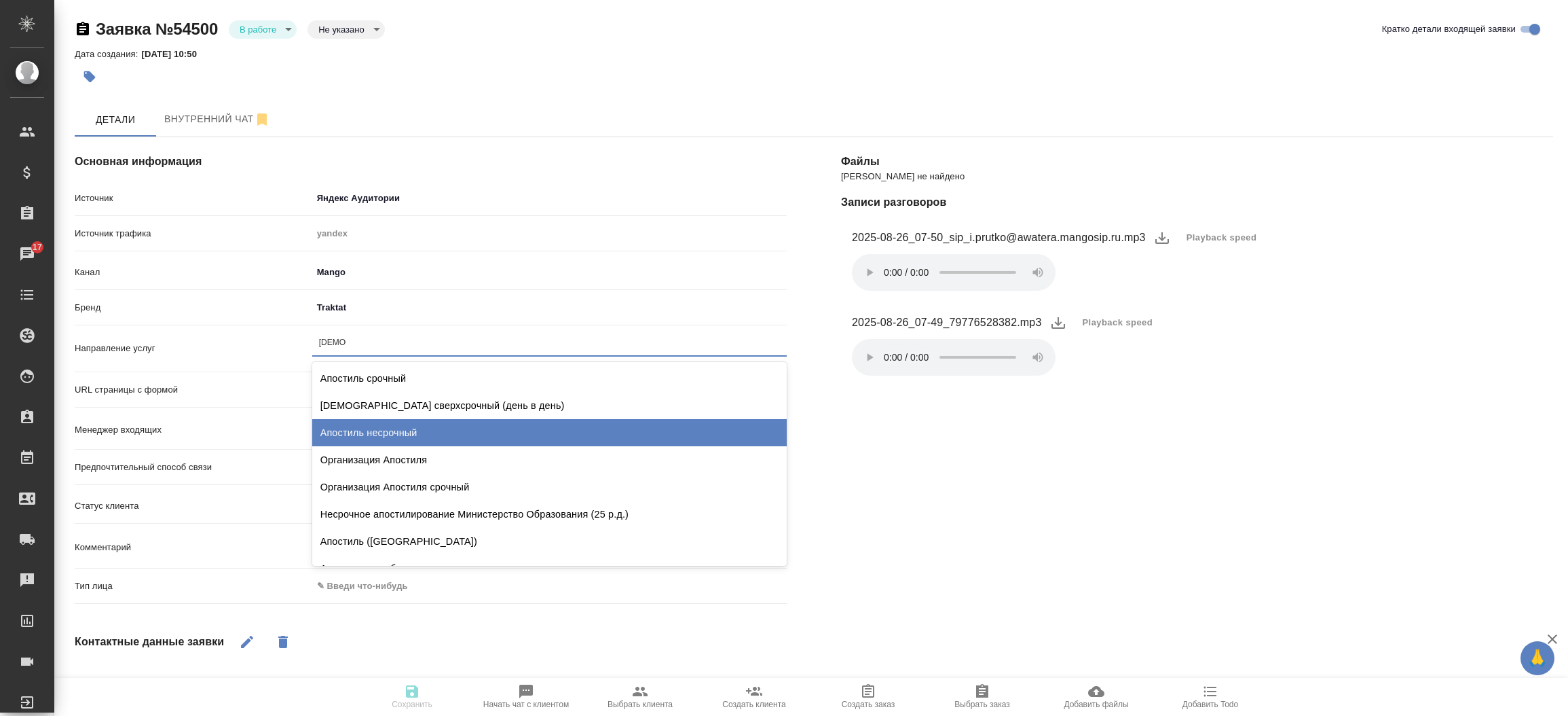
click at [377, 425] on div "Апостиль несрочный" at bounding box center [549, 433] width 475 height 27
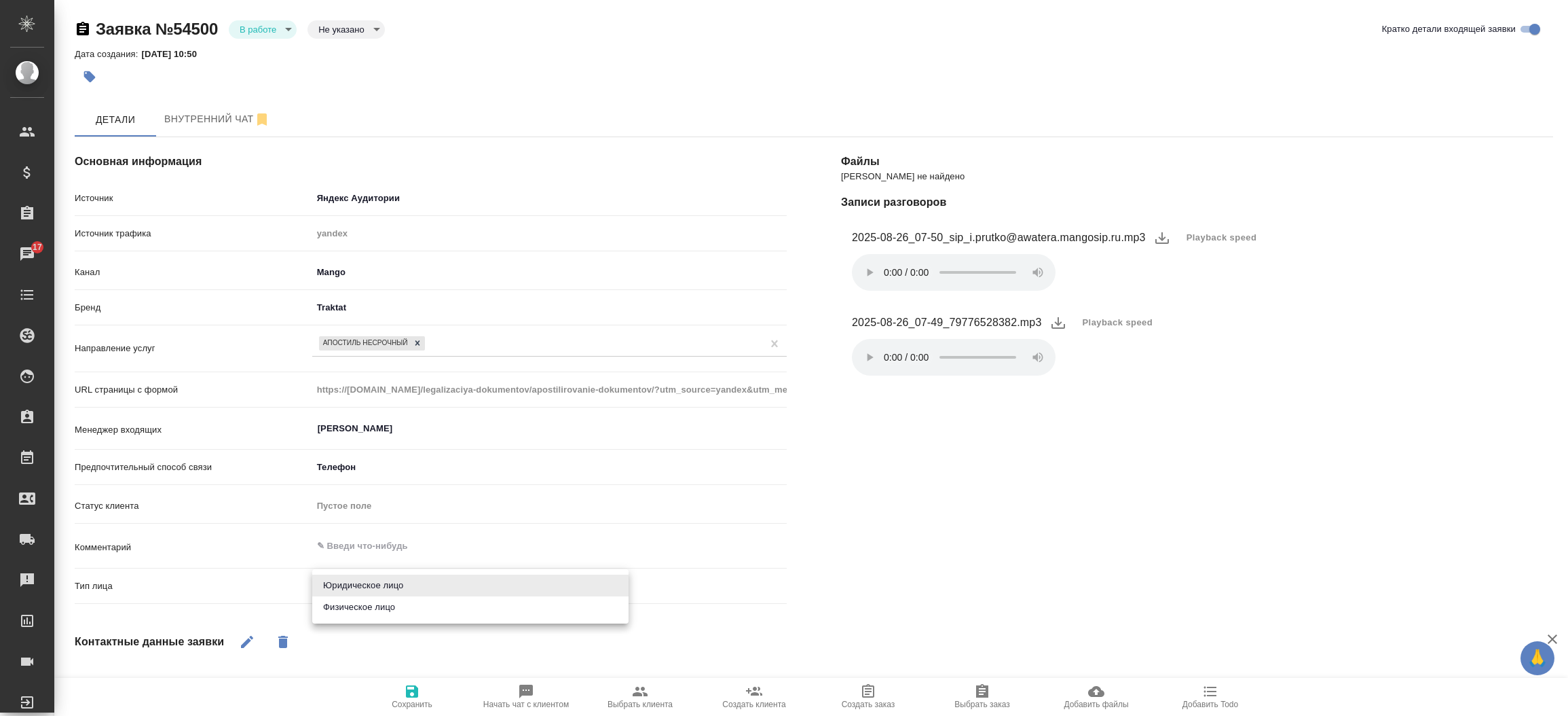
click at [354, 596] on body "🙏 .cls-1 fill:#fff; AWATERA [PERSON_NAME]prutko Клиенты Спецификации Заказы 17 …" at bounding box center [784, 358] width 1568 height 716
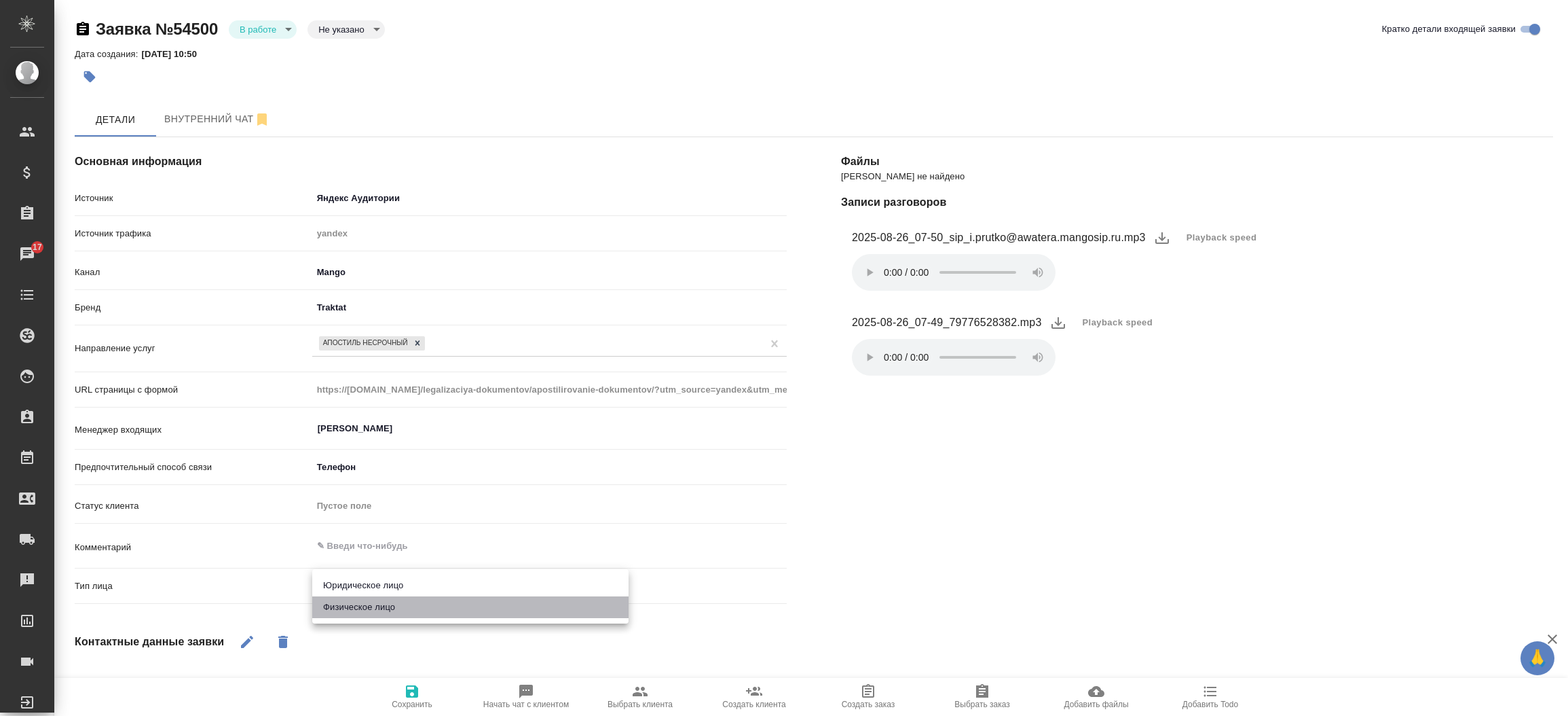
click at [354, 607] on li "Физическое лицо" at bounding box center [470, 607] width 316 height 22
type textarea "x"
type input "private"
click at [250, 649] on icon "button" at bounding box center [246, 641] width 16 height 16
click at [917, 605] on div "[PERSON_NAME] не найдено Записи разговоров 2025-08-26_07-50_sip_i.prutko@awater…" at bounding box center [1197, 556] width 766 height 893
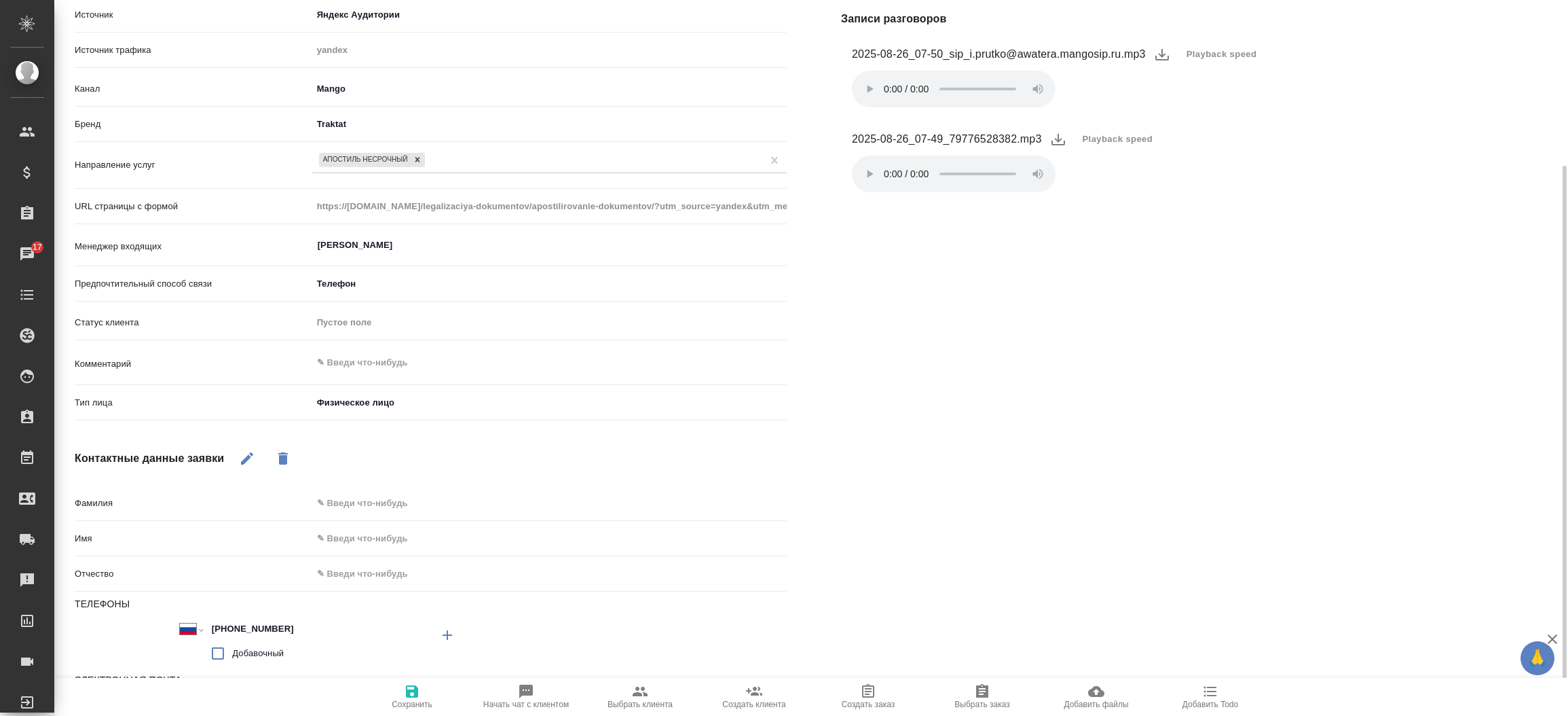
scroll to position [244, 0]
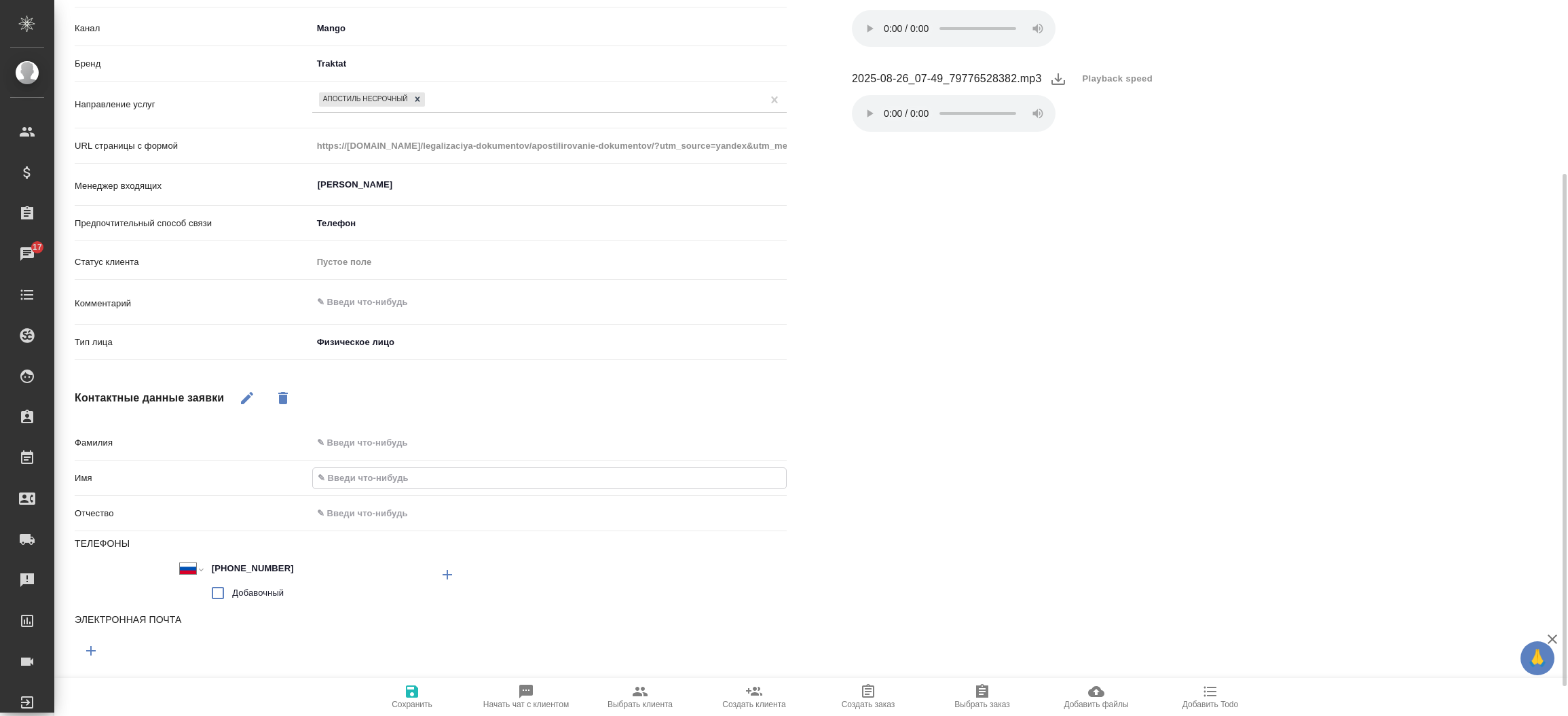
click at [416, 476] on input "text" at bounding box center [549, 477] width 473 height 19
type textarea "x"
type input "Г"
type textarea "x"
type input "Ге"
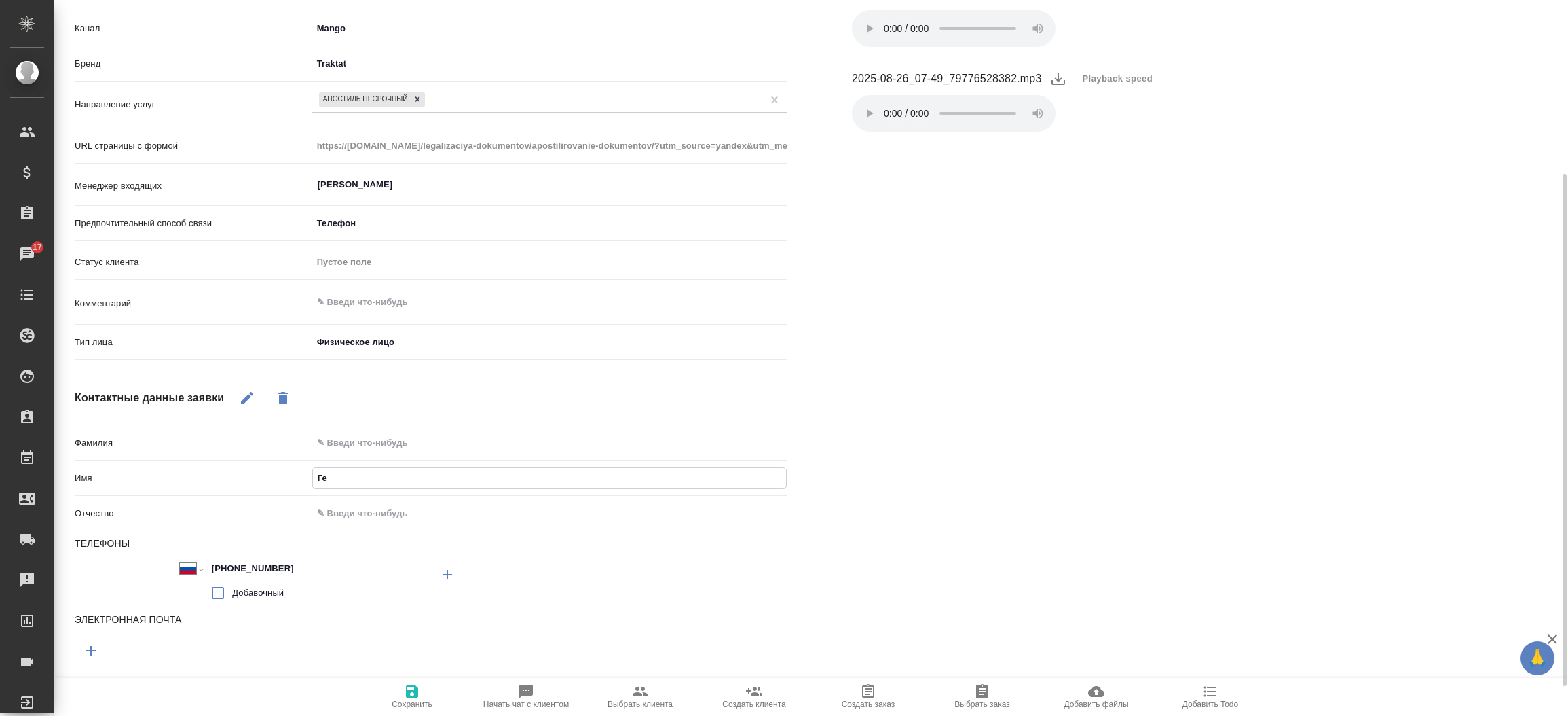
type textarea "x"
type input "Гео"
type textarea "x"
type input "Геор"
type textarea "x"
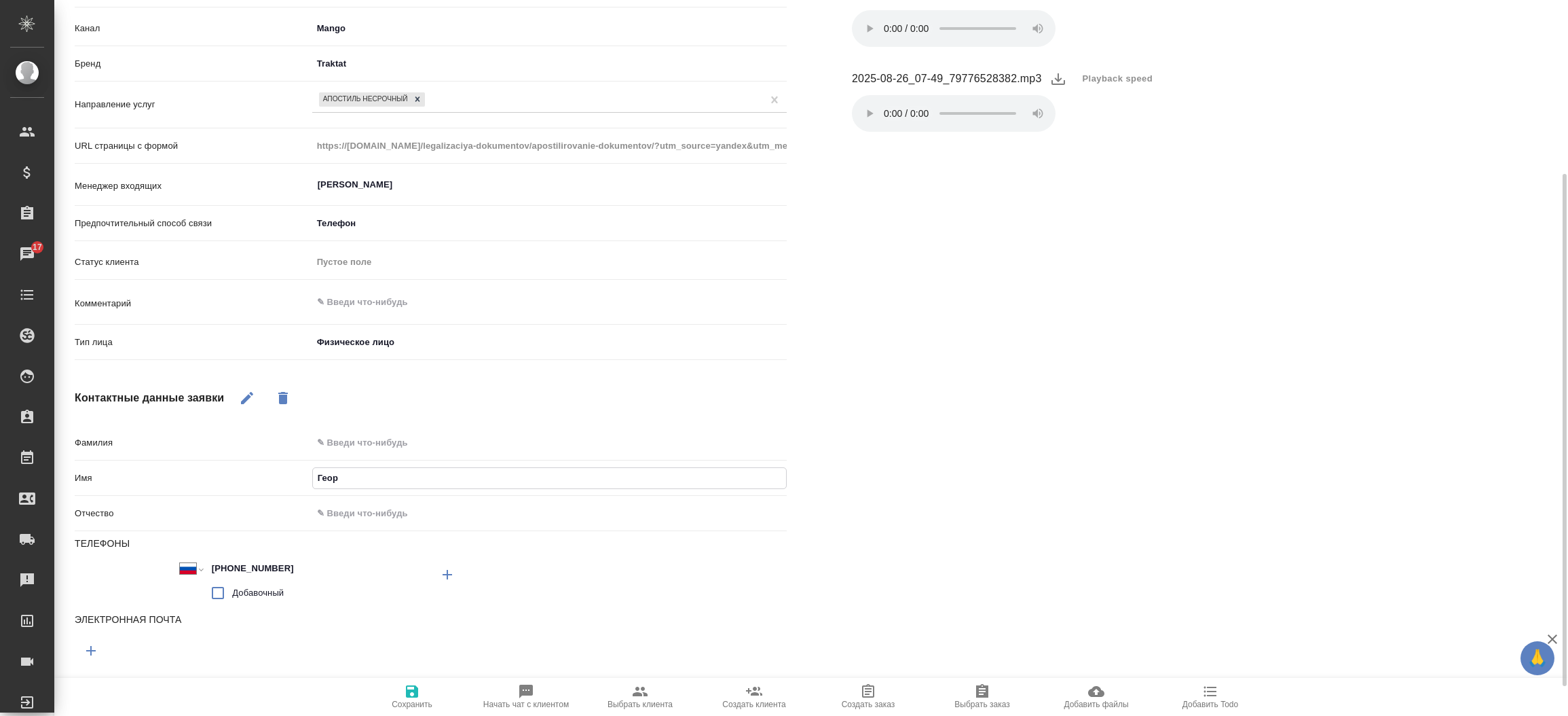
type input "[PERSON_NAME]"
type textarea "x"
type input "[PERSON_NAME]"
type textarea "x"
type input "[PERSON_NAME]"
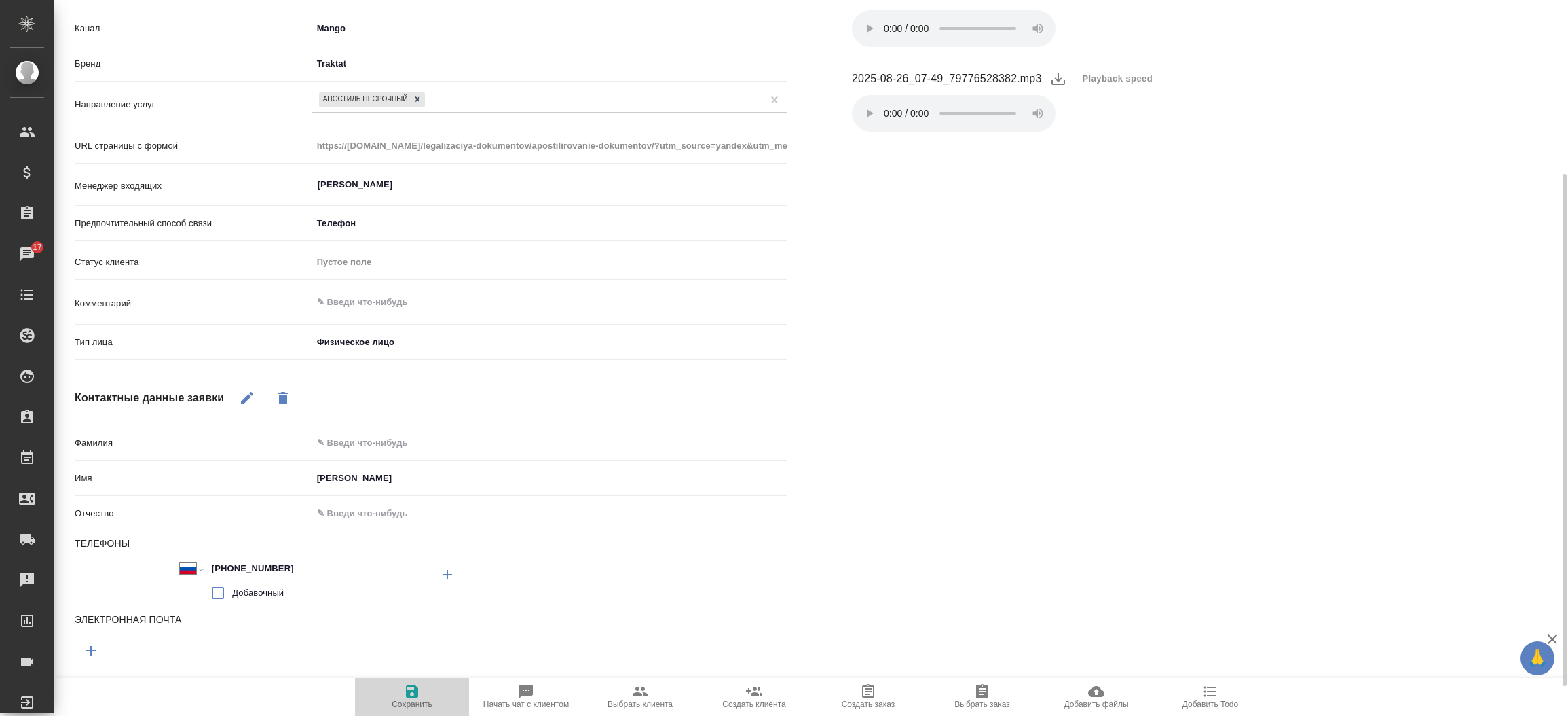
click at [417, 698] on icon "button" at bounding box center [411, 691] width 16 height 16
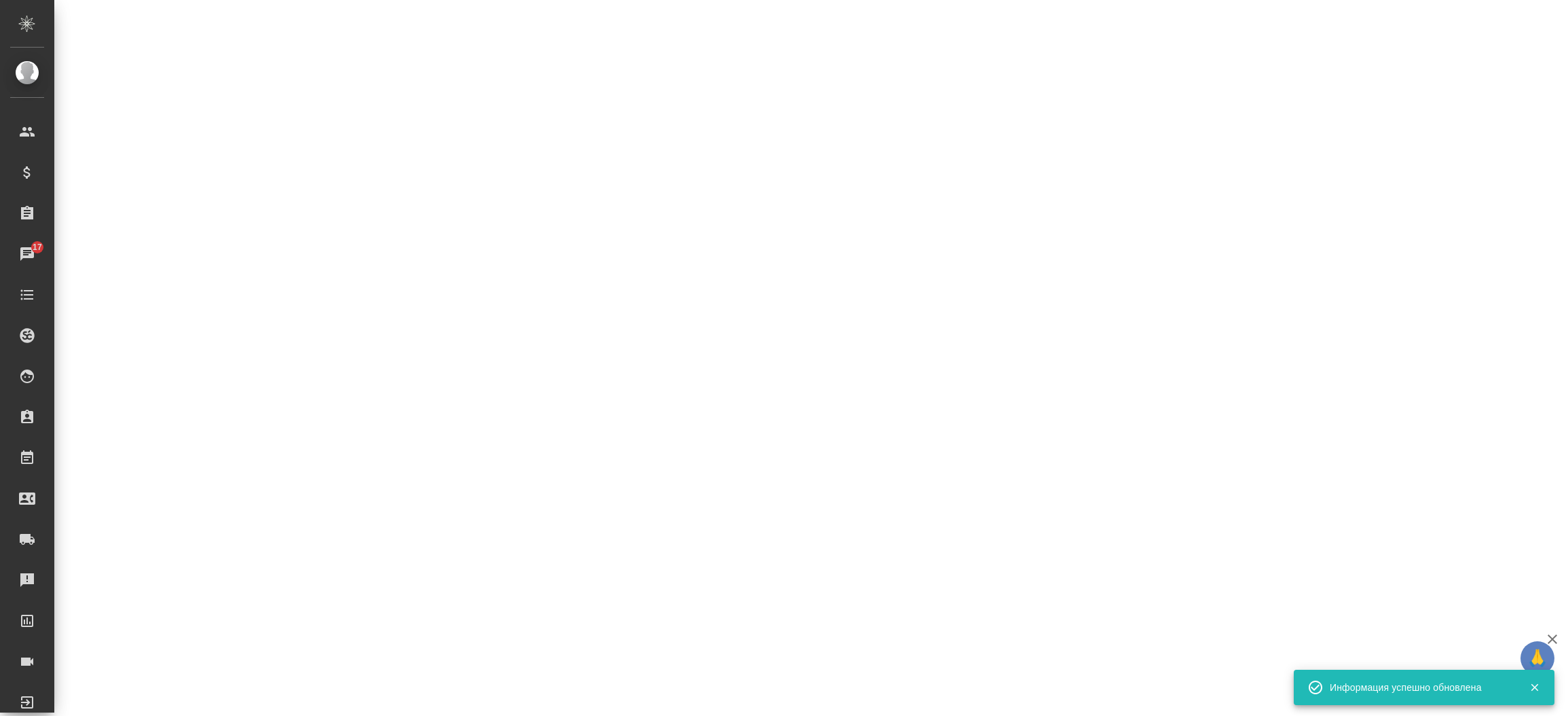
select select "RU"
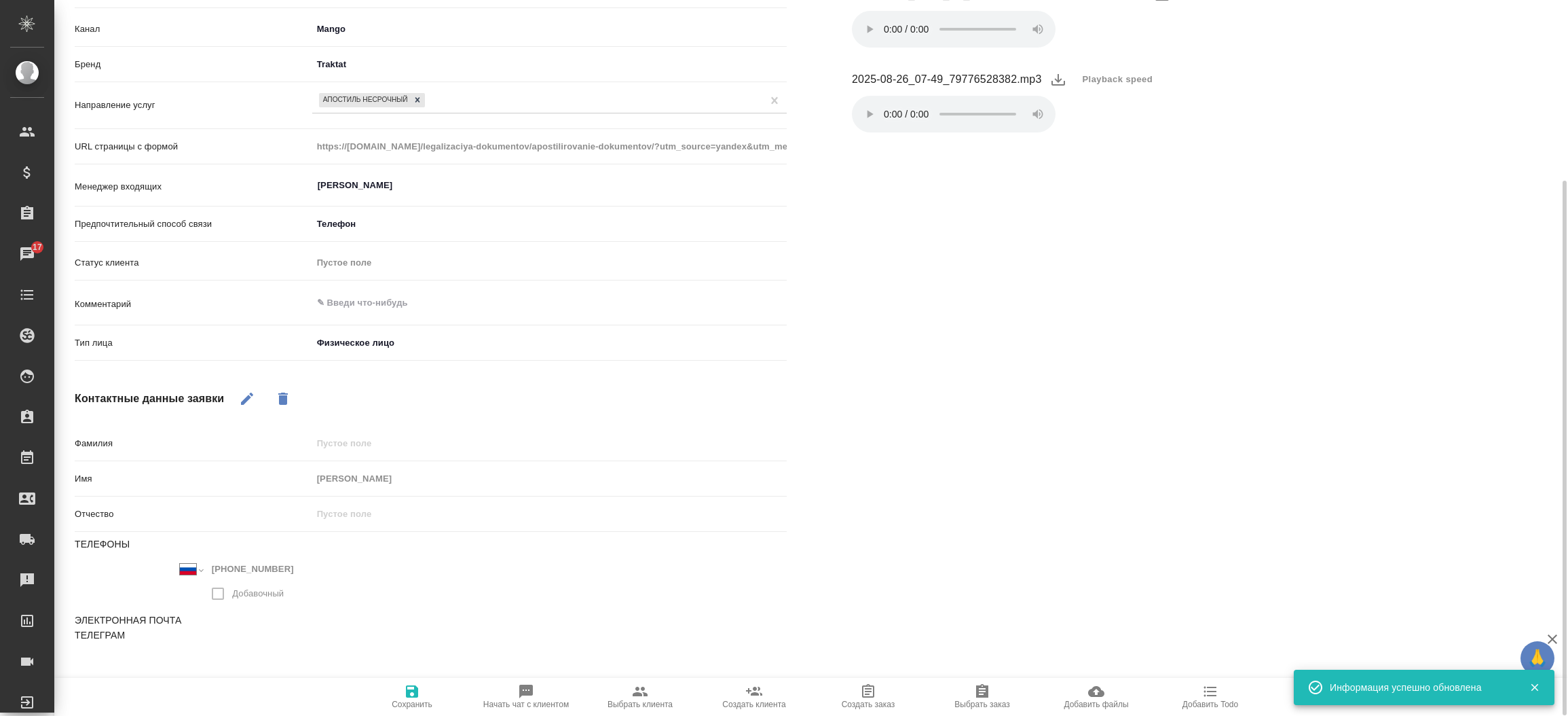
scroll to position [242, 0]
type textarea "x"
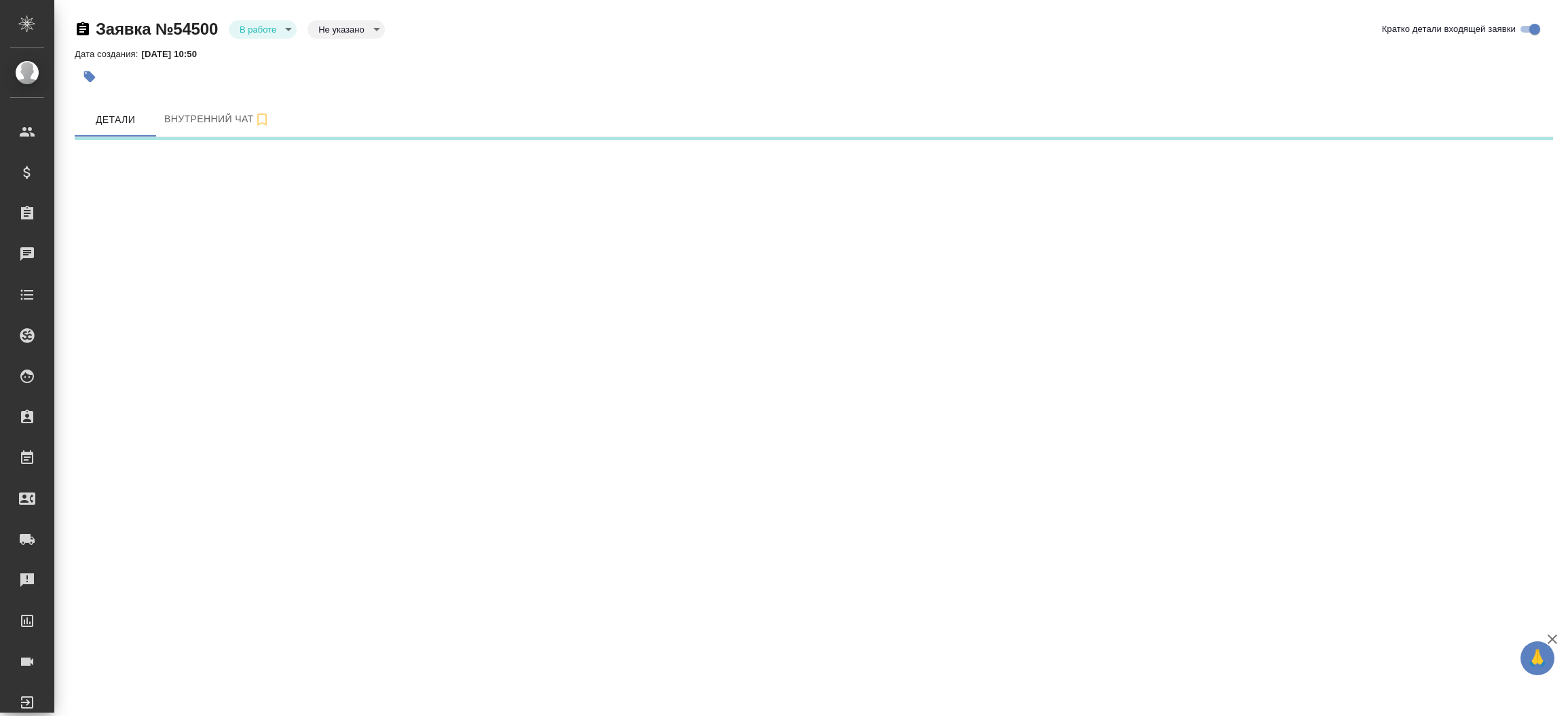
select select "RU"
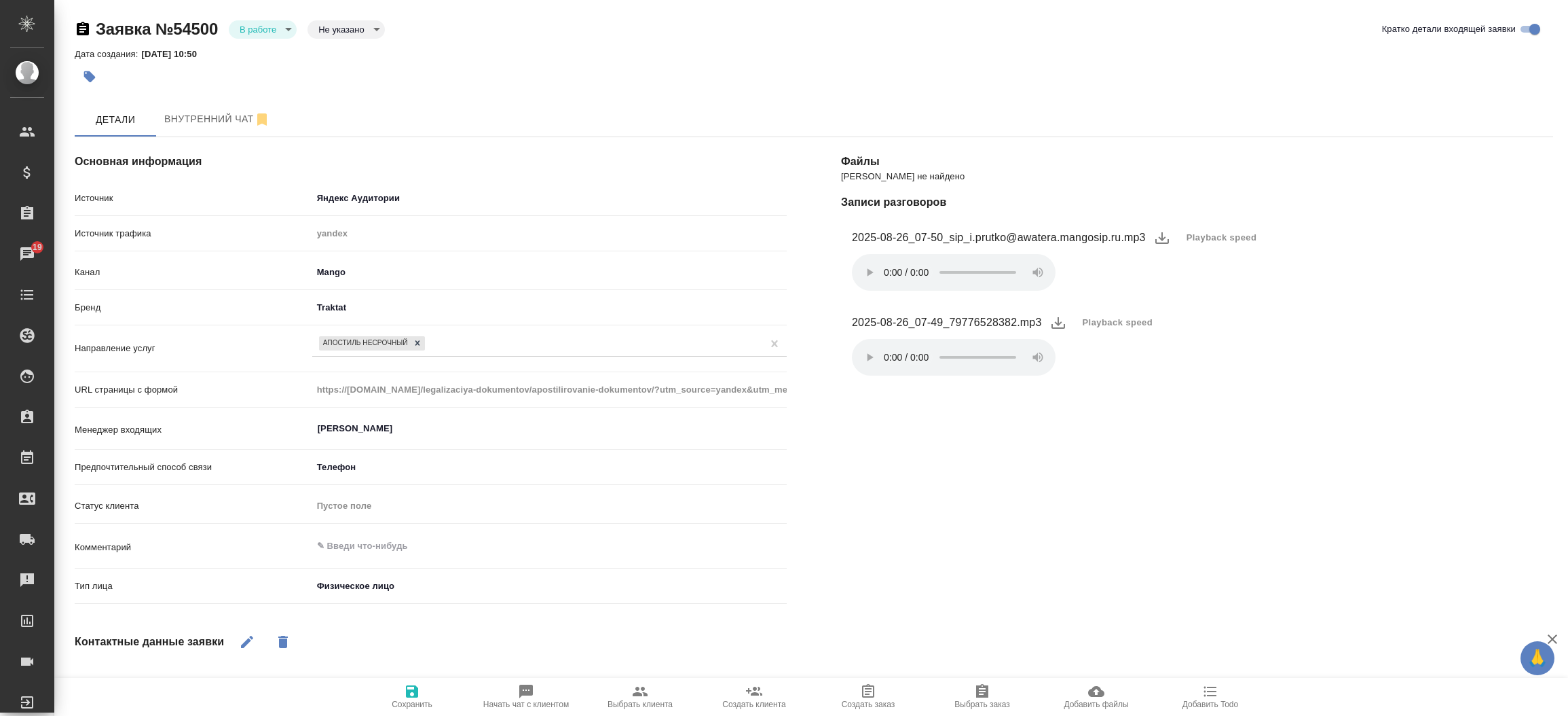
type textarea "x"
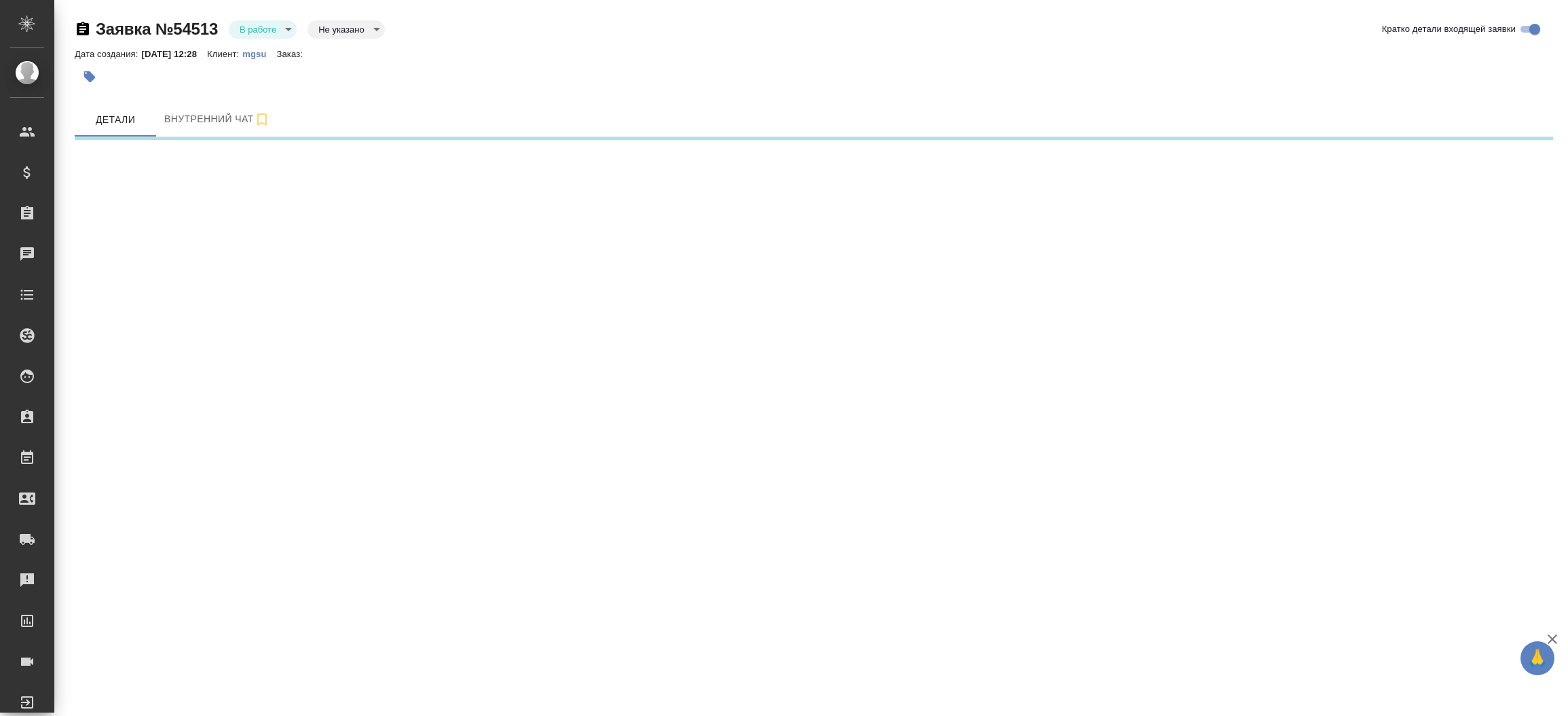
select select "RU"
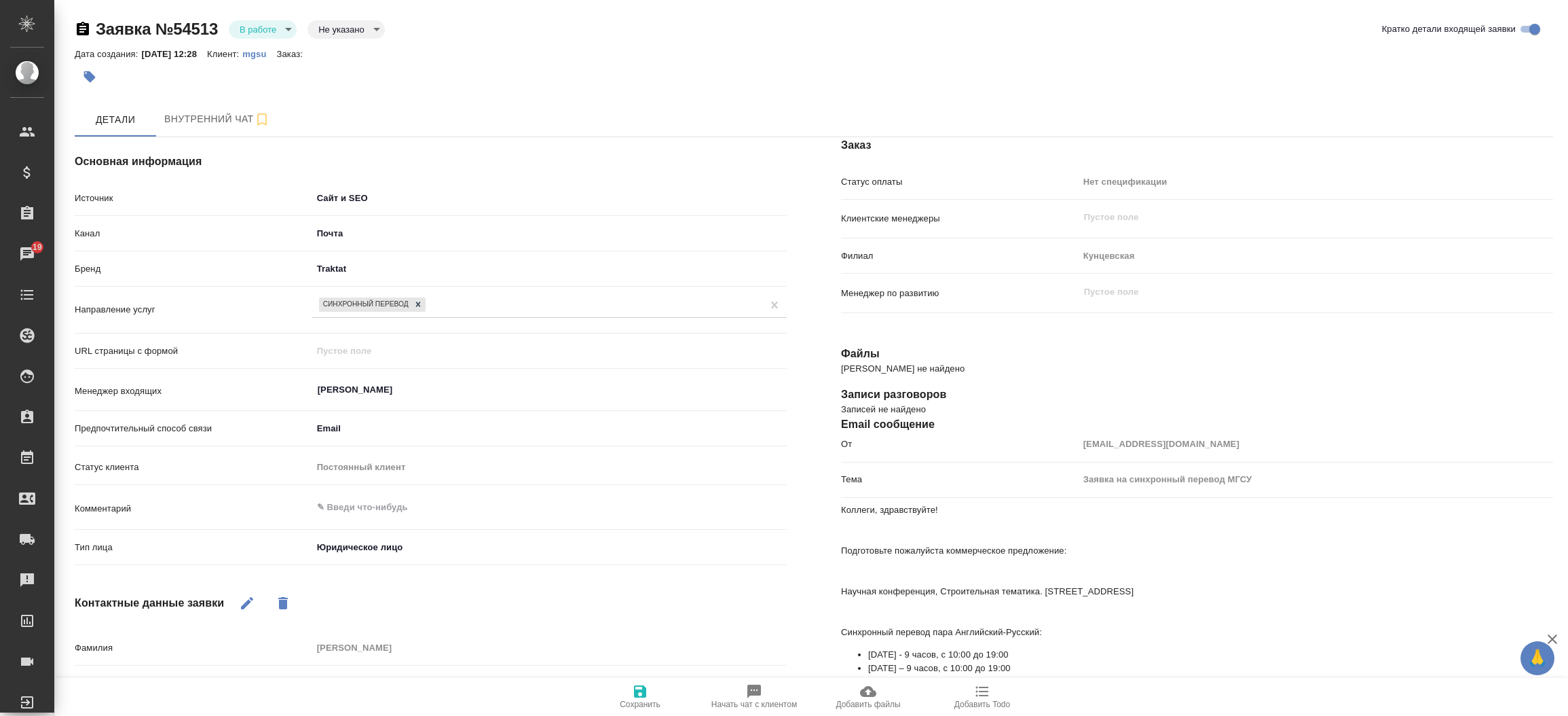
type textarea "x"
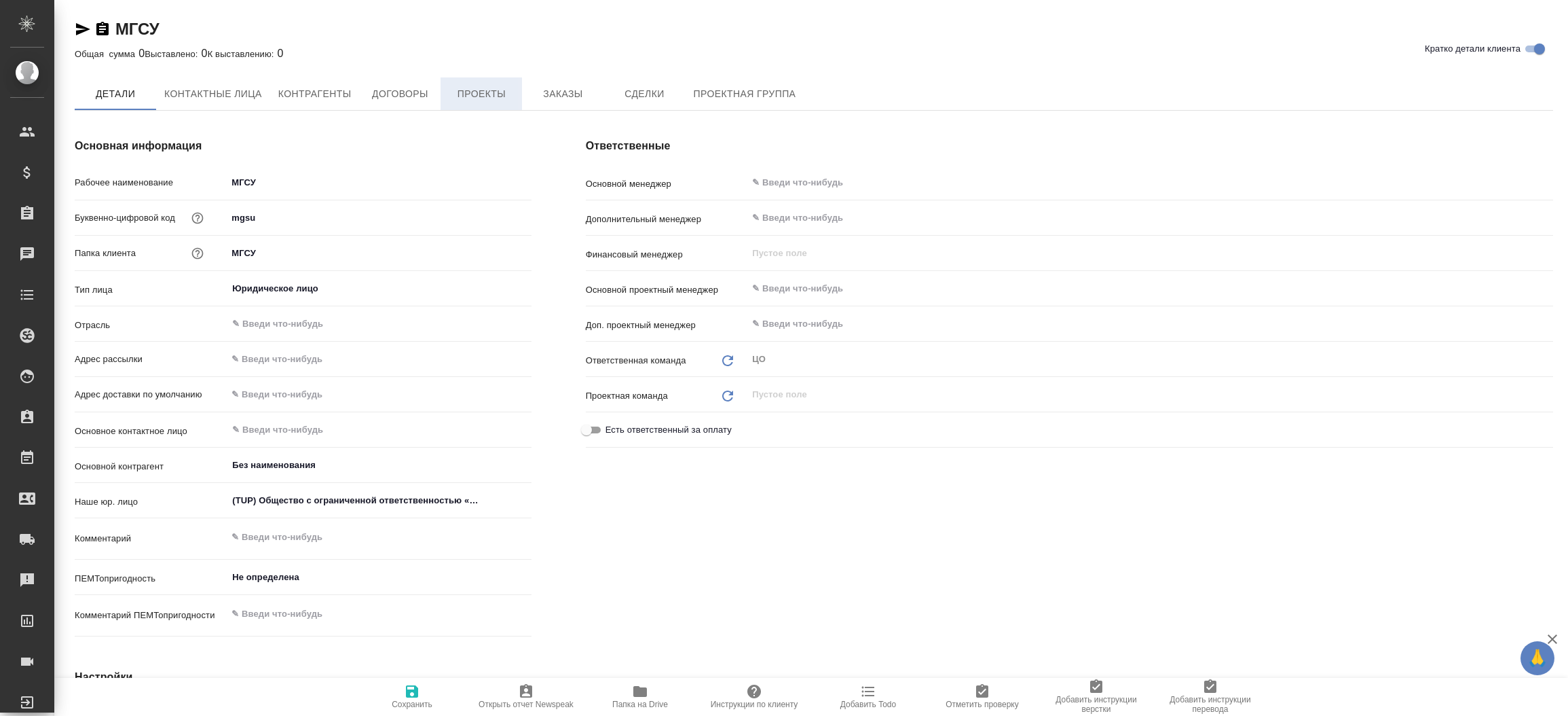
type textarea "x"
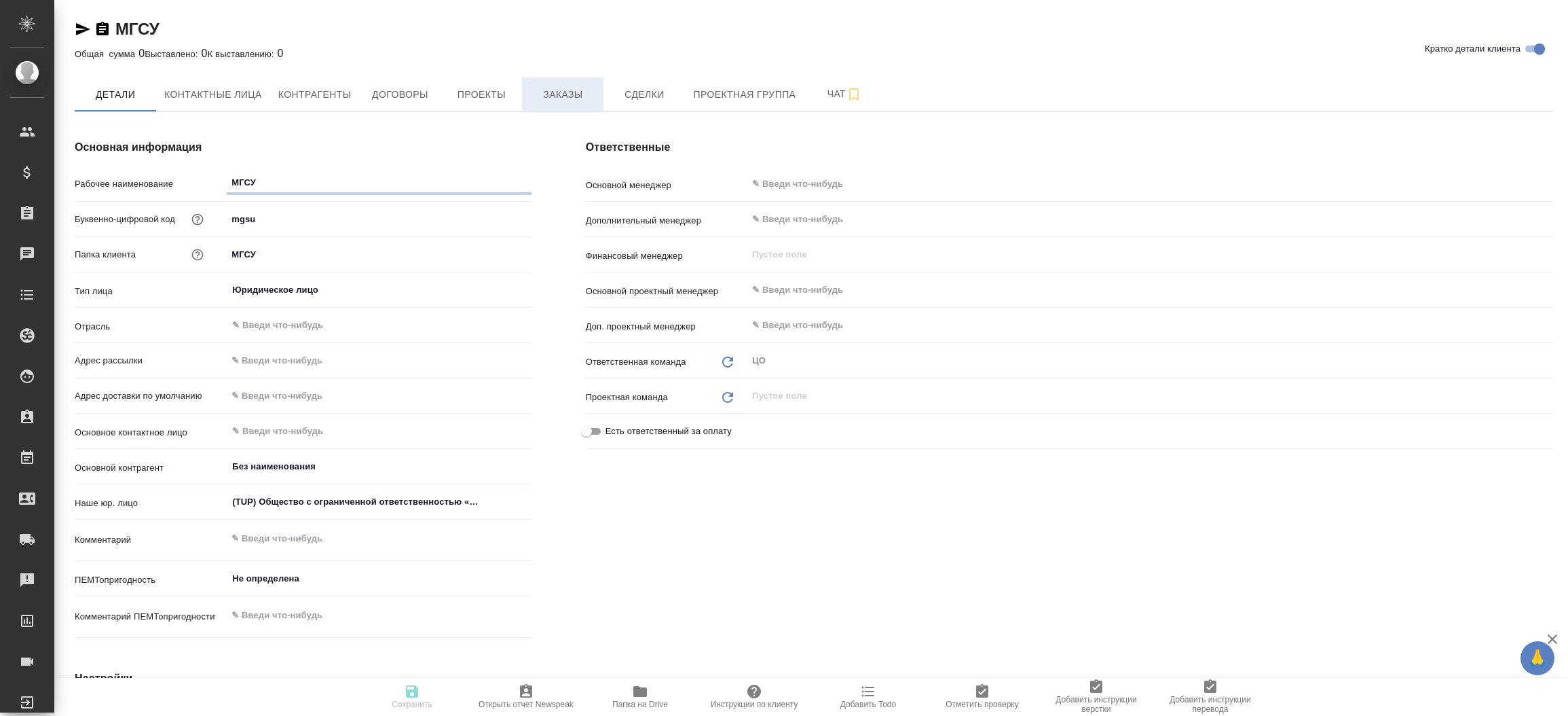
type textarea "x"
click at [549, 83] on button "Заказы" at bounding box center [562, 94] width 82 height 34
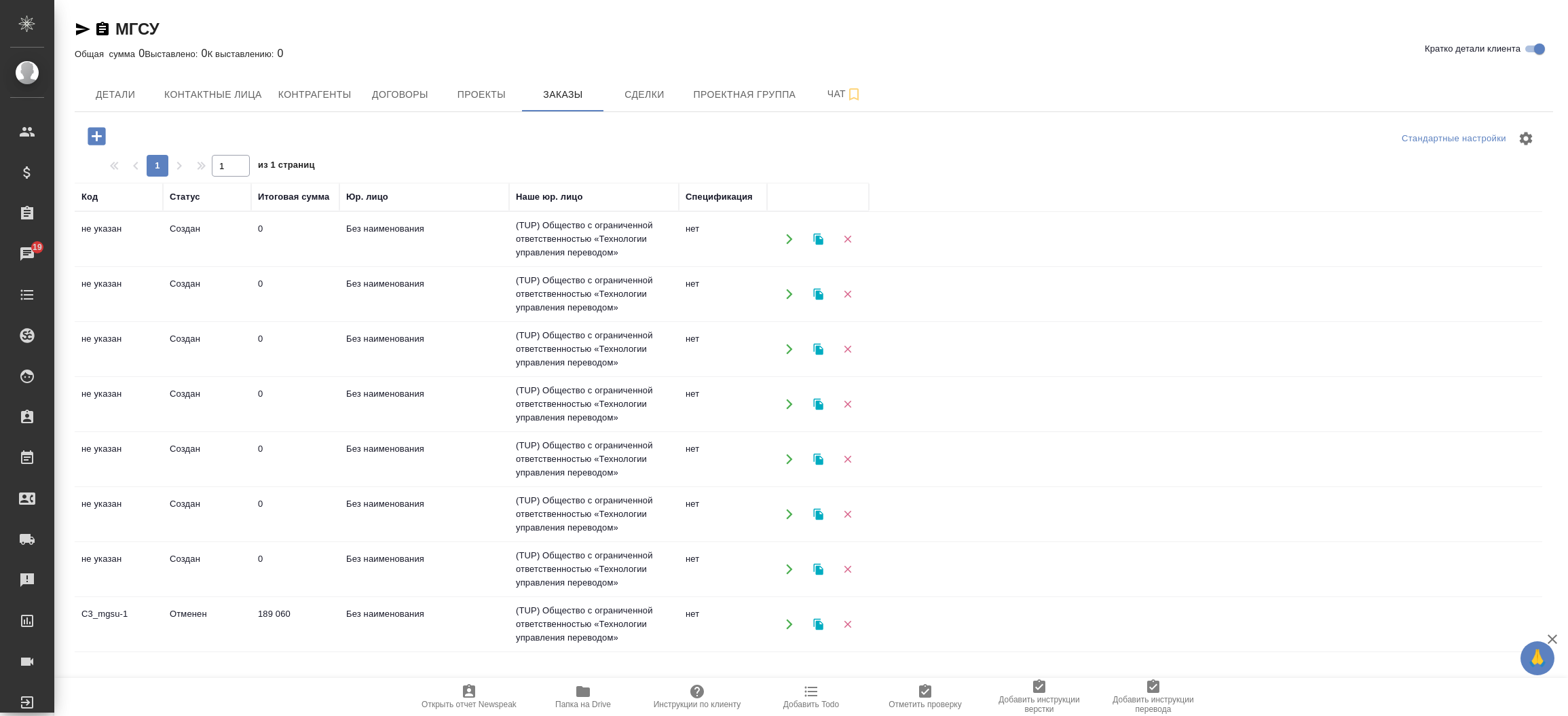
click at [190, 223] on td "Создан" at bounding box center [207, 239] width 89 height 47
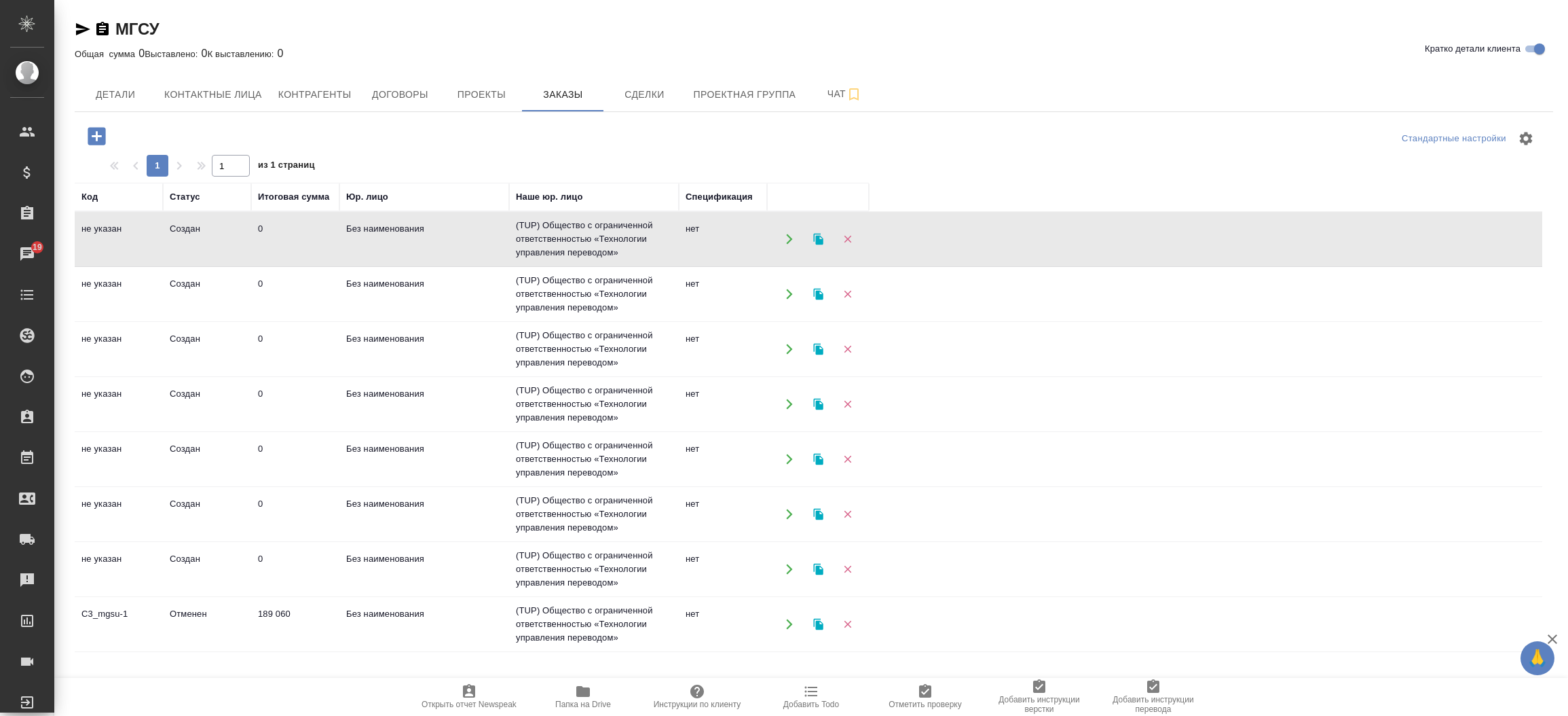
click at [190, 223] on td "Создан" at bounding box center [207, 239] width 89 height 47
click at [83, 31] on icon "button" at bounding box center [83, 29] width 14 height 12
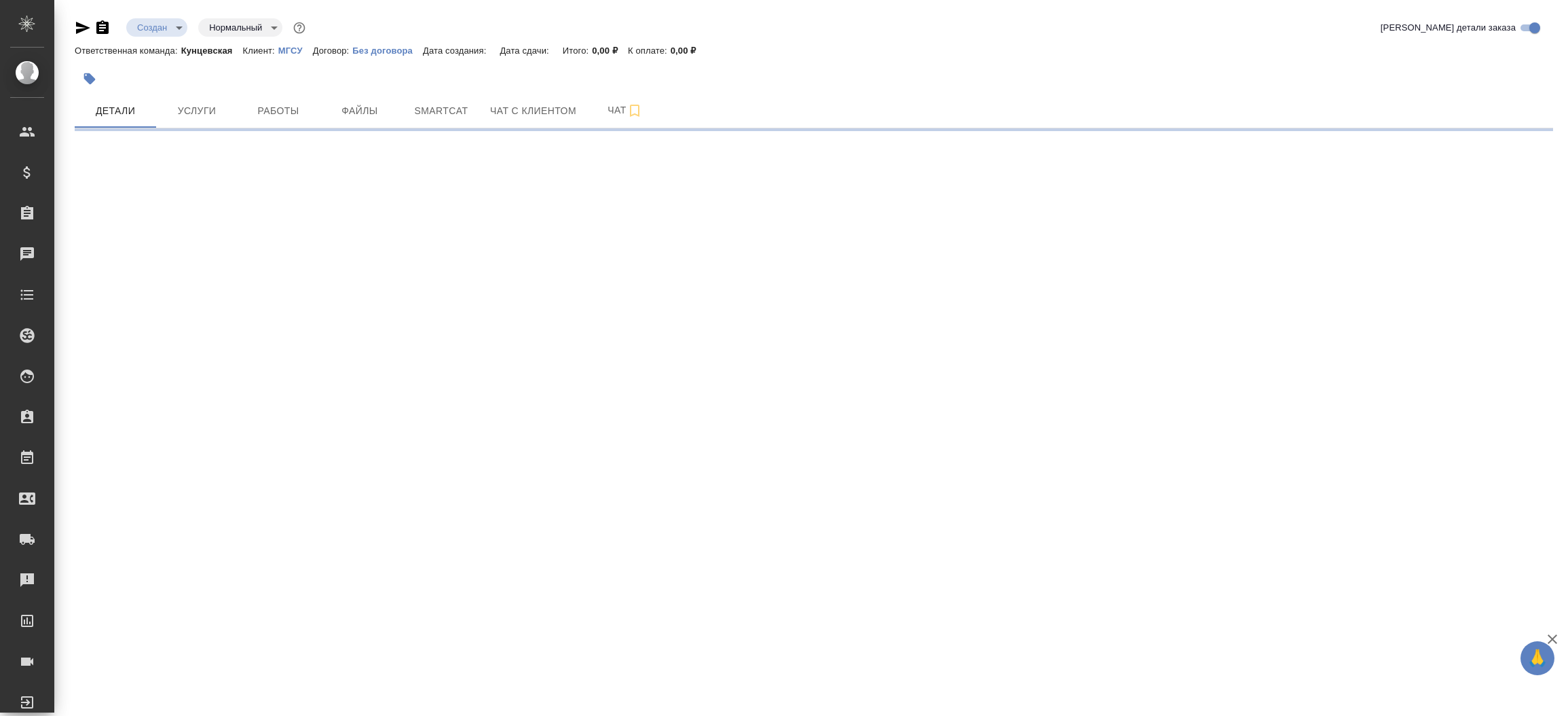
select select "RU"
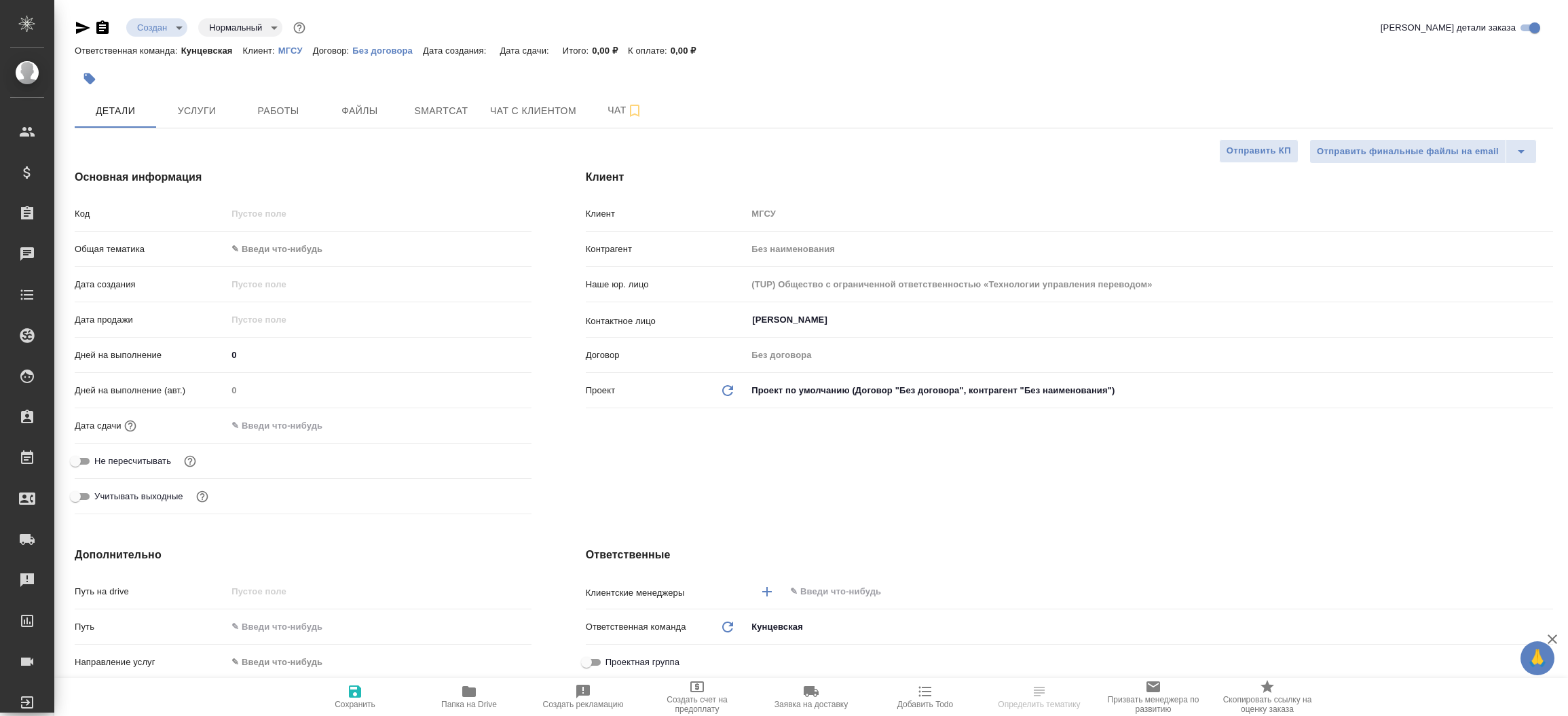
type textarea "x"
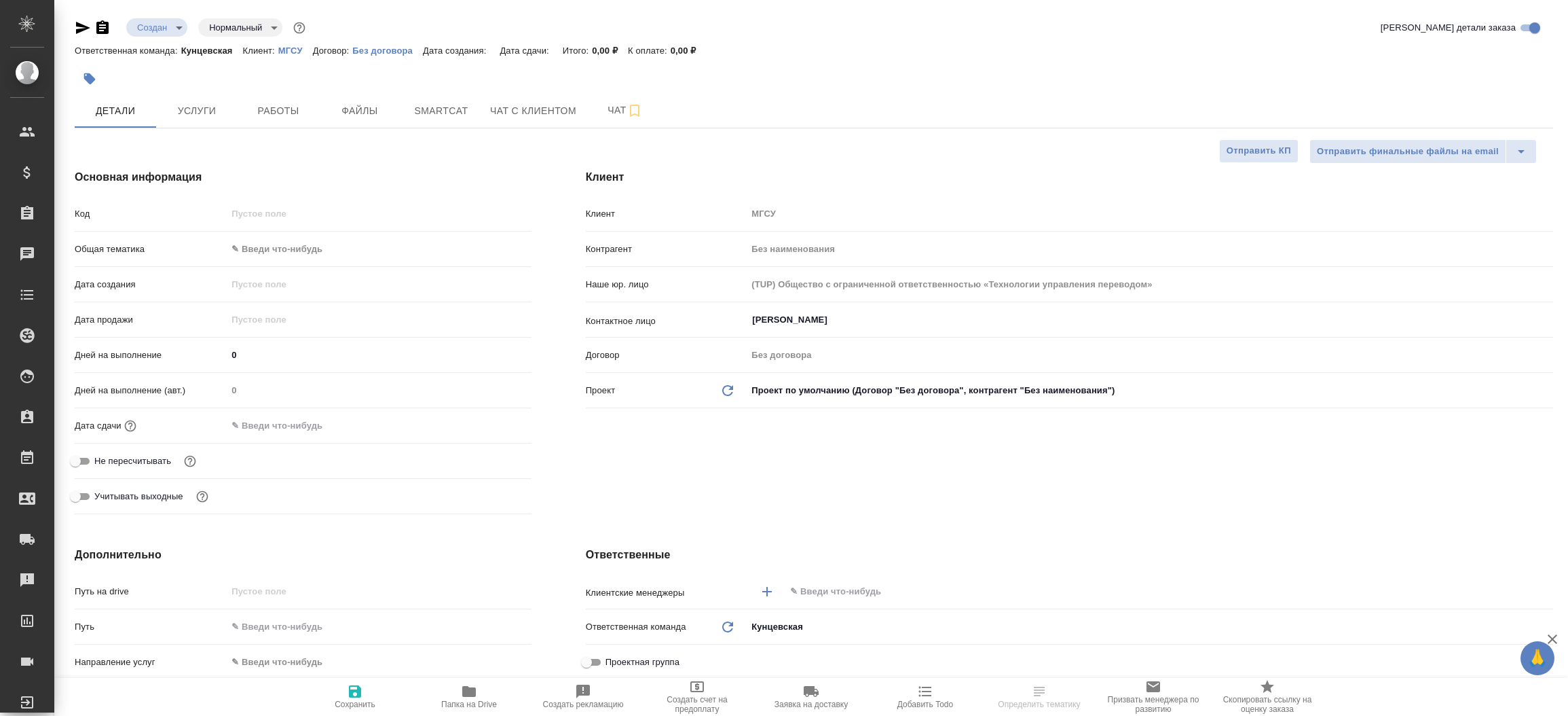
type textarea "x"
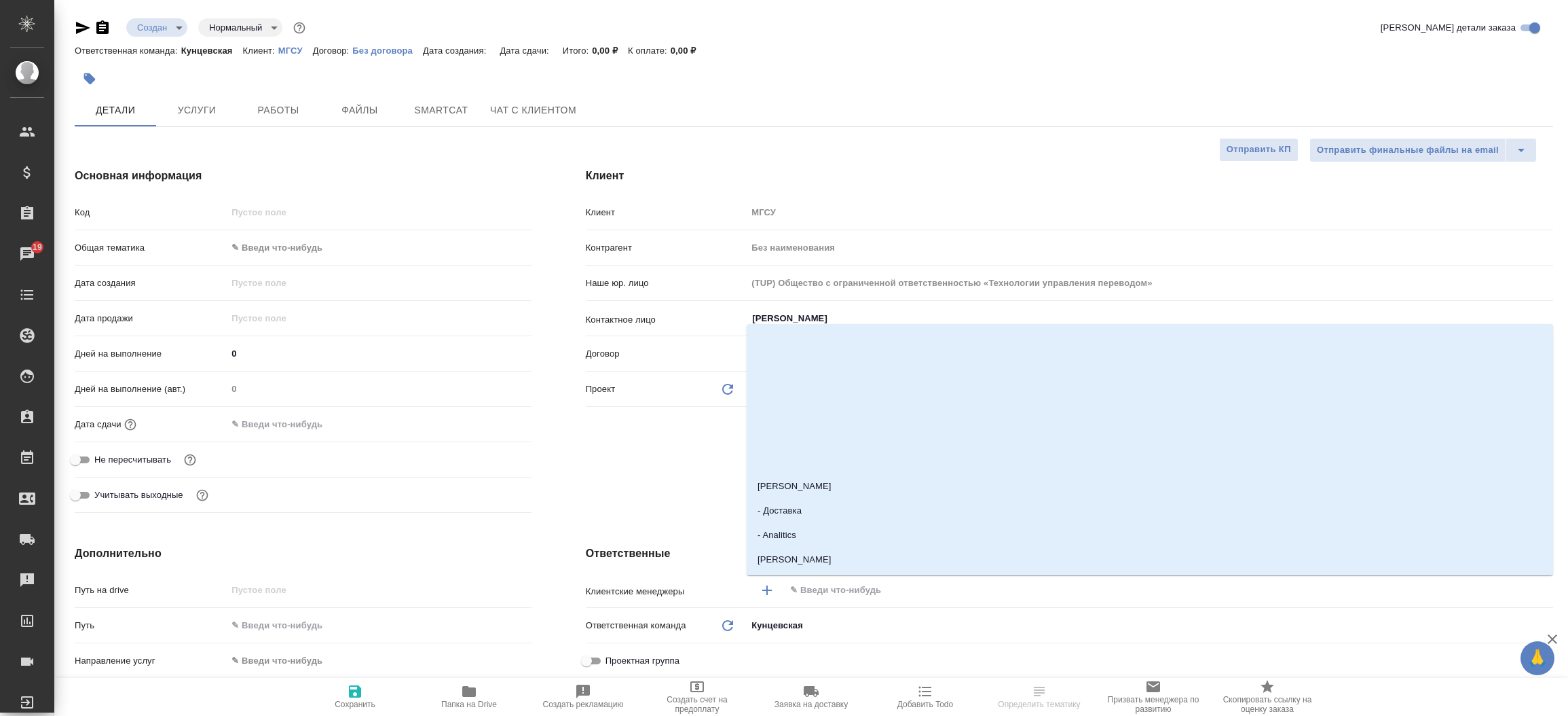
click at [829, 588] on input "text" at bounding box center [1146, 589] width 715 height 16
type input "в"
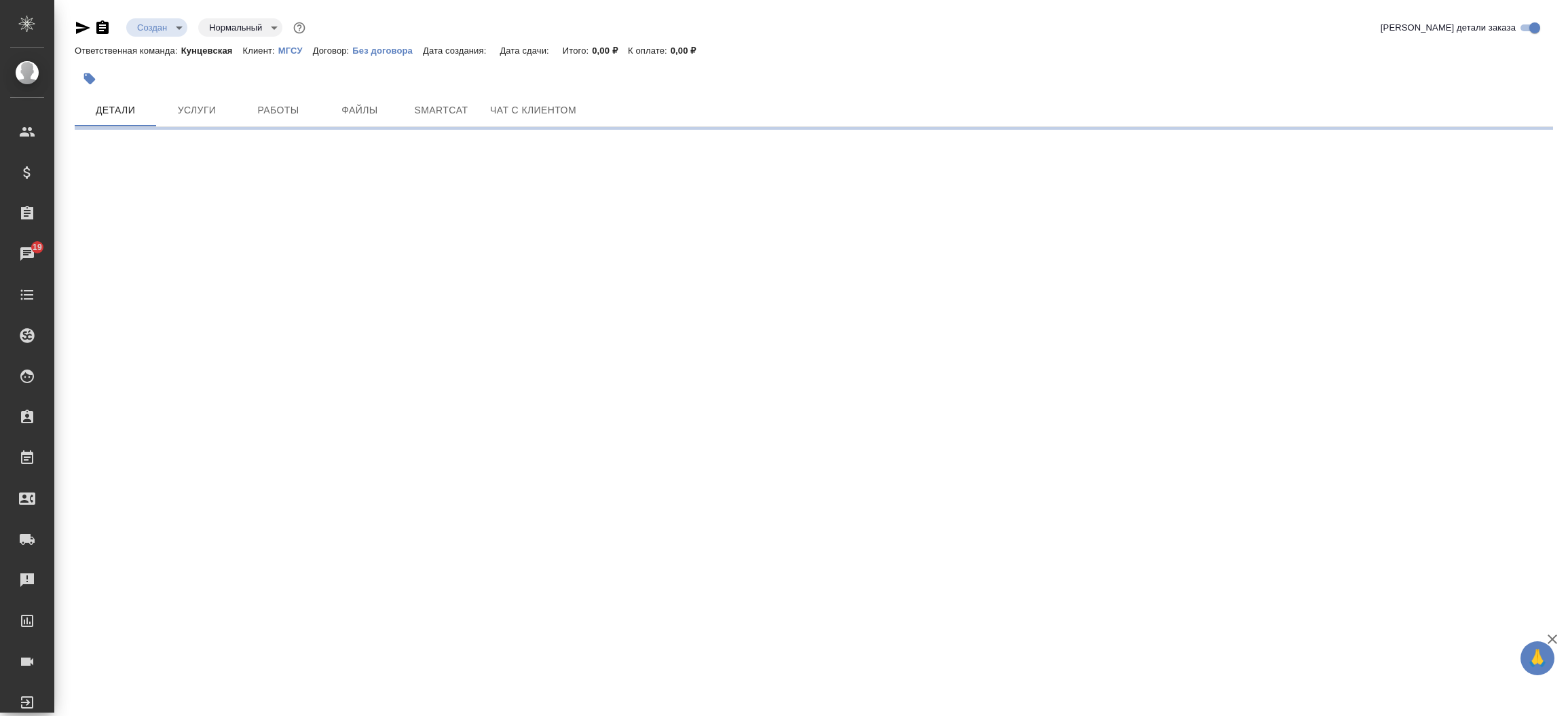
select select "RU"
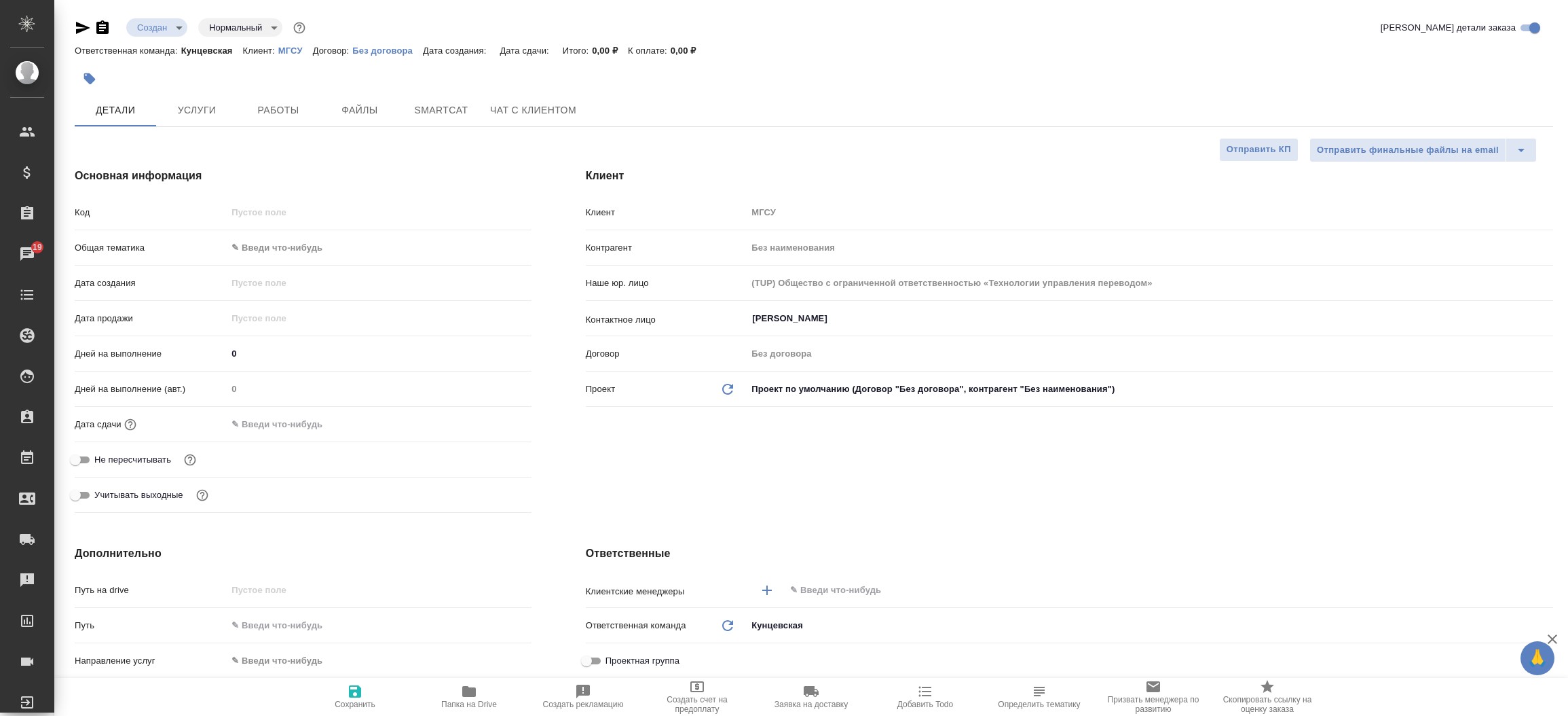
type textarea "x"
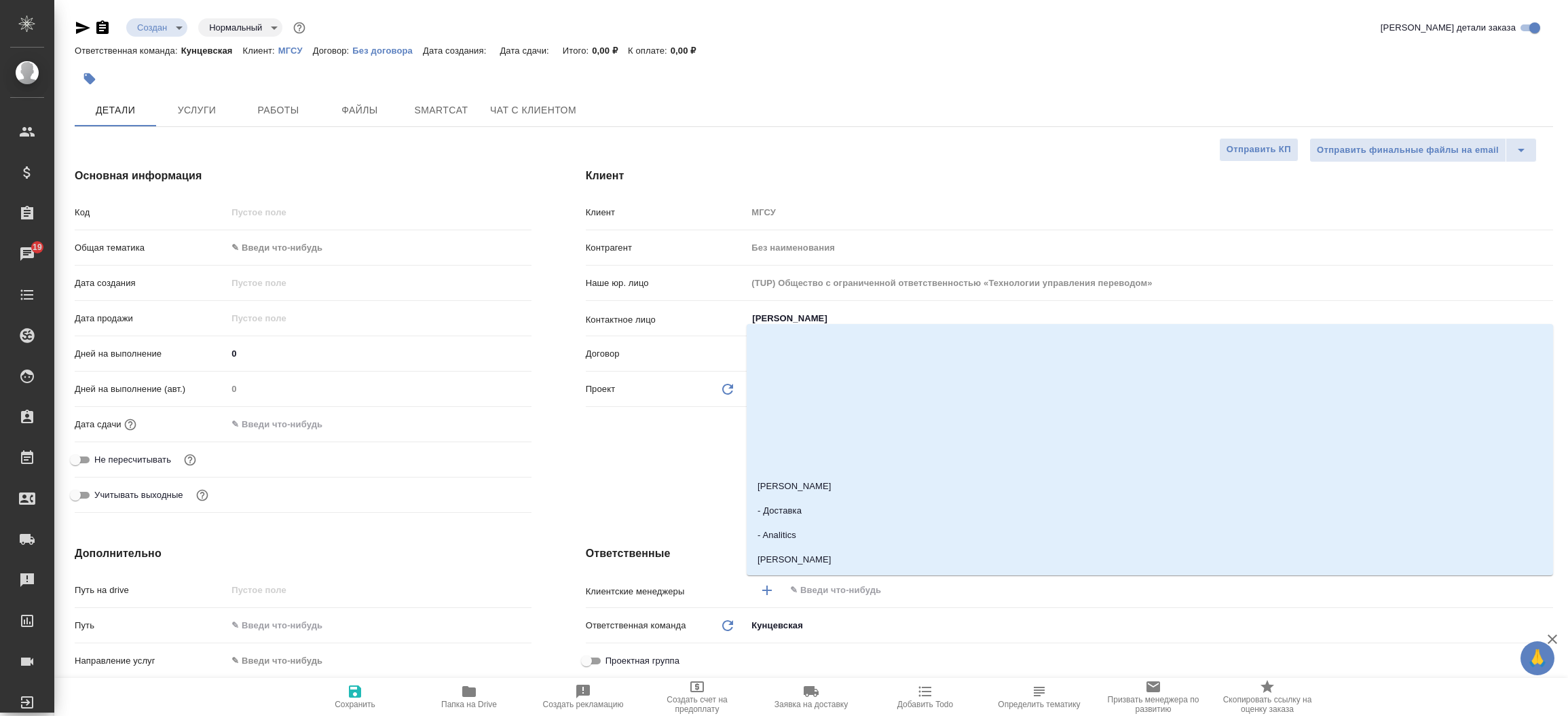
click at [829, 588] on input "text" at bounding box center [1146, 589] width 715 height 16
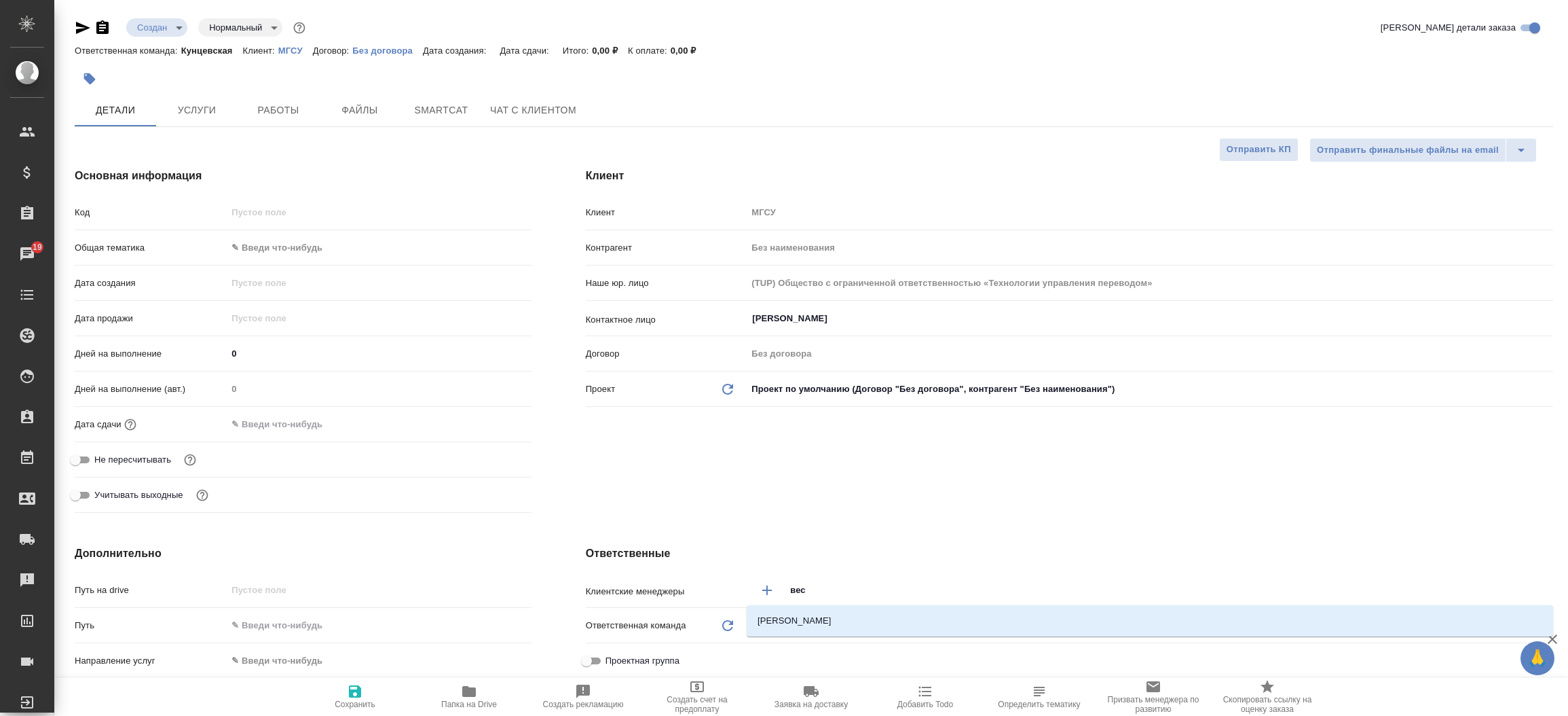
type input "весе"
click at [815, 629] on li "[PERSON_NAME]" at bounding box center [1150, 621] width 807 height 24
type textarea "x"
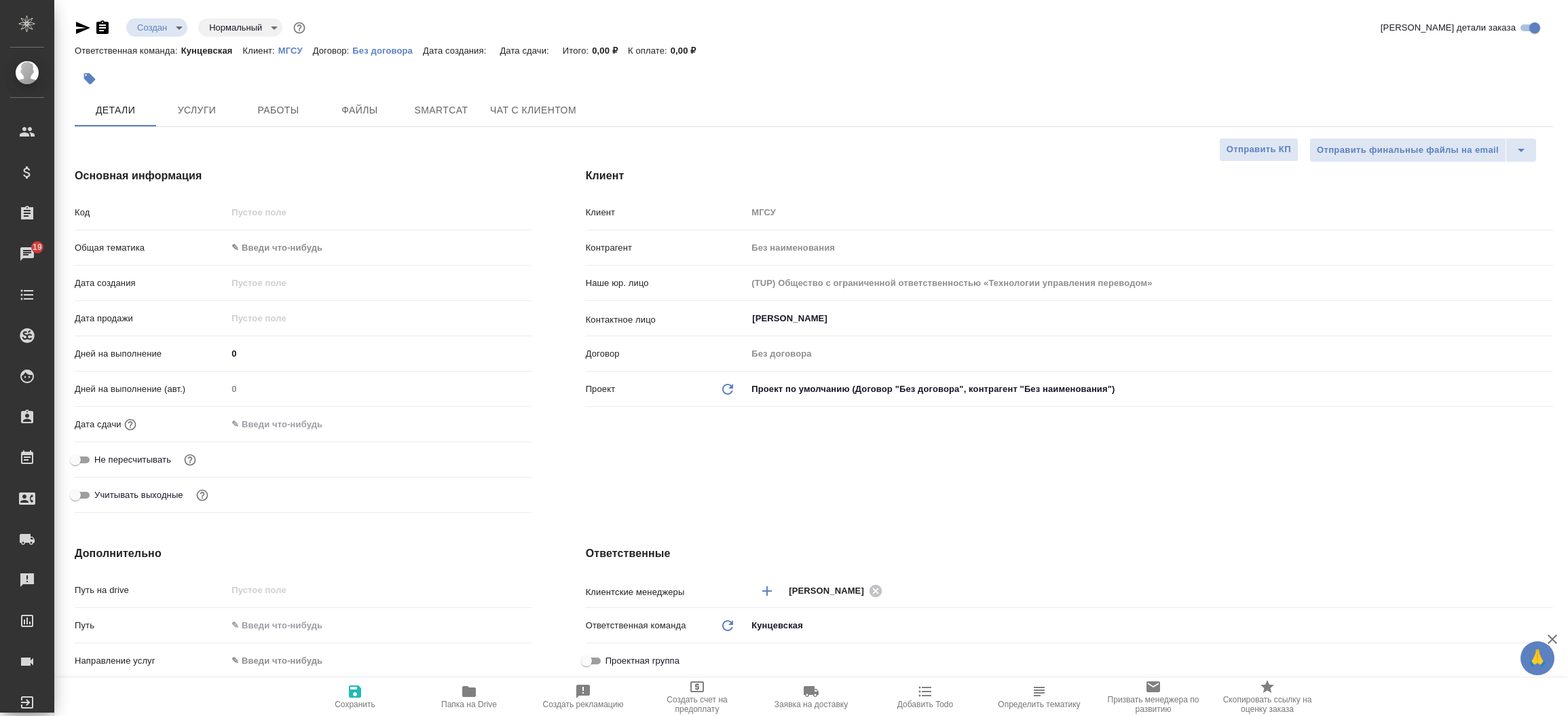
click at [815, 492] on div "Клиент Клиент МГСУ Контрагент Без наименования Наше юр. лицо (TUP) Общество с о…" at bounding box center [1070, 343] width 1022 height 405
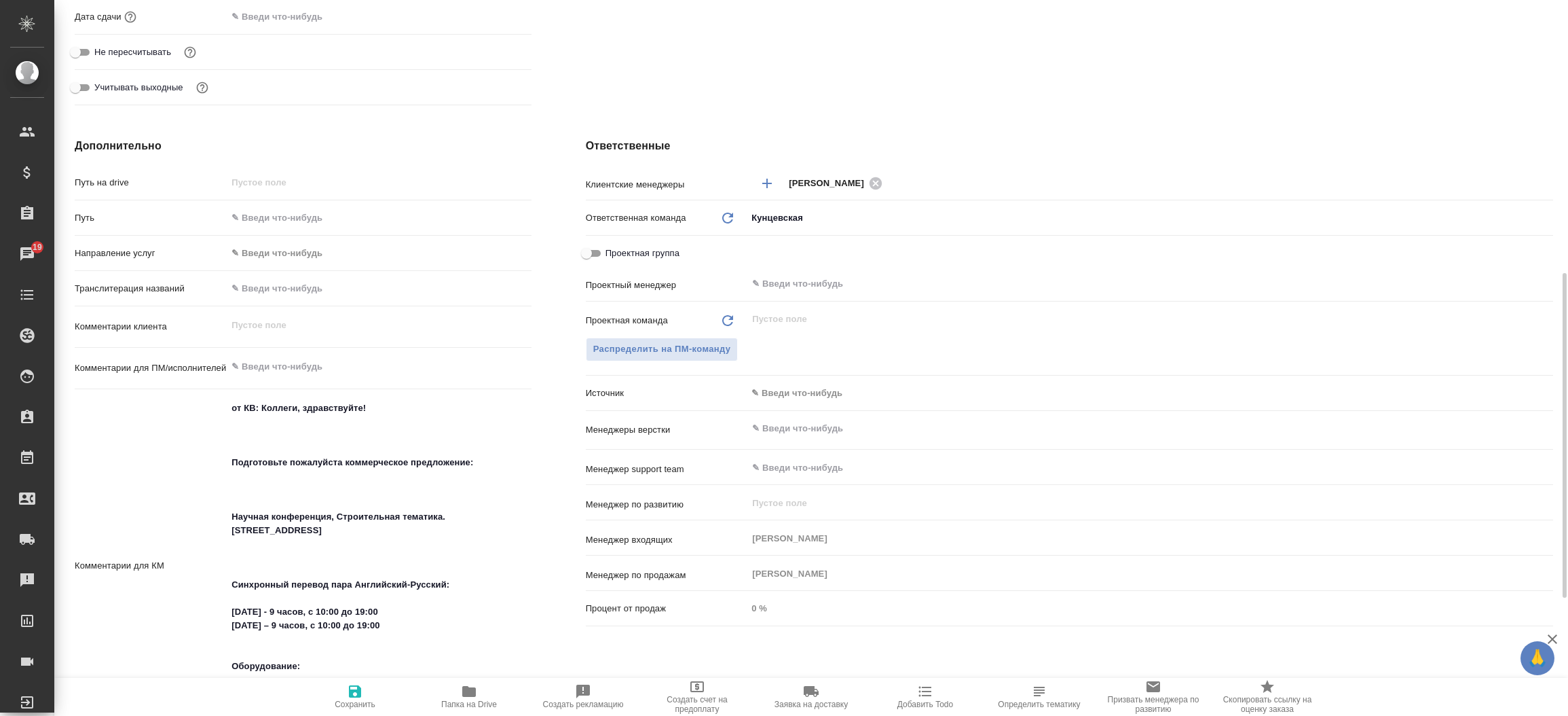
scroll to position [488, 0]
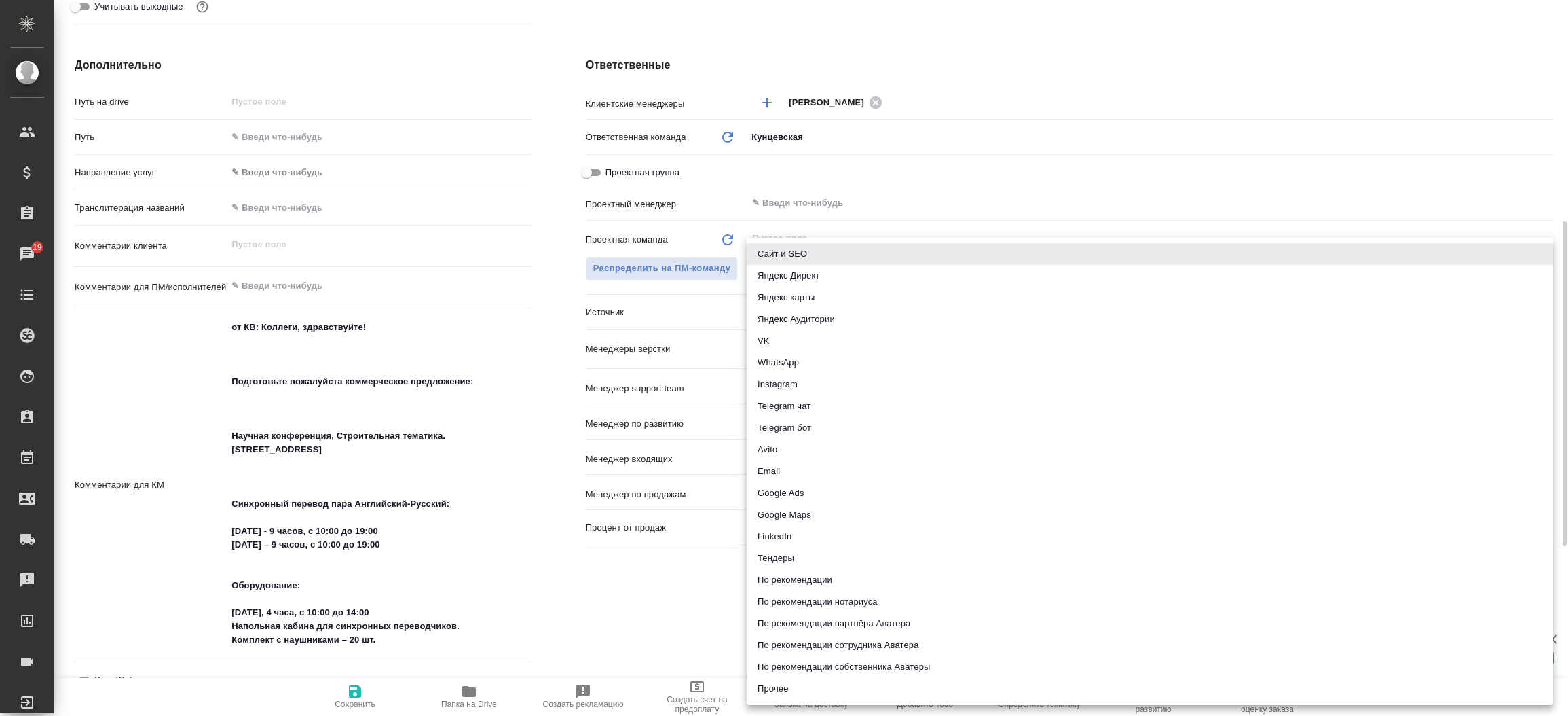
click at [808, 311] on body "🙏 .cls-1 fill:#fff; AWATERA Прутько Ирина i.prutko Клиенты Спецификации Заказы …" at bounding box center [784, 358] width 1568 height 716
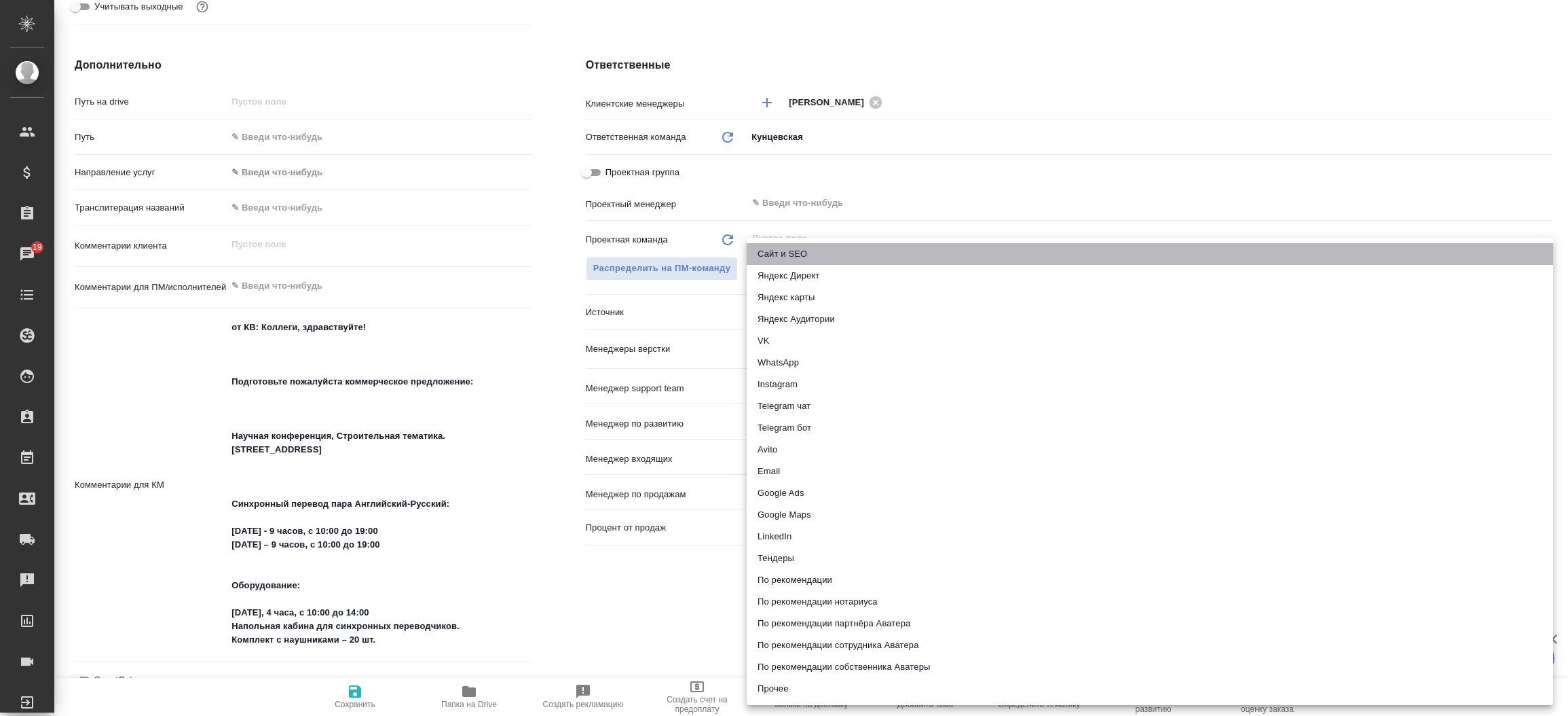
click at [814, 259] on li "Сайт и SEO" at bounding box center [1150, 254] width 807 height 22
type textarea "x"
type input "seo"
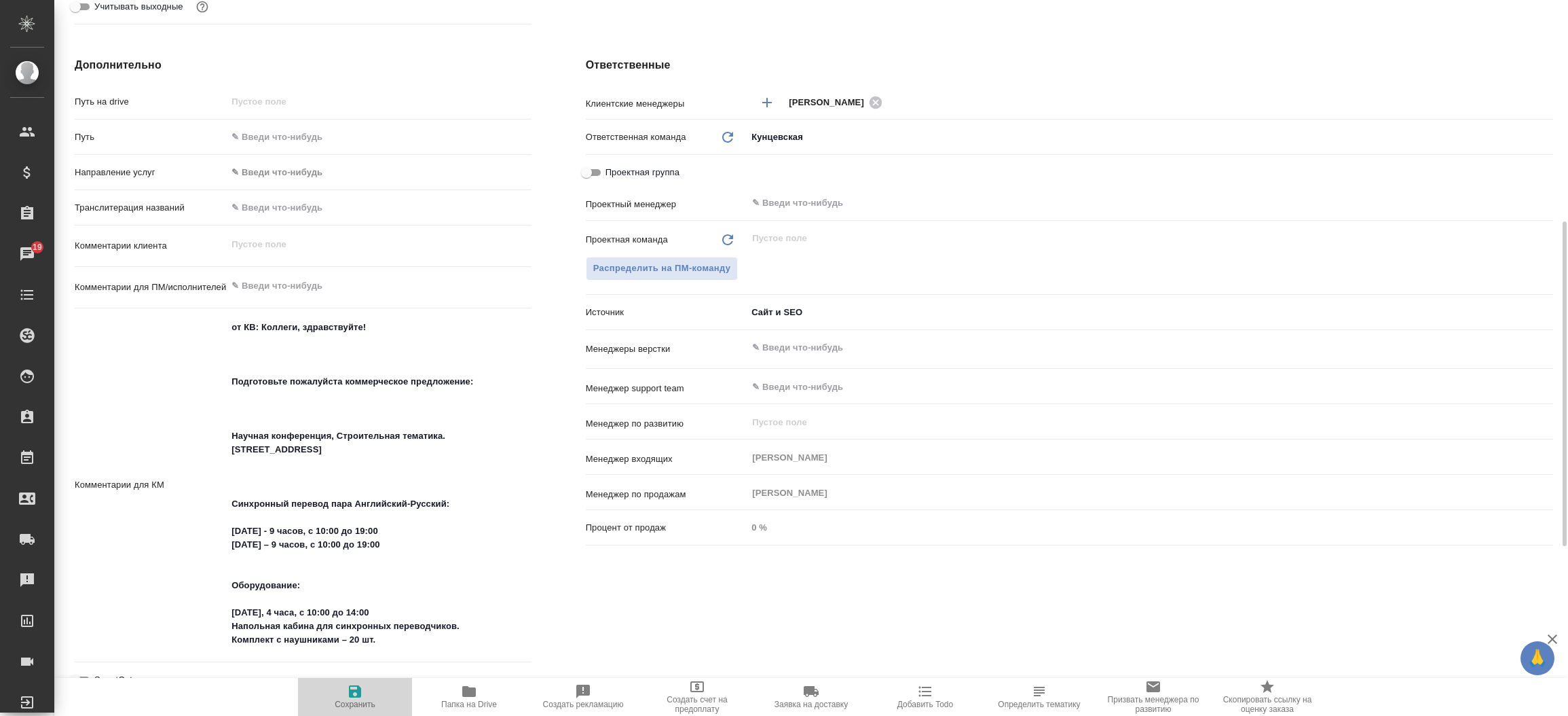
click at [354, 699] on span "Сохранить" at bounding box center [355, 703] width 40 height 9
type textarea "x"
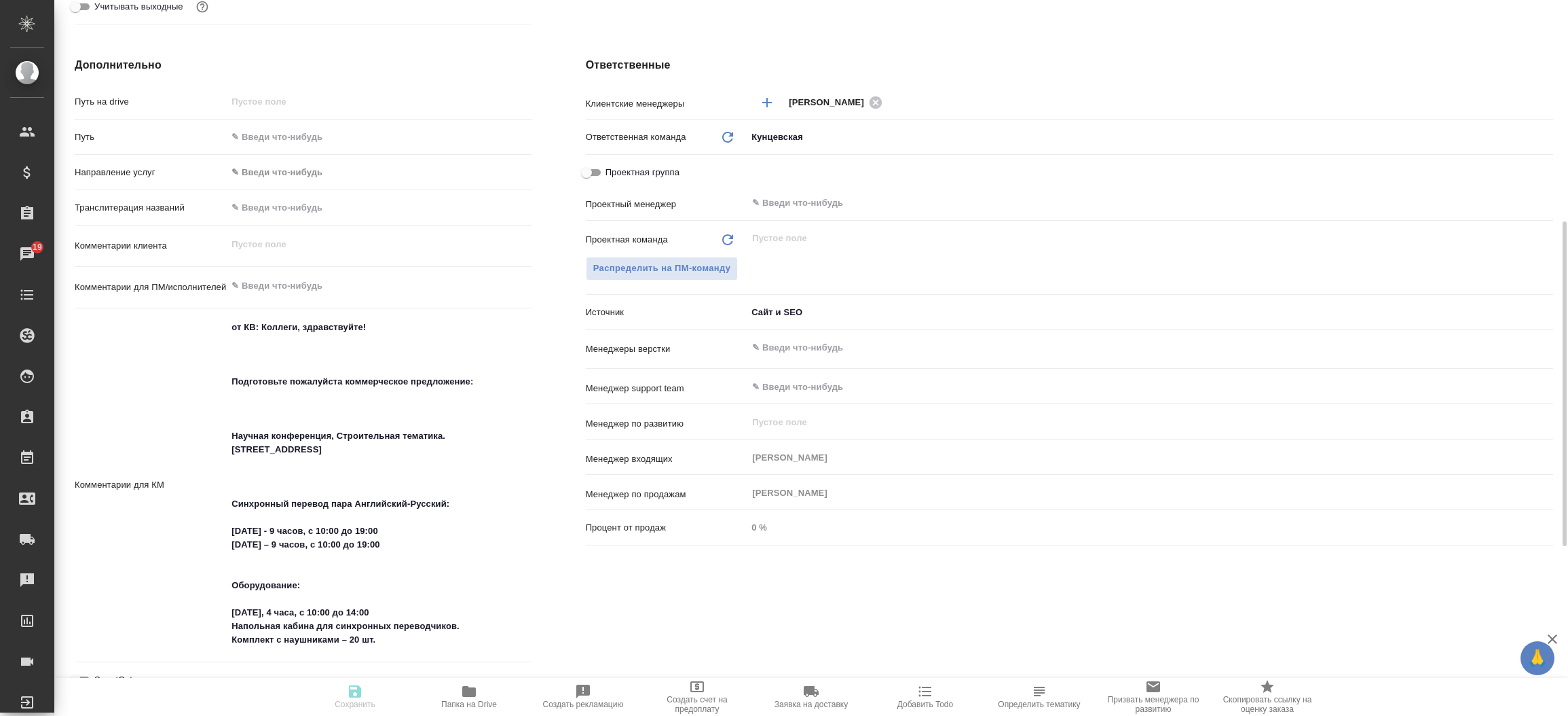
type textarea "x"
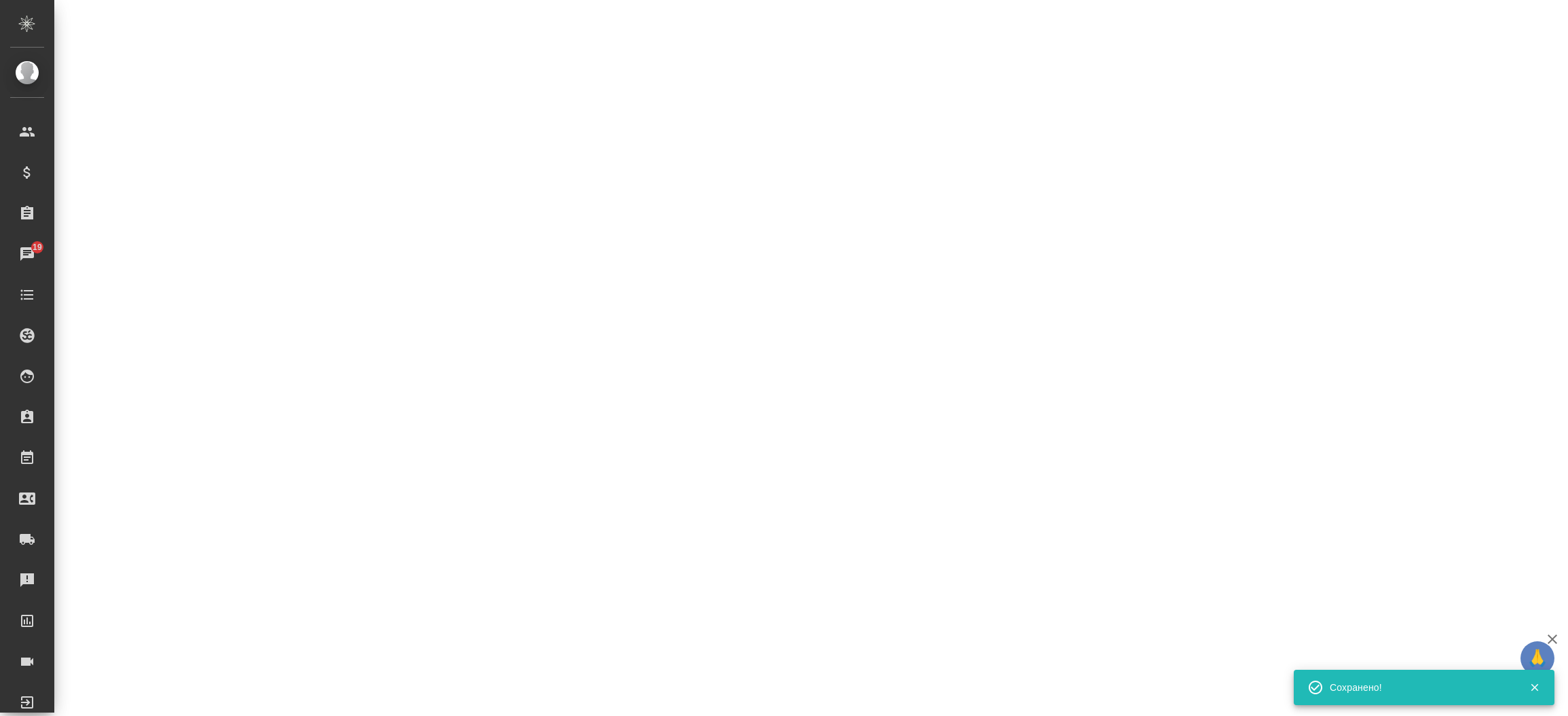
select select "RU"
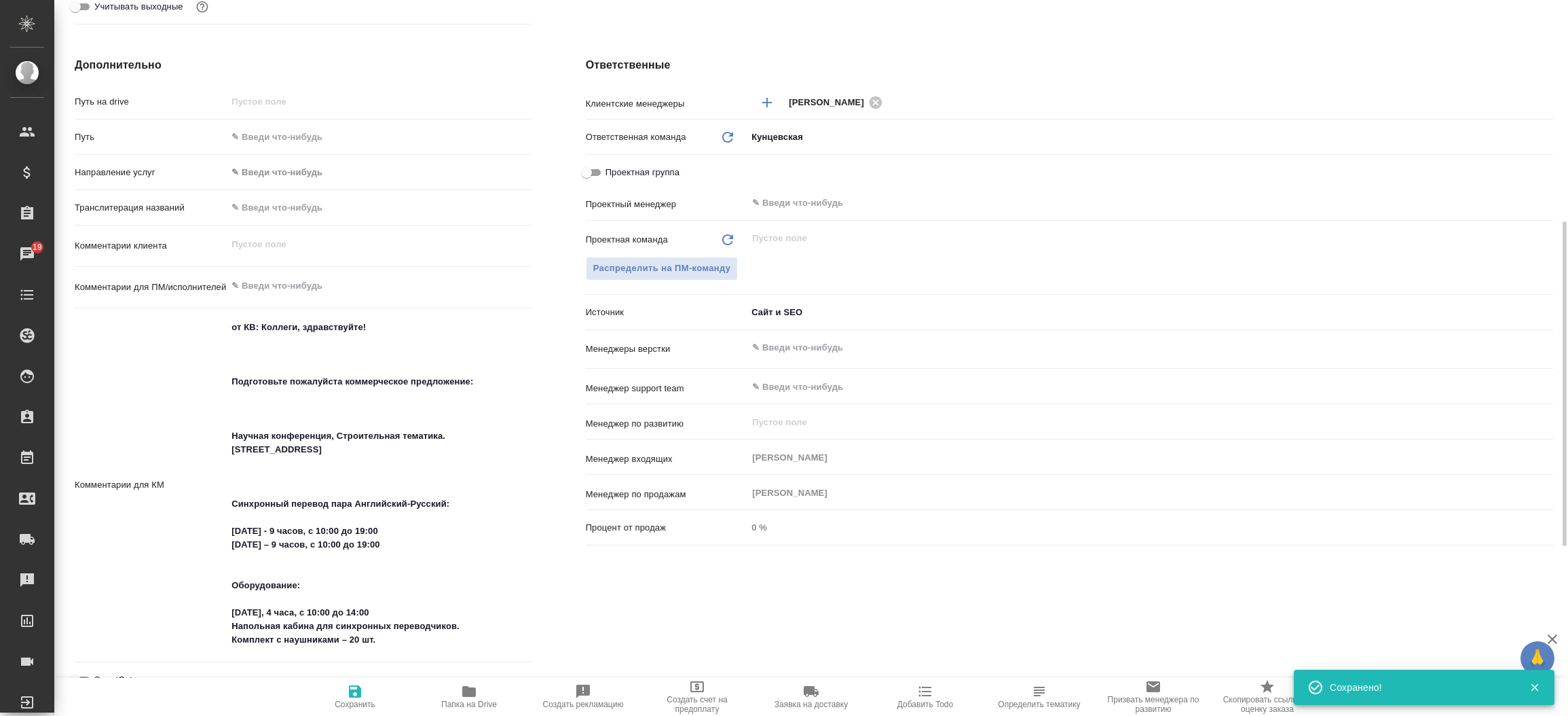
type textarea "x"
click at [546, 416] on div "Дополнительно Путь на drive Путь Направление услуг ✎ Введи что-нибудь Транслите…" at bounding box center [303, 415] width 511 height 771
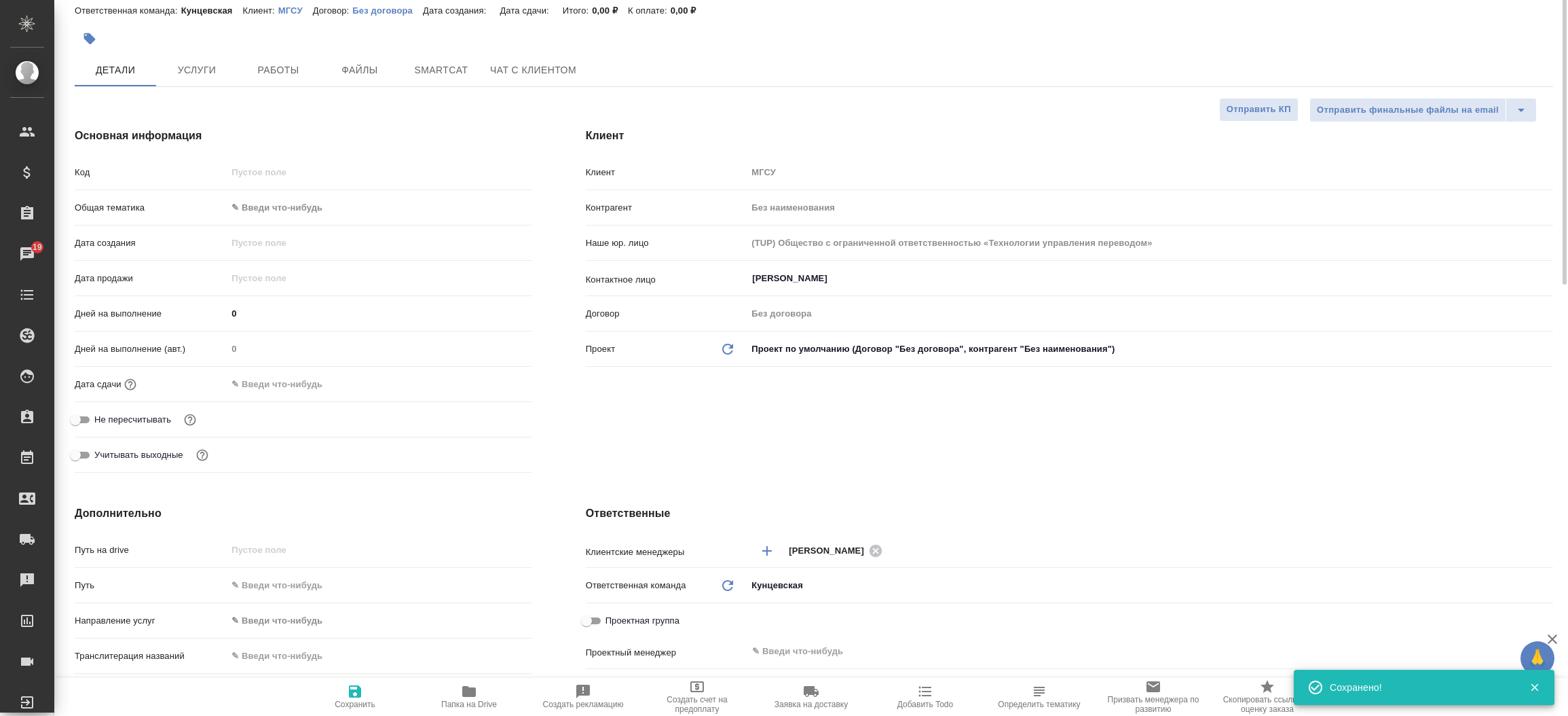
scroll to position [0, 0]
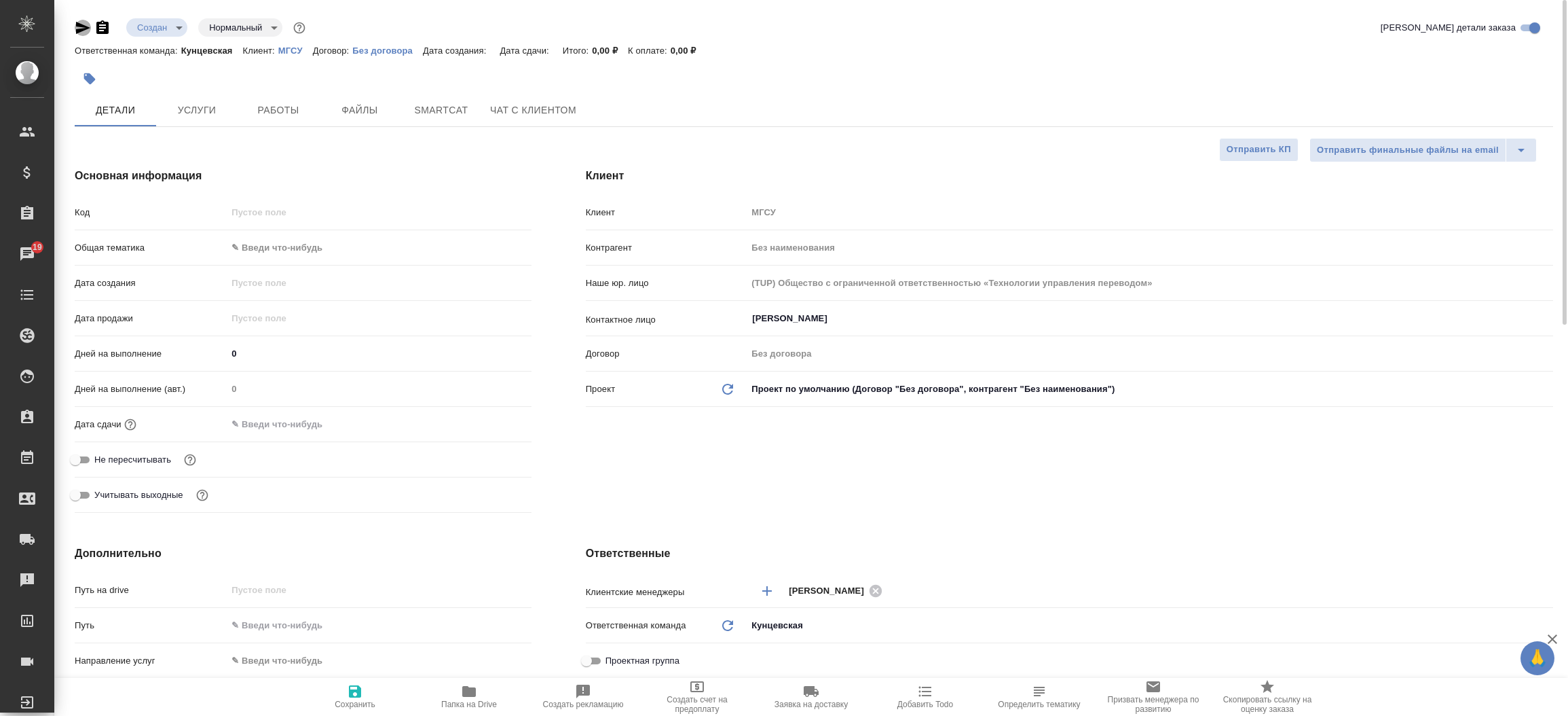
click at [82, 26] on icon "button" at bounding box center [83, 28] width 14 height 12
type textarea "x"
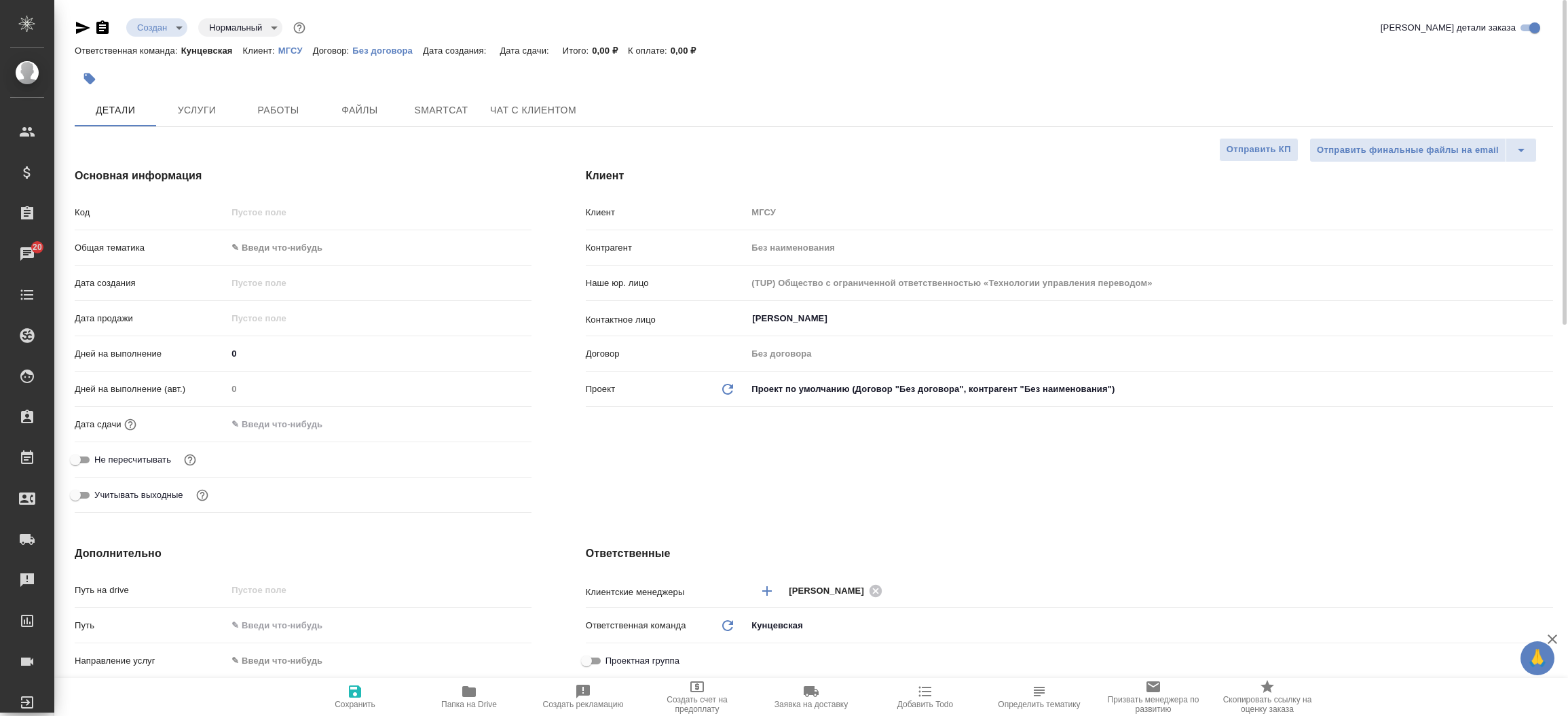
type textarea "x"
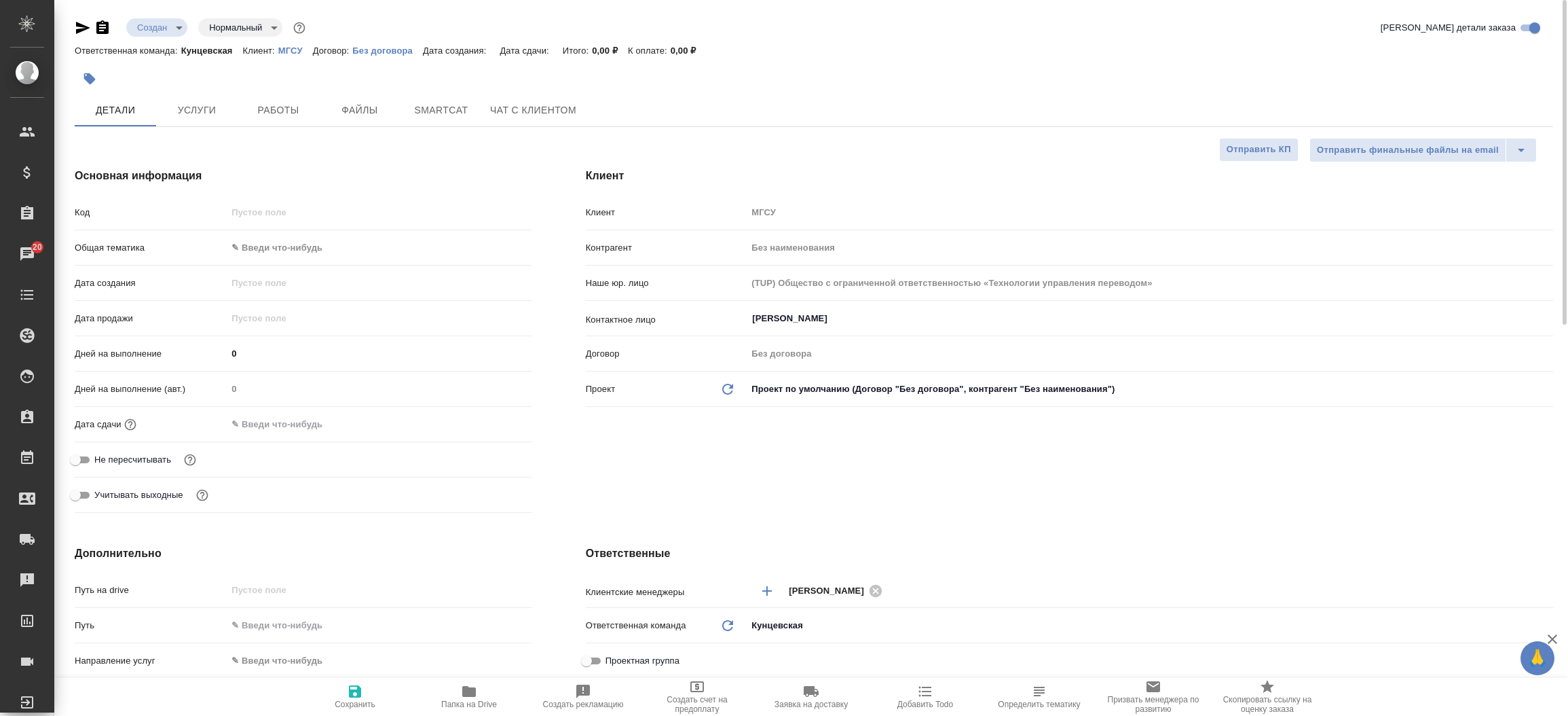
type textarea "x"
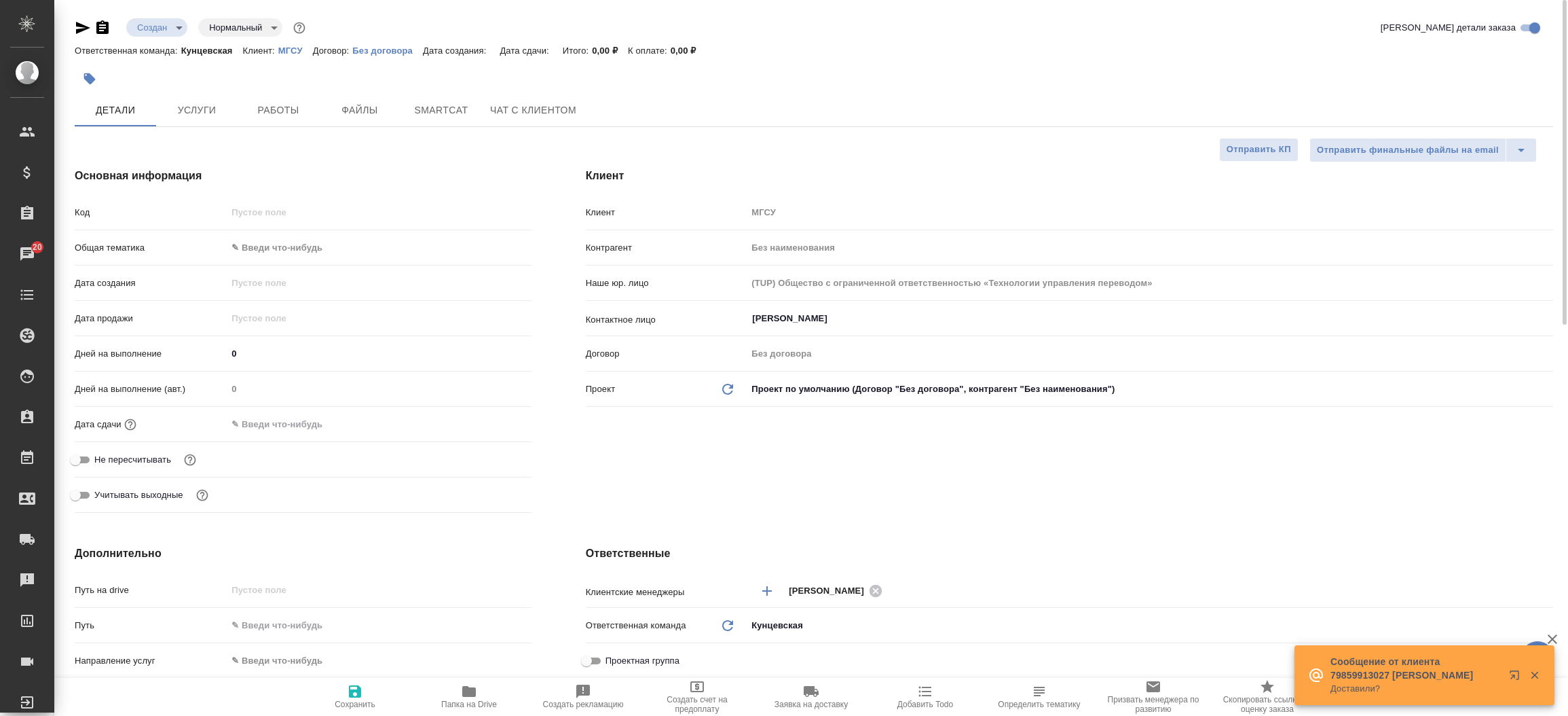
type textarea "x"
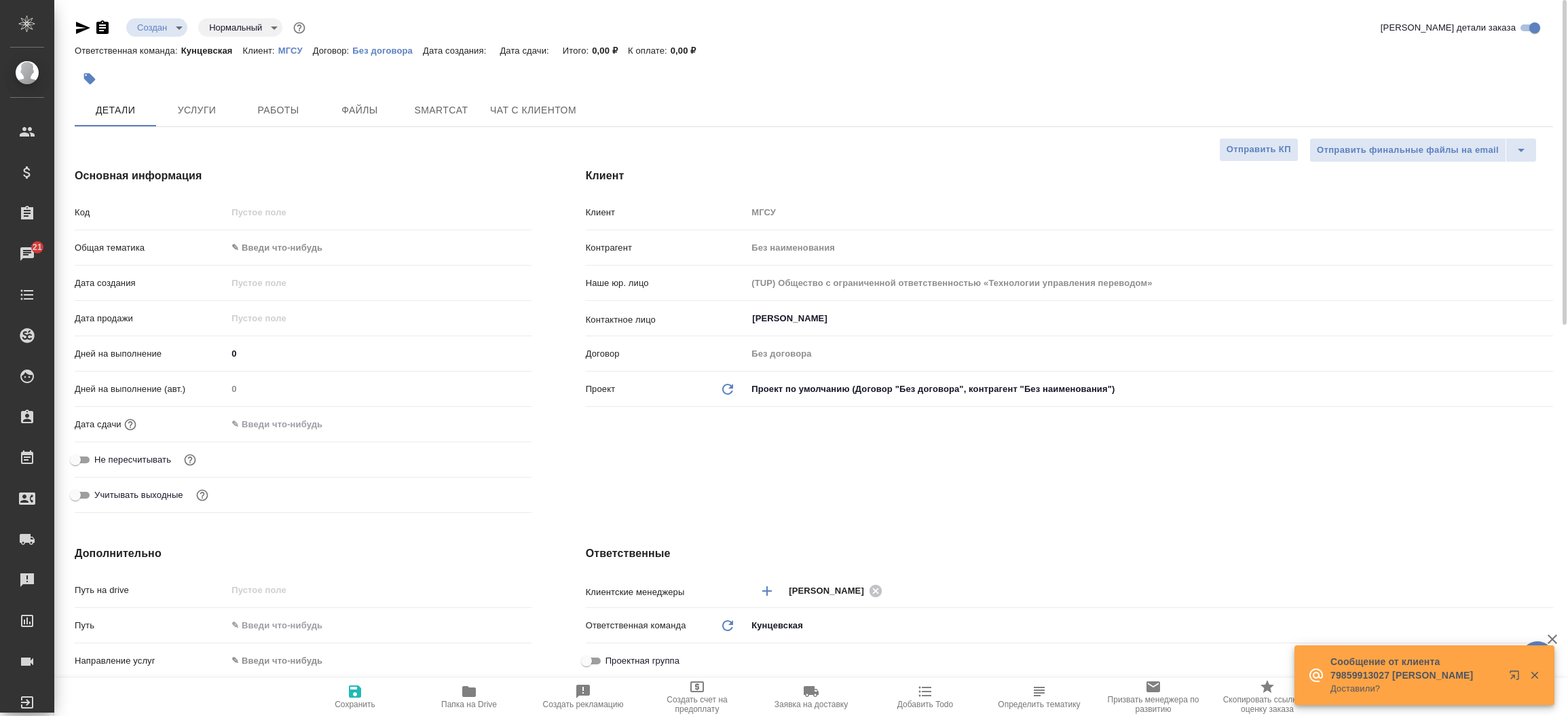
type textarea "x"
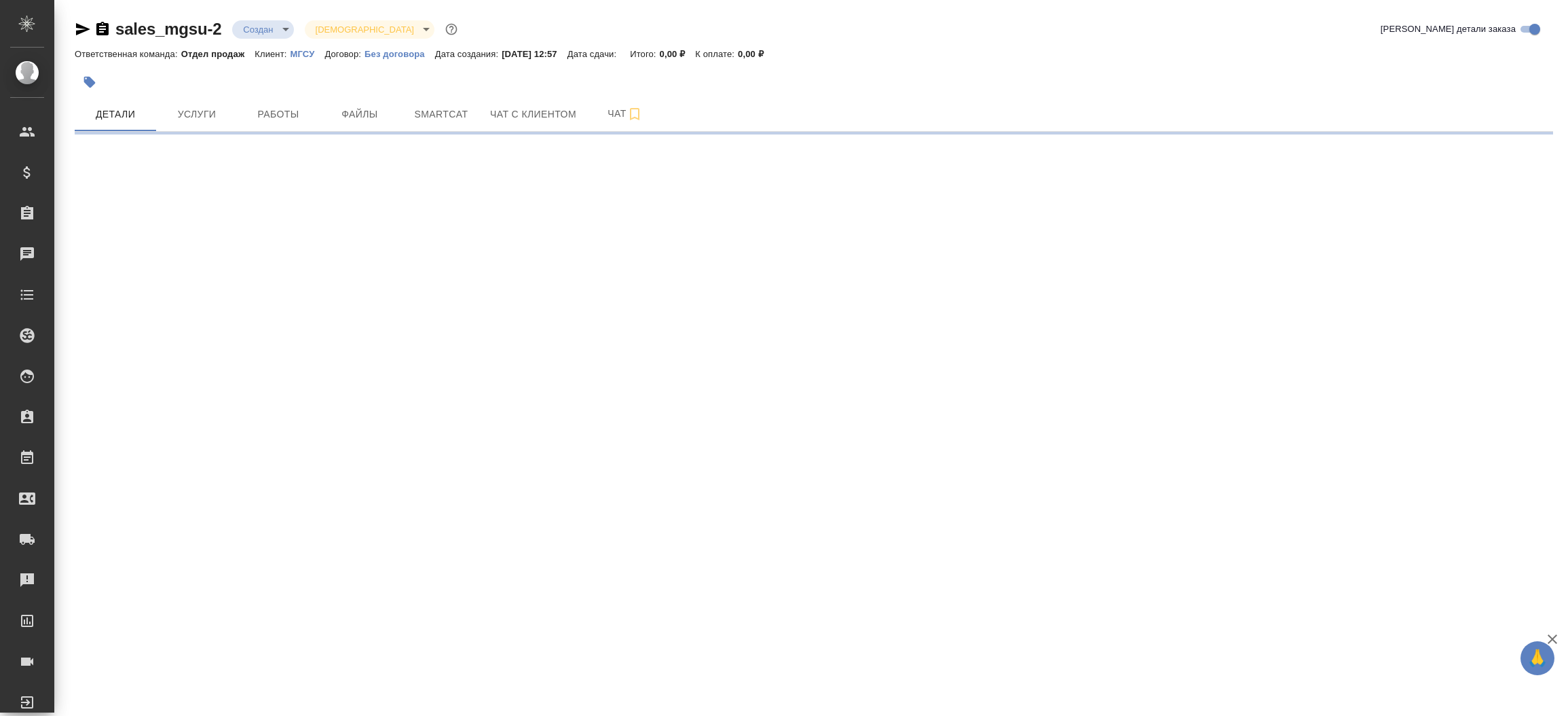
select select "RU"
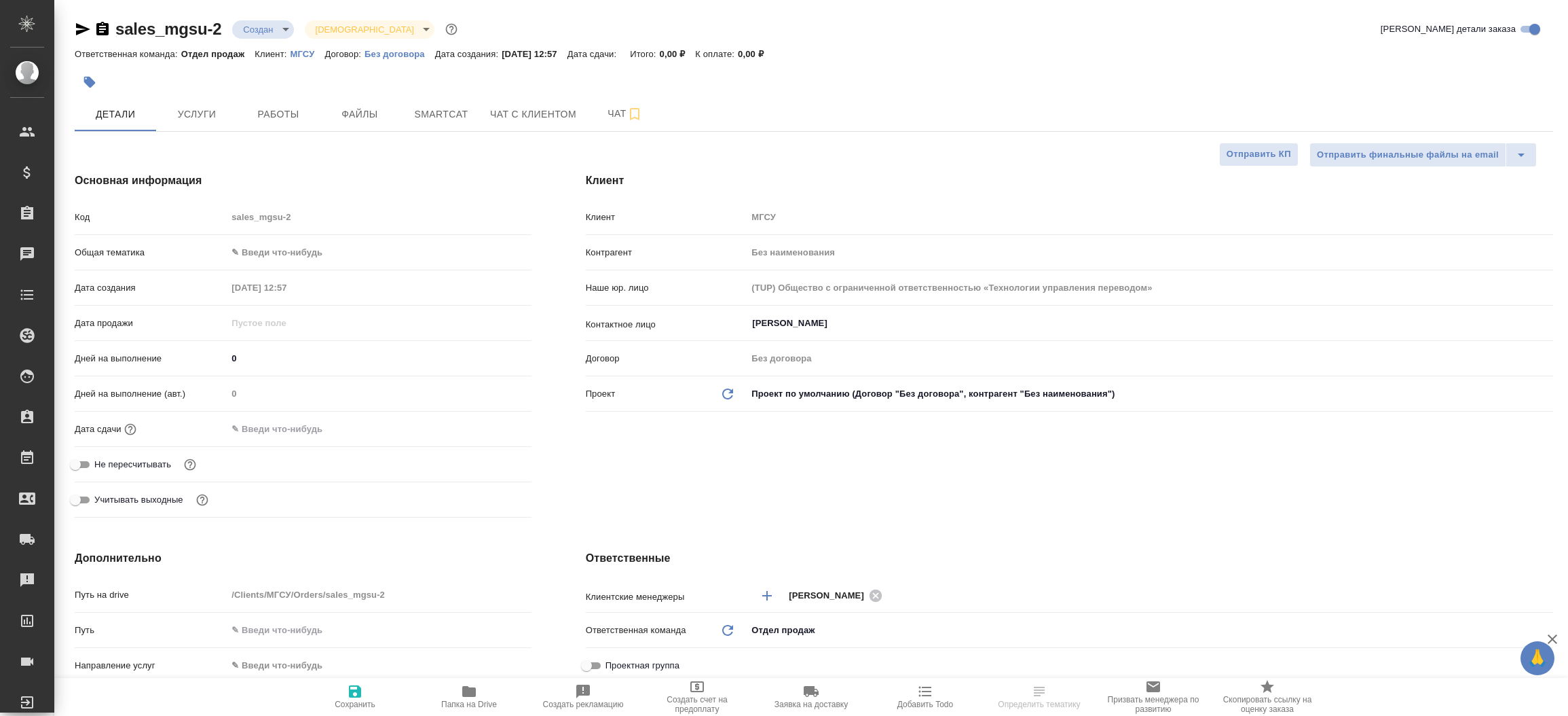
type textarea "x"
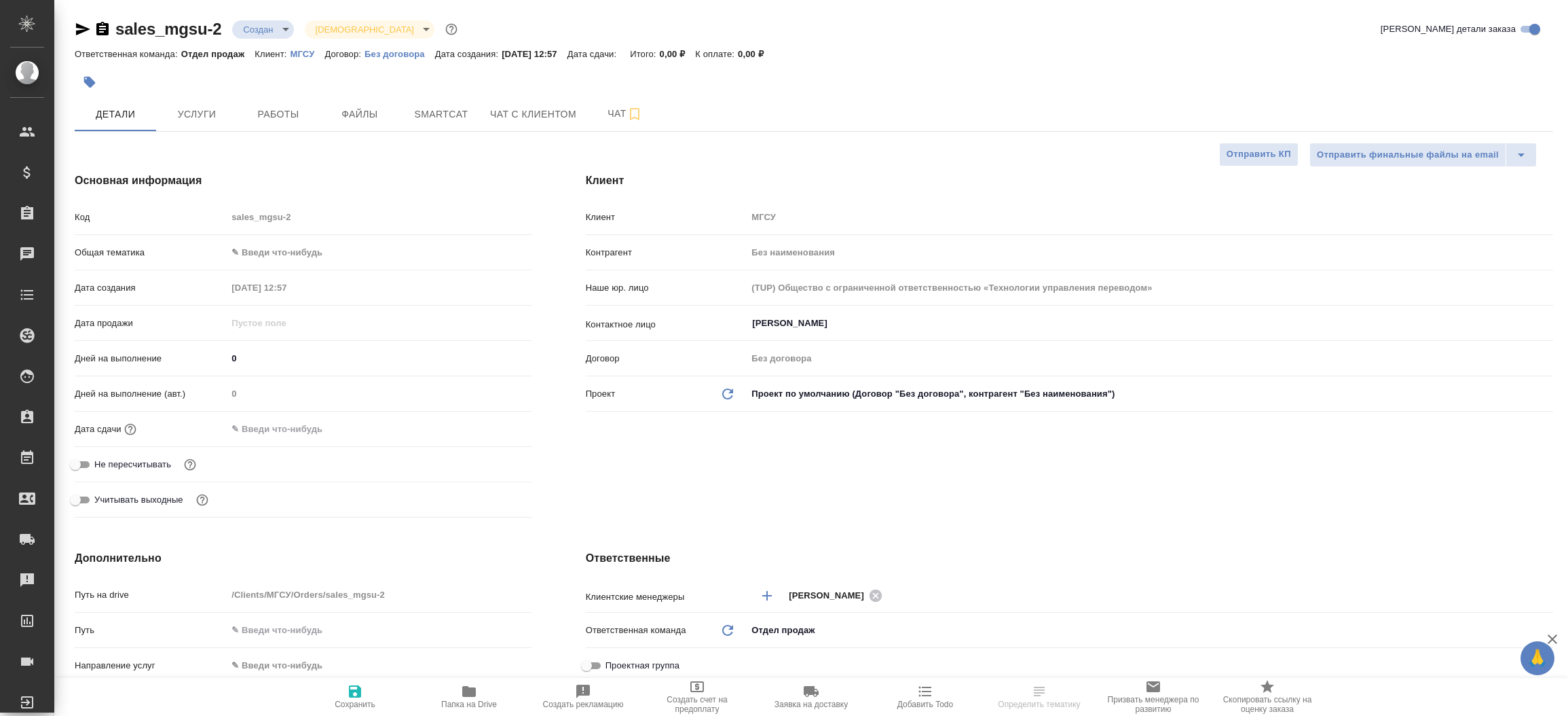
type textarea "x"
click at [868, 601] on icon at bounding box center [876, 595] width 15 height 15
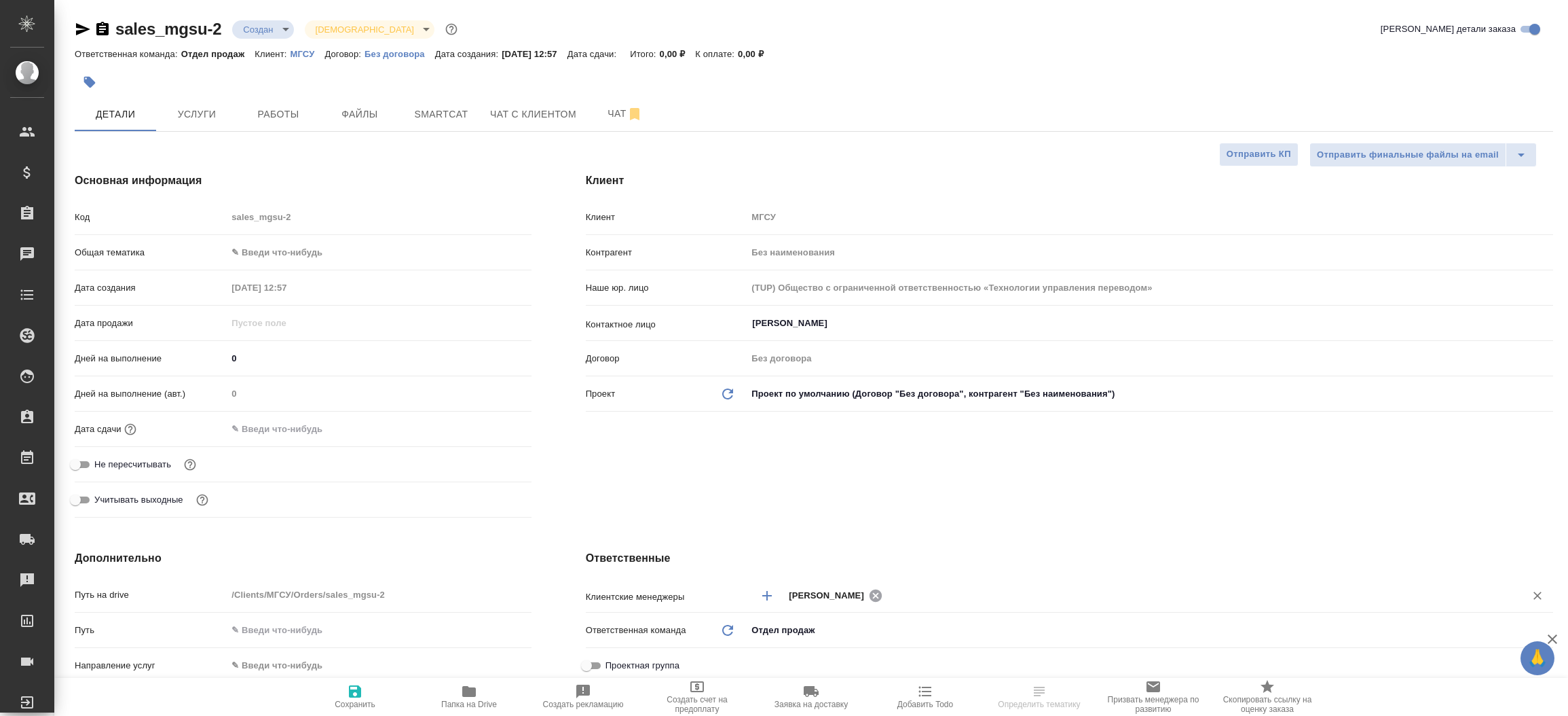
type textarea "x"
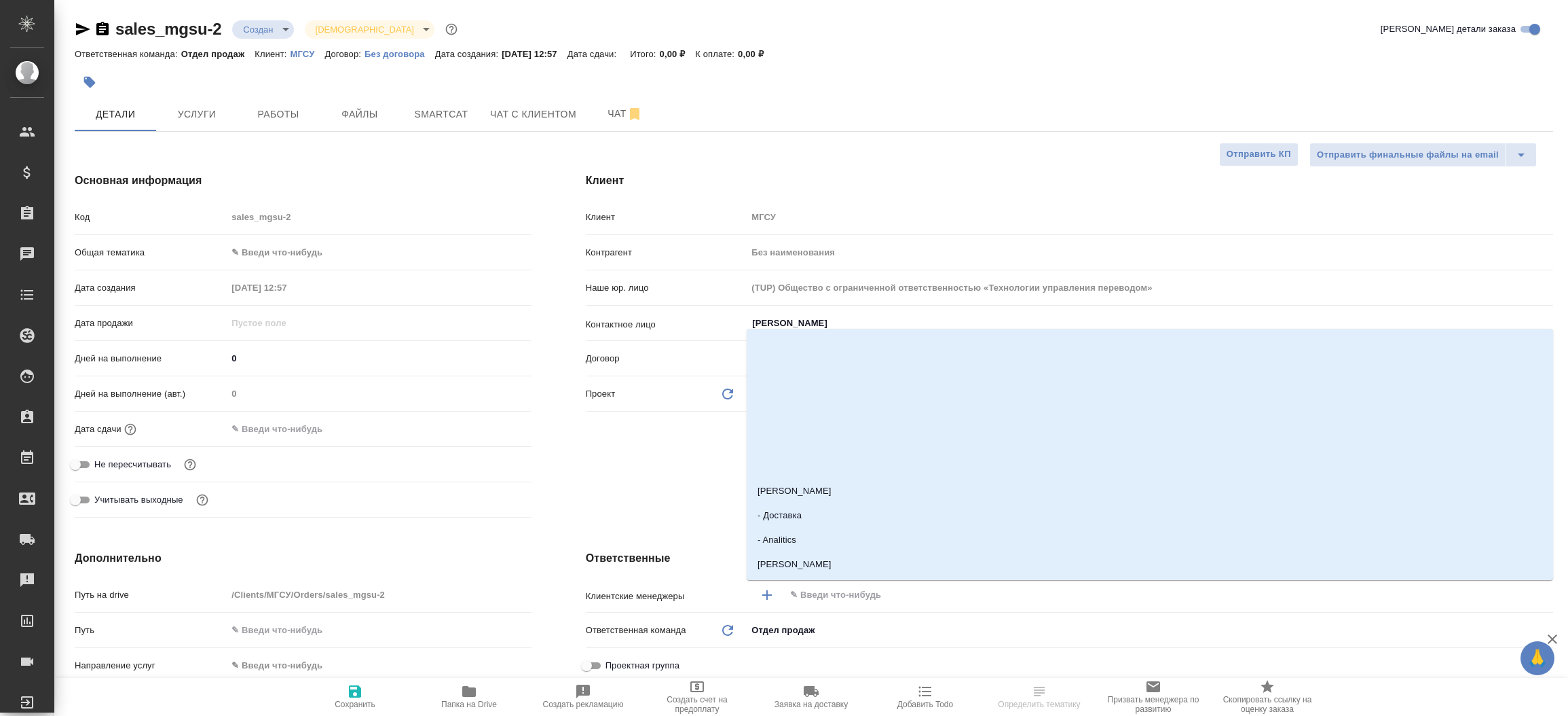
click at [856, 595] on input "text" at bounding box center [1146, 595] width 715 height 16
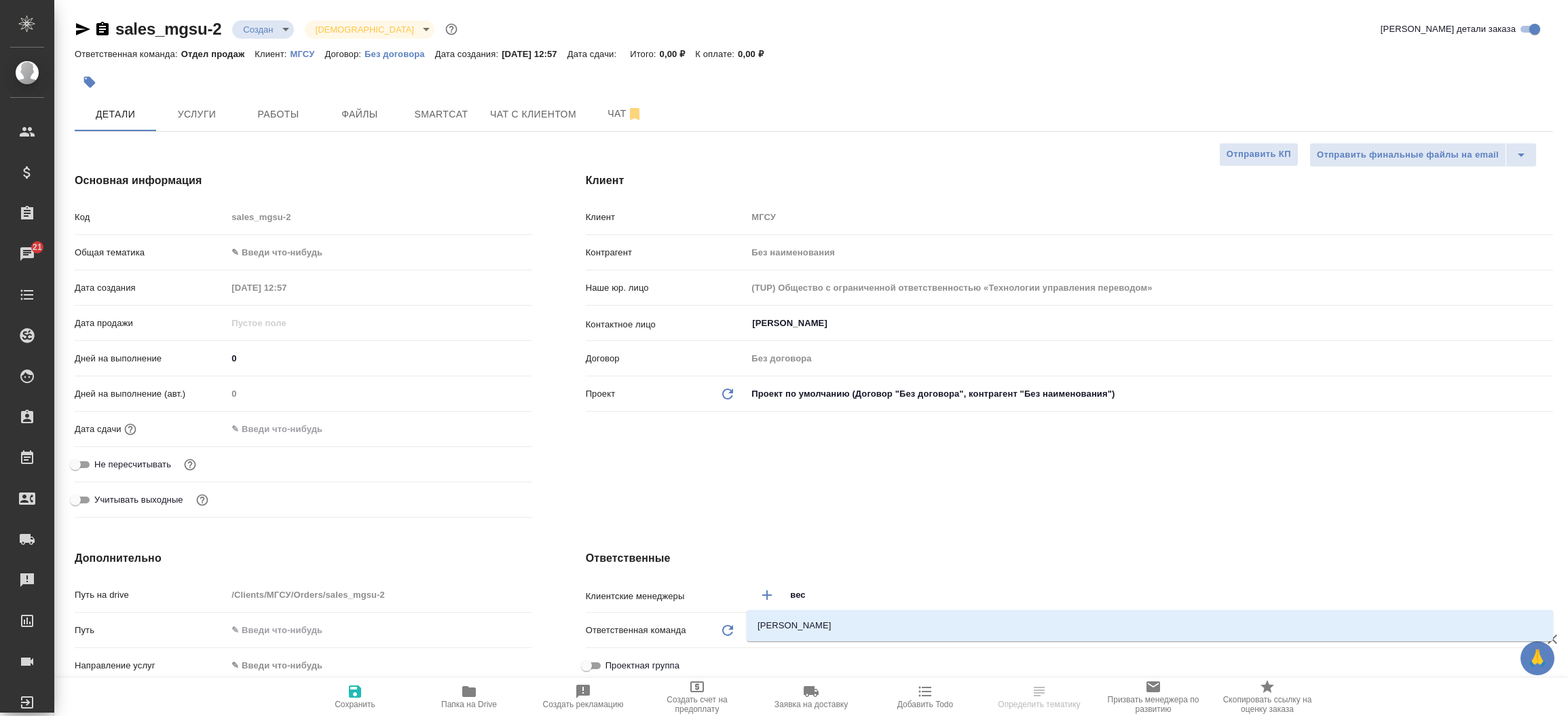
type input "весе"
click at [822, 623] on li "[PERSON_NAME]" at bounding box center [1150, 625] width 807 height 24
type textarea "x"
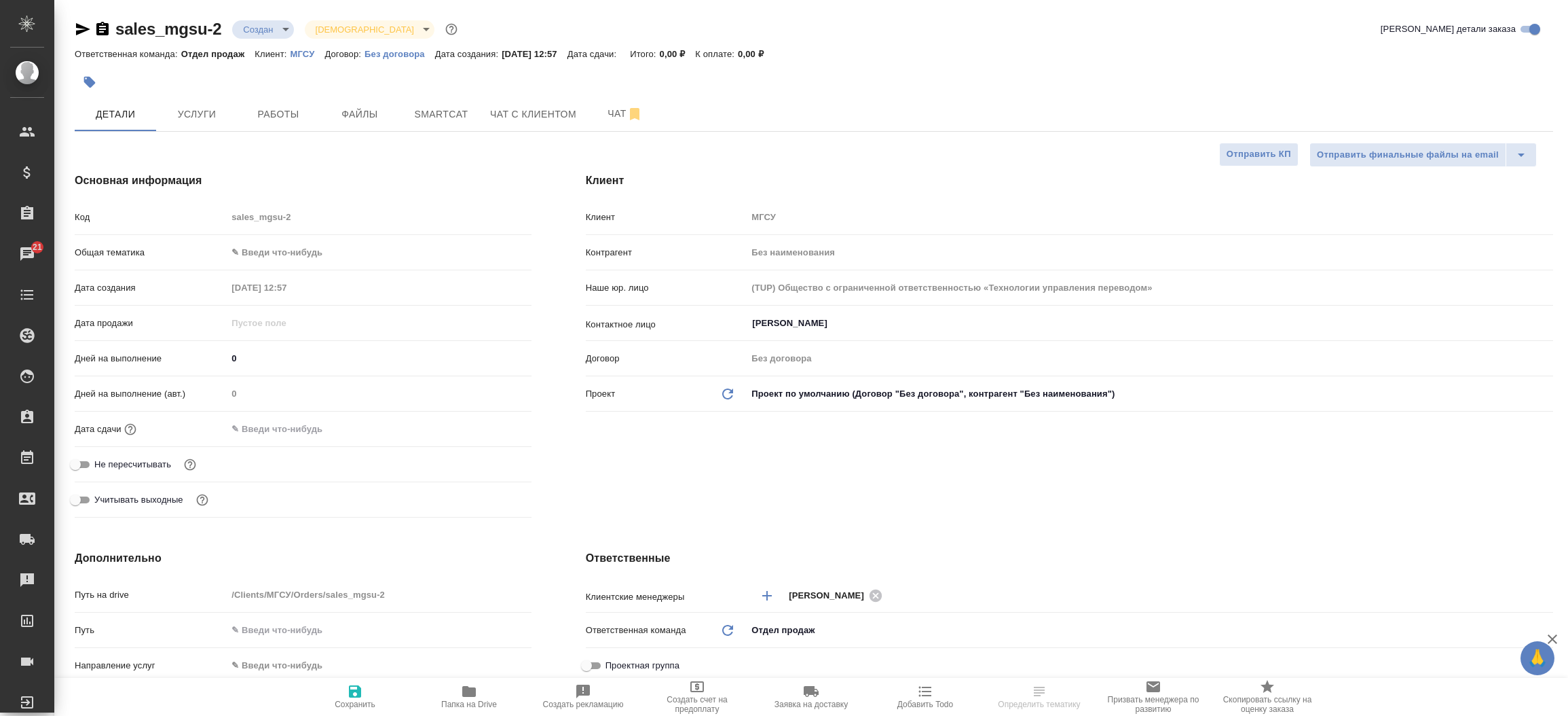
click at [702, 466] on div "Клиент Клиент МГСУ Контрагент Без наименования Наше юр. лицо (TUP) Общество с о…" at bounding box center [1070, 347] width 1022 height 405
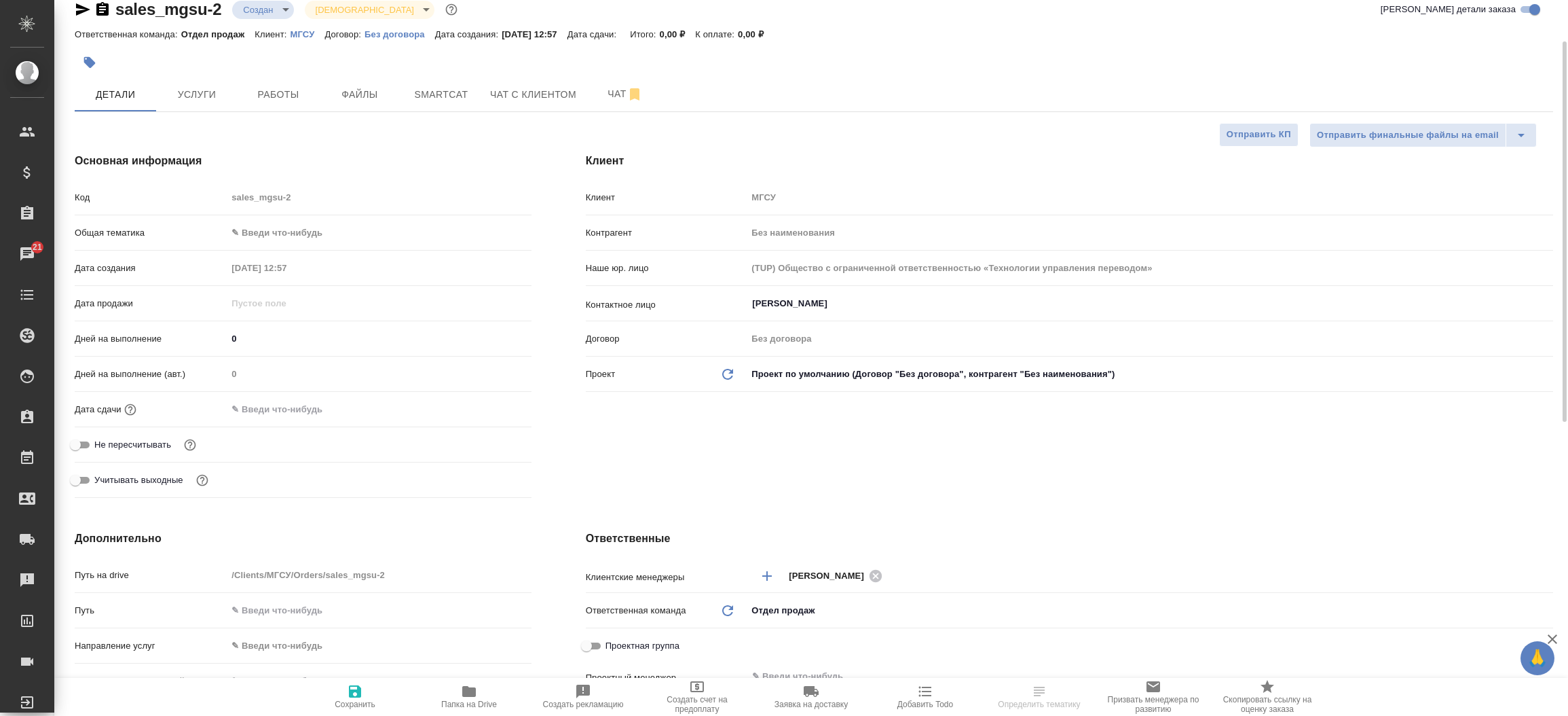
scroll to position [183, 0]
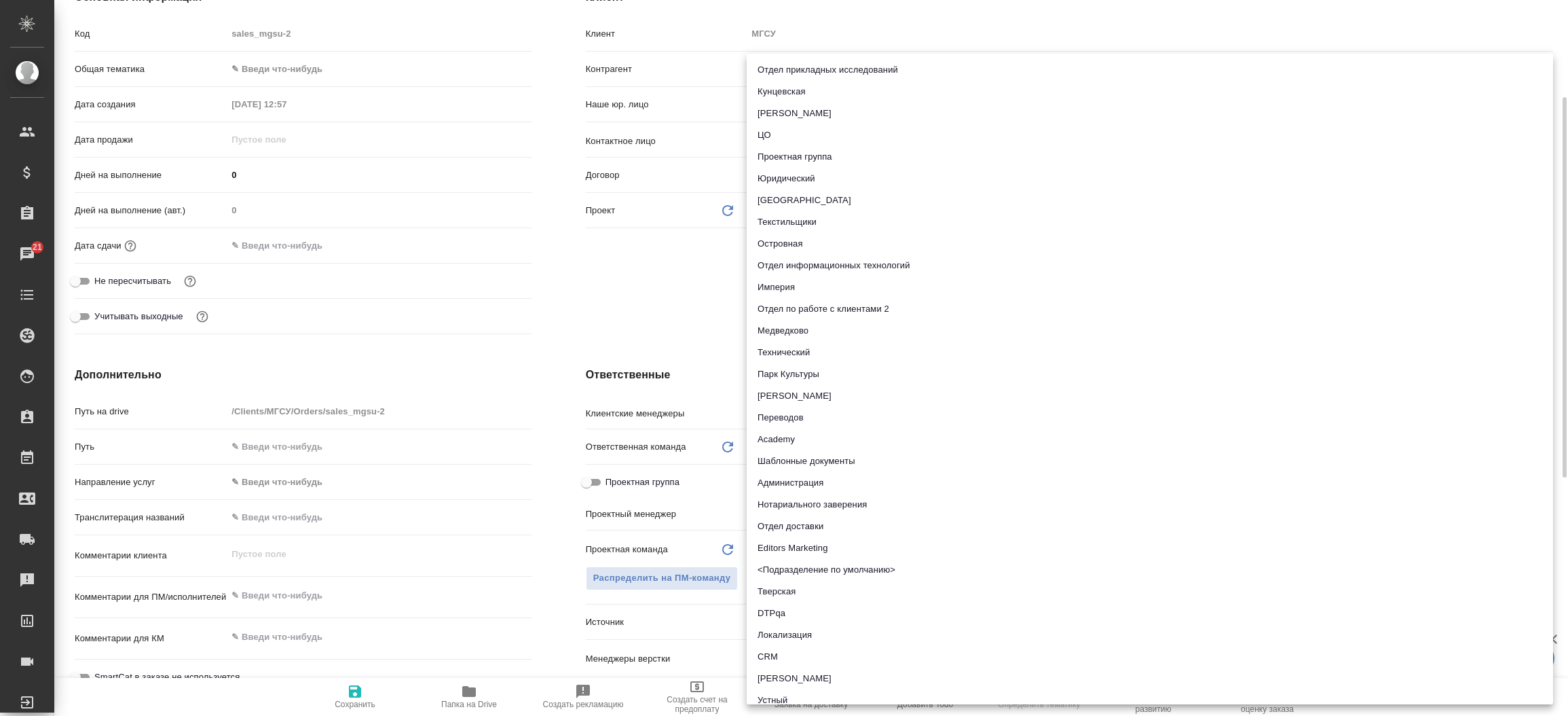
click at [846, 450] on body "🙏 .cls-1 fill:#fff; AWATERA [PERSON_NAME][PERSON_NAME] Спецификации Заказы 21 Ч…" at bounding box center [784, 358] width 1568 height 716
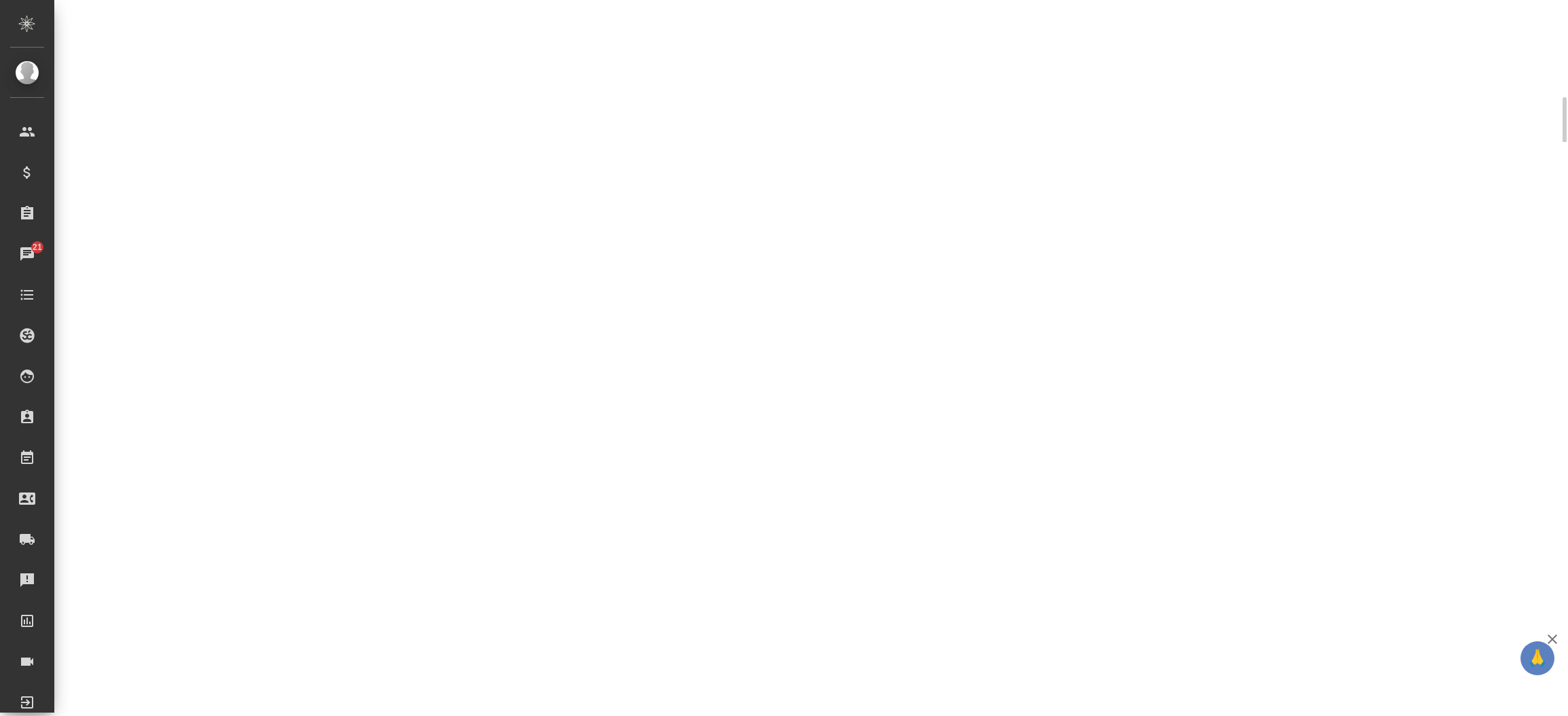
select select "RU"
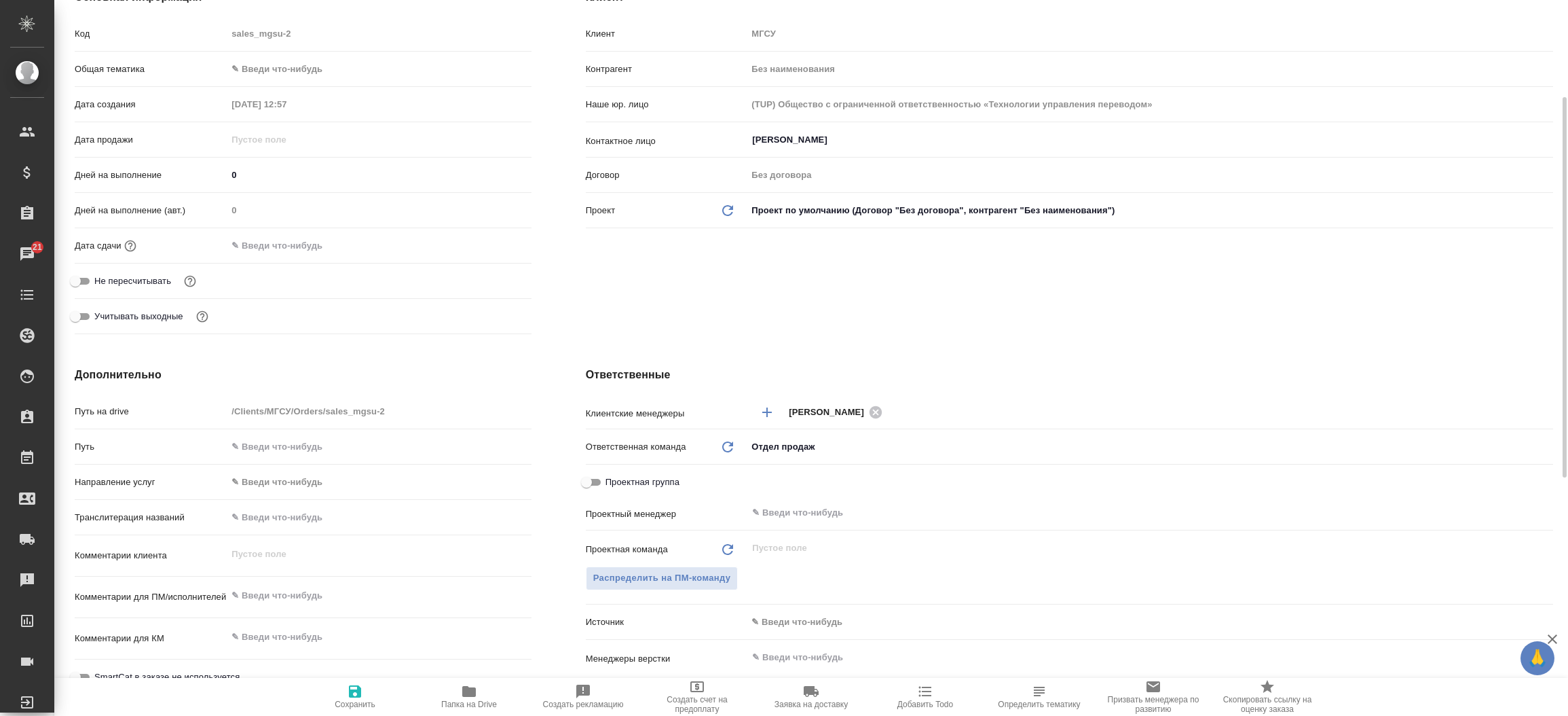
type textarea "x"
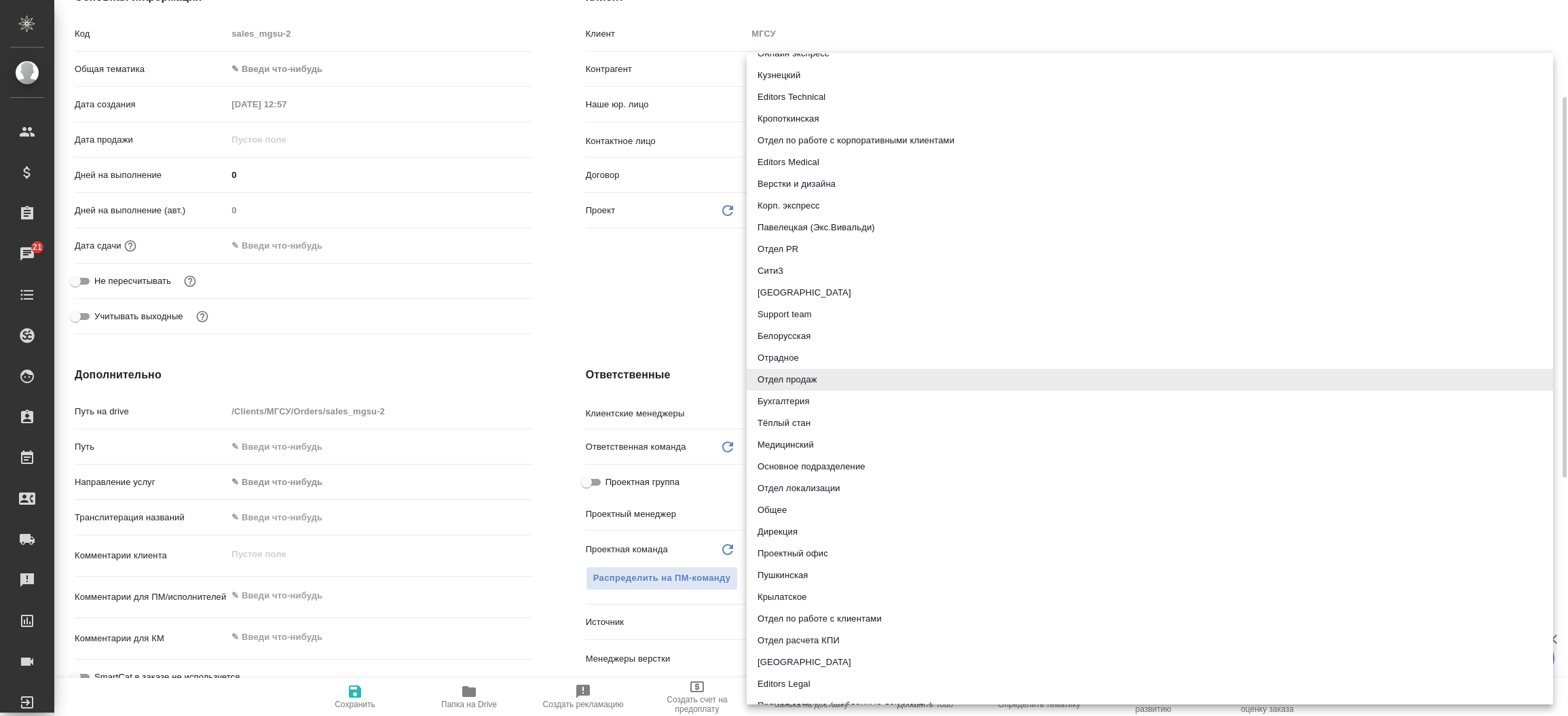
click at [810, 441] on body "🙏 .cls-1 fill:#fff; AWATERA [PERSON_NAME][PERSON_NAME] Спецификации Заказы 21 Ч…" at bounding box center [784, 358] width 1568 height 716
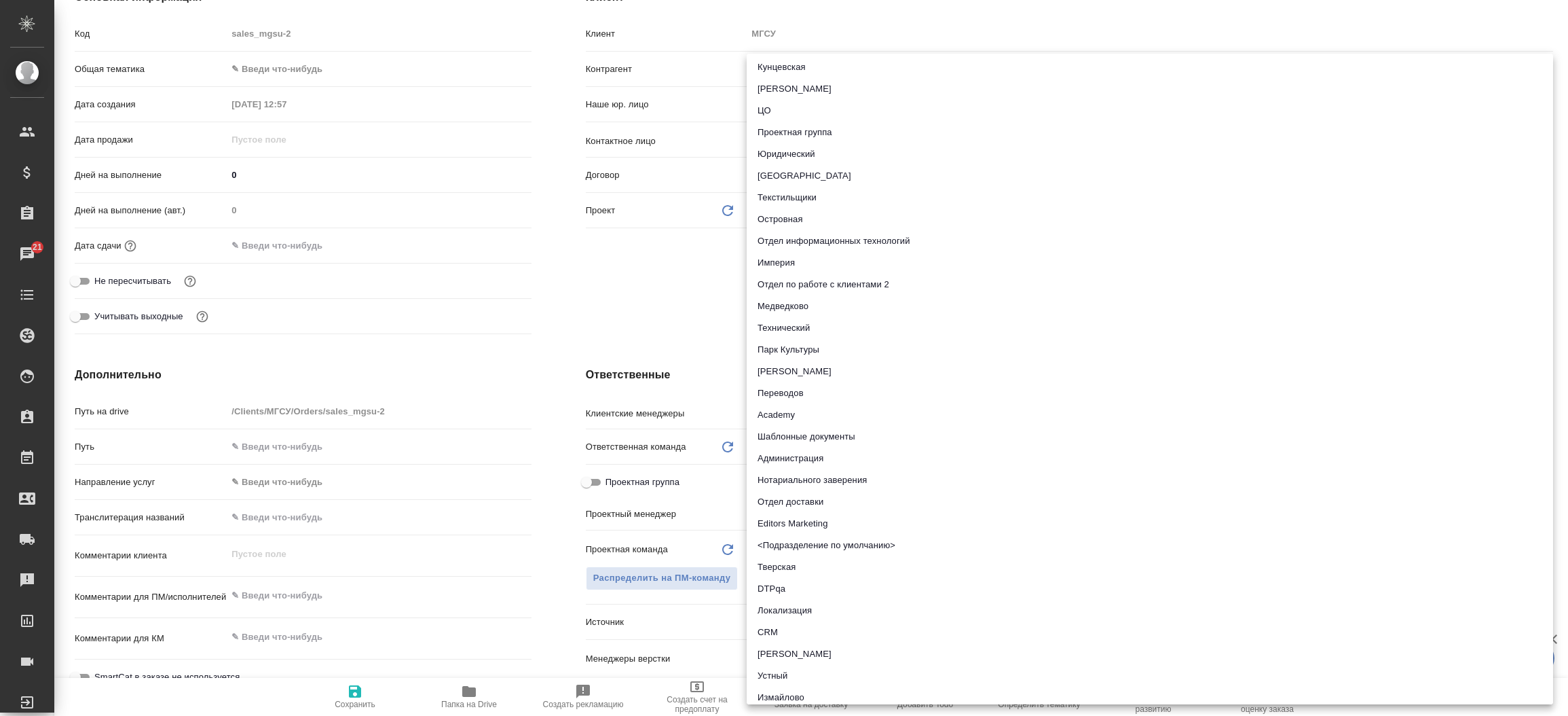
scroll to position [0, 0]
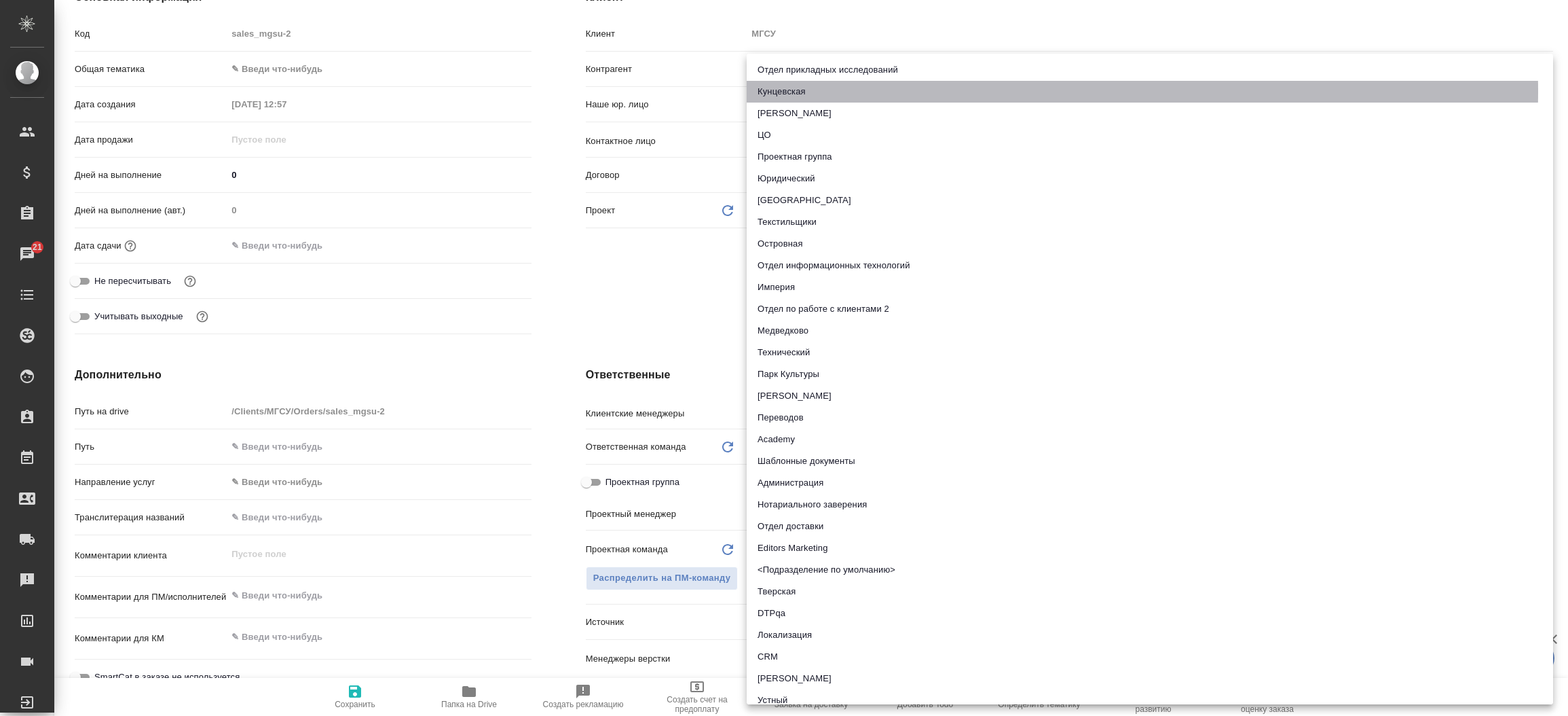
click at [1015, 91] on li "Кунцевская" at bounding box center [1150, 92] width 807 height 22
type textarea "x"
type input "kun"
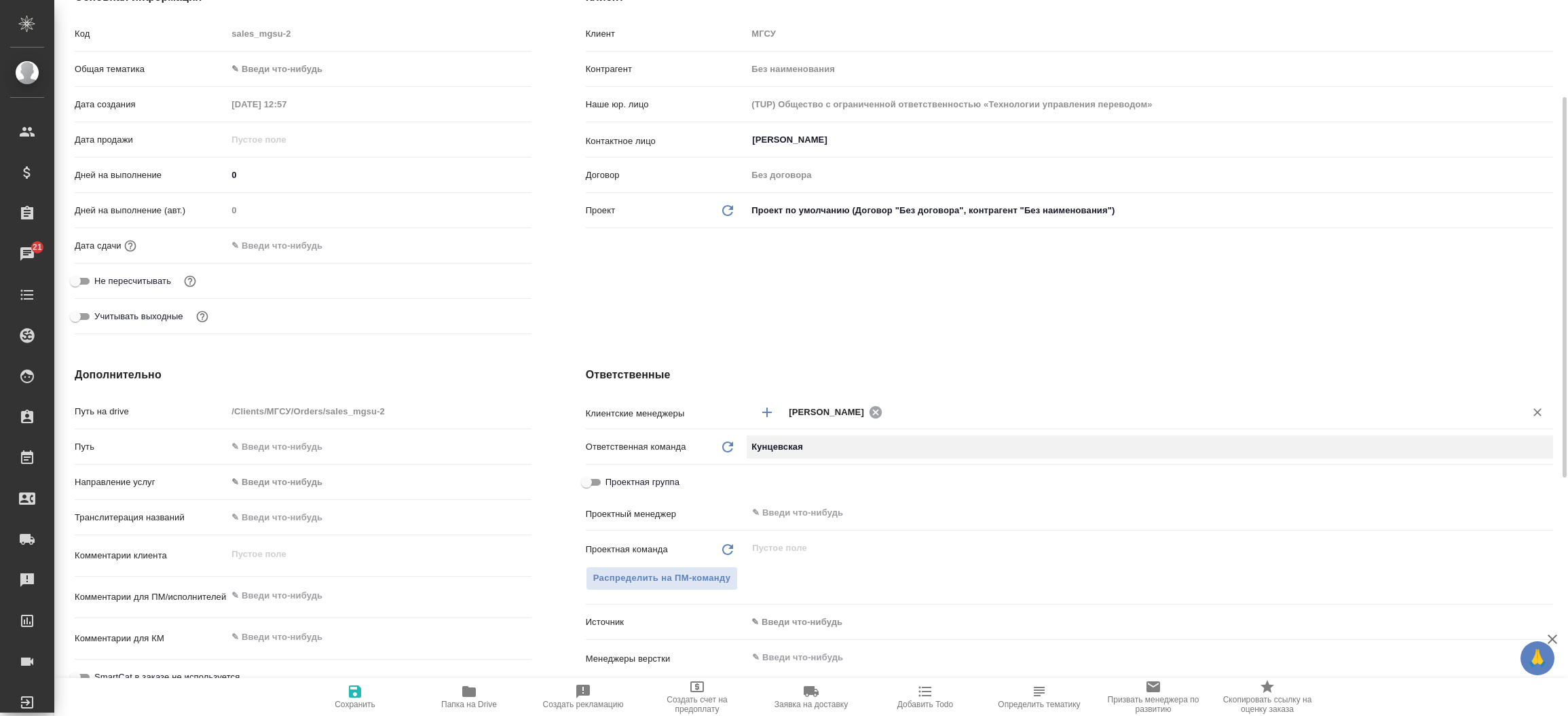
click at [870, 415] on icon at bounding box center [876, 412] width 12 height 12
type textarea "x"
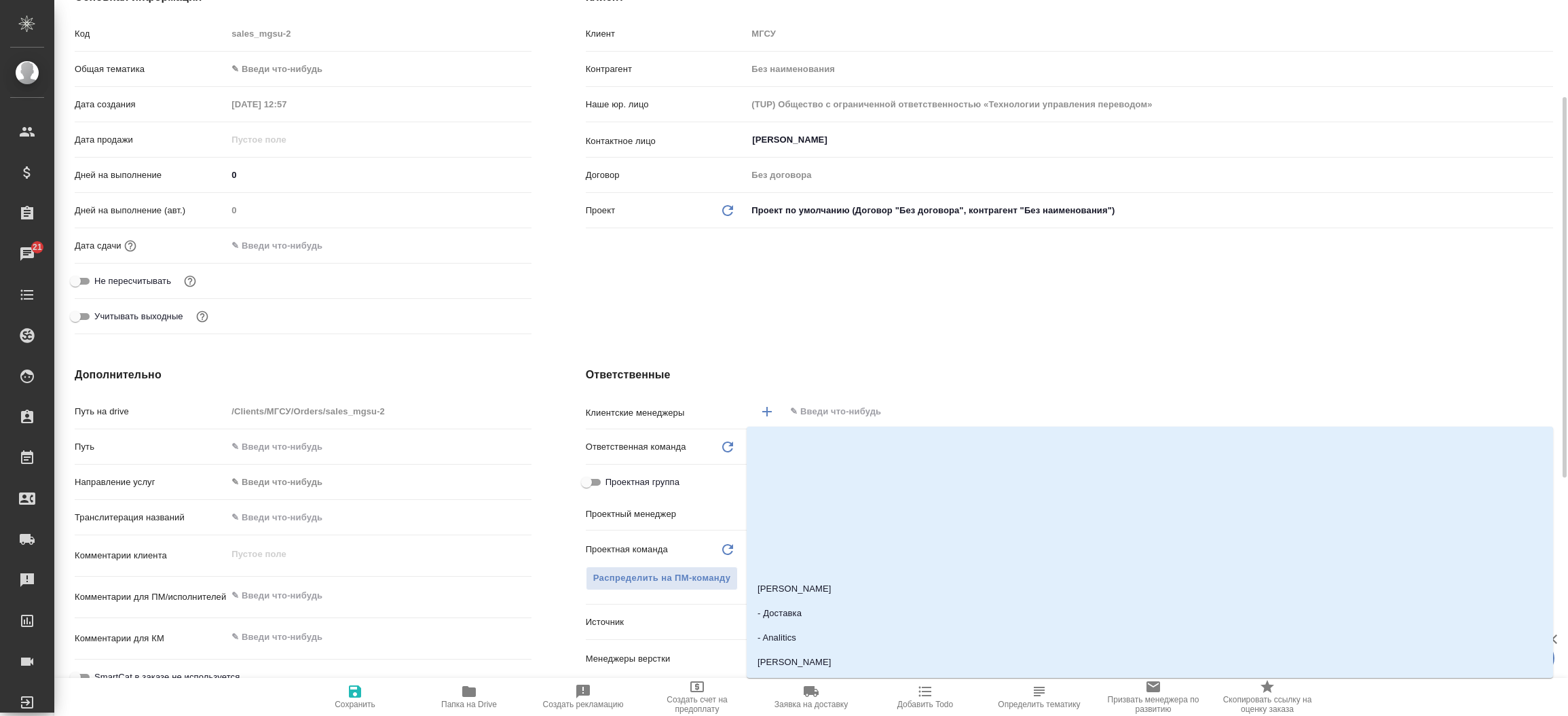
click at [866, 415] on input "text" at bounding box center [1146, 411] width 715 height 16
type input "весе"
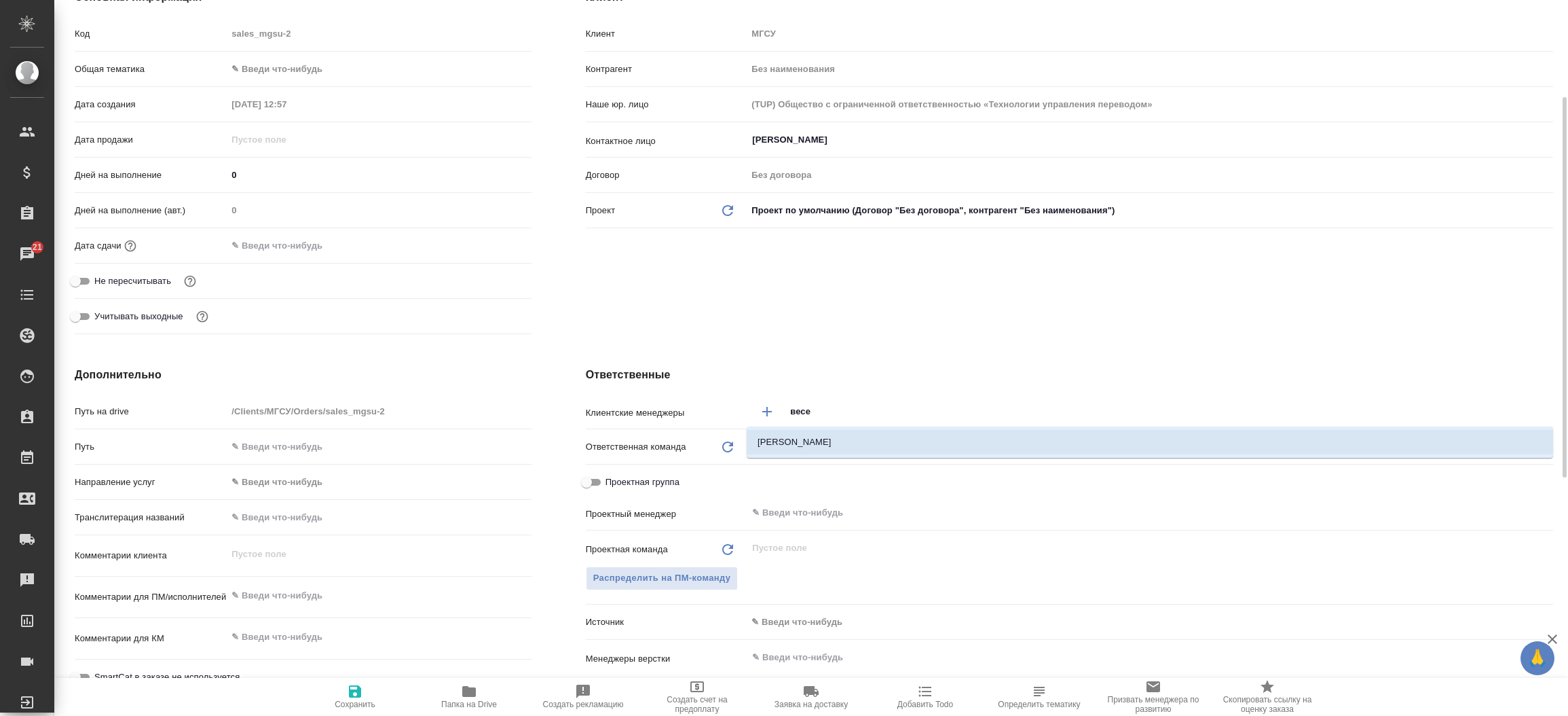
click at [821, 443] on li "[PERSON_NAME]" at bounding box center [1150, 442] width 807 height 24
type textarea "x"
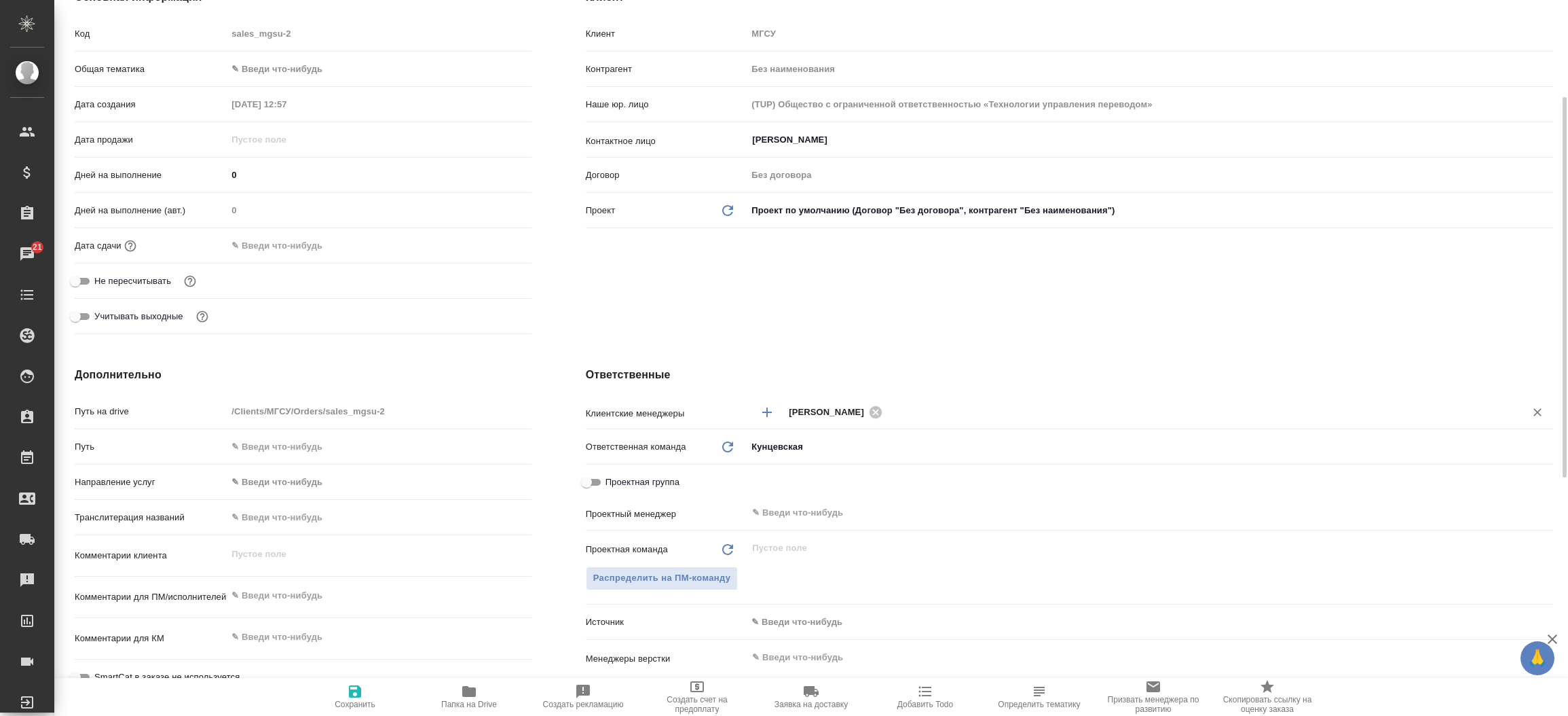
click at [746, 351] on div "Ответственные Клиентские менеджеры Веселова Юлия ​ Ответственная команда Обнови…" at bounding box center [1070, 614] width 1022 height 548
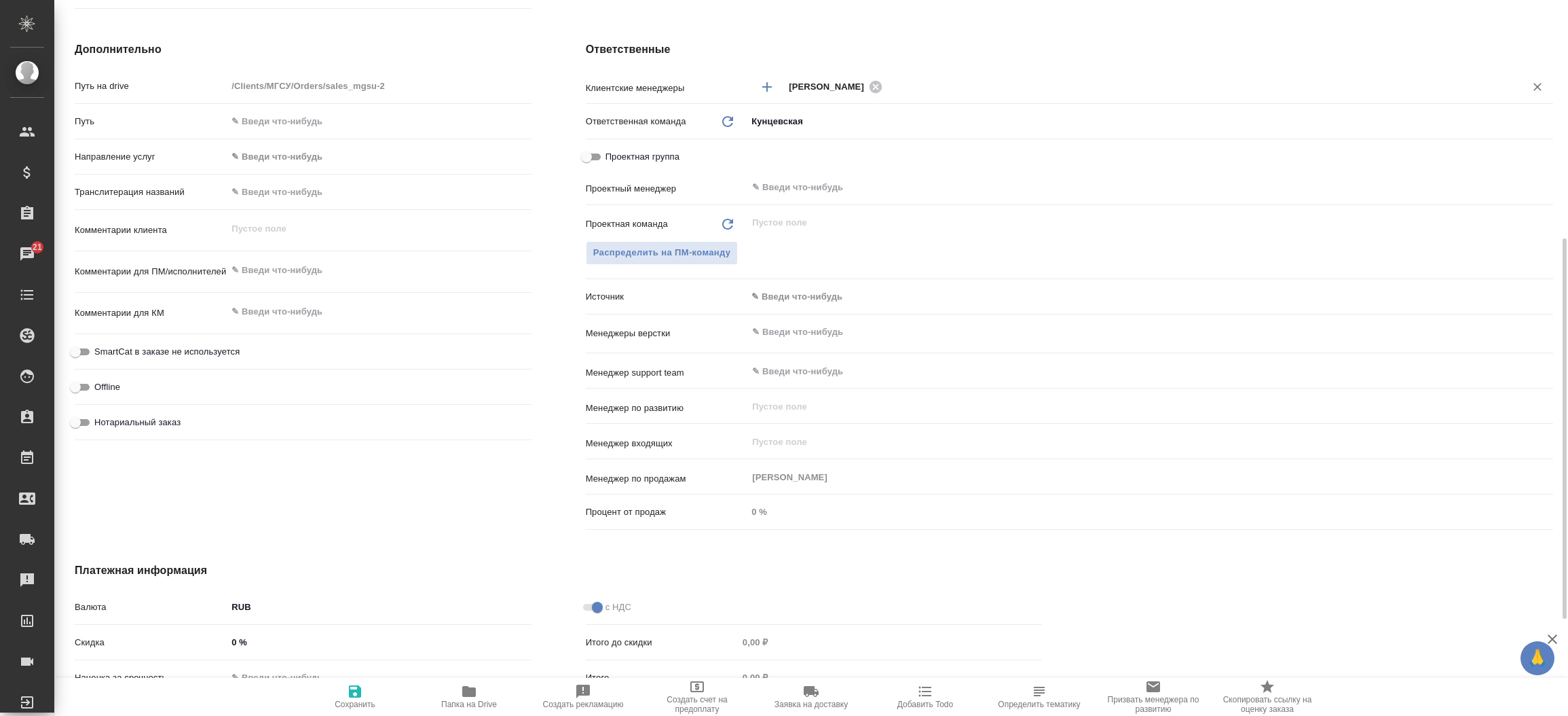
scroll to position [590, 0]
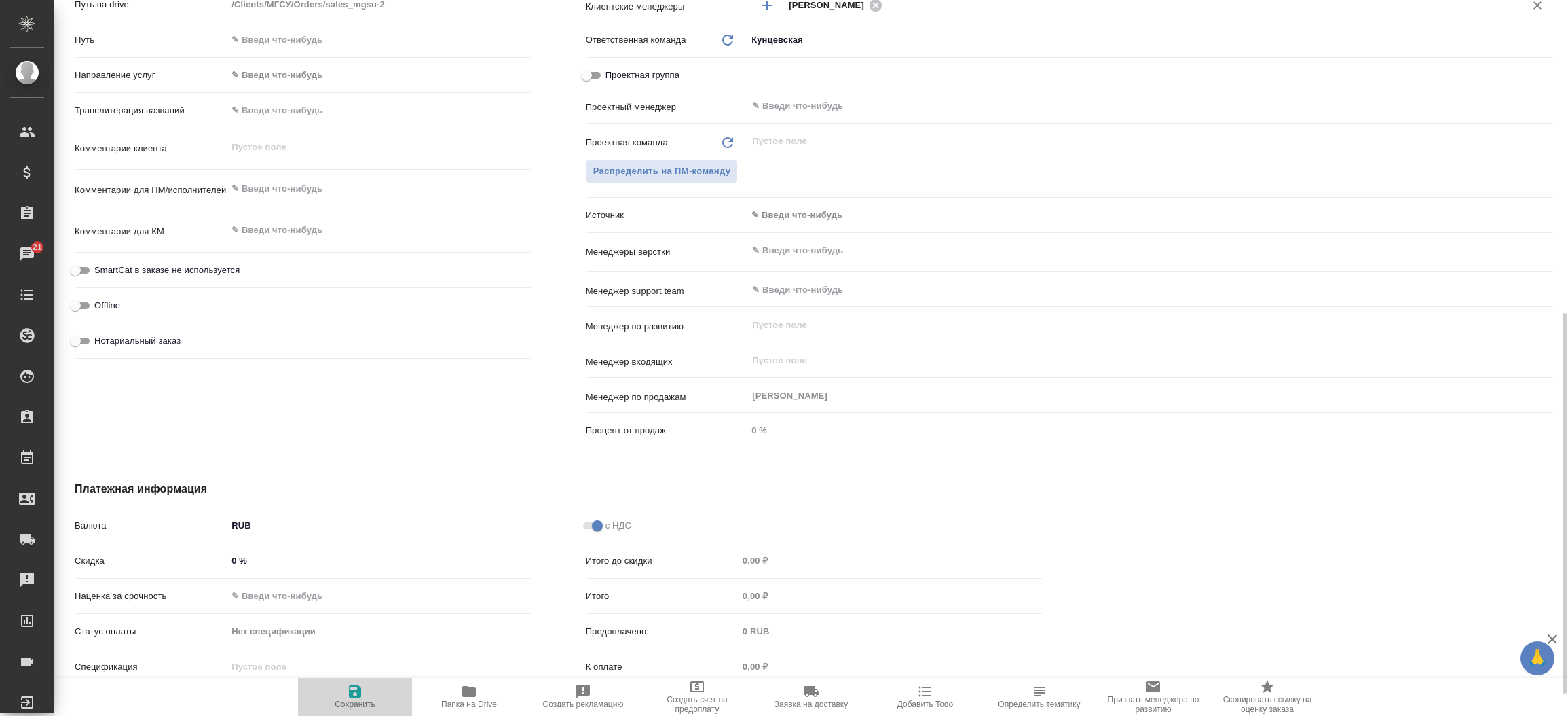
click at [352, 696] on icon "button" at bounding box center [355, 692] width 12 height 12
type textarea "x"
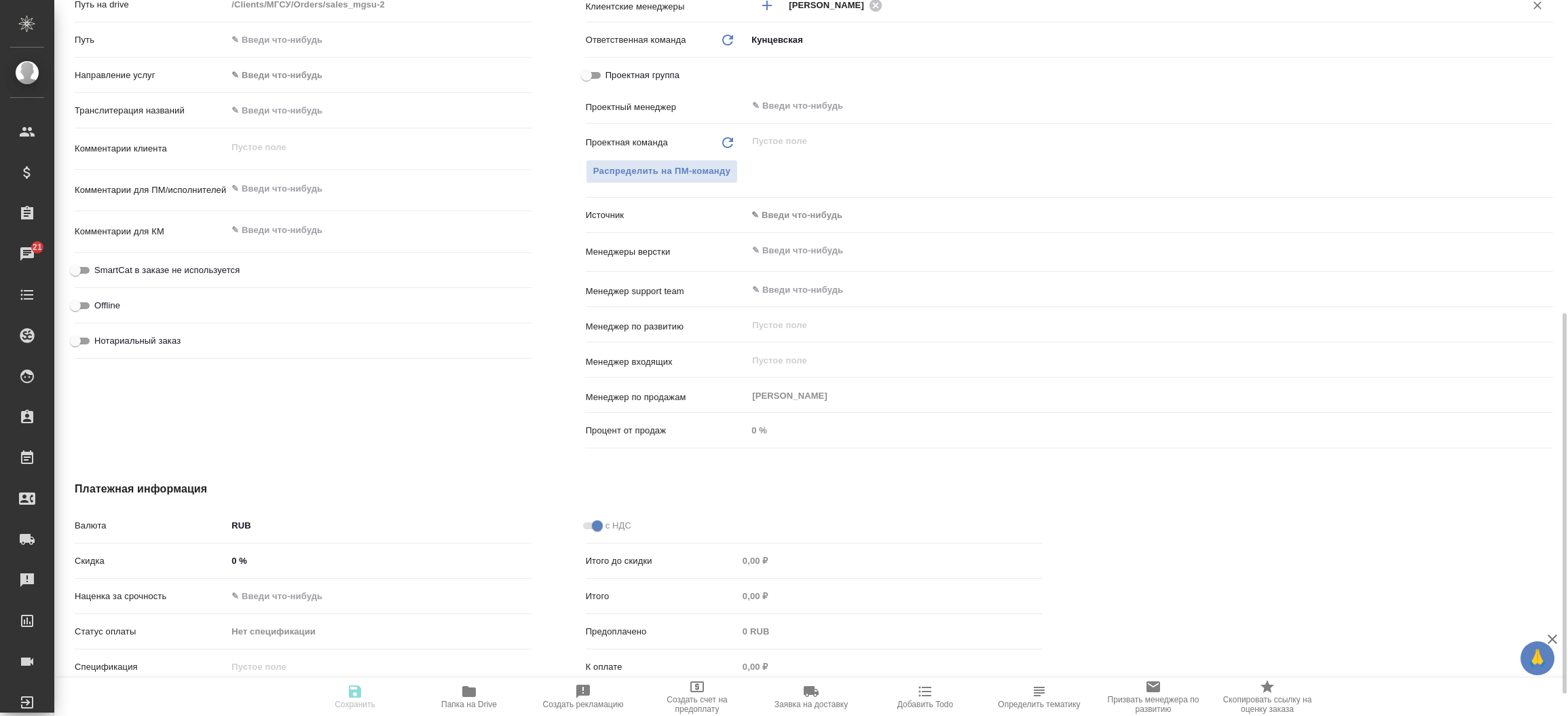
type textarea "x"
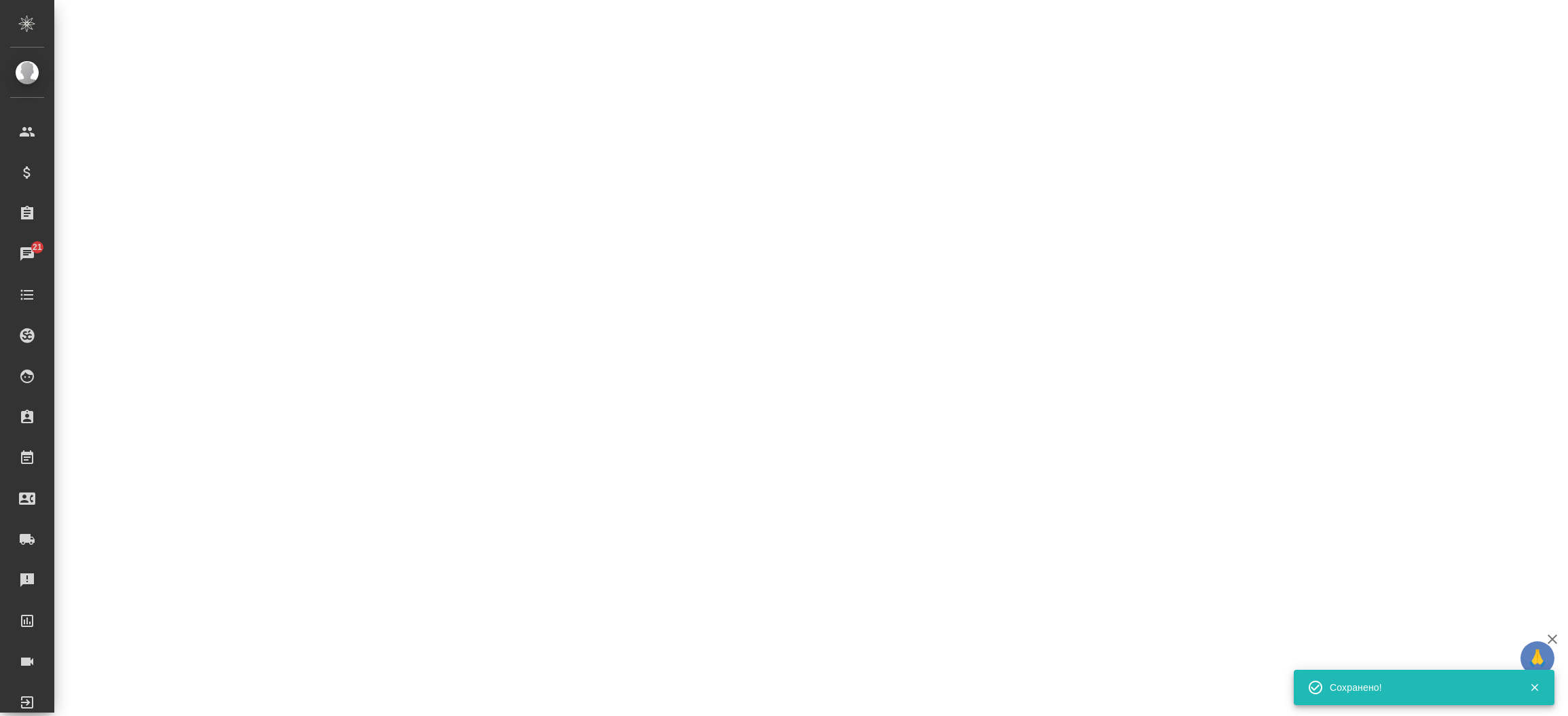
select select "RU"
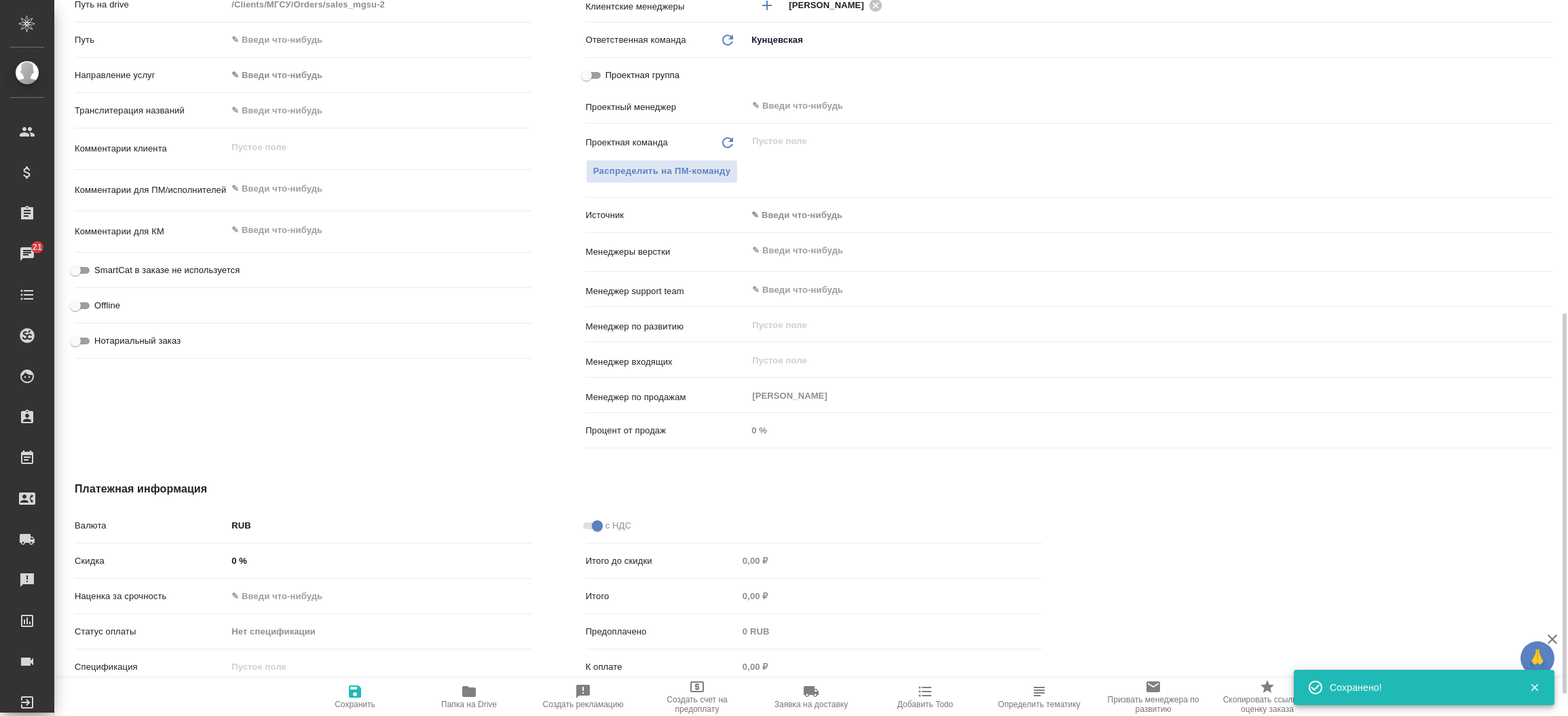
type textarea "x"
click at [324, 234] on textarea at bounding box center [379, 230] width 303 height 23
type textarea "x"
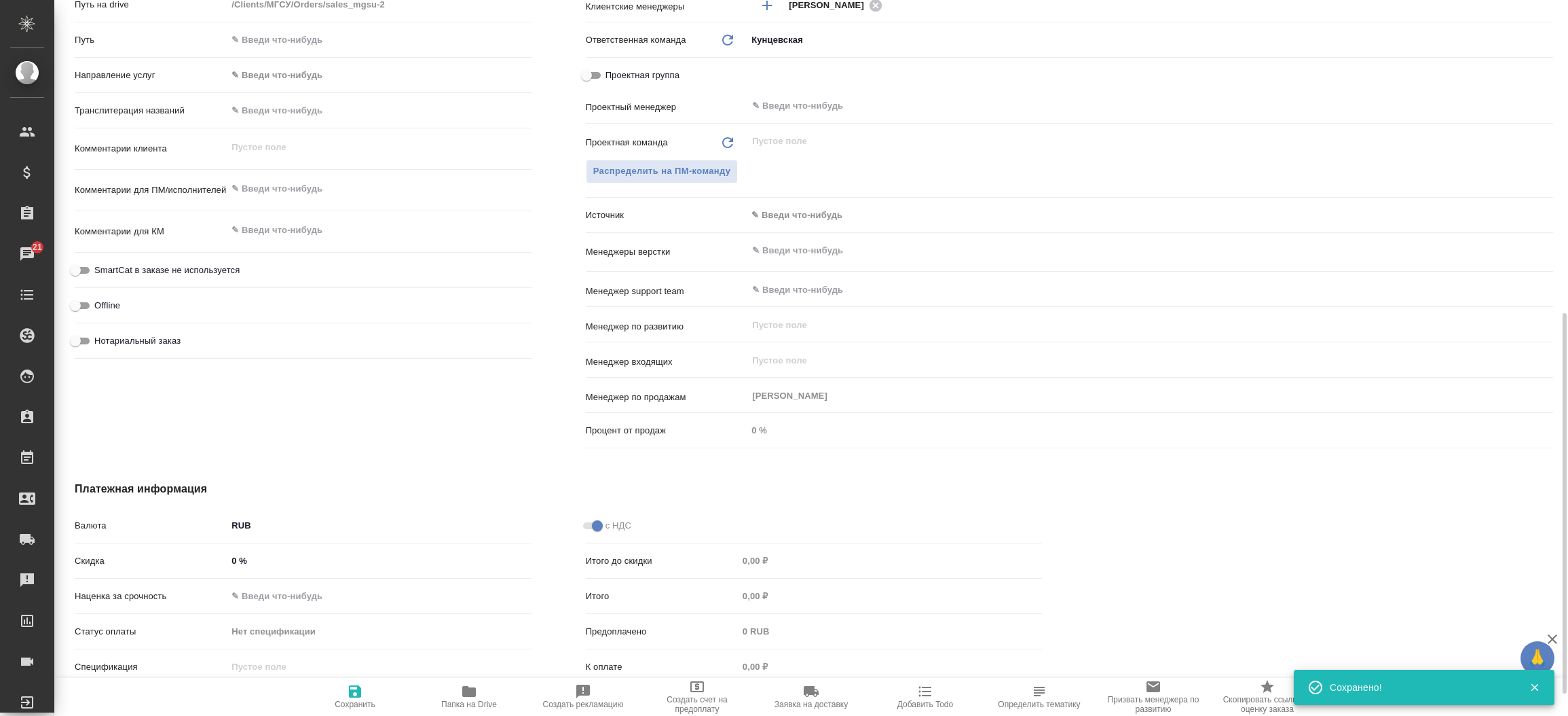
type textarea "x"
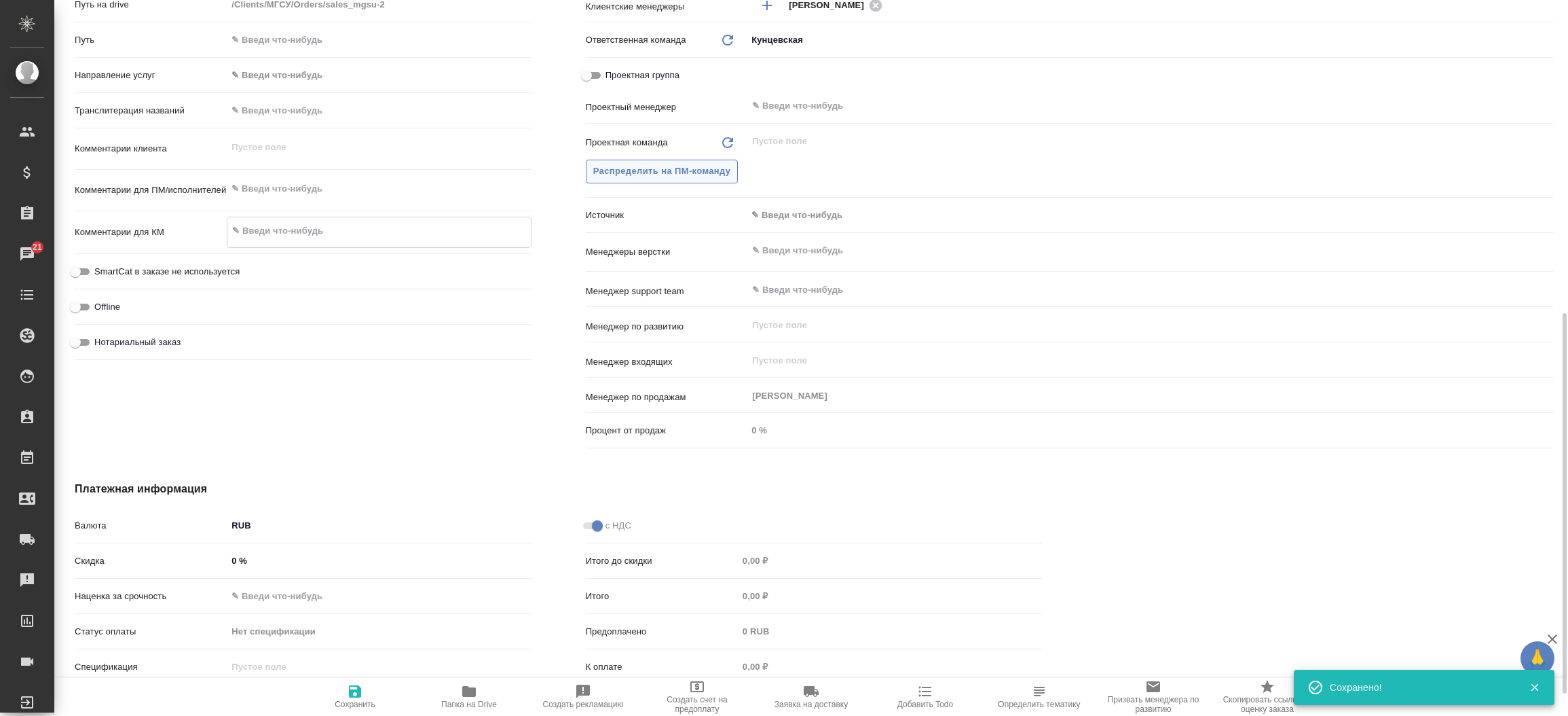
paste textarea "Подготовьте пожалуйста коммерческое предложение: Научная конференция, Строитель…"
type textarea "Подготовьте пожалуйста коммерческое предложение: Научная конференция, Строитель…"
type textarea "x"
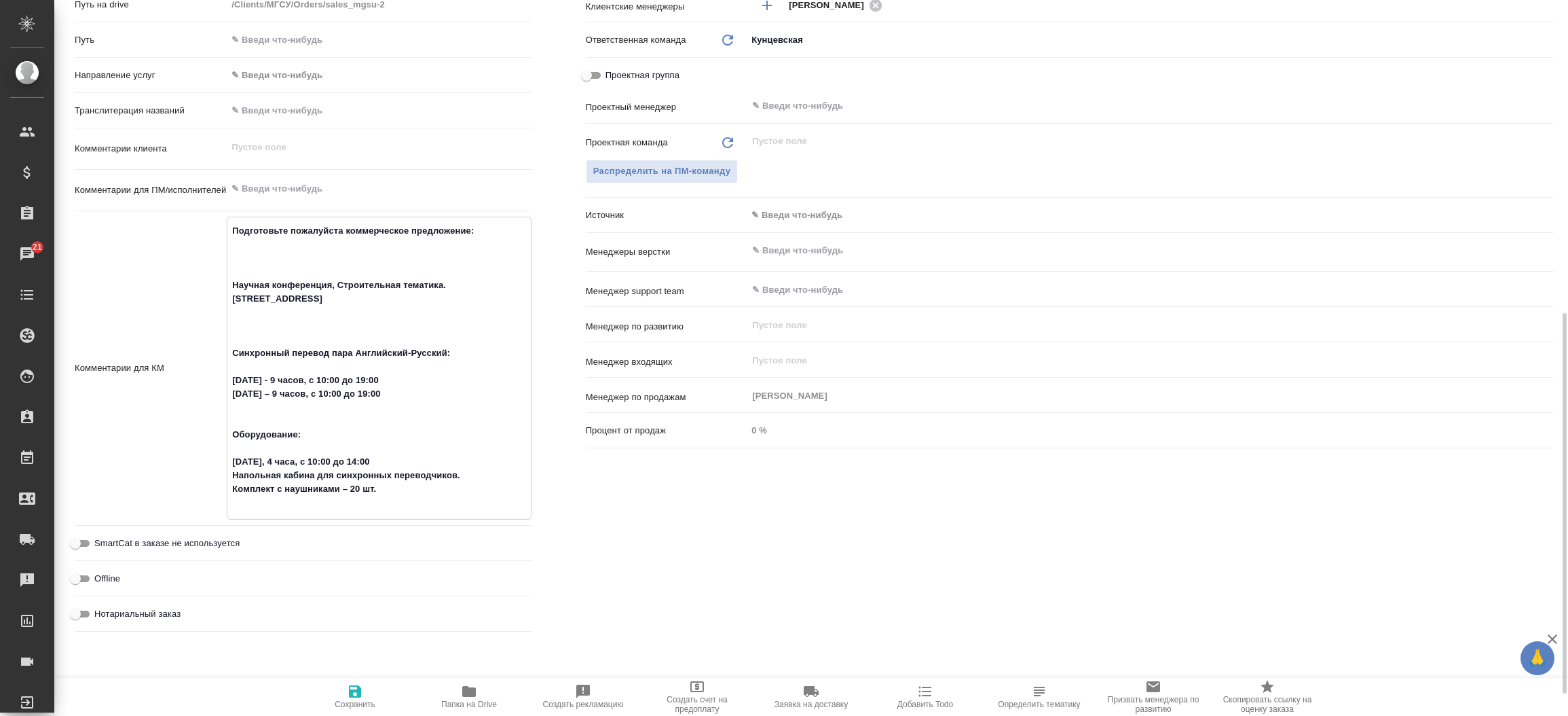
type textarea "Подготовьте пожалуйста коммерческое предложение: Научная конференция, Строитель…"
type textarea "x"
click at [346, 686] on icon "button" at bounding box center [354, 691] width 16 height 16
type textarea "x"
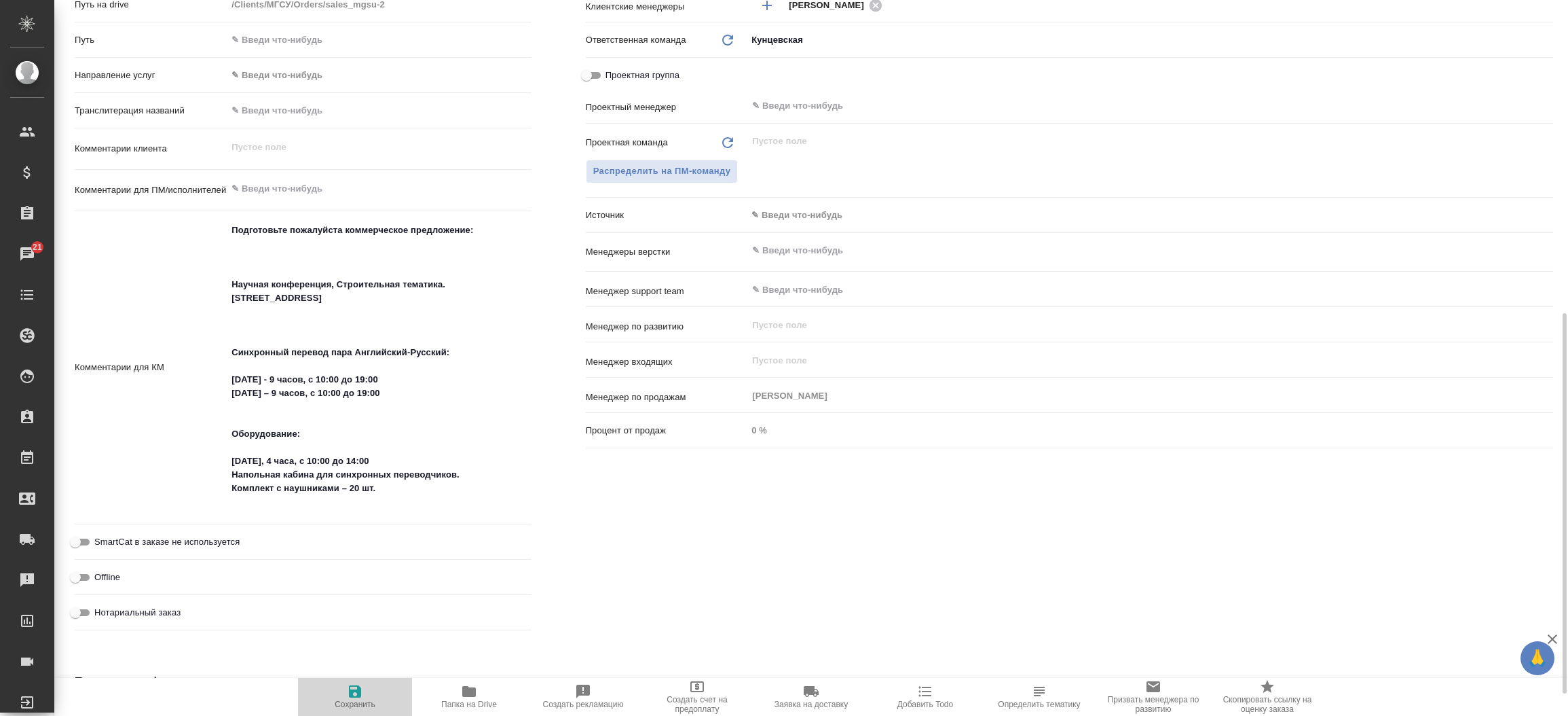
type textarea "x"
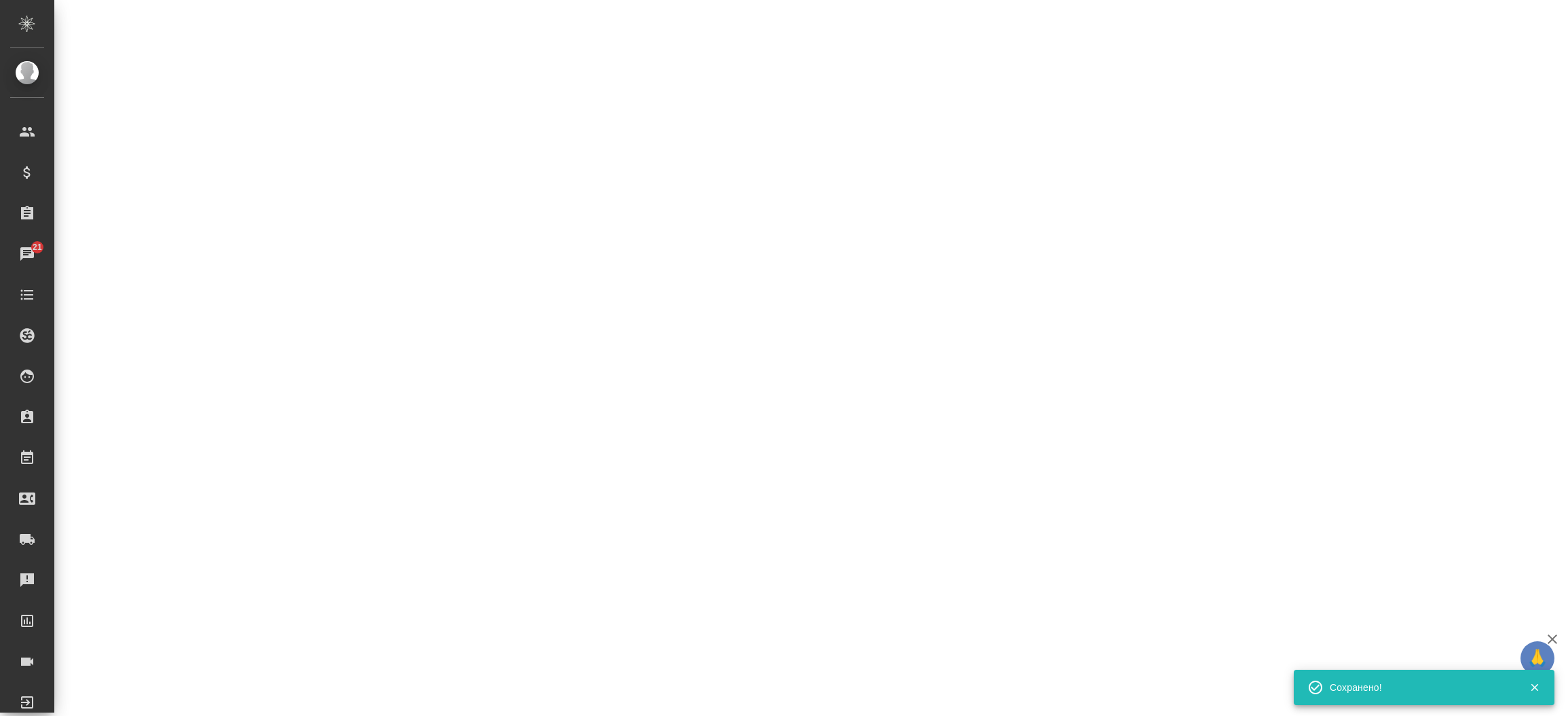
select select "RU"
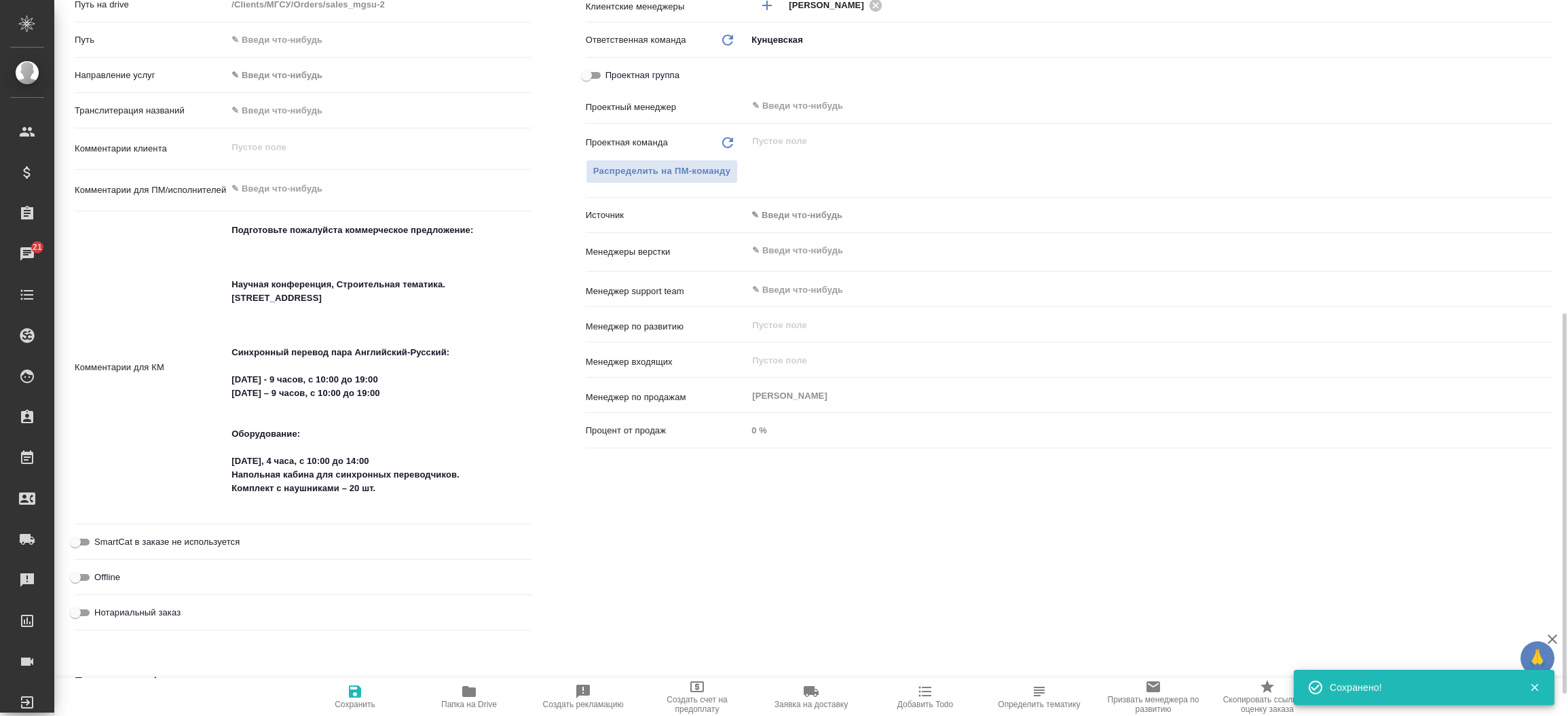
type textarea "x"
click at [586, 616] on div "Ответственные Клиентские менеджеры Веселова Юлия ​ Ответственная команда Обнови…" at bounding box center [1070, 298] width 1022 height 730
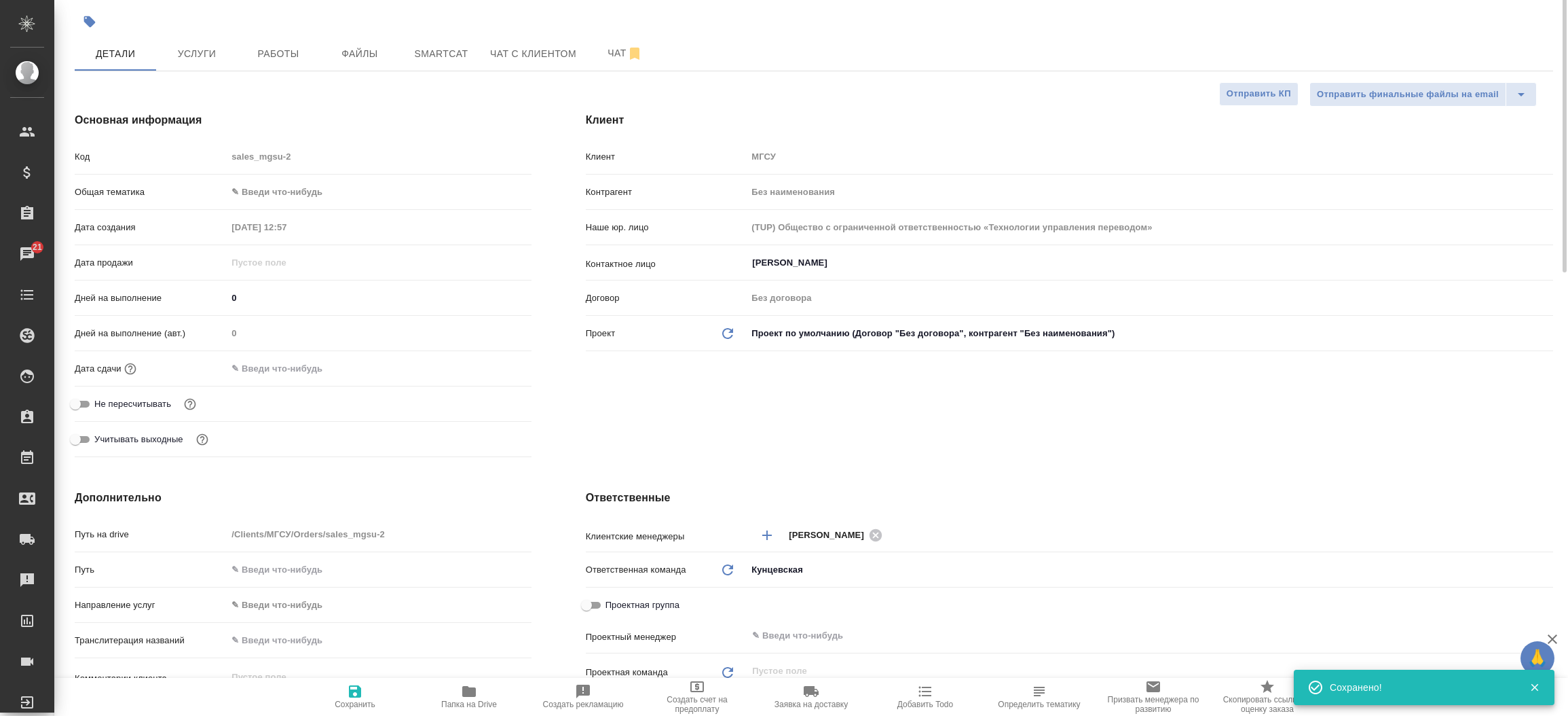
scroll to position [0, 0]
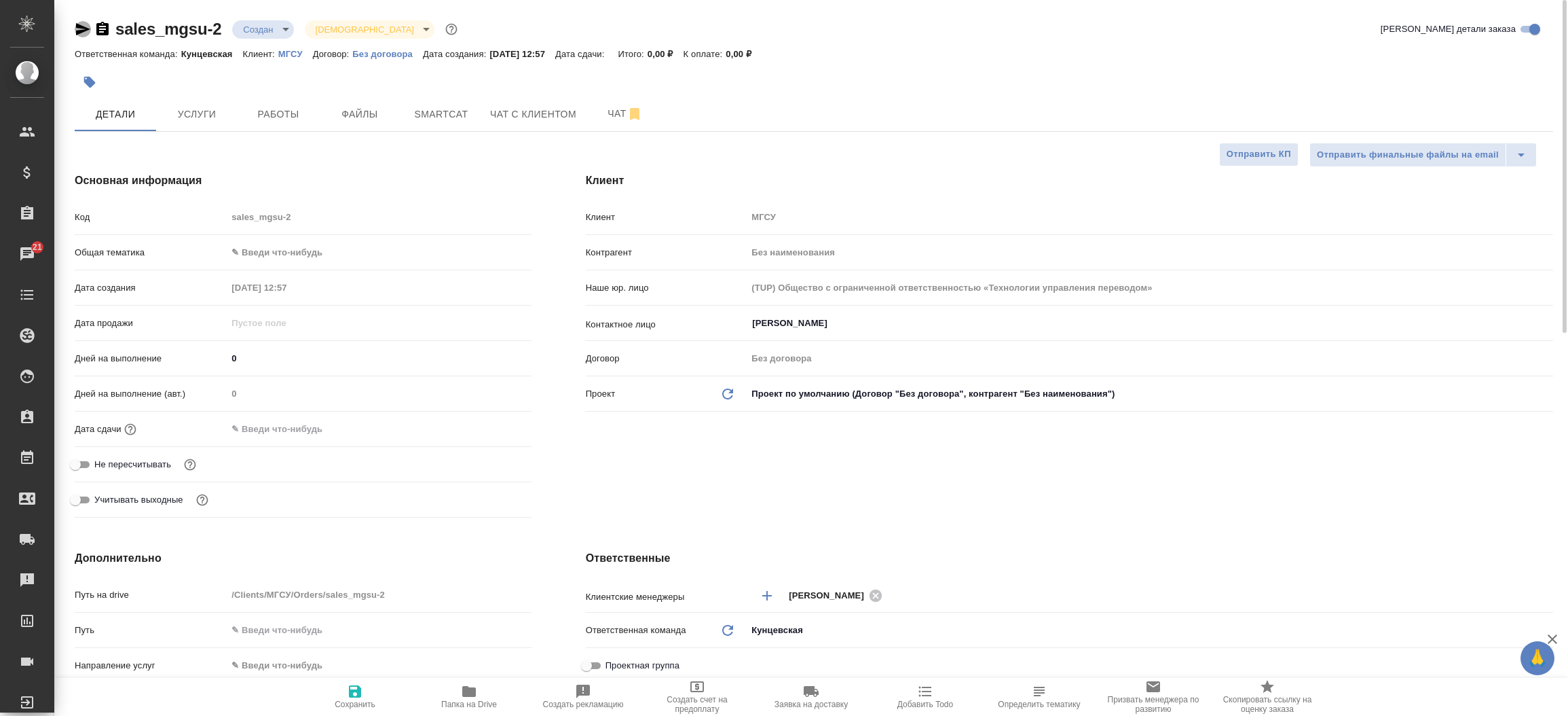
click at [77, 24] on icon "button" at bounding box center [83, 29] width 14 height 12
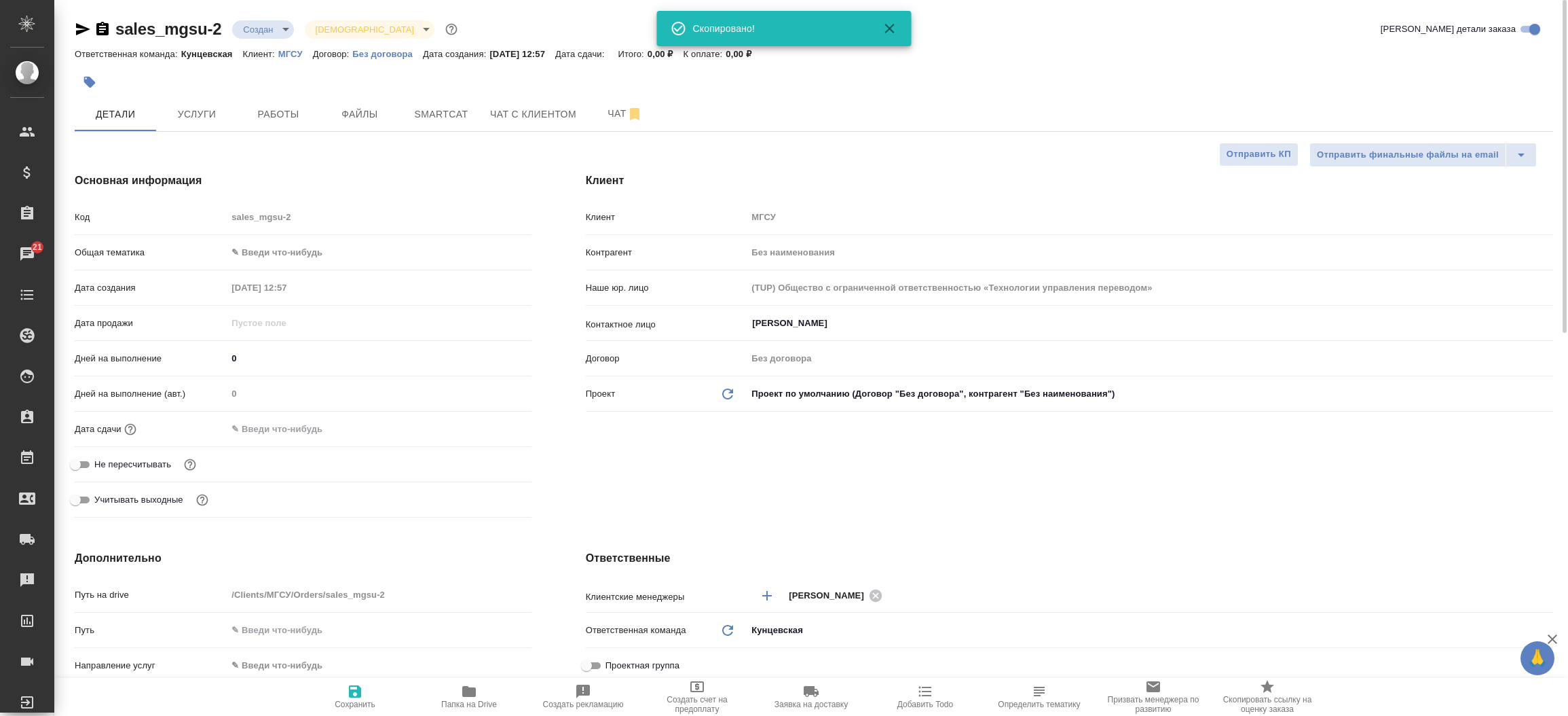
type textarea "x"
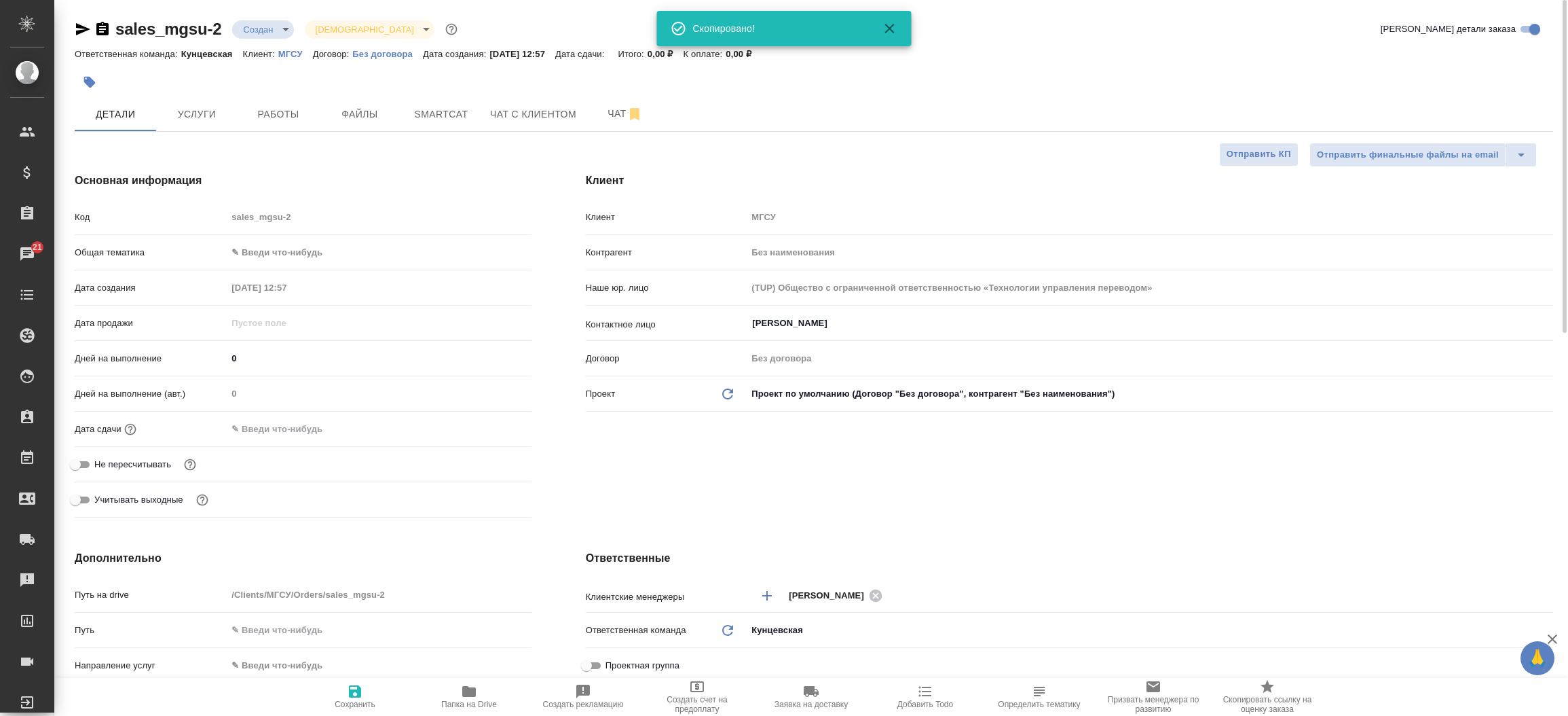
type textarea "x"
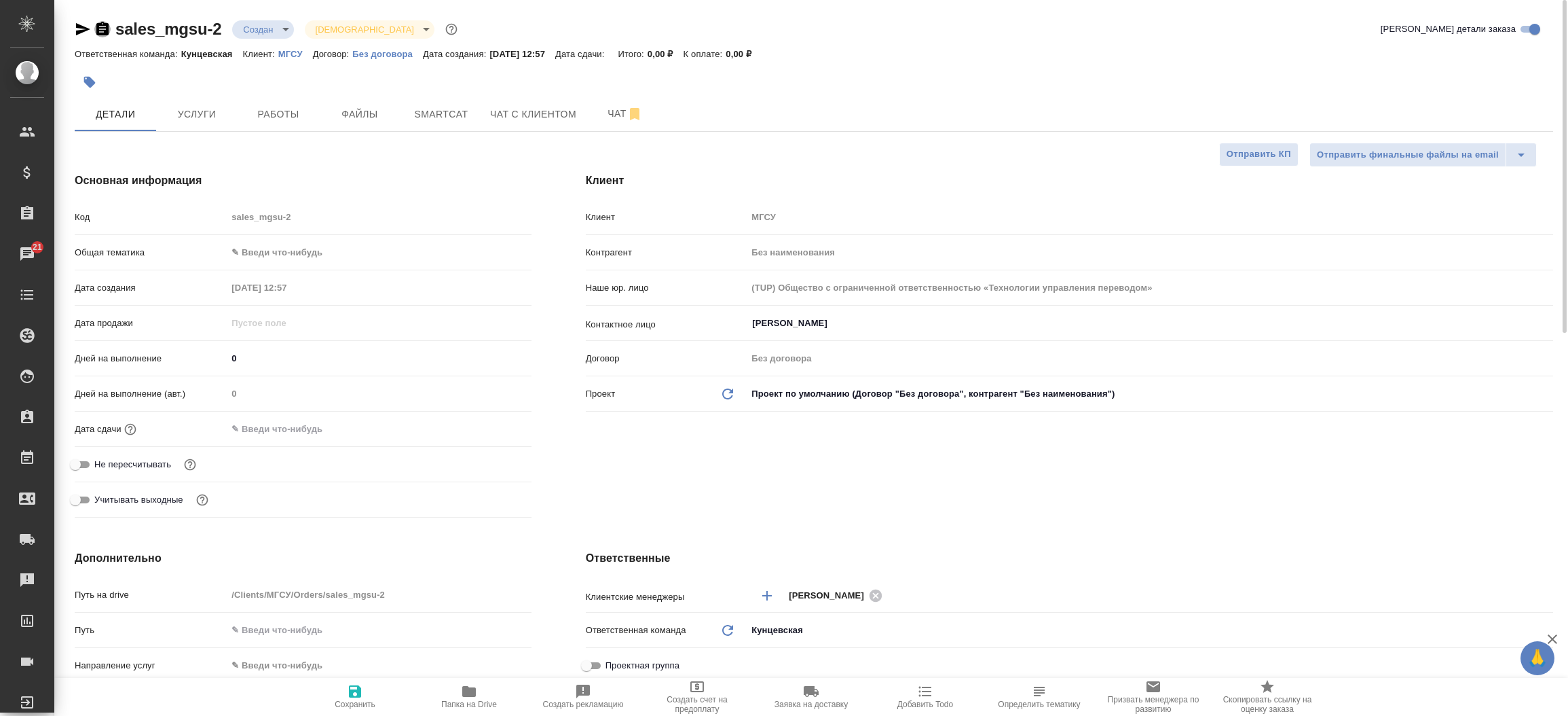
click at [103, 23] on icon "button" at bounding box center [102, 29] width 12 height 13
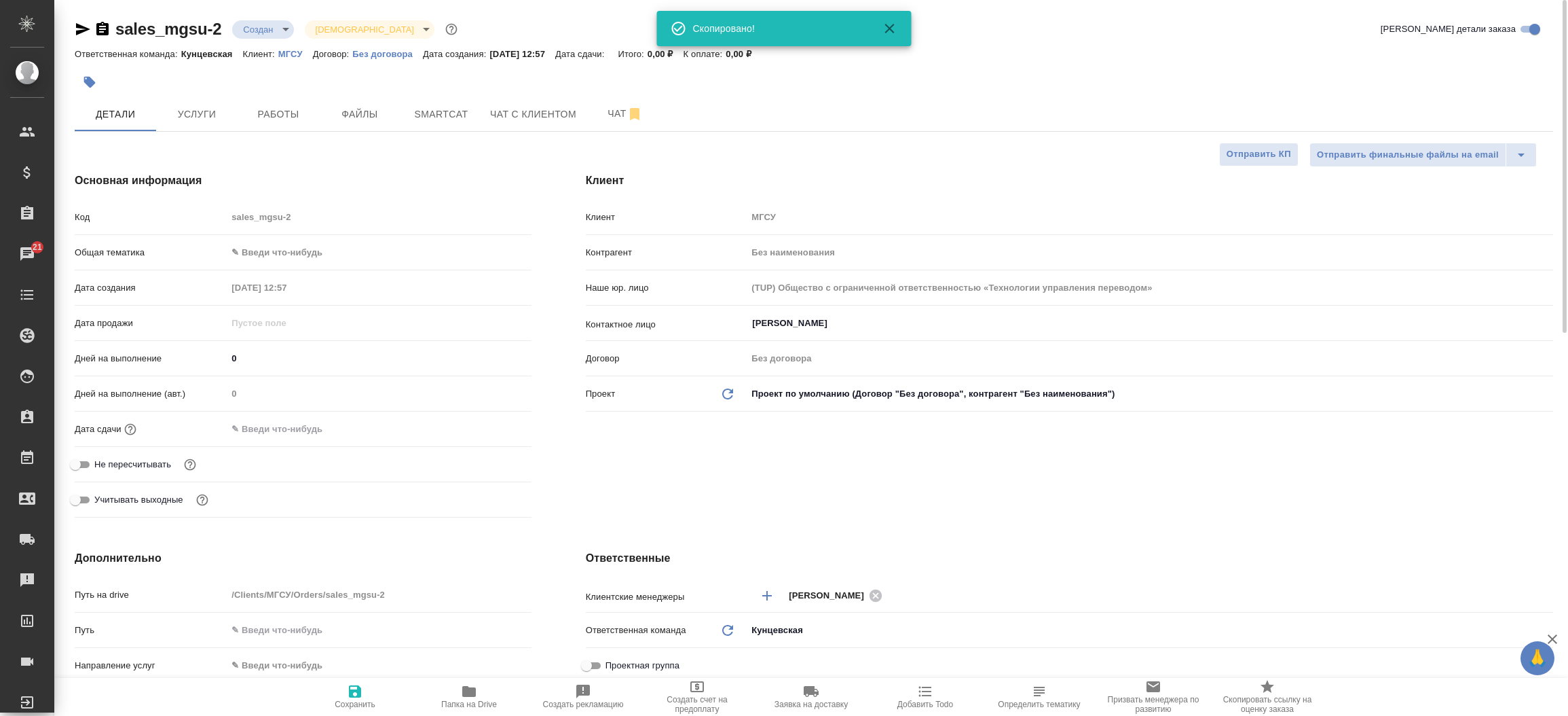
type textarea "x"
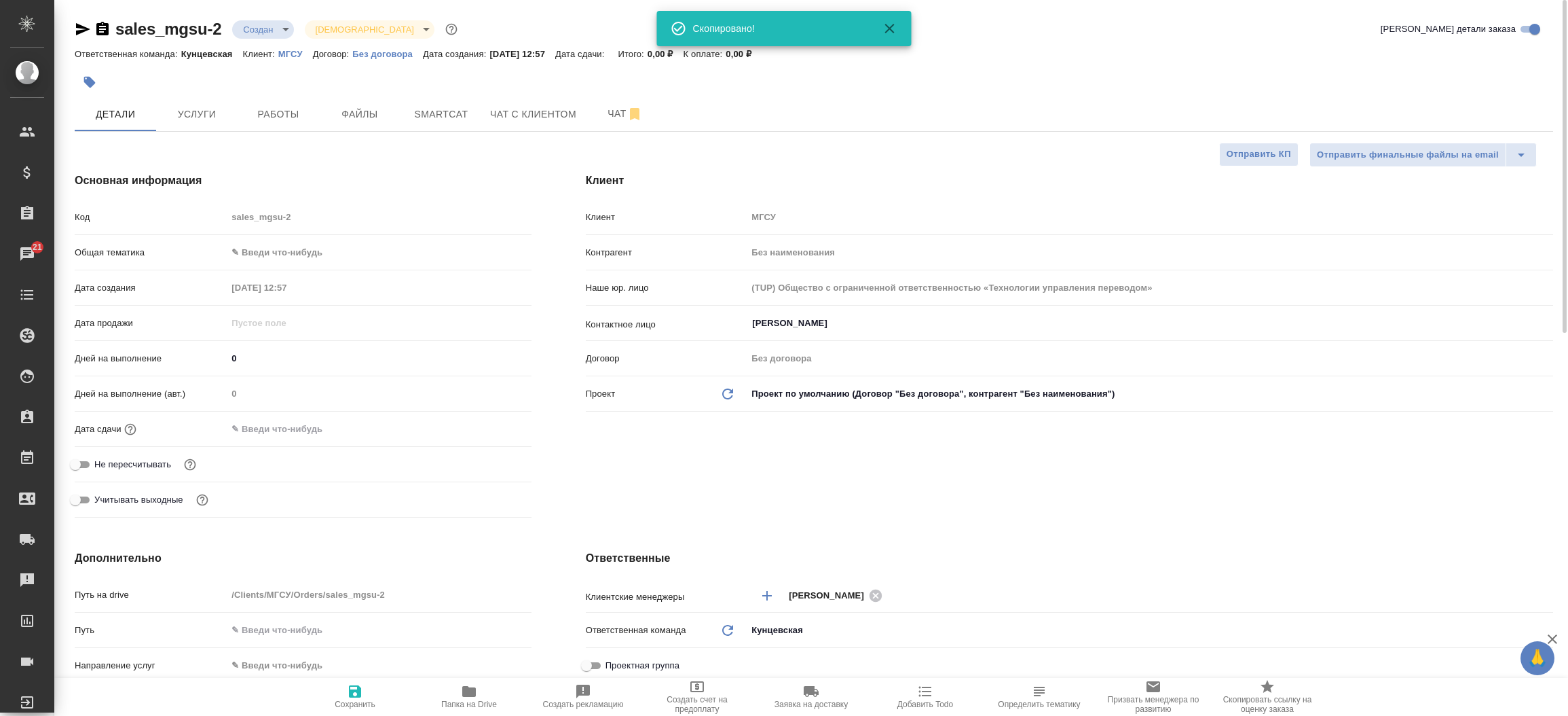
type textarea "x"
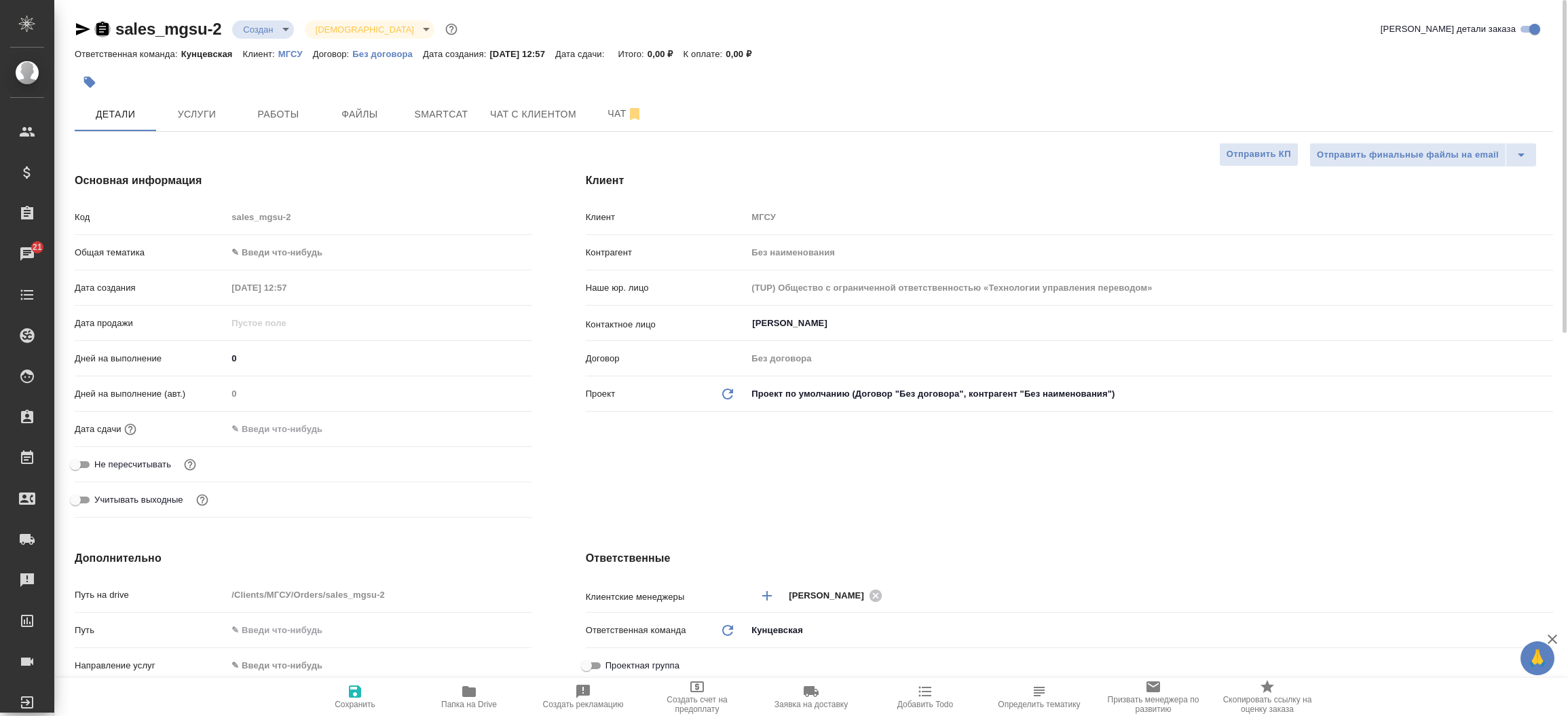
click at [105, 23] on icon "button" at bounding box center [102, 29] width 12 height 13
type textarea "x"
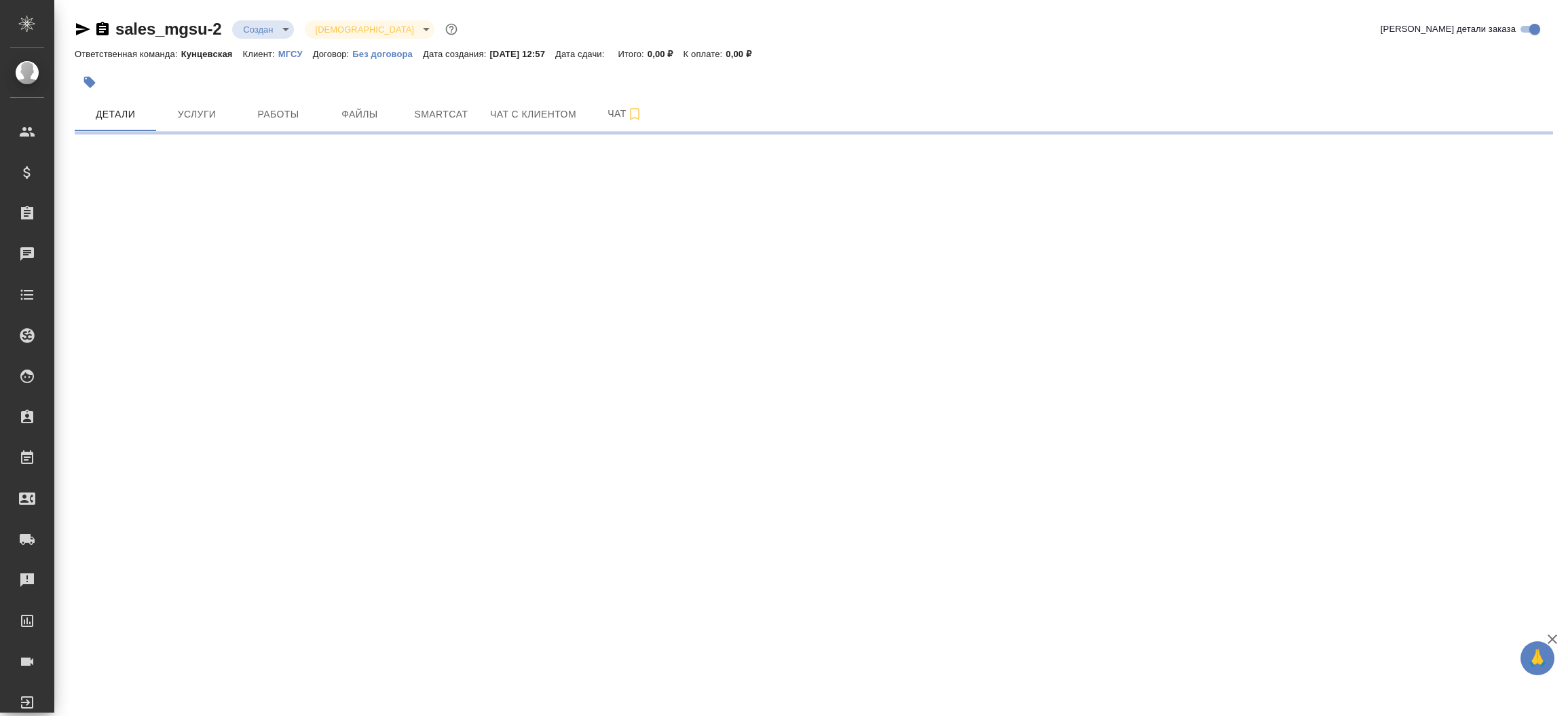
select select "RU"
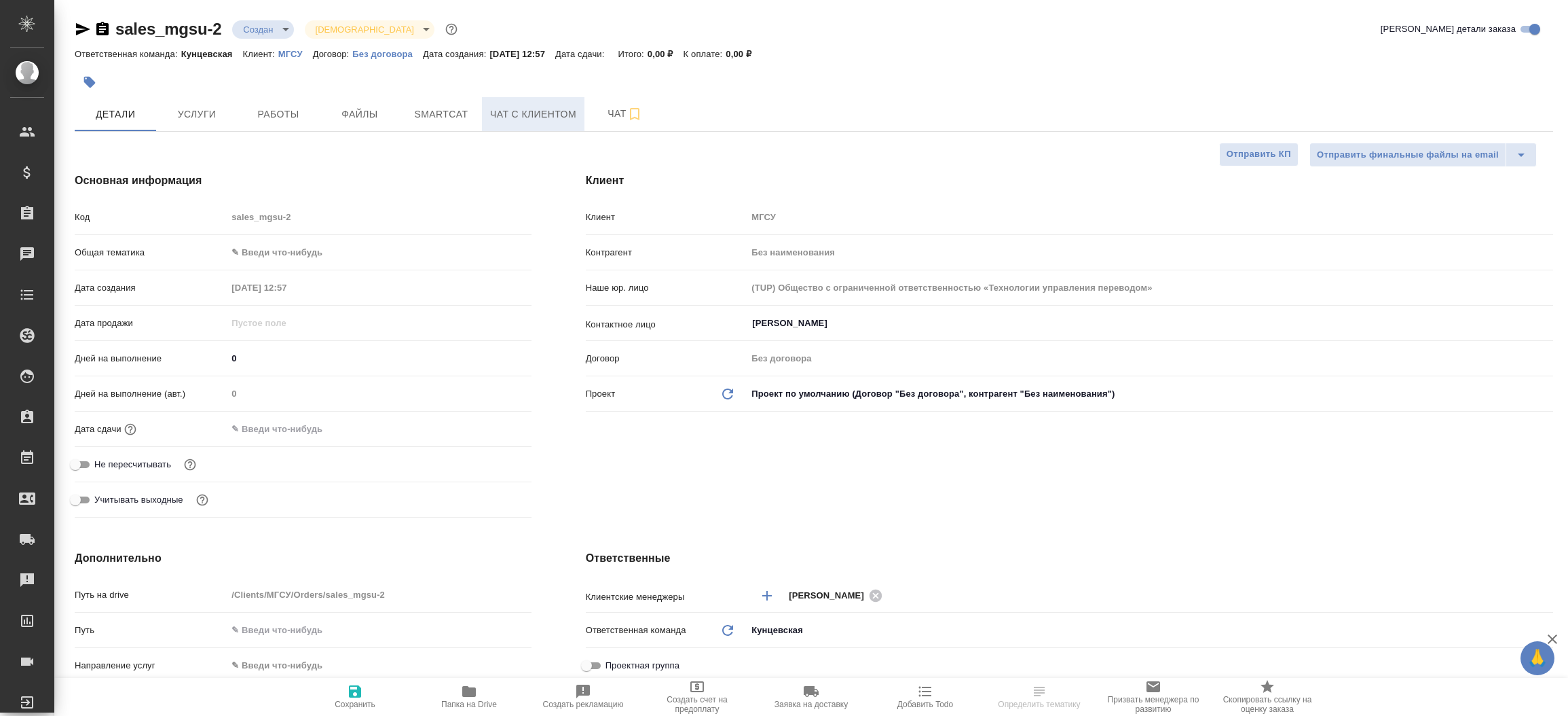
type textarea "x"
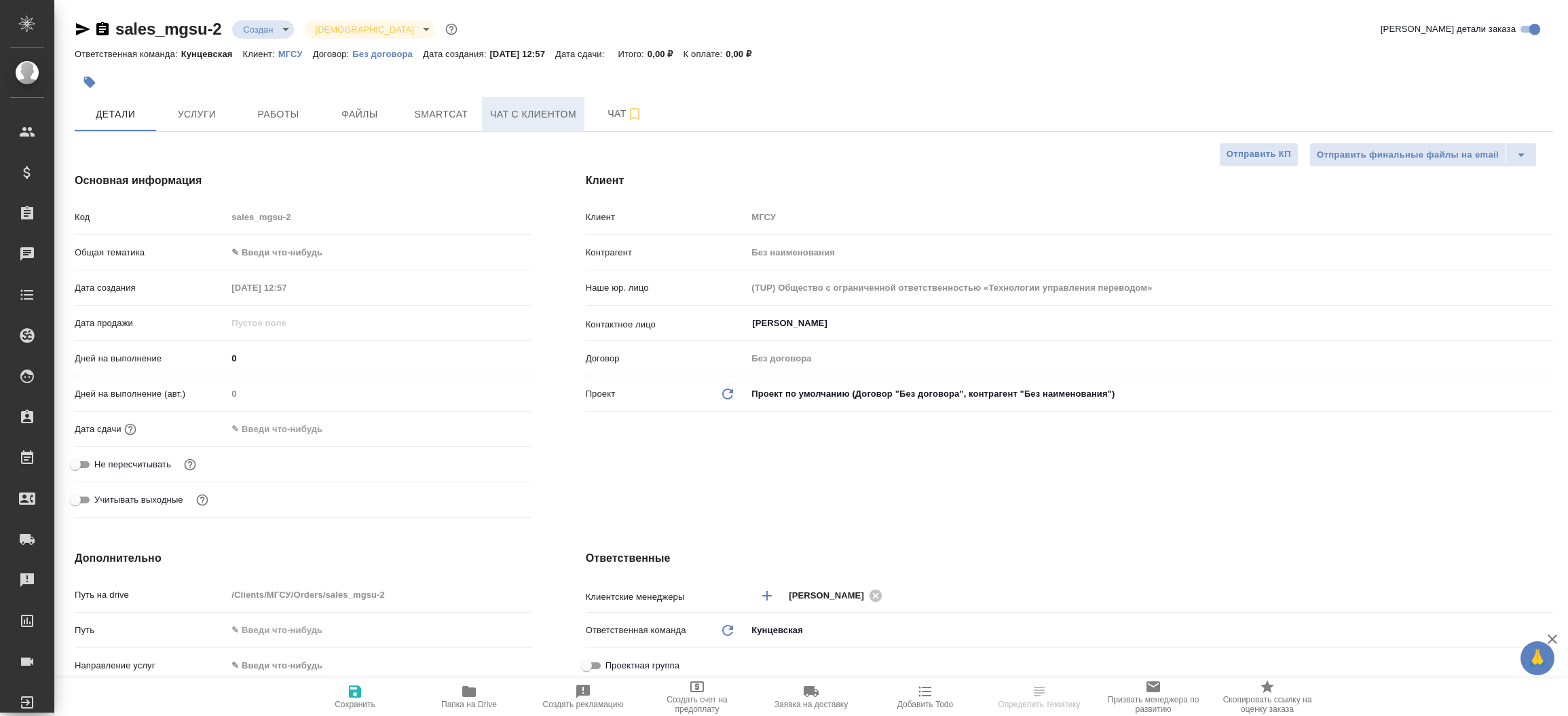
type textarea "x"
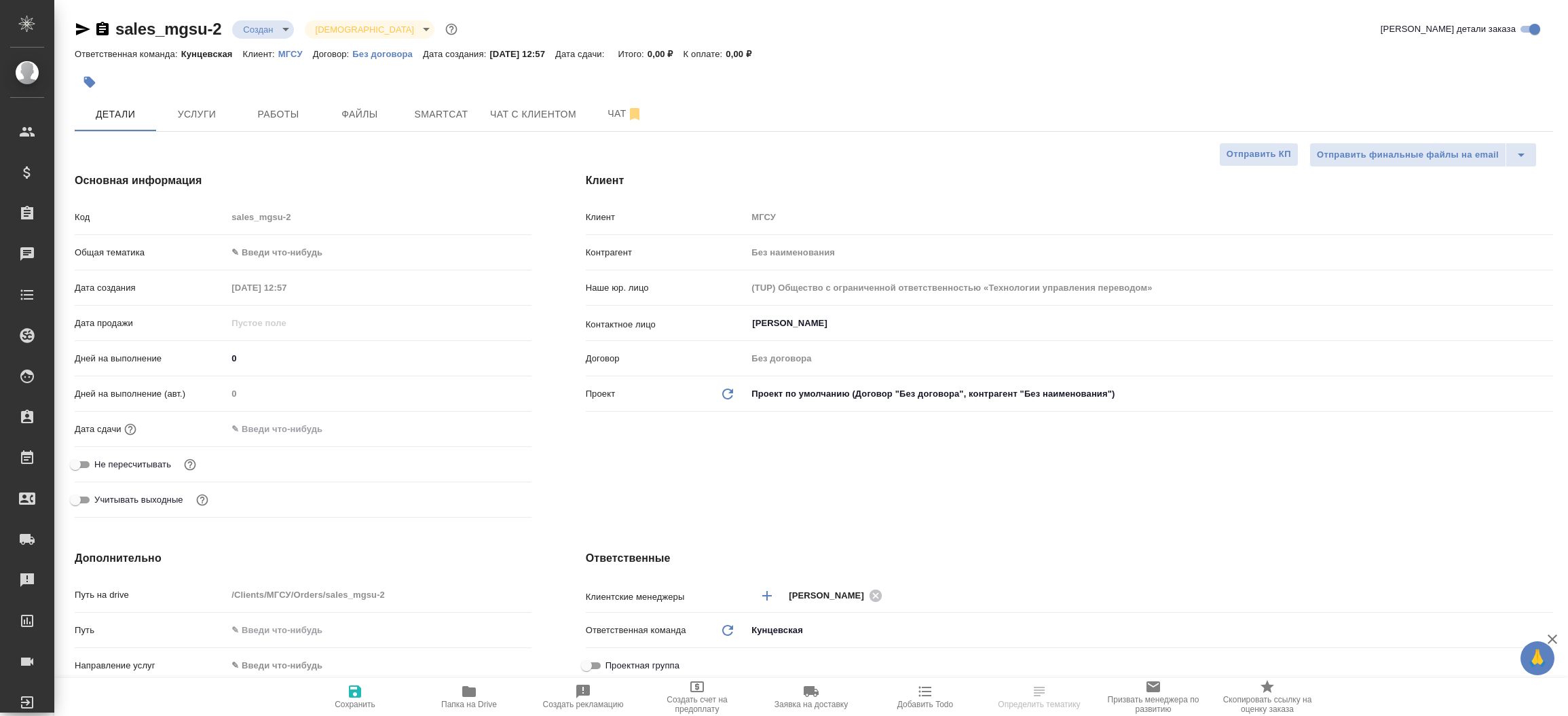
type textarea "x"
select select "RU"
type textarea "x"
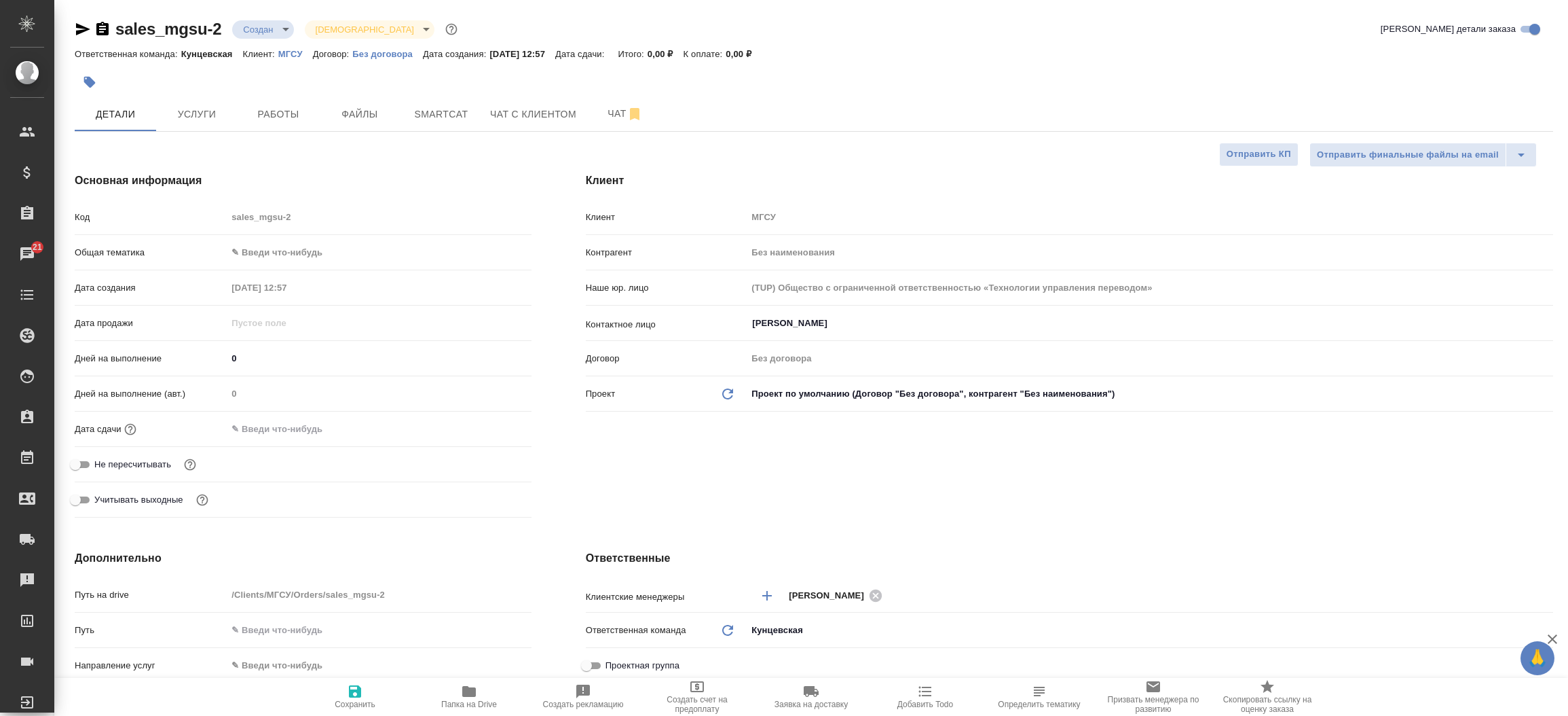
type textarea "x"
click at [82, 27] on icon "button" at bounding box center [83, 29] width 14 height 12
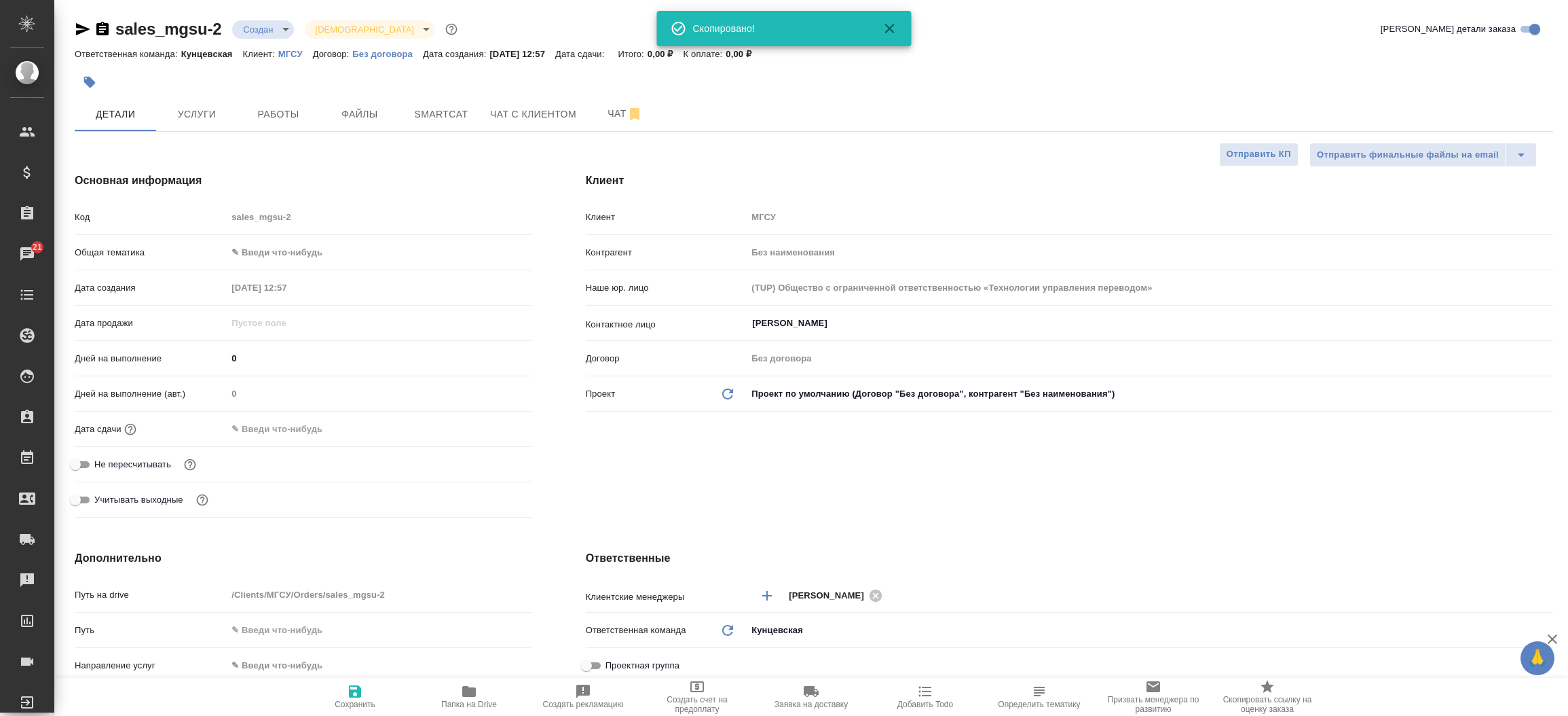
type textarea "x"
